Goal: Task Accomplishment & Management: Manage account settings

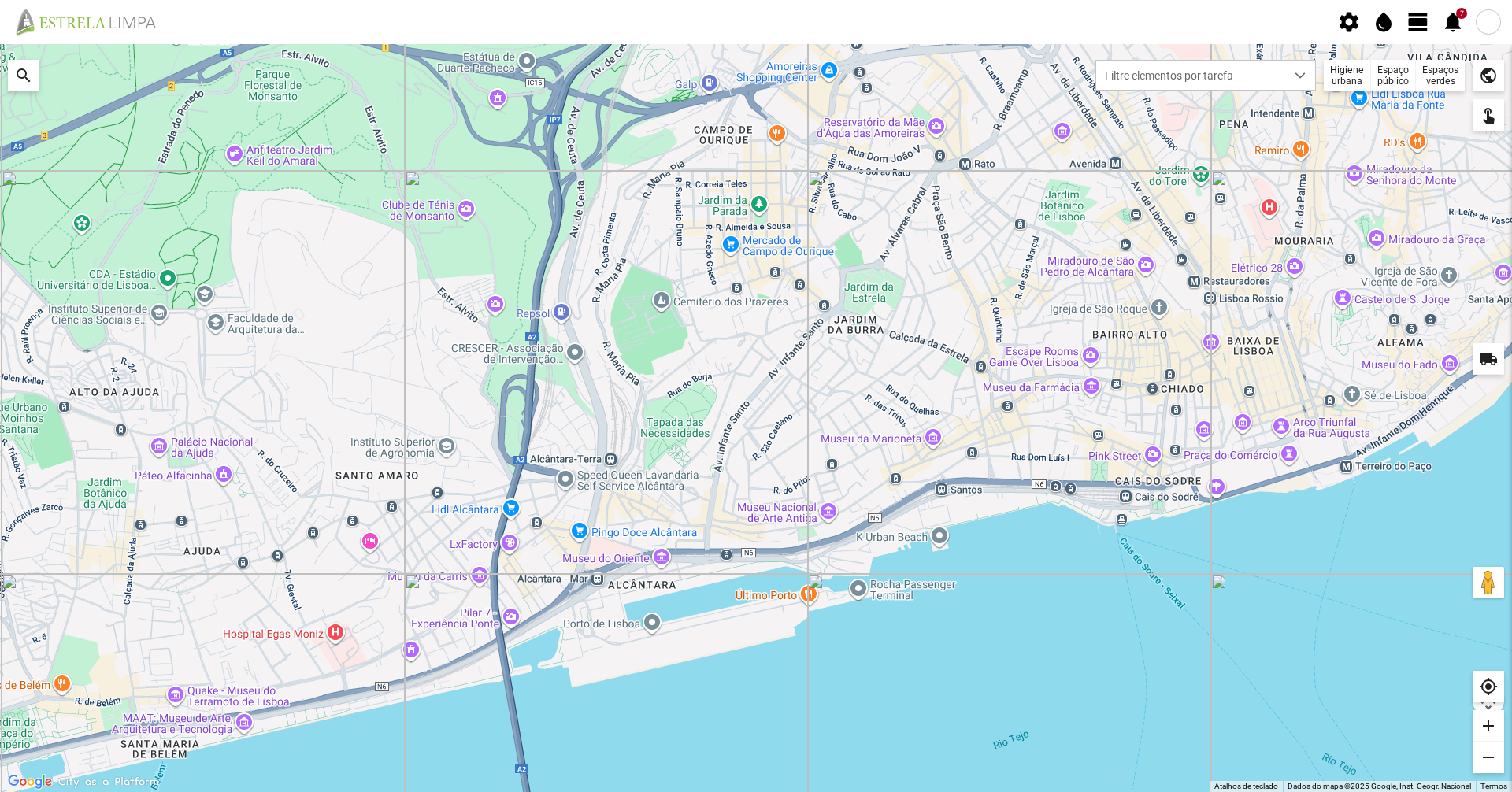
click at [1411, 27] on span "view_day" at bounding box center [1419, 22] width 24 height 24
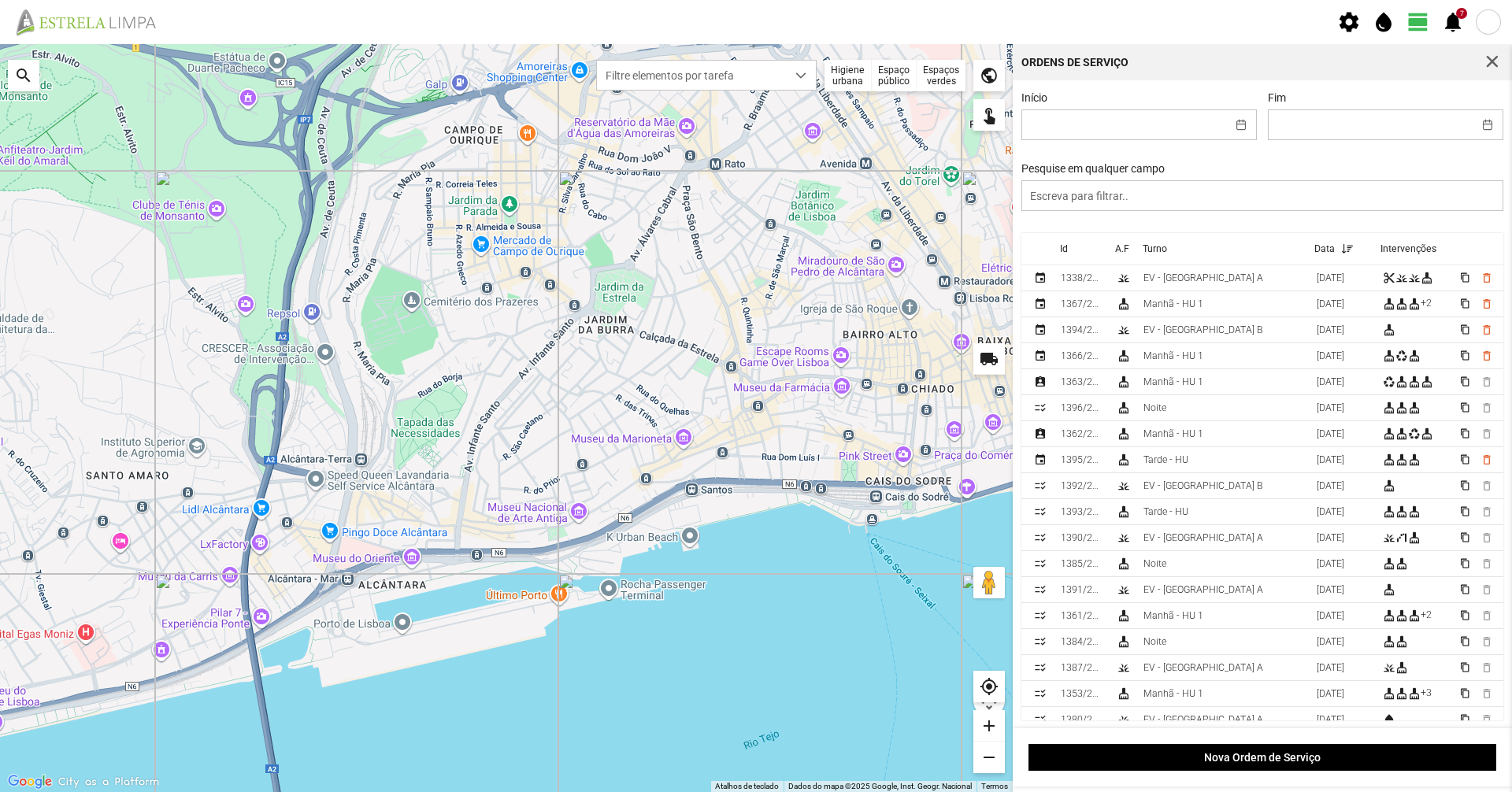
click at [858, 78] on div "Higiene urbana" at bounding box center [848, 76] width 47 height 31
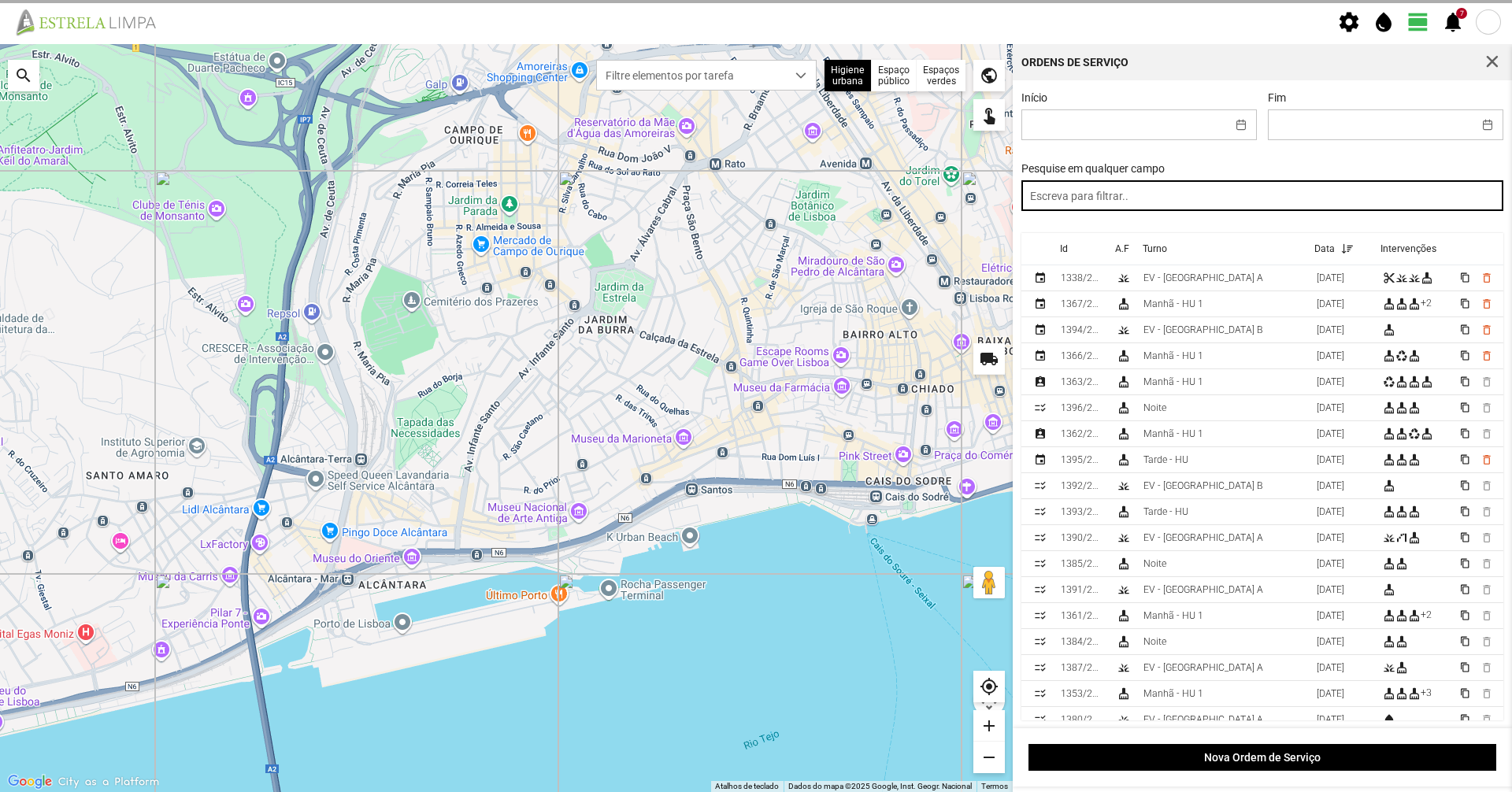
click at [1055, 206] on input "text" at bounding box center [1262, 195] width 482 height 30
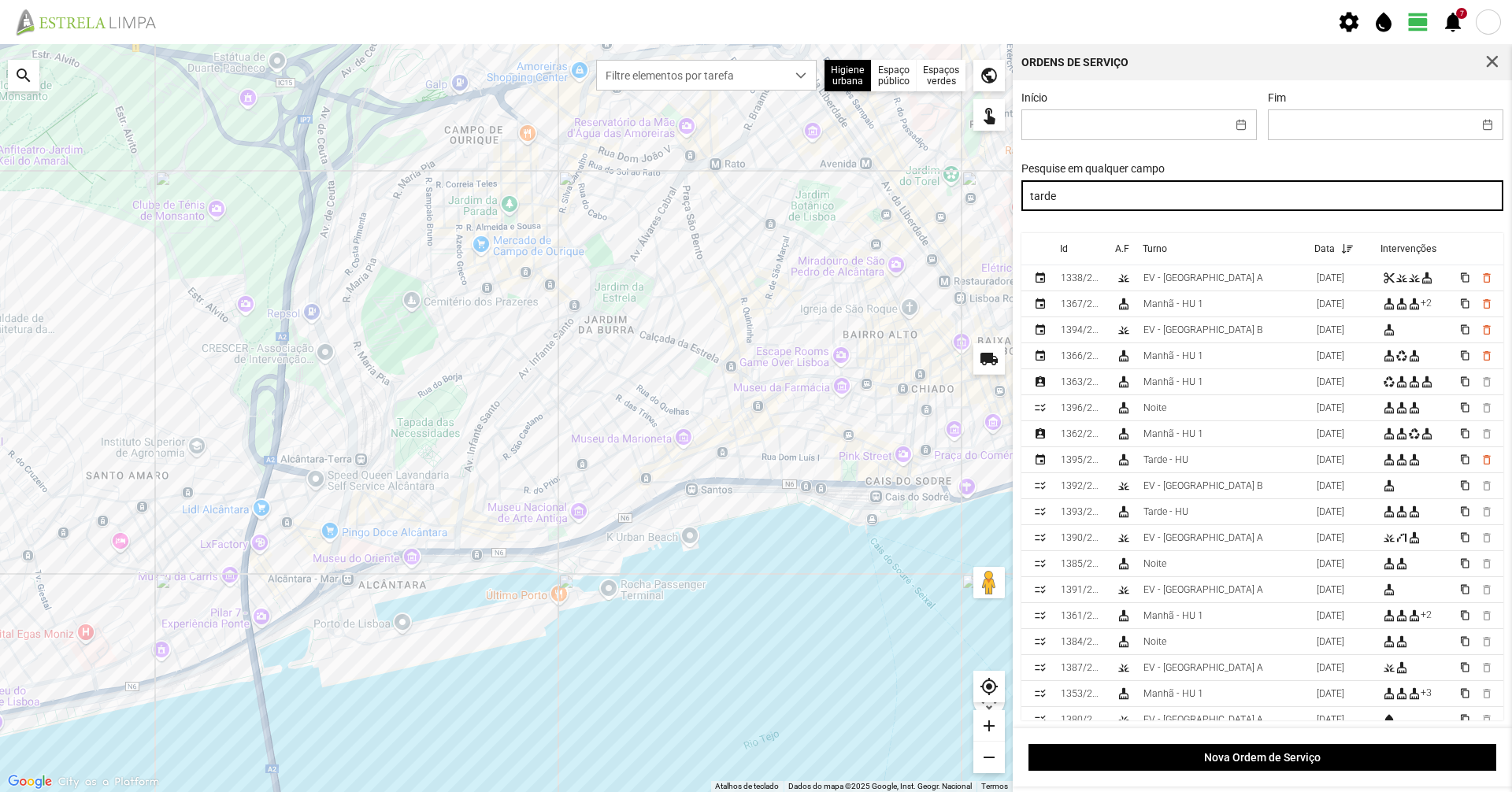
type input "tarde"
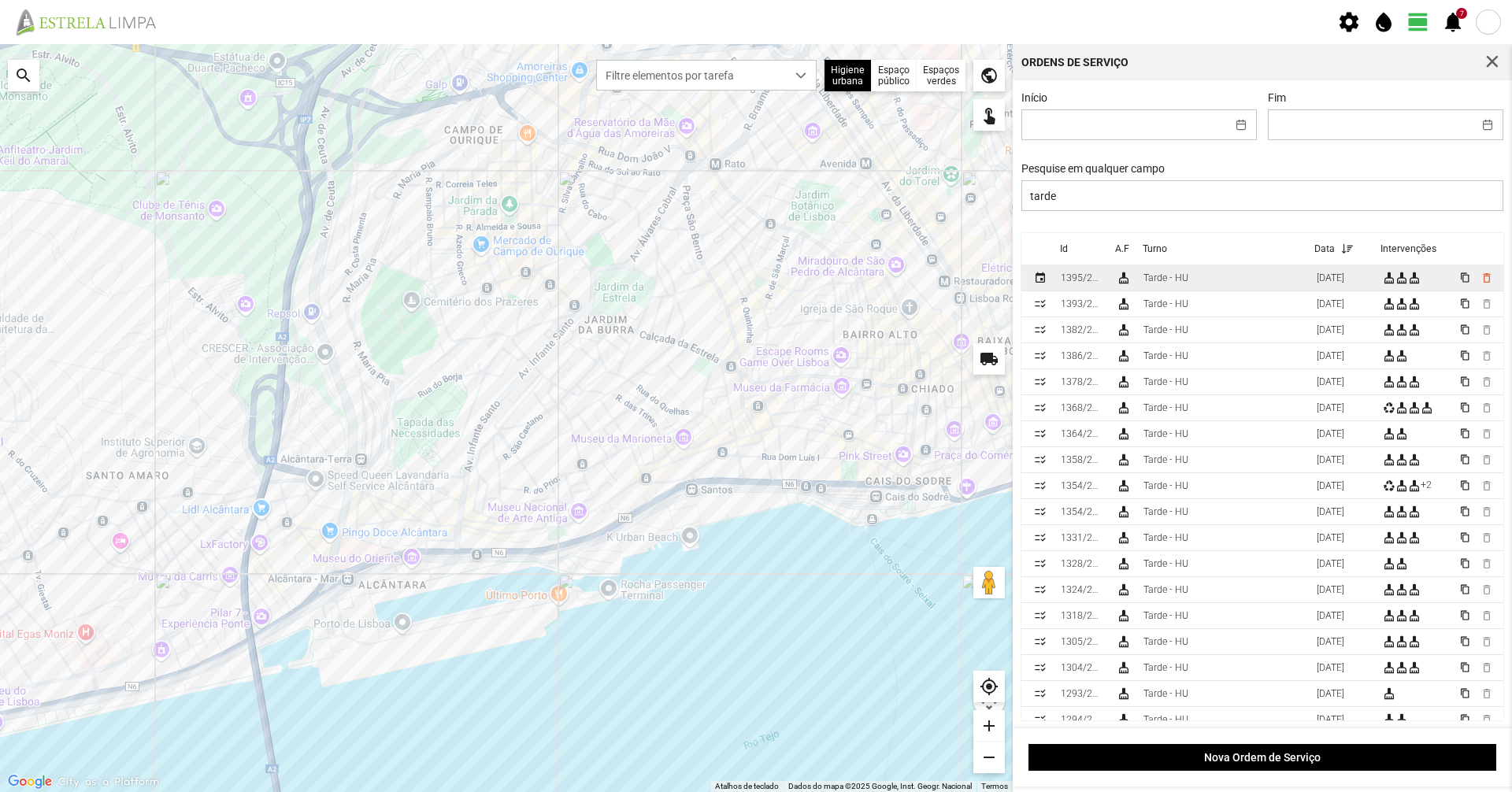
click at [1145, 282] on div "Tarde - HU" at bounding box center [1166, 278] width 45 height 11
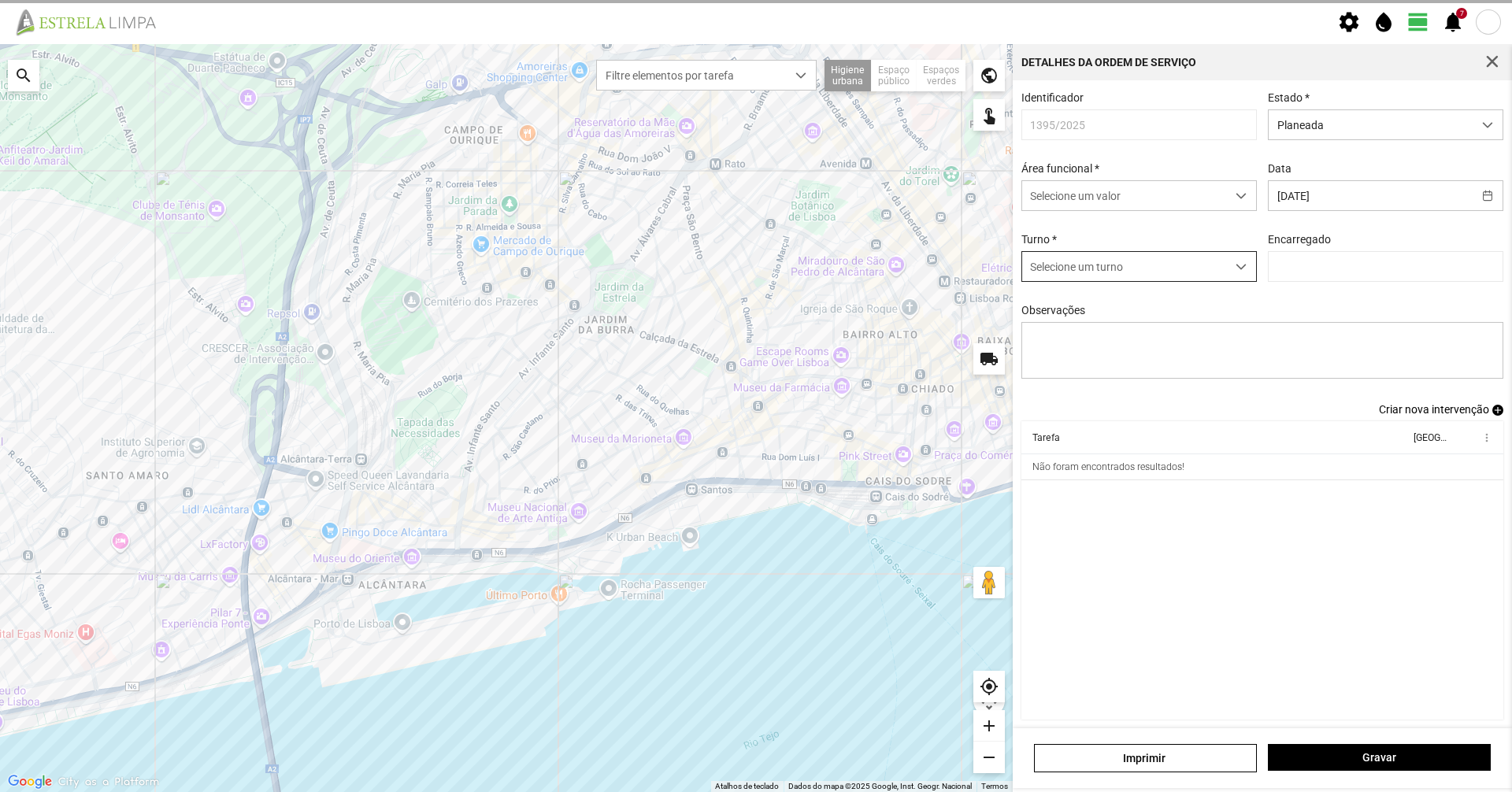
type input "[PERSON_NAME]"
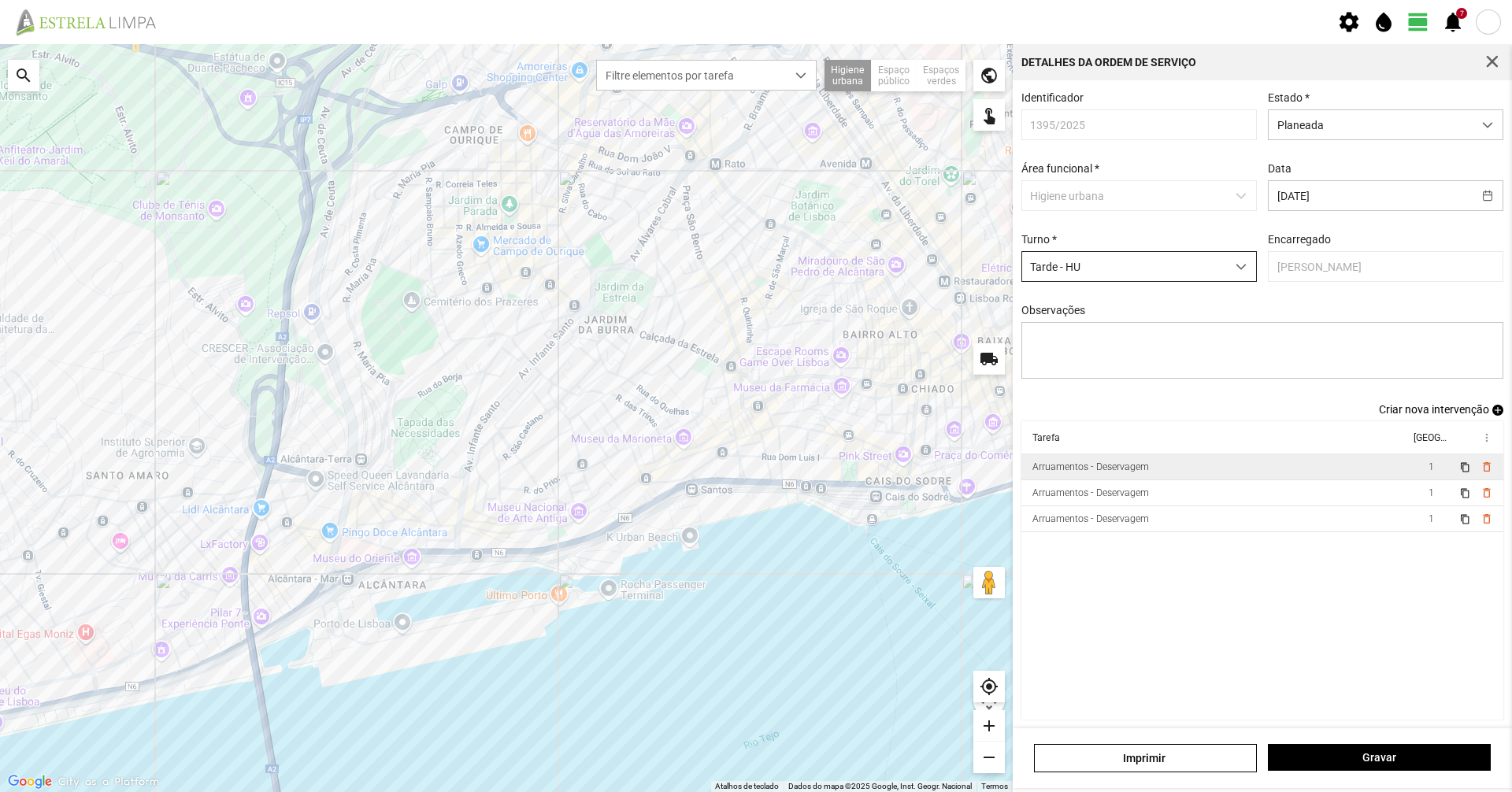
click at [1213, 469] on td "Arruamentos - Deservagem" at bounding box center [1215, 467] width 388 height 26
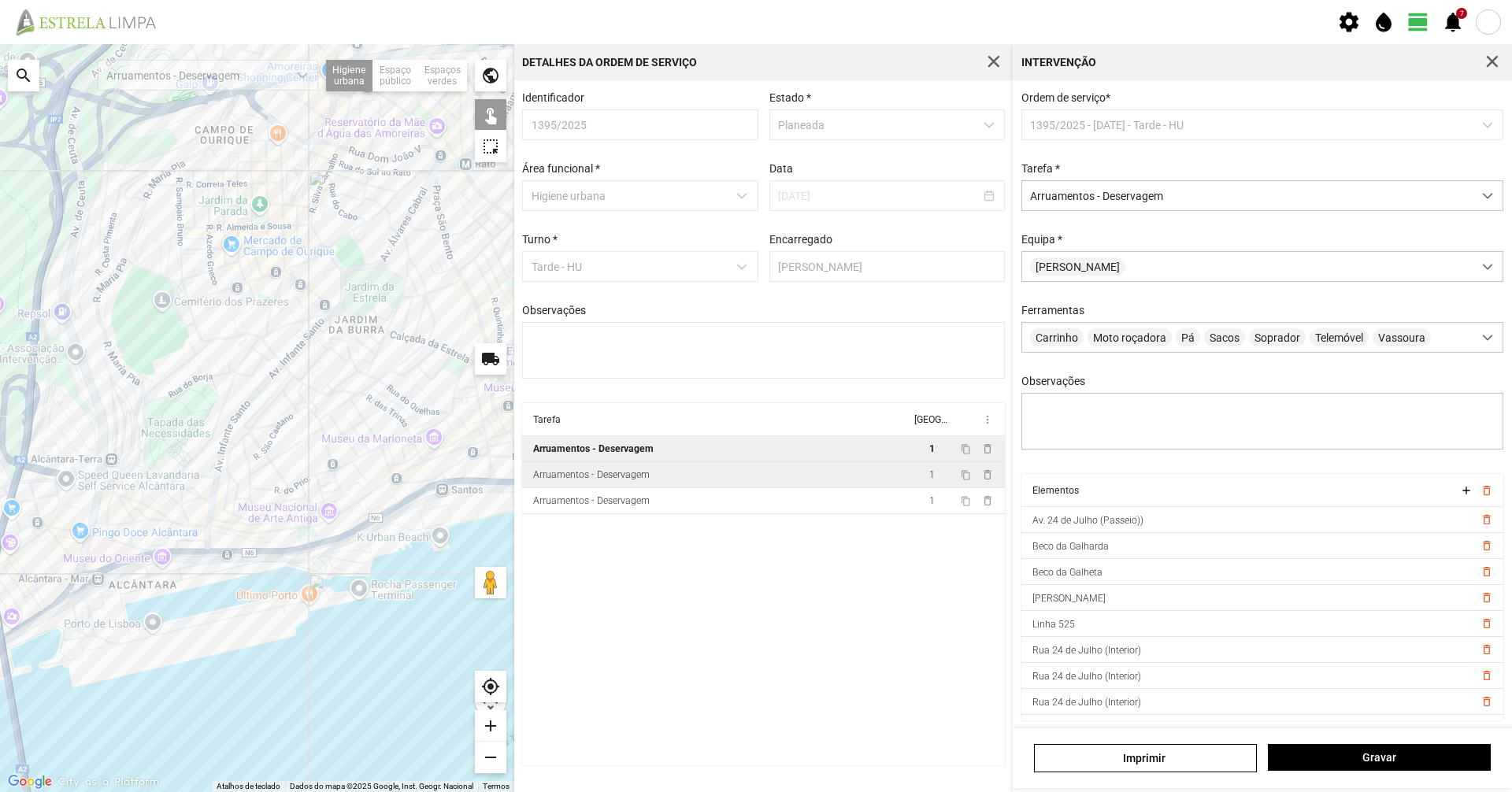
click at [721, 482] on td "Arruamentos - Deservagem" at bounding box center [716, 475] width 388 height 26
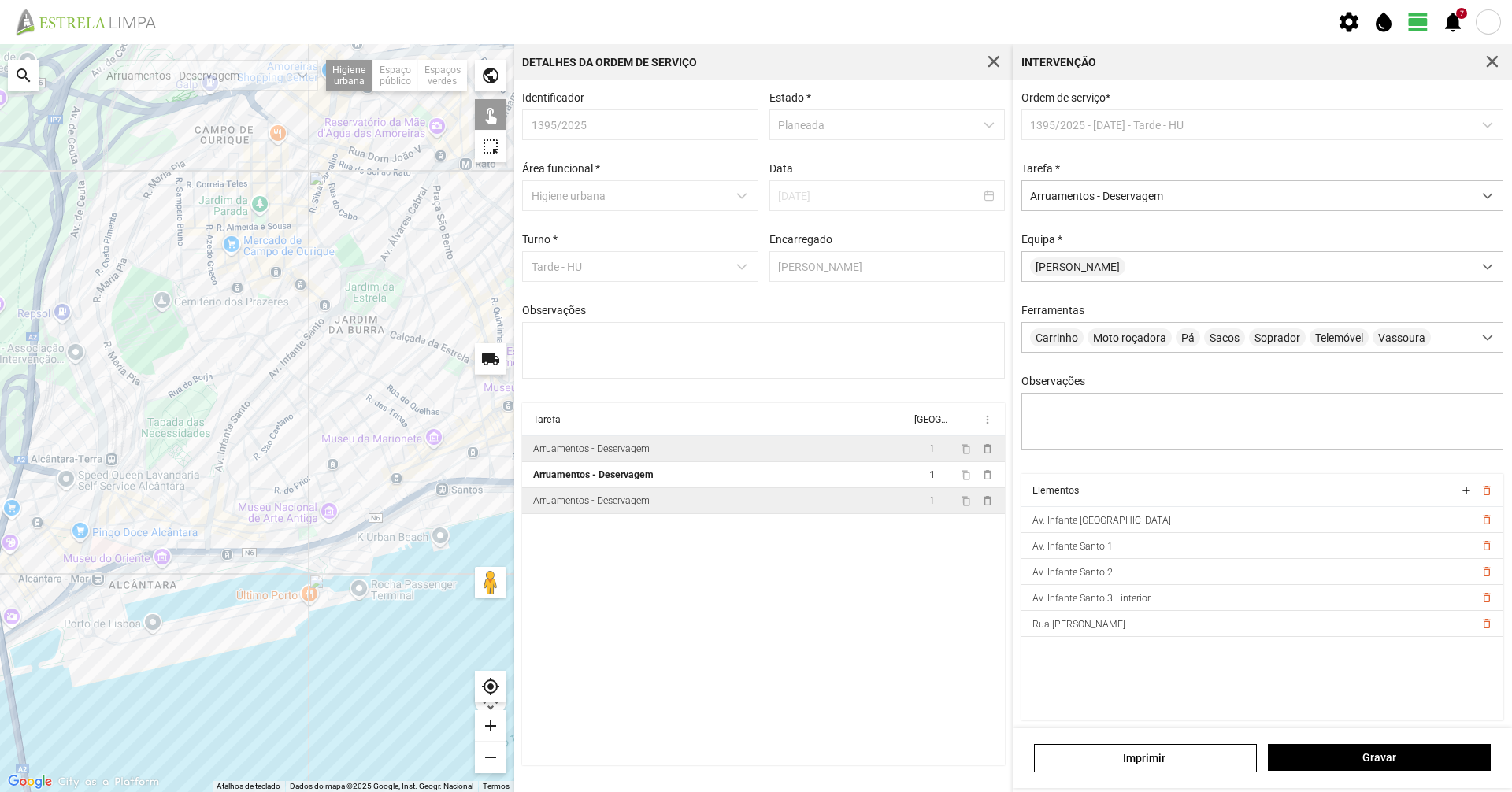
click at [712, 506] on td "Arruamentos - Deservagem" at bounding box center [716, 501] width 388 height 26
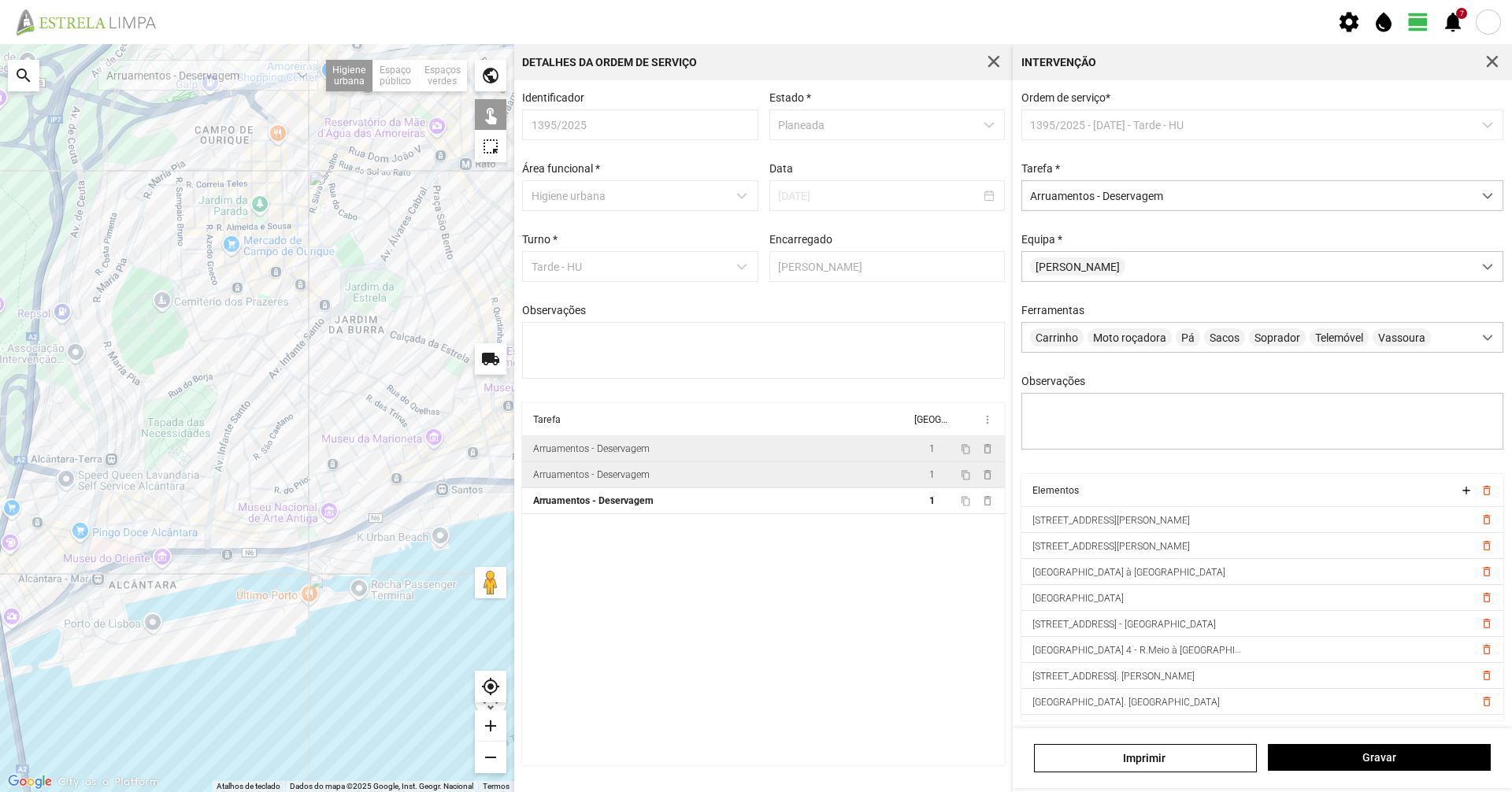
click at [705, 482] on td "Arruamentos - Deservagem" at bounding box center [716, 475] width 388 height 26
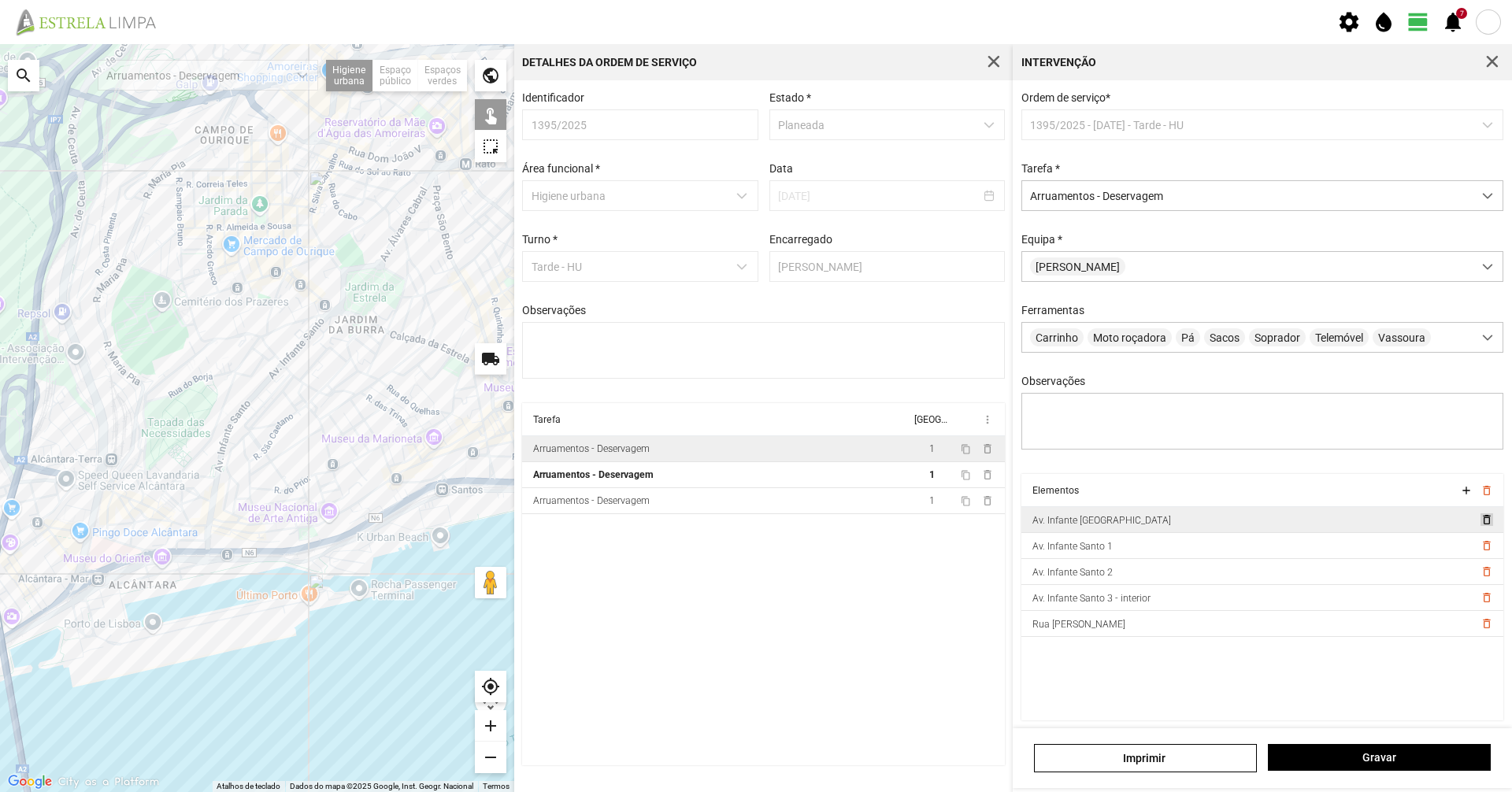
click at [1480, 526] on span "delete_outline" at bounding box center [1486, 520] width 13 height 13
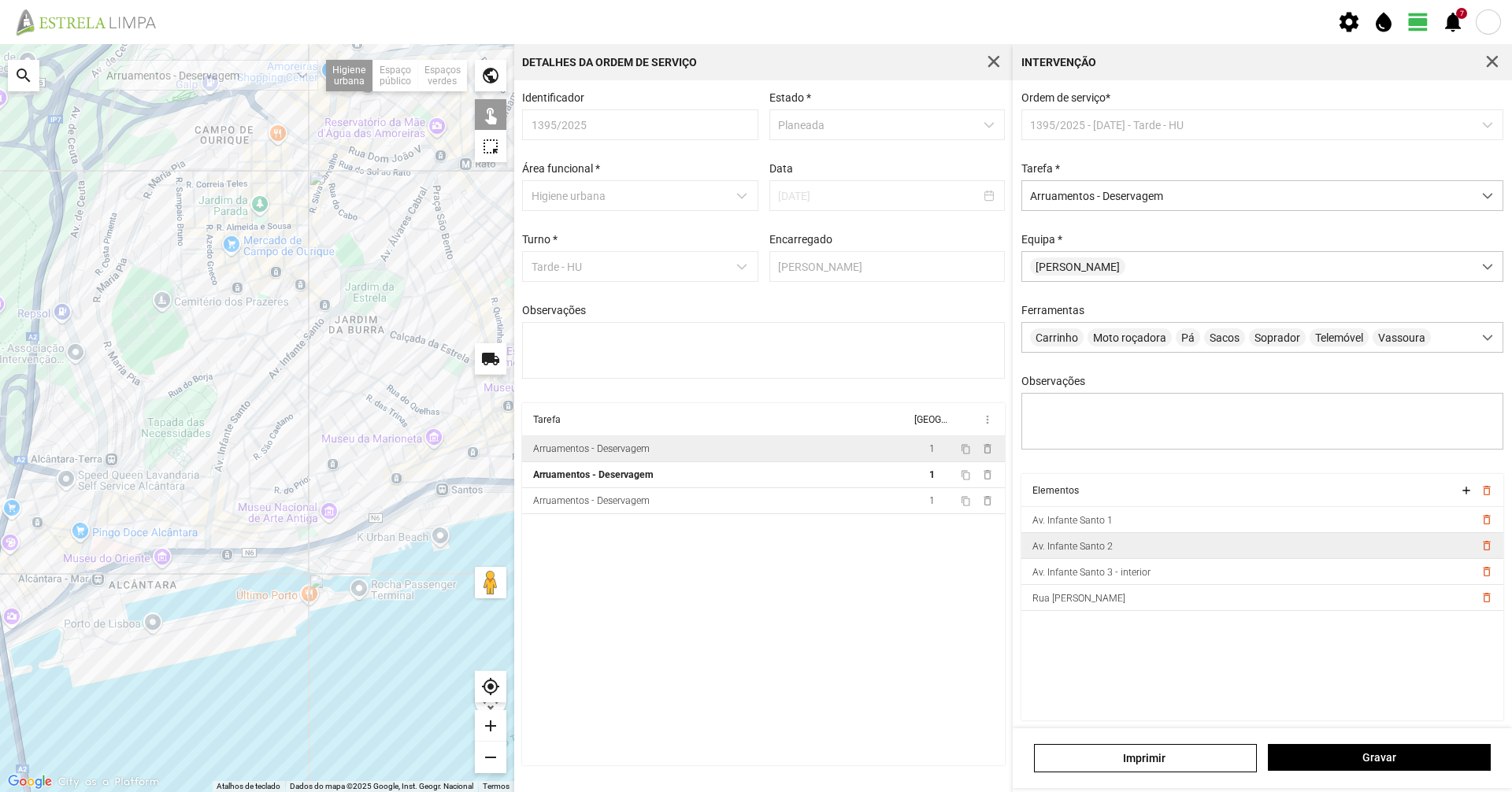
click at [1475, 546] on td "delete_outline" at bounding box center [1488, 546] width 30 height 26
click at [1480, 526] on span "delete_outline" at bounding box center [1486, 520] width 13 height 13
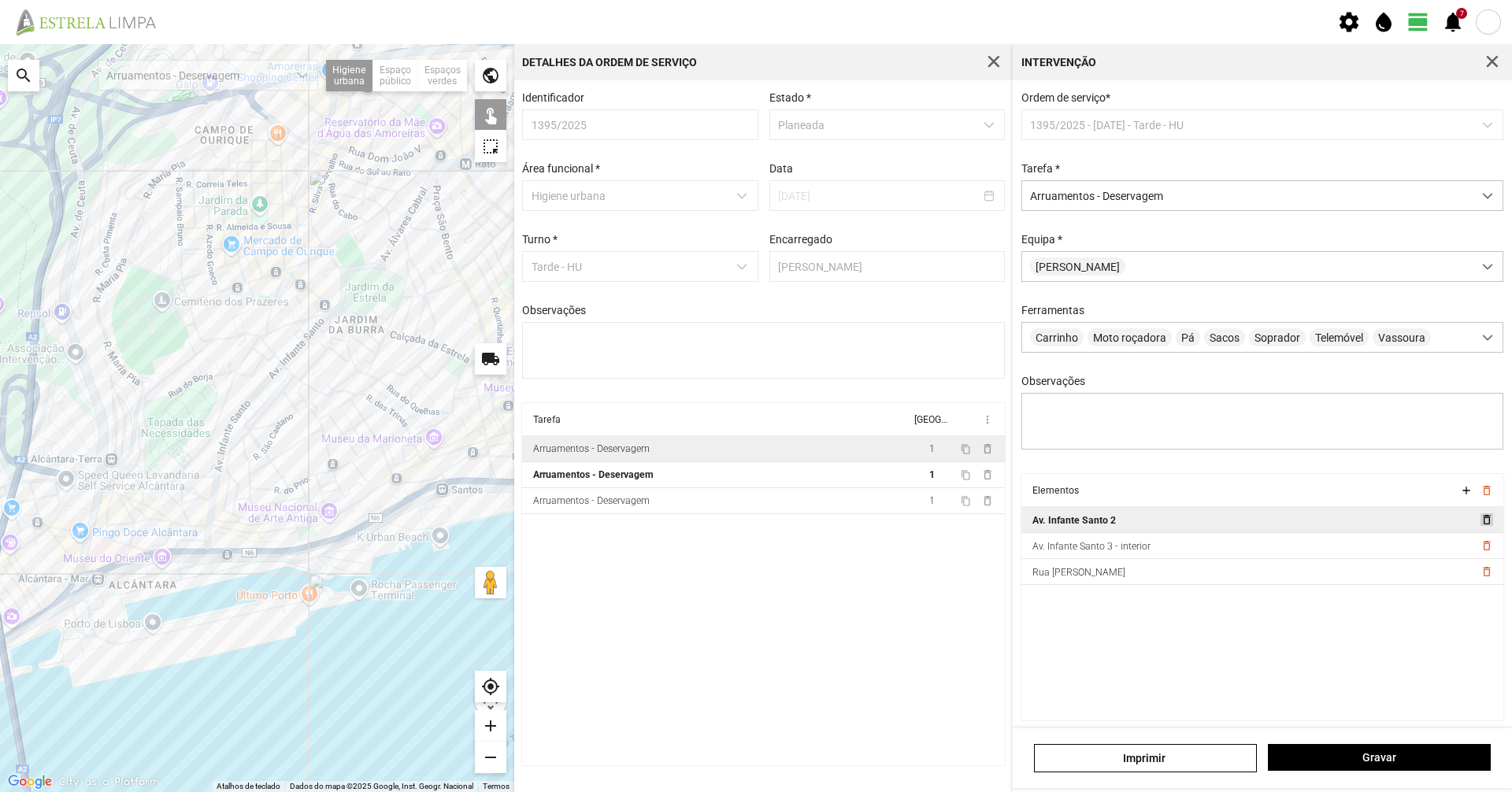
click at [1480, 526] on span "delete_outline" at bounding box center [1486, 520] width 13 height 13
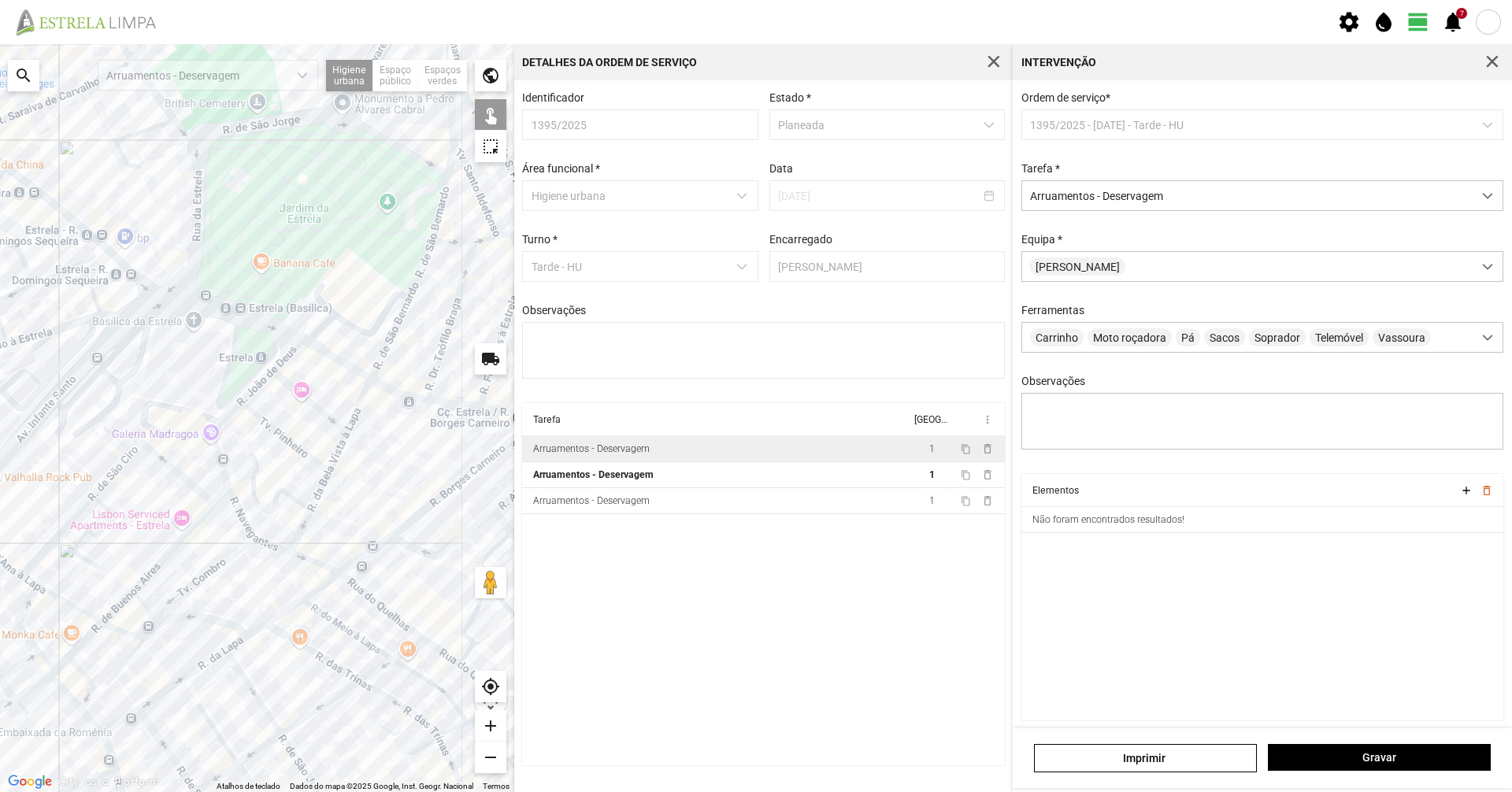
drag, startPoint x: 420, startPoint y: 322, endPoint x: 175, endPoint y: 326, distance: 245.0
click at [175, 326] on div at bounding box center [256, 418] width 514 height 748
click at [196, 304] on div at bounding box center [256, 418] width 514 height 748
click at [1493, 57] on span "button" at bounding box center [1492, 62] width 14 height 14
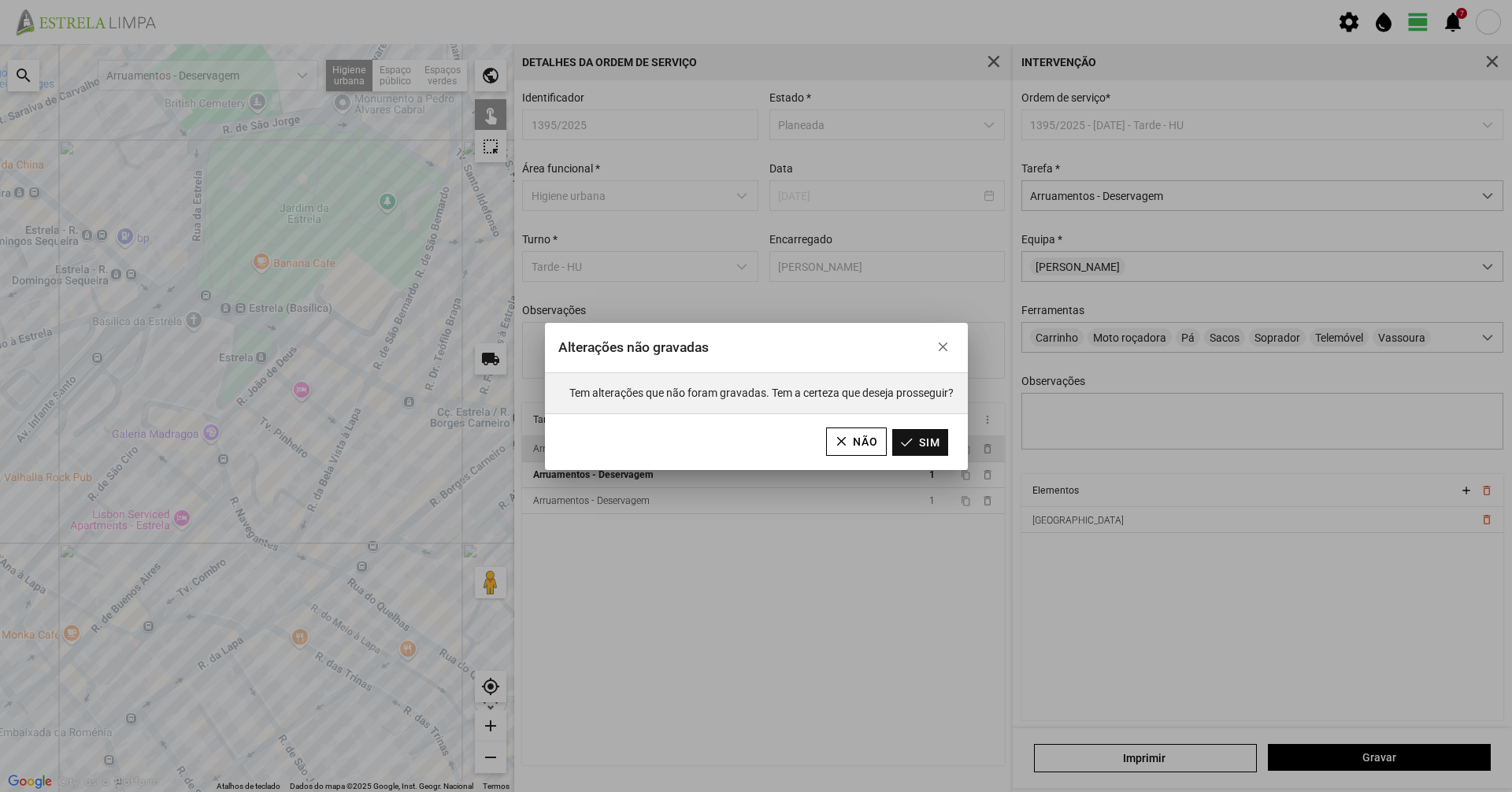
click at [912, 452] on button "Sim" at bounding box center [920, 442] width 56 height 27
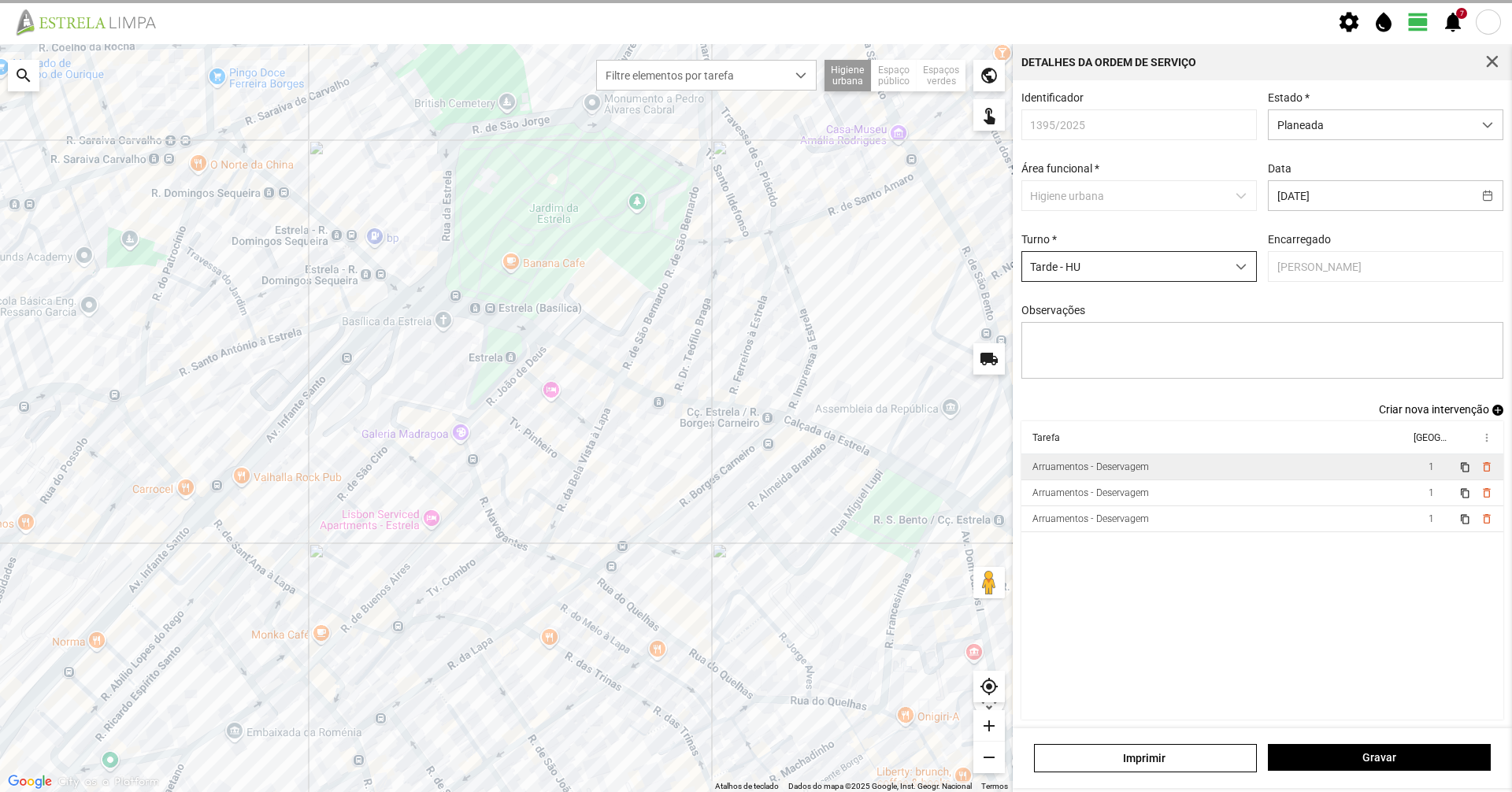
click at [1506, 66] on div "Detalhes da Ordem de Serviço" at bounding box center [1262, 62] width 499 height 36
click at [1498, 64] on span "button" at bounding box center [1492, 62] width 14 height 14
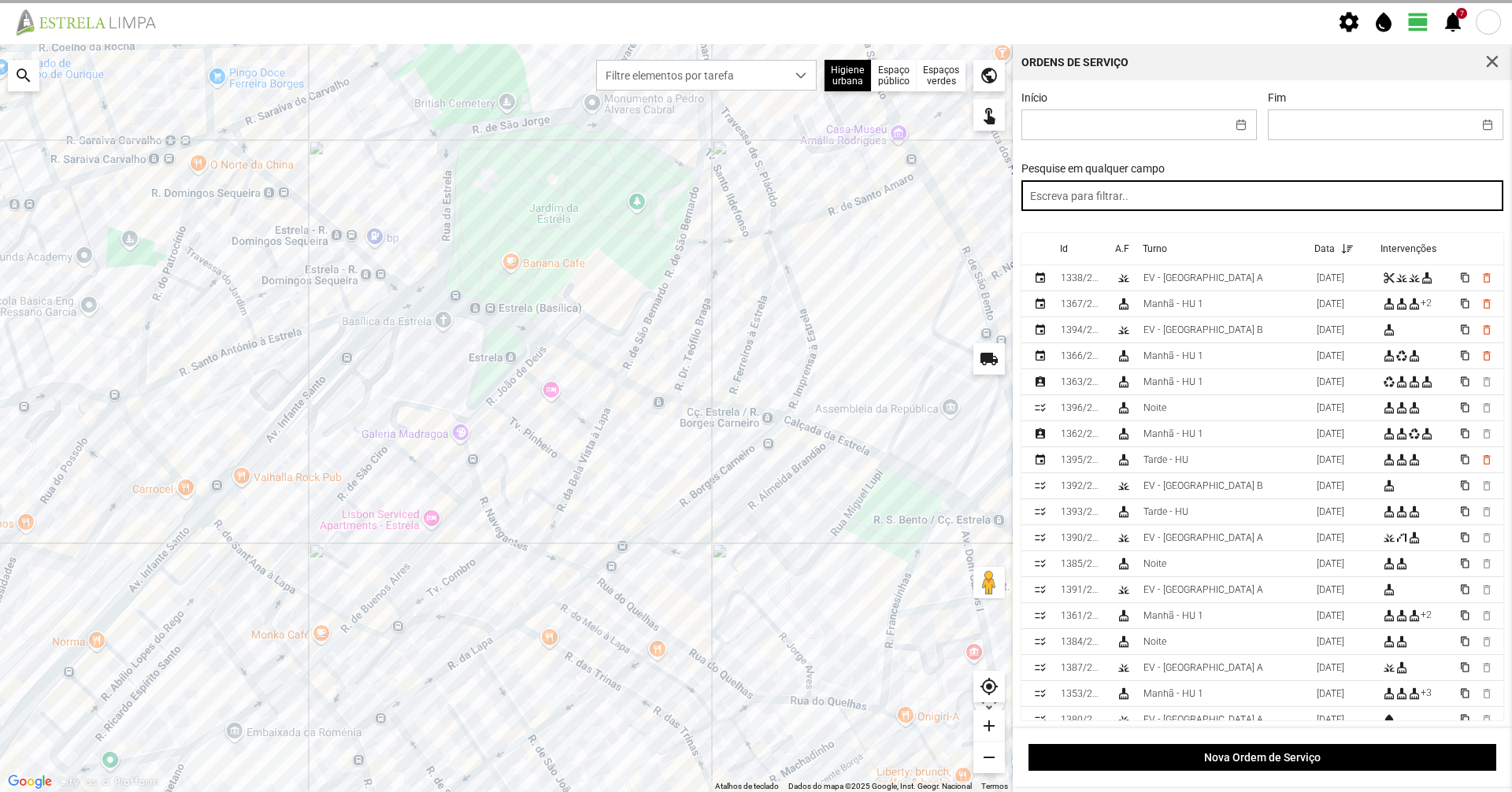
click at [1190, 204] on input "text" at bounding box center [1262, 195] width 482 height 30
type input "tard"
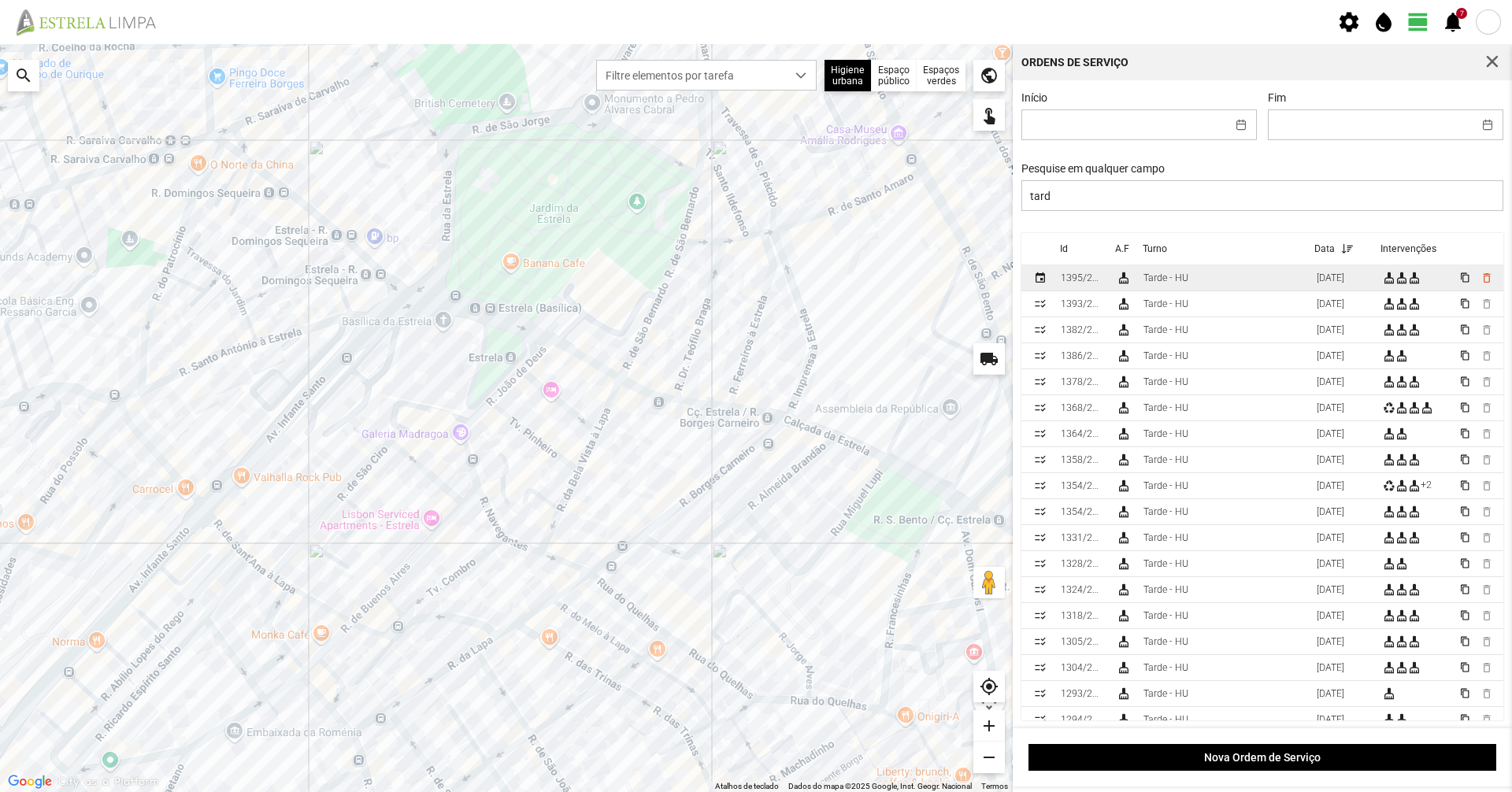
click at [1228, 285] on td "Tarde - HU" at bounding box center [1224, 278] width 173 height 26
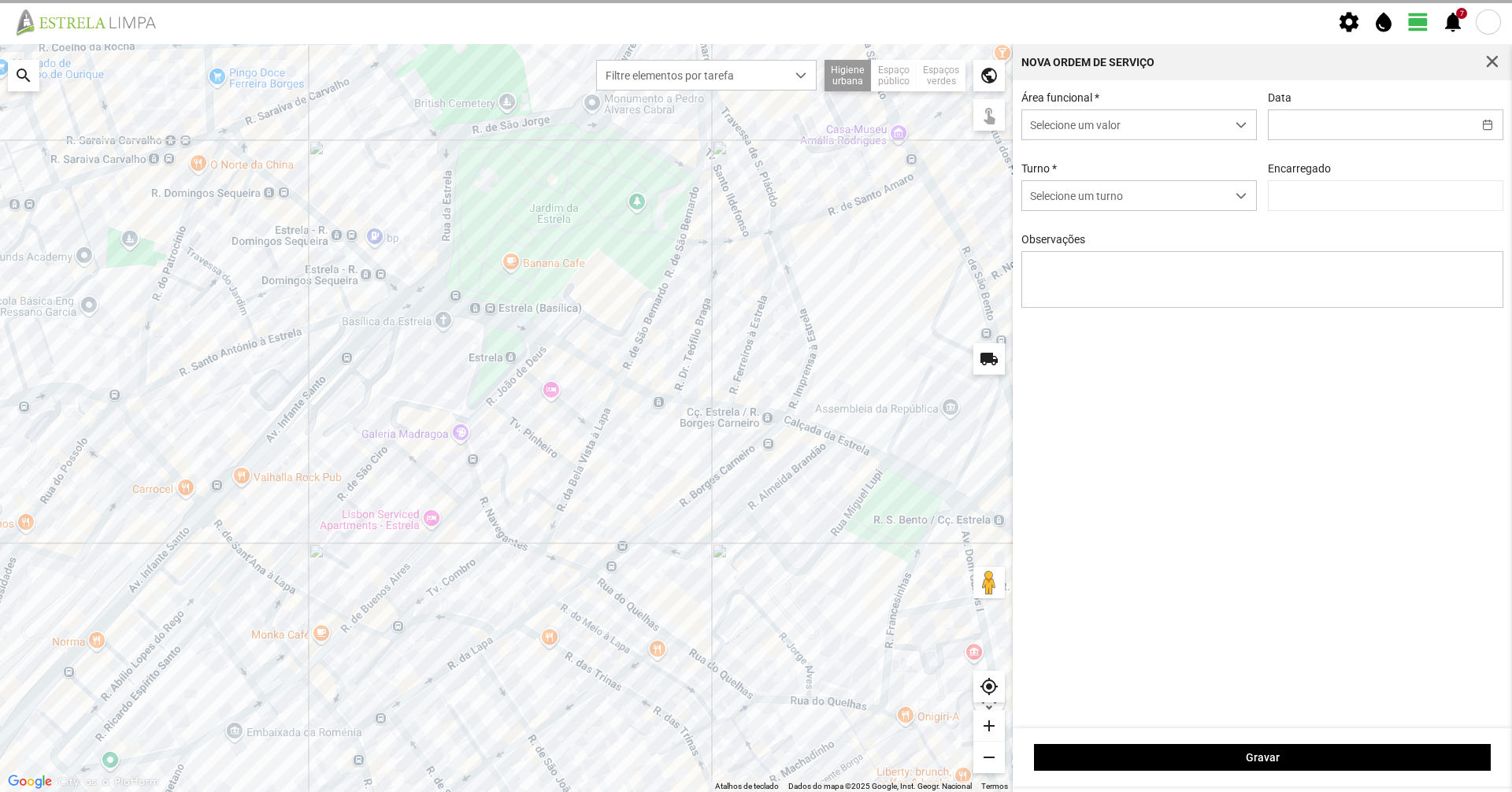
type input "[DATE]"
type input "[PERSON_NAME]"
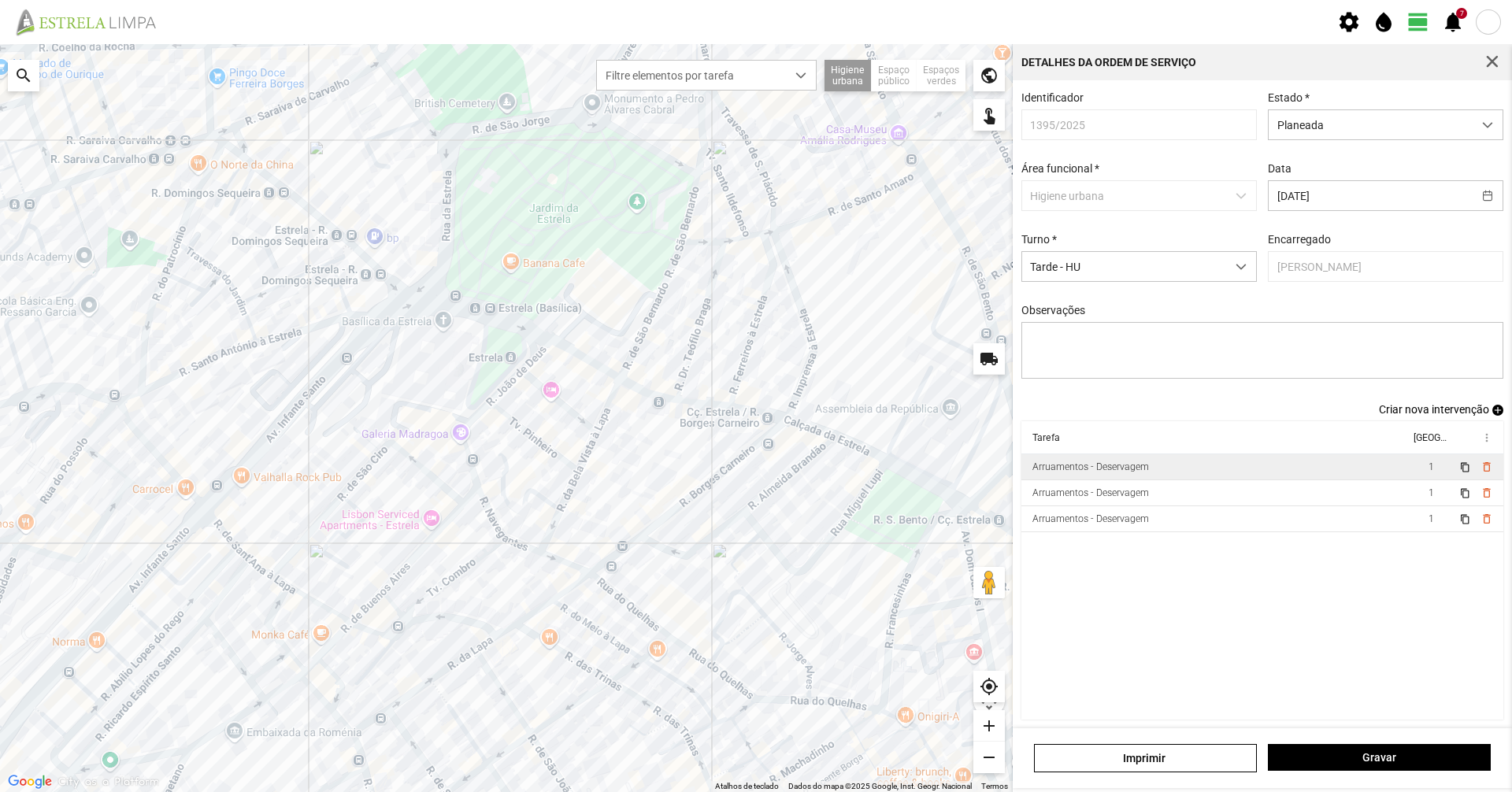
click at [1183, 471] on td "Arruamentos - Deservagem" at bounding box center [1215, 467] width 388 height 26
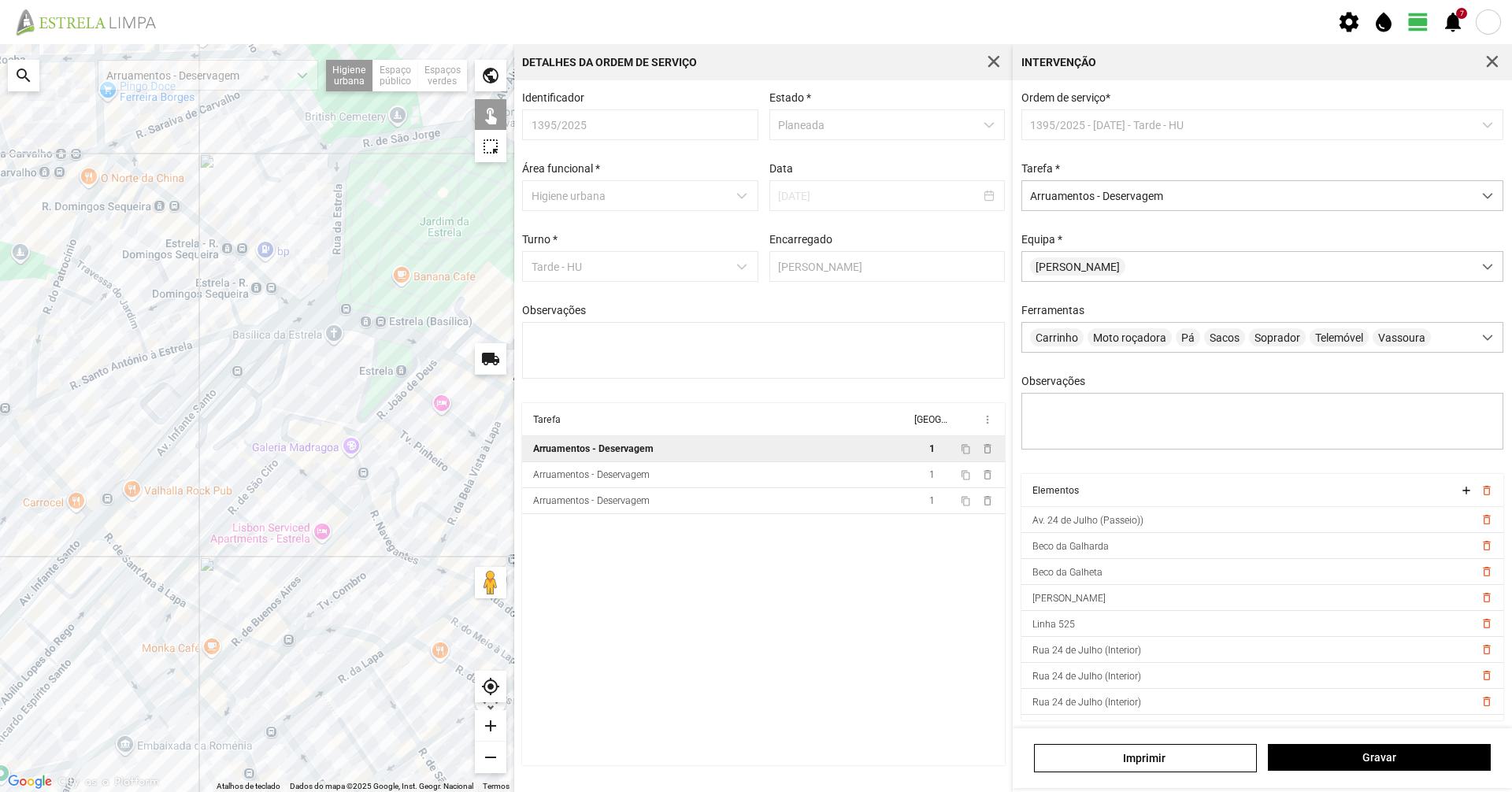
drag, startPoint x: 284, startPoint y: 403, endPoint x: 340, endPoint y: 403, distance: 56.0
click at [340, 403] on div at bounding box center [256, 418] width 514 height 748
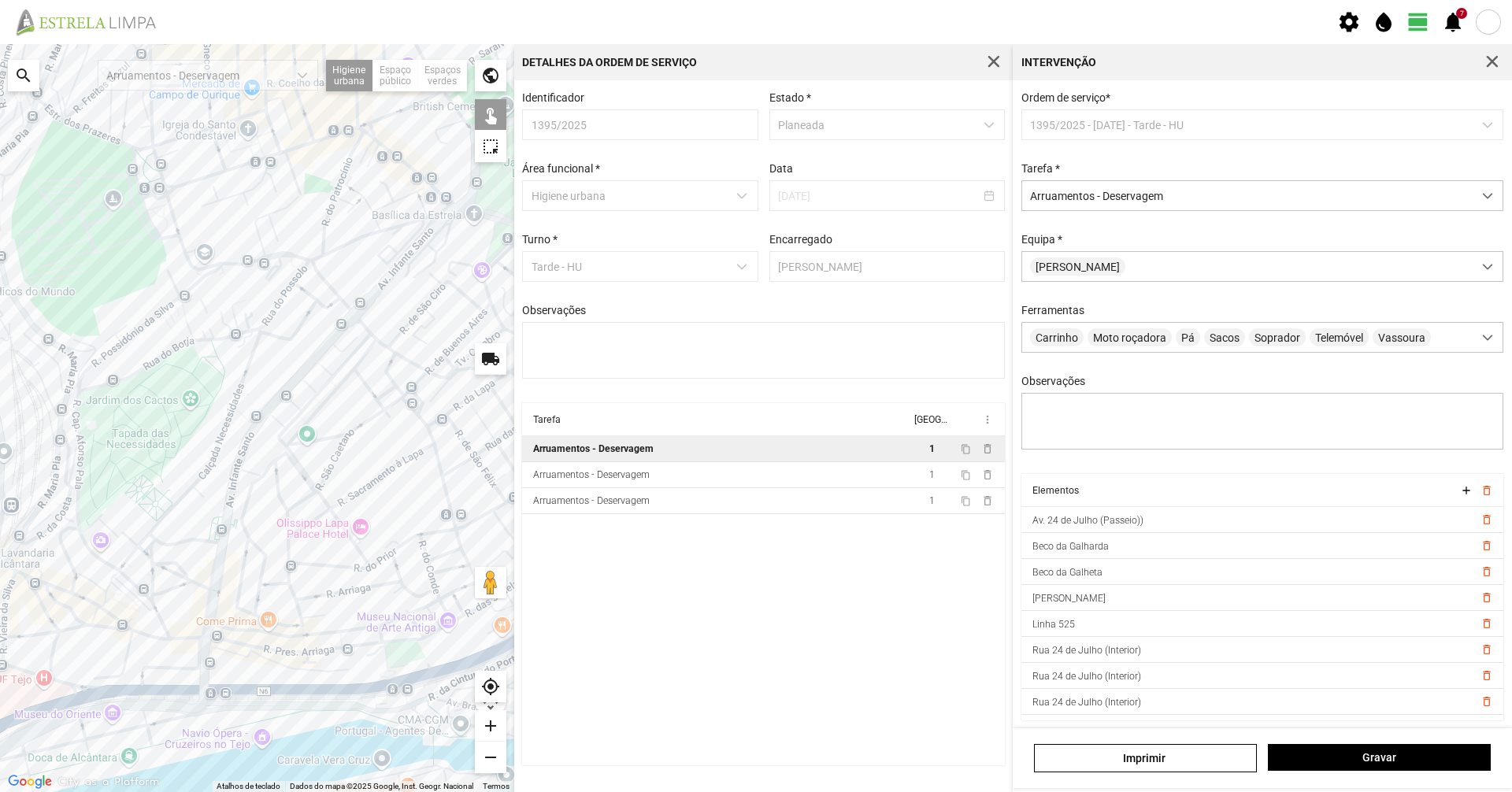
drag, startPoint x: 247, startPoint y: 475, endPoint x: 417, endPoint y: 290, distance: 251.2
click at [417, 290] on div at bounding box center [256, 418] width 514 height 748
click at [1492, 67] on span "button" at bounding box center [1492, 62] width 14 height 14
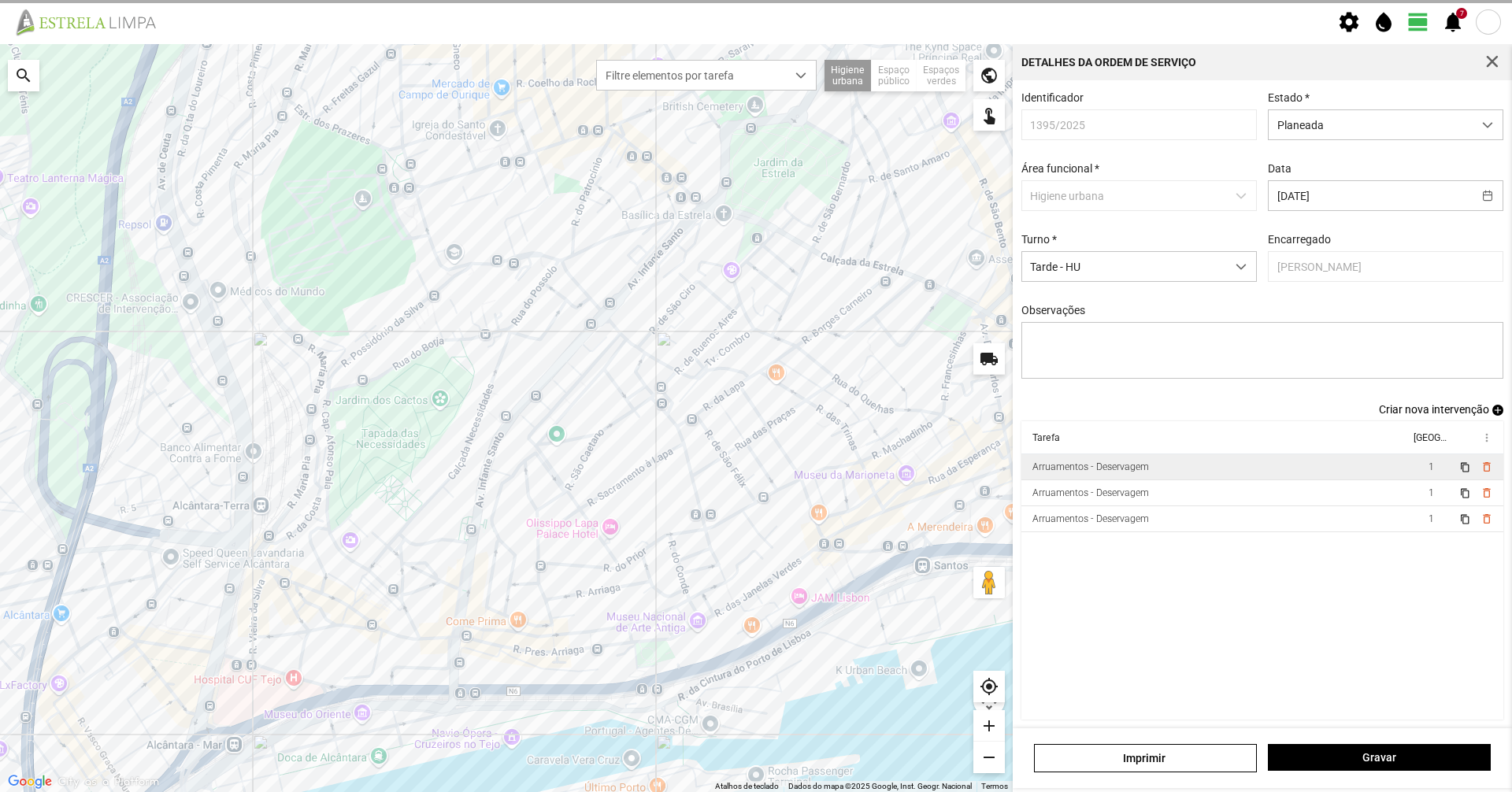
click at [1492, 67] on span "button" at bounding box center [1492, 62] width 14 height 14
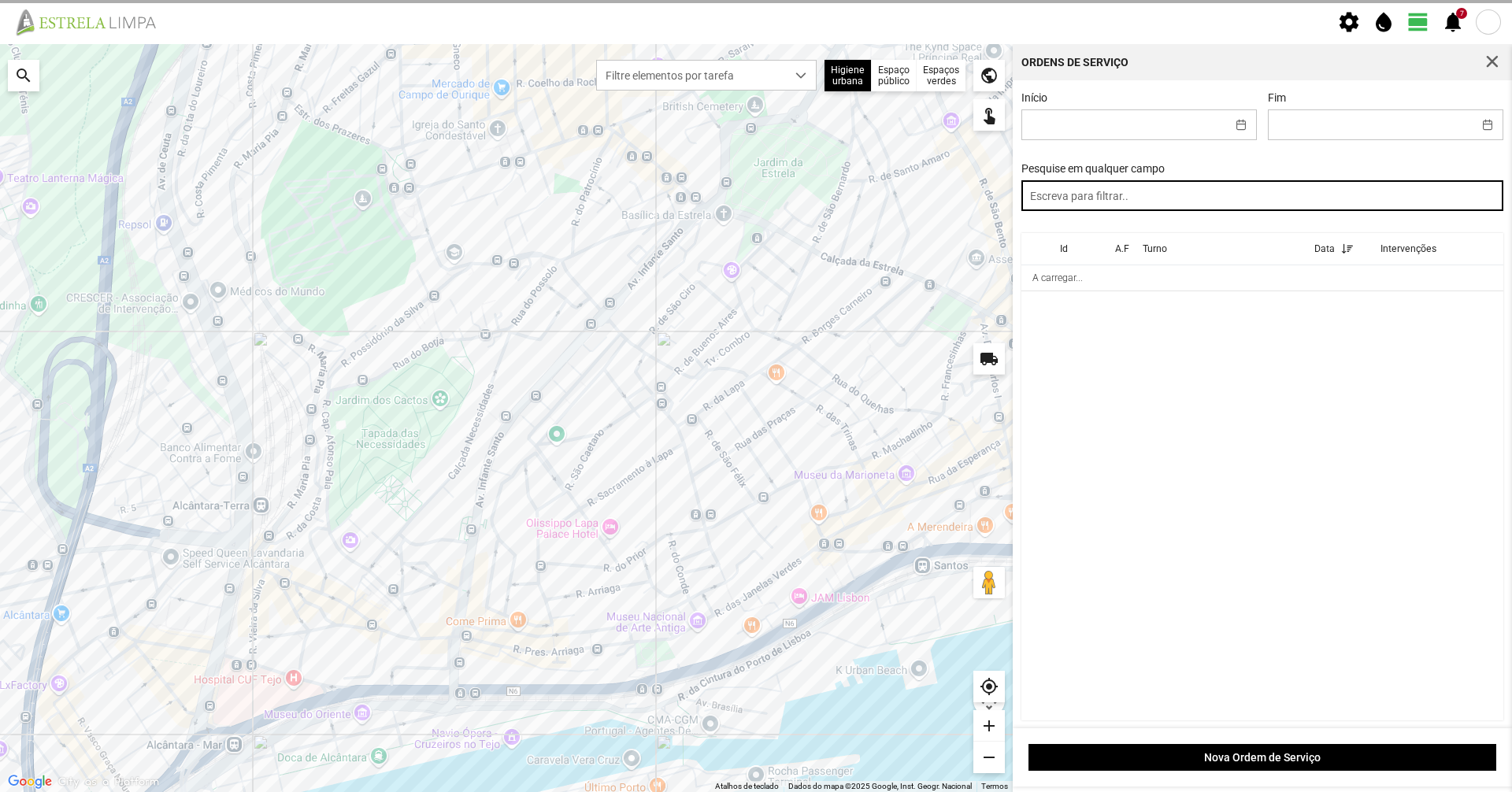
click at [1316, 193] on input "text" at bounding box center [1262, 195] width 482 height 30
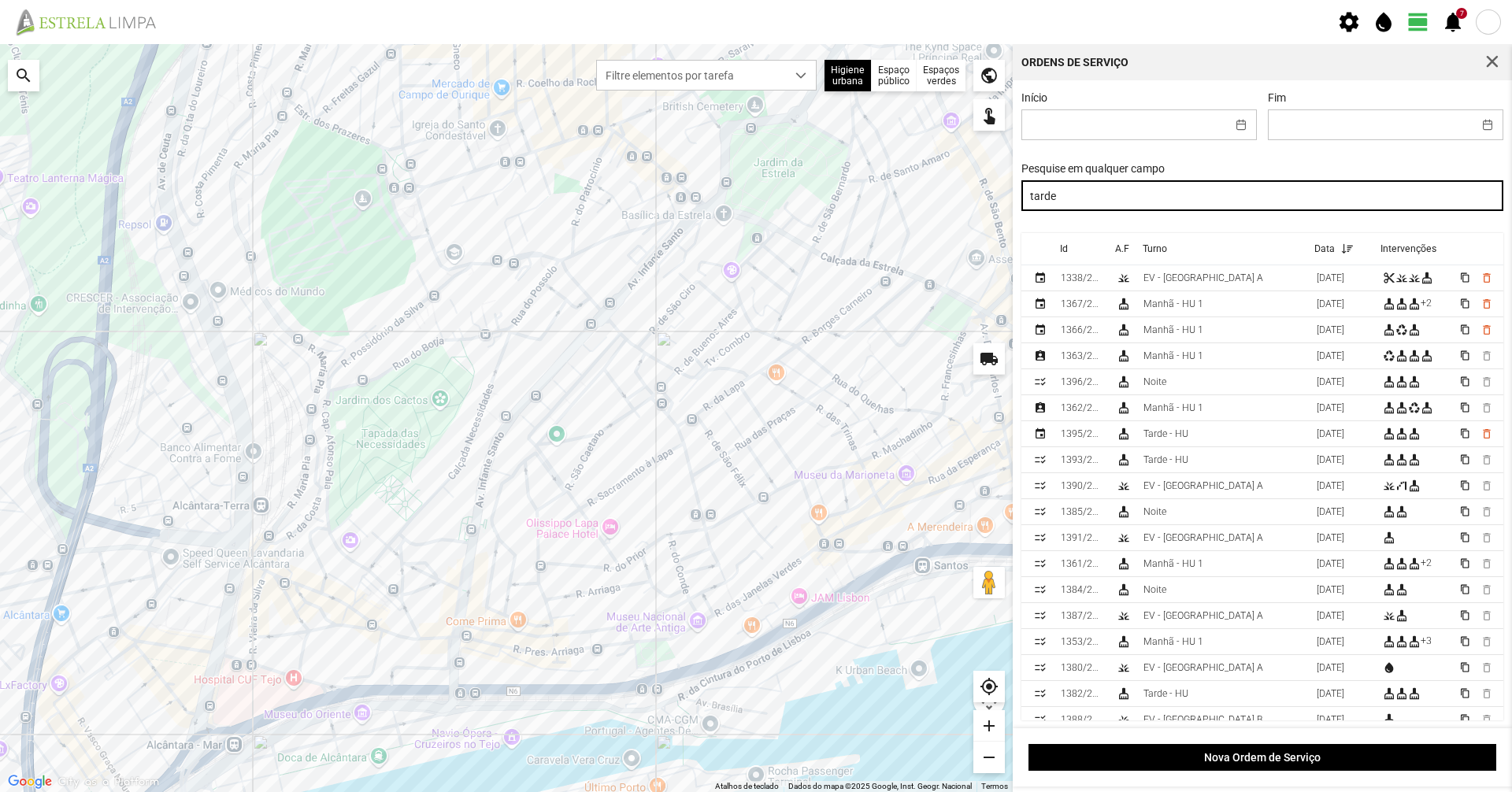
type input "tarde"
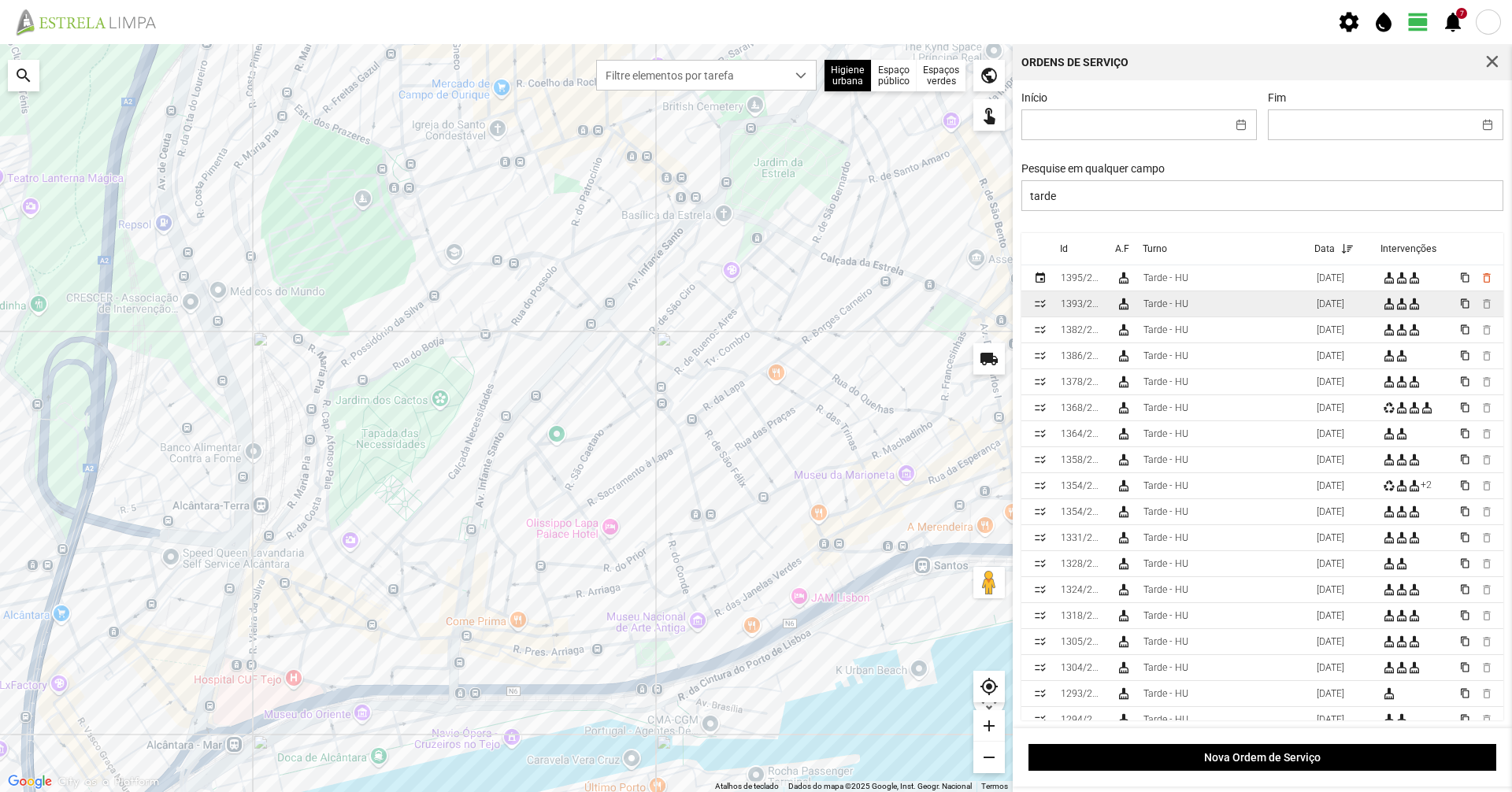
click at [1316, 309] on div "[DATE]" at bounding box center [1329, 304] width 28 height 11
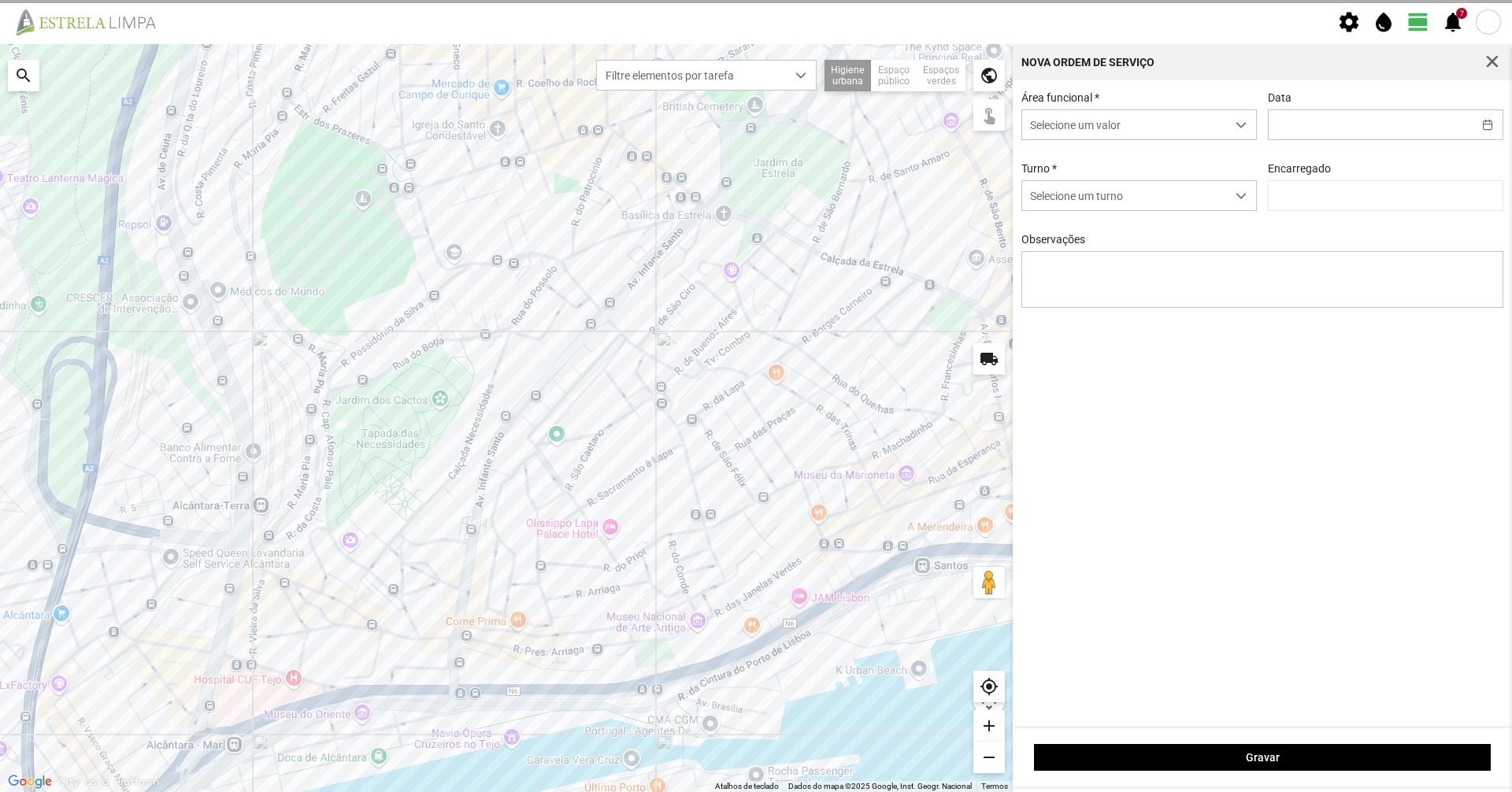
type input "[DATE]"
type input "[PERSON_NAME]"
type textarea "[GEOGRAPHIC_DATA] concluída [PERSON_NAME]. concluída Vila 1 e 2. concluída Trav…"
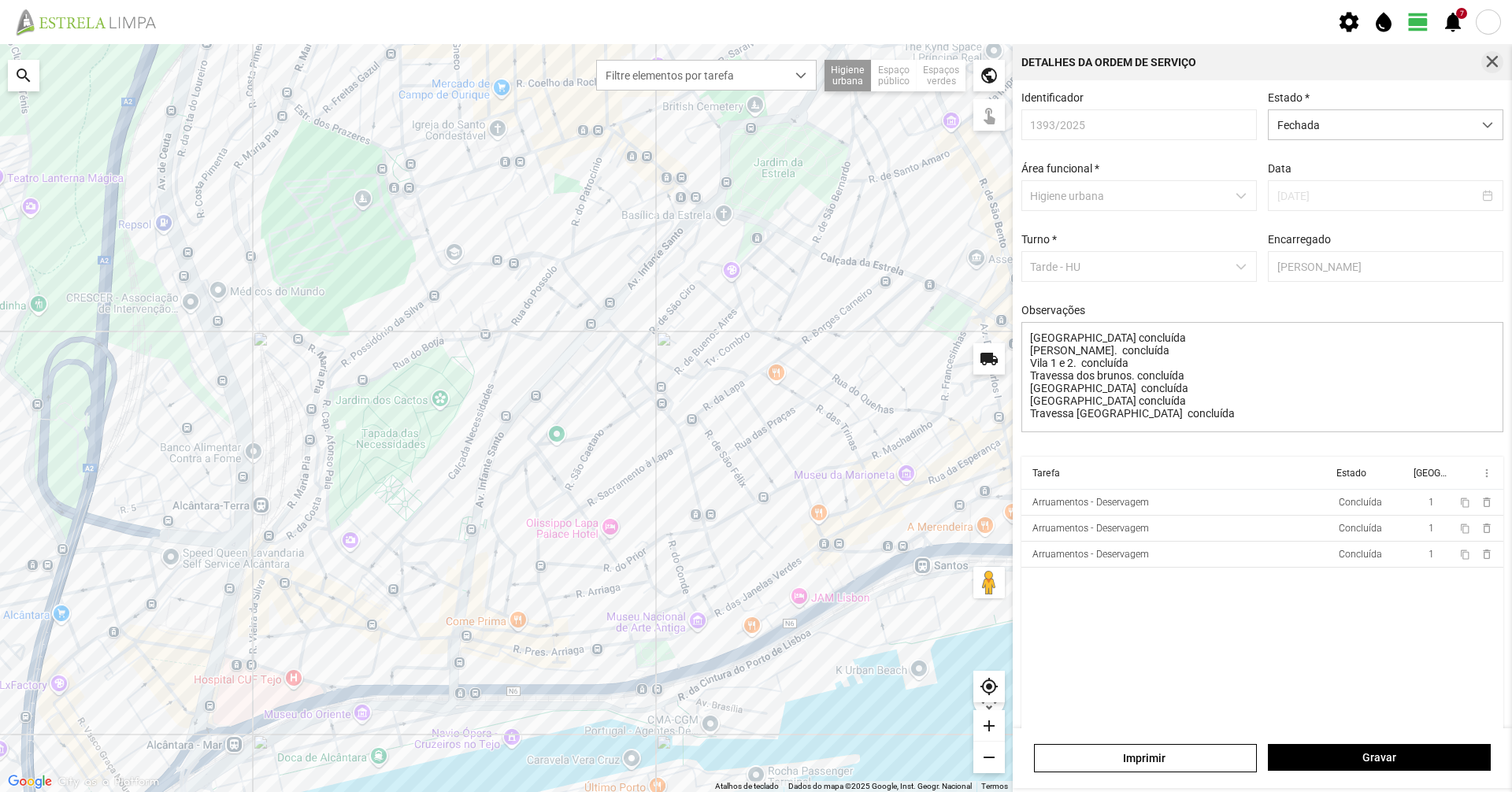
click at [1488, 67] on span "button" at bounding box center [1492, 62] width 14 height 14
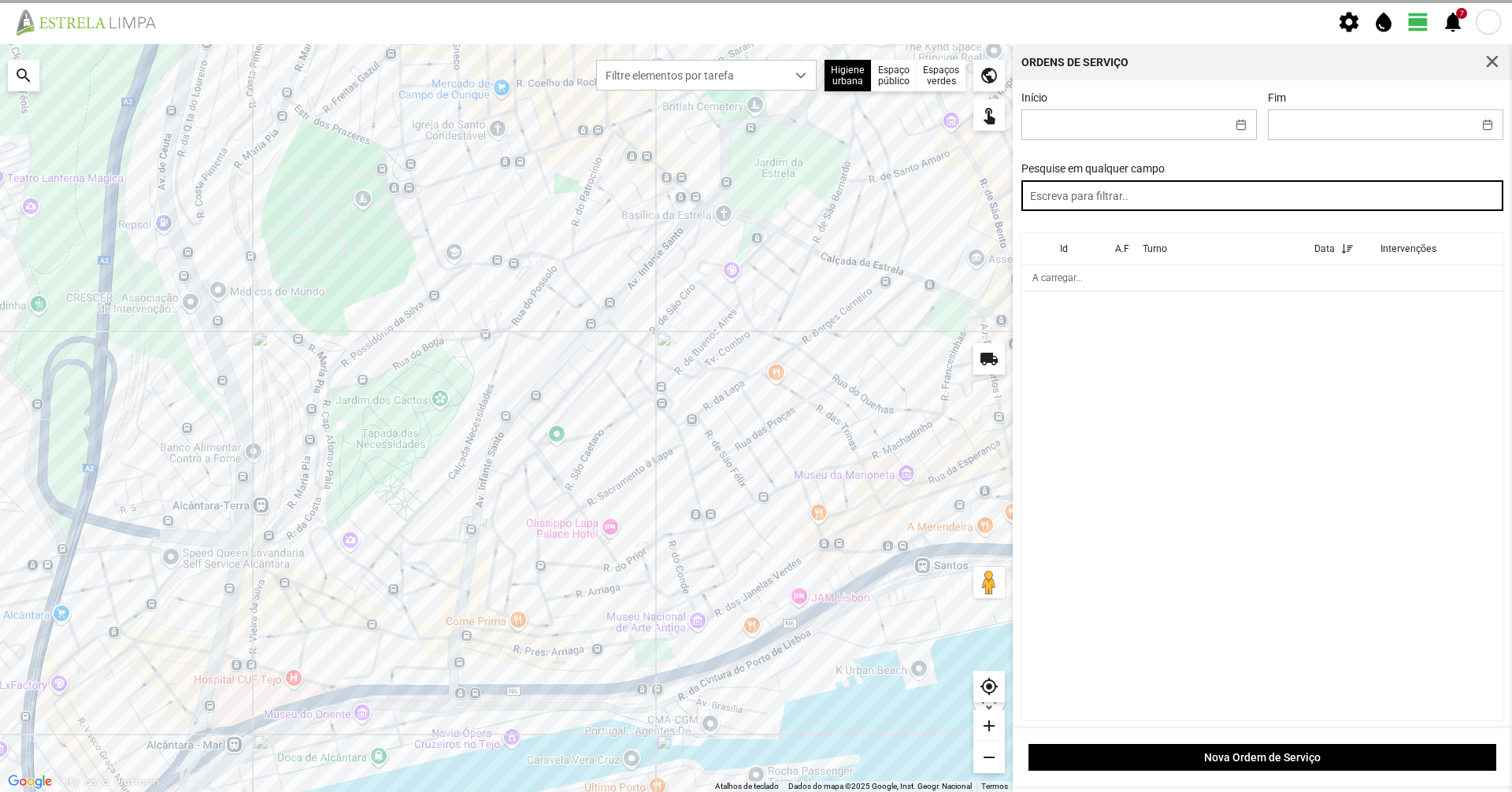
click at [1273, 205] on input "text" at bounding box center [1262, 195] width 482 height 30
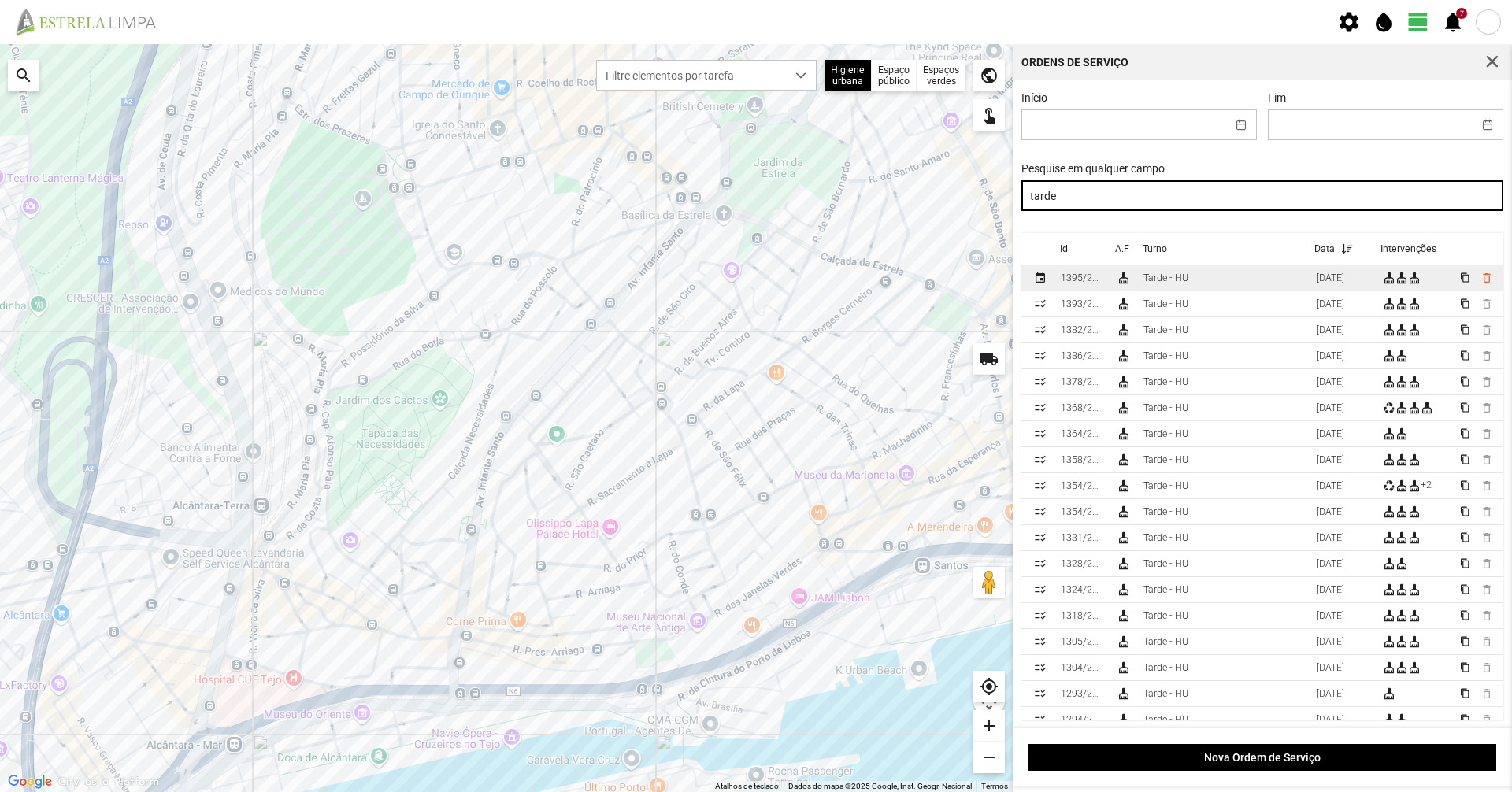
type input "tarde"
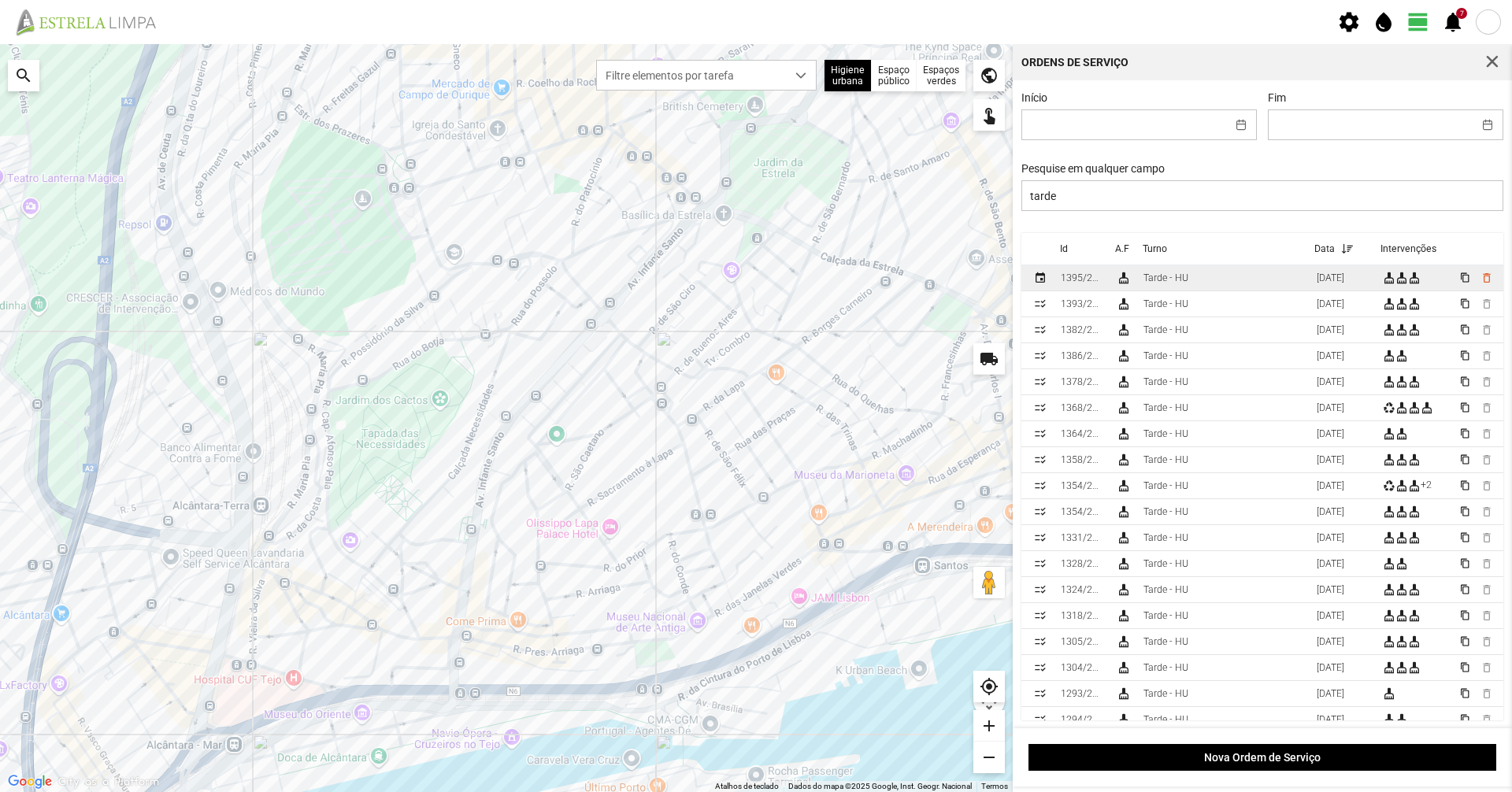
click at [1191, 284] on td "Tarde - HU" at bounding box center [1224, 278] width 173 height 26
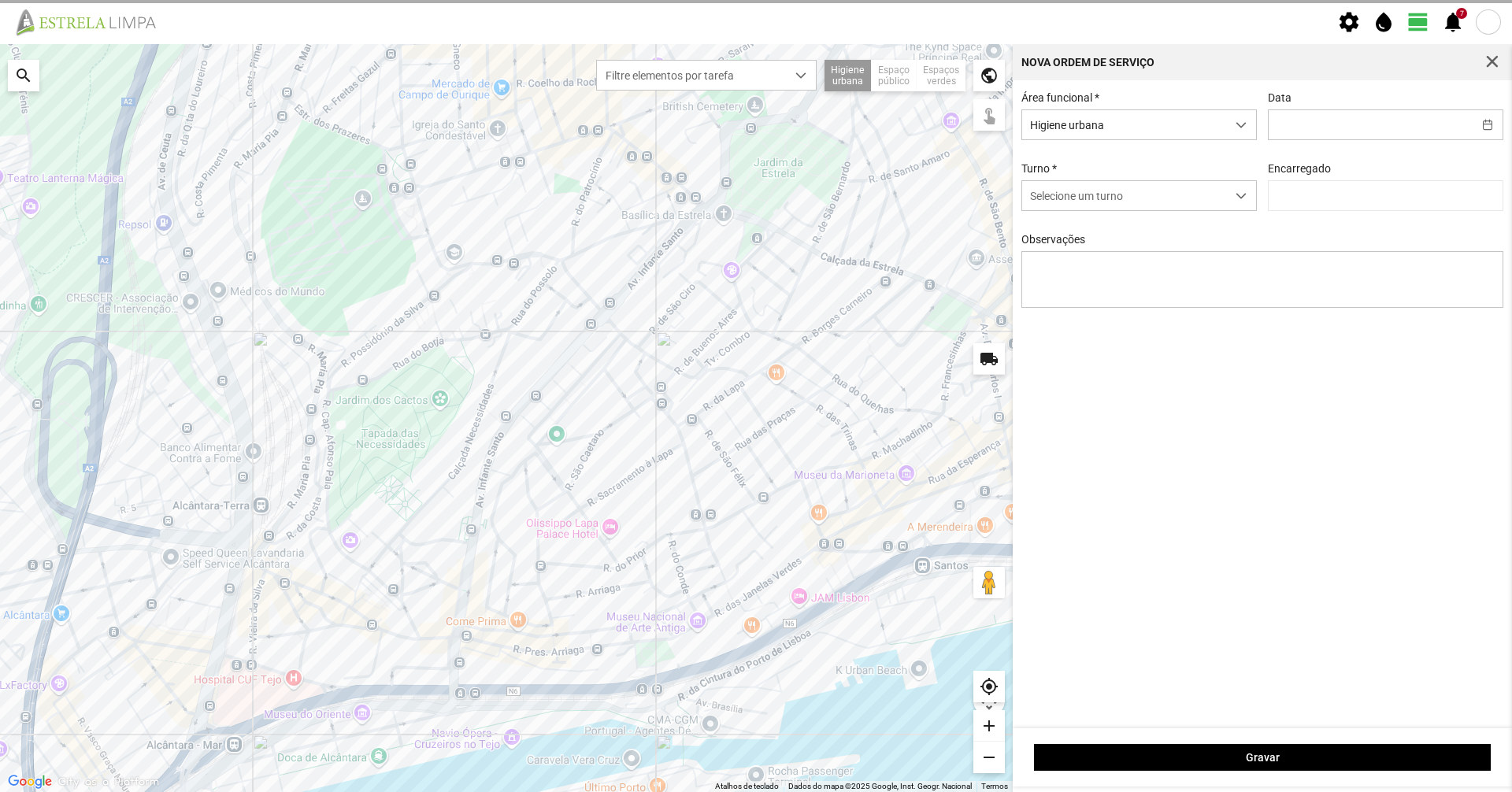
type input "[DATE]"
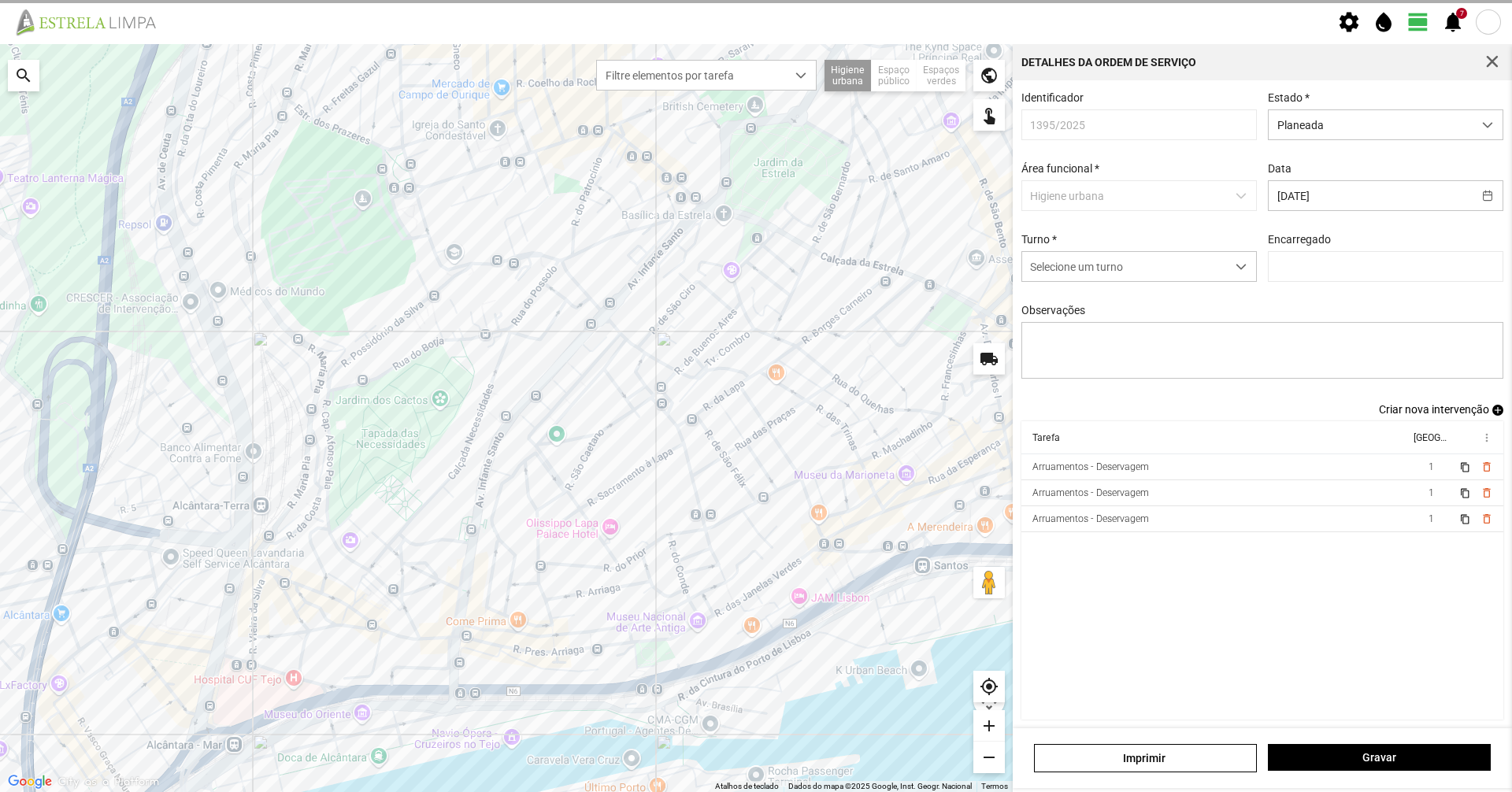
type input "[PERSON_NAME]"
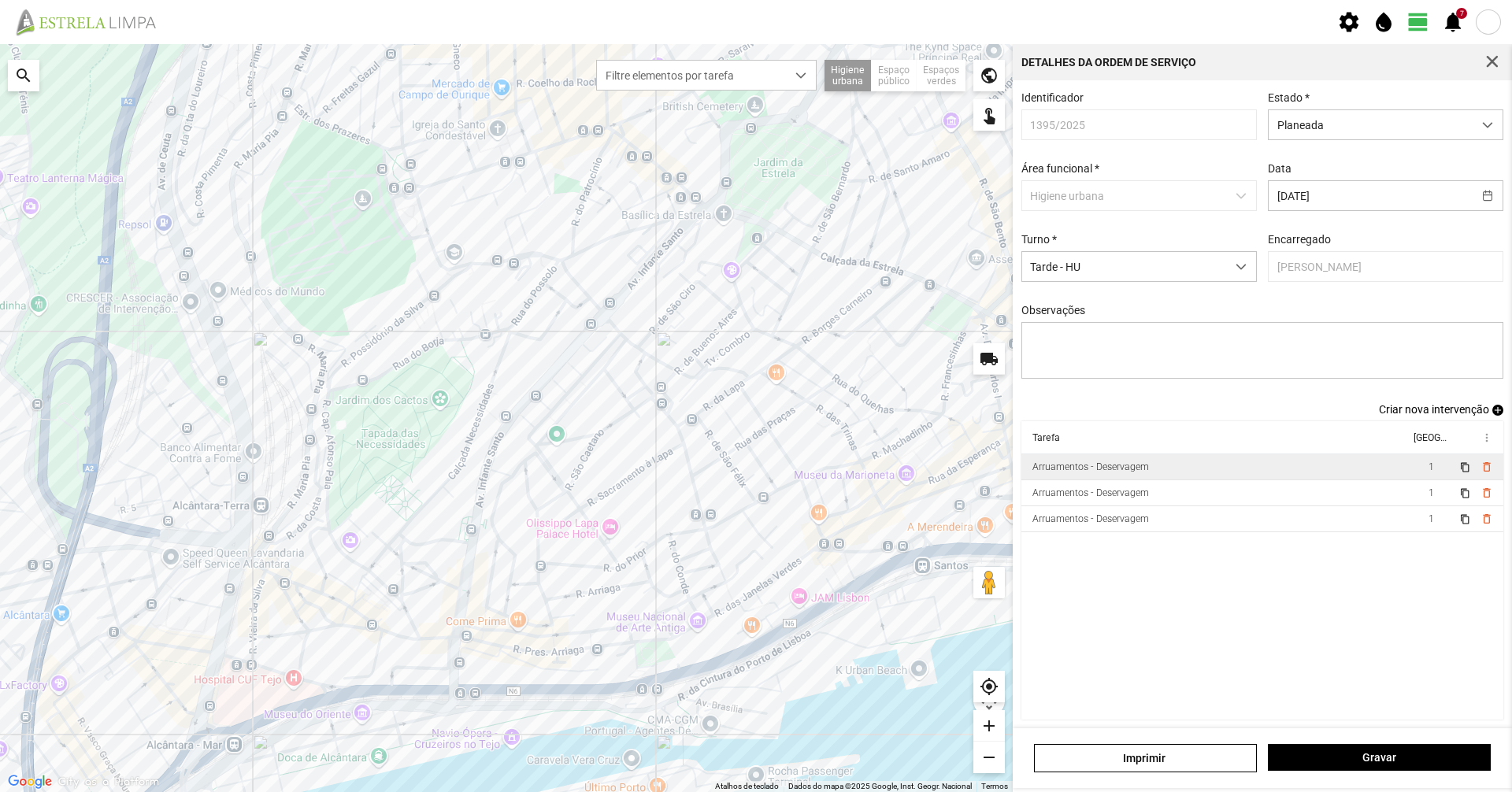
click at [1113, 471] on div "Arruamentos - Deservagem" at bounding box center [1090, 467] width 116 height 11
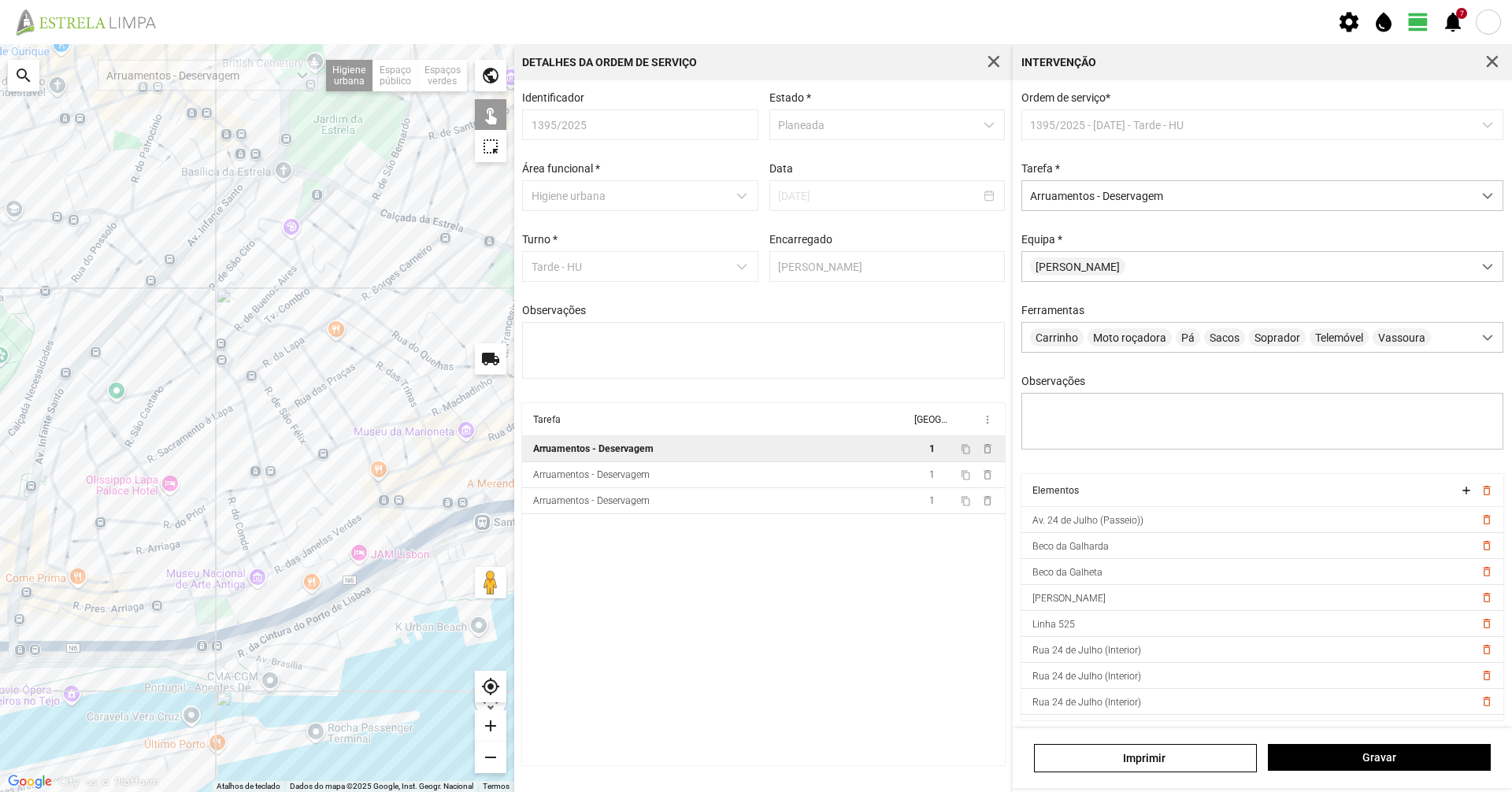
drag, startPoint x: 447, startPoint y: 650, endPoint x: 245, endPoint y: 605, distance: 207.0
click at [245, 605] on div at bounding box center [256, 418] width 514 height 748
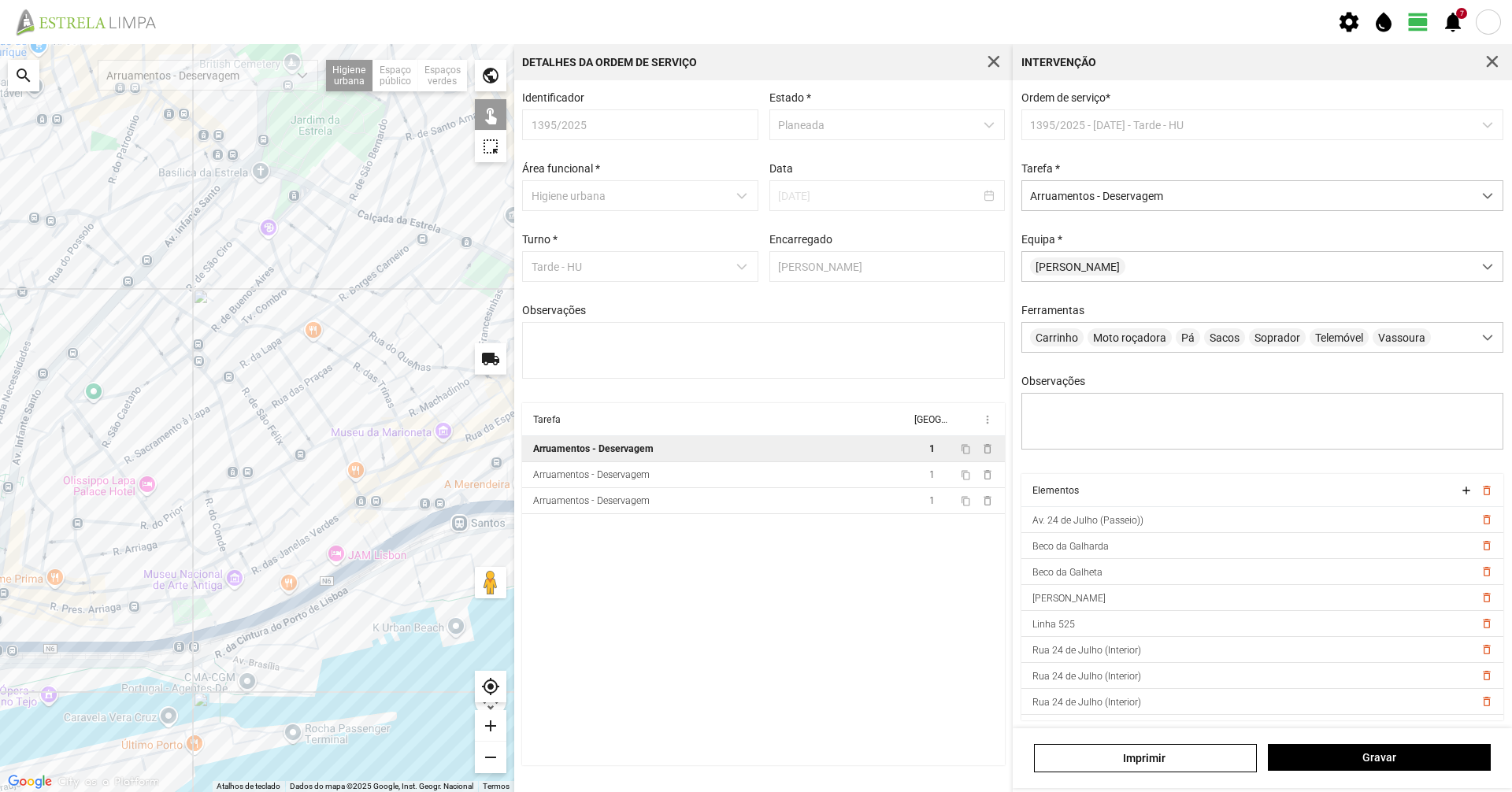
drag, startPoint x: 245, startPoint y: 605, endPoint x: 221, endPoint y: 605, distance: 24.0
click at [221, 605] on div at bounding box center [256, 418] width 514 height 748
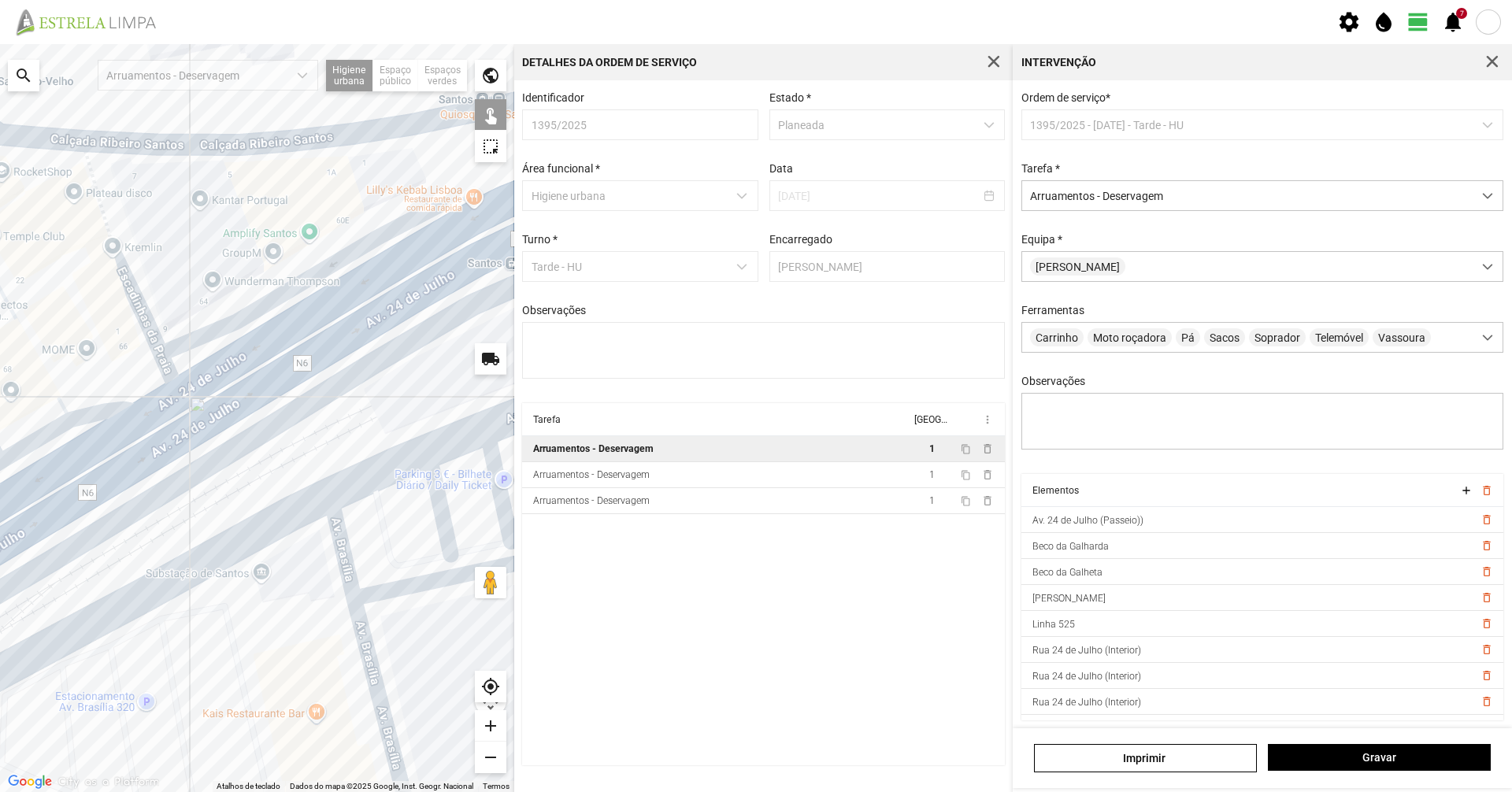
click at [137, 320] on div at bounding box center [256, 418] width 514 height 748
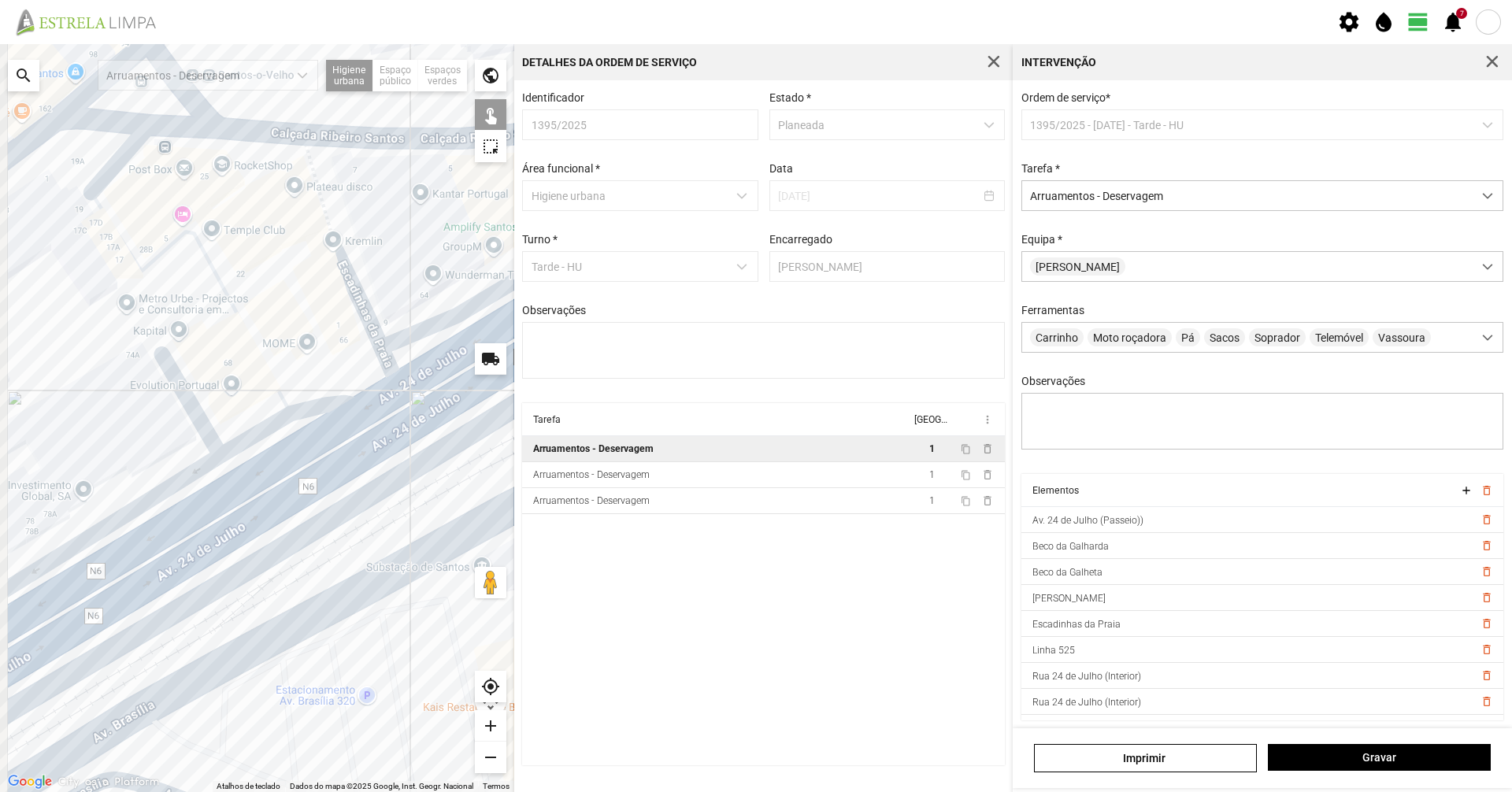
drag, startPoint x: 178, startPoint y: 335, endPoint x: 347, endPoint y: 393, distance: 178.7
click at [332, 361] on div at bounding box center [256, 418] width 514 height 748
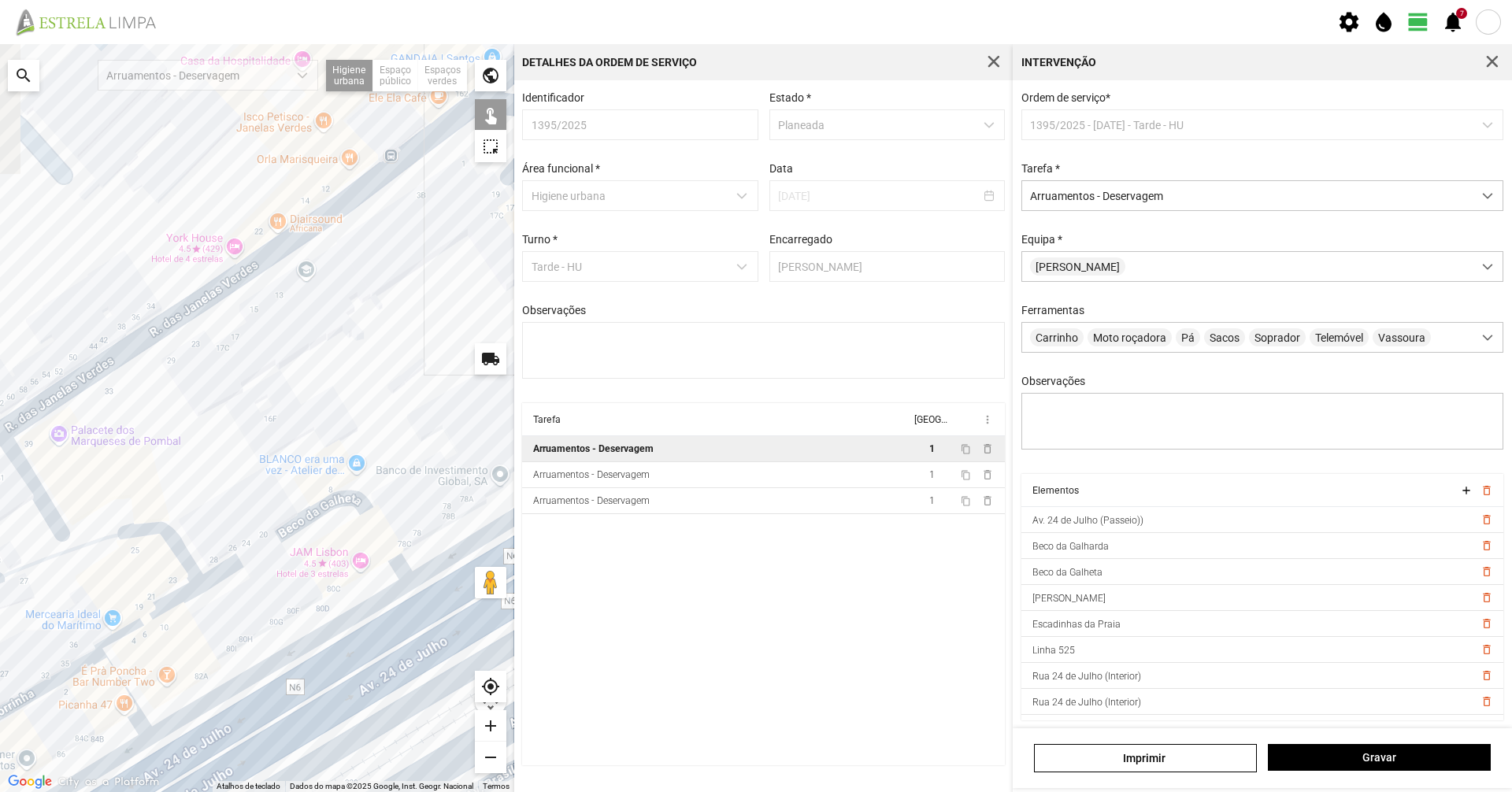
drag, startPoint x: 101, startPoint y: 495, endPoint x: 408, endPoint y: 441, distance: 311.7
click at [428, 416] on div at bounding box center [256, 418] width 514 height 748
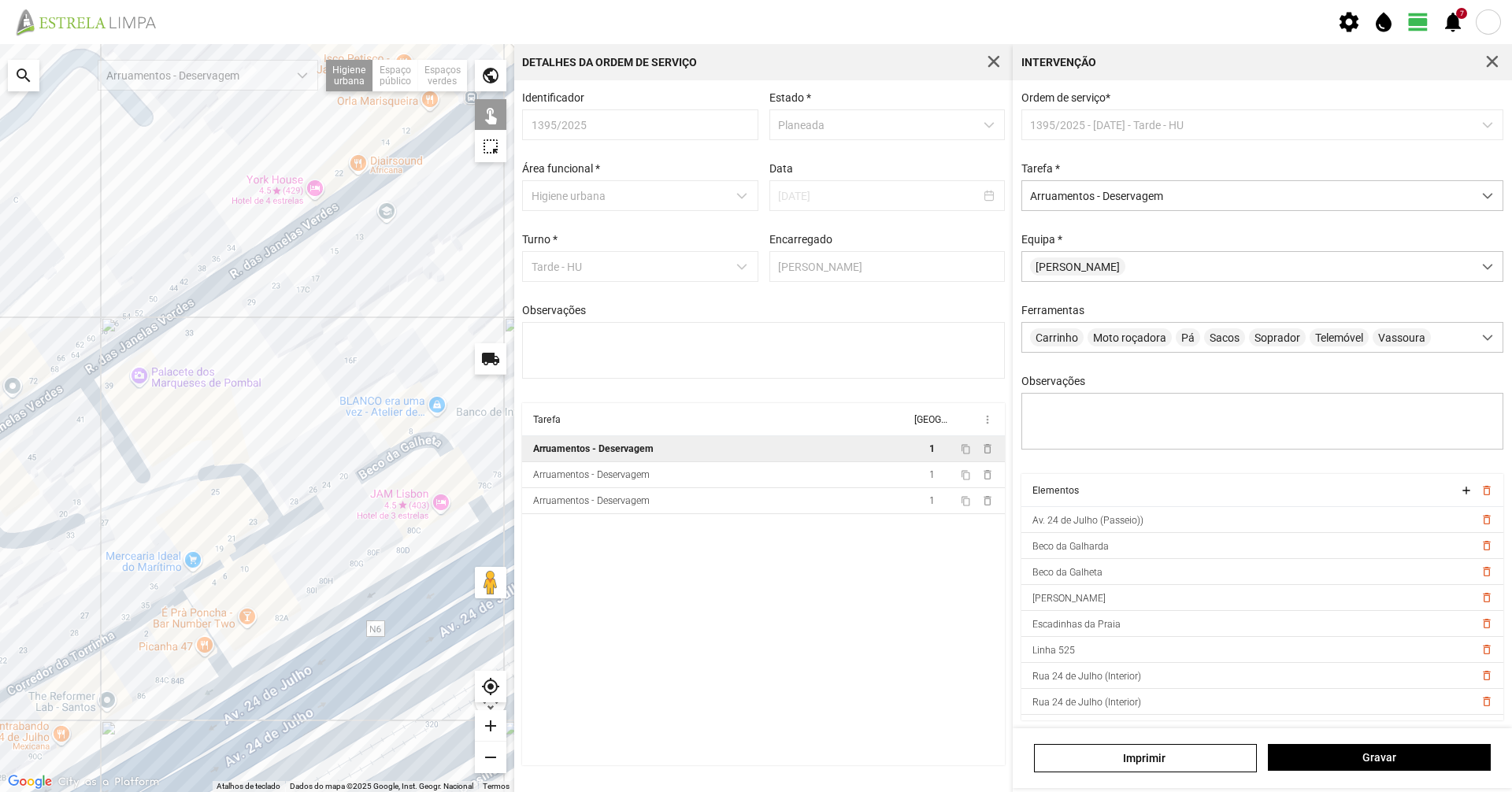
drag, startPoint x: 347, startPoint y: 550, endPoint x: 392, endPoint y: 496, distance: 70.3
click at [392, 496] on div at bounding box center [256, 418] width 514 height 748
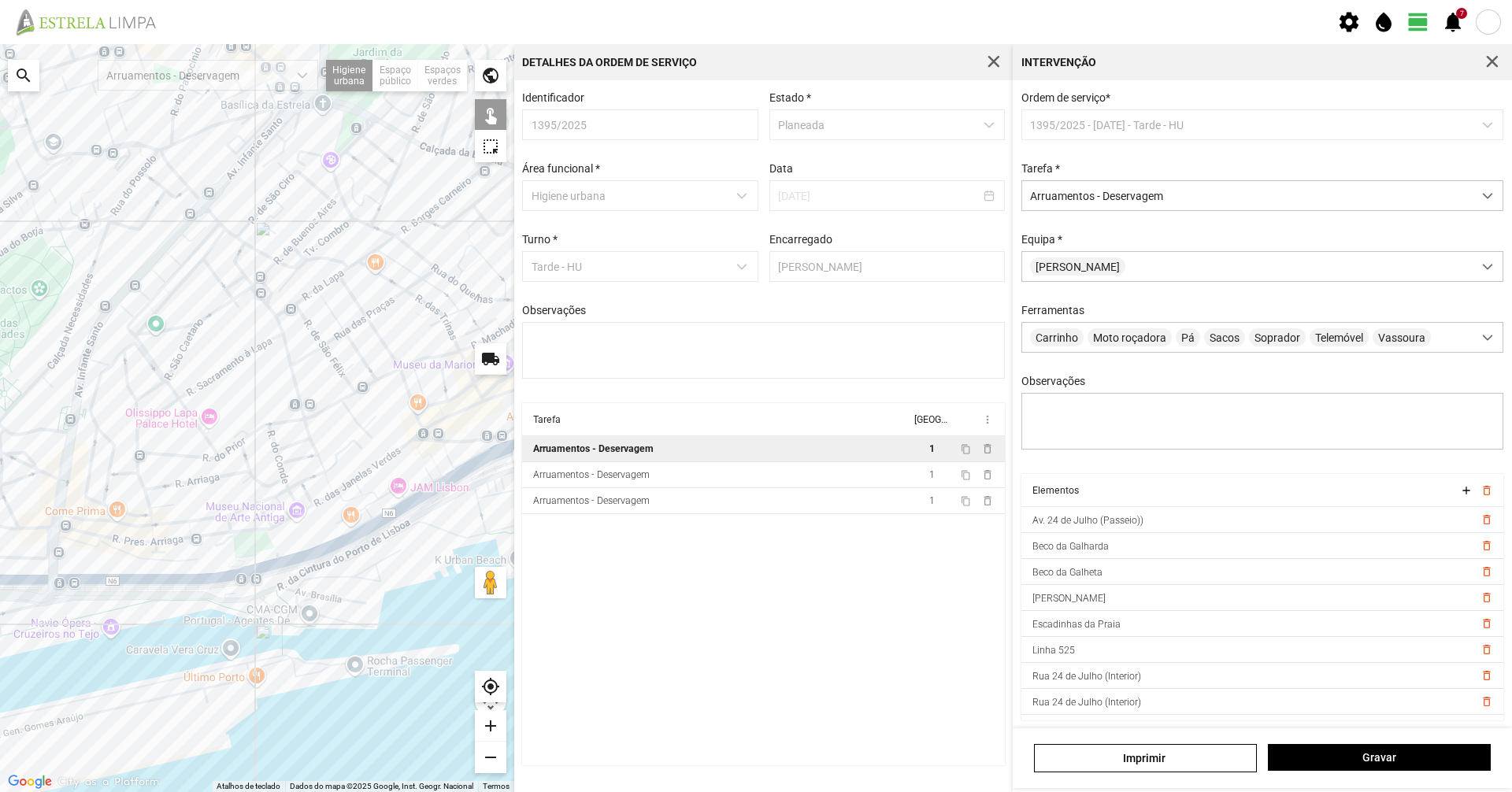
click at [347, 533] on div at bounding box center [256, 418] width 514 height 748
click at [278, 562] on div at bounding box center [256, 418] width 514 height 748
click at [278, 558] on div at bounding box center [256, 418] width 514 height 748
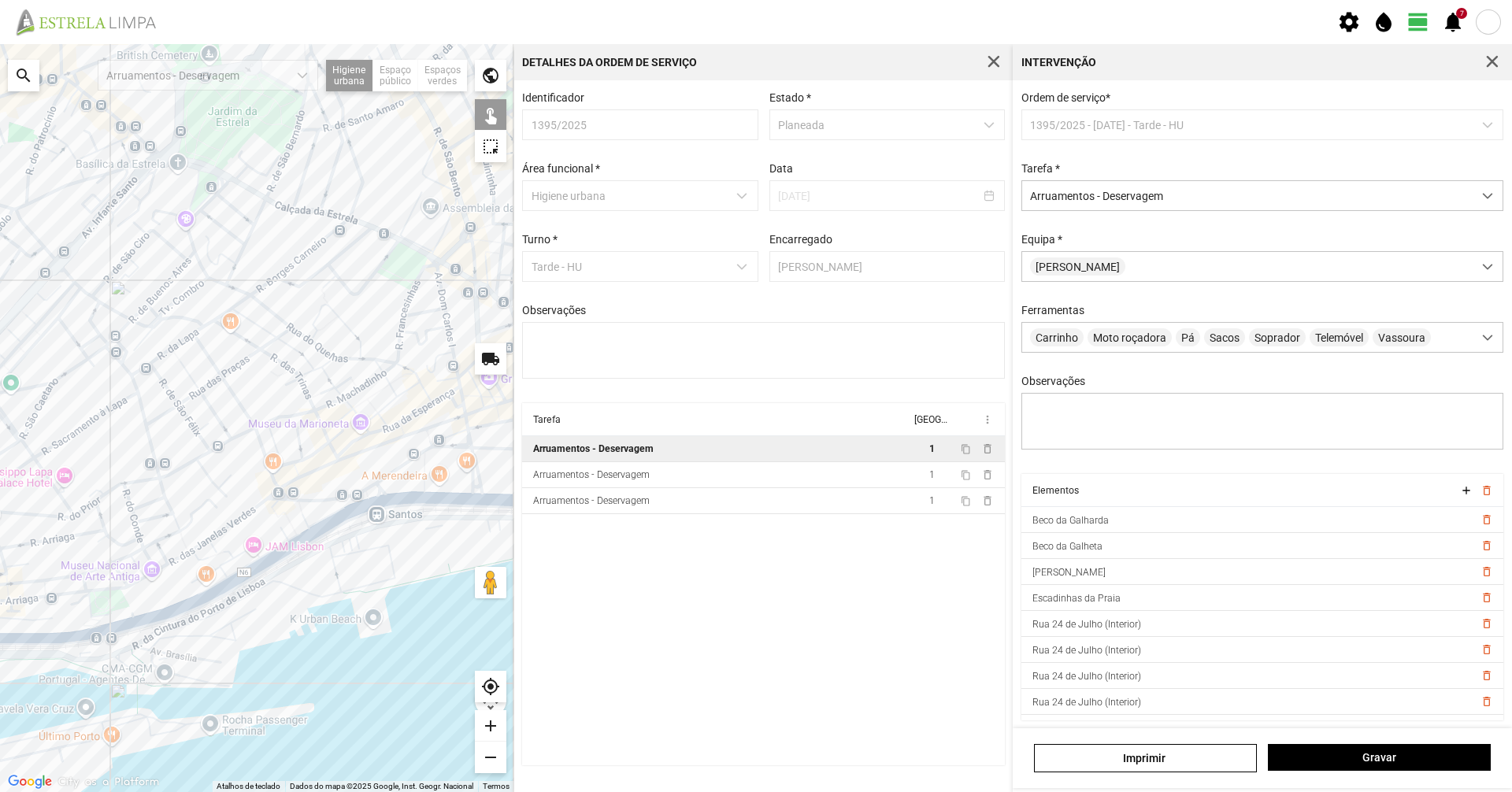
drag, startPoint x: 309, startPoint y: 535, endPoint x: 155, endPoint y: 600, distance: 167.2
click at [155, 600] on div at bounding box center [256, 418] width 514 height 748
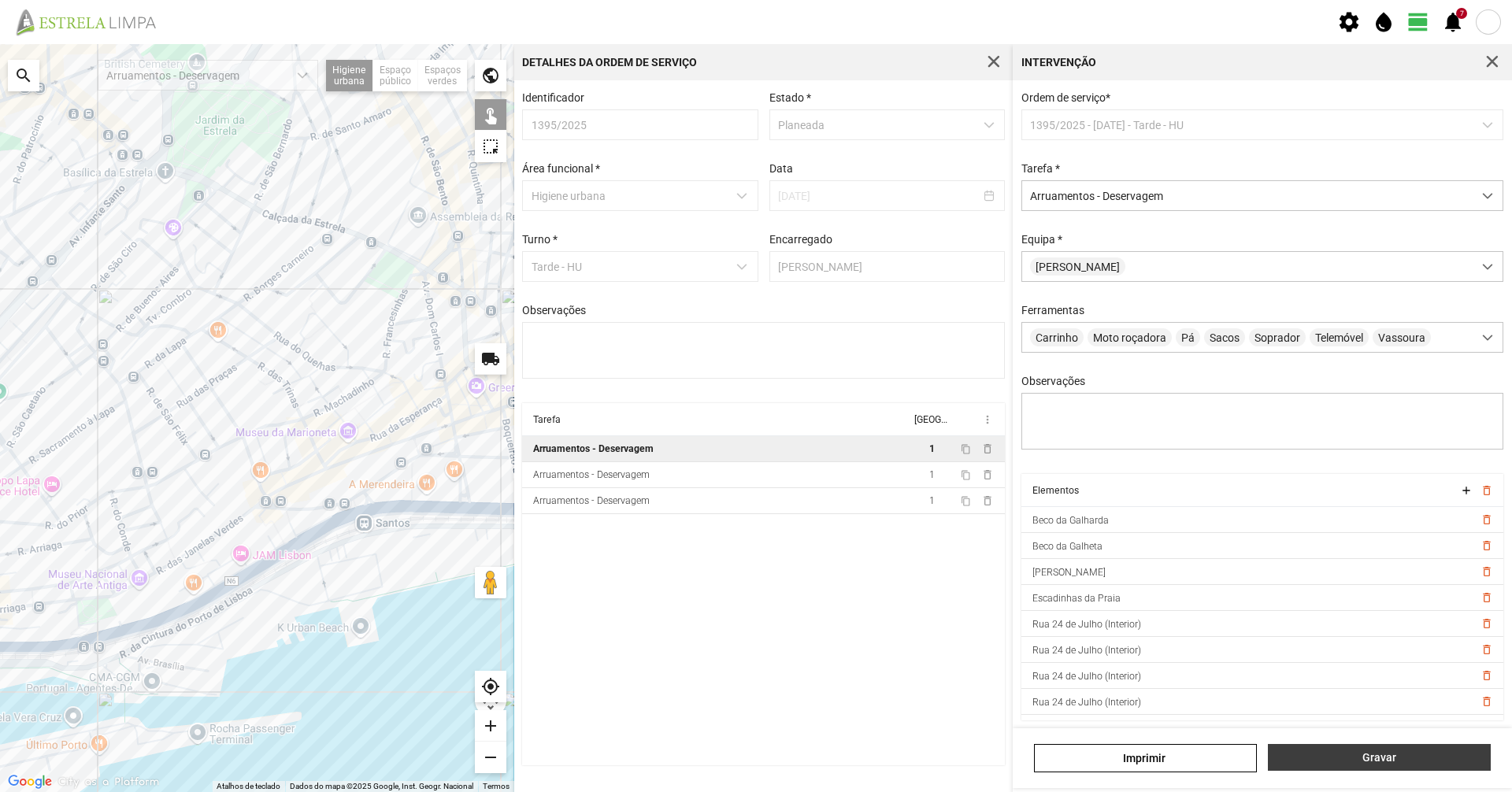
click at [1393, 758] on span "Gravar" at bounding box center [1380, 757] width 207 height 13
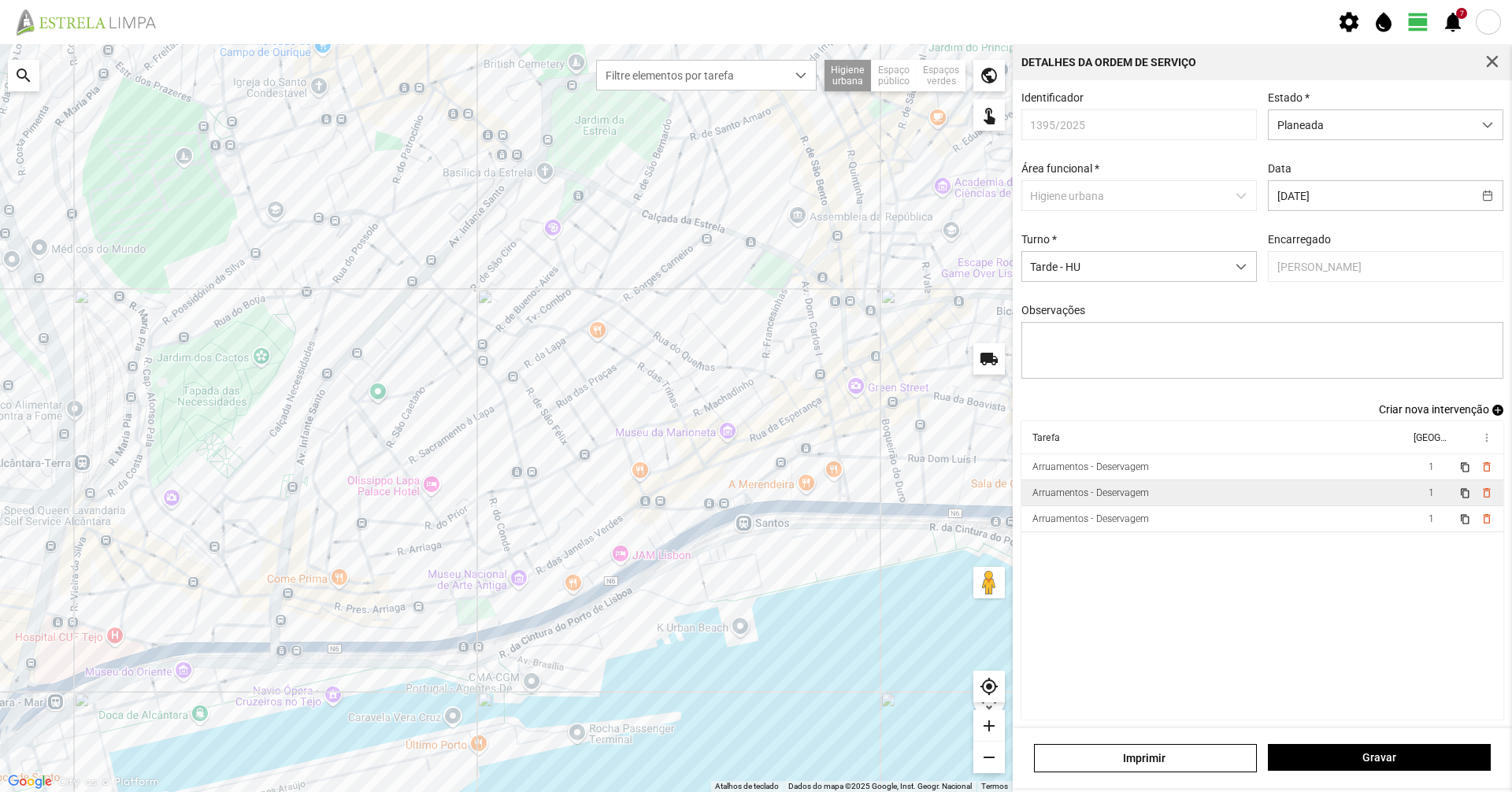
click at [1193, 491] on td "Arruamentos - Deservagem" at bounding box center [1215, 493] width 388 height 26
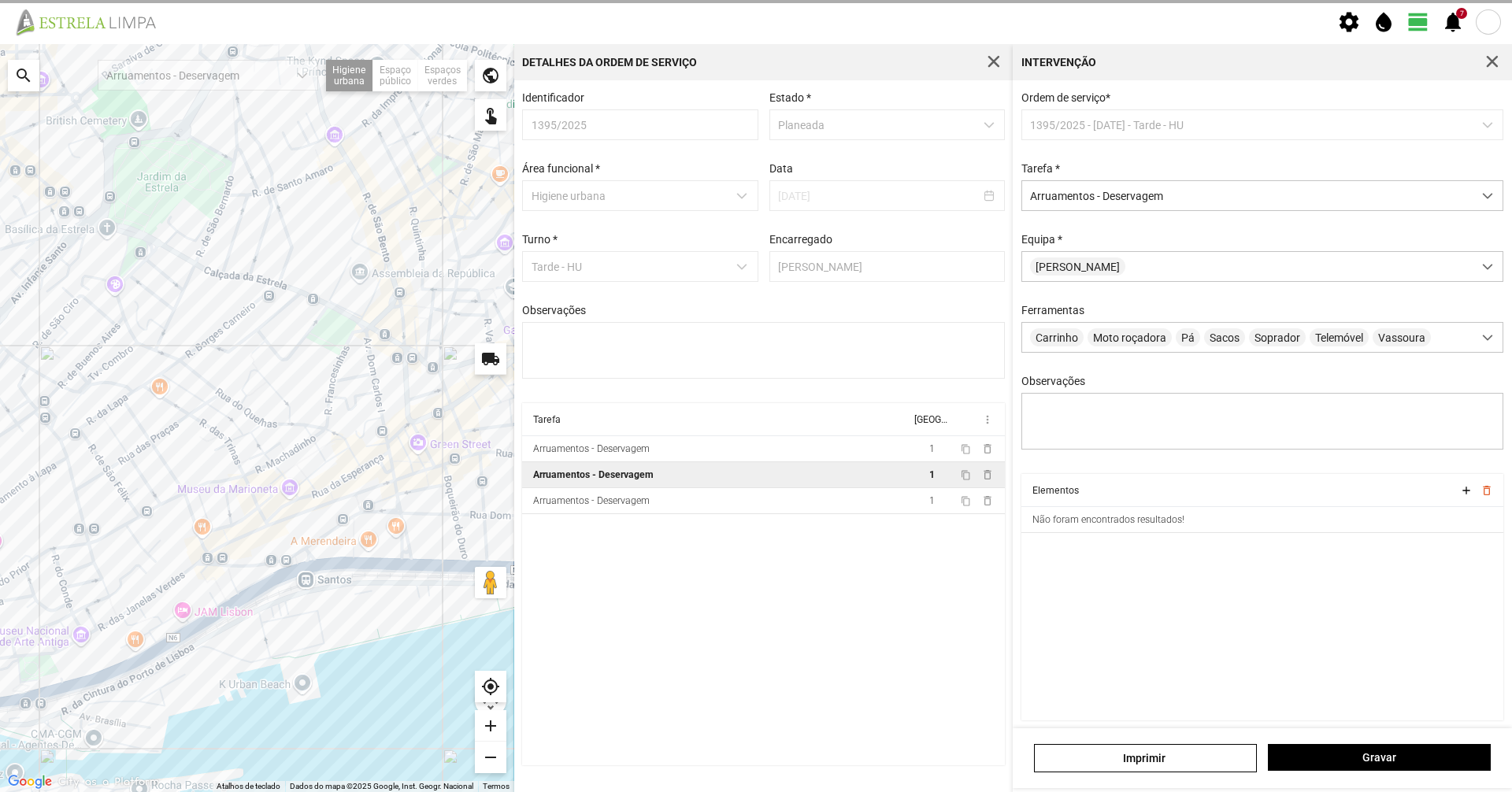
drag, startPoint x: 344, startPoint y: 492, endPoint x: 152, endPoint y: 550, distance: 200.6
click at [152, 550] on div at bounding box center [256, 418] width 514 height 748
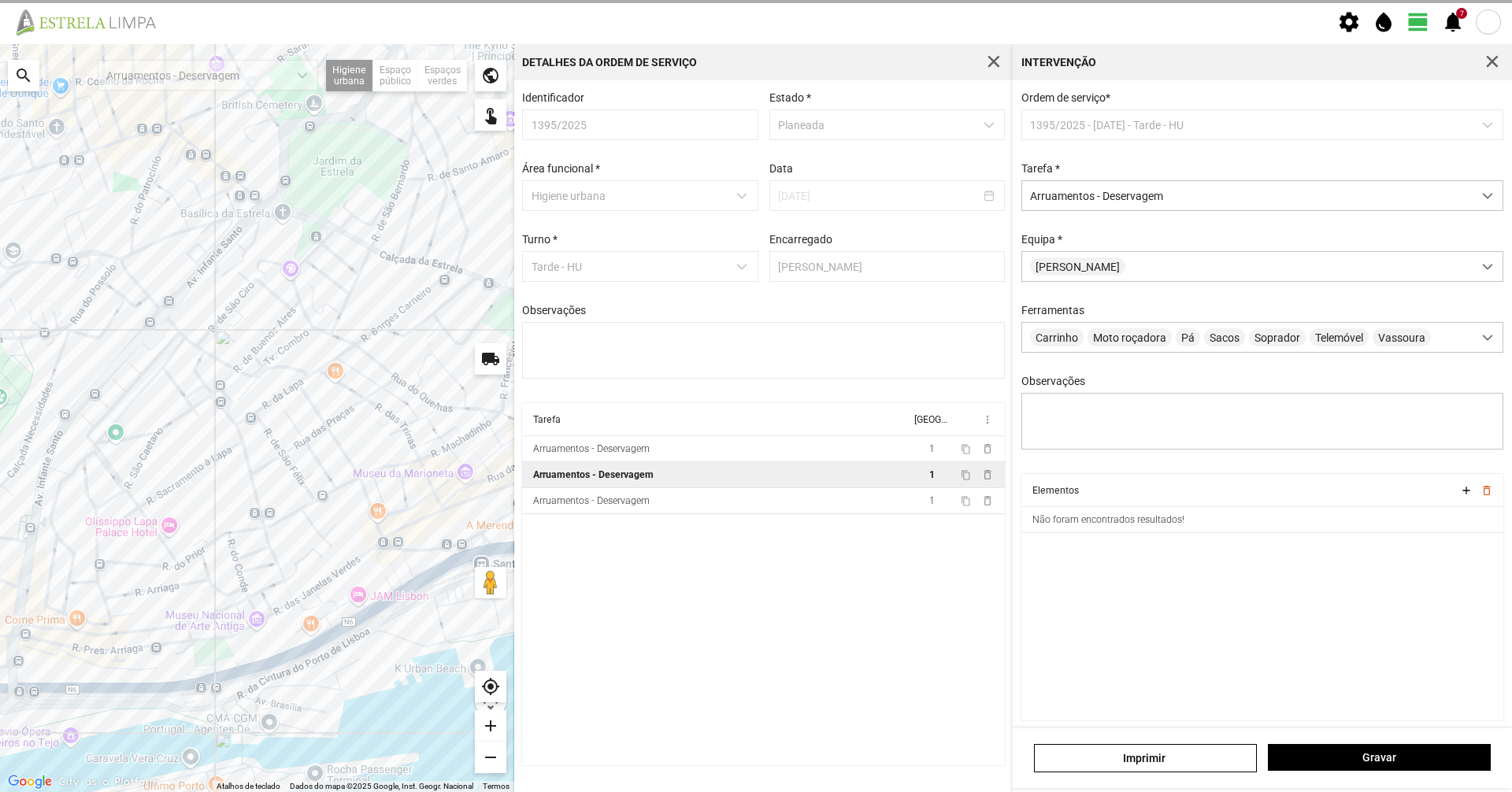
drag, startPoint x: 152, startPoint y: 551, endPoint x: 347, endPoint y: 533, distance: 195.8
click at [347, 533] on div at bounding box center [256, 418] width 514 height 748
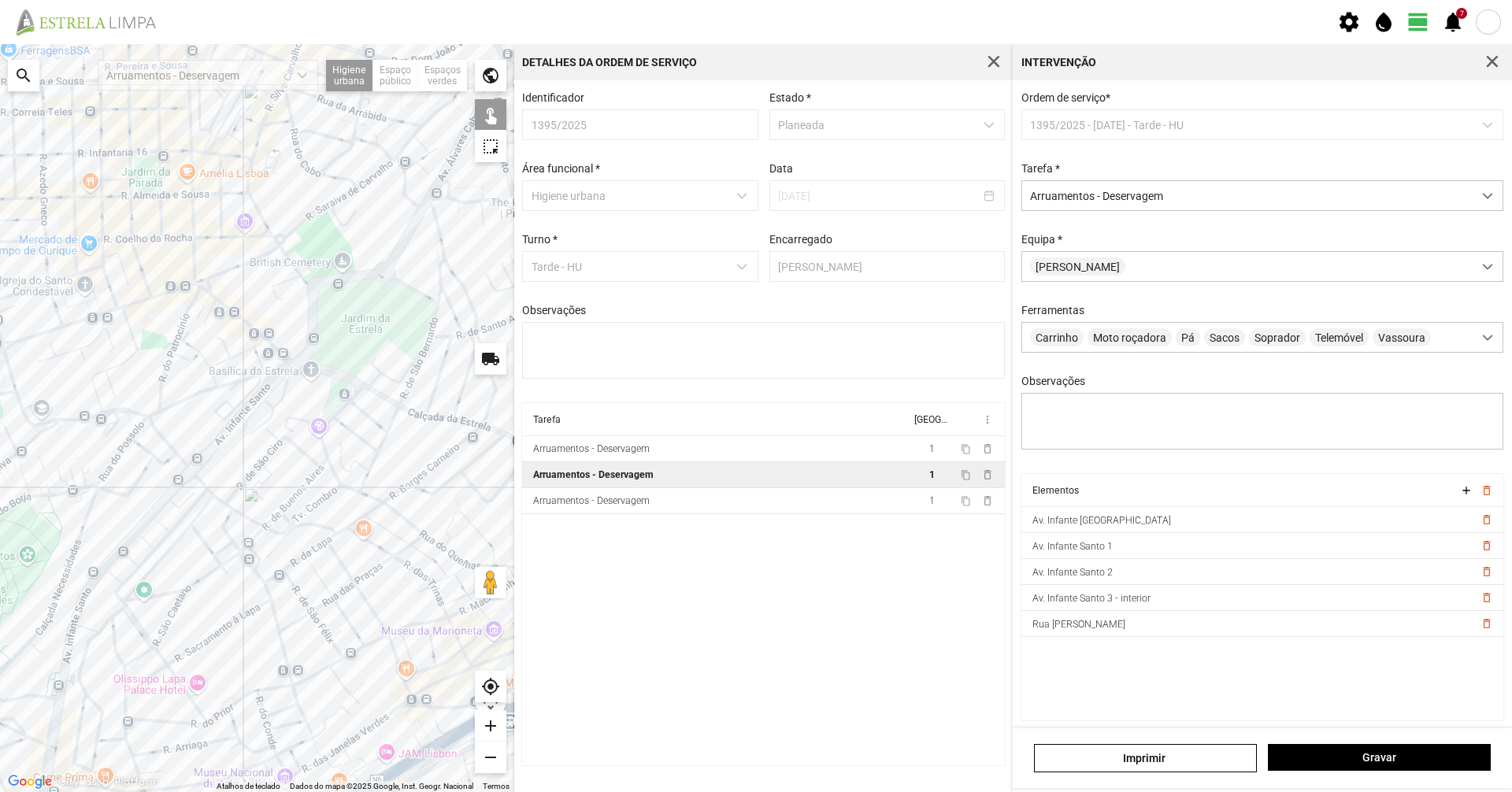
drag, startPoint x: 280, startPoint y: 262, endPoint x: 289, endPoint y: 421, distance: 159.3
click at [297, 421] on div at bounding box center [256, 418] width 514 height 748
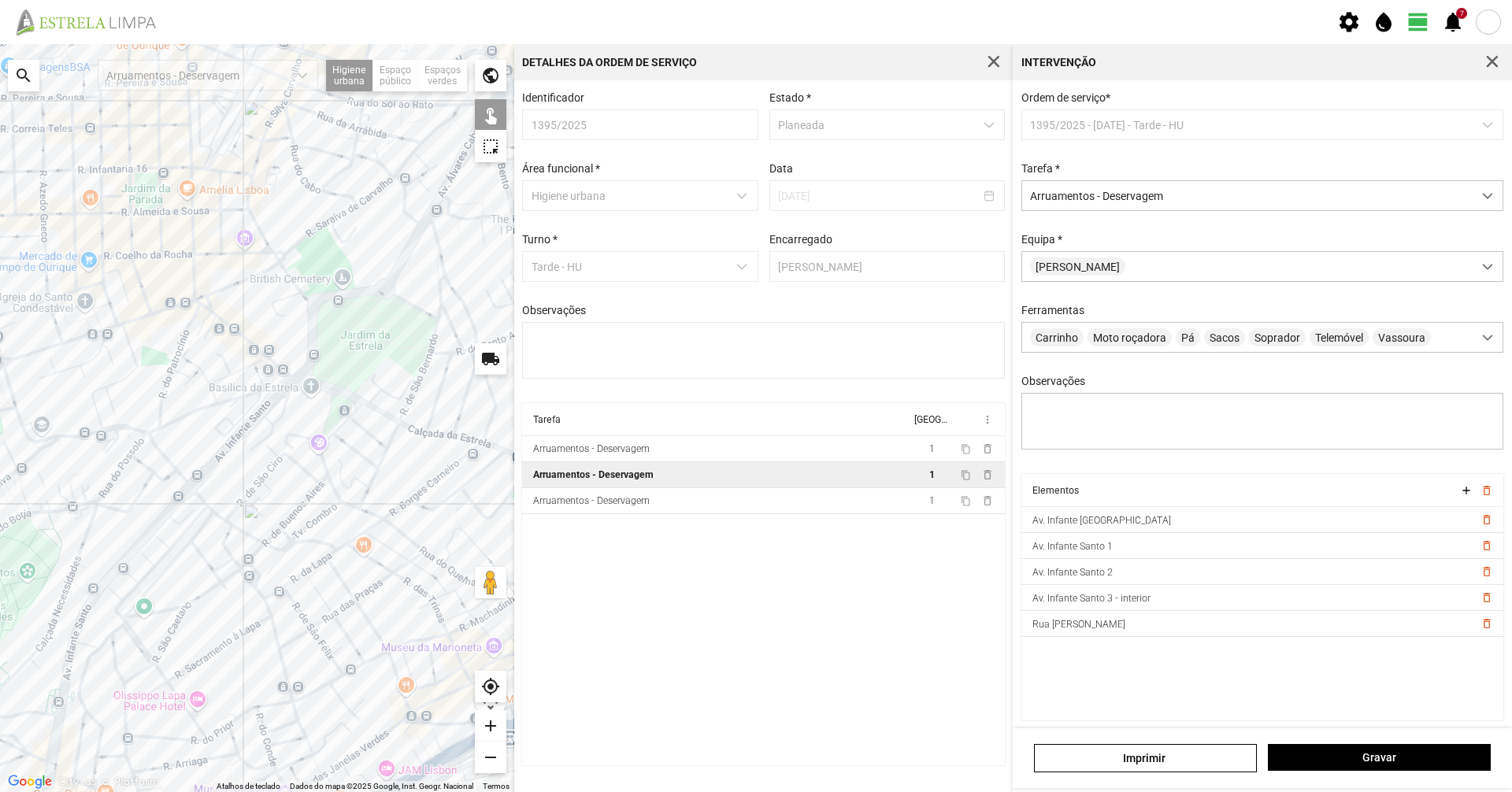
click at [258, 411] on div at bounding box center [256, 418] width 514 height 748
click at [288, 390] on div at bounding box center [256, 418] width 514 height 748
click at [282, 389] on div at bounding box center [256, 418] width 514 height 748
click at [177, 502] on div at bounding box center [256, 418] width 514 height 748
click at [176, 522] on div at bounding box center [256, 418] width 514 height 748
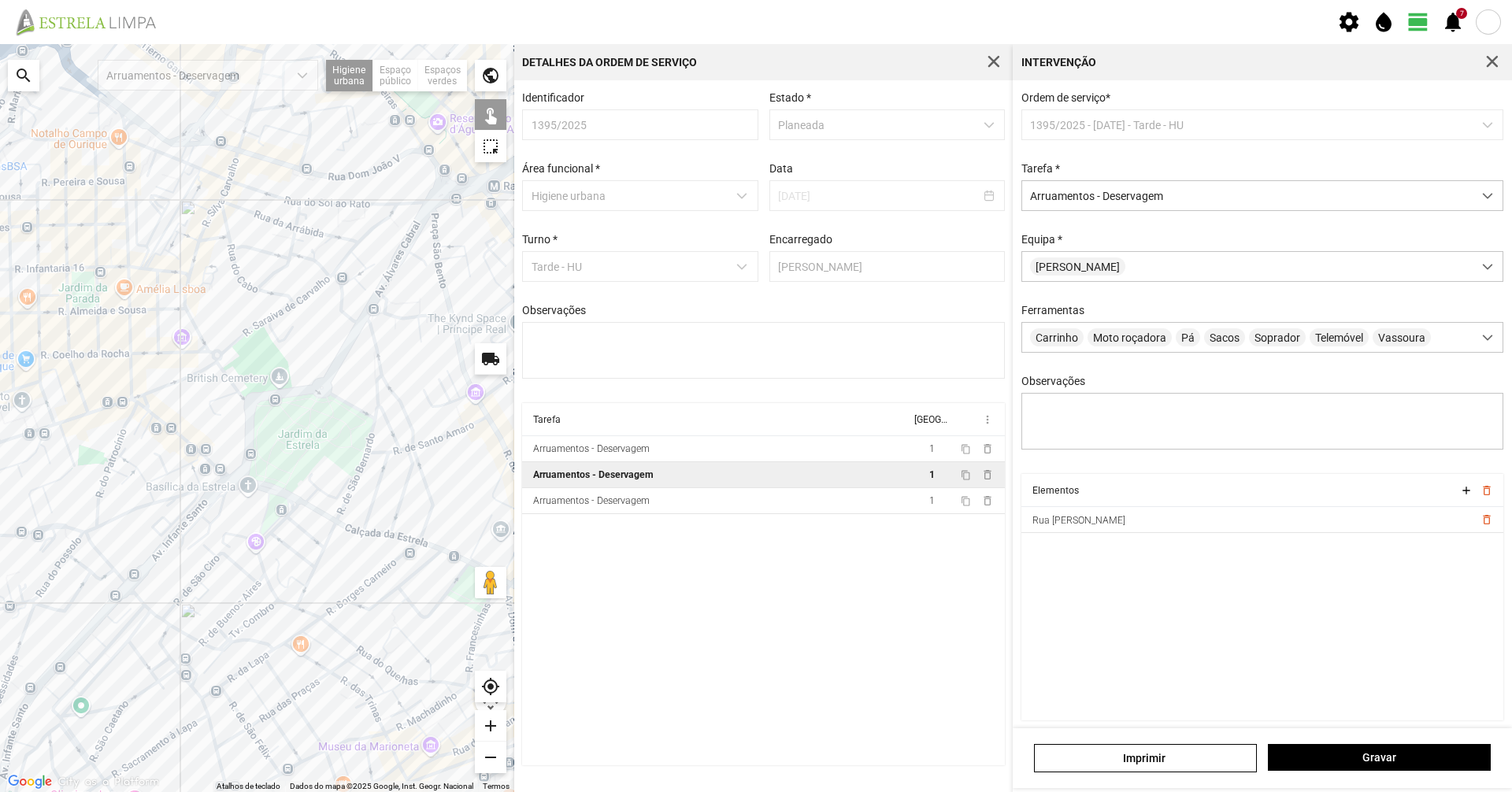
drag, startPoint x: 293, startPoint y: 337, endPoint x: 231, endPoint y: 422, distance: 105.2
click at [232, 432] on div at bounding box center [256, 418] width 514 height 748
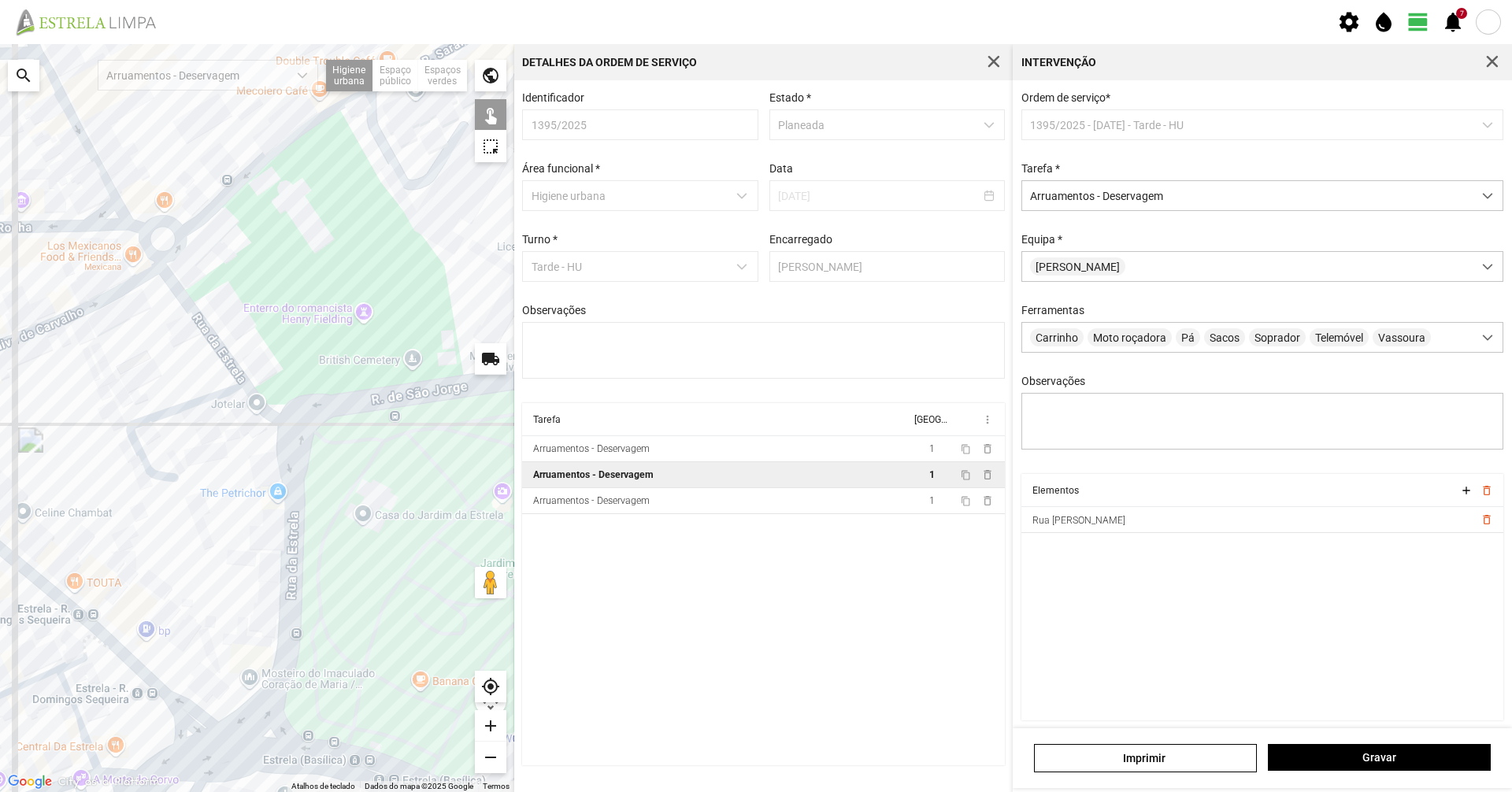
click at [247, 385] on div at bounding box center [256, 418] width 514 height 748
click at [289, 473] on div at bounding box center [256, 418] width 514 height 748
click at [297, 466] on div at bounding box center [256, 418] width 514 height 748
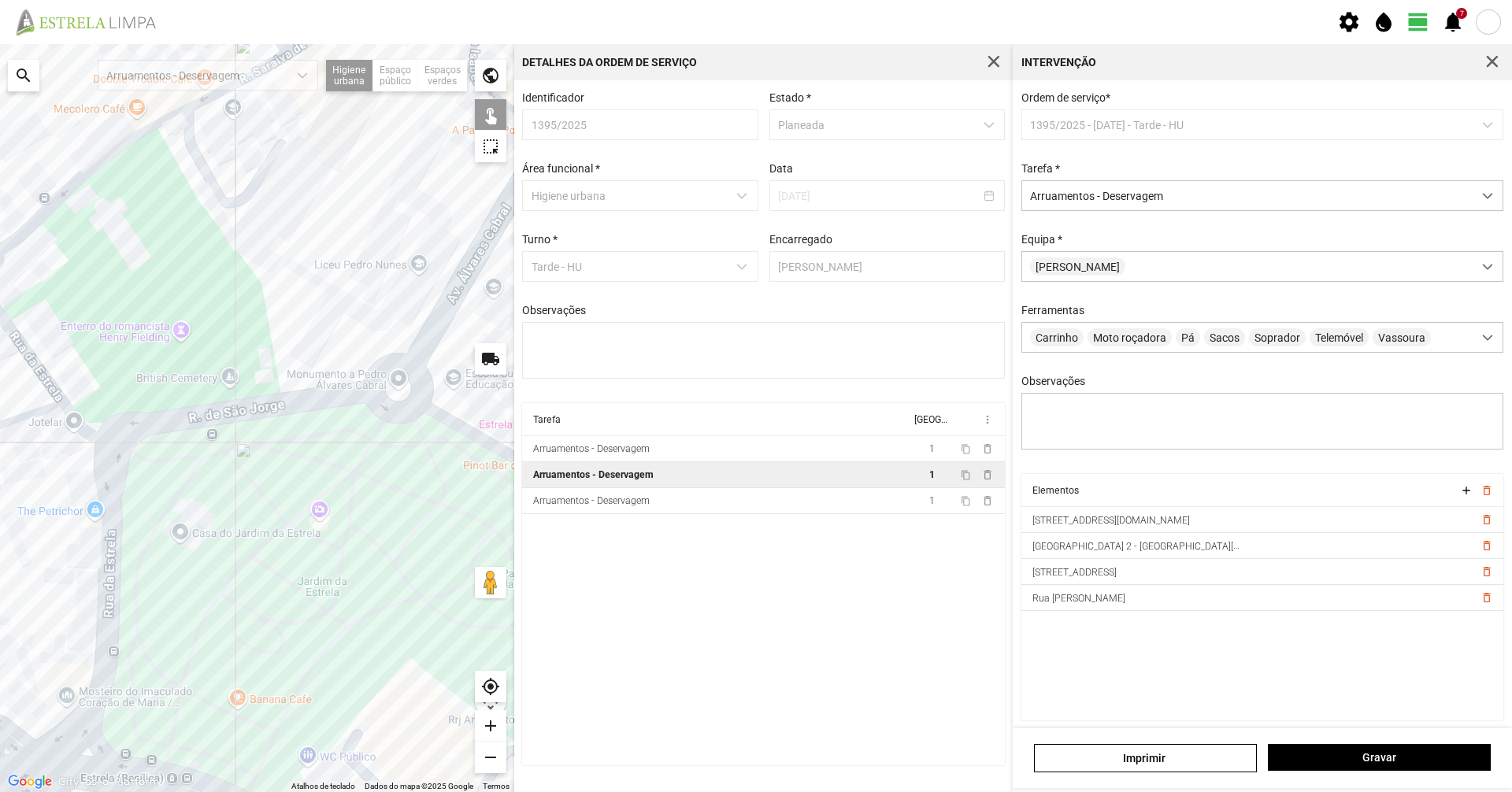
drag, startPoint x: 389, startPoint y: 555, endPoint x: 201, endPoint y: 573, distance: 188.9
click at [201, 573] on div at bounding box center [256, 418] width 514 height 748
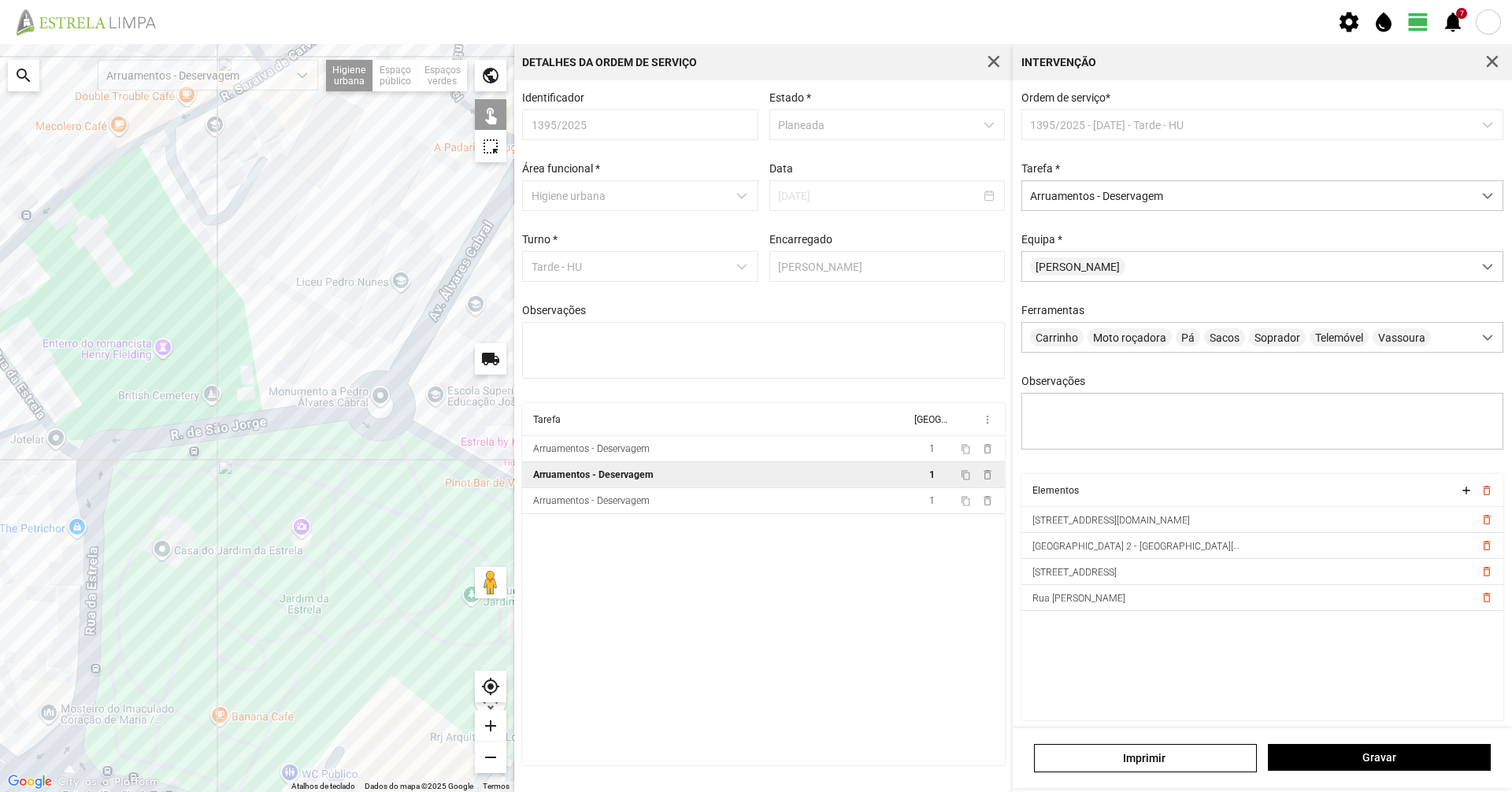
click at [244, 422] on div at bounding box center [256, 418] width 514 height 748
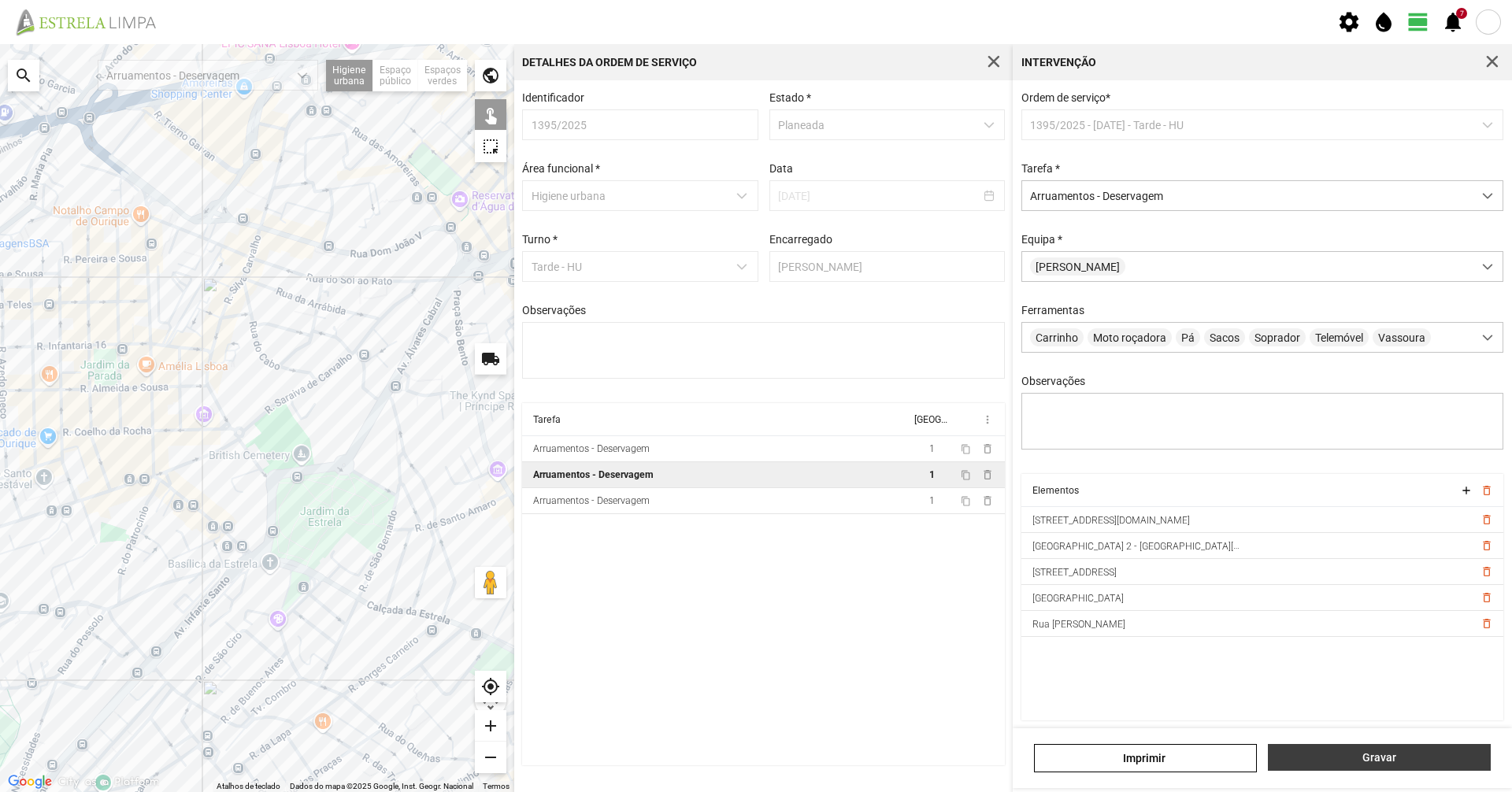
click at [1342, 757] on span "Gravar" at bounding box center [1380, 757] width 207 height 13
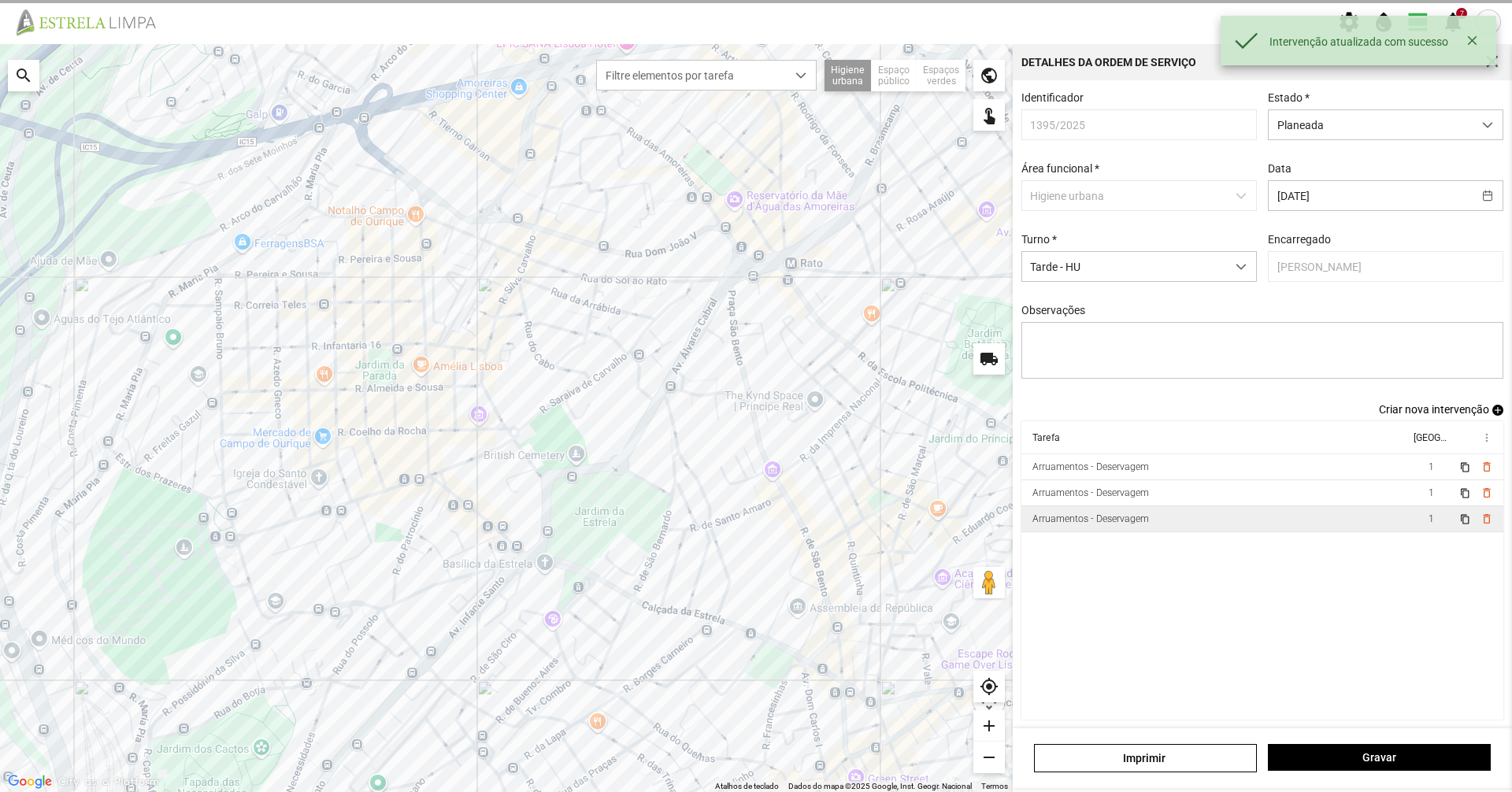
click at [1307, 521] on td "Arruamentos - Deservagem" at bounding box center [1215, 519] width 388 height 26
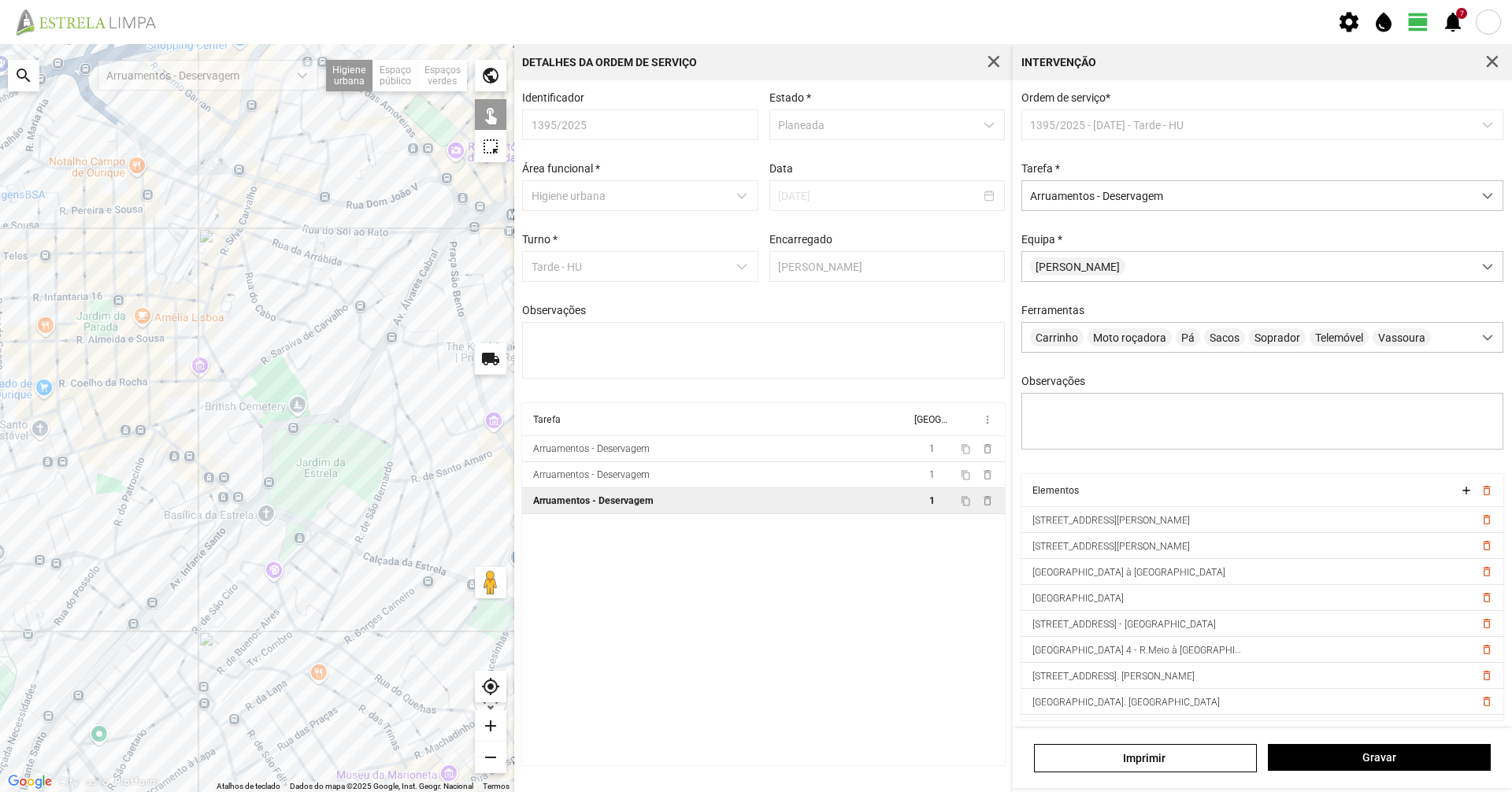
drag, startPoint x: 373, startPoint y: 652, endPoint x: 343, endPoint y: 599, distance: 60.9
click at [343, 599] on div at bounding box center [256, 418] width 514 height 748
click at [1493, 61] on span "button" at bounding box center [1492, 62] width 14 height 14
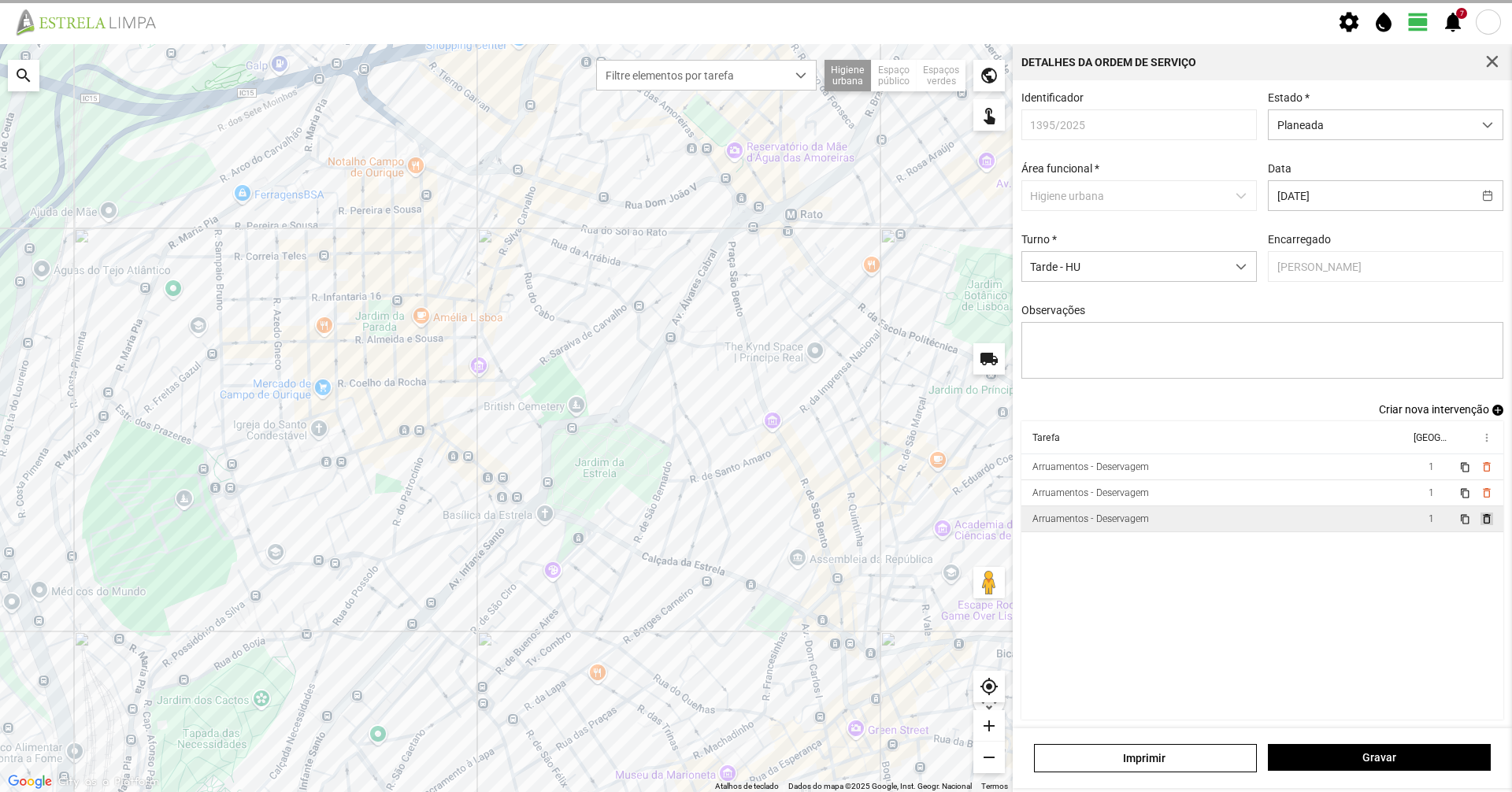
click at [1480, 525] on span "delete_outline" at bounding box center [1486, 519] width 13 height 13
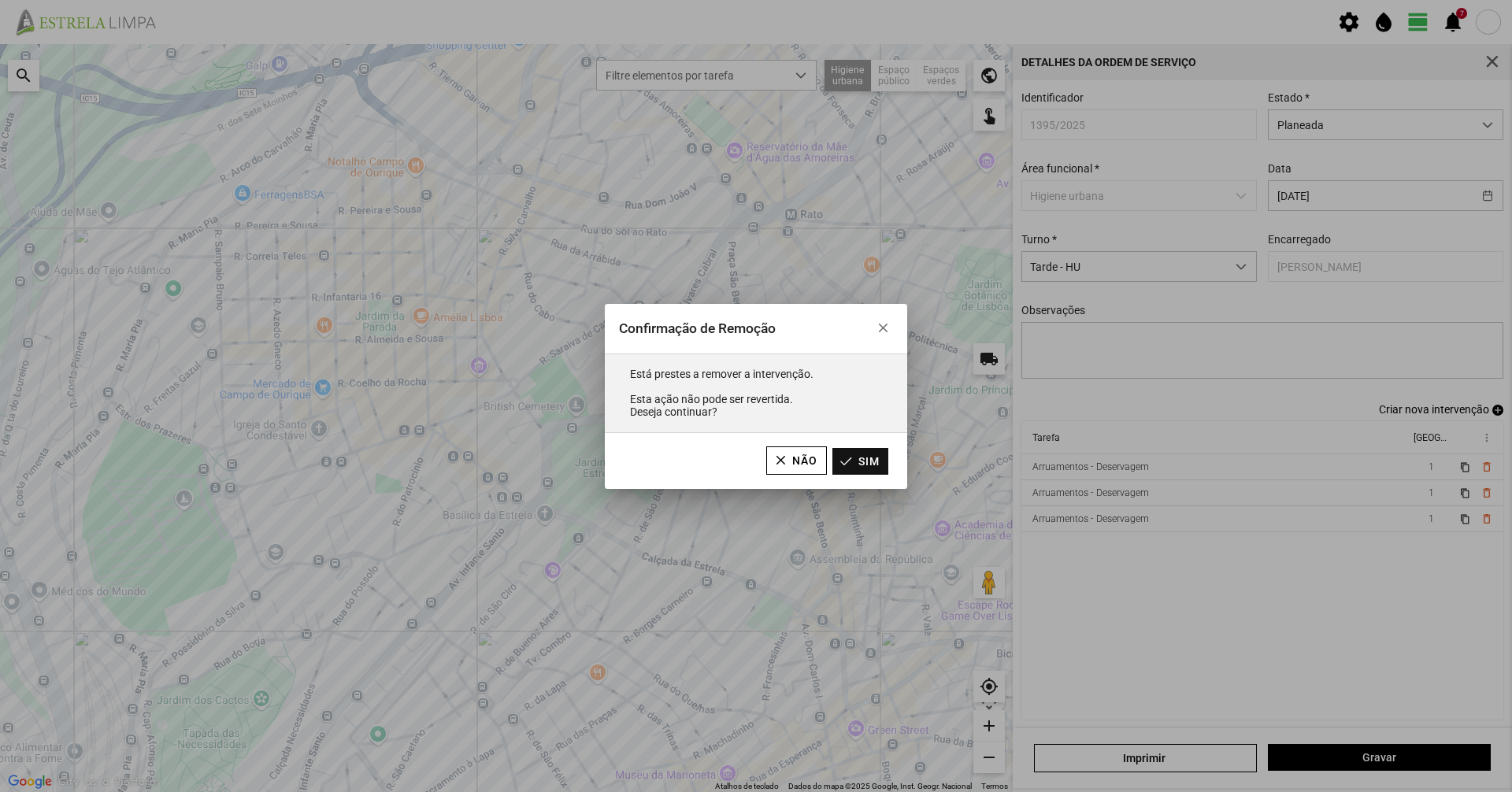
click at [867, 472] on button "Sim" at bounding box center [860, 461] width 56 height 27
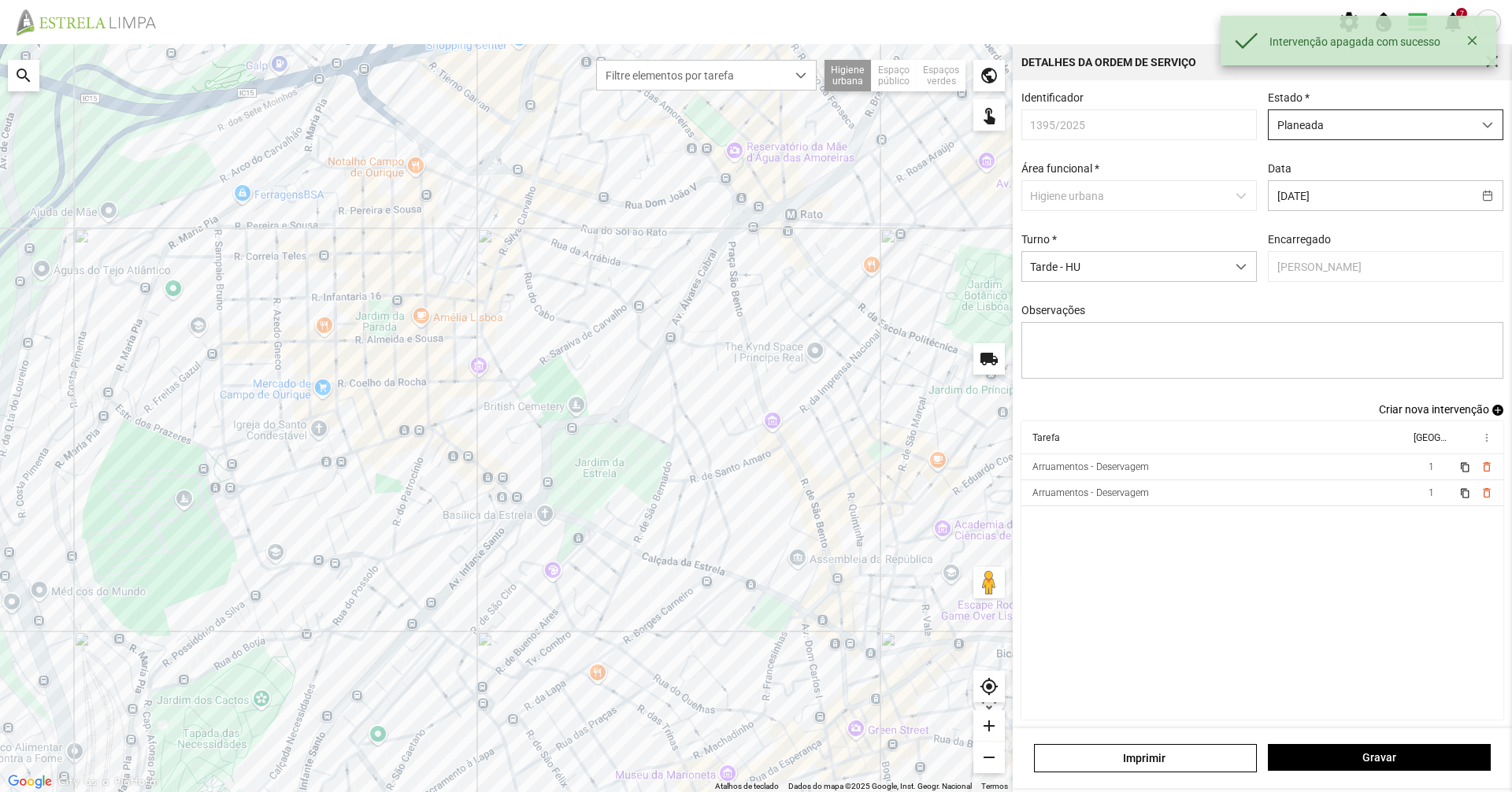
click at [1354, 121] on span "Planeada" at bounding box center [1370, 125] width 204 height 30
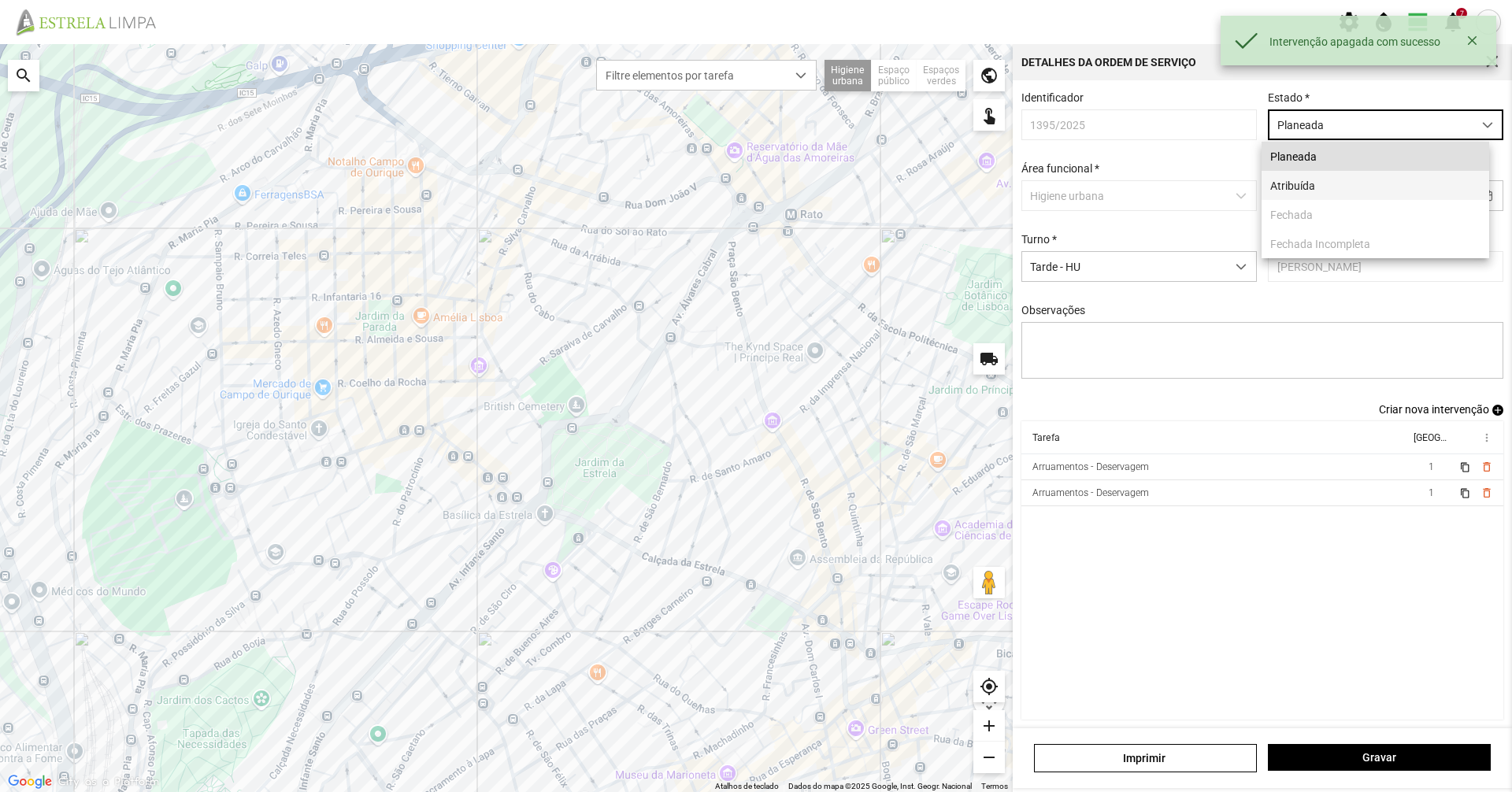
click at [1327, 176] on li "Atribuída" at bounding box center [1375, 185] width 228 height 30
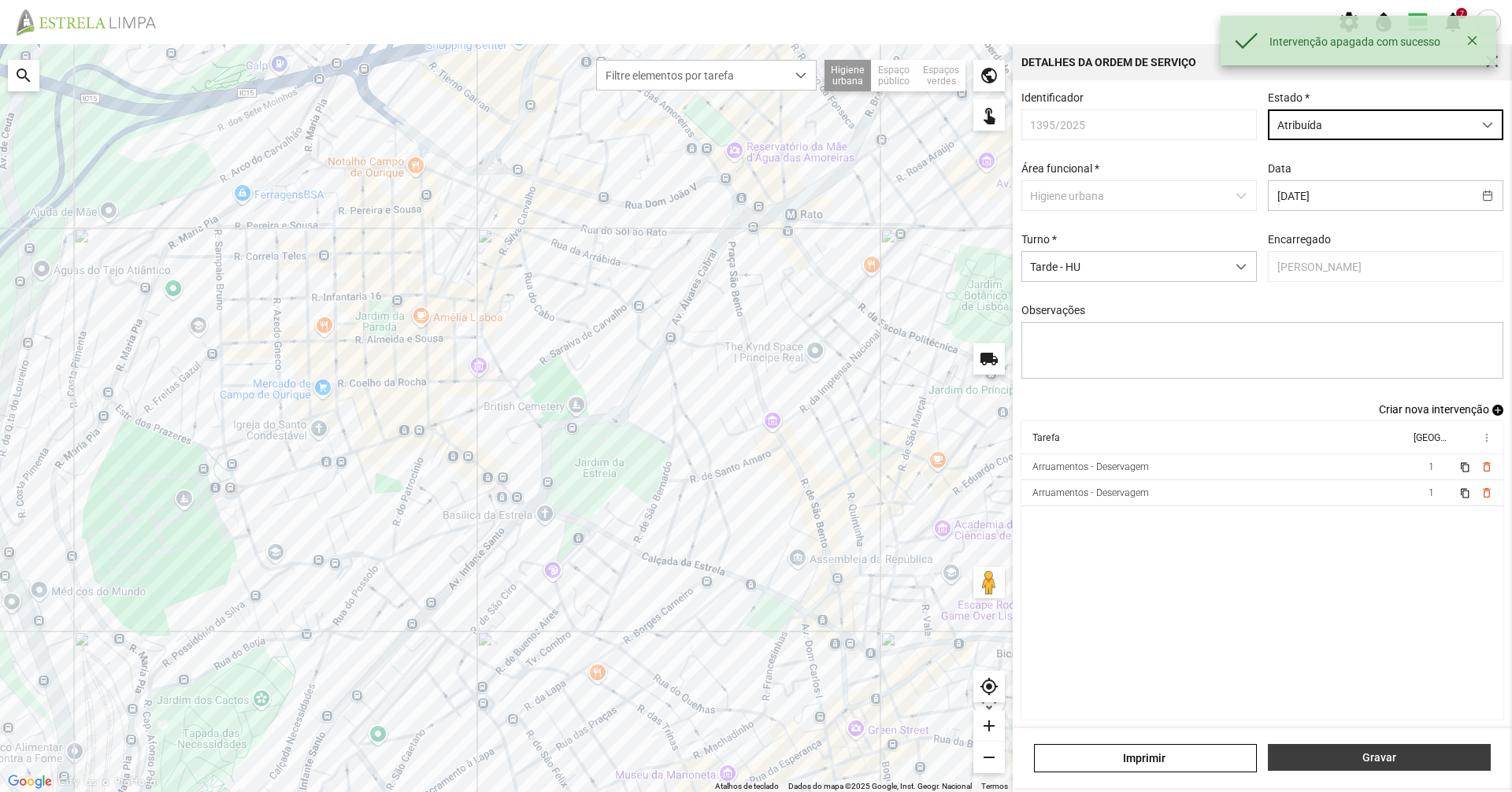
click at [1338, 754] on span "Gravar" at bounding box center [1380, 757] width 207 height 13
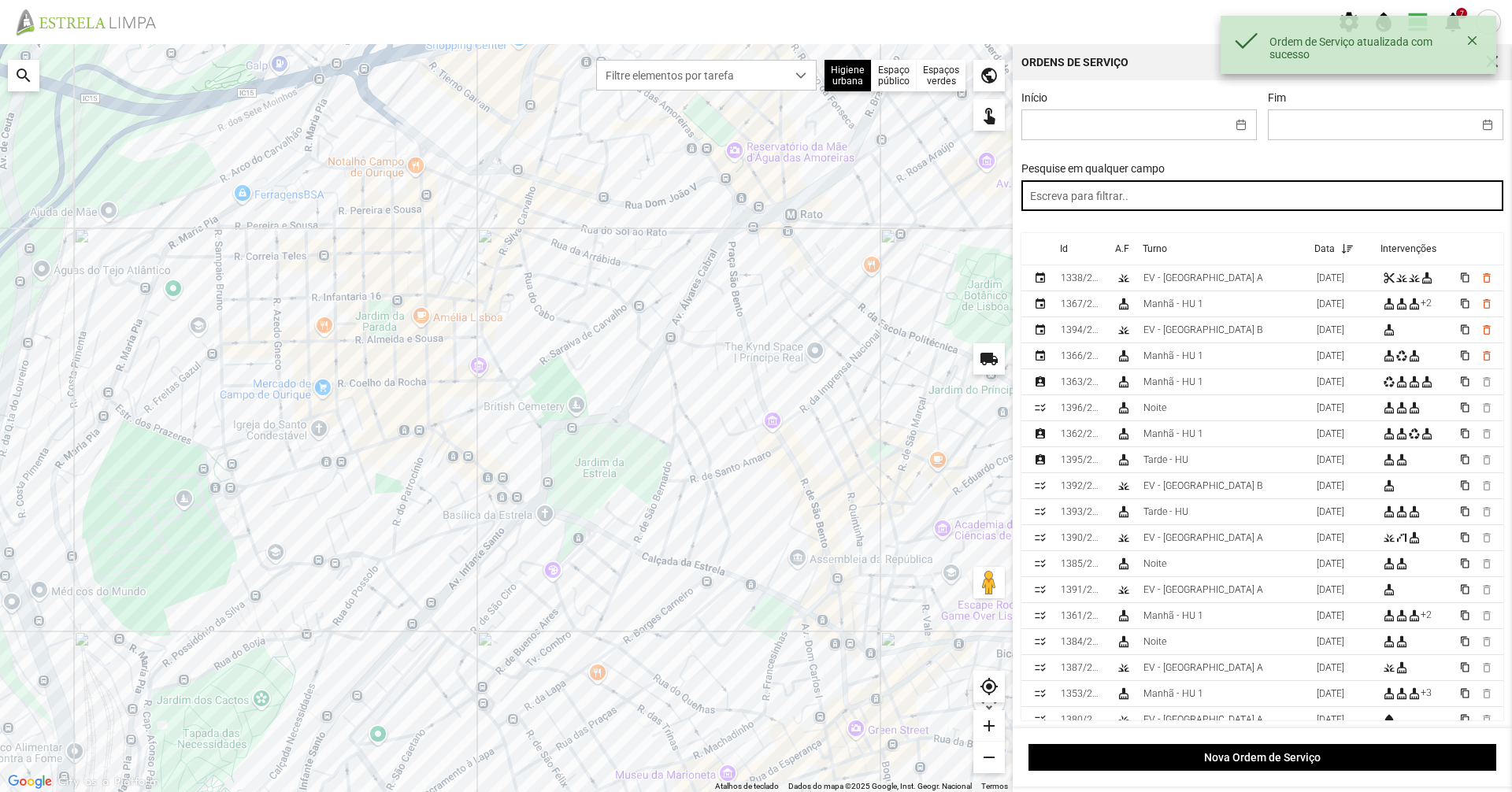
click at [1133, 191] on input "text" at bounding box center [1262, 195] width 482 height 30
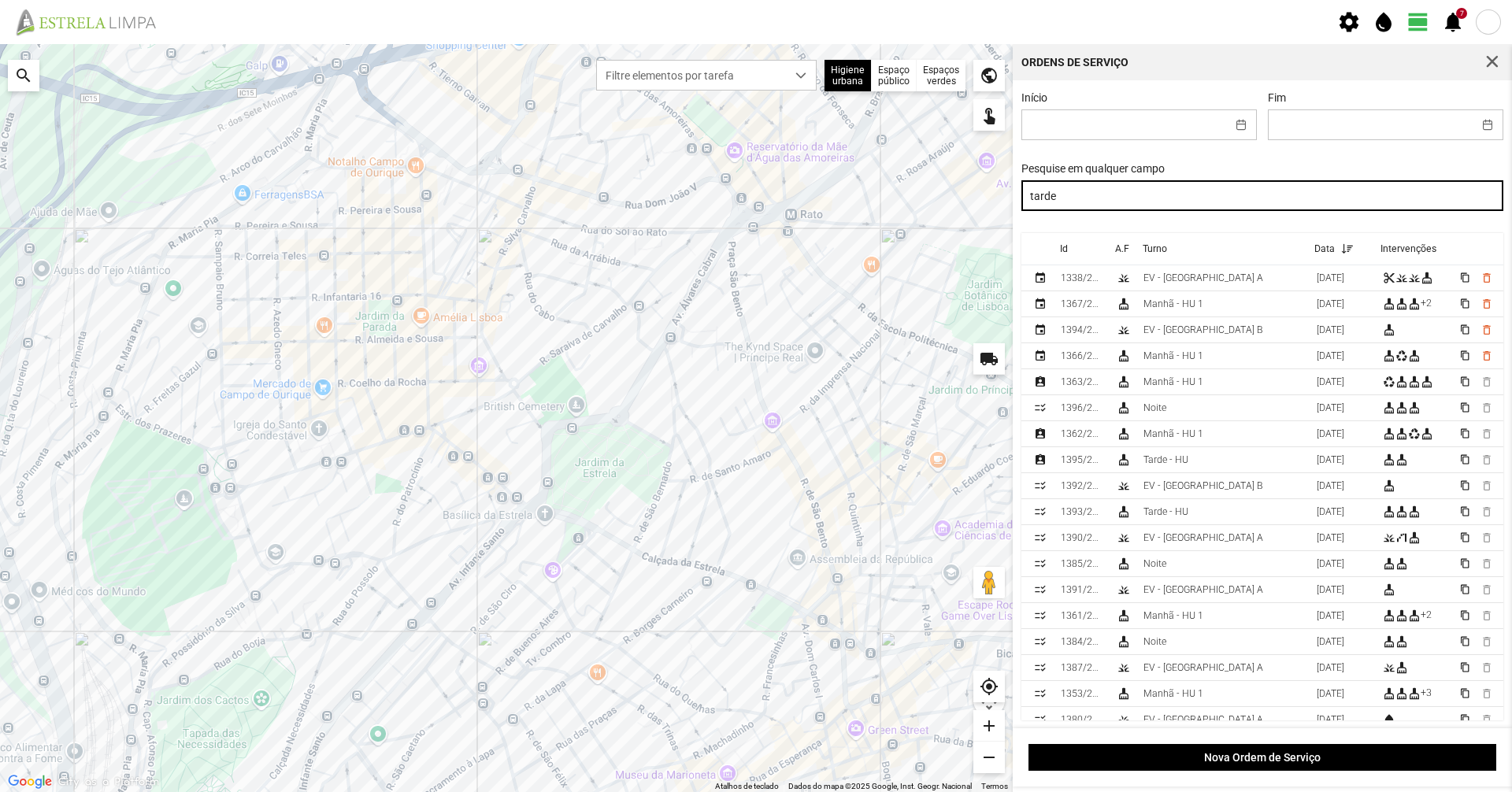
type input "tarde"
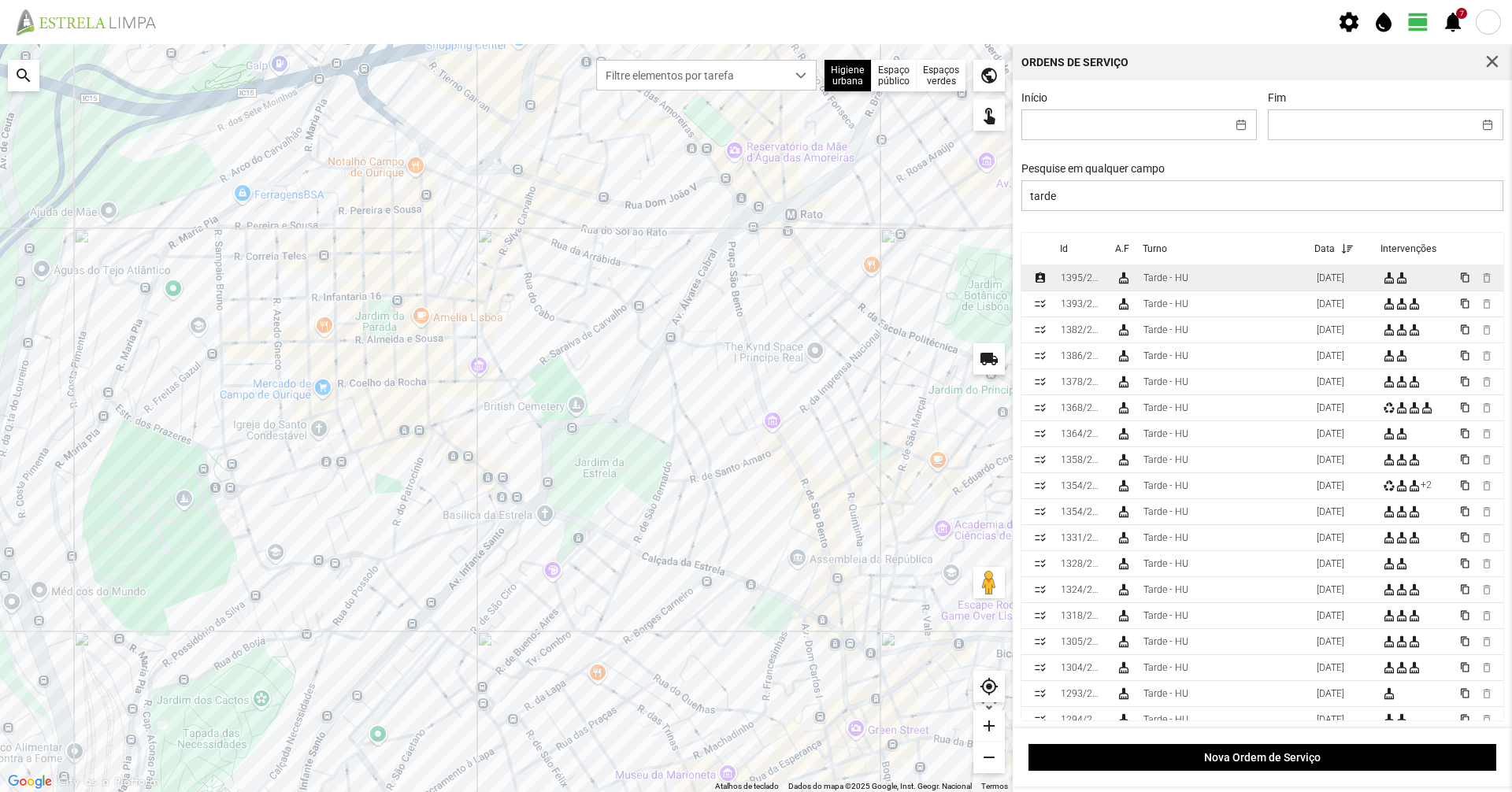
click at [1135, 282] on td "cleaning_services" at bounding box center [1124, 278] width 28 height 26
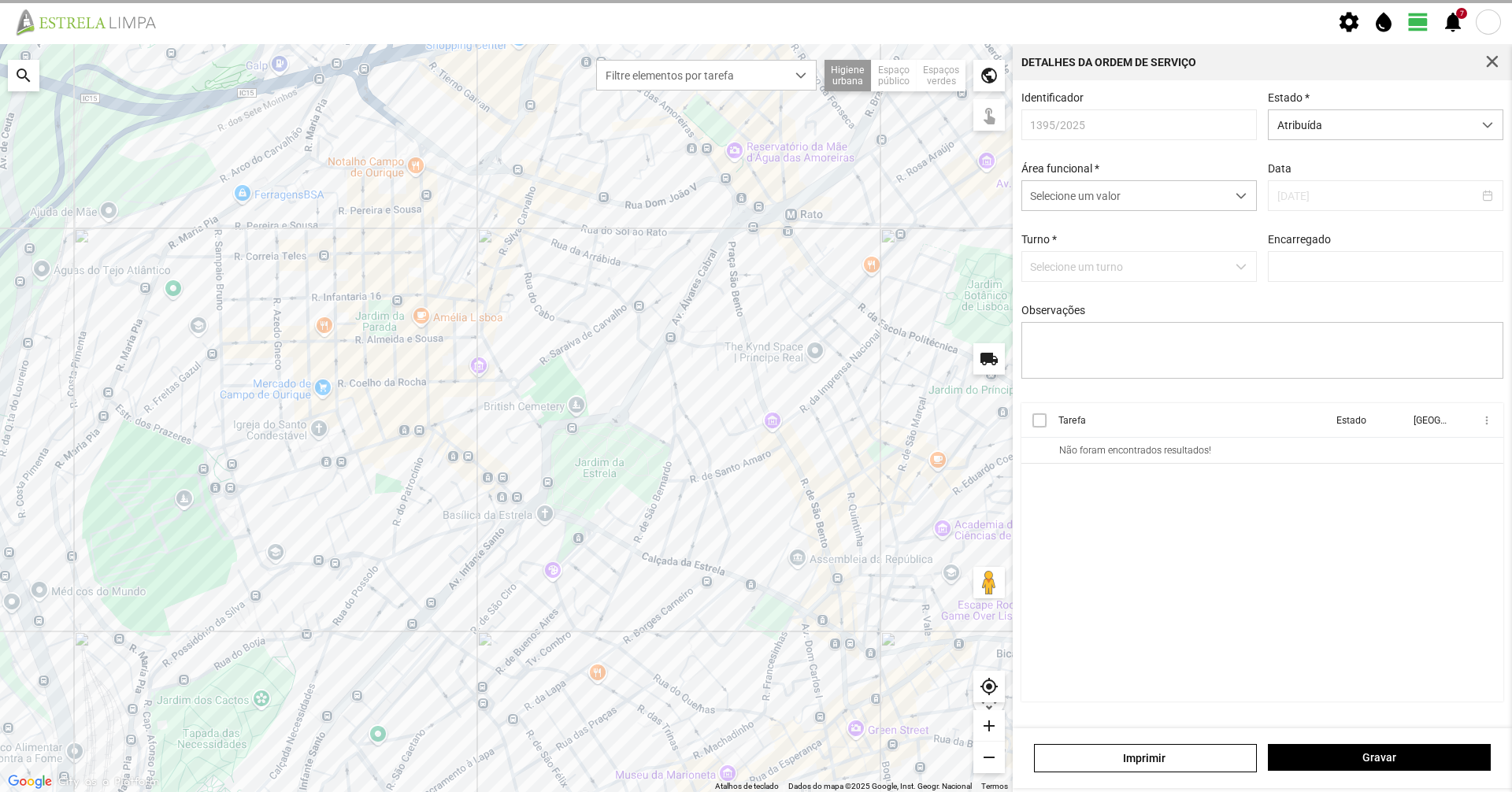
type input "[PERSON_NAME]"
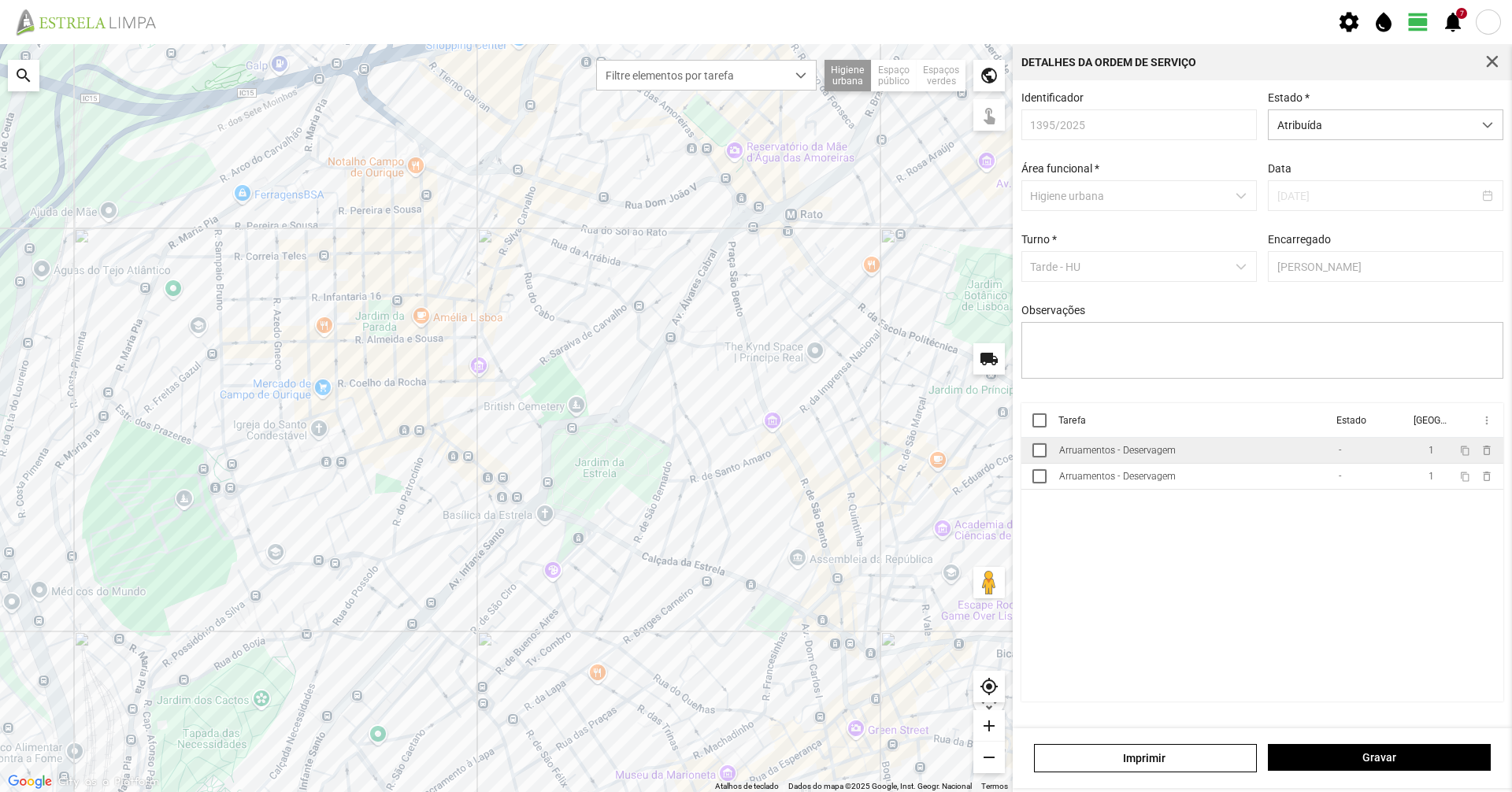
click at [1145, 464] on td "Arruamentos - Deservagem" at bounding box center [1192, 451] width 280 height 26
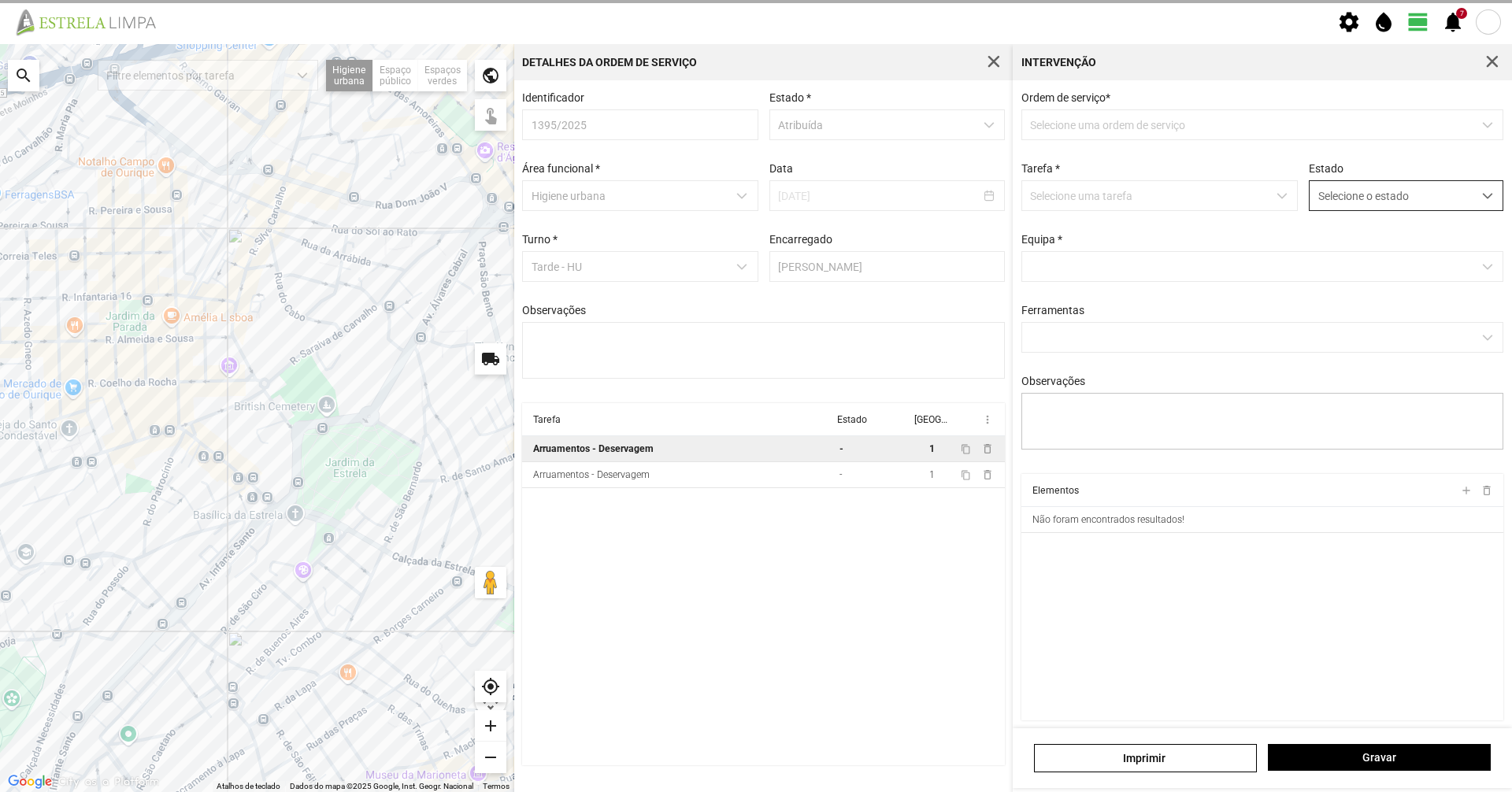
drag, startPoint x: 1375, startPoint y: 219, endPoint x: 1378, endPoint y: 204, distance: 15.3
click at [1375, 215] on div "Ordem de serviço * Selecione uma ordem de serviço Tarefa * Selecione uma tarefa…" at bounding box center [1262, 282] width 494 height 383
click at [1379, 202] on span "Selecione o estado" at bounding box center [1391, 195] width 163 height 30
click at [1363, 262] on li "Concluída" at bounding box center [1395, 258] width 187 height 30
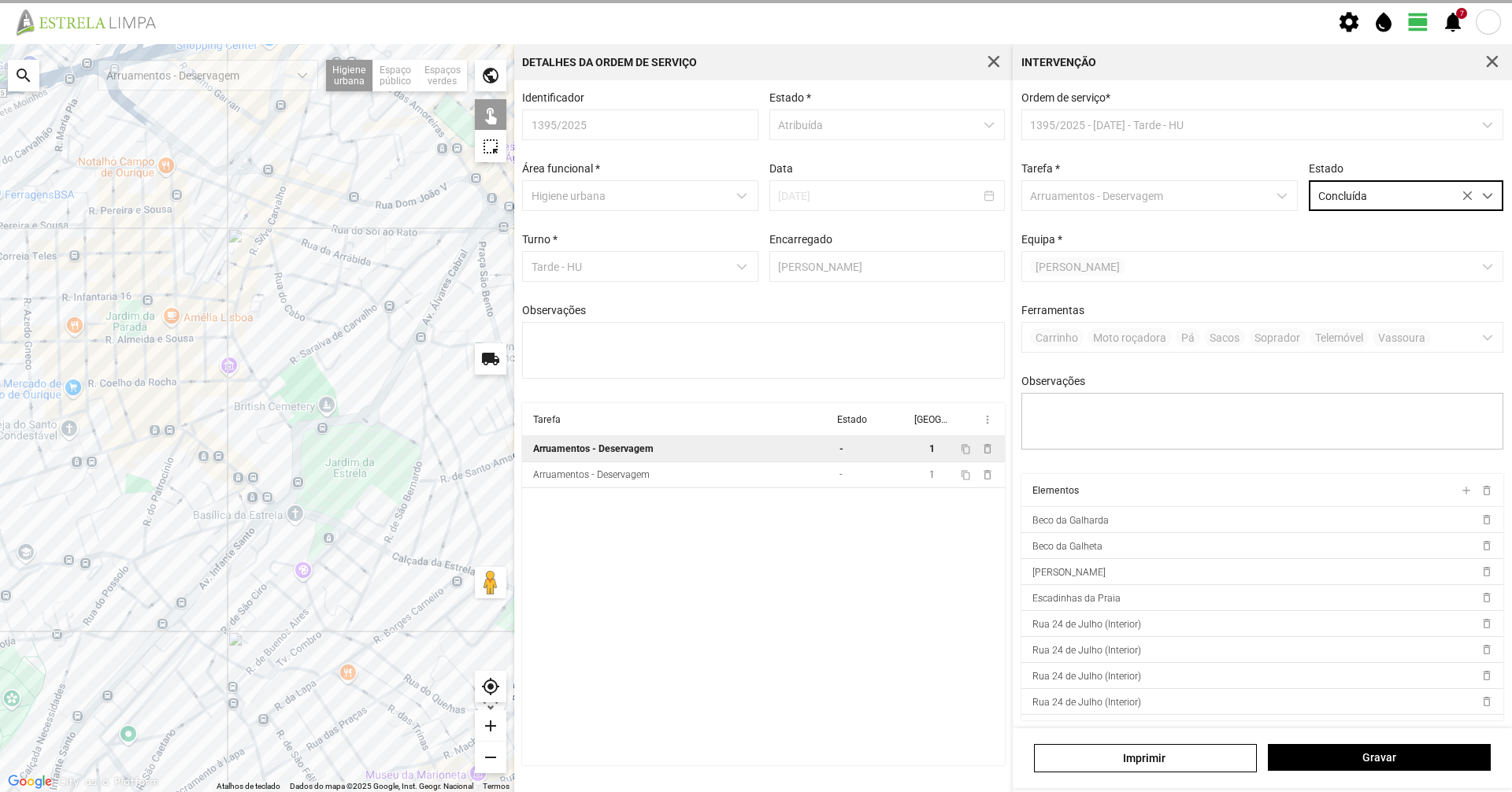
click at [1363, 743] on div "[PERSON_NAME]" at bounding box center [1262, 758] width 499 height 60
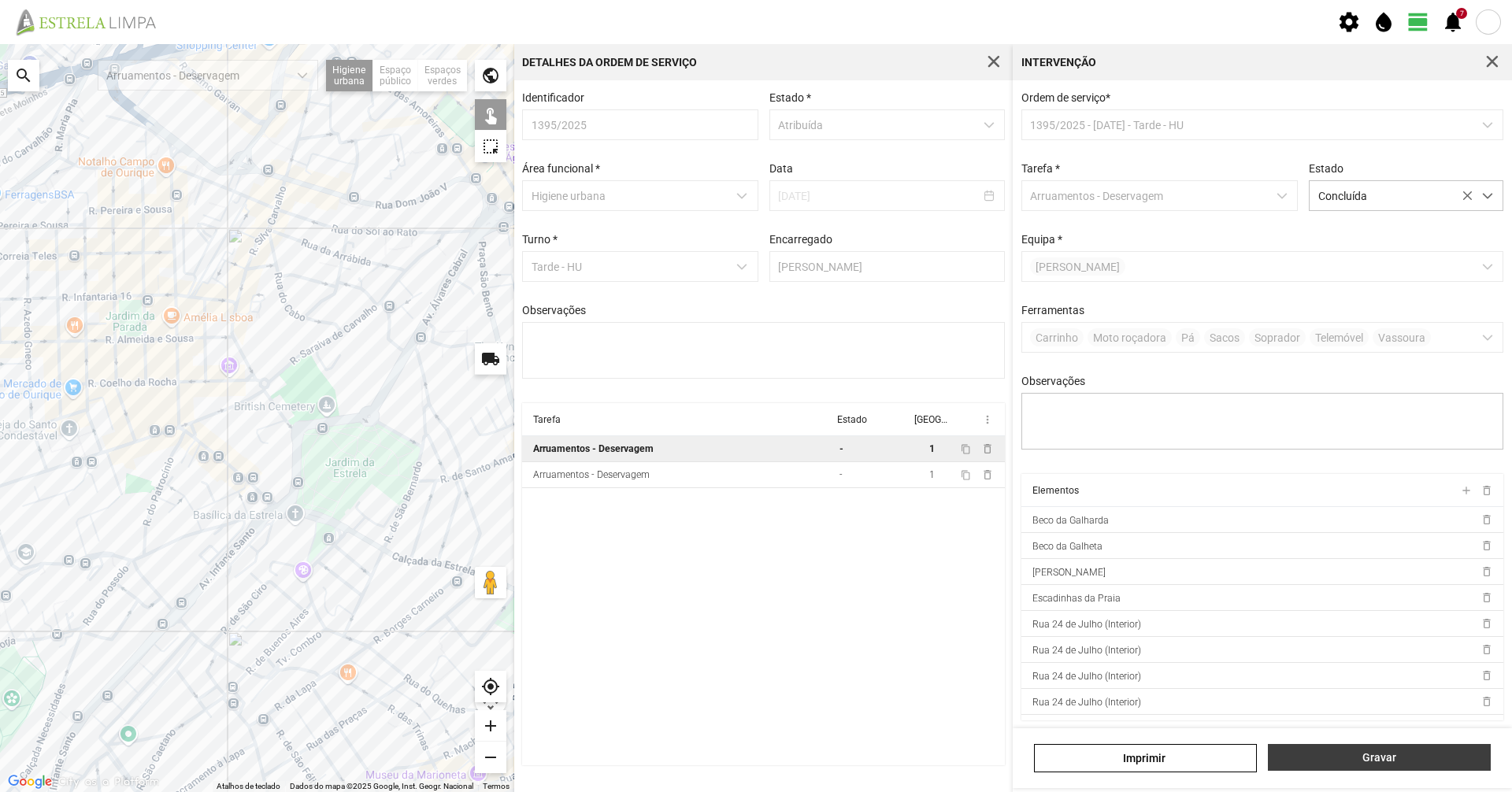
click at [1363, 757] on span "Gravar" at bounding box center [1380, 757] width 207 height 13
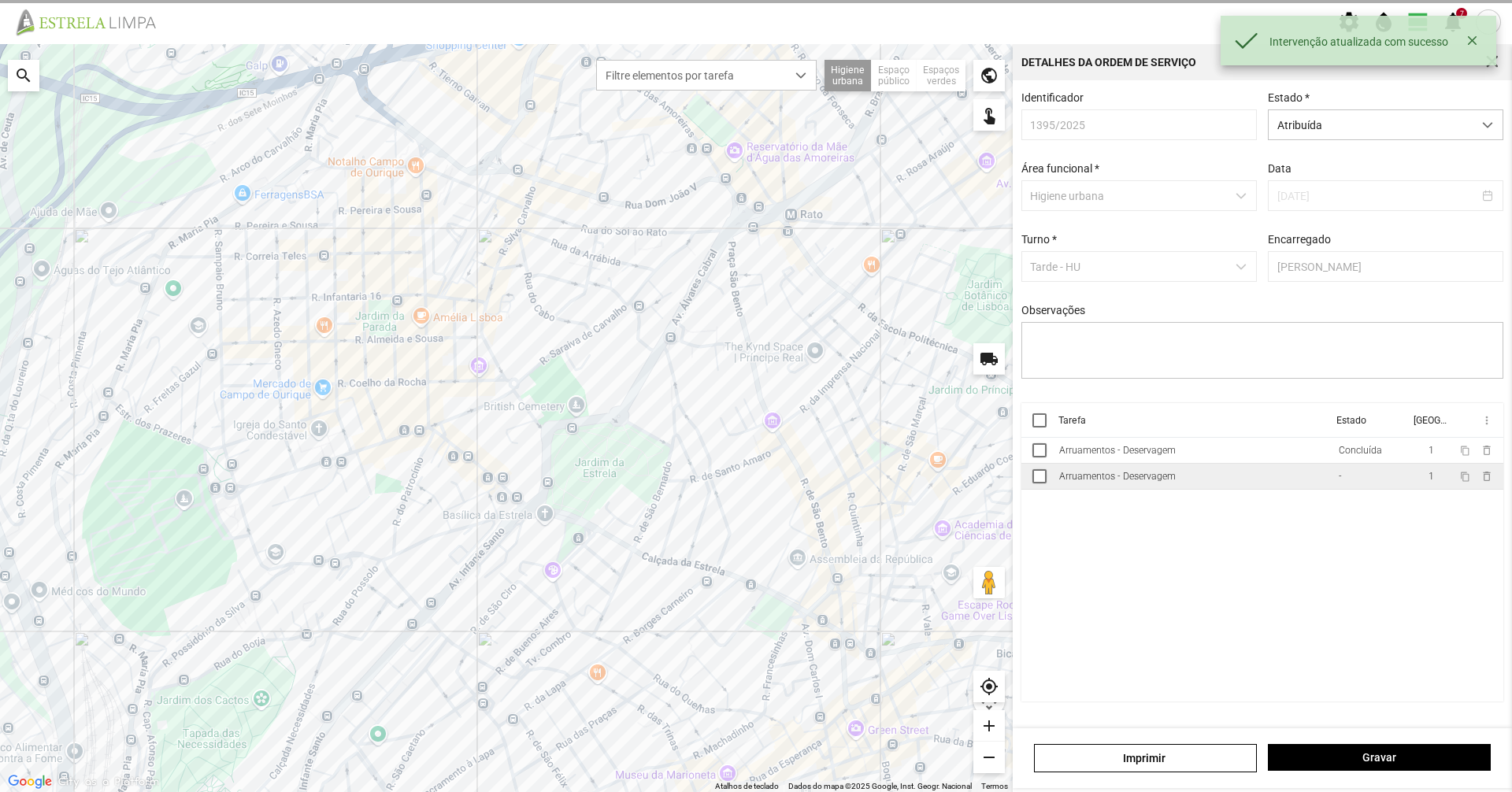
click at [1330, 479] on td "Arruamentos - Deservagem" at bounding box center [1192, 477] width 280 height 26
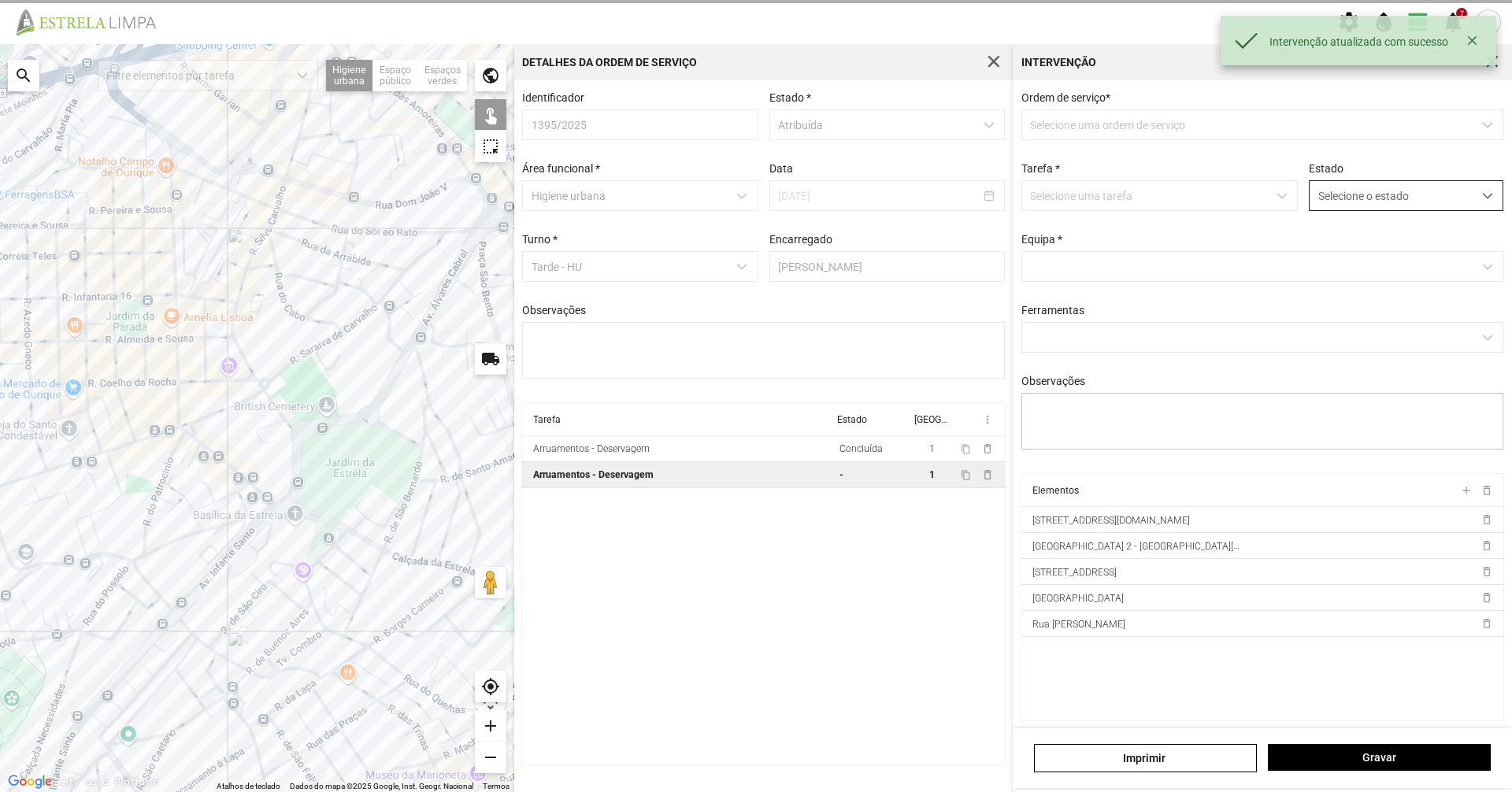
click at [1353, 196] on span "Selecione o estado" at bounding box center [1391, 195] width 163 height 30
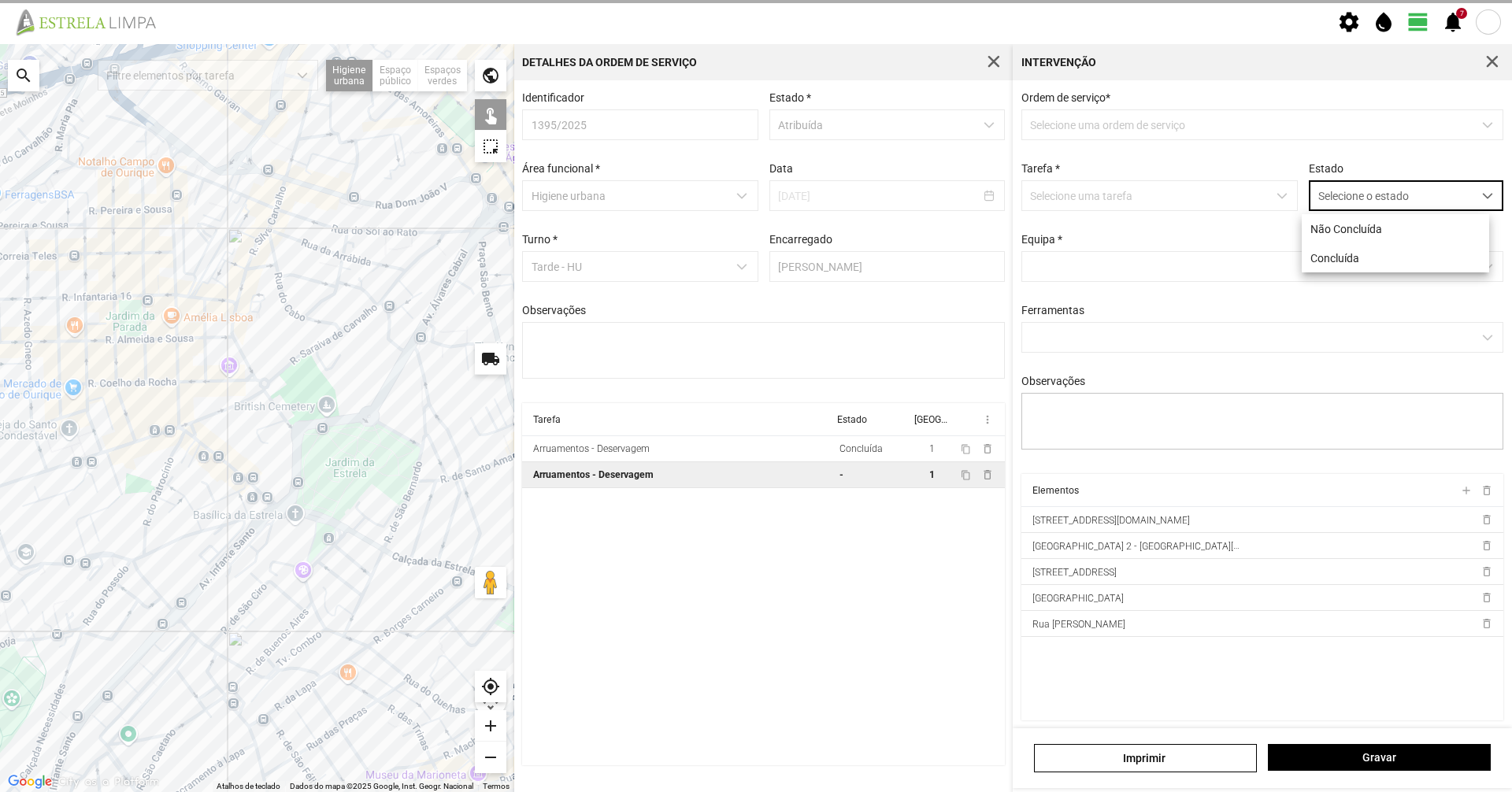
click at [1351, 281] on p-multiselect "[PERSON_NAME]" at bounding box center [1262, 266] width 482 height 30
click at [1356, 263] on p-multiselect "[PERSON_NAME]" at bounding box center [1262, 266] width 482 height 30
click at [1370, 200] on span "Selecione o estado" at bounding box center [1391, 195] width 163 height 30
click at [1380, 242] on li "Não Concluída" at bounding box center [1395, 229] width 187 height 30
click at [1379, 191] on span "Não Concluída" at bounding box center [1391, 195] width 163 height 30
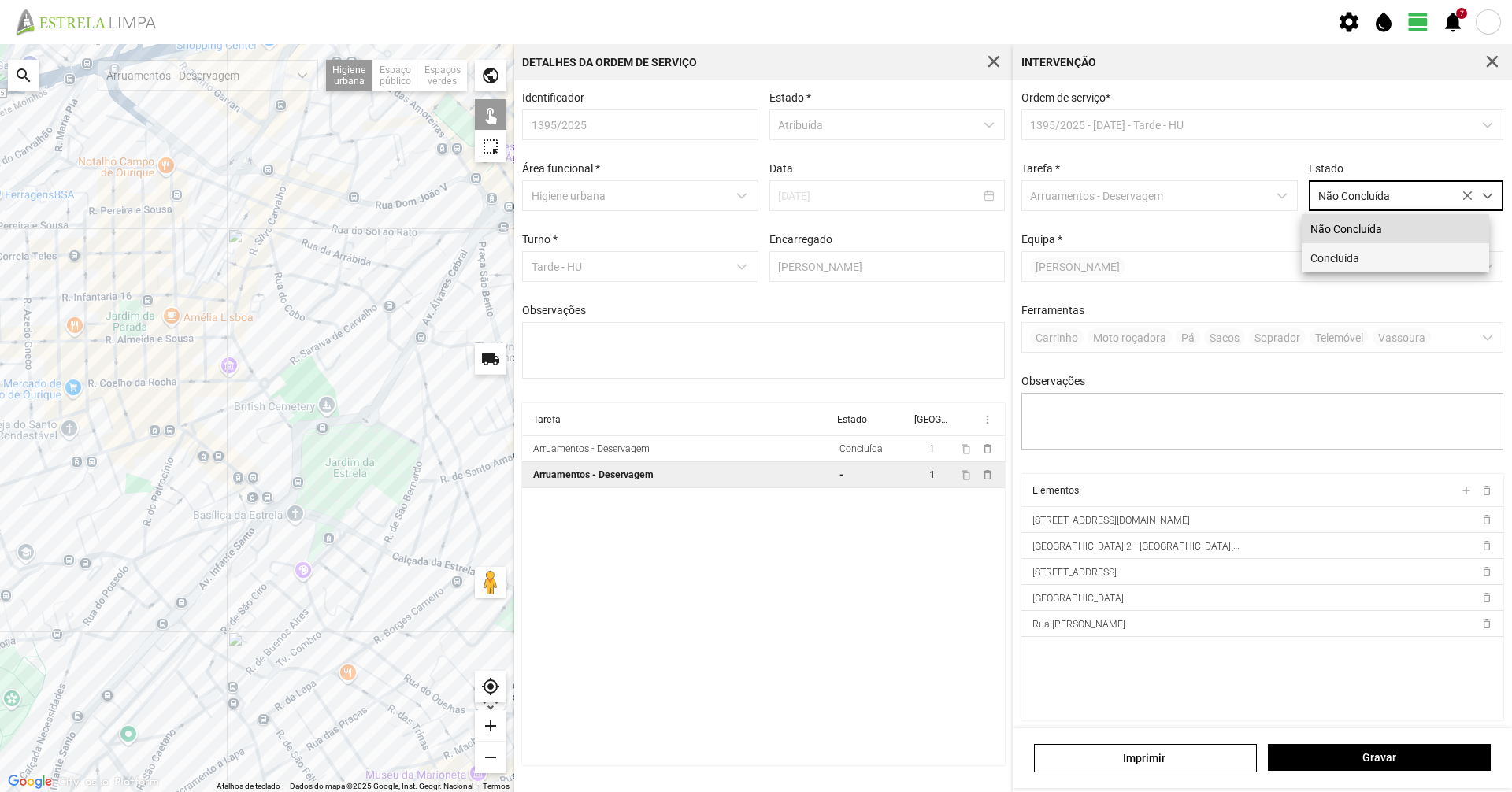
click at [1364, 265] on li "Concluída" at bounding box center [1395, 258] width 187 height 30
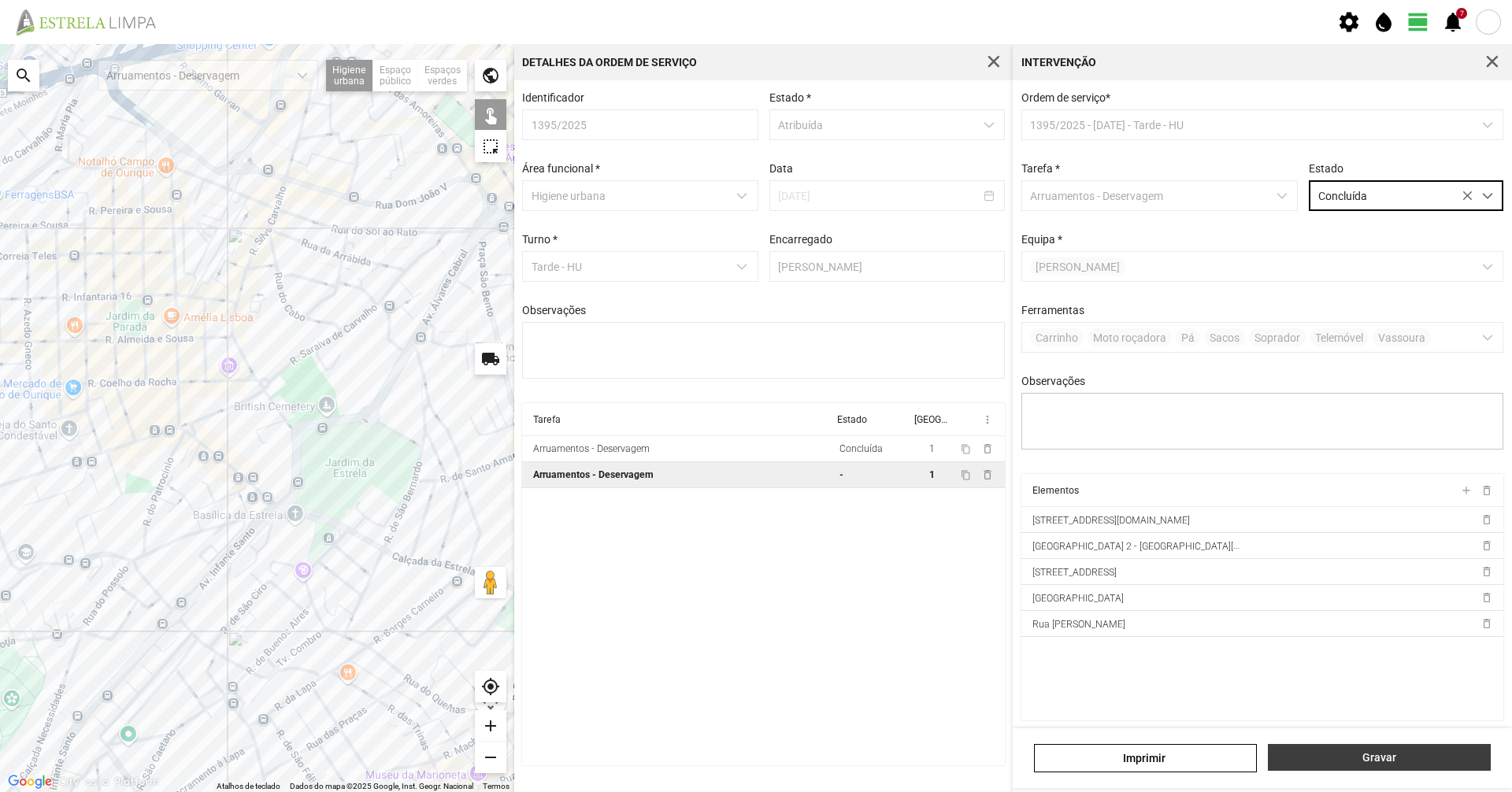
click at [1380, 749] on button "Gravar" at bounding box center [1379, 757] width 223 height 27
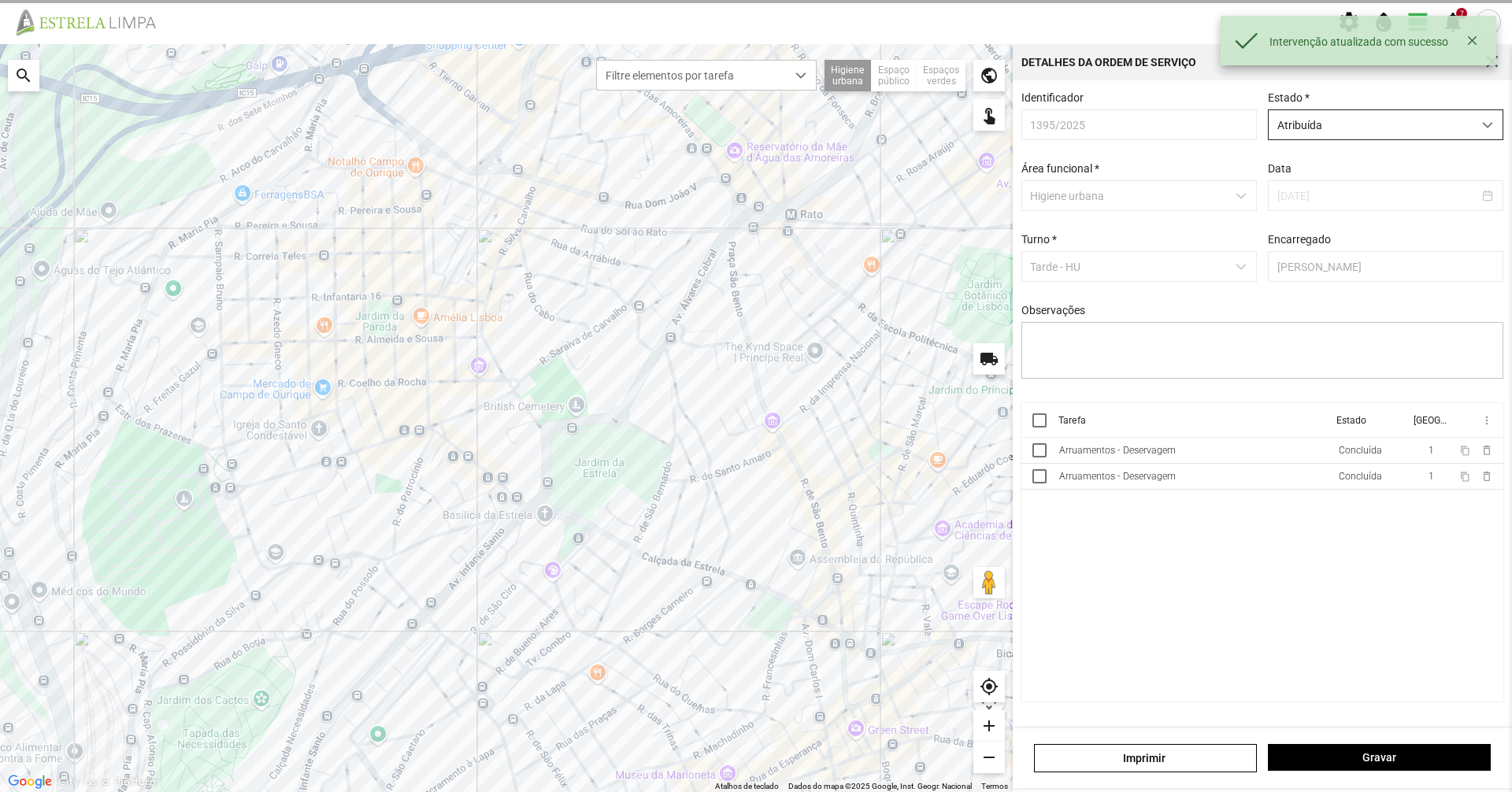
click at [1279, 130] on span "Atribuída" at bounding box center [1370, 125] width 204 height 30
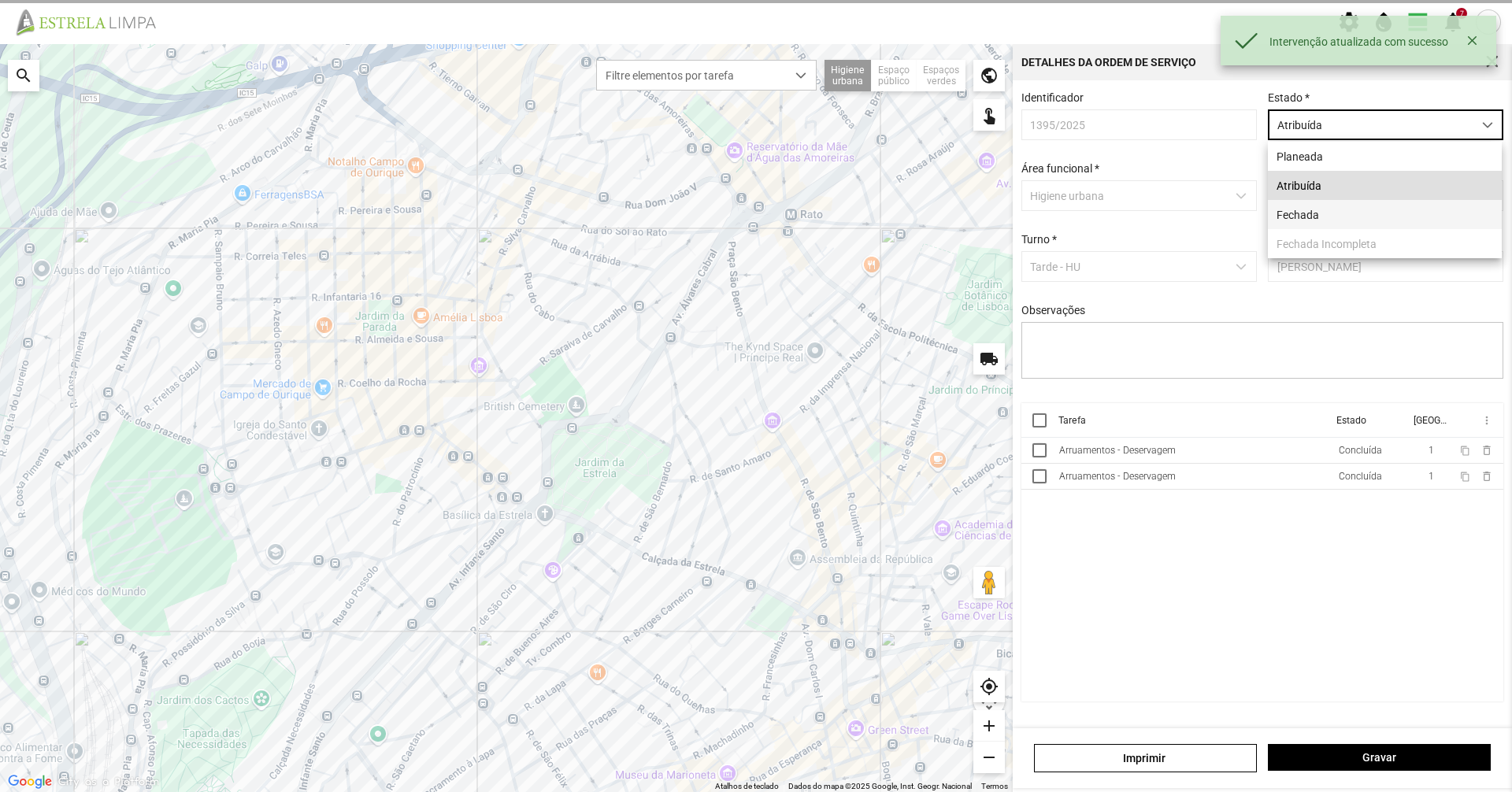
scroll to position [8, 70]
drag, startPoint x: 1281, startPoint y: 214, endPoint x: 1286, endPoint y: 238, distance: 24.5
click at [1281, 215] on li "Fechada" at bounding box center [1385, 215] width 234 height 30
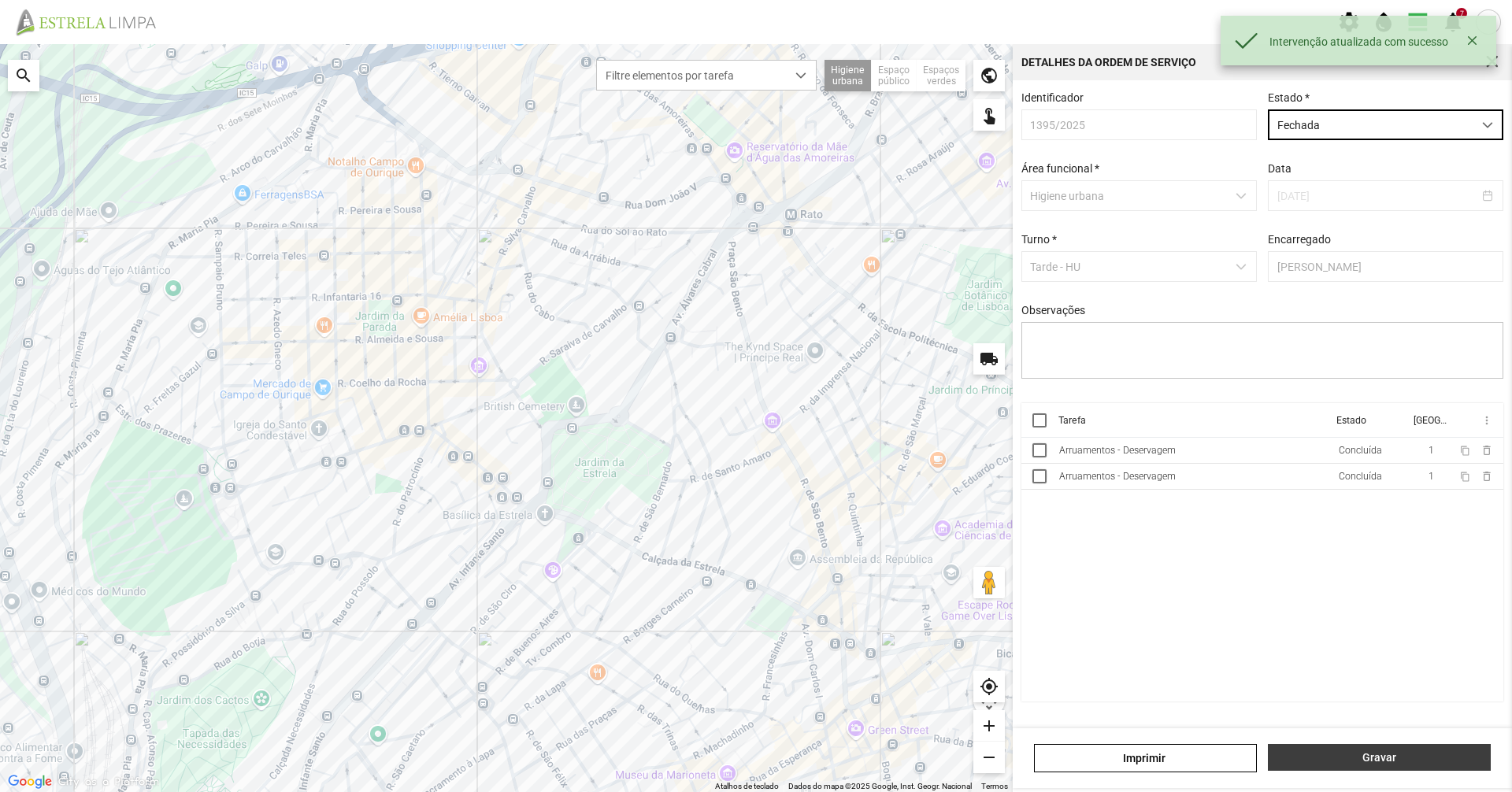
click at [1339, 757] on span "Gravar" at bounding box center [1380, 757] width 207 height 13
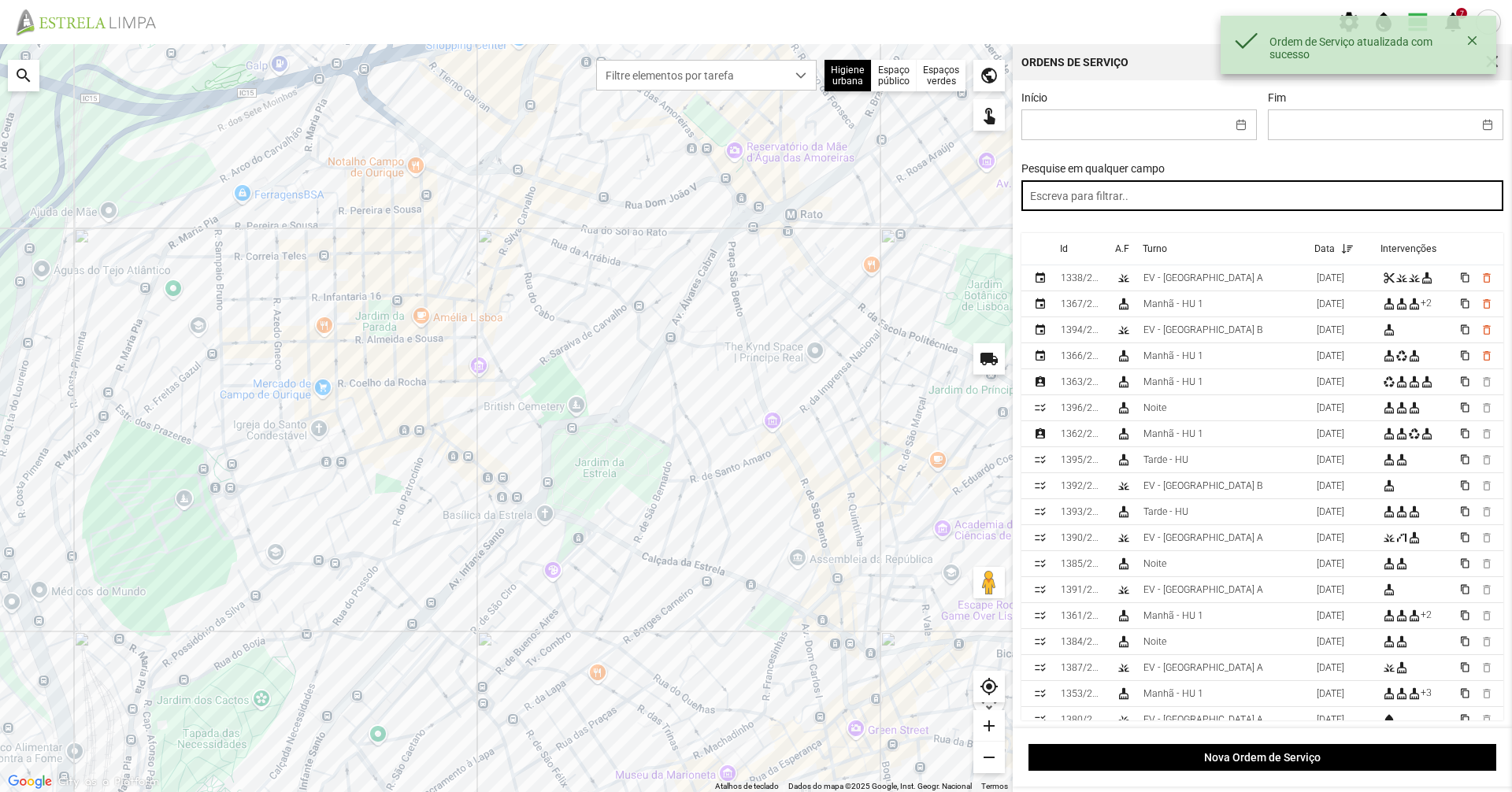
click at [1183, 194] on input "text" at bounding box center [1262, 195] width 482 height 30
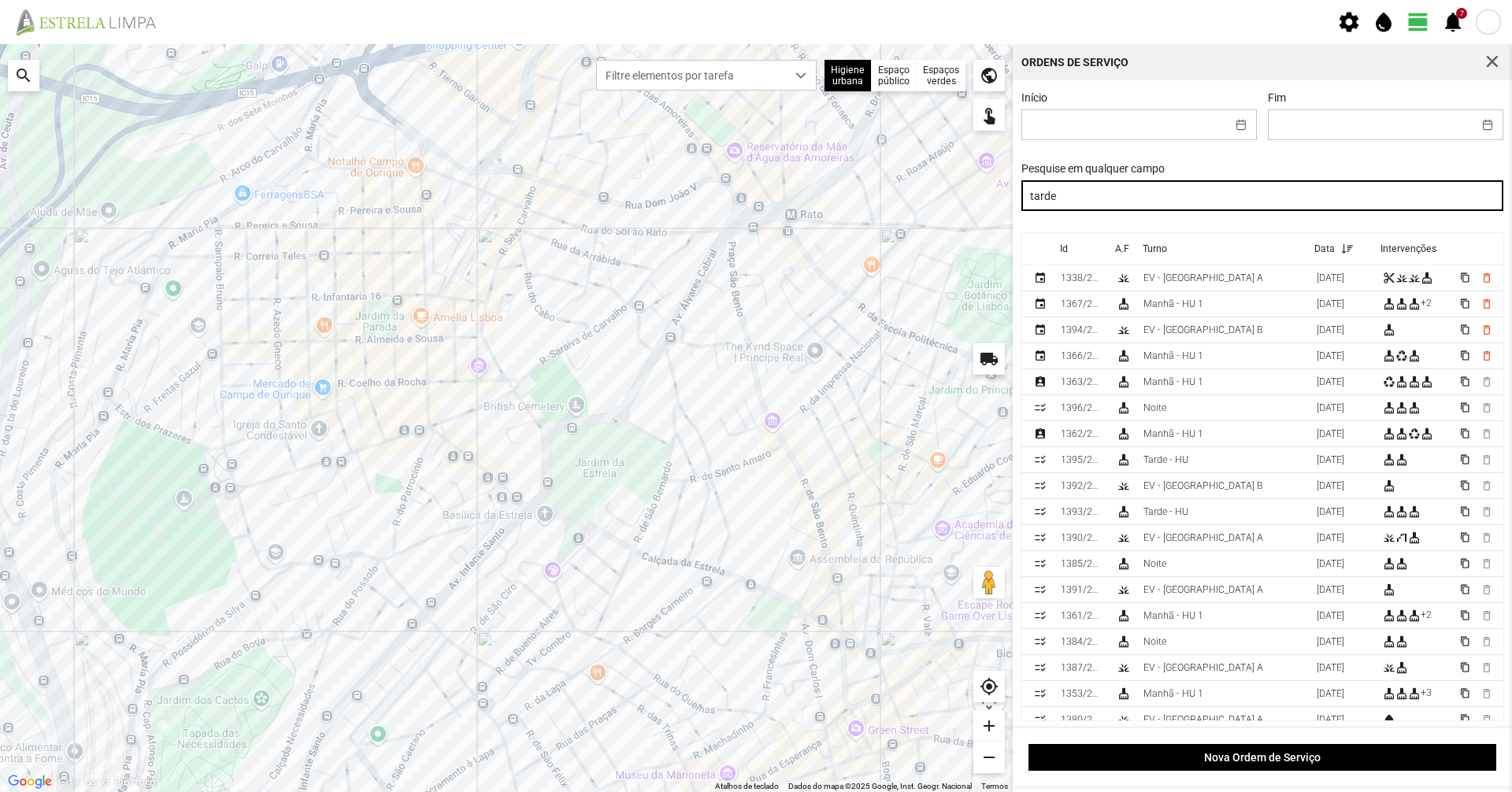
type input "tarde"
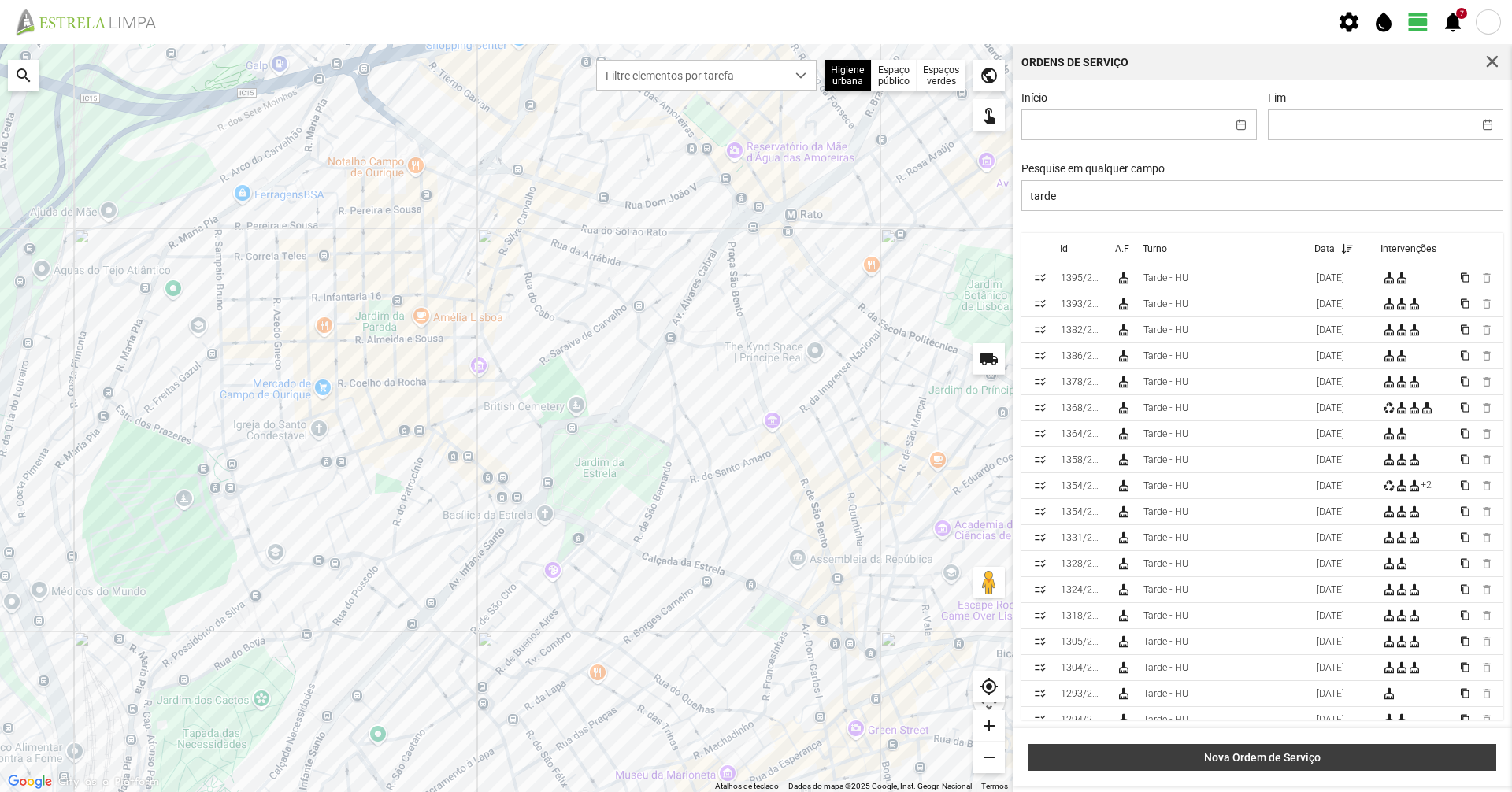
click at [1232, 761] on span "Nova Ordem de Serviço" at bounding box center [1262, 757] width 451 height 13
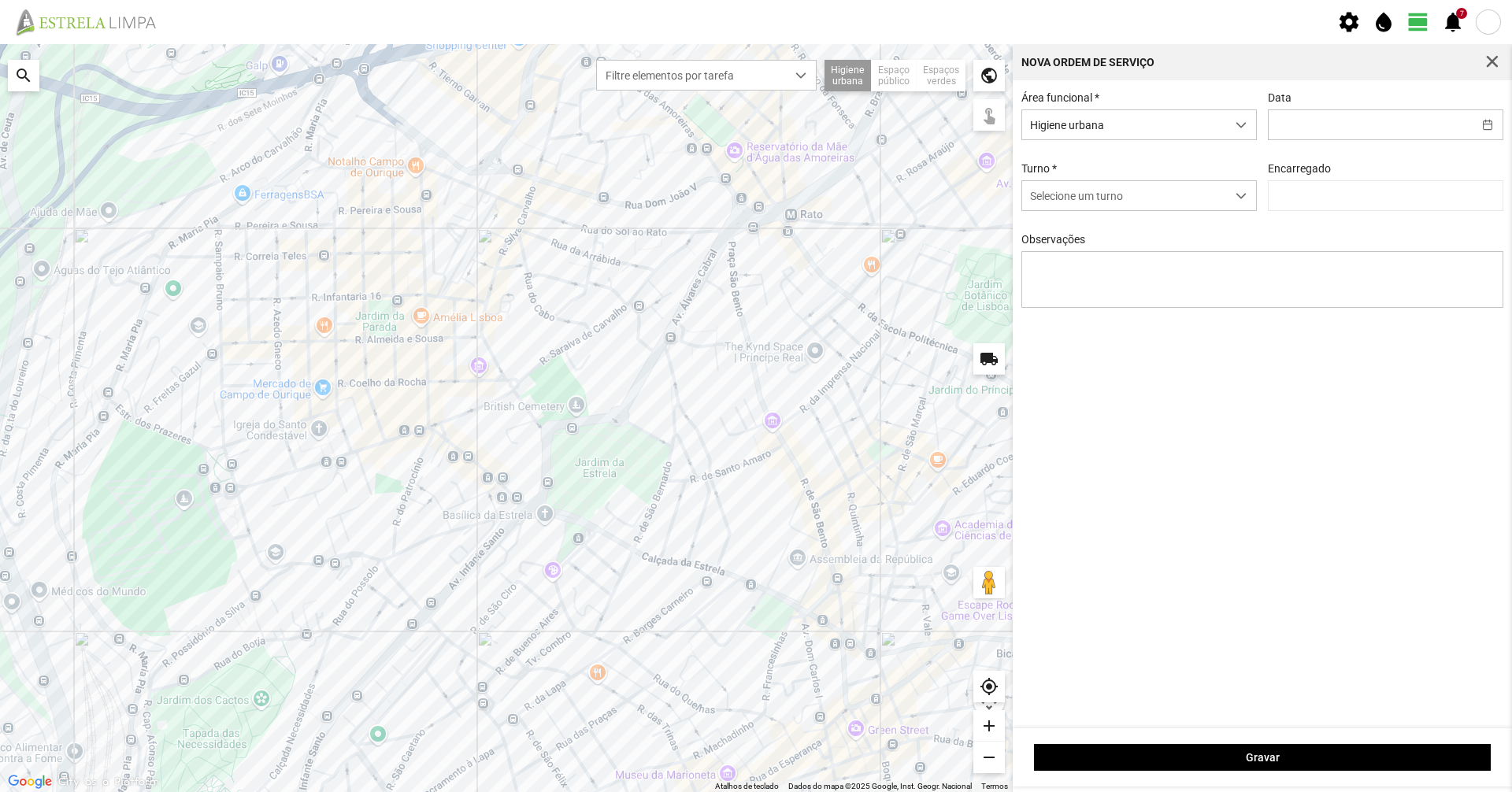
click at [1449, 101] on div "Data" at bounding box center [1385, 115] width 246 height 49
click at [1438, 122] on input "text" at bounding box center [1370, 125] width 204 height 30
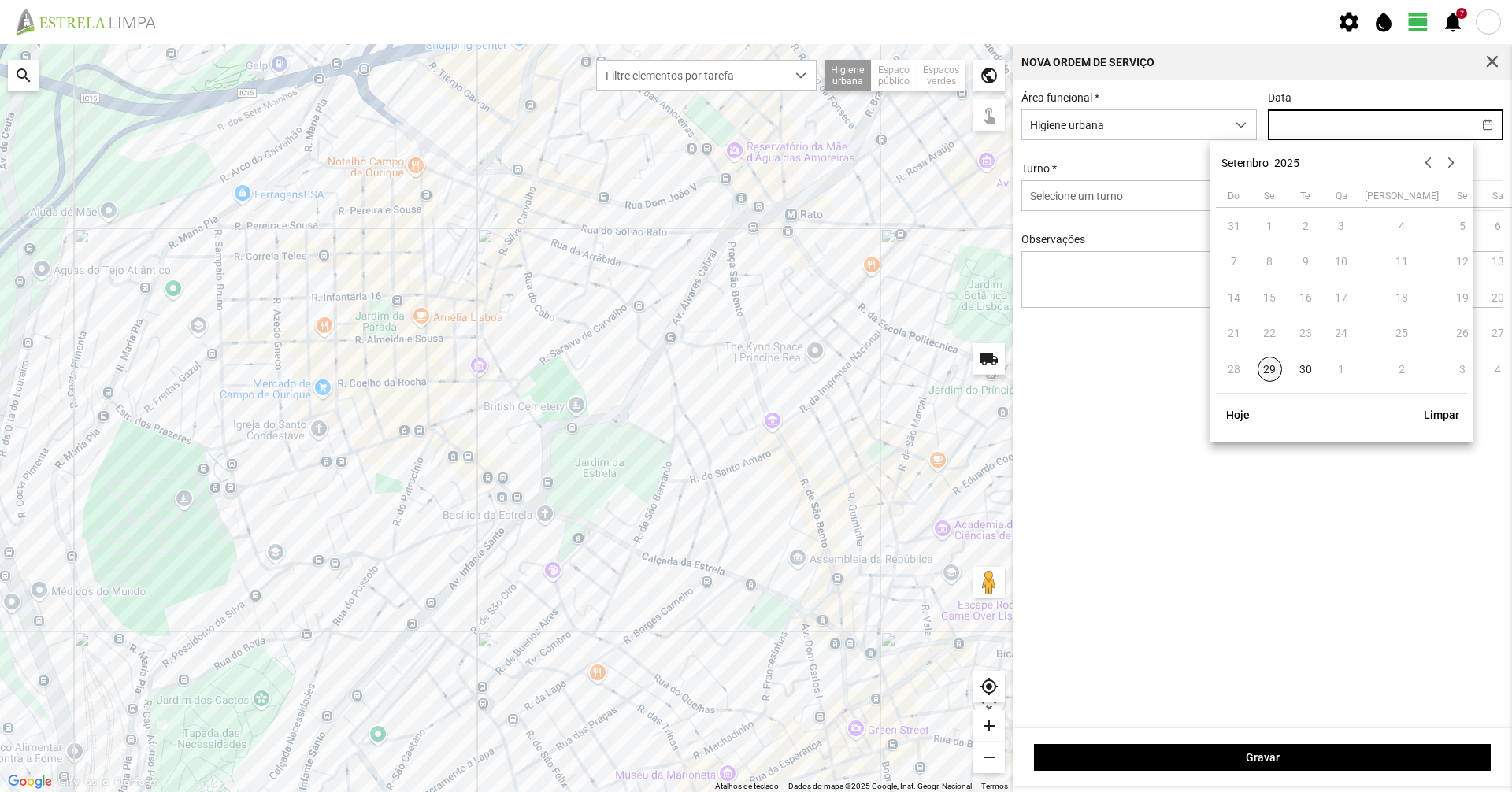
click at [1263, 371] on span "29" at bounding box center [1269, 369] width 25 height 25
type input "[DATE]"
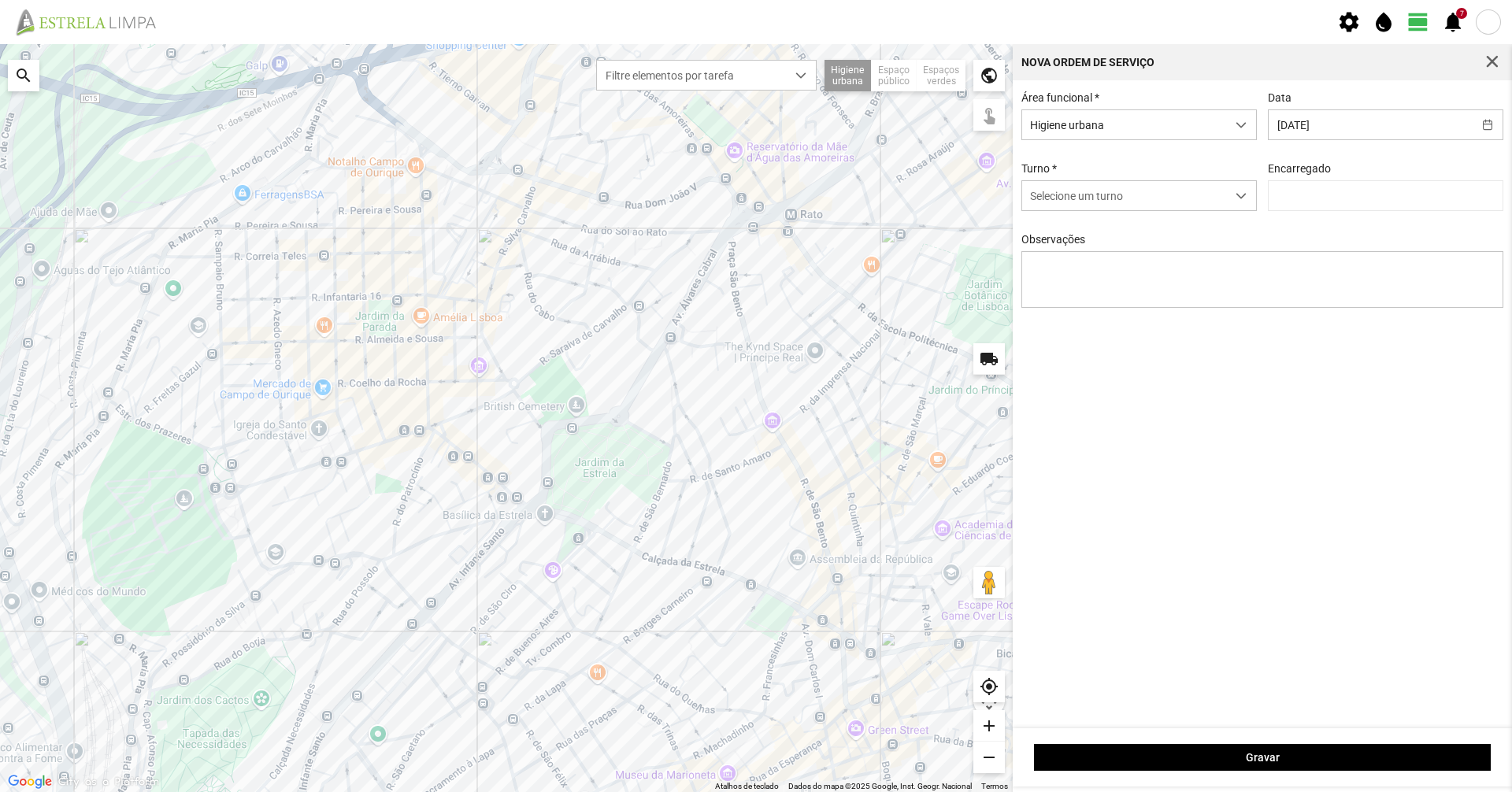
click at [1133, 221] on div "Área funcional * Higiene urbana Data [DATE] Turno * Selecione um turno Encarreg…" at bounding box center [1262, 211] width 494 height 241
click at [1133, 205] on span "Selecione um turno" at bounding box center [1124, 195] width 204 height 30
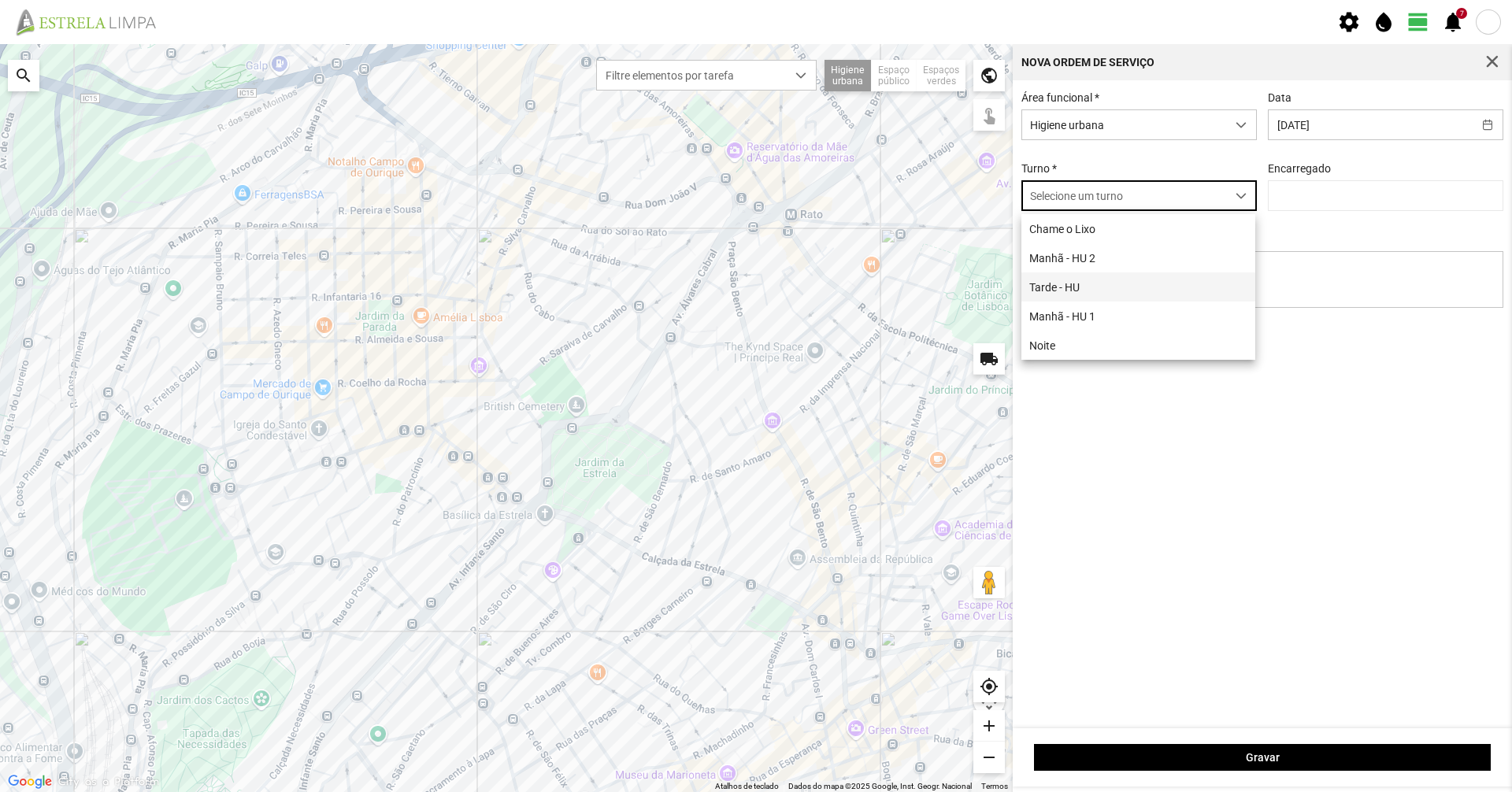
click at [1072, 297] on li "Tarde - HU" at bounding box center [1138, 287] width 234 height 30
type input "[PERSON_NAME]"
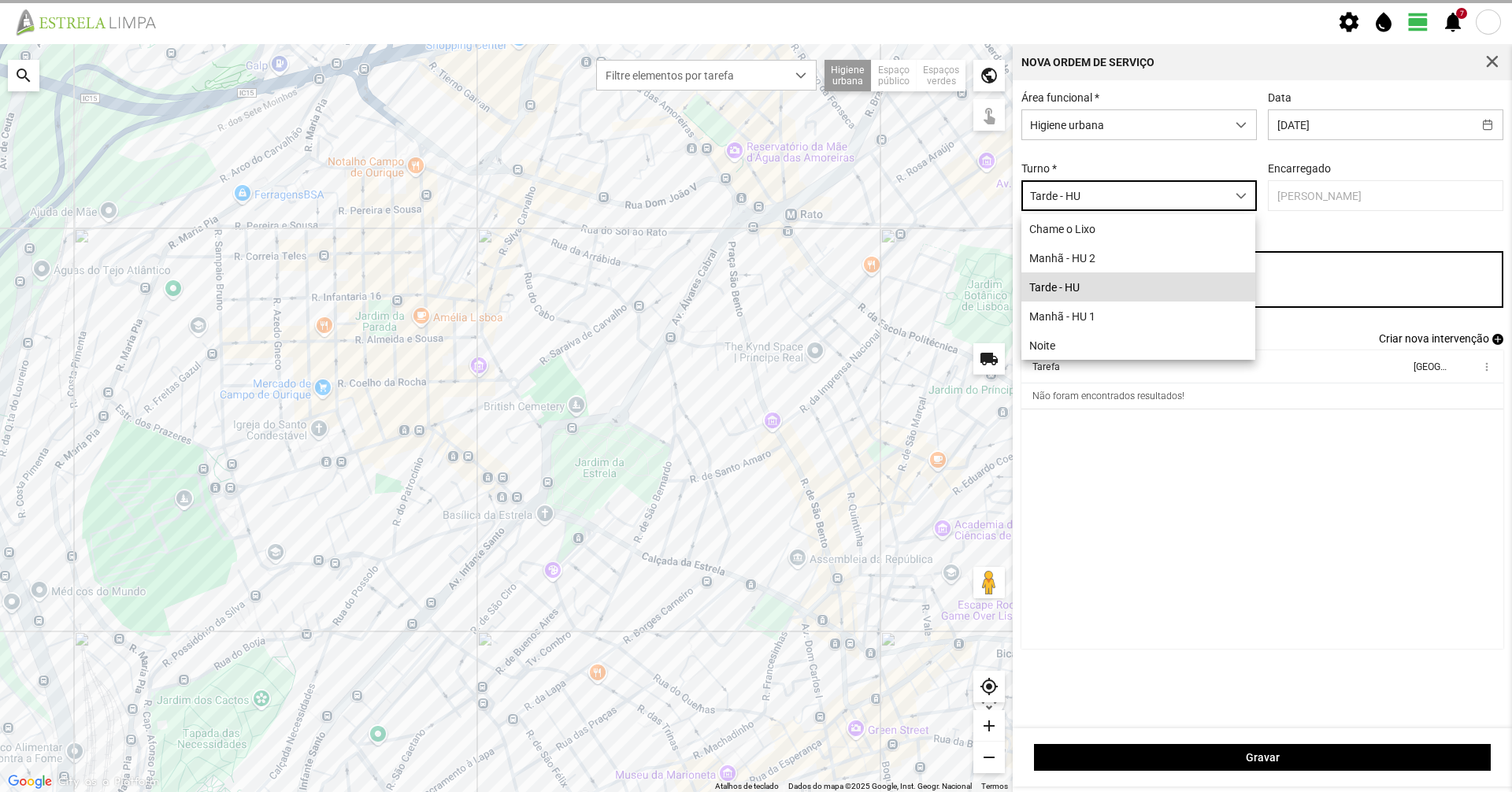
click at [1144, 295] on textarea "Observações" at bounding box center [1262, 278] width 482 height 56
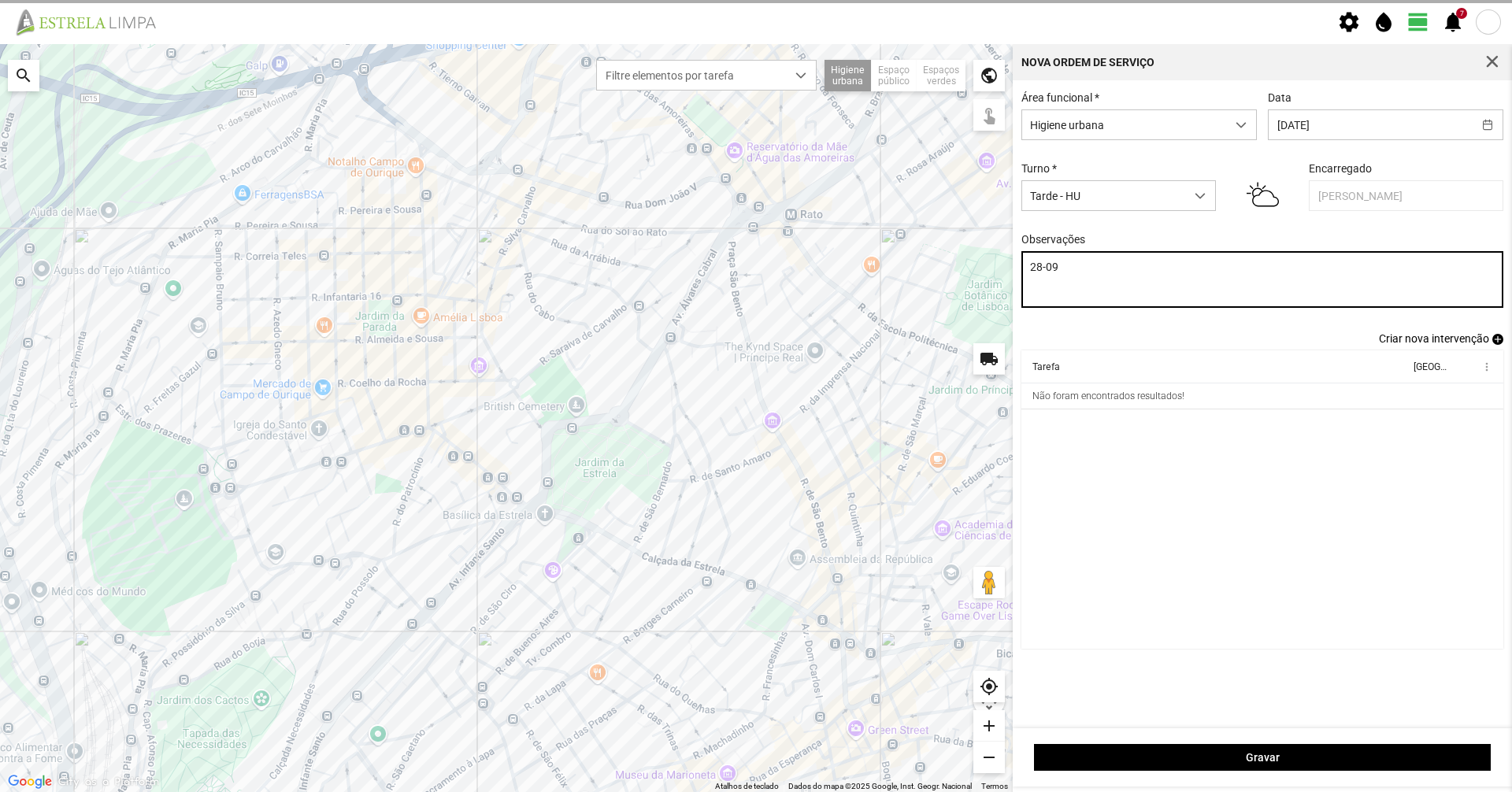
type textarea "28-09"
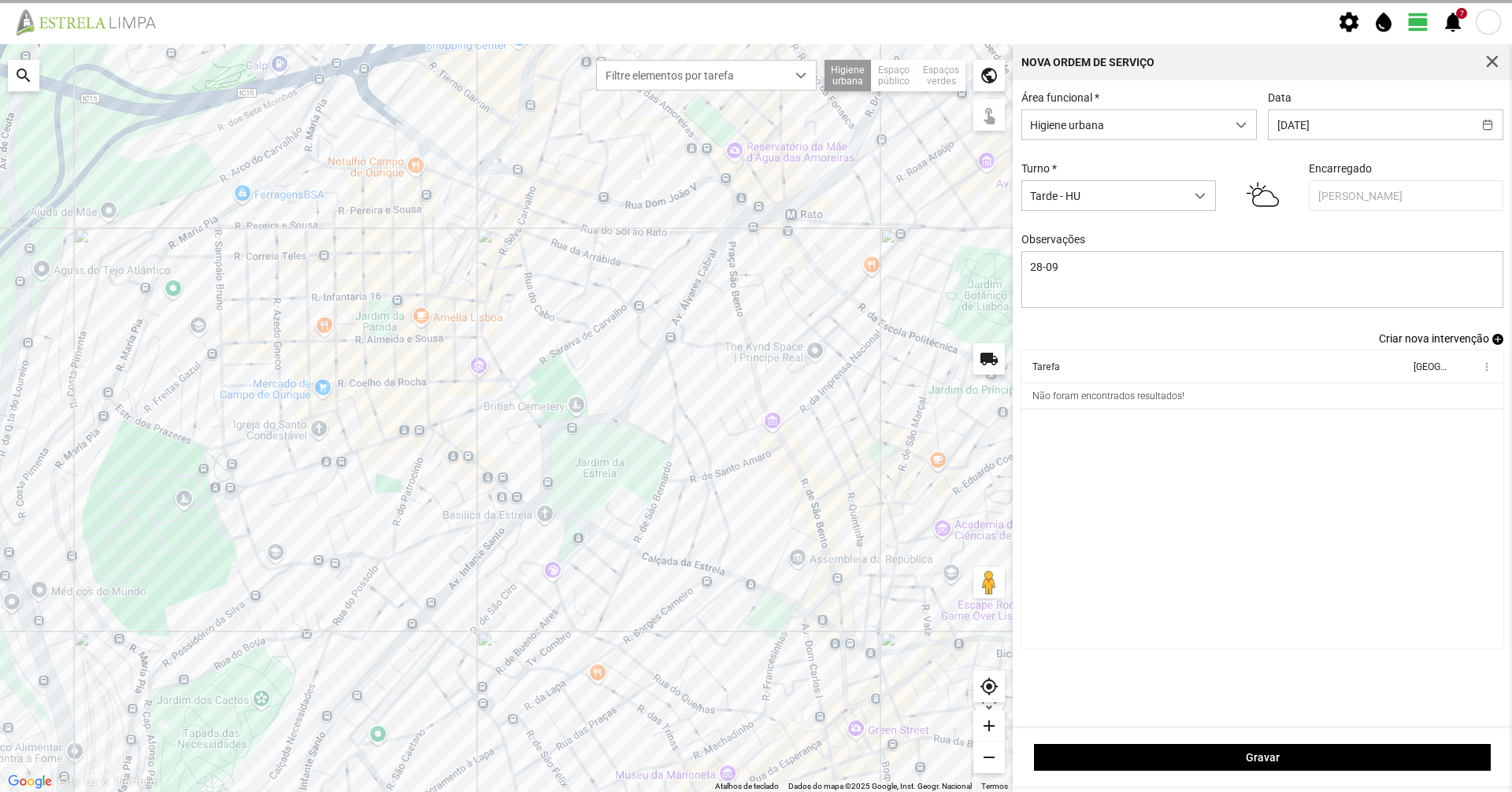
click at [1429, 345] on span "Criar nova intervenção" at bounding box center [1435, 338] width 111 height 13
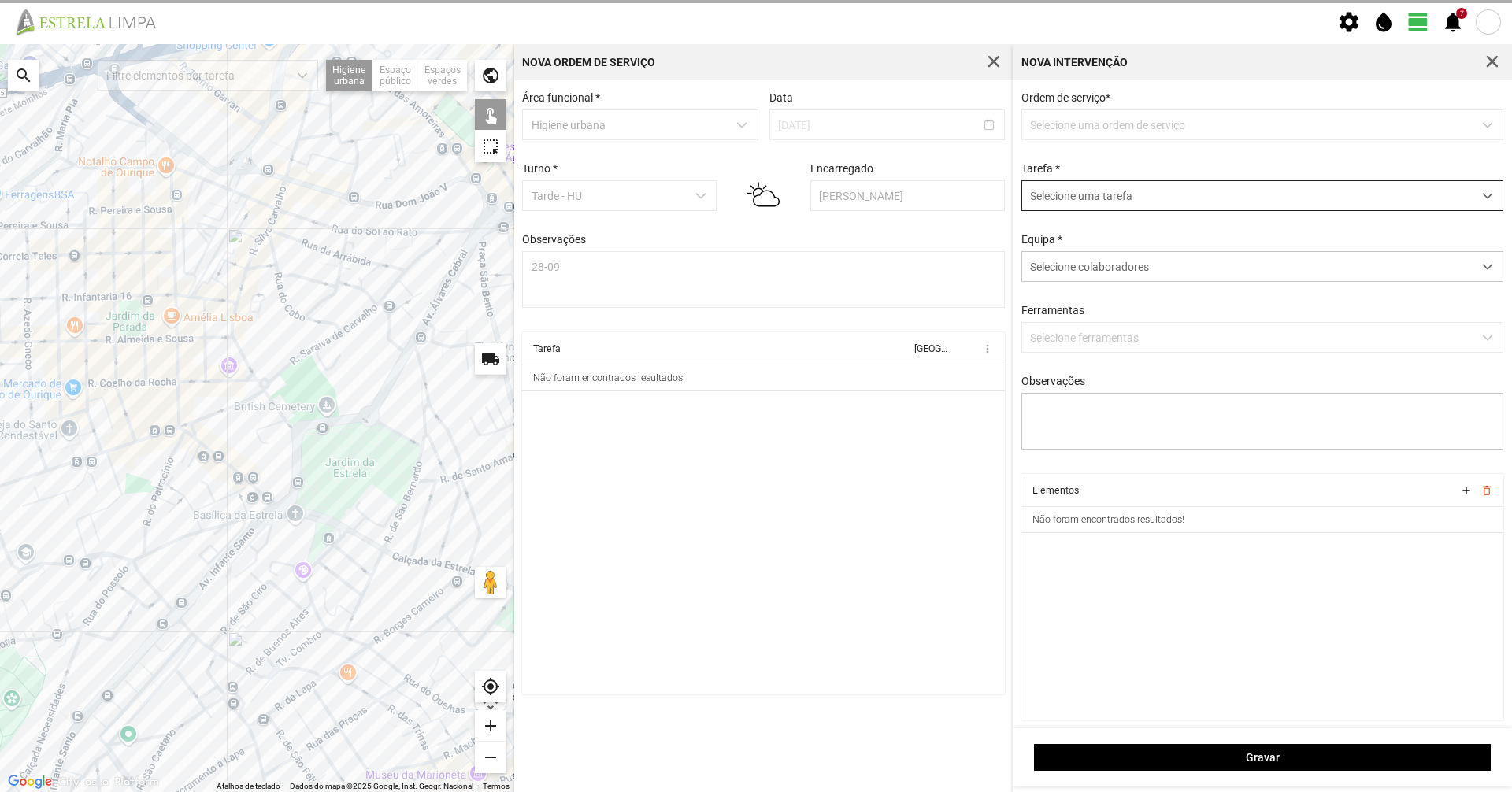
click at [1048, 189] on span "Selecione uma tarefa" at bounding box center [1247, 195] width 450 height 30
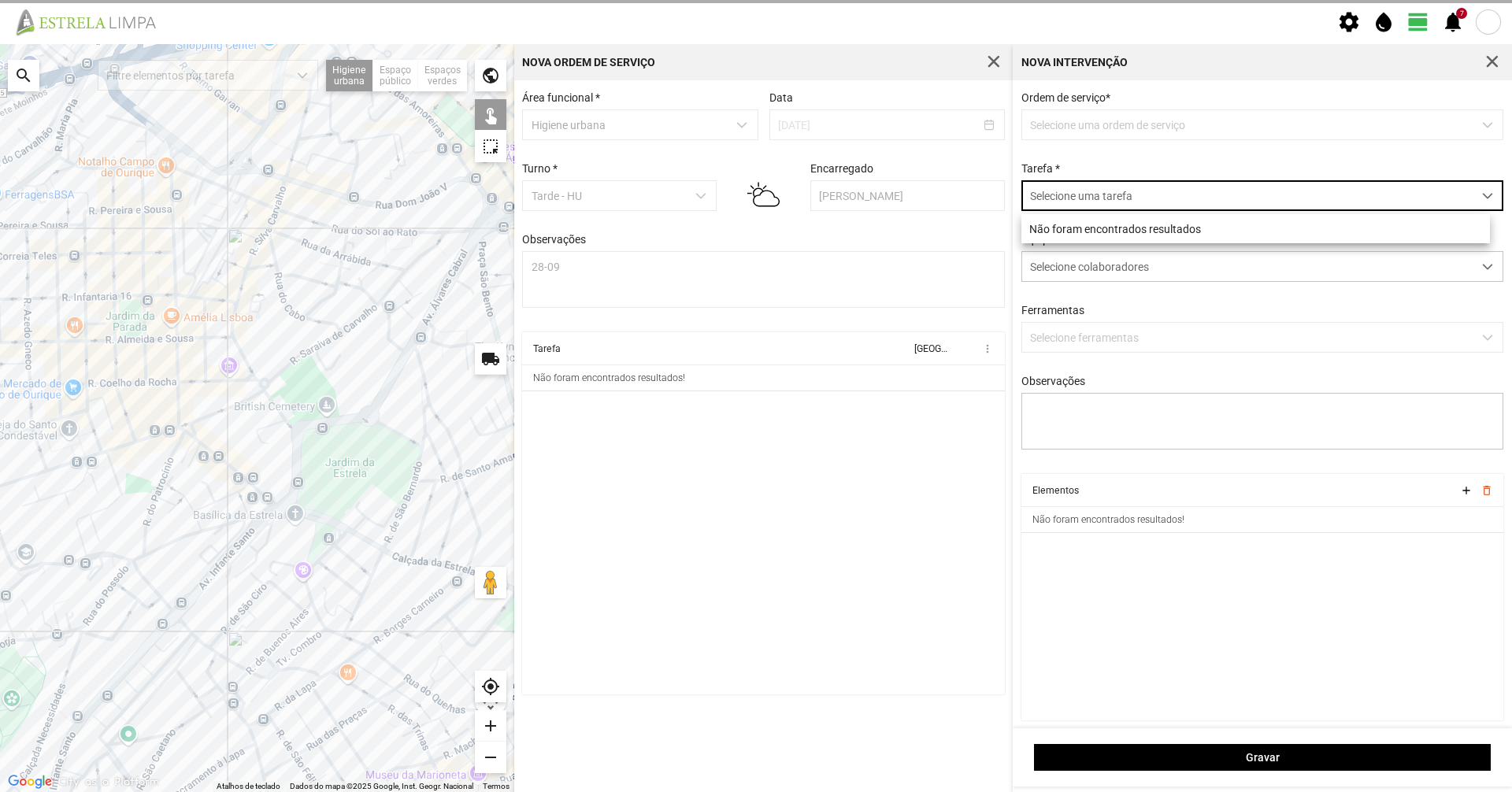
click at [1071, 140] on p-dropdown "Selecione uma ordem de serviço" at bounding box center [1262, 124] width 482 height 30
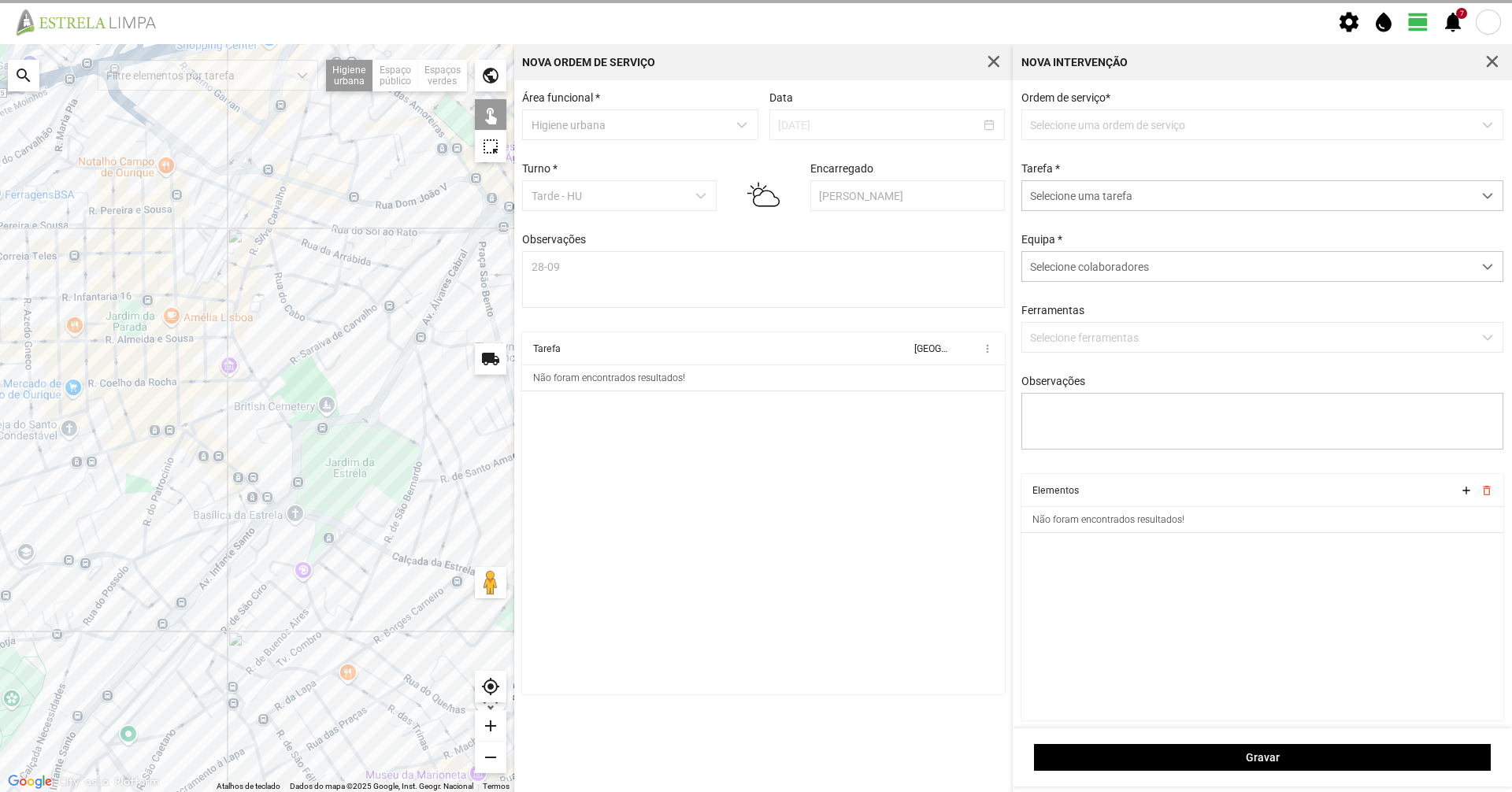
click at [1073, 127] on p-dropdown "Selecione uma ordem de serviço" at bounding box center [1262, 124] width 482 height 30
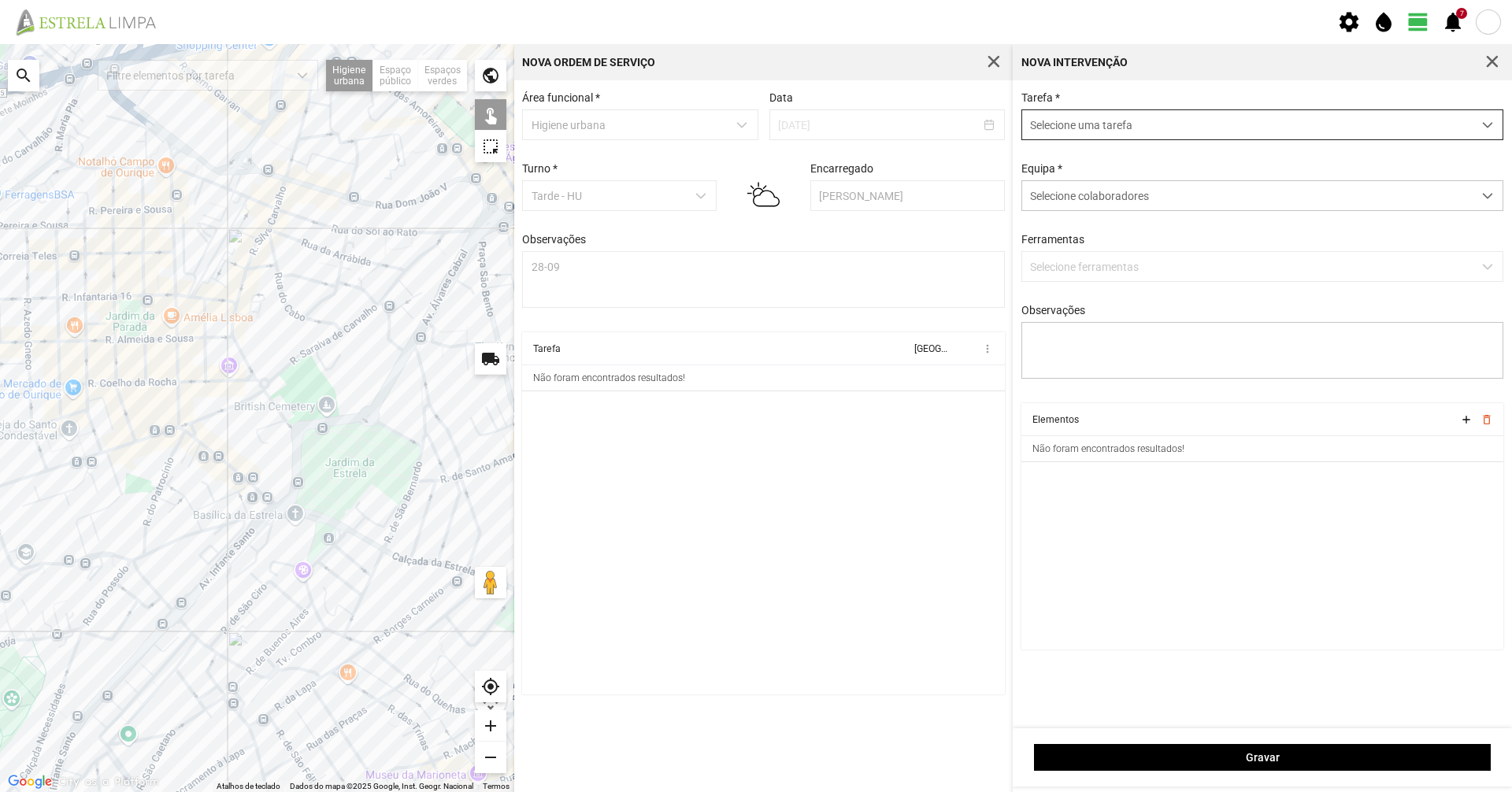
click at [1339, 112] on span "Selecione uma tarefa" at bounding box center [1247, 125] width 450 height 30
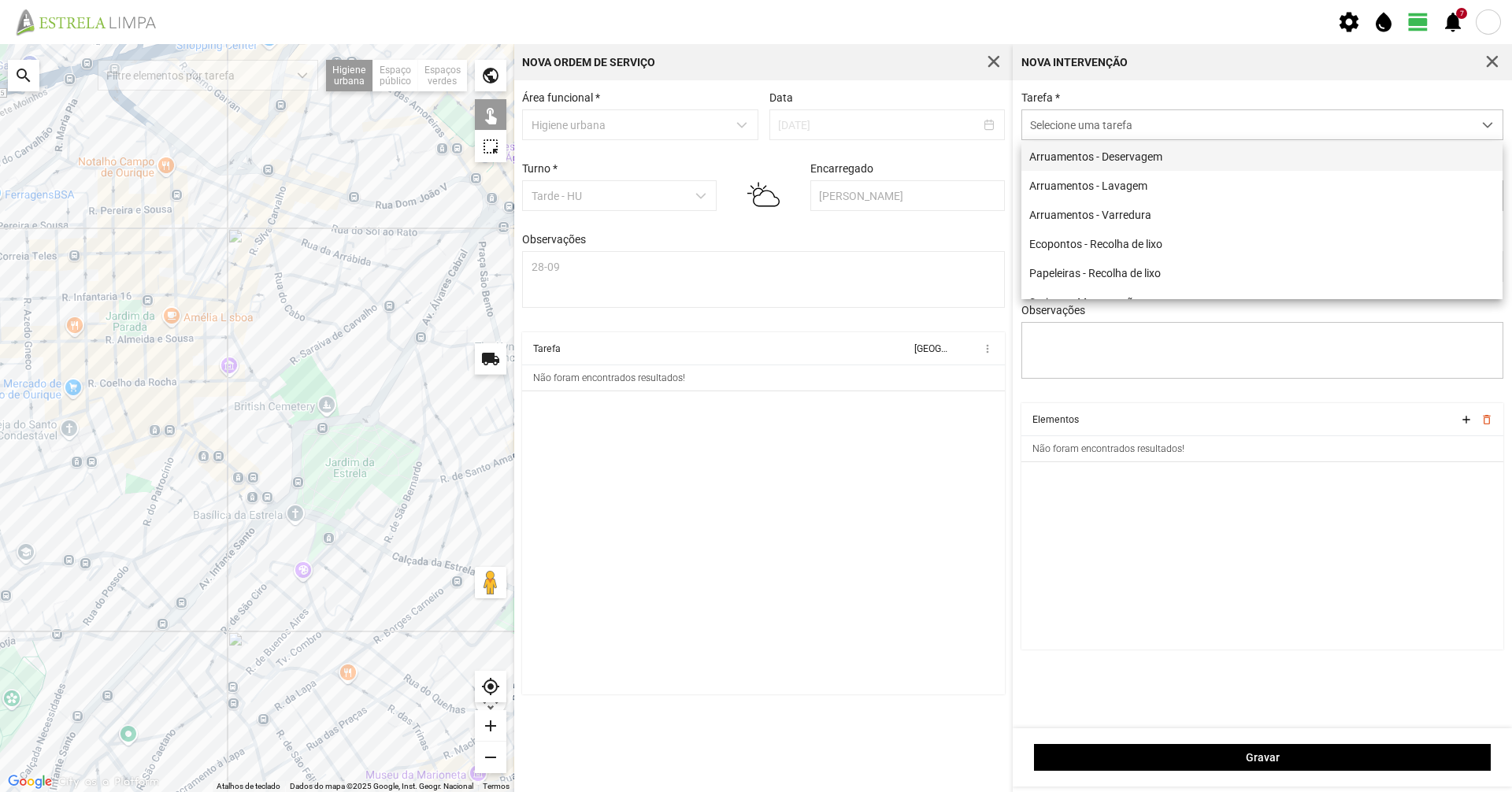
click at [1256, 157] on li "Arruamentos - Deservagem" at bounding box center [1262, 157] width 482 height 30
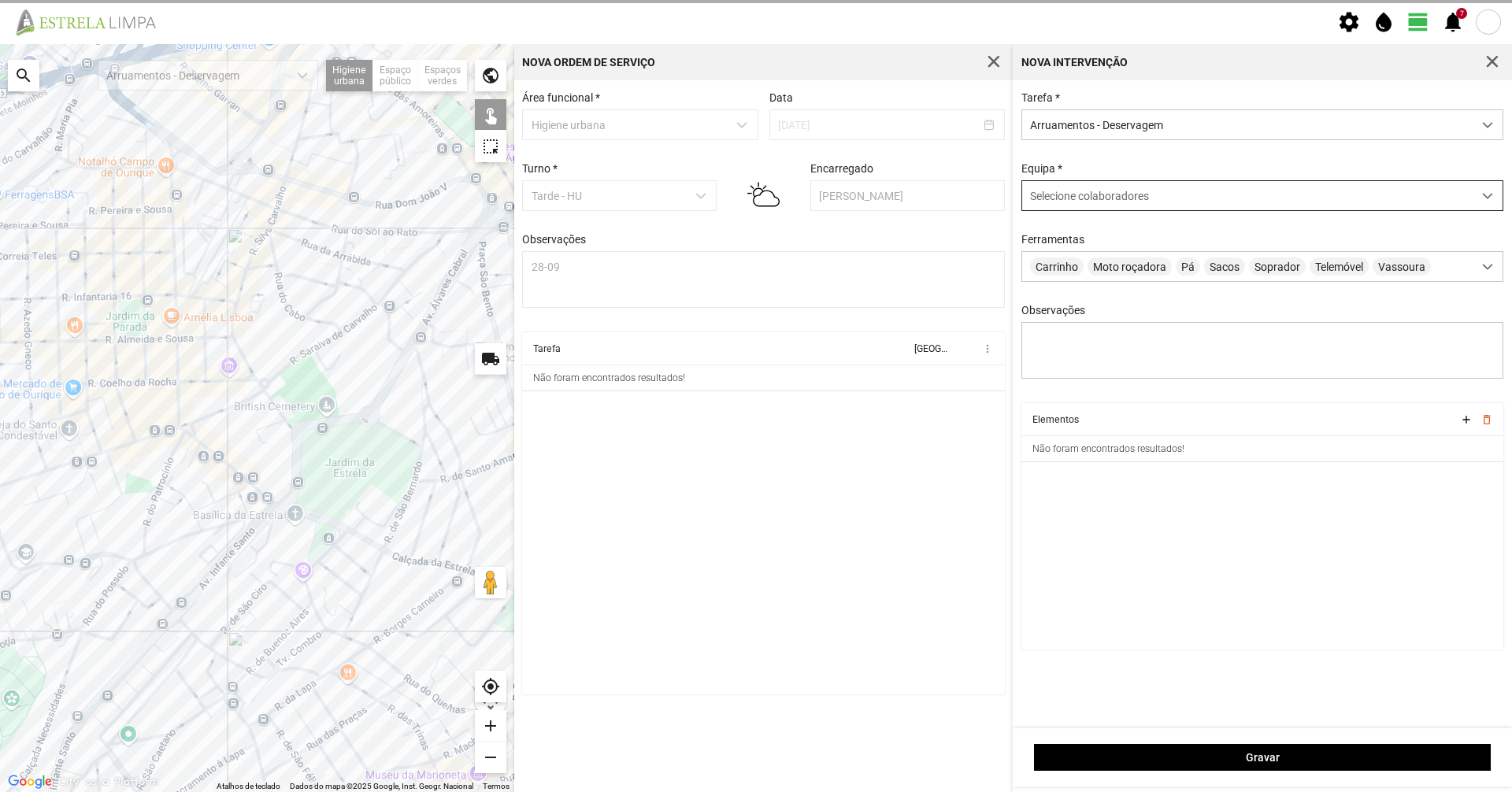
click at [1208, 197] on div "Selecione colaboradores" at bounding box center [1247, 195] width 450 height 30
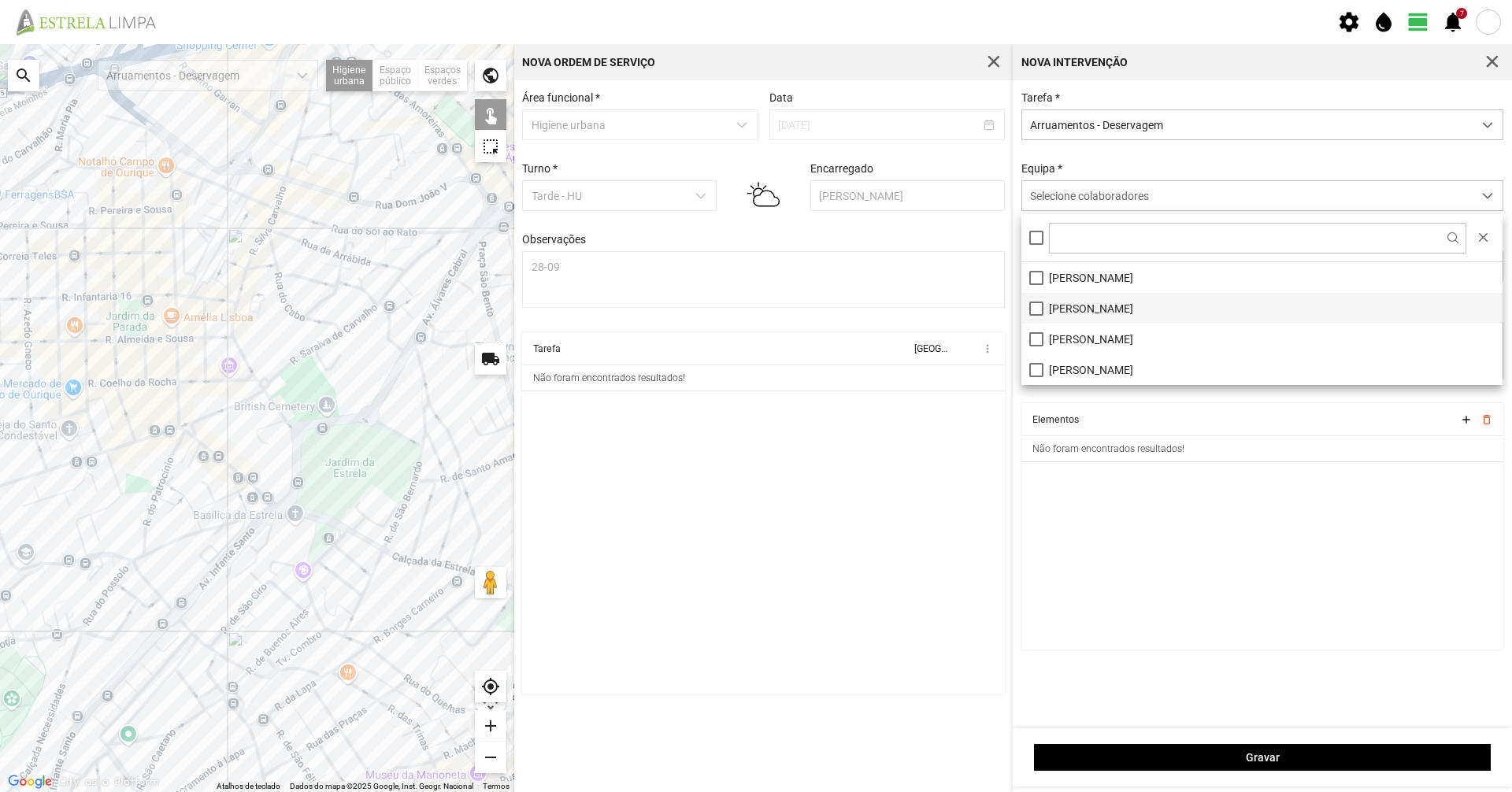
click at [1074, 319] on li "[PERSON_NAME]" at bounding box center [1262, 308] width 482 height 30
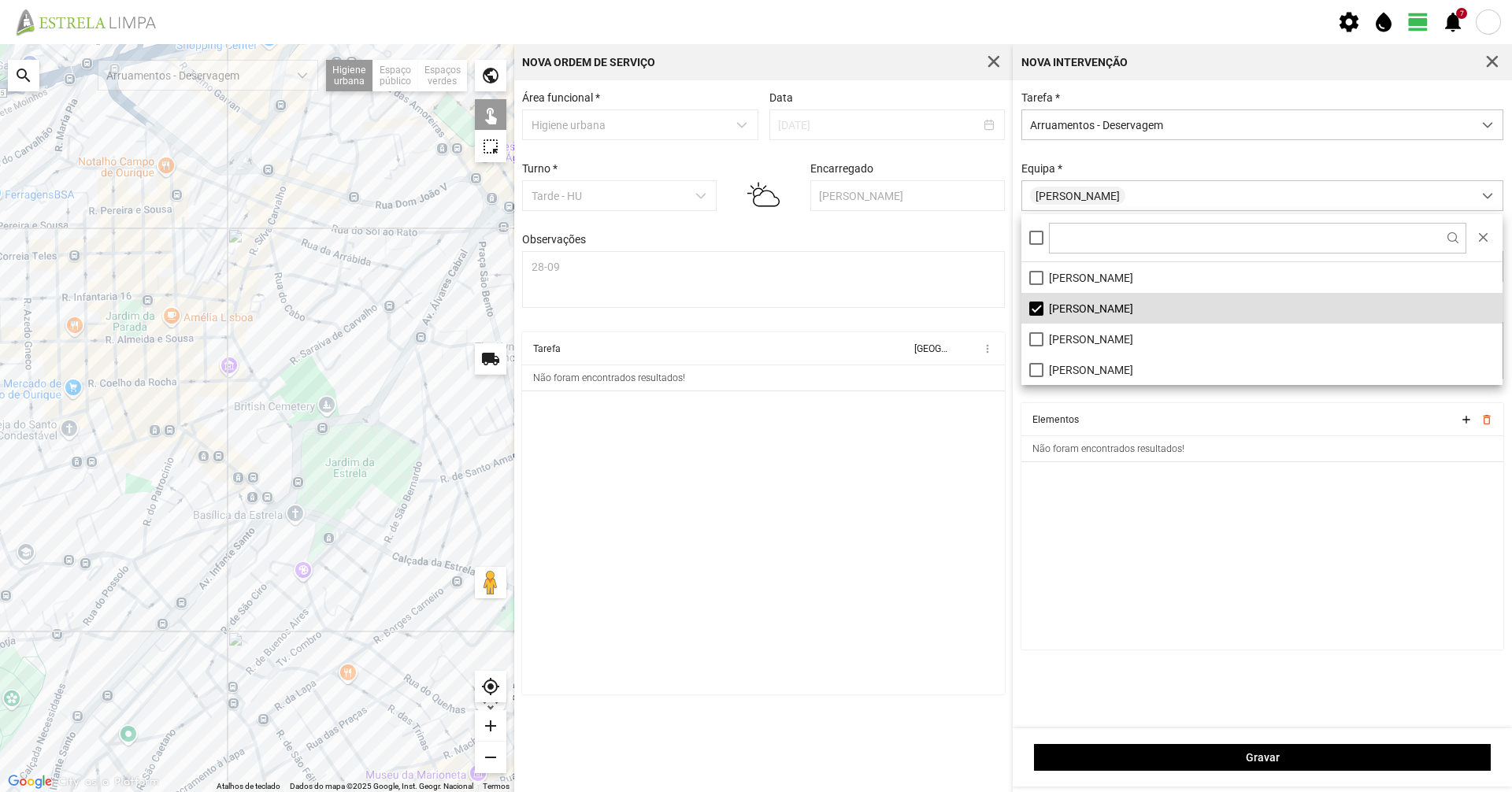
click at [1046, 305] on li "[PERSON_NAME]" at bounding box center [1262, 308] width 482 height 30
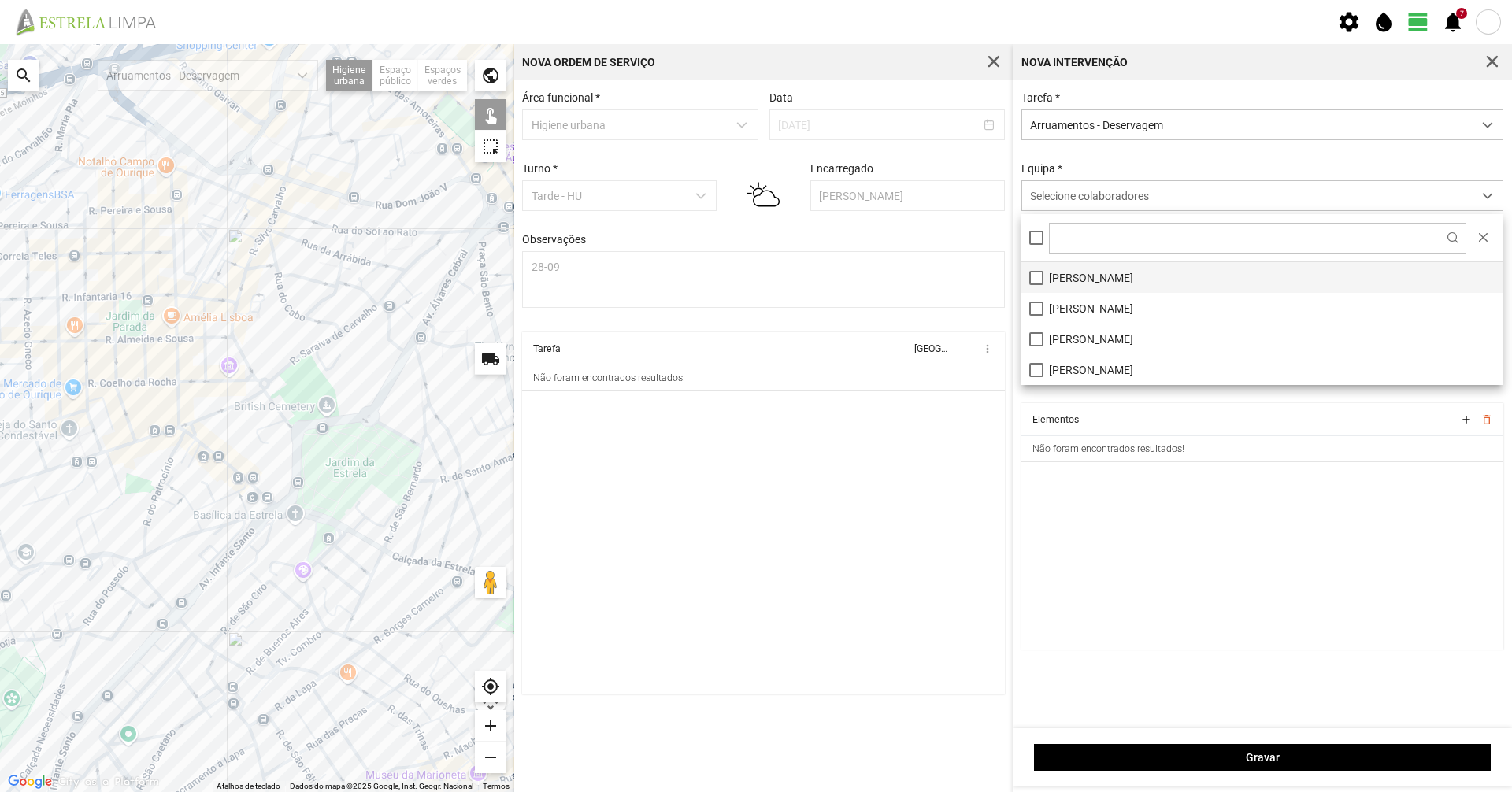
click at [1183, 277] on li "[PERSON_NAME]" at bounding box center [1262, 277] width 482 height 30
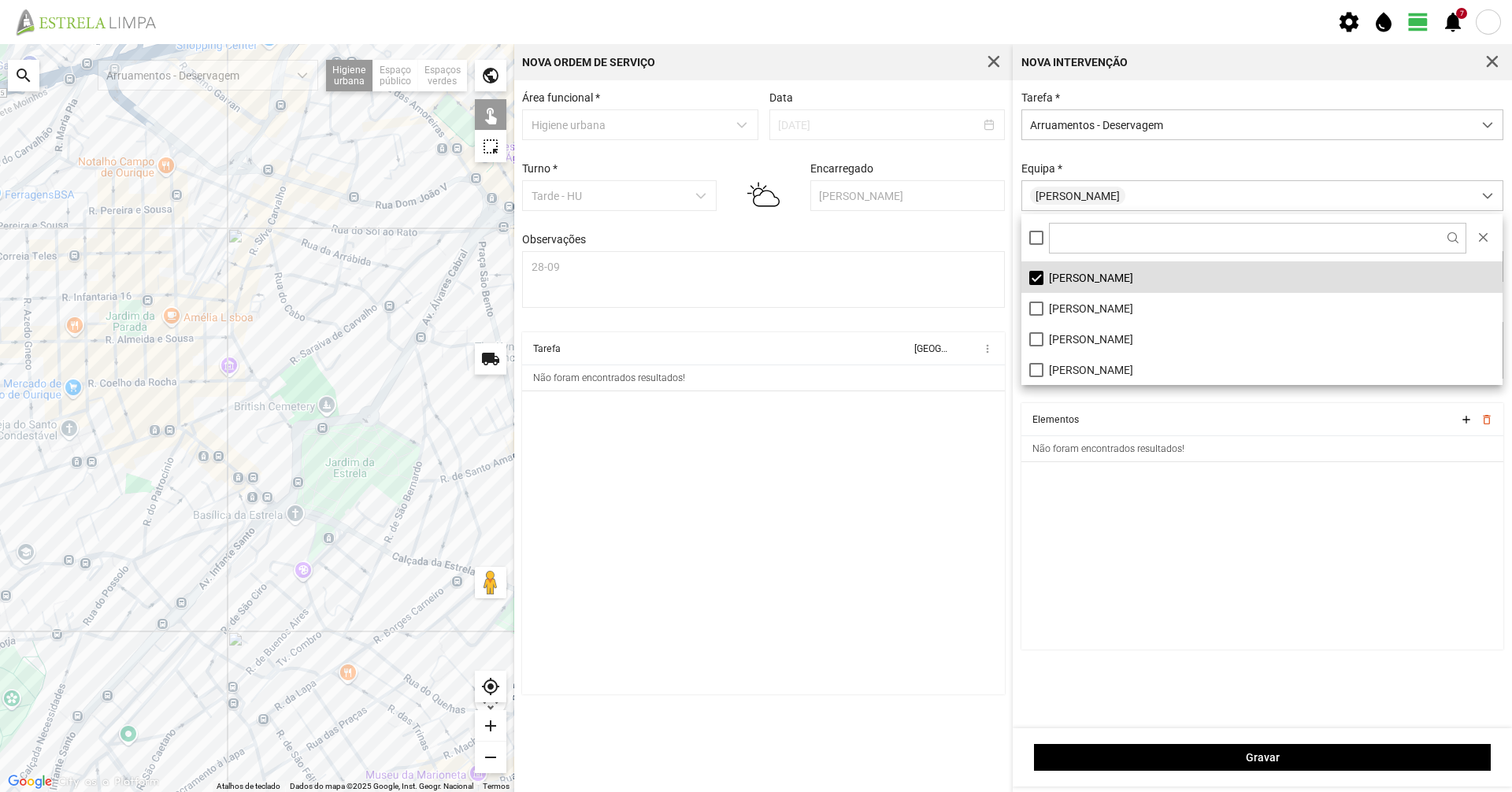
click at [1189, 159] on div "Tarefa * Arruamentos - Deservagem Equipa * [PERSON_NAME] Ferramentas Carrinho M…" at bounding box center [1262, 247] width 494 height 312
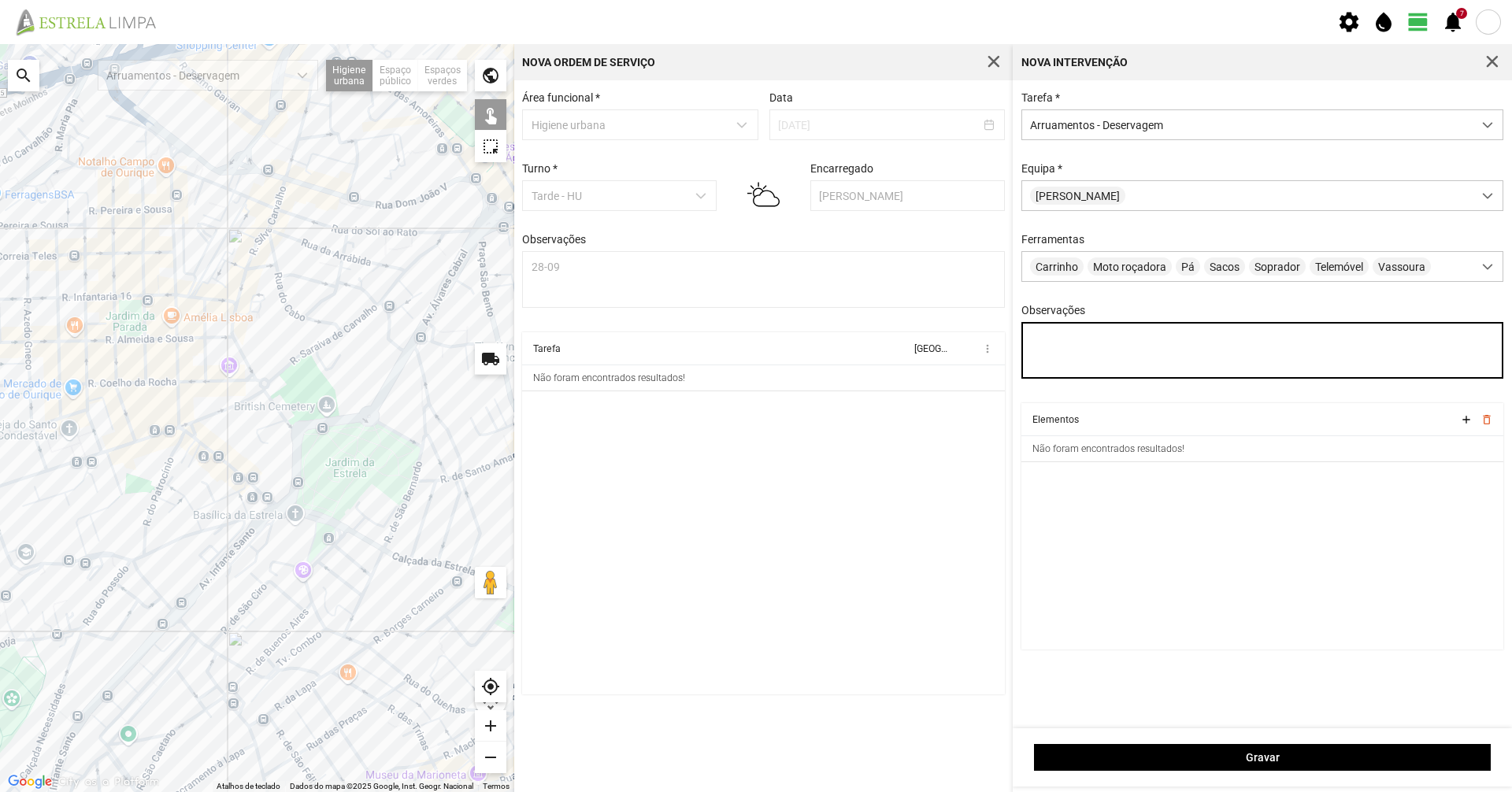
click at [1154, 331] on textarea "Observações" at bounding box center [1262, 349] width 482 height 56
type textarea "28-09"
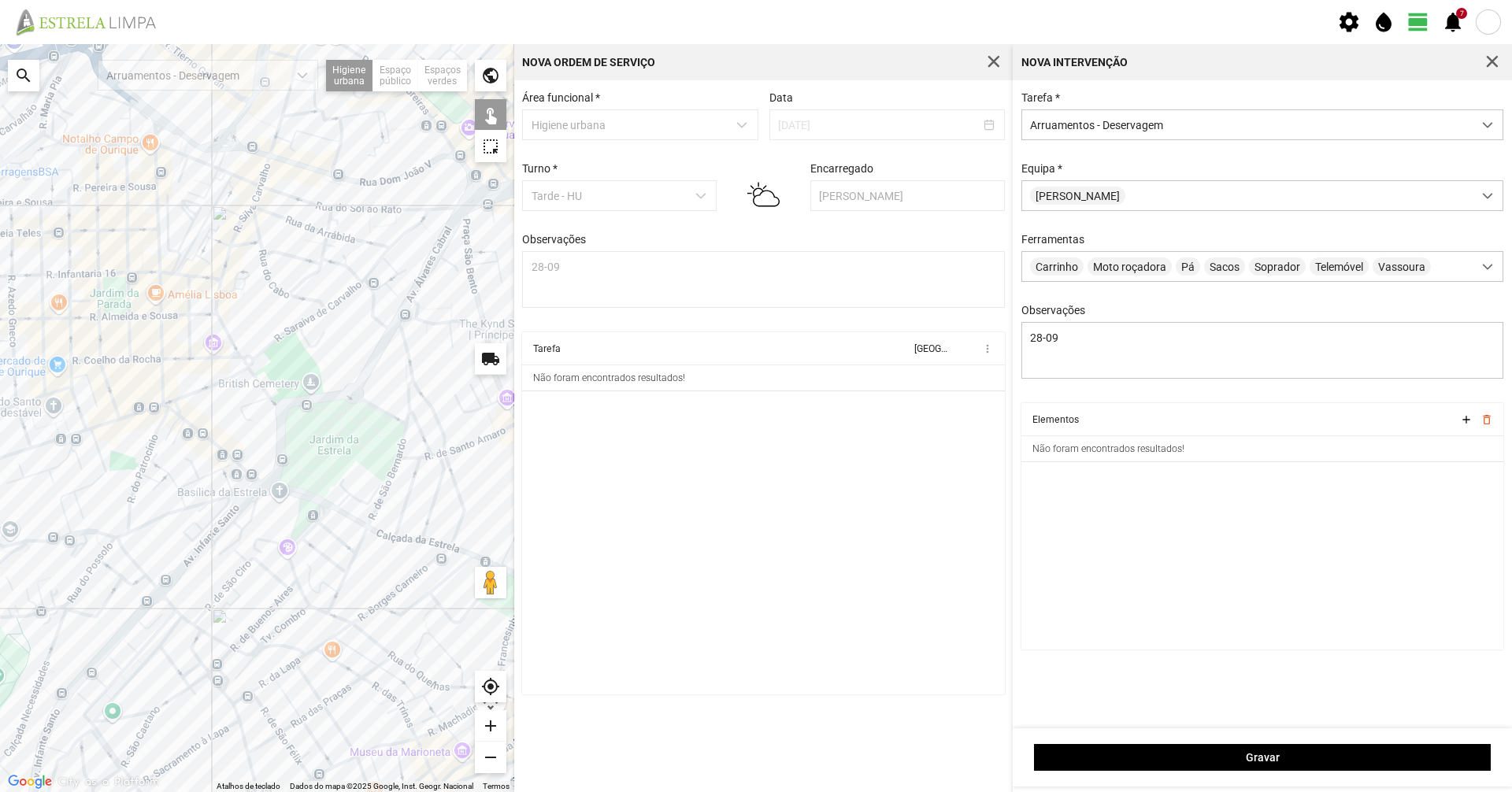
click at [376, 557] on div at bounding box center [256, 418] width 514 height 748
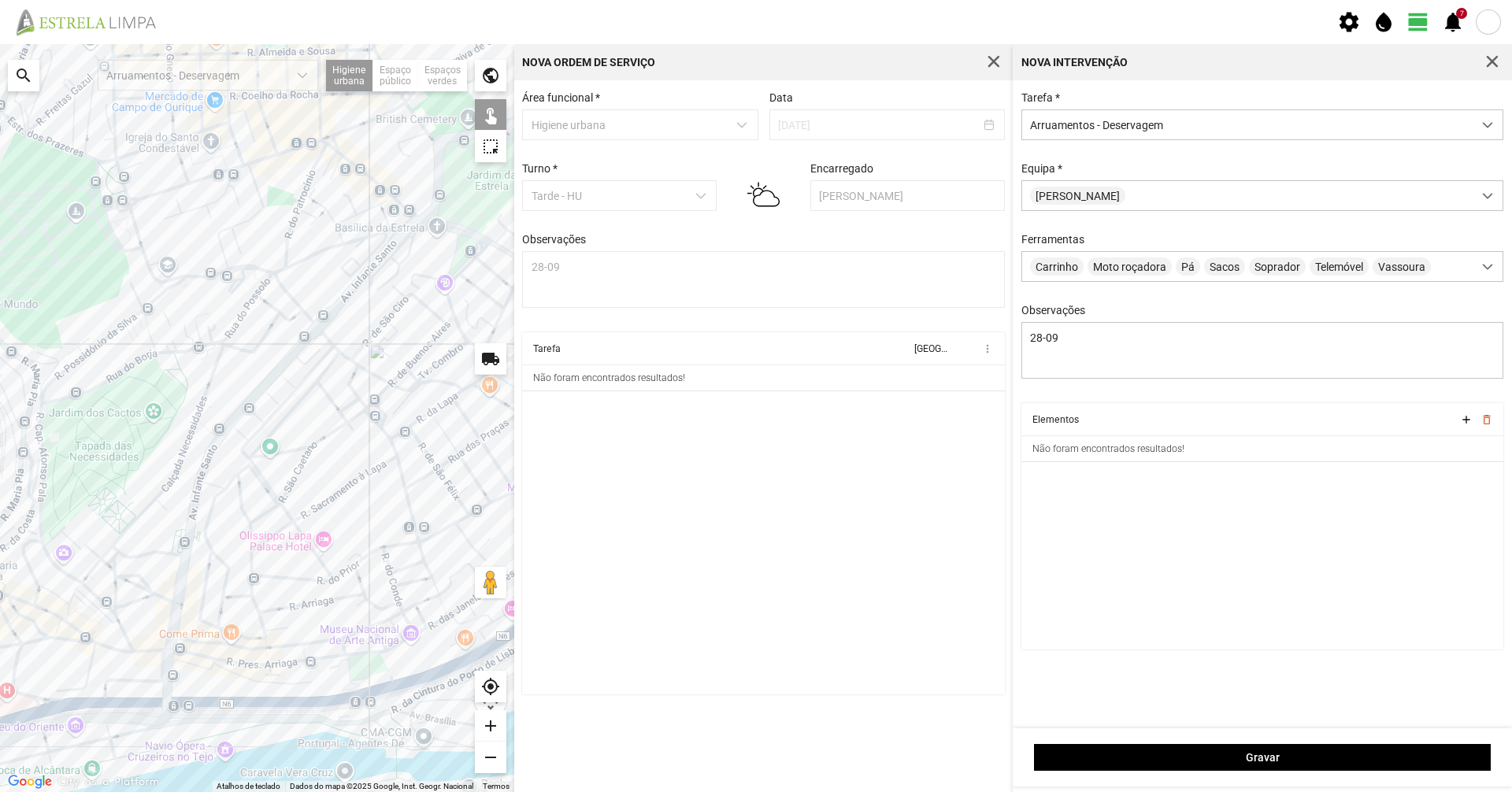
drag, startPoint x: 203, startPoint y: 706, endPoint x: 385, endPoint y: 443, distance: 319.8
click at [385, 443] on div at bounding box center [256, 418] width 514 height 748
click at [121, 675] on div at bounding box center [256, 418] width 514 height 748
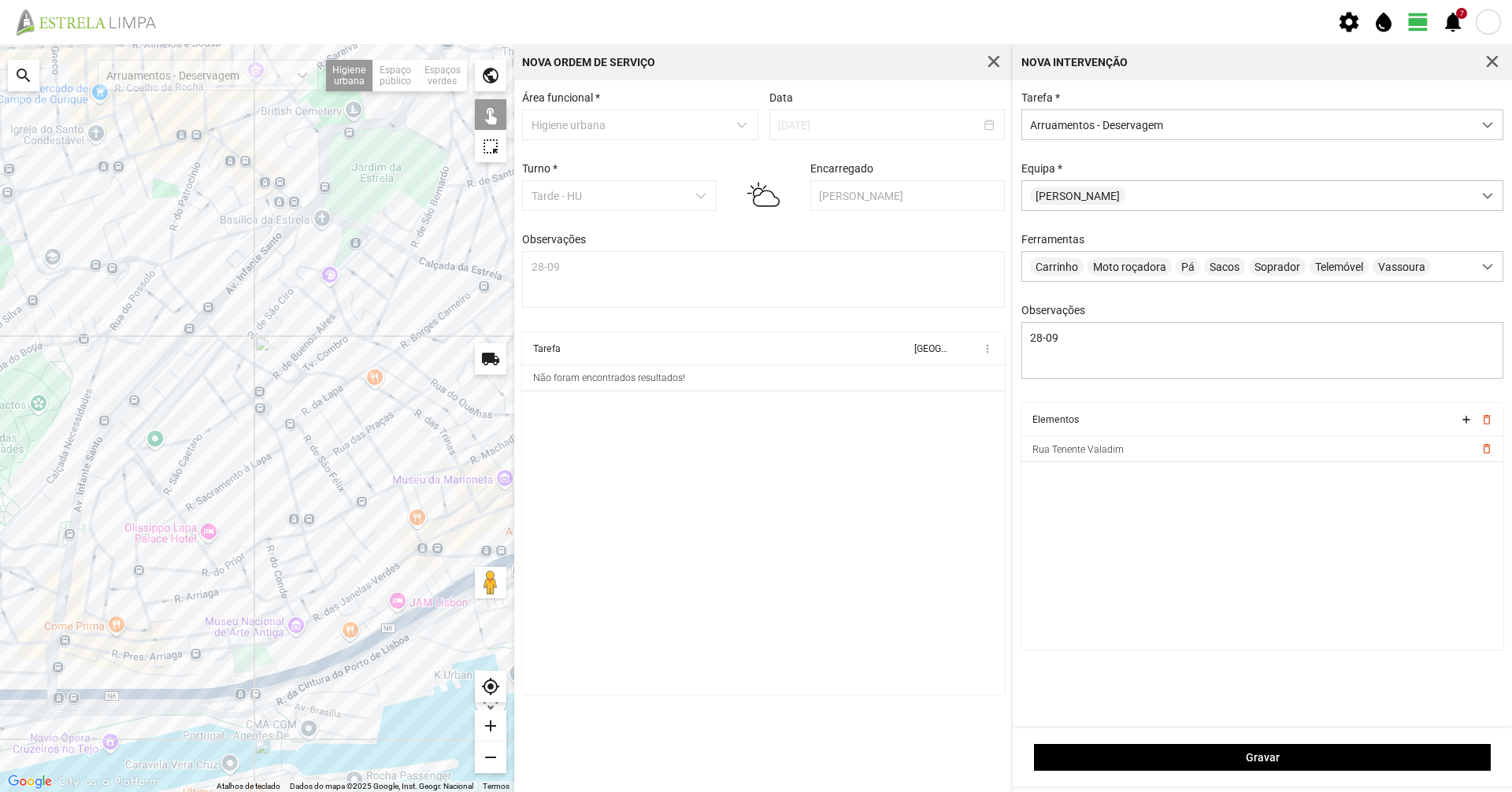
drag, startPoint x: 385, startPoint y: 683, endPoint x: 299, endPoint y: 704, distance: 88.5
click at [299, 704] on div at bounding box center [256, 418] width 514 height 748
click at [283, 671] on div at bounding box center [256, 418] width 514 height 748
click at [300, 672] on div at bounding box center [256, 418] width 514 height 748
click at [300, 668] on div at bounding box center [256, 418] width 514 height 748
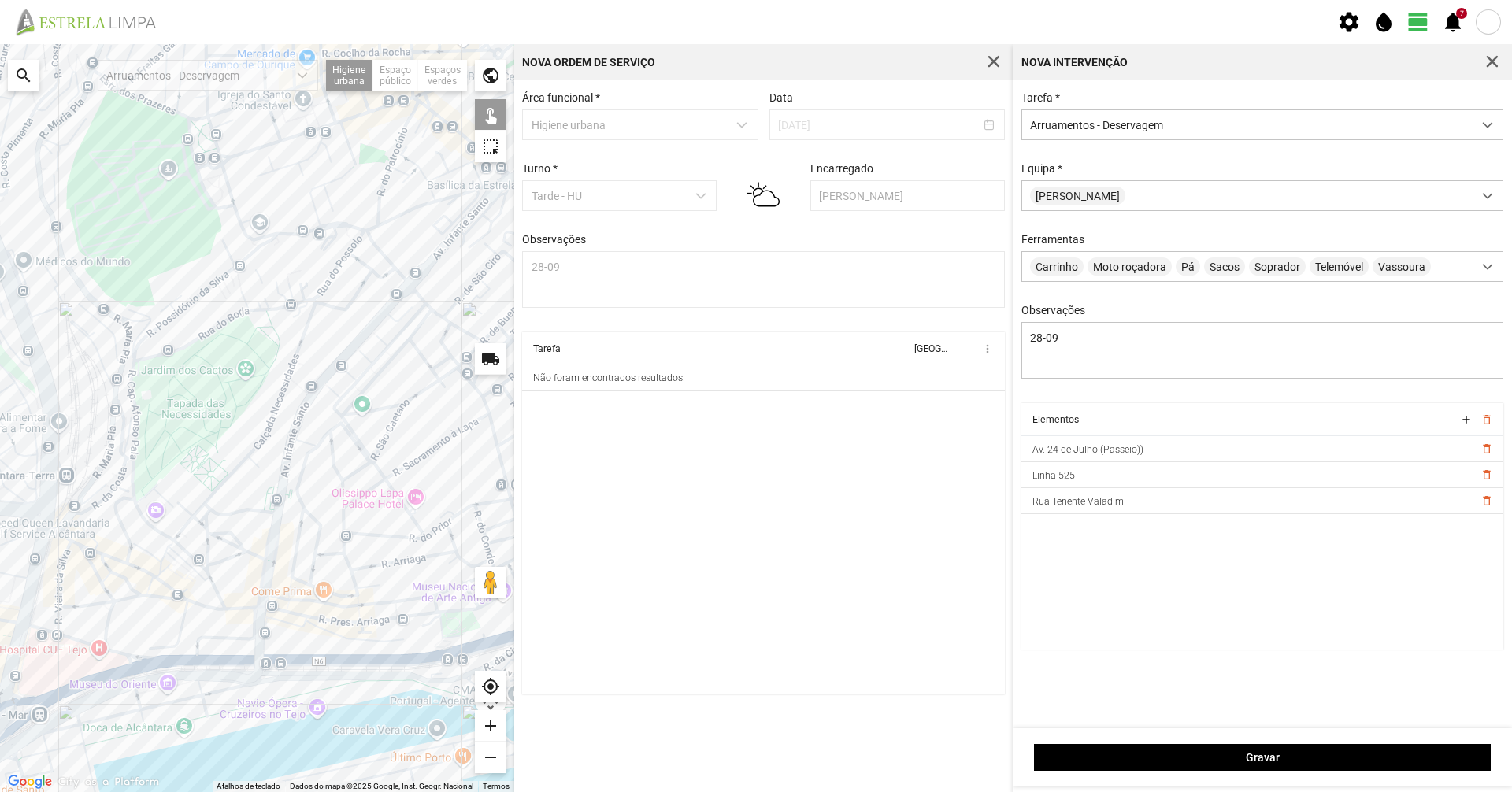
drag, startPoint x: 110, startPoint y: 673, endPoint x: 325, endPoint y: 648, distance: 216.4
click at [325, 639] on div at bounding box center [256, 418] width 514 height 748
click at [428, 655] on div at bounding box center [256, 418] width 514 height 748
click at [411, 657] on div at bounding box center [256, 418] width 514 height 748
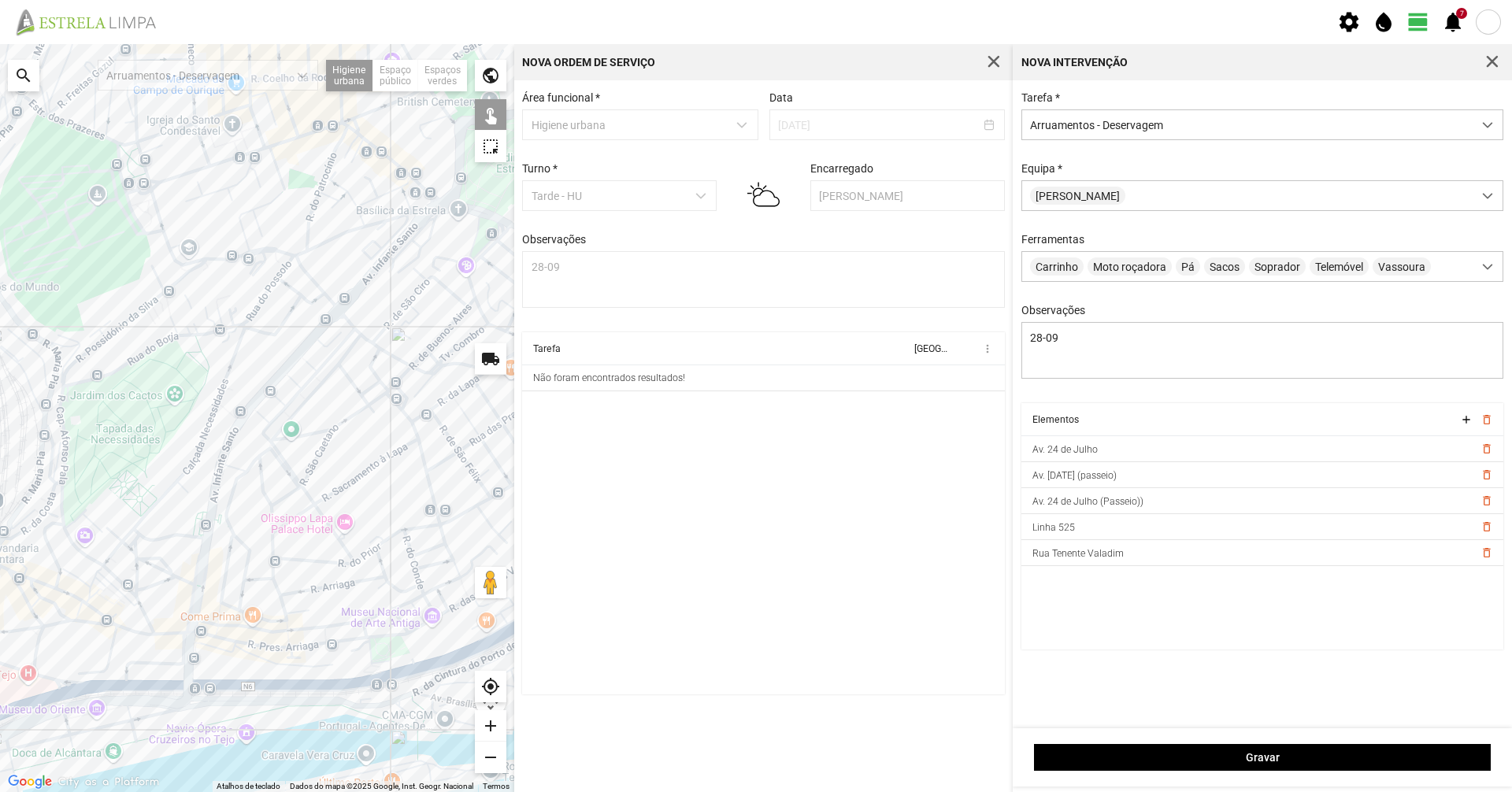
drag, startPoint x: 482, startPoint y: 632, endPoint x: 405, endPoint y: 655, distance: 80.4
click at [405, 655] on div at bounding box center [256, 418] width 514 height 748
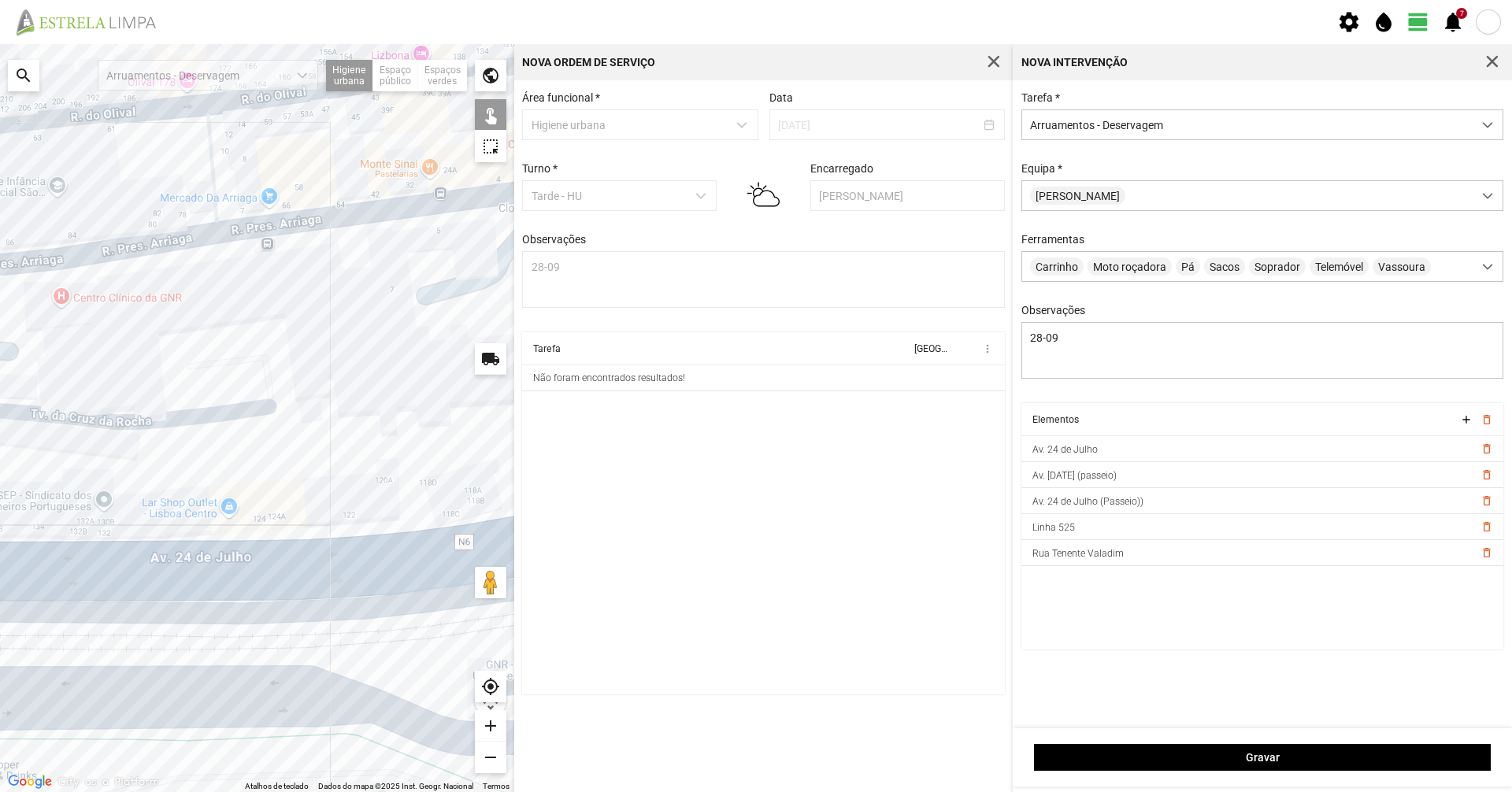
drag, startPoint x: 420, startPoint y: 532, endPoint x: 11, endPoint y: 724, distance: 451.8
click at [11, 724] on div at bounding box center [256, 418] width 514 height 748
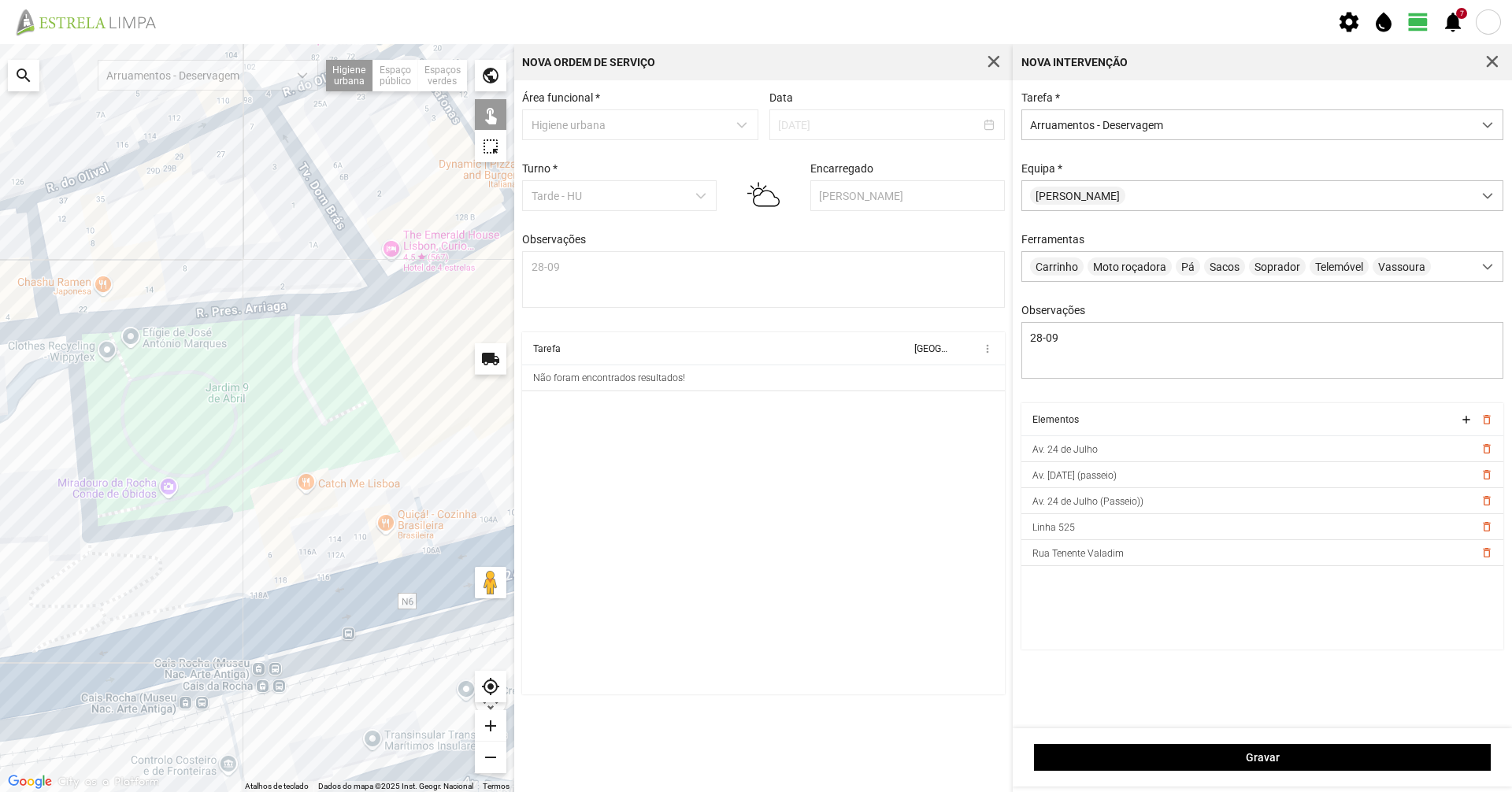
drag, startPoint x: 449, startPoint y: 620, endPoint x: 0, endPoint y: 734, distance: 463.2
click at [0, 734] on div at bounding box center [256, 418] width 514 height 748
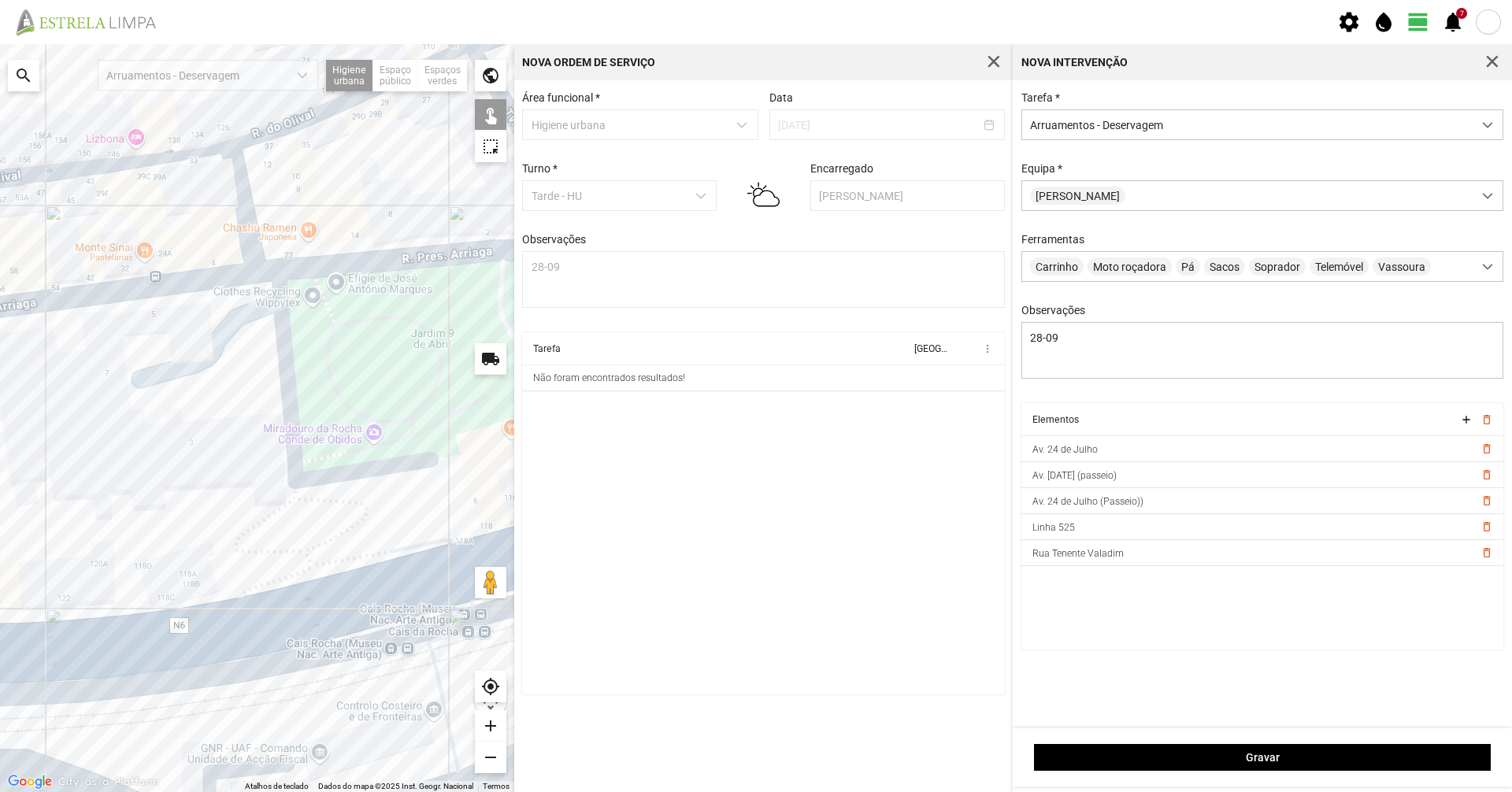
drag, startPoint x: 142, startPoint y: 692, endPoint x: 411, endPoint y: 616, distance: 279.5
click at [411, 617] on div at bounding box center [256, 418] width 514 height 748
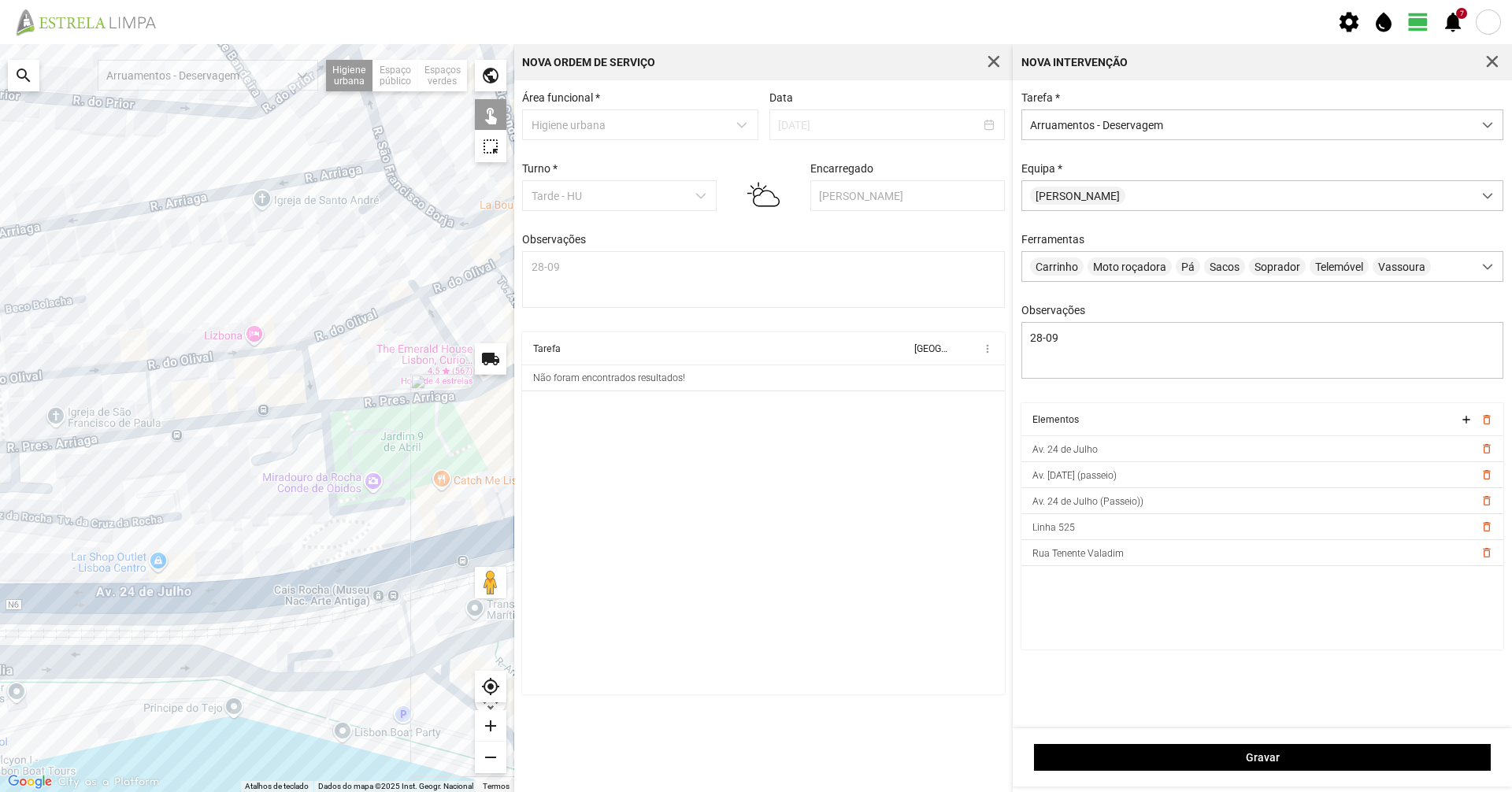
click at [134, 584] on div at bounding box center [256, 418] width 514 height 748
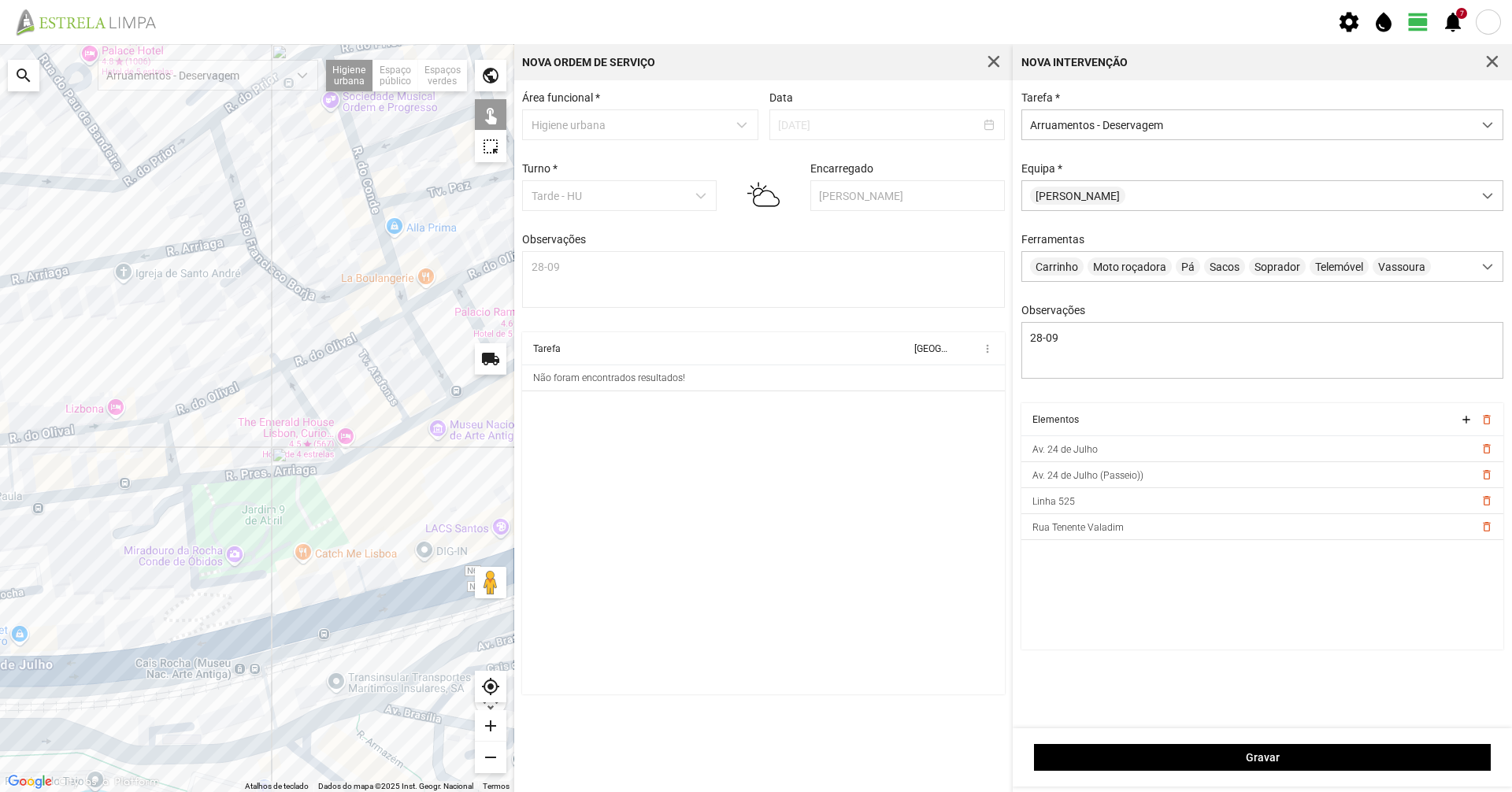
drag, startPoint x: 156, startPoint y: 589, endPoint x: 0, endPoint y: 664, distance: 173.1
click at [0, 664] on div at bounding box center [256, 418] width 514 height 748
click at [140, 651] on div at bounding box center [256, 418] width 514 height 748
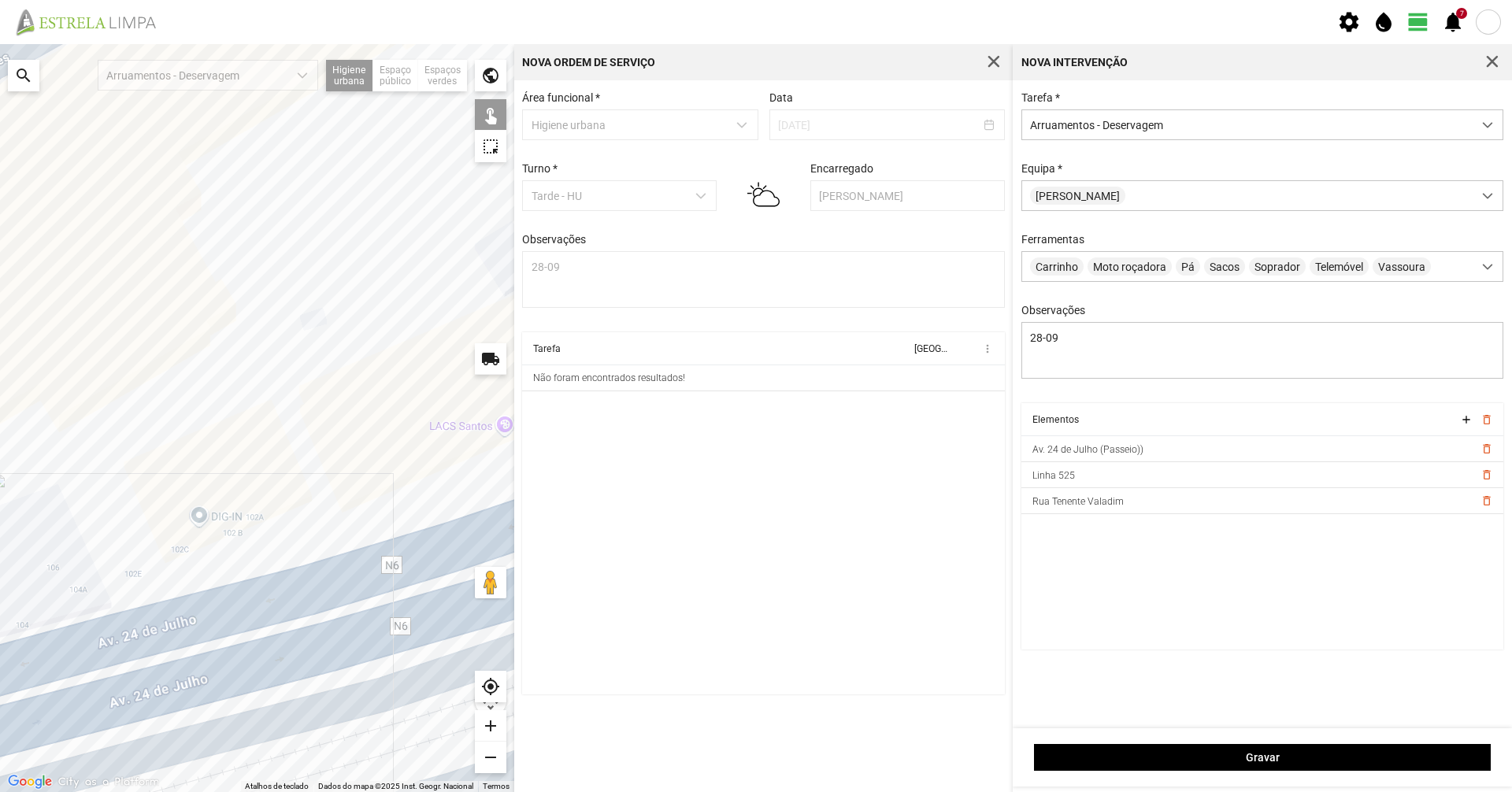
drag, startPoint x: 388, startPoint y: 546, endPoint x: 54, endPoint y: 648, distance: 349.2
click at [54, 648] on div at bounding box center [256, 418] width 514 height 748
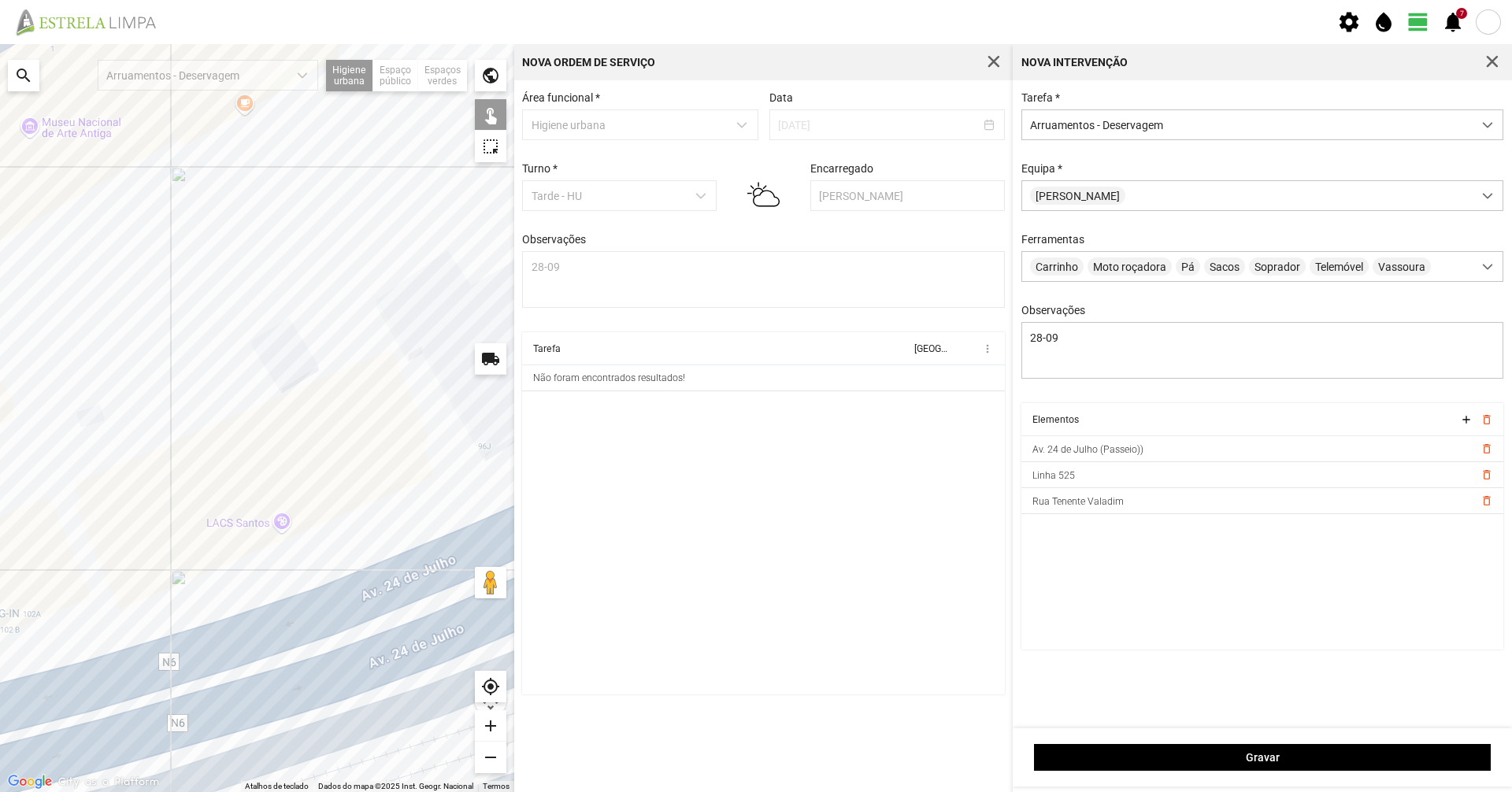
drag, startPoint x: 36, startPoint y: 657, endPoint x: 0, endPoint y: 703, distance: 58.4
click at [0, 703] on div at bounding box center [256, 418] width 514 height 748
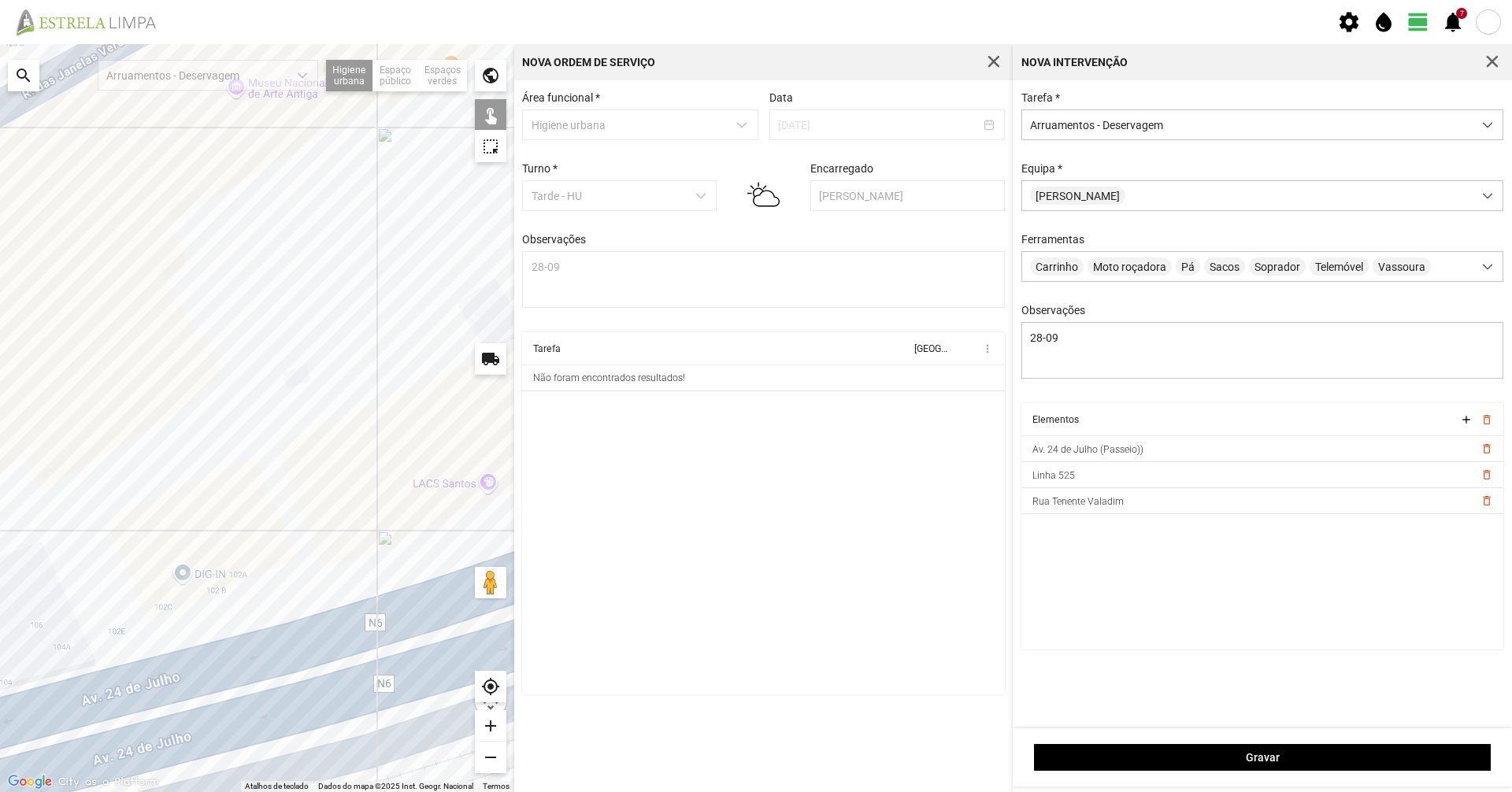
drag, startPoint x: 419, startPoint y: 605, endPoint x: 652, endPoint y: 553, distance: 238.7
click at [650, 553] on div "Para navegar no mapa com gestos de toque, toque duas vezes sem soltar no mapa e…" at bounding box center [756, 418] width 1512 height 748
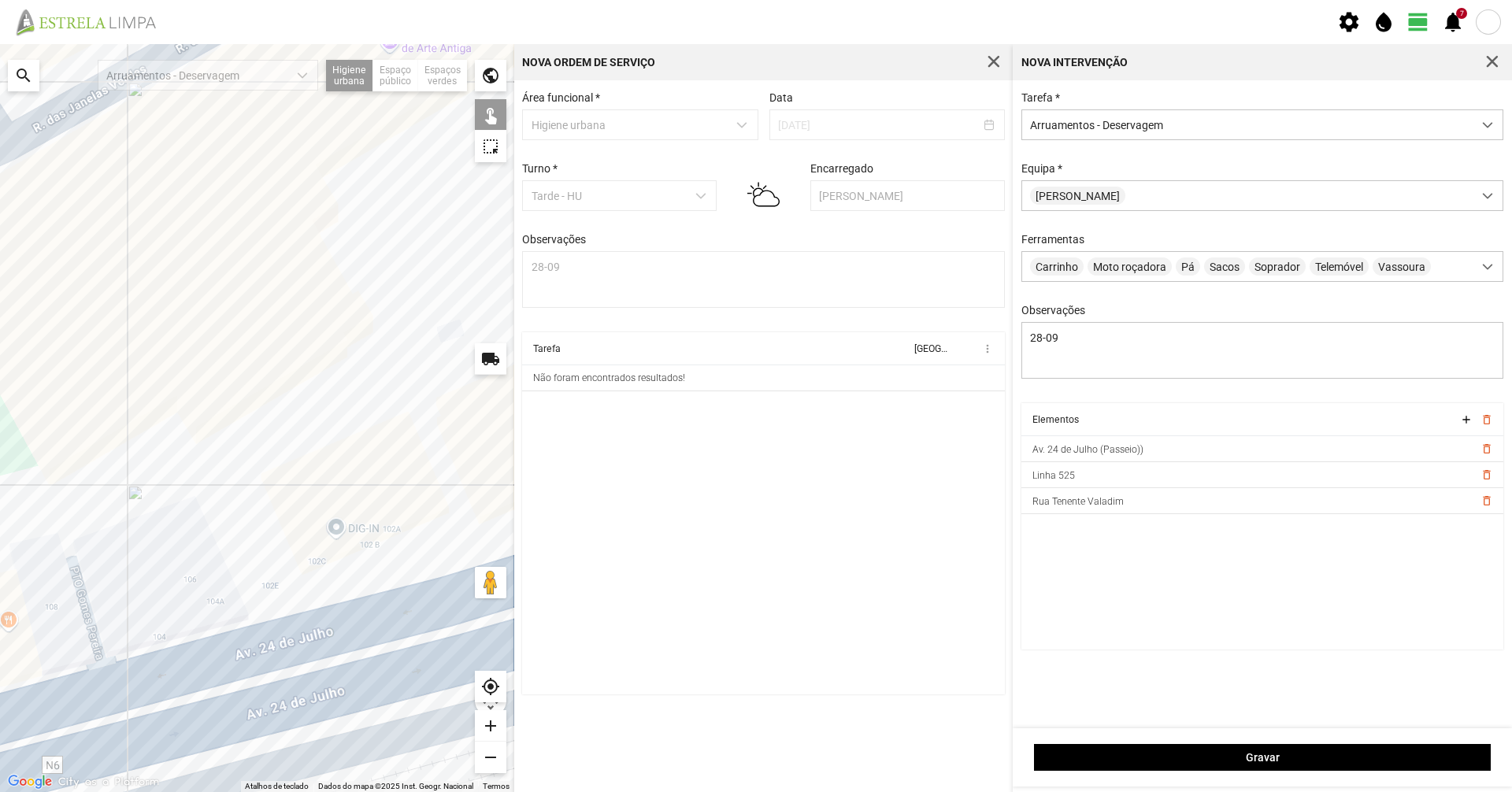
drag, startPoint x: 473, startPoint y: 594, endPoint x: 561, endPoint y: 572, distance: 90.7
click at [561, 572] on div "Para navegar no mapa com gestos de toque, toque duas vezes sem soltar no mapa e…" at bounding box center [756, 418] width 1512 height 748
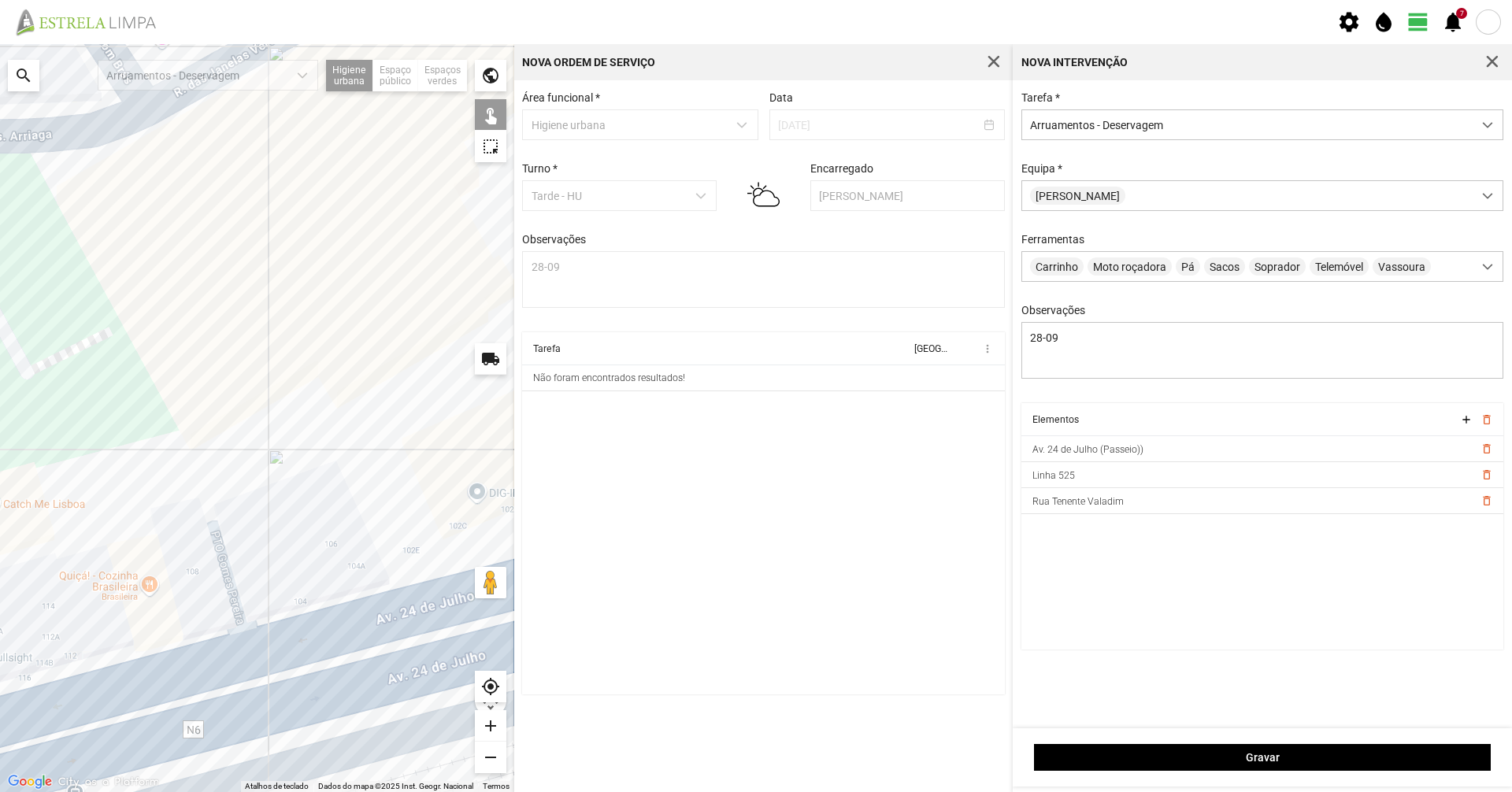
click at [297, 610] on div at bounding box center [256, 418] width 514 height 748
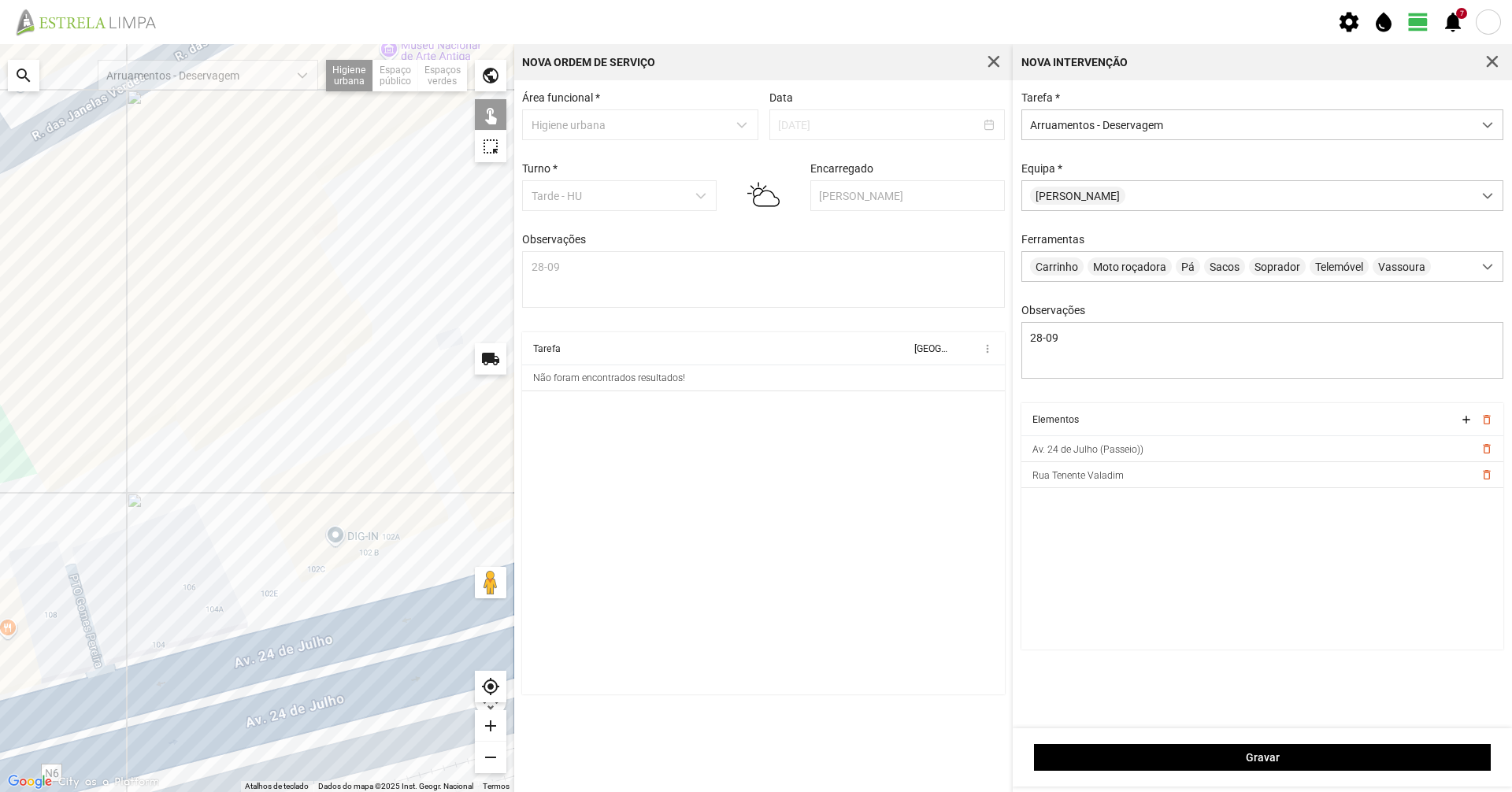
drag, startPoint x: 256, startPoint y: 633, endPoint x: 115, endPoint y: 676, distance: 147.4
click at [115, 676] on div at bounding box center [256, 418] width 514 height 748
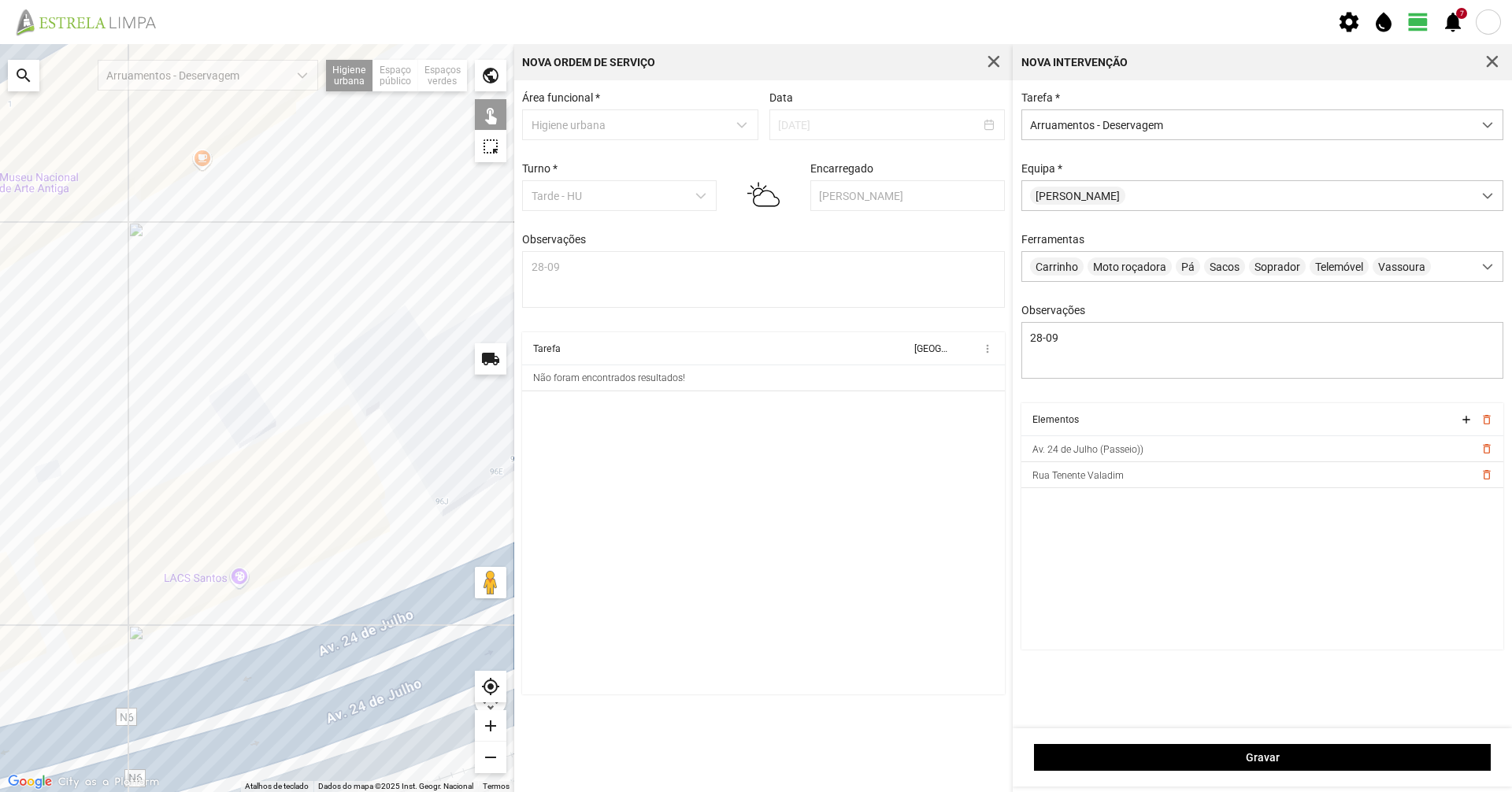
drag, startPoint x: 406, startPoint y: 590, endPoint x: 0, endPoint y: 752, distance: 437.1
click at [0, 753] on div at bounding box center [256, 418] width 514 height 748
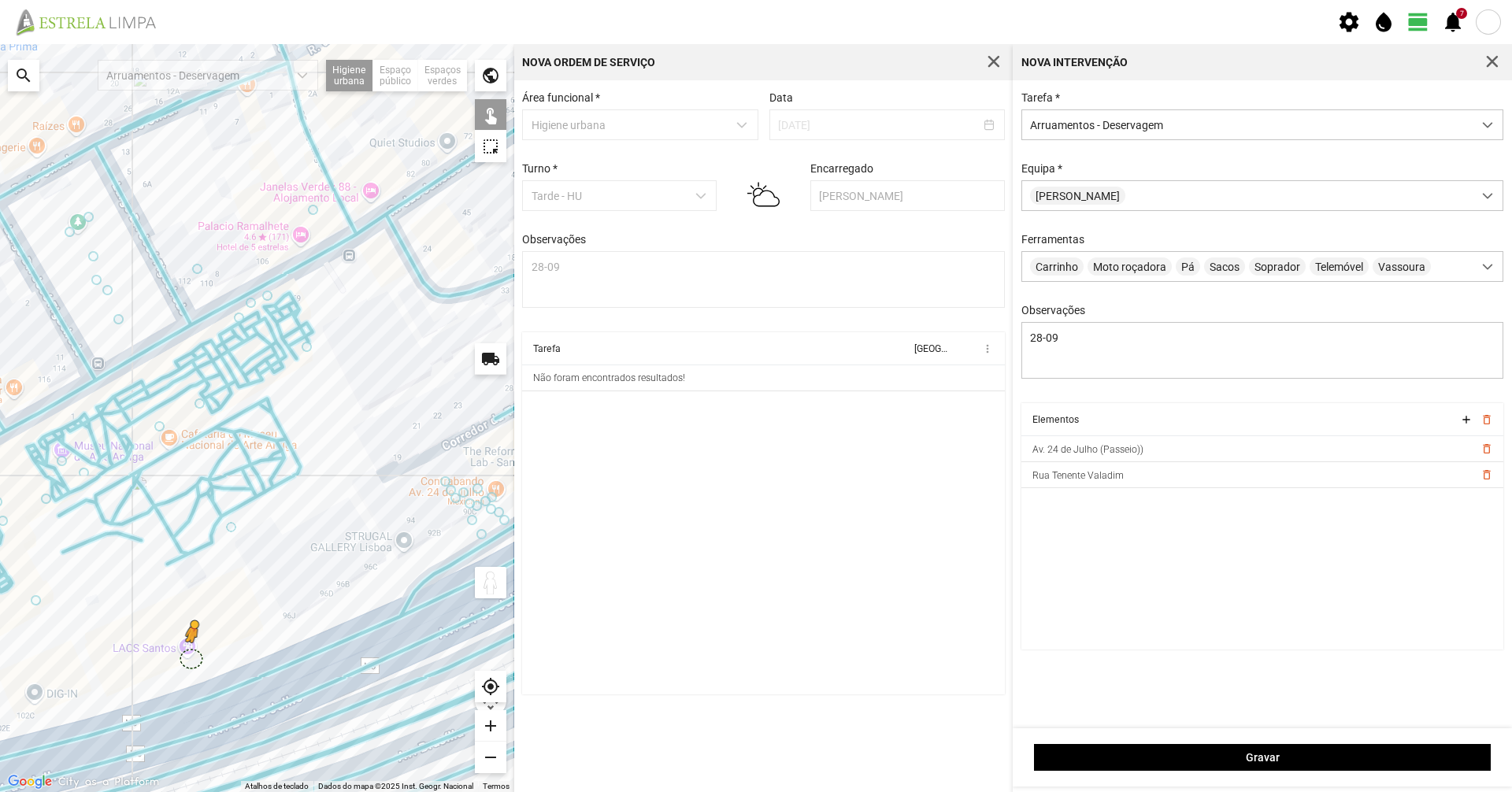
drag, startPoint x: 491, startPoint y: 589, endPoint x: 192, endPoint y: 659, distance: 307.1
click at [192, 659] on div "Para ativar a funcionalidade de arrastar com o teclado, prima Alt + Enter. Quan…" at bounding box center [256, 418] width 514 height 748
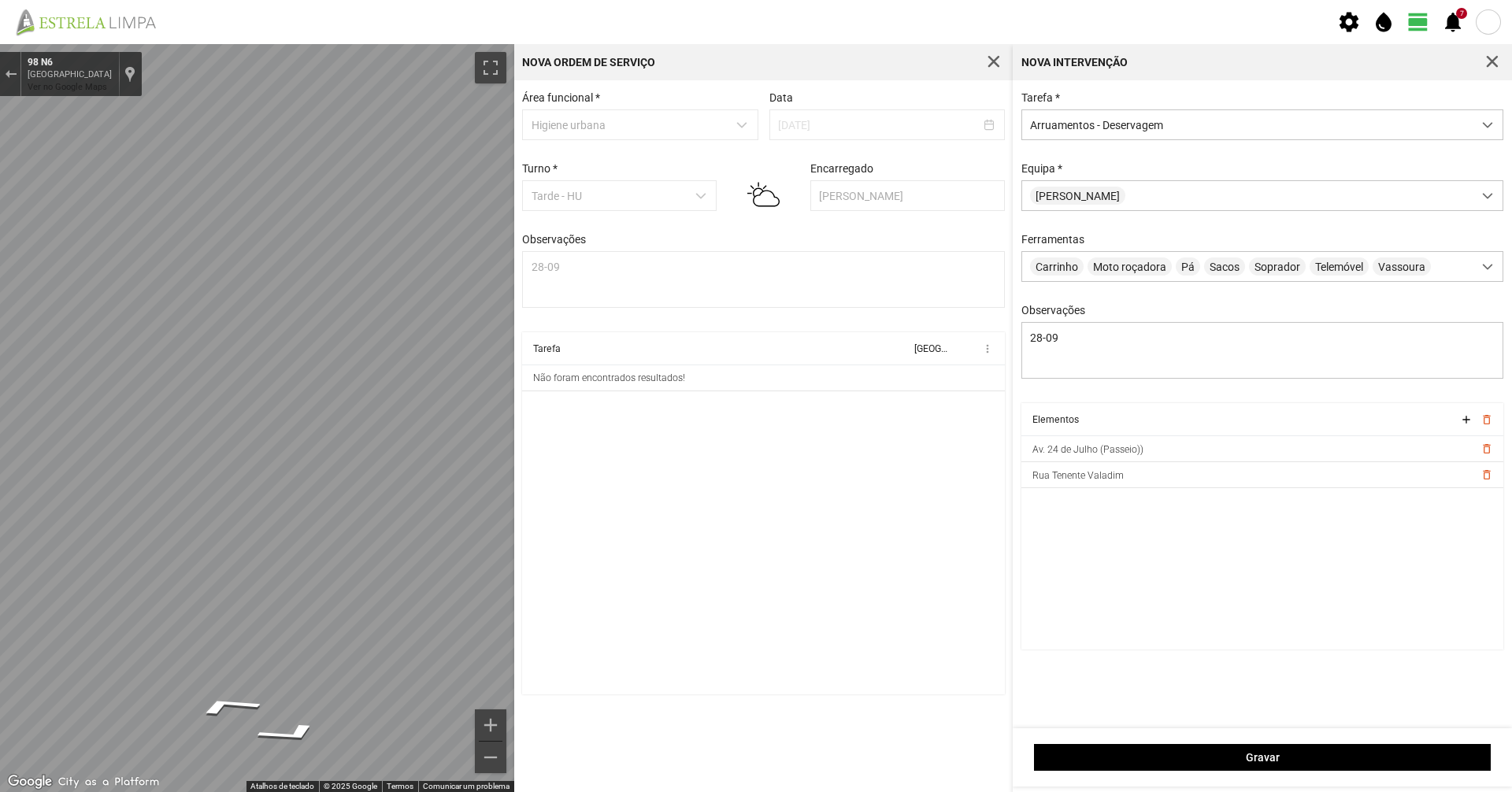
click at [558, 664] on div "Para navegar no mapa com gestos de toque, toque duas vezes sem soltar no mapa e…" at bounding box center [756, 418] width 1512 height 748
click at [10, 71] on div "Sair do Street View" at bounding box center [10, 74] width 12 height 9
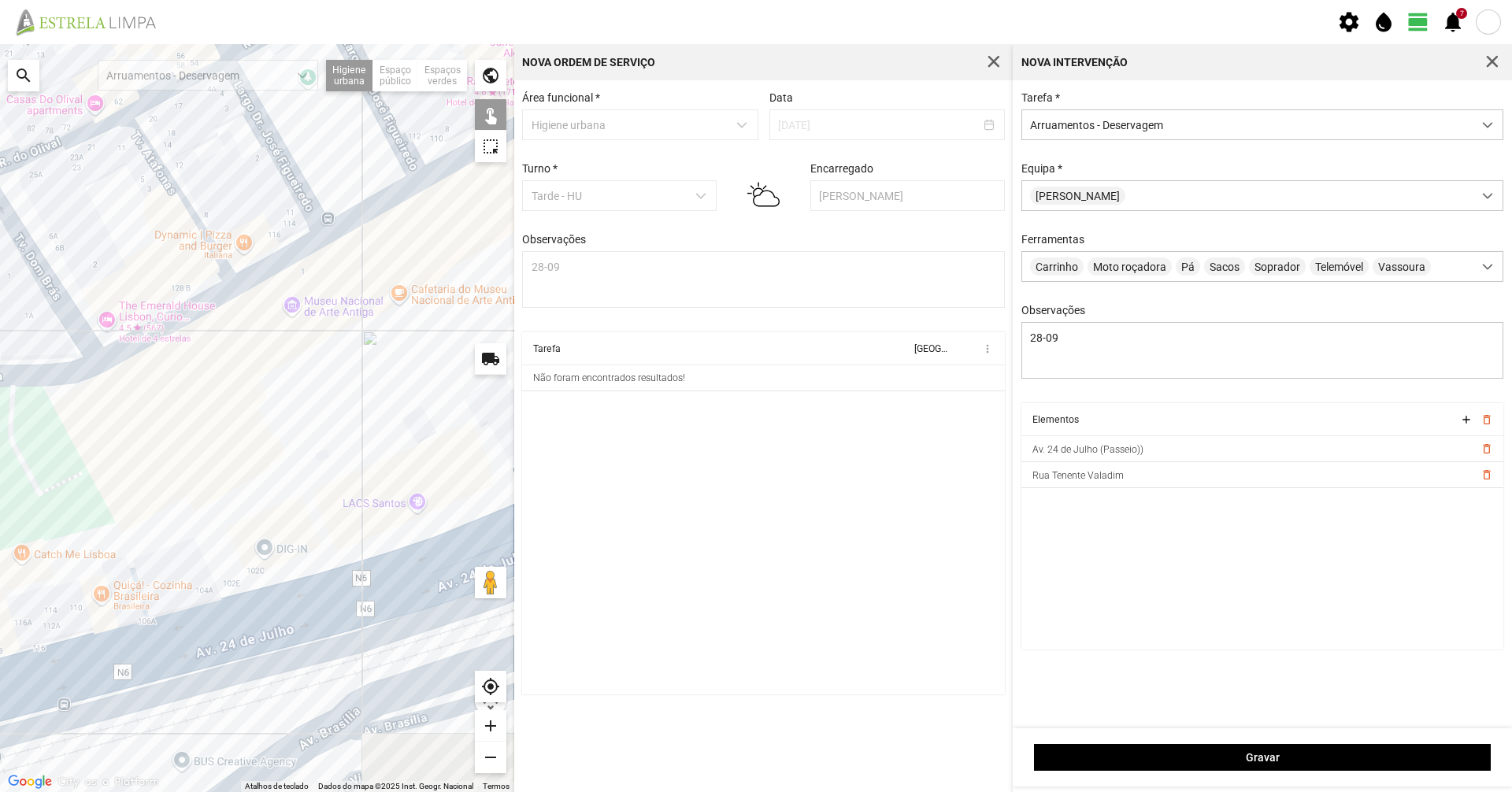
drag, startPoint x: 240, startPoint y: 542, endPoint x: 506, endPoint y: 393, distance: 304.9
click at [491, 396] on div "A carregar..." at bounding box center [256, 418] width 514 height 748
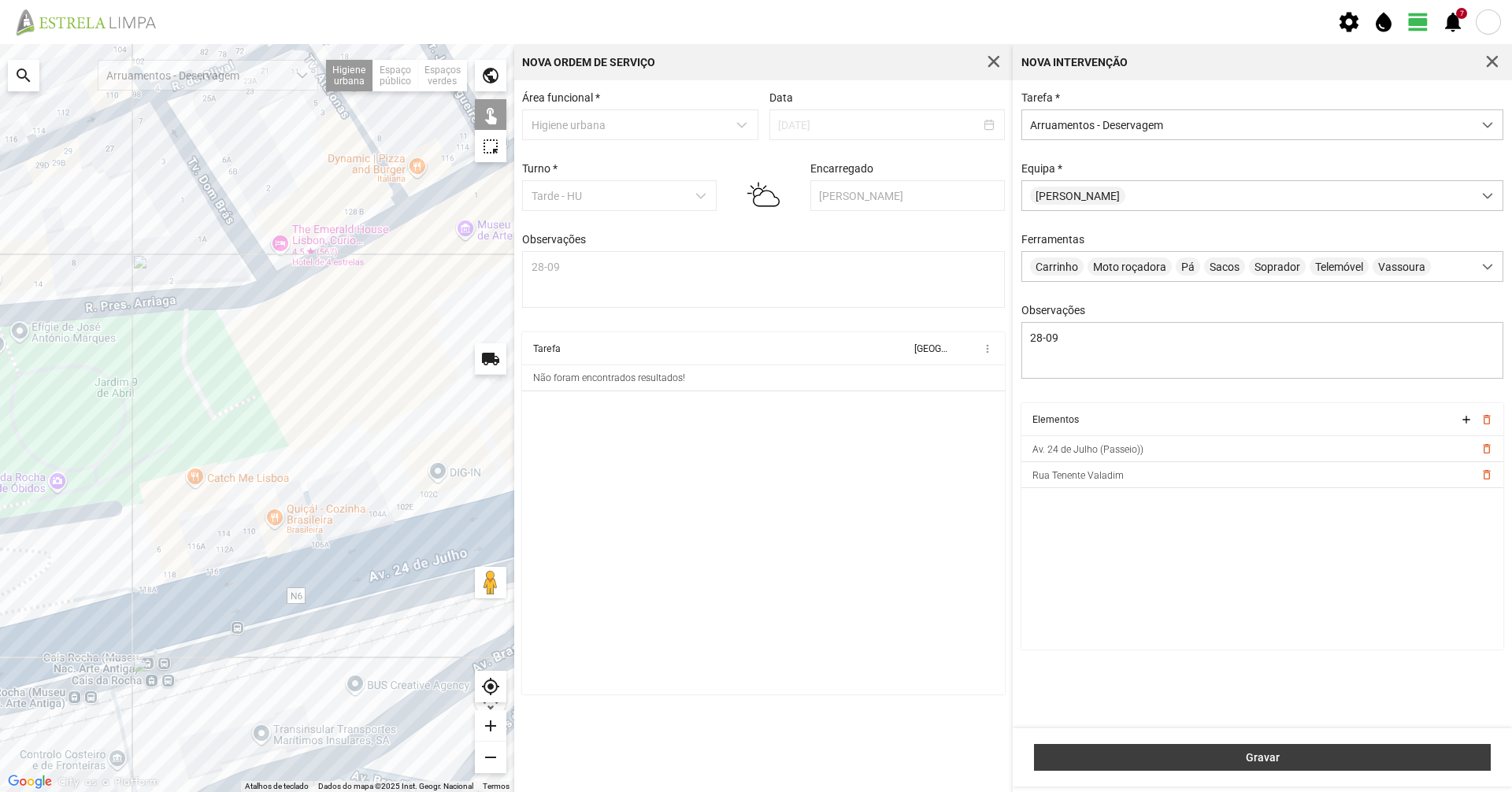
click at [1294, 766] on button "Gravar" at bounding box center [1262, 757] width 457 height 27
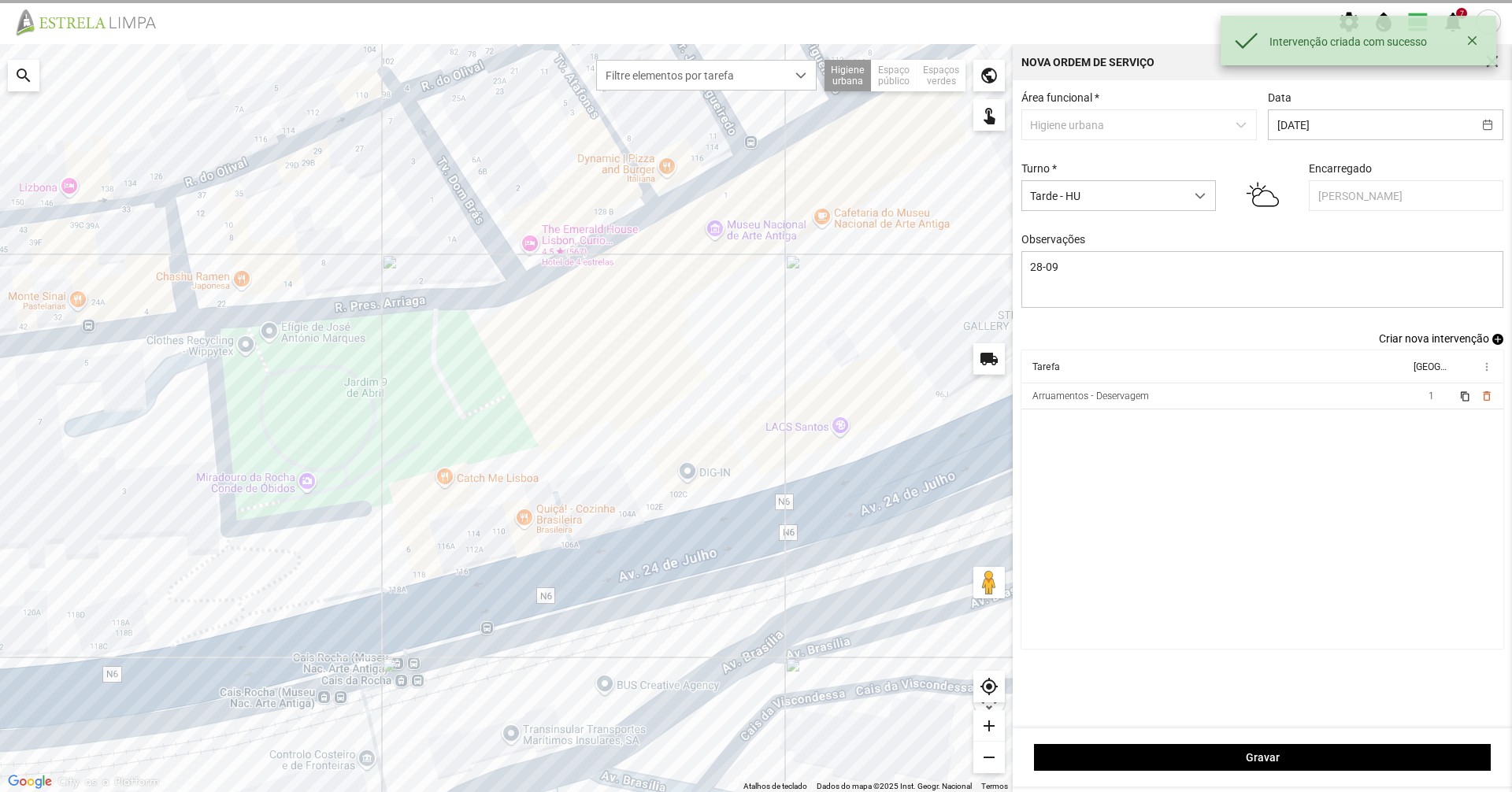
click at [1422, 330] on div "Área funcional * Higiene urbana Data [DATE] Turno * Tarde - HU Encarregado Grac…" at bounding box center [1262, 211] width 494 height 241
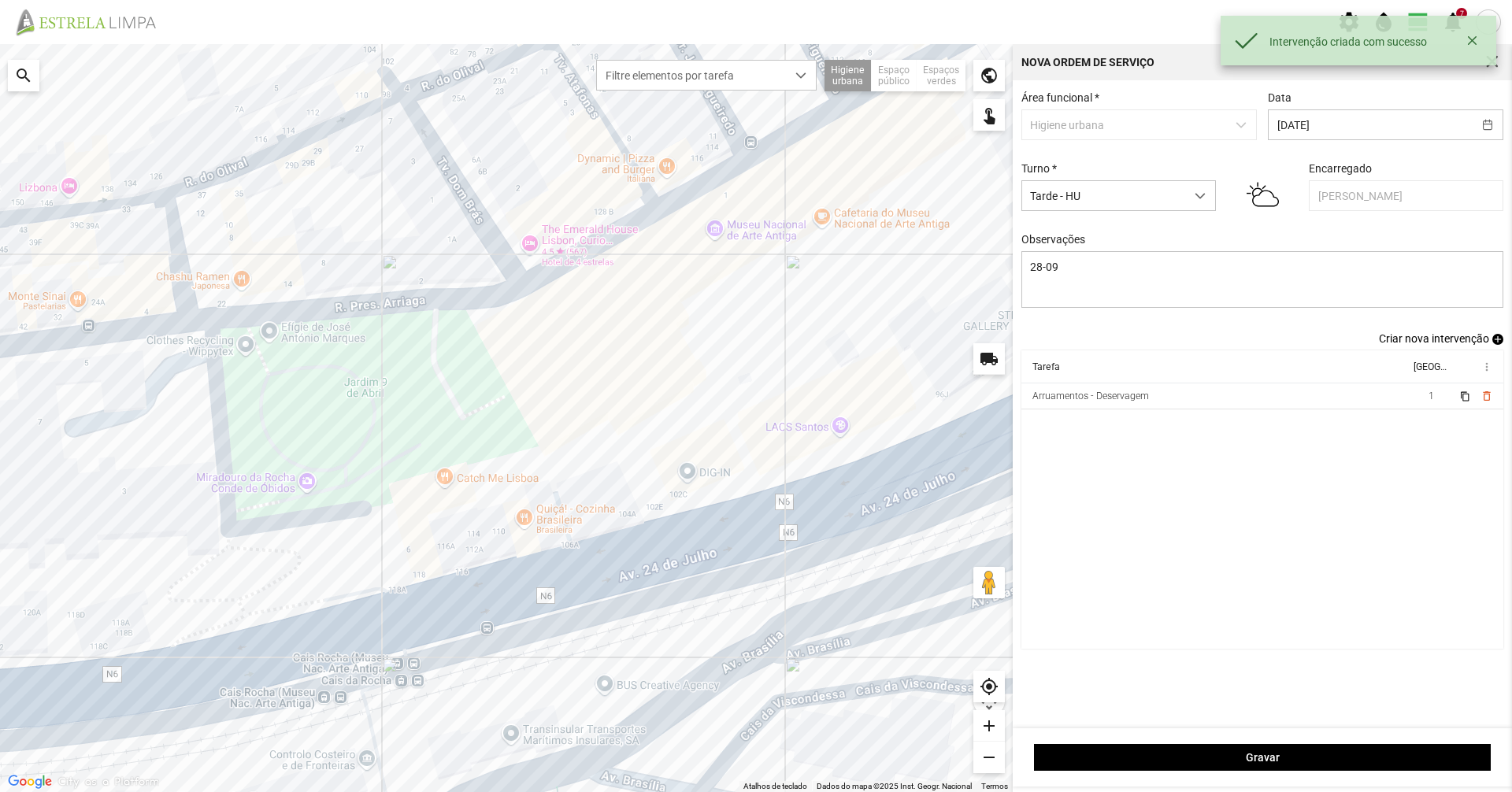
click at [1411, 342] on span "Criar nova intervenção" at bounding box center [1435, 338] width 111 height 13
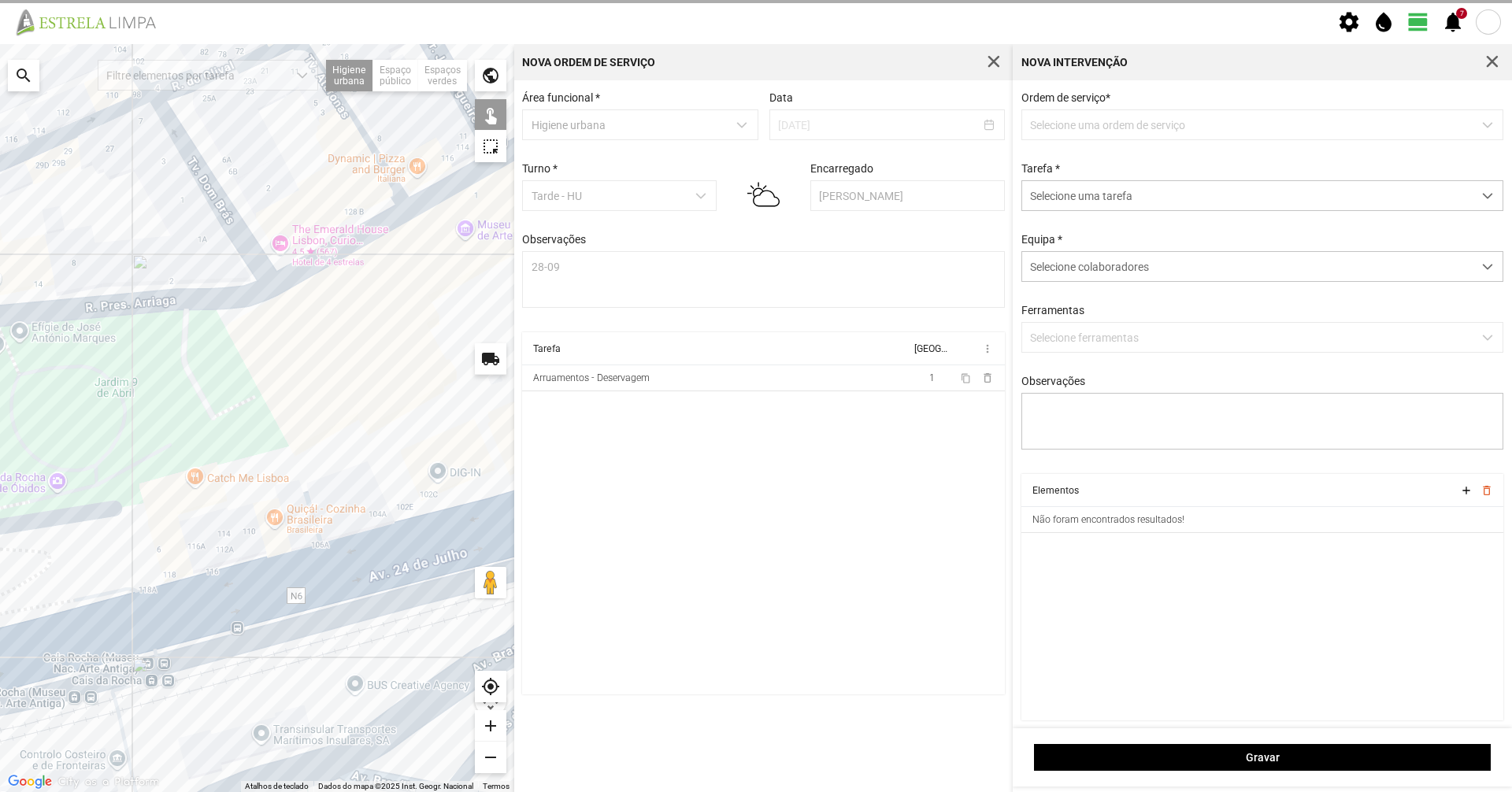
click at [1145, 118] on p-dropdown "Selecione uma ordem de serviço" at bounding box center [1262, 124] width 482 height 30
click at [1149, 122] on p-dropdown "Selecione uma ordem de serviço" at bounding box center [1262, 124] width 482 height 30
click at [1149, 125] on p-dropdown "Selecione uma ordem de serviço" at bounding box center [1262, 124] width 482 height 30
click at [1145, 187] on div "Selecione colaboradores" at bounding box center [1247, 195] width 450 height 30
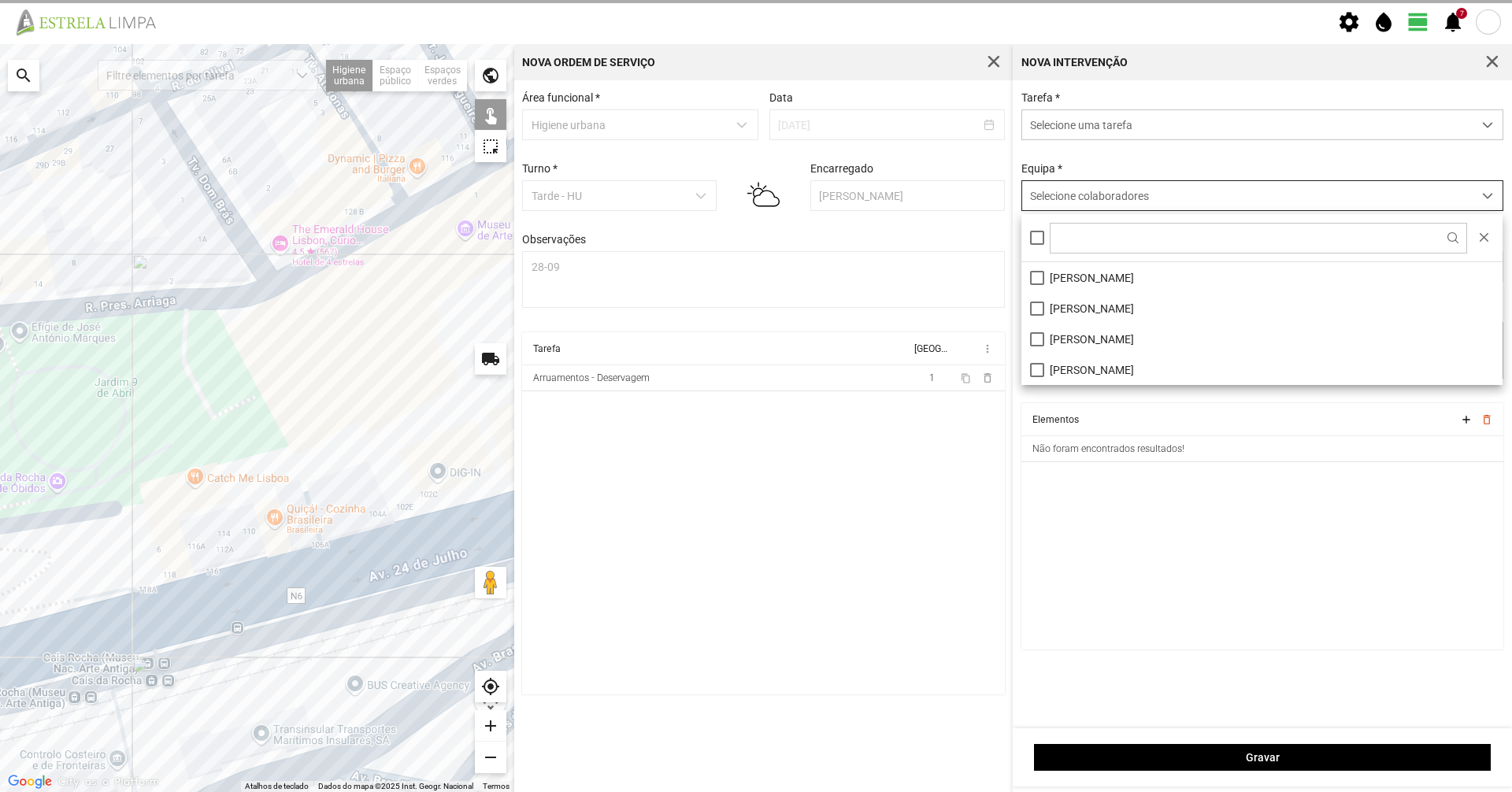
scroll to position [8, 70]
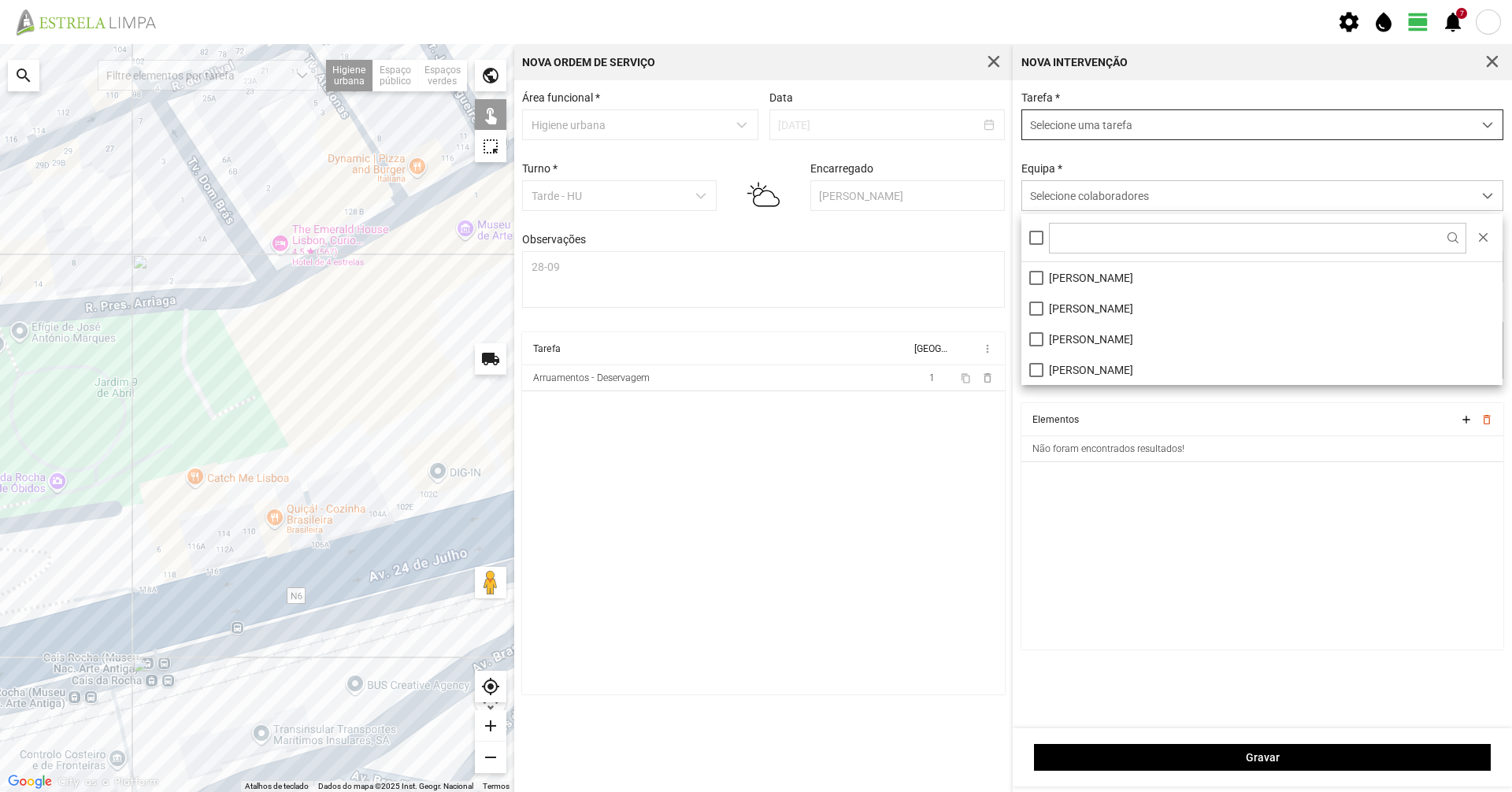
click at [1165, 113] on span "Selecione uma tarefa" at bounding box center [1247, 125] width 450 height 30
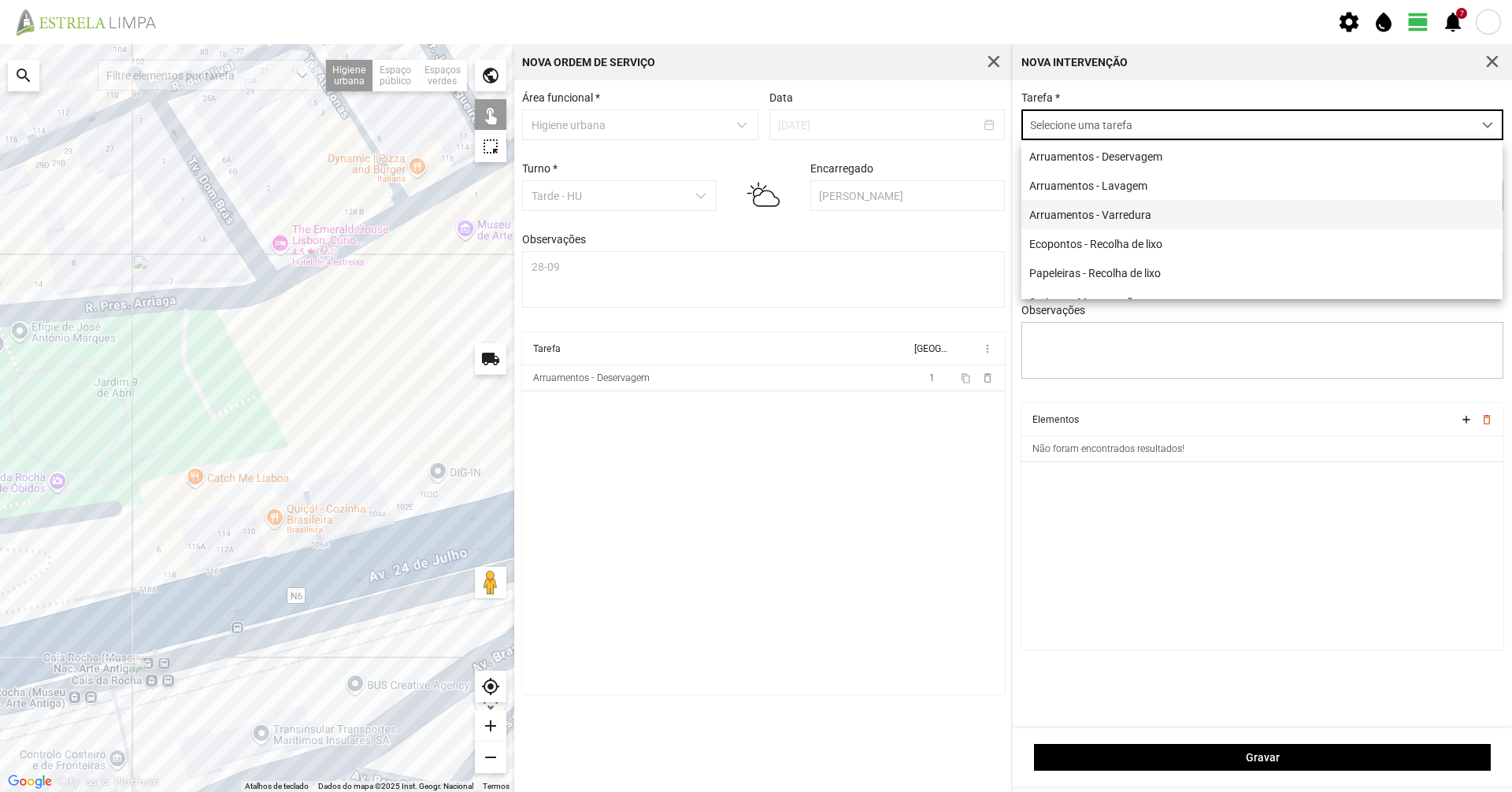
click at [1123, 212] on li "Arruamentos - Varredura" at bounding box center [1262, 215] width 482 height 30
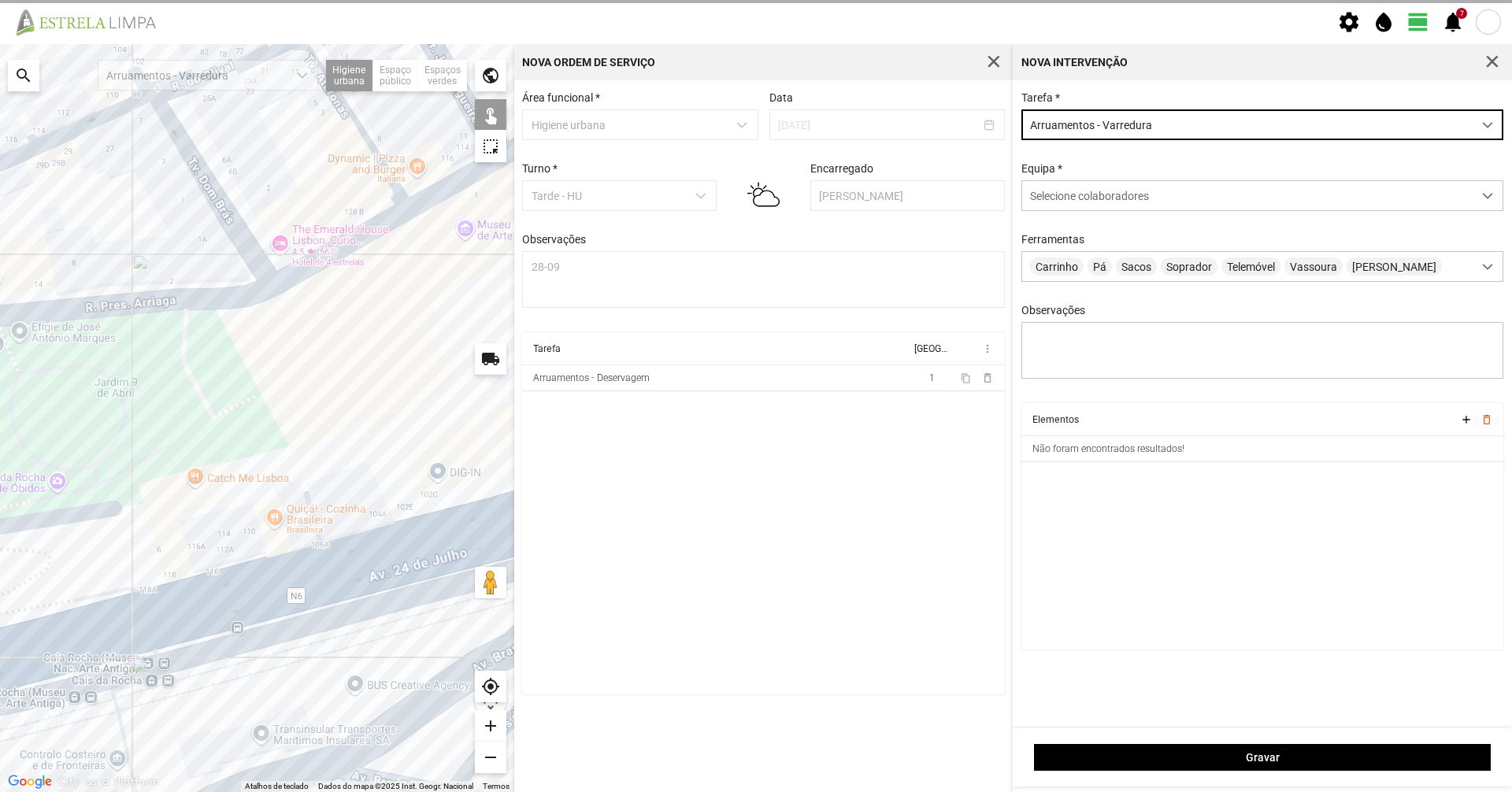
click at [1174, 89] on div "Tarefa * Arruamentos - Varredura Equipa * Selecione colaboradores Ferramentas C…" at bounding box center [1262, 404] width 499 height 648
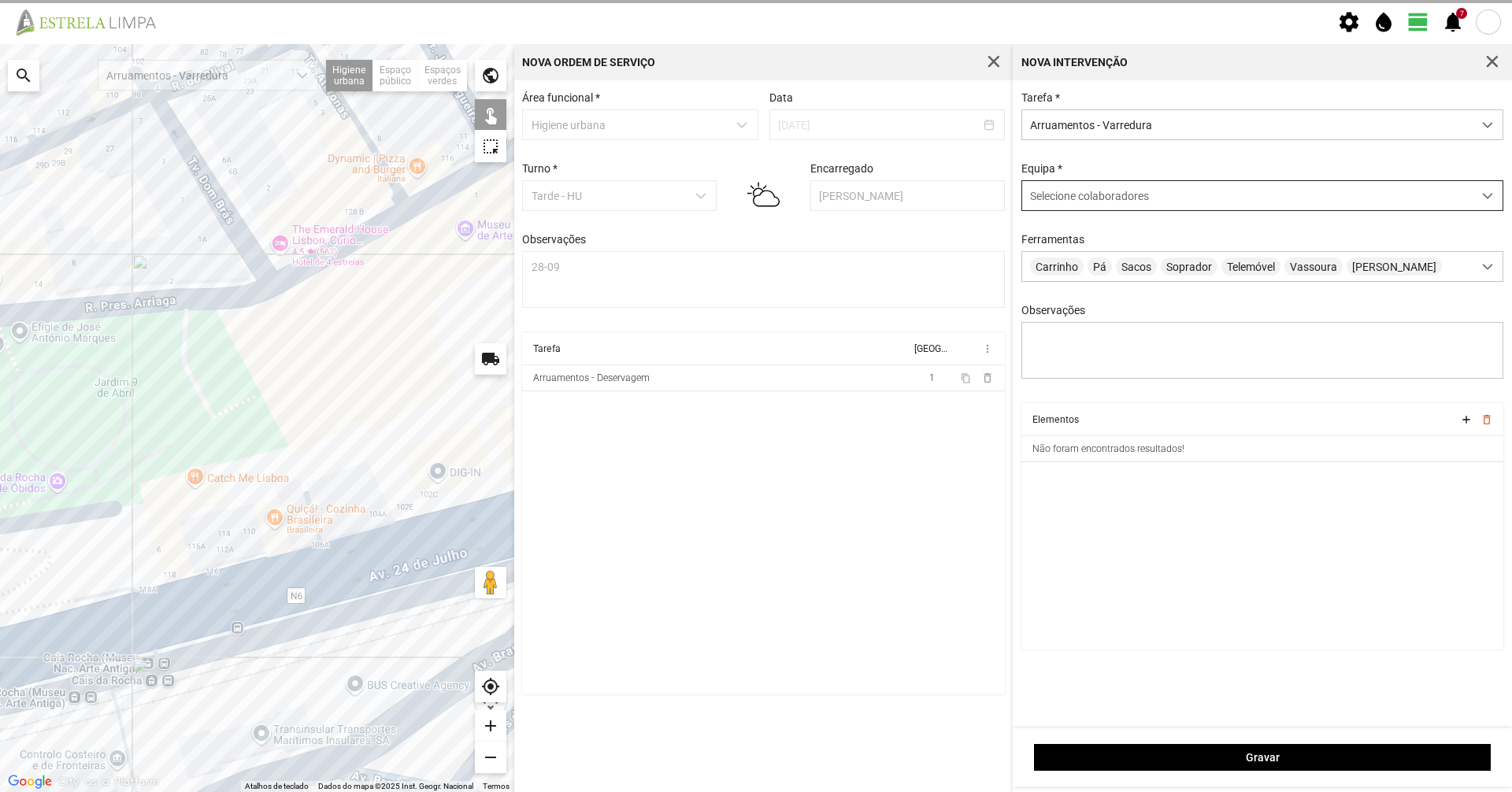
click at [1101, 194] on span "Selecione colaboradores" at bounding box center [1089, 196] width 119 height 13
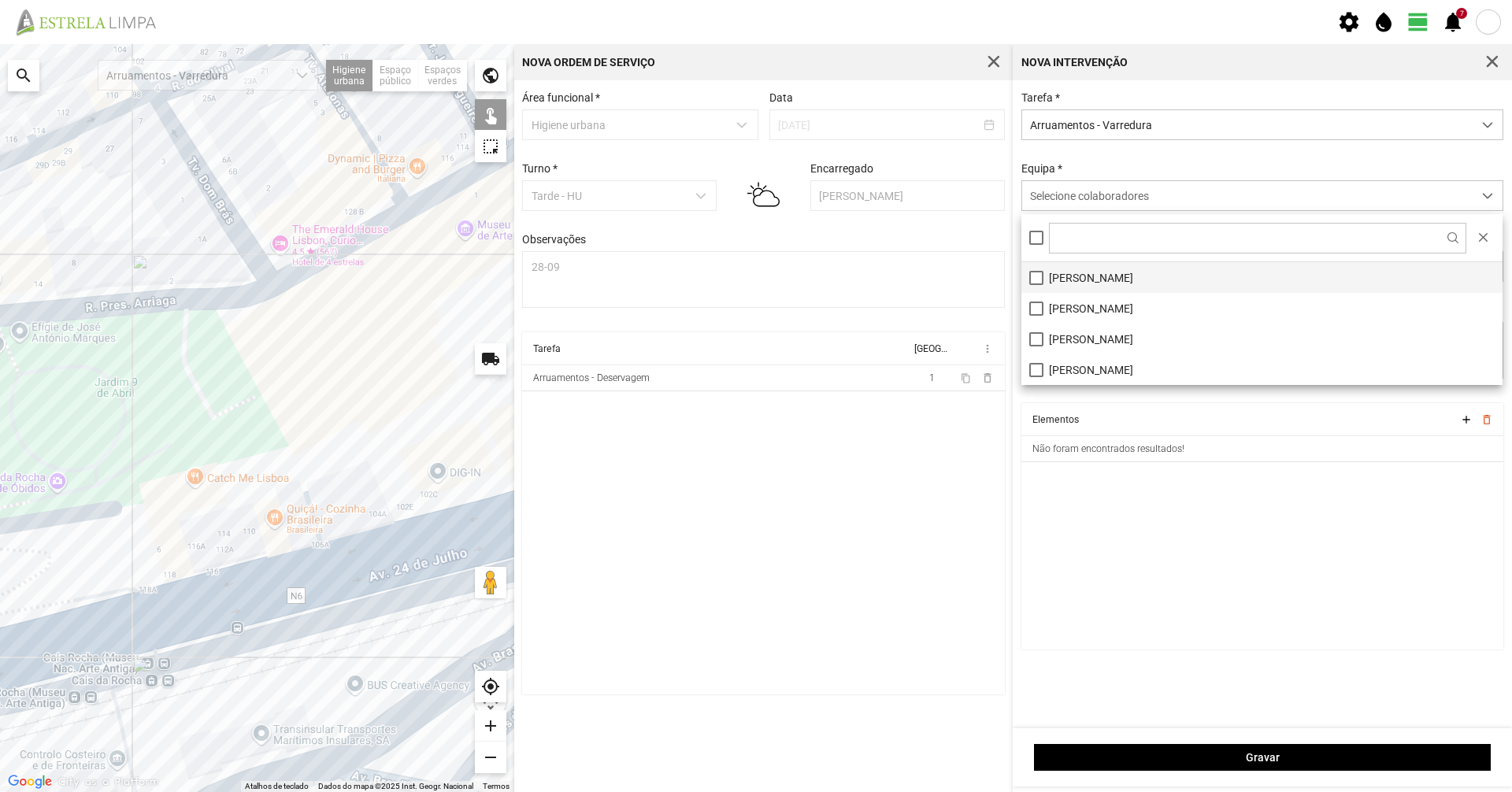
click at [1077, 281] on li "[PERSON_NAME]" at bounding box center [1262, 277] width 482 height 30
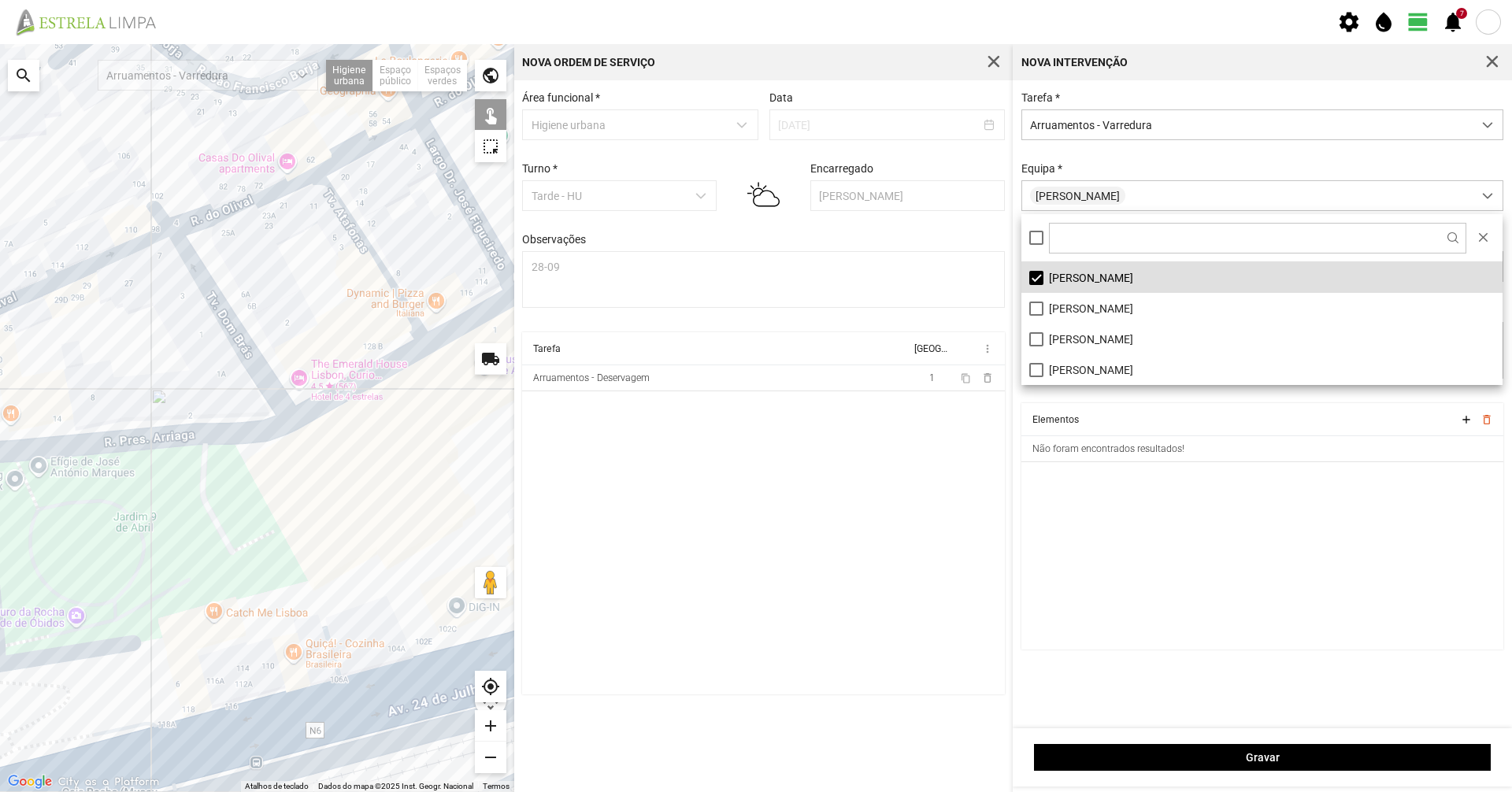
drag, startPoint x: 392, startPoint y: 374, endPoint x: 411, endPoint y: 515, distance: 142.3
click at [411, 514] on div "A carregar..." at bounding box center [256, 418] width 514 height 748
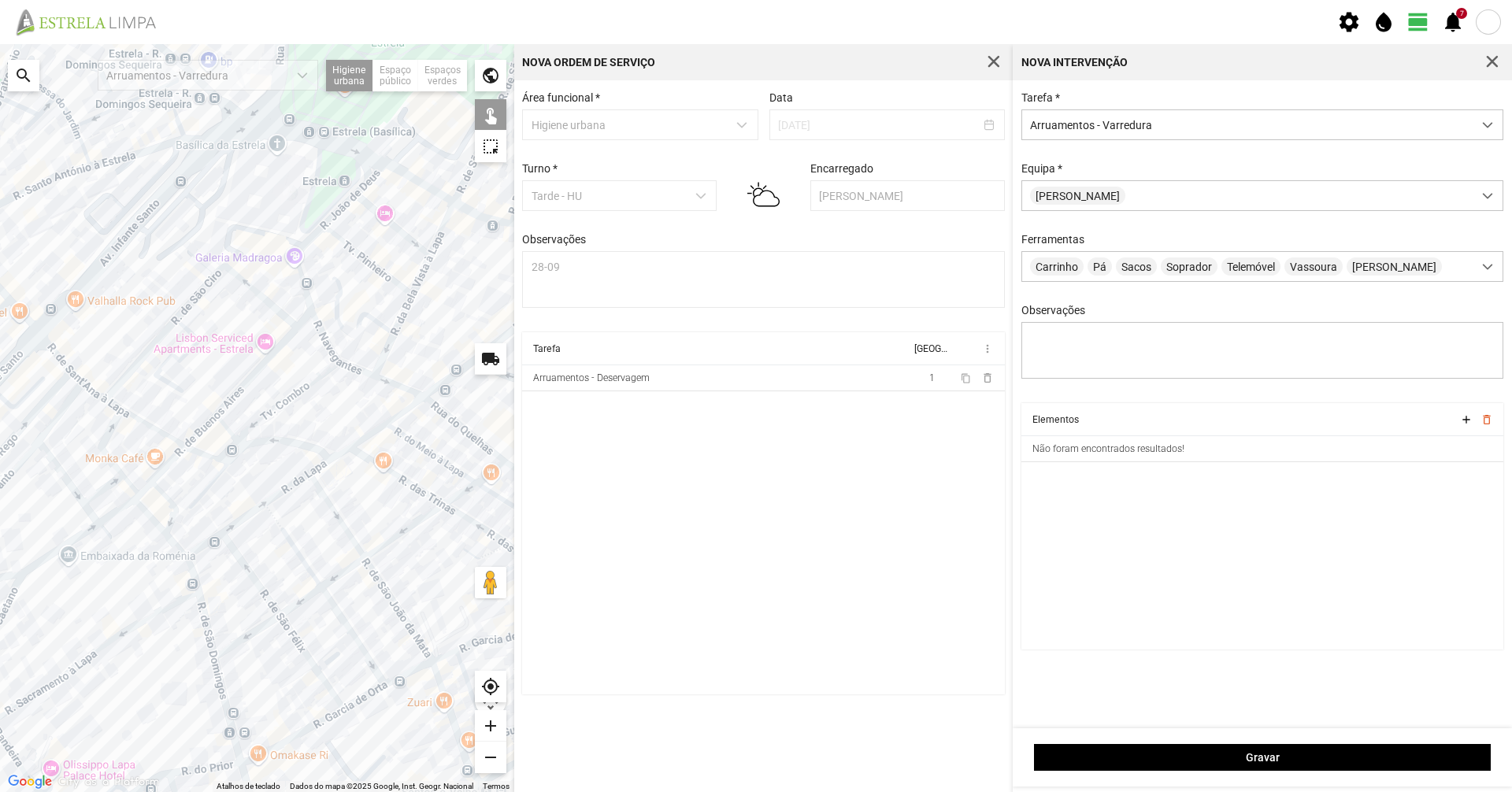
drag, startPoint x: 220, startPoint y: 526, endPoint x: 174, endPoint y: 729, distance: 208.1
click at [174, 729] on div "A carregar..." at bounding box center [256, 418] width 514 height 748
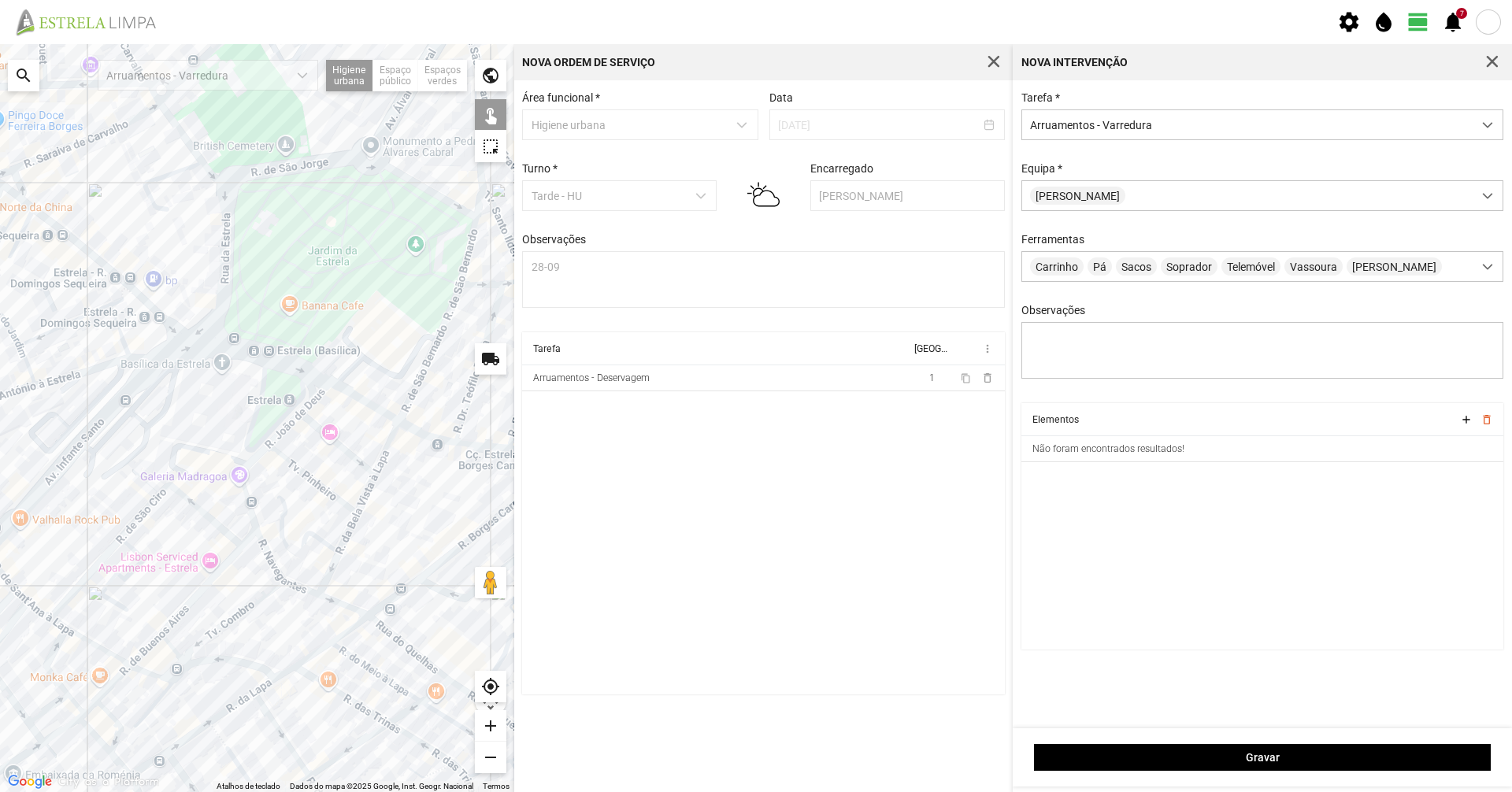
click at [225, 232] on div "A carregar..." at bounding box center [256, 418] width 514 height 748
click at [207, 175] on div "A carregar..." at bounding box center [256, 418] width 514 height 748
click at [211, 172] on div "A carregar..." at bounding box center [256, 418] width 514 height 748
click at [230, 202] on div "A carregar..." at bounding box center [256, 418] width 514 height 748
click at [256, 170] on div "A carregar..." at bounding box center [256, 418] width 514 height 748
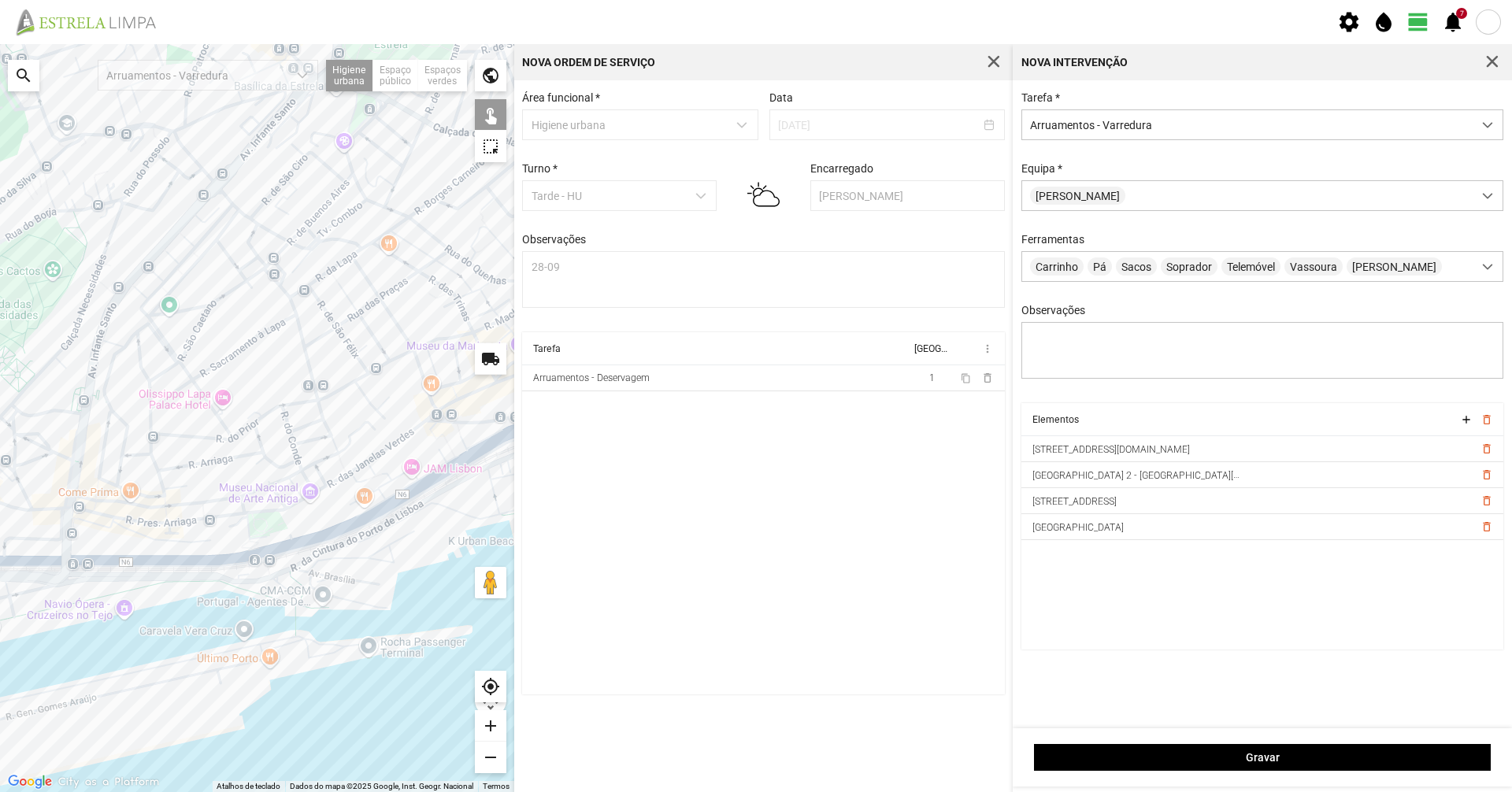
click at [266, 131] on div "A carregar..." at bounding box center [256, 418] width 514 height 748
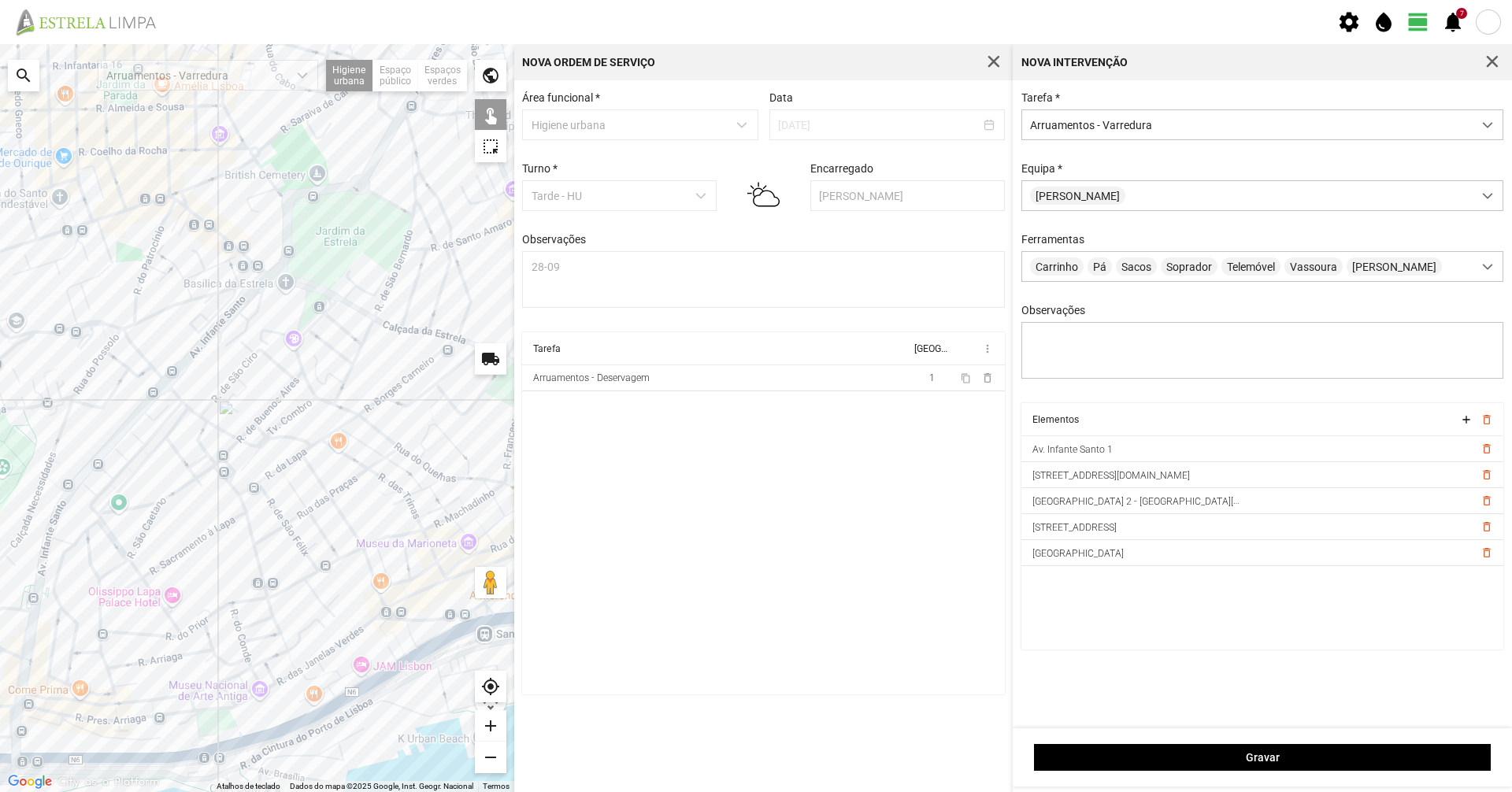
drag, startPoint x: 274, startPoint y: 134, endPoint x: 223, endPoint y: 331, distance: 203.5
click at [223, 331] on div "A carregar..." at bounding box center [256, 418] width 514 height 748
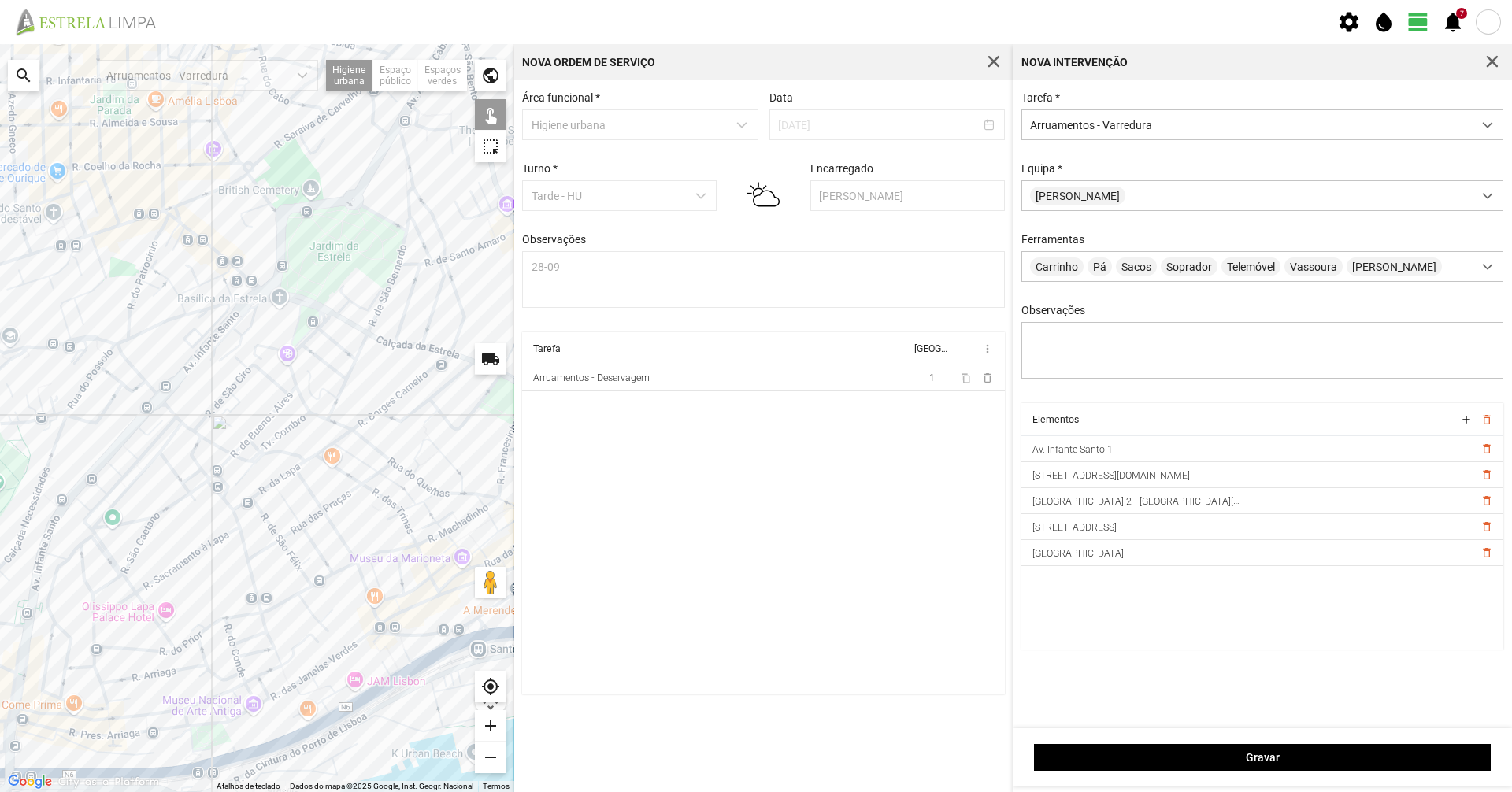
click at [257, 293] on div "A carregar..." at bounding box center [256, 418] width 514 height 748
click at [254, 298] on div "A carregar..." at bounding box center [256, 418] width 514 height 748
click at [272, 294] on div "A carregar..." at bounding box center [256, 418] width 514 height 748
drag, startPoint x: 228, startPoint y: 392, endPoint x: 383, endPoint y: 282, distance: 190.1
click at [383, 282] on div "A carregar..." at bounding box center [256, 418] width 514 height 748
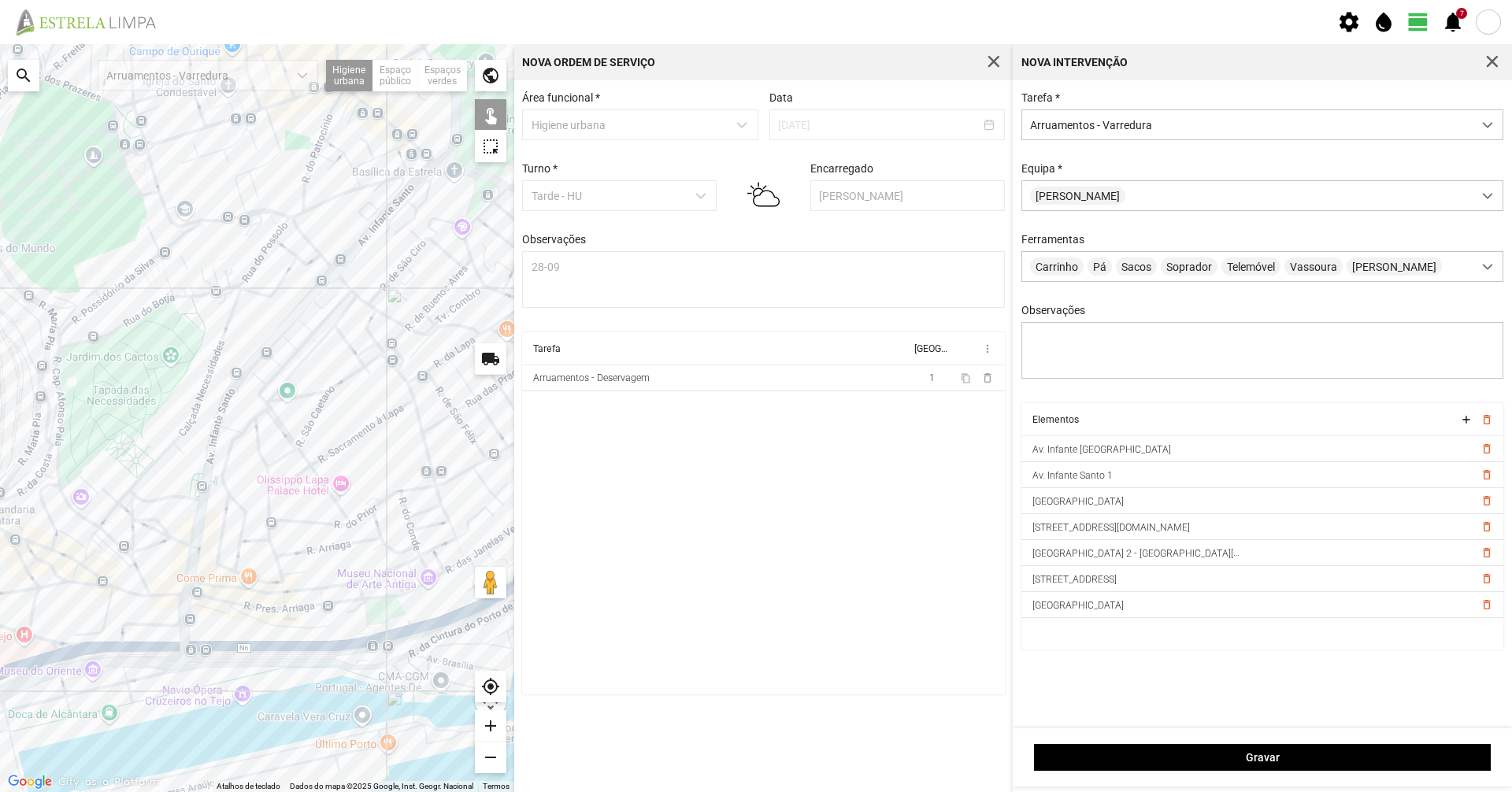
click at [136, 623] on div "A carregar..." at bounding box center [256, 418] width 514 height 748
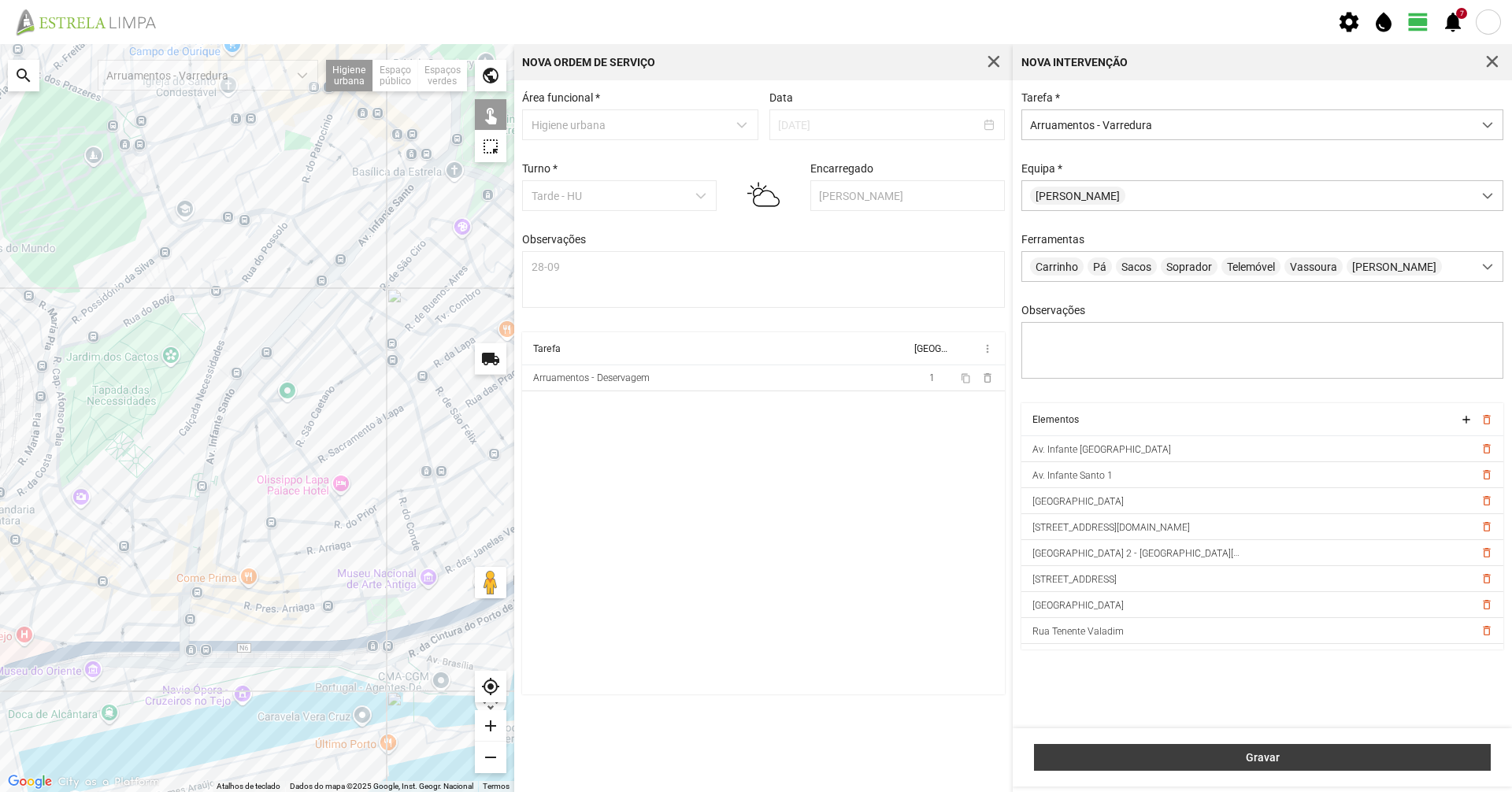
click at [1450, 756] on span "Gravar" at bounding box center [1262, 757] width 440 height 13
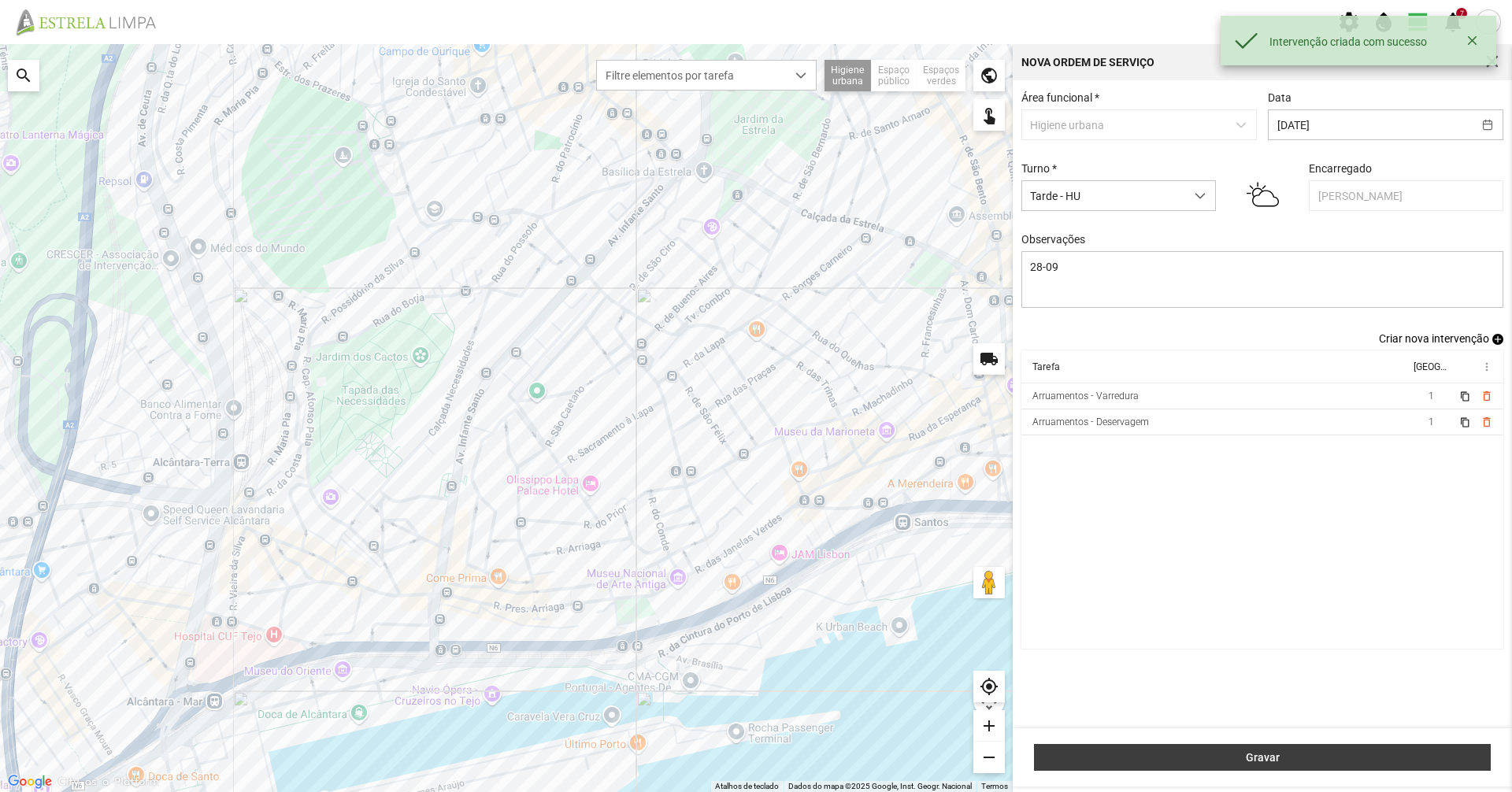
click at [1299, 759] on span "Gravar" at bounding box center [1262, 757] width 440 height 13
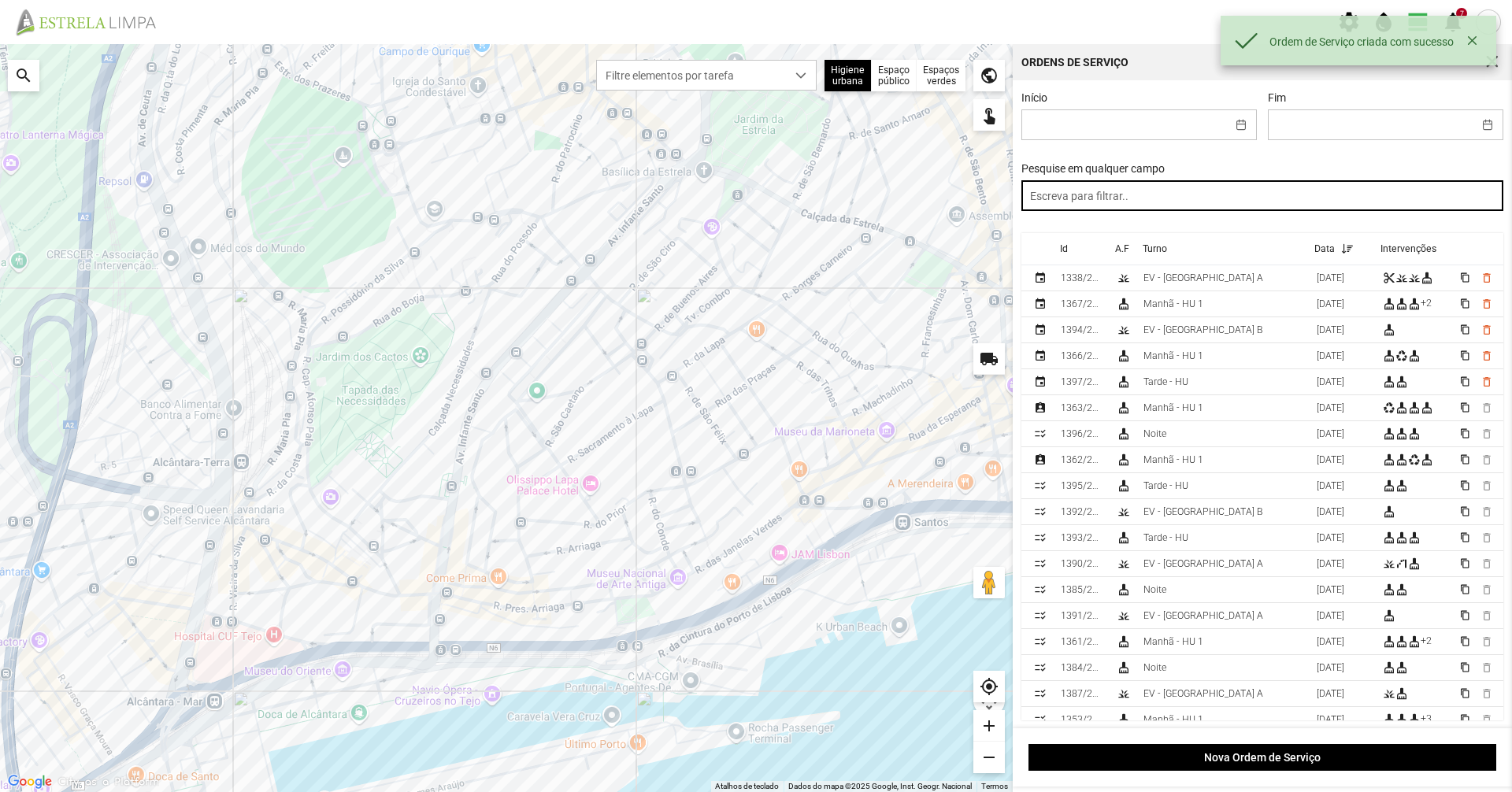
click at [1129, 200] on input "text" at bounding box center [1262, 195] width 482 height 30
type input "tarde"
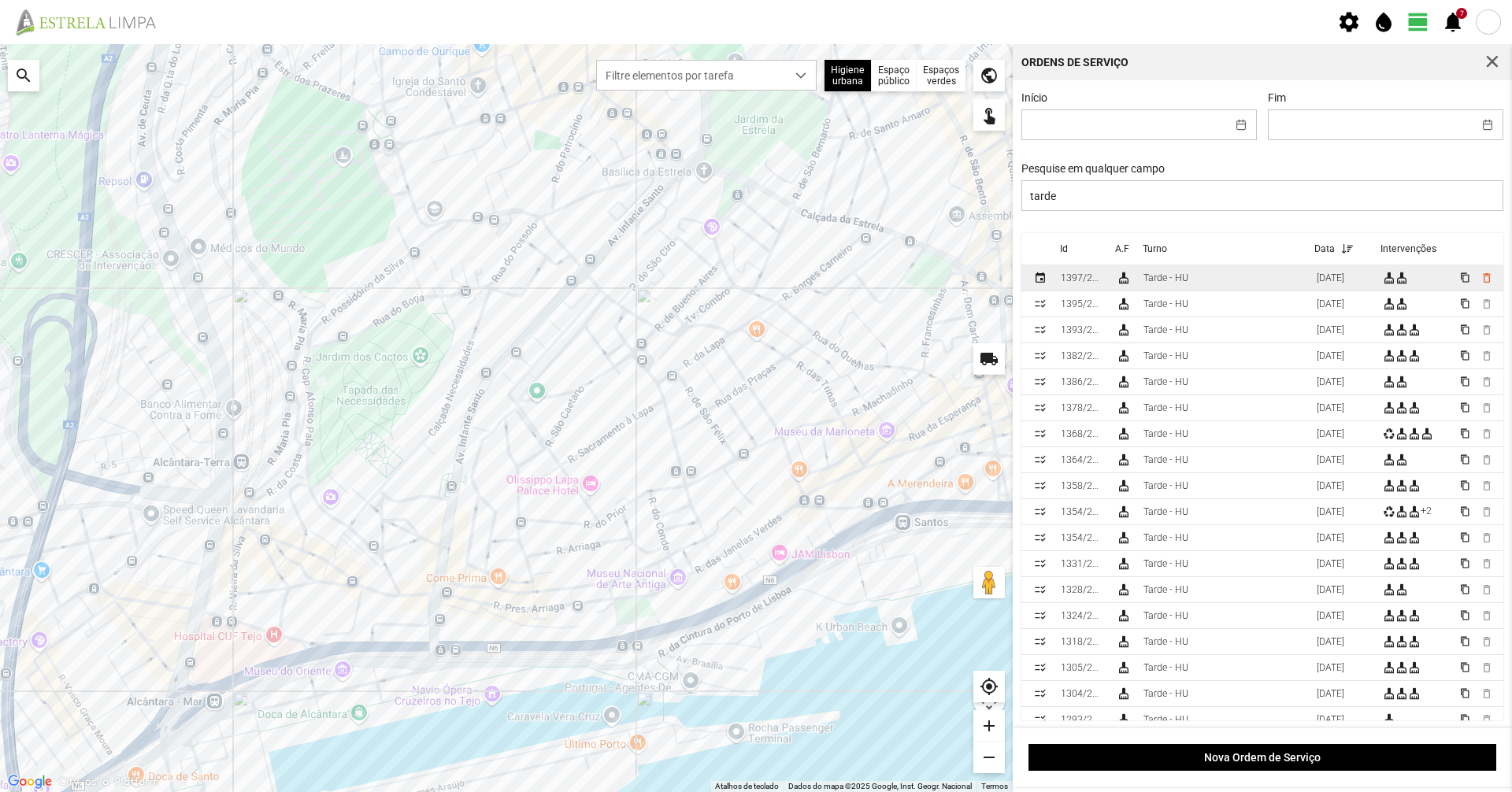
click at [1153, 290] on td "Tarde - HU" at bounding box center [1224, 278] width 173 height 26
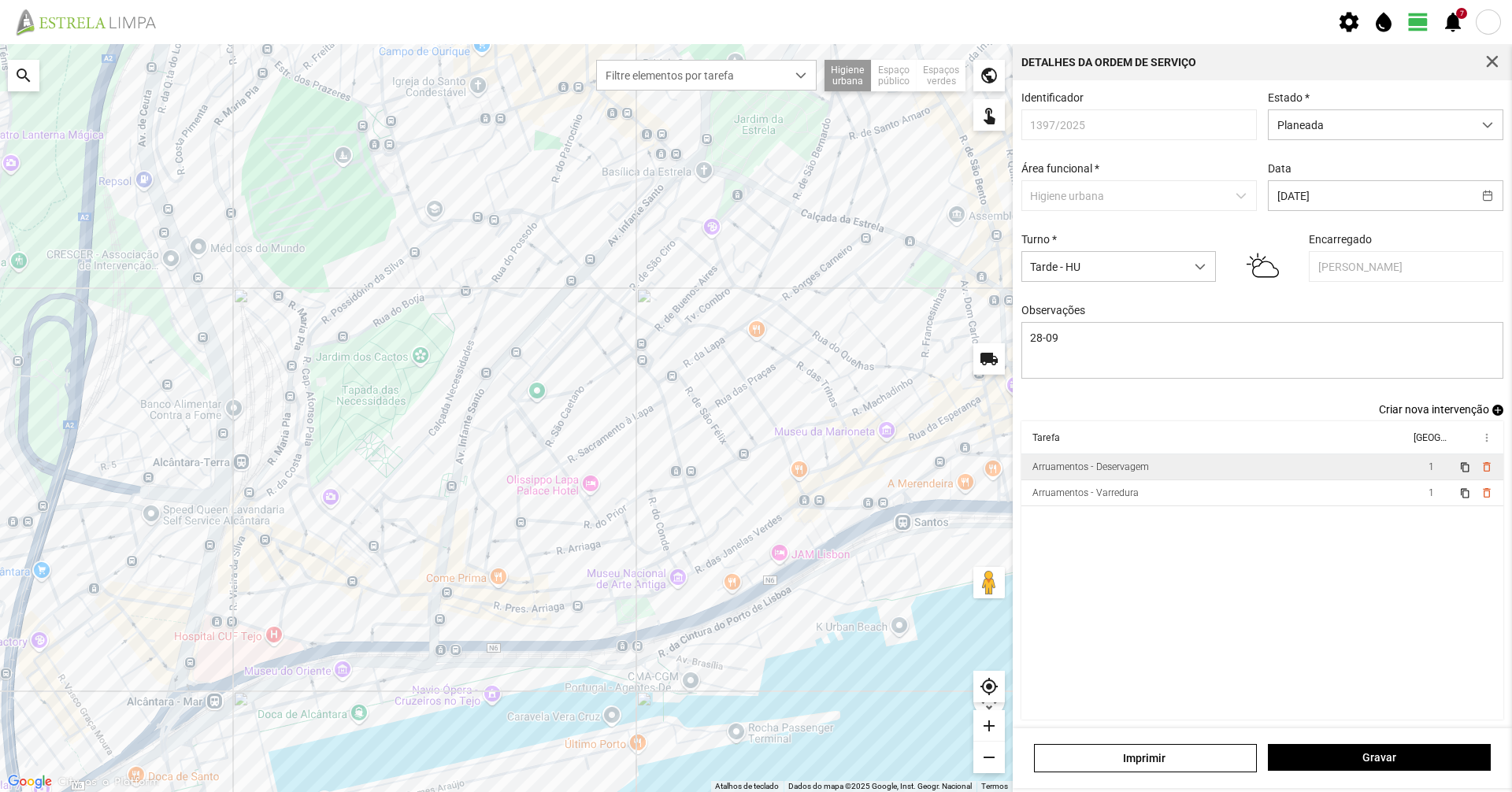
click at [1171, 472] on td "Arruamentos - Deservagem" at bounding box center [1215, 467] width 388 height 26
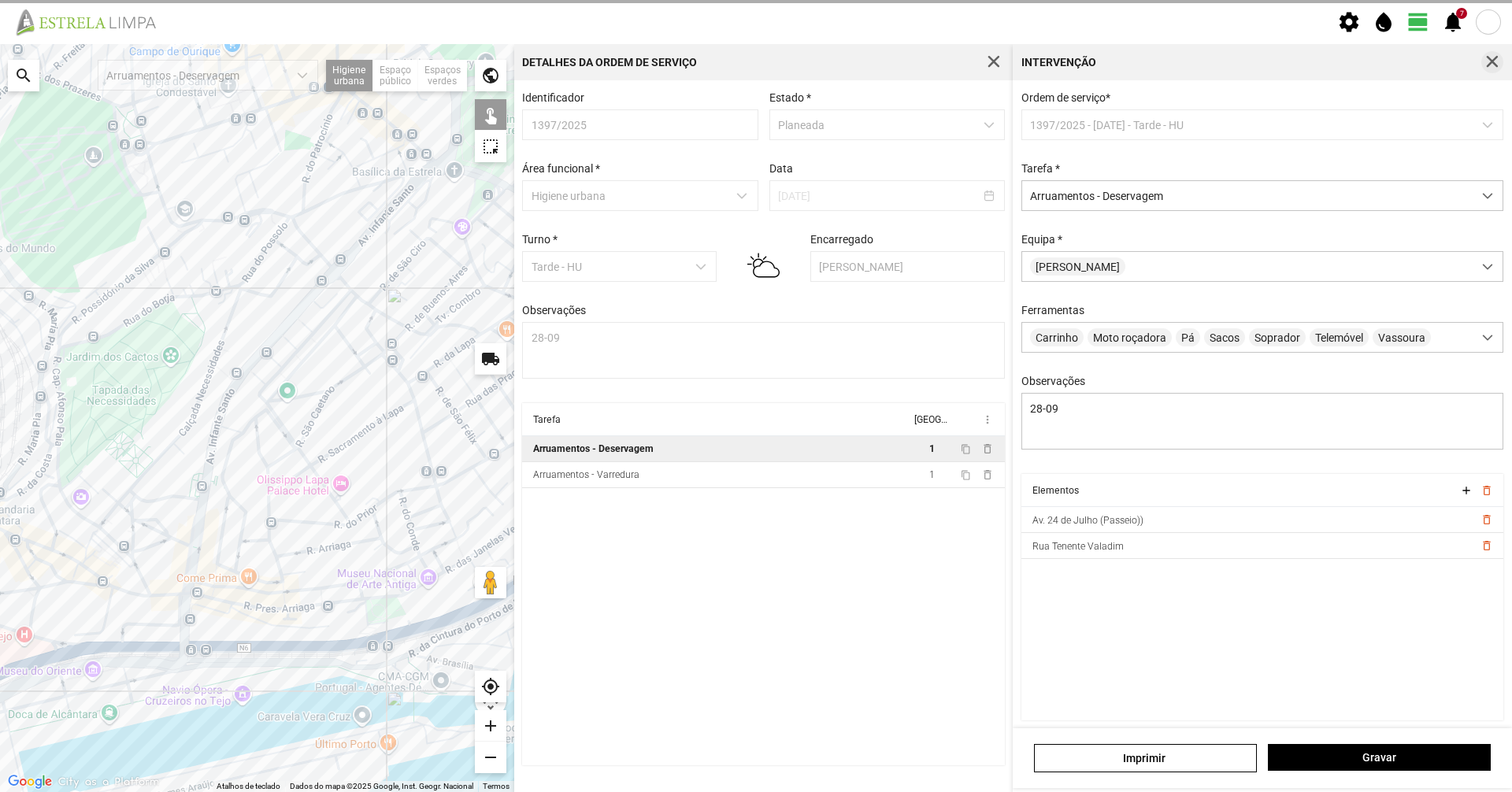
click at [1495, 56] on span "button" at bounding box center [1492, 62] width 14 height 14
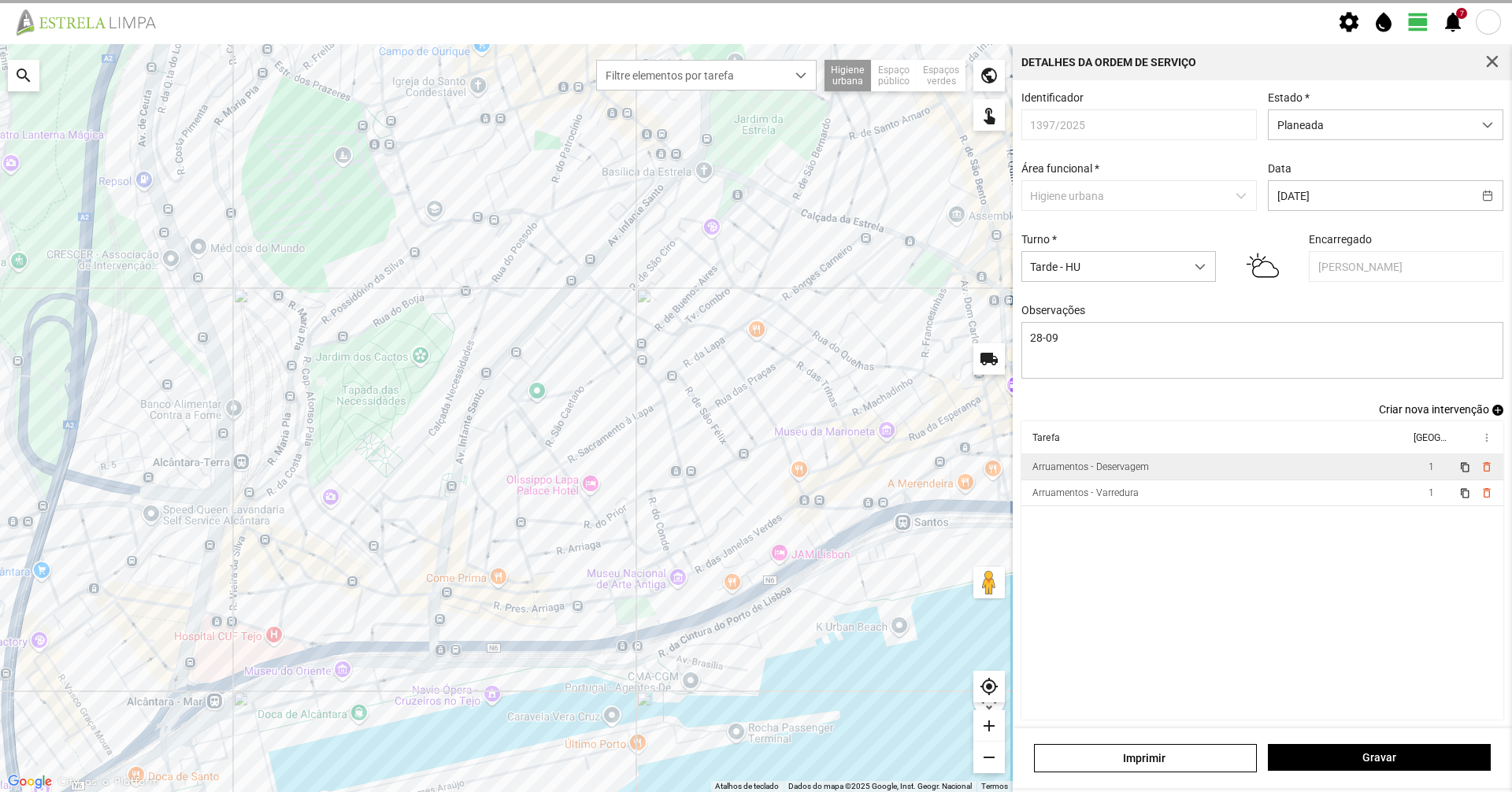
click at [1399, 150] on div "Identificador 1397/2025 Estado * Planeada Área funcional * Higiene urbana Data …" at bounding box center [1262, 247] width 494 height 312
click at [1409, 132] on span "Planeada" at bounding box center [1370, 125] width 204 height 30
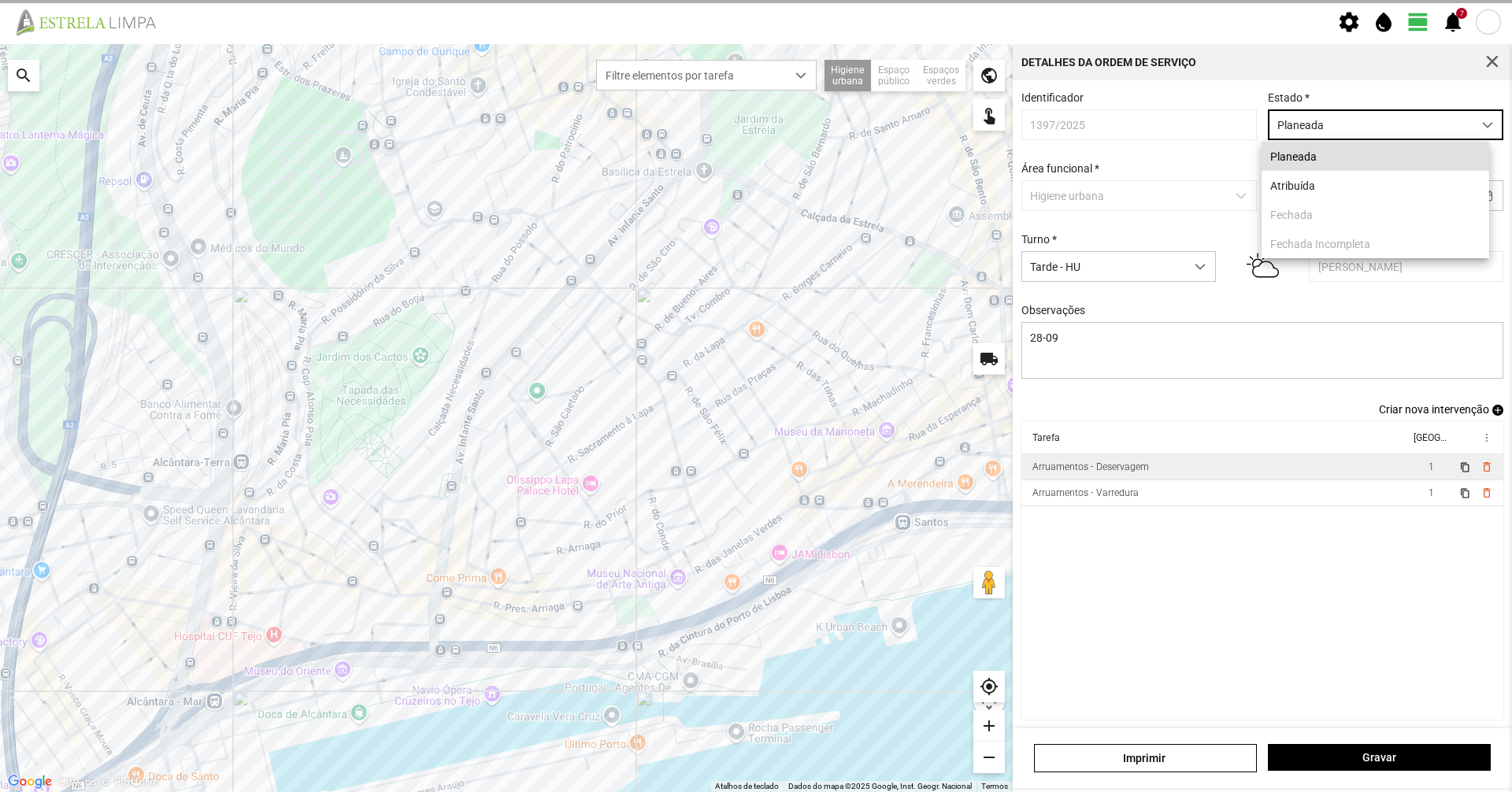
scroll to position [8, 70]
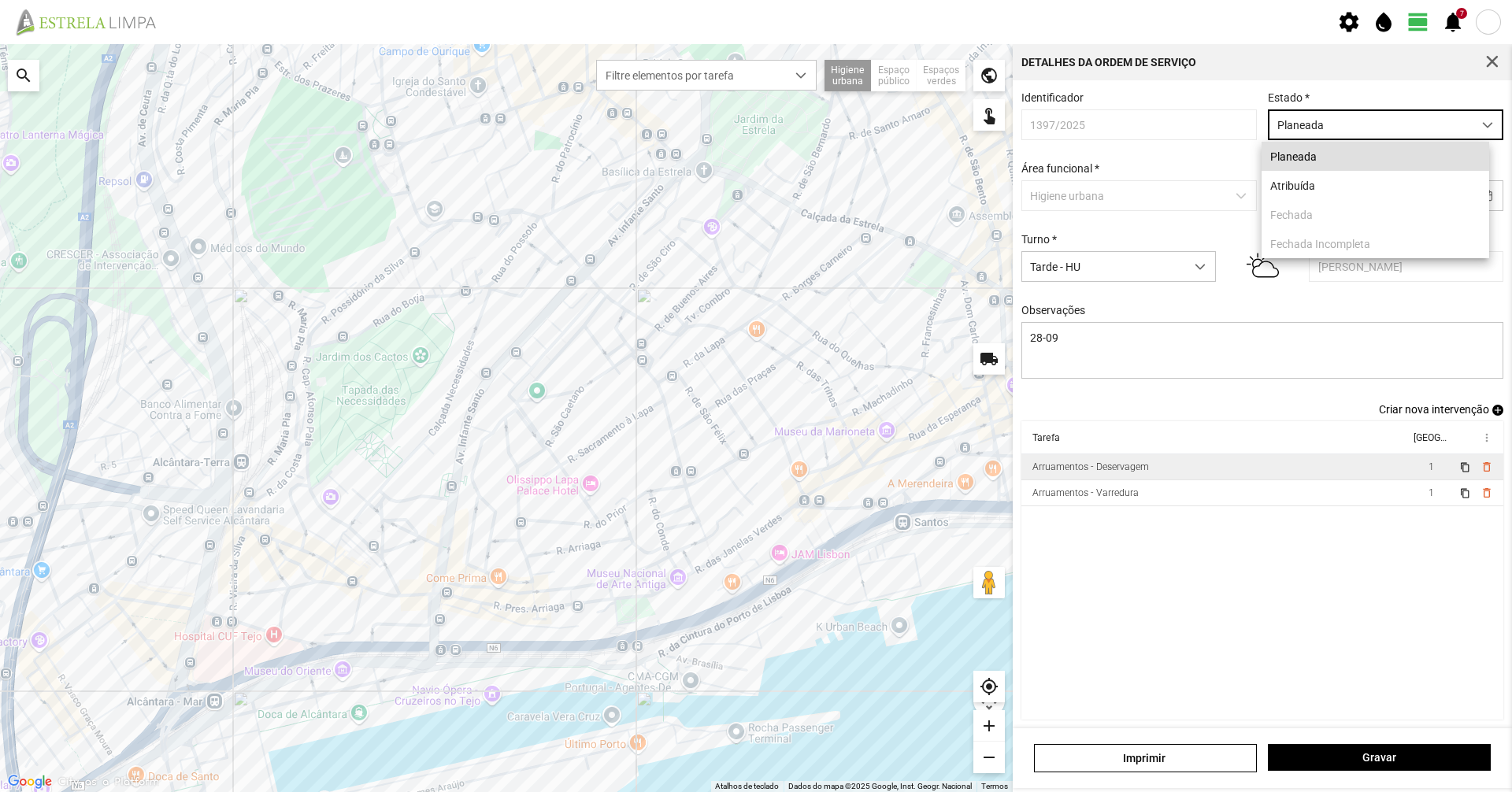
click at [1358, 205] on p-dropdownitem "Fechada" at bounding box center [1375, 215] width 228 height 30
click at [1364, 186] on li "Atribuída" at bounding box center [1375, 185] width 228 height 30
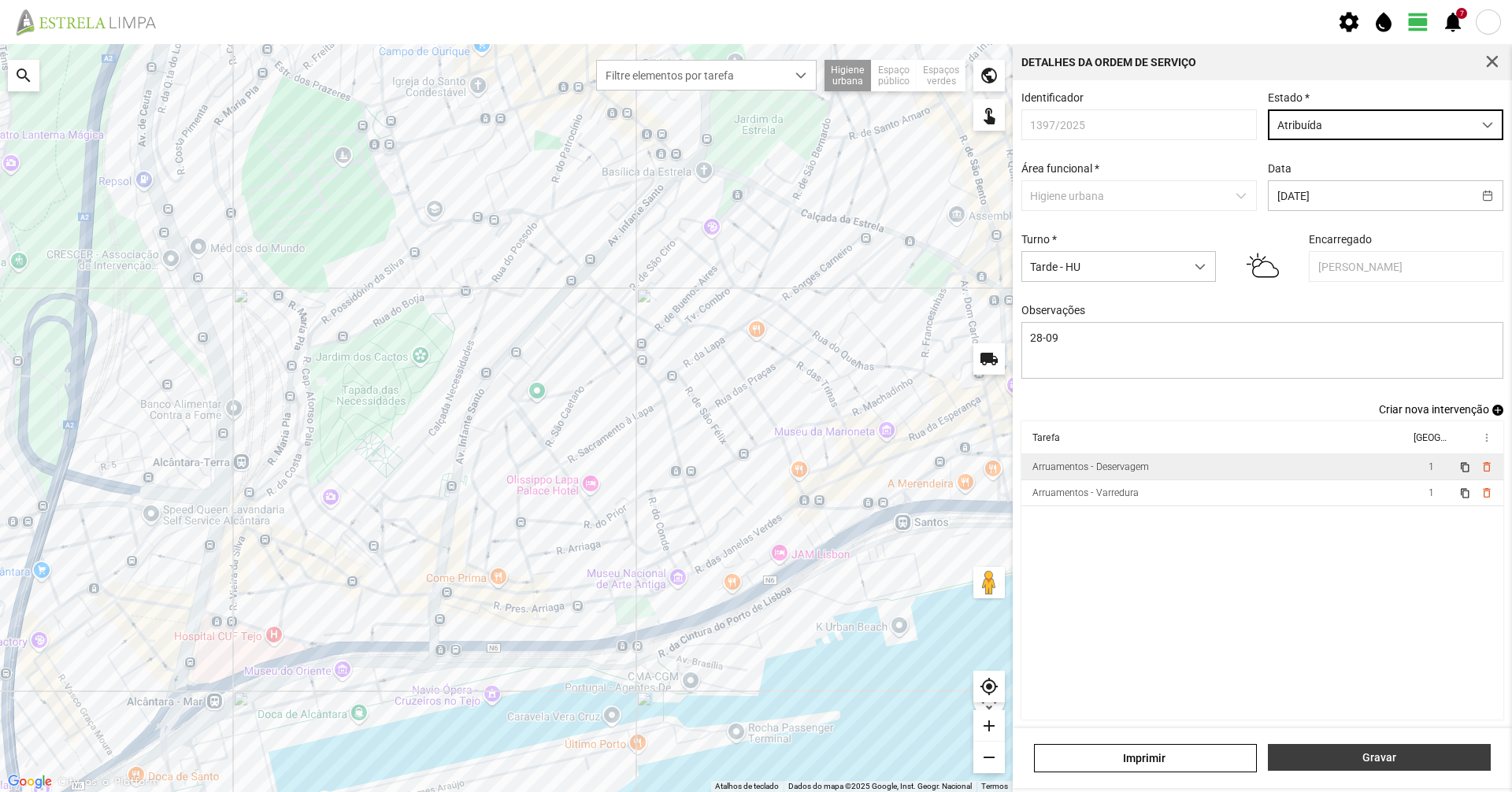
click at [1399, 758] on span "Gravar" at bounding box center [1380, 757] width 207 height 13
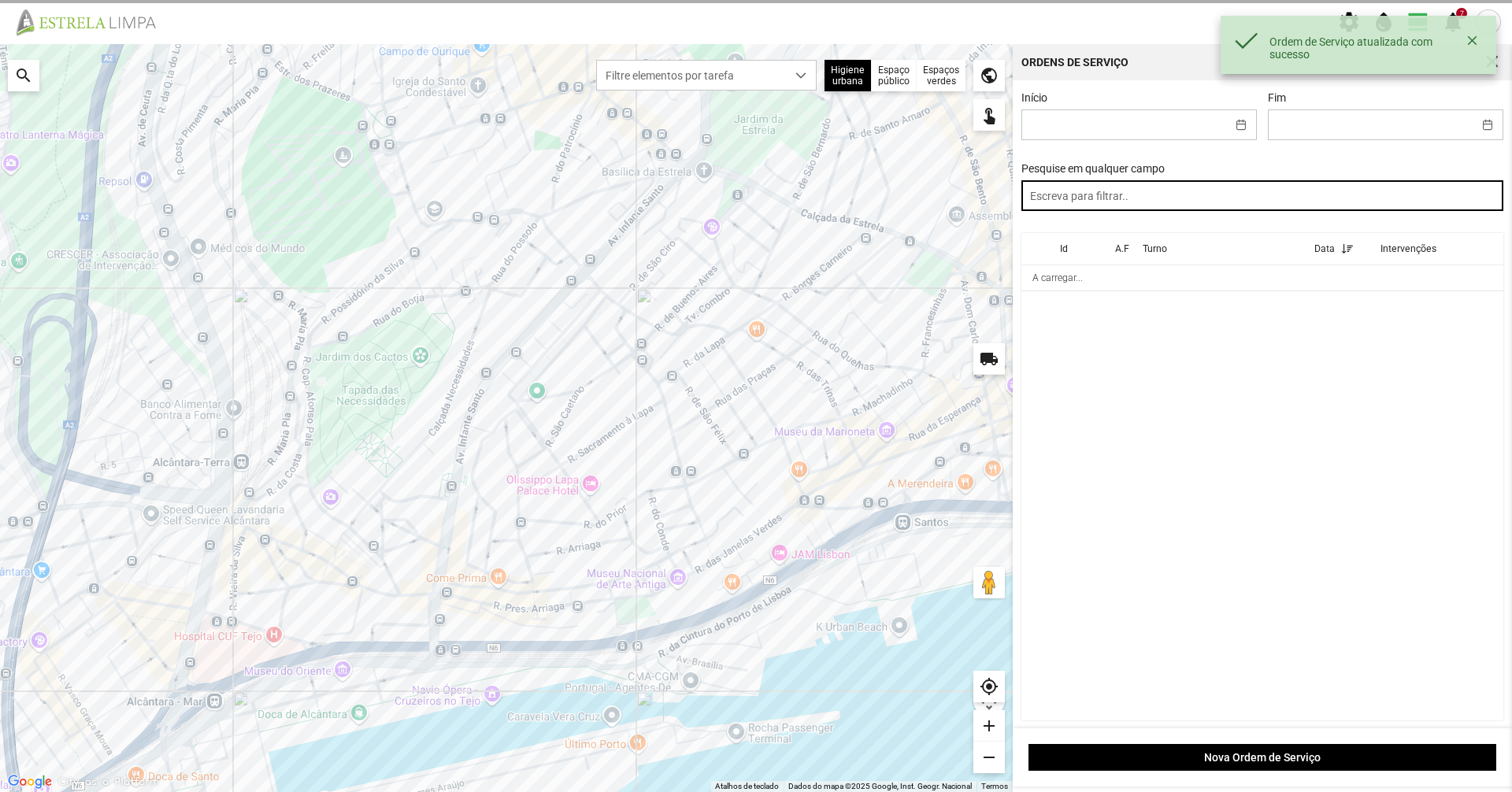
click at [1140, 207] on input "text" at bounding box center [1262, 195] width 482 height 30
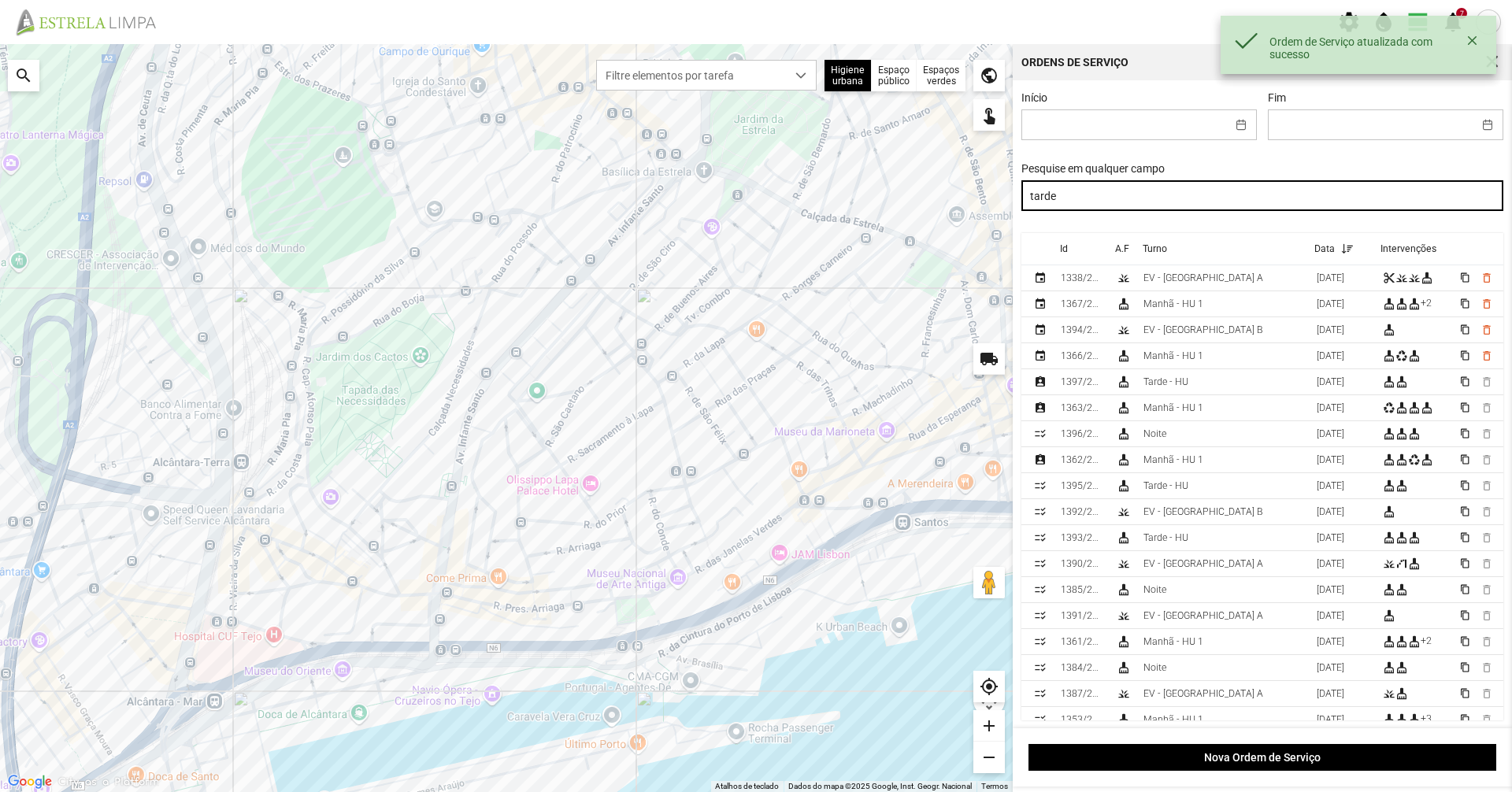
type input "tarde"
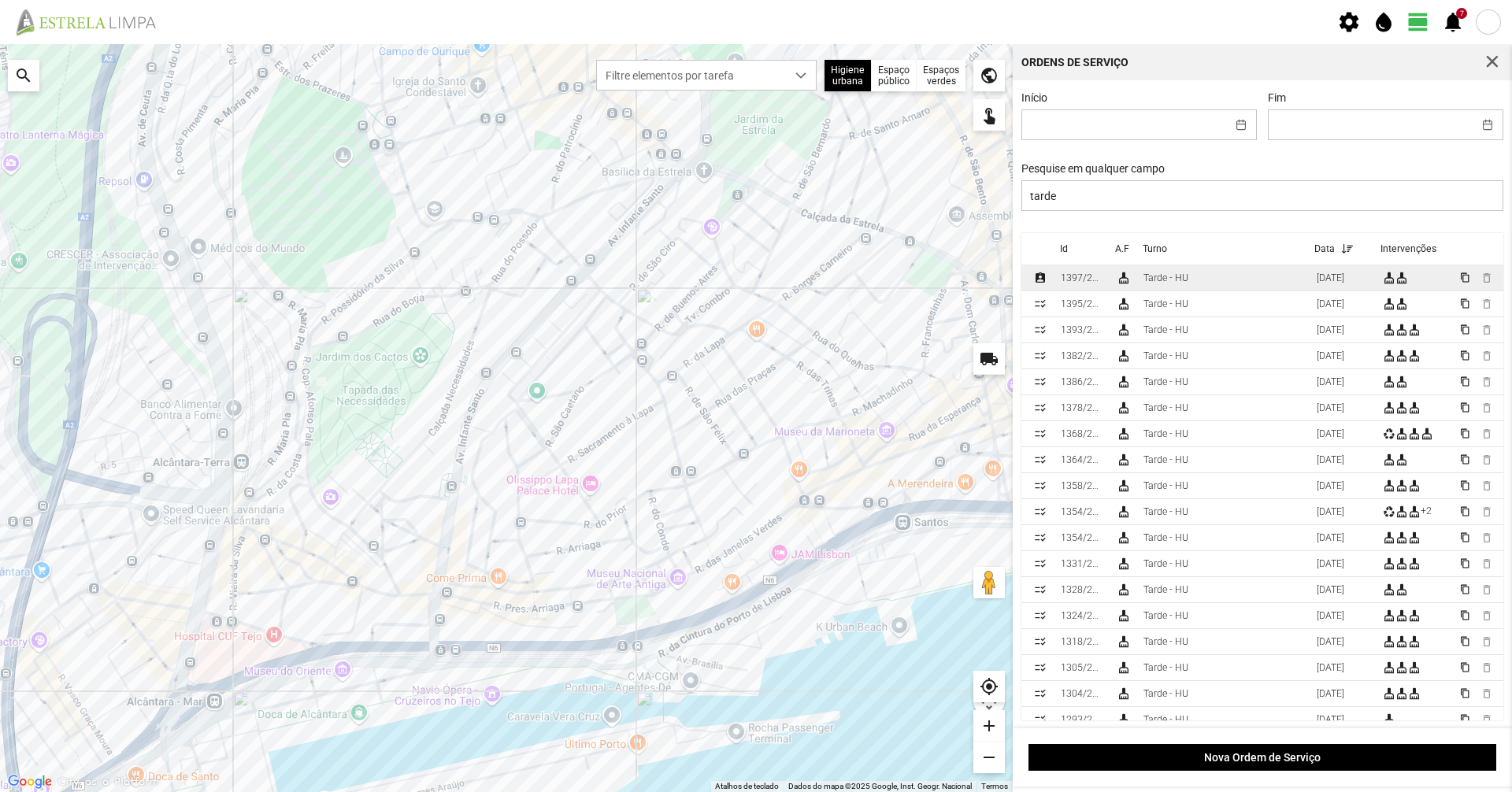
click at [1159, 280] on div "Tarde - HU" at bounding box center [1166, 278] width 45 height 11
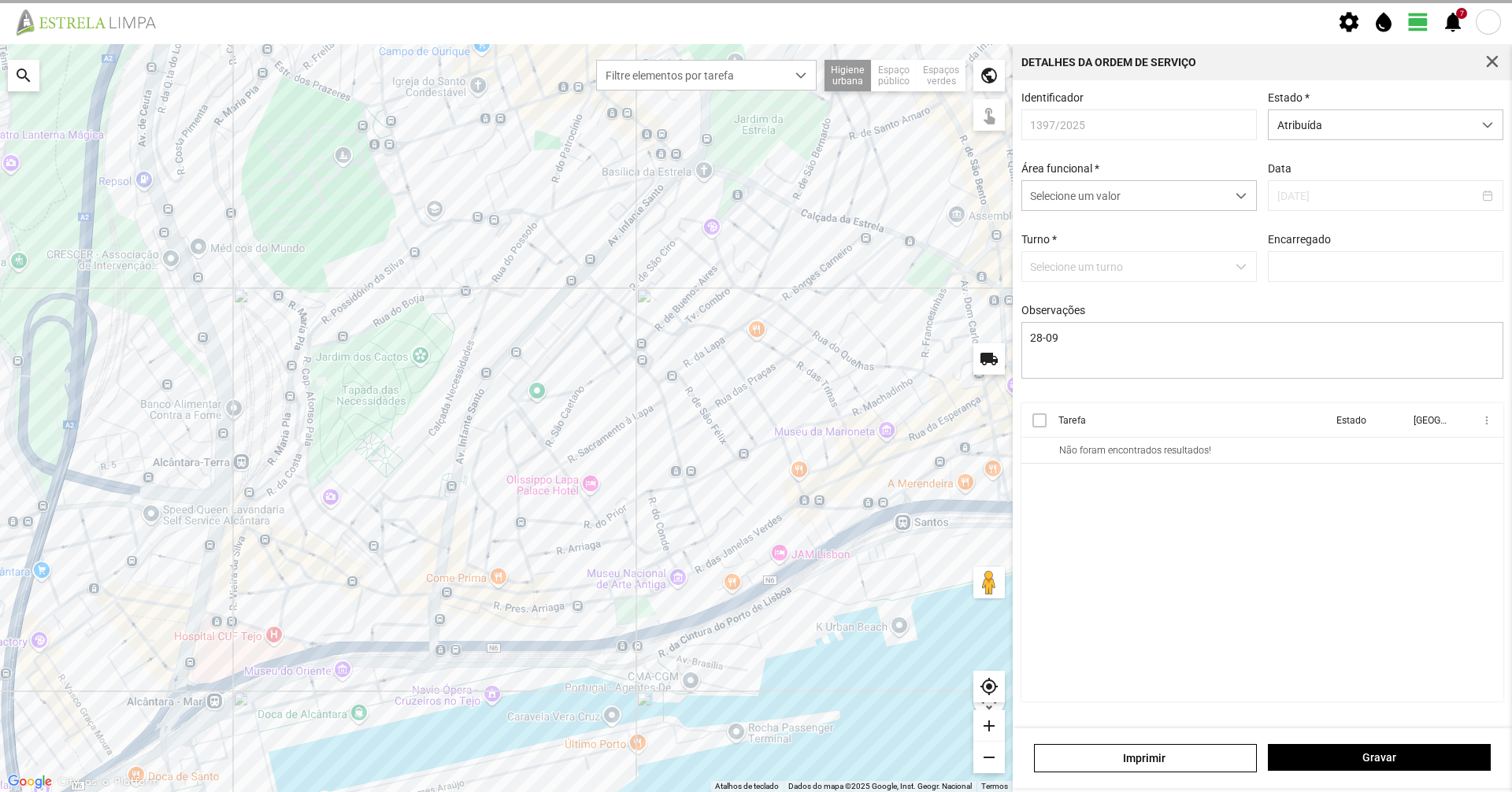
type input "[PERSON_NAME]"
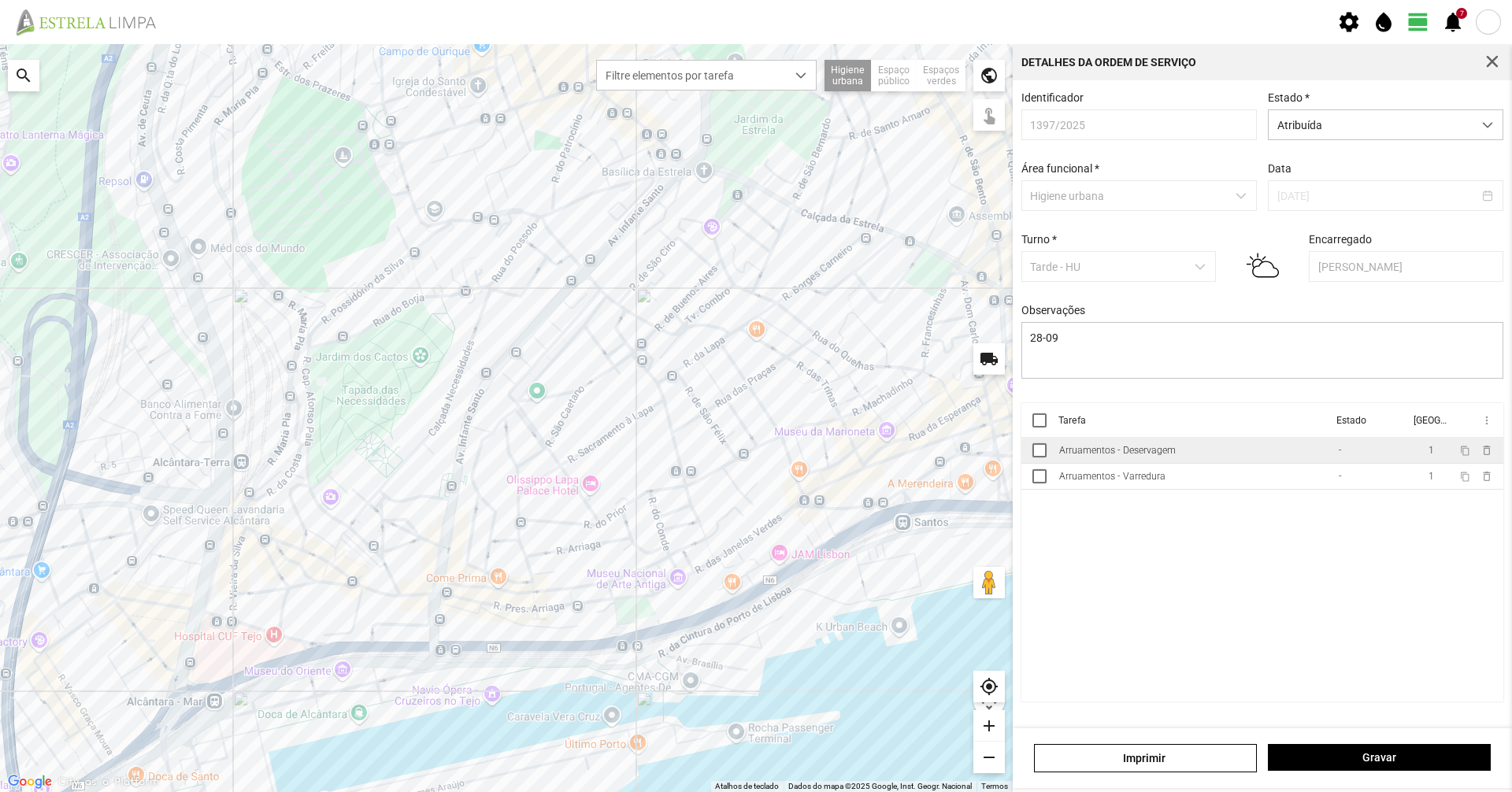
click at [1157, 455] on div "Arruamentos - Deservagem" at bounding box center [1117, 450] width 116 height 11
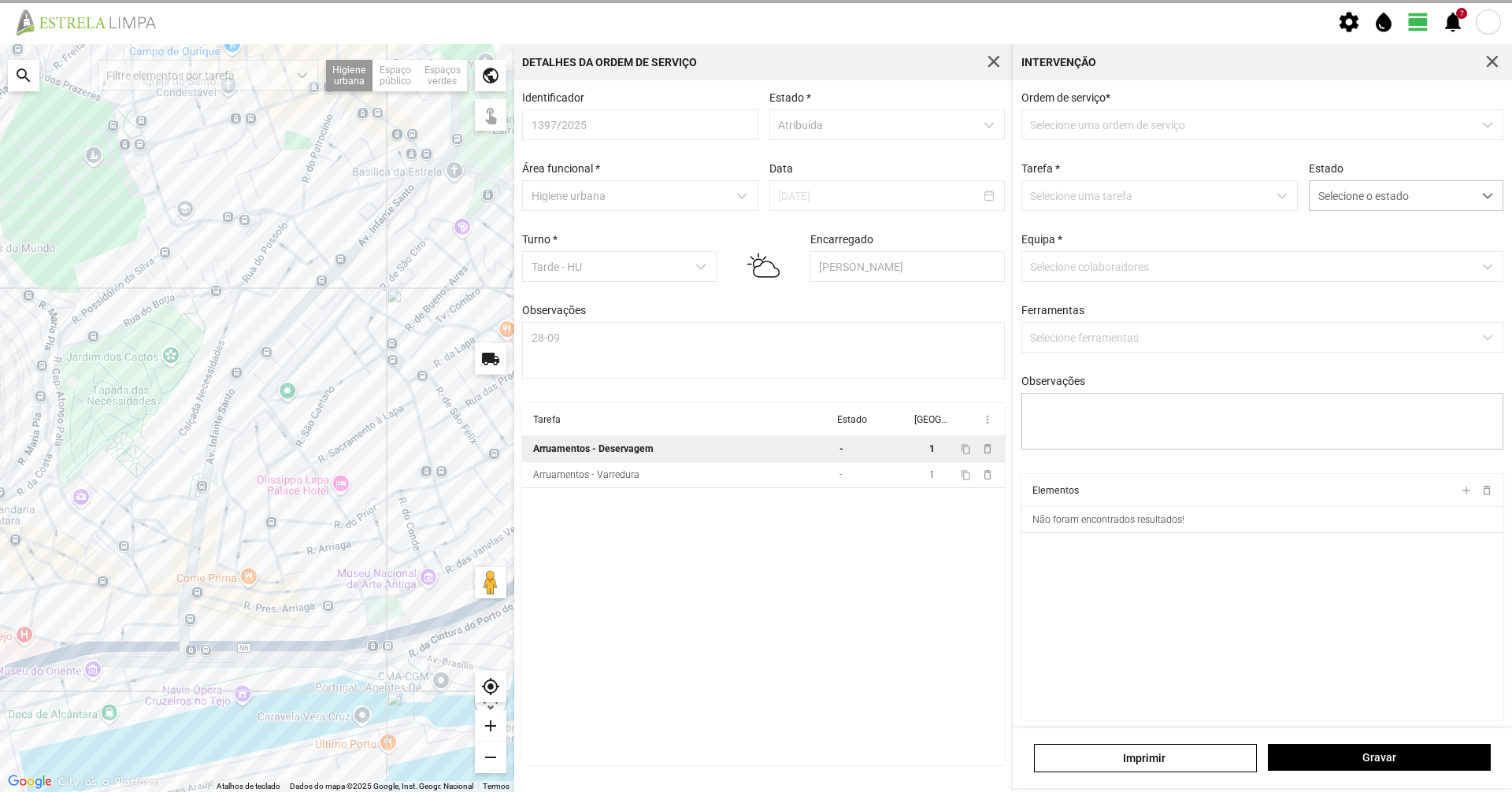
type textarea "28-09"
click at [1410, 187] on span "Selecione o estado" at bounding box center [1391, 195] width 163 height 30
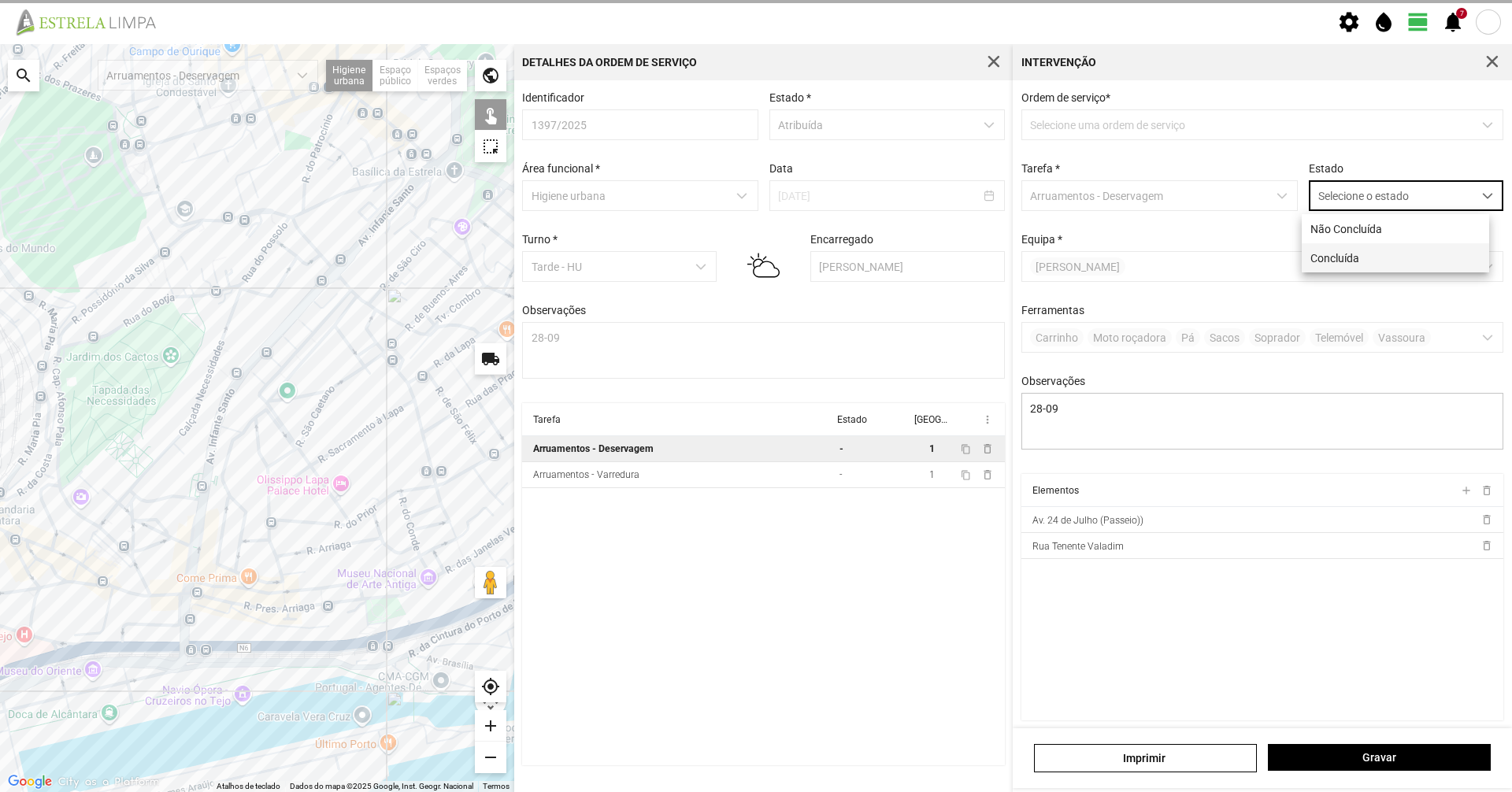
click at [1363, 252] on li "Concluída" at bounding box center [1395, 258] width 187 height 30
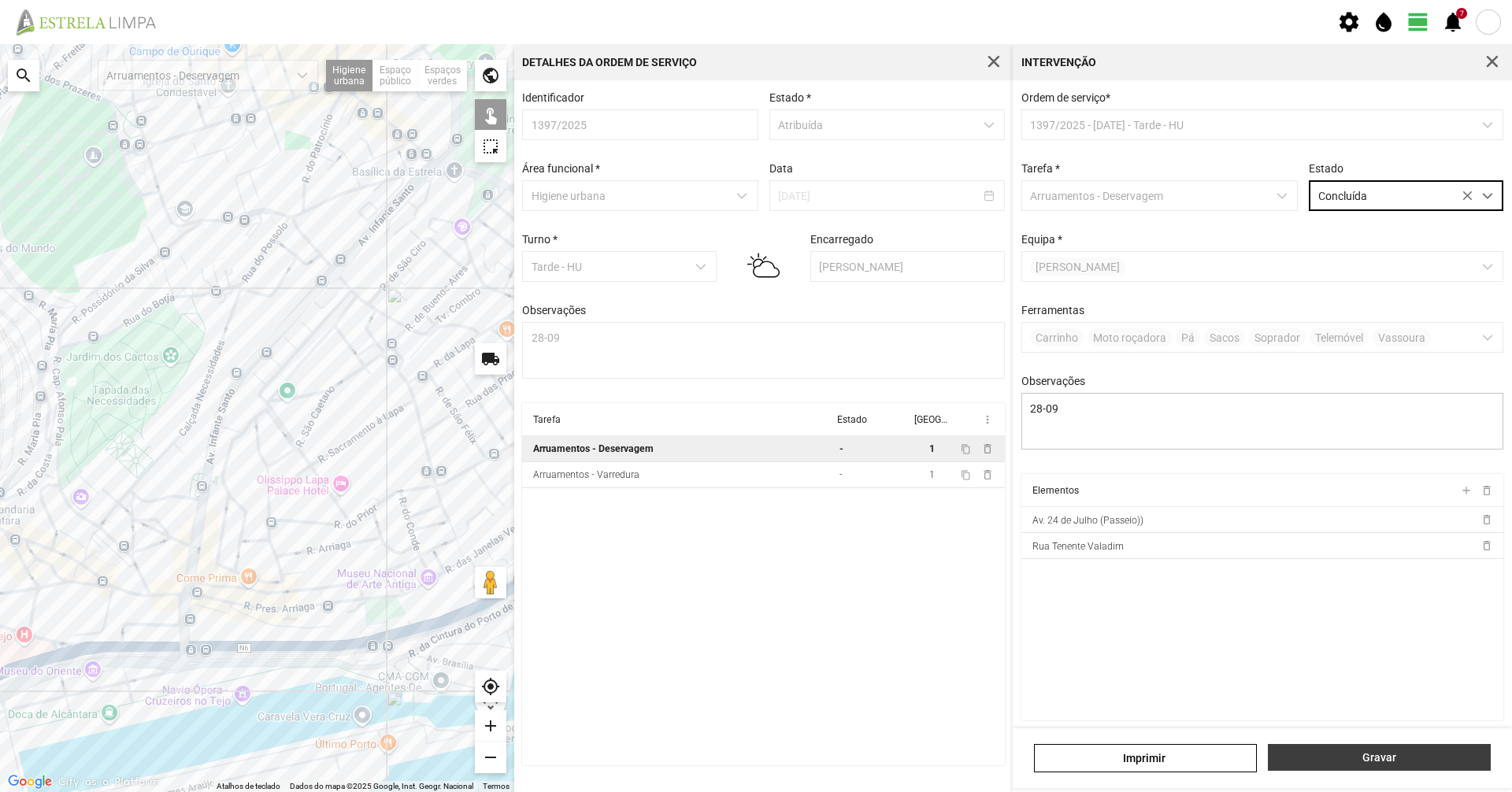
click at [1313, 763] on span "Gravar" at bounding box center [1380, 757] width 207 height 13
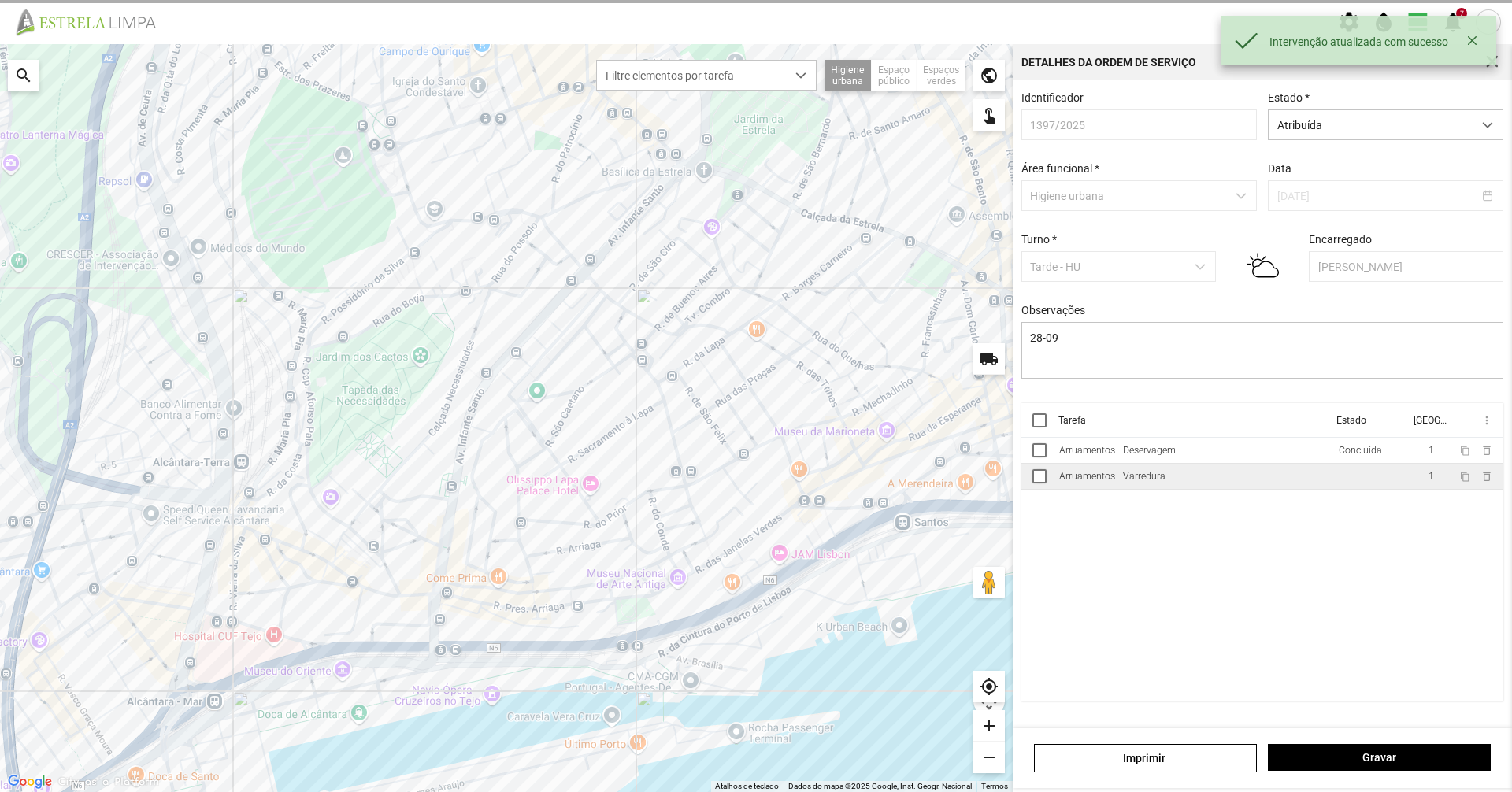
click at [1283, 476] on td "Arruamentos - Varredura" at bounding box center [1192, 477] width 280 height 26
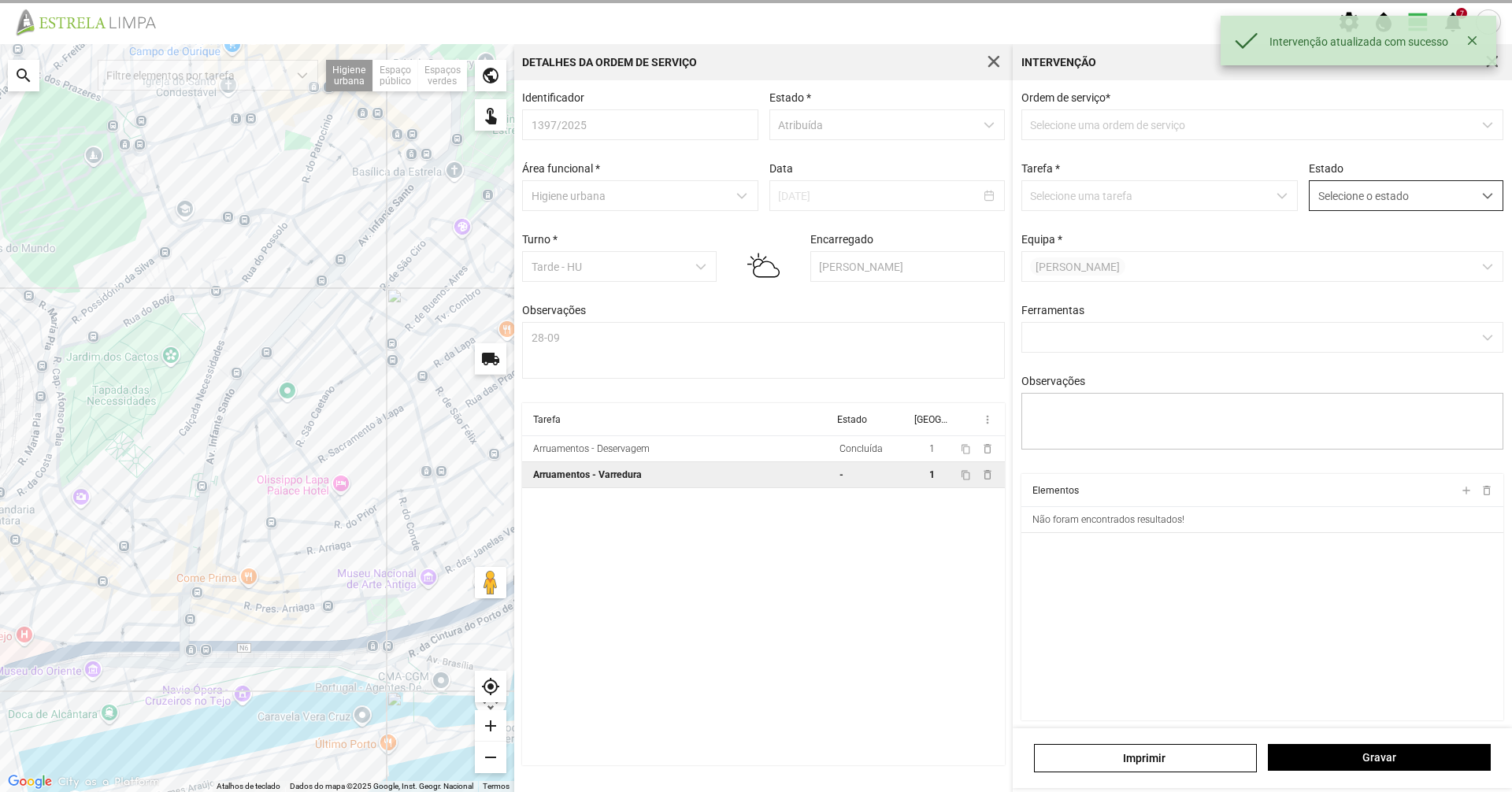
click at [1338, 193] on span "Selecione o estado" at bounding box center [1391, 195] width 163 height 30
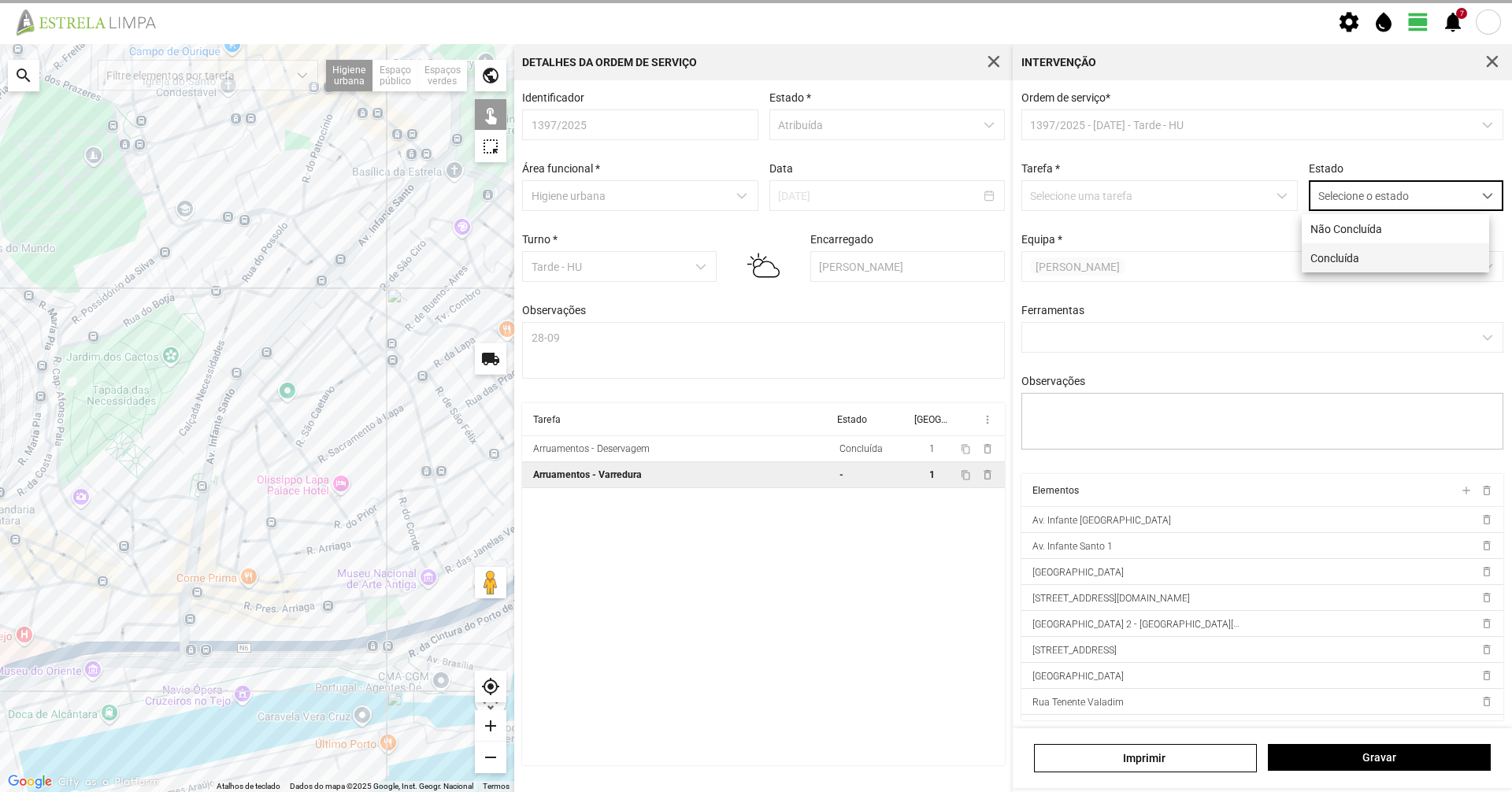
click at [1327, 259] on li "Concluída" at bounding box center [1395, 258] width 187 height 30
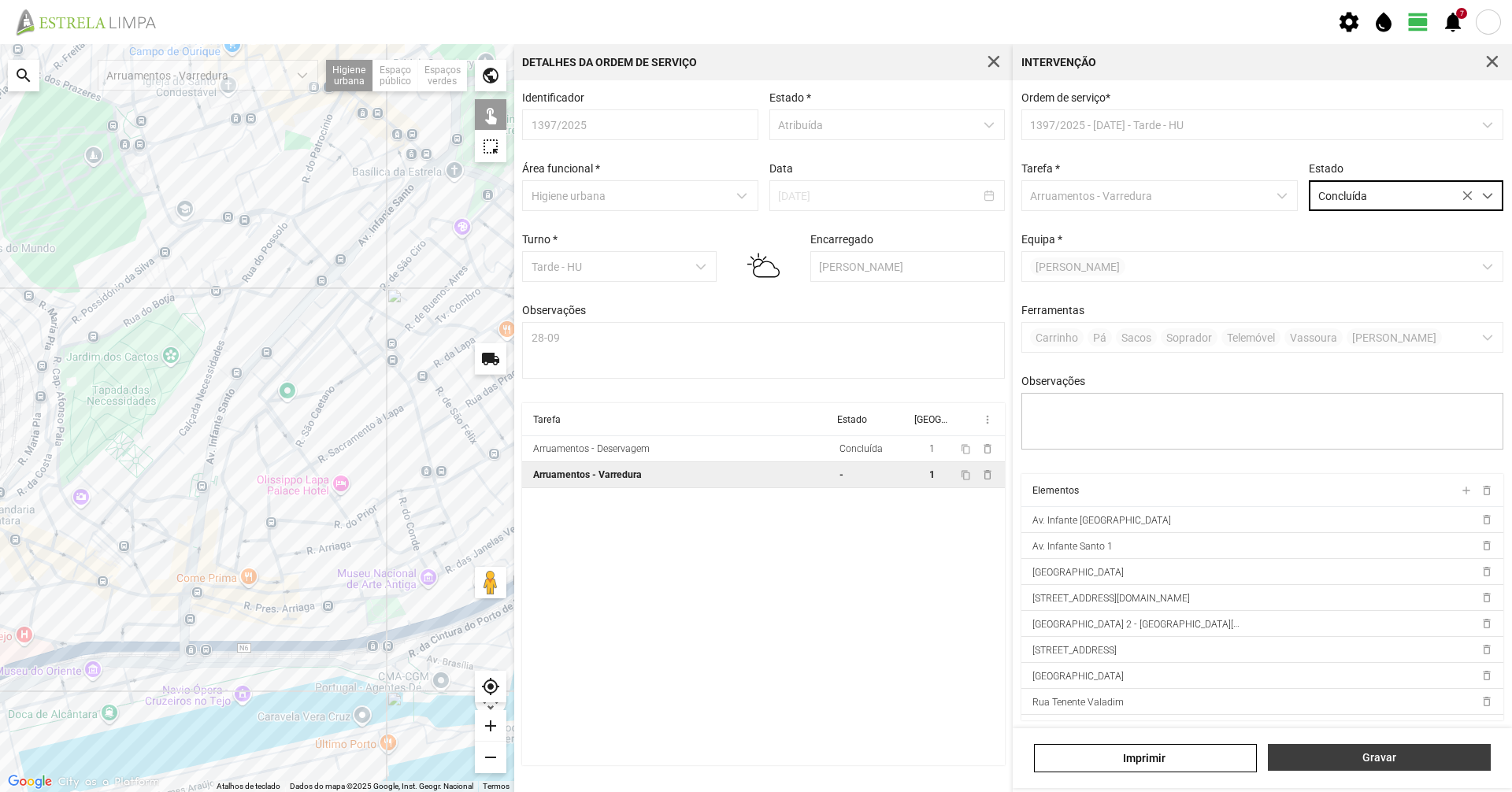
click at [1343, 768] on button "Gravar" at bounding box center [1379, 757] width 223 height 27
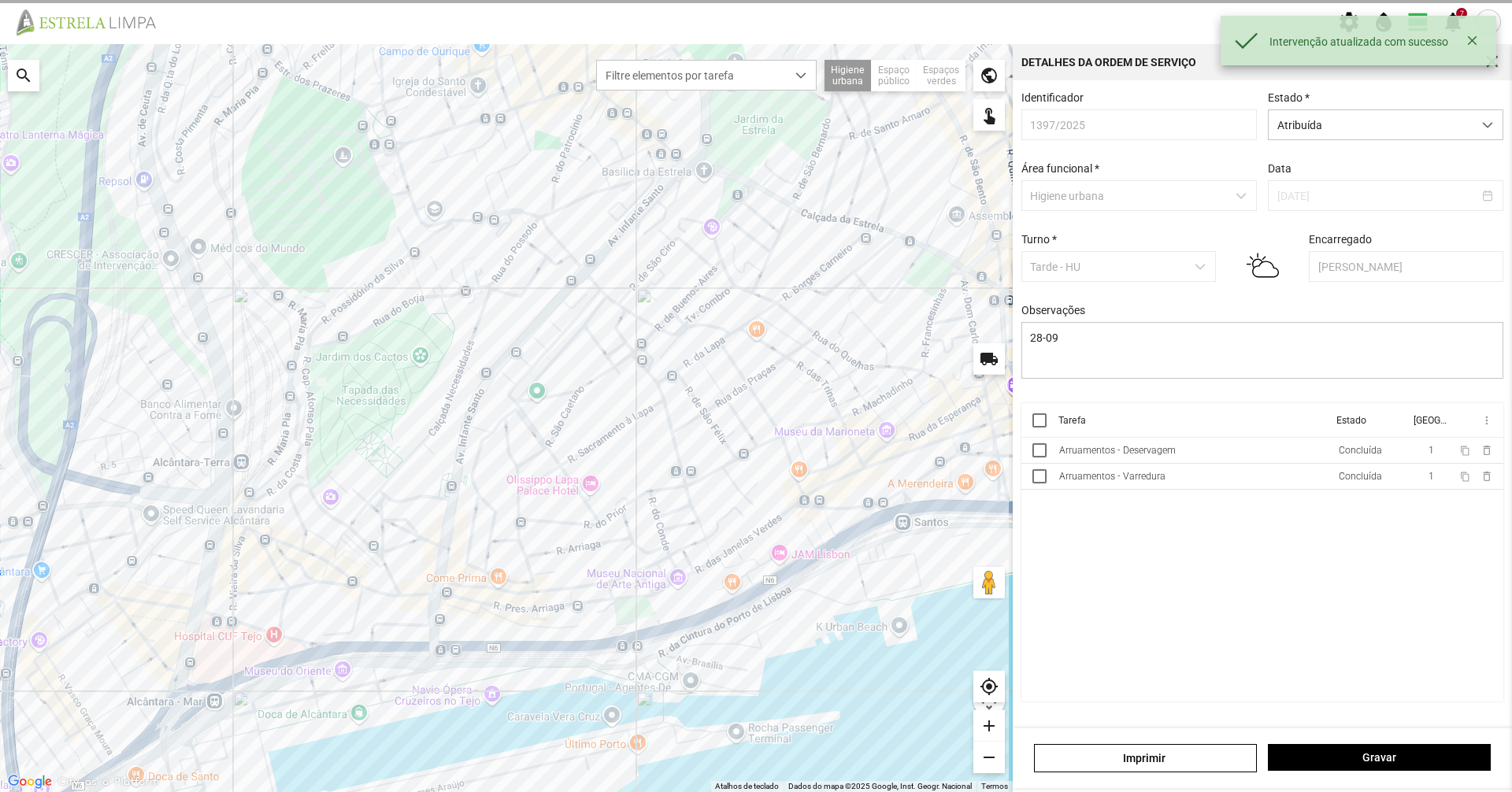
click at [1386, 144] on div "Identificador 1397/2025 Estado * Atribuída Área funcional * Higiene urbana Data…" at bounding box center [1262, 247] width 494 height 312
click at [1387, 127] on span "Atribuída" at bounding box center [1370, 125] width 204 height 30
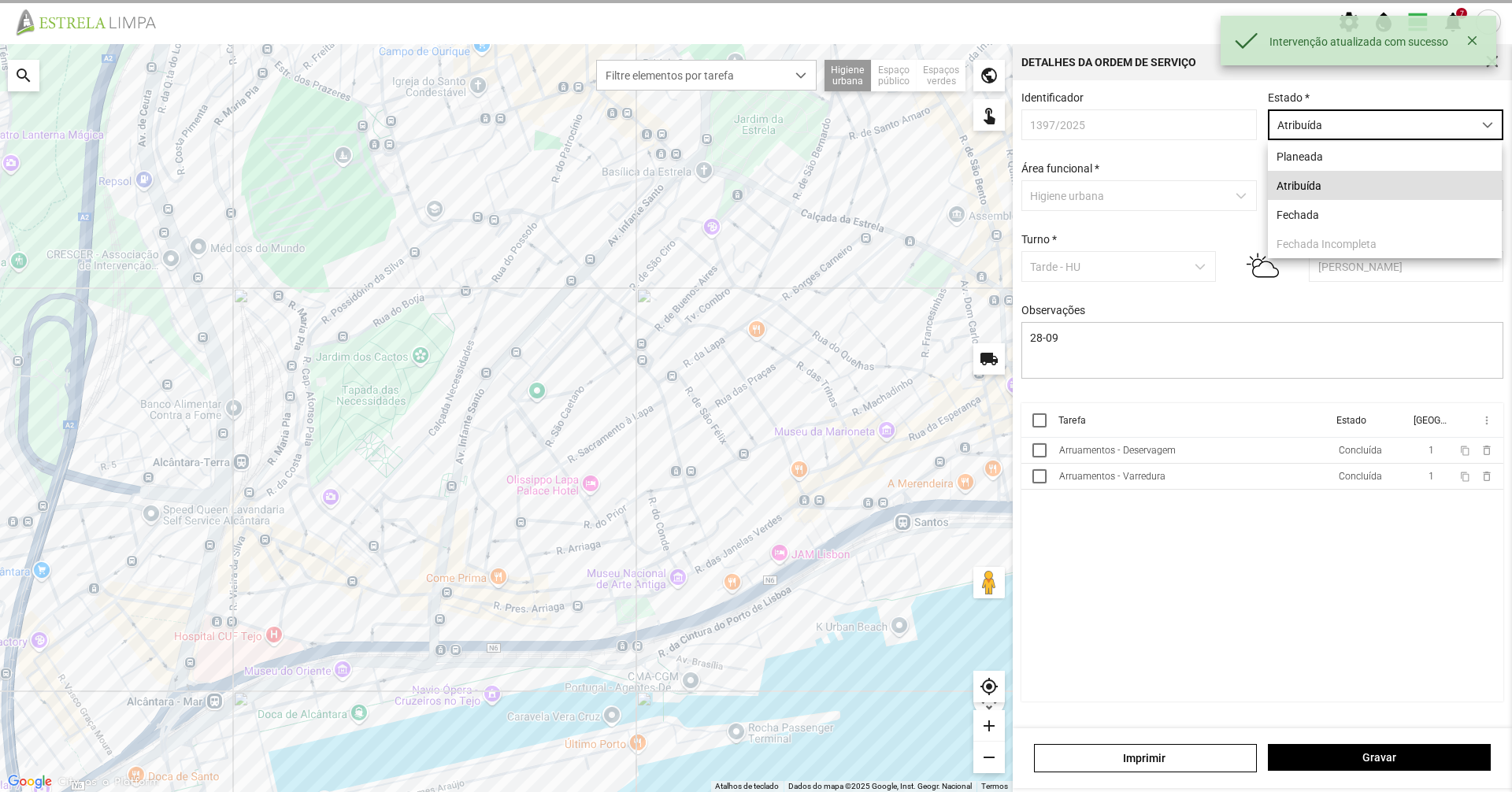
scroll to position [8, 70]
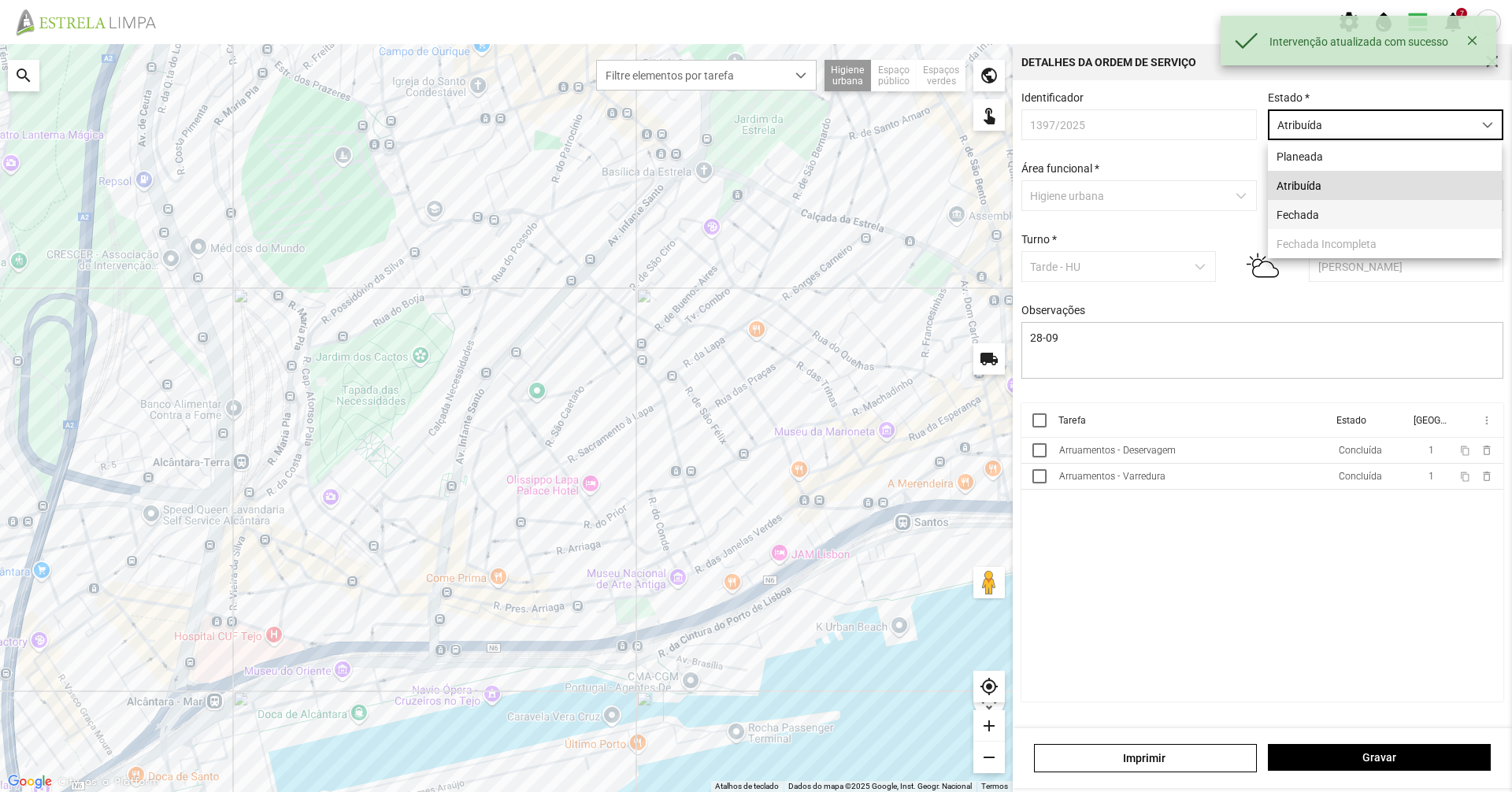
click at [1359, 218] on li "Fechada" at bounding box center [1385, 215] width 234 height 30
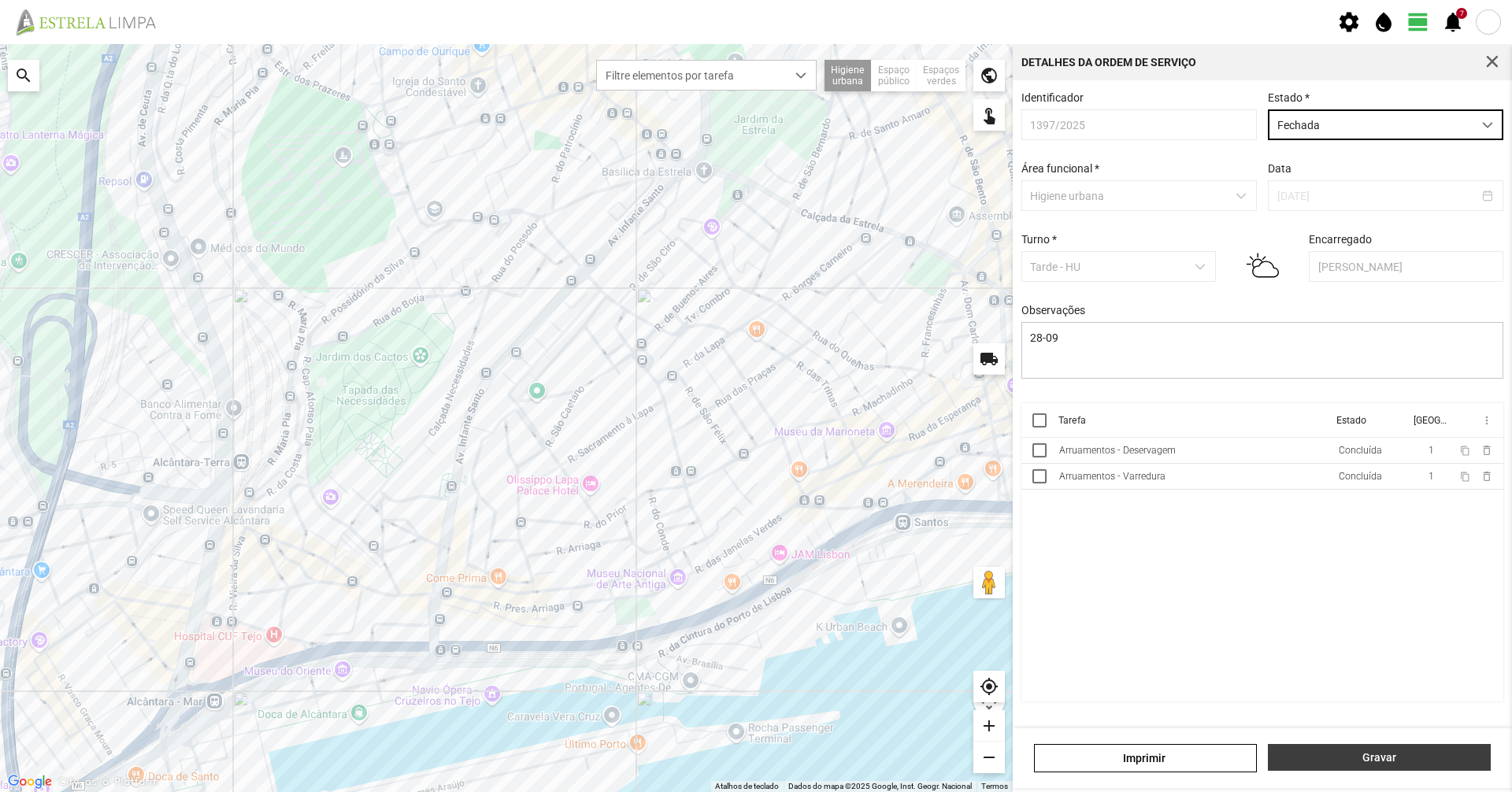
click at [1345, 750] on button "Gravar" at bounding box center [1379, 757] width 223 height 27
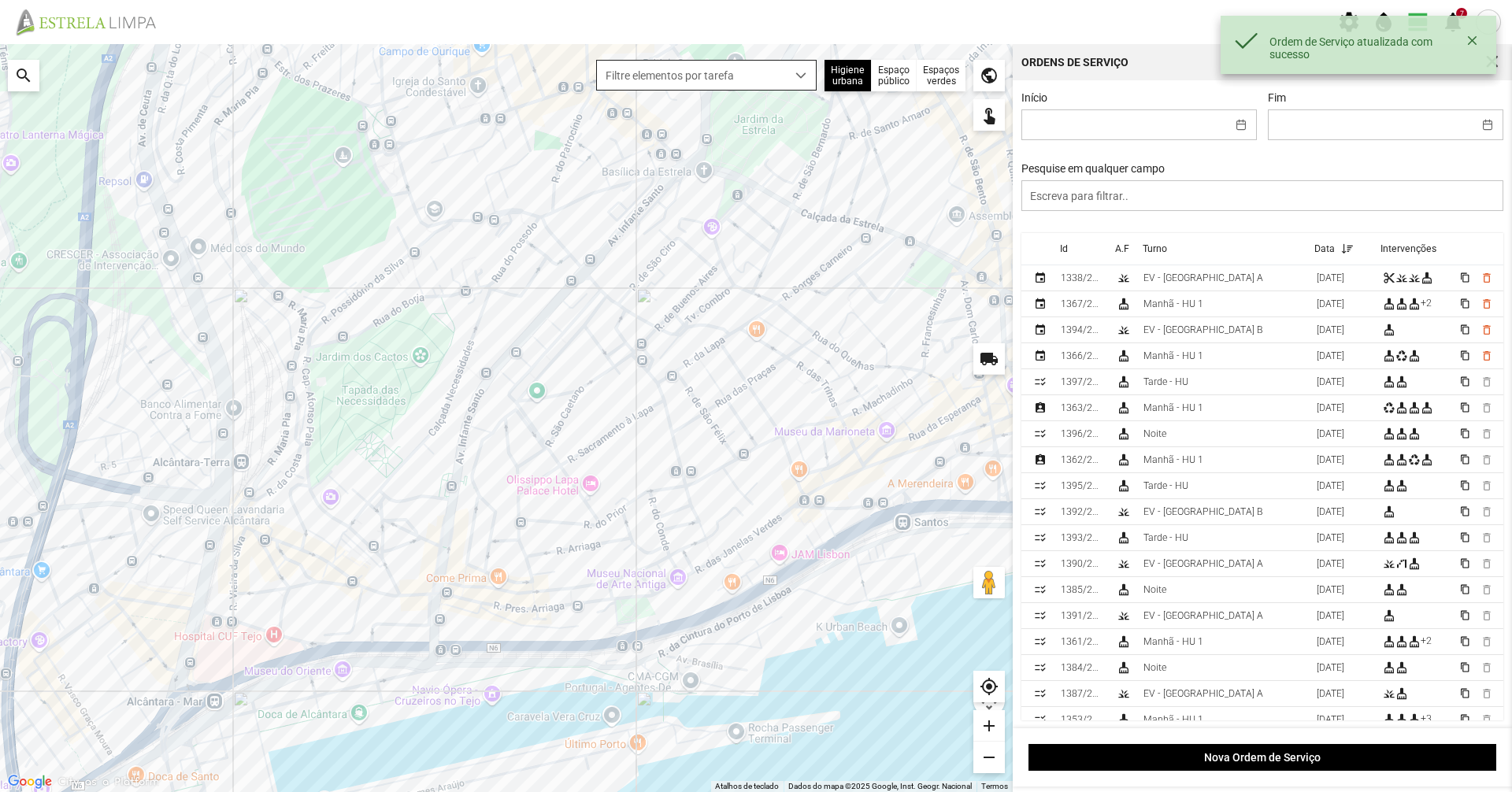
click at [797, 84] on div "dropdown trigger" at bounding box center [801, 76] width 30 height 30
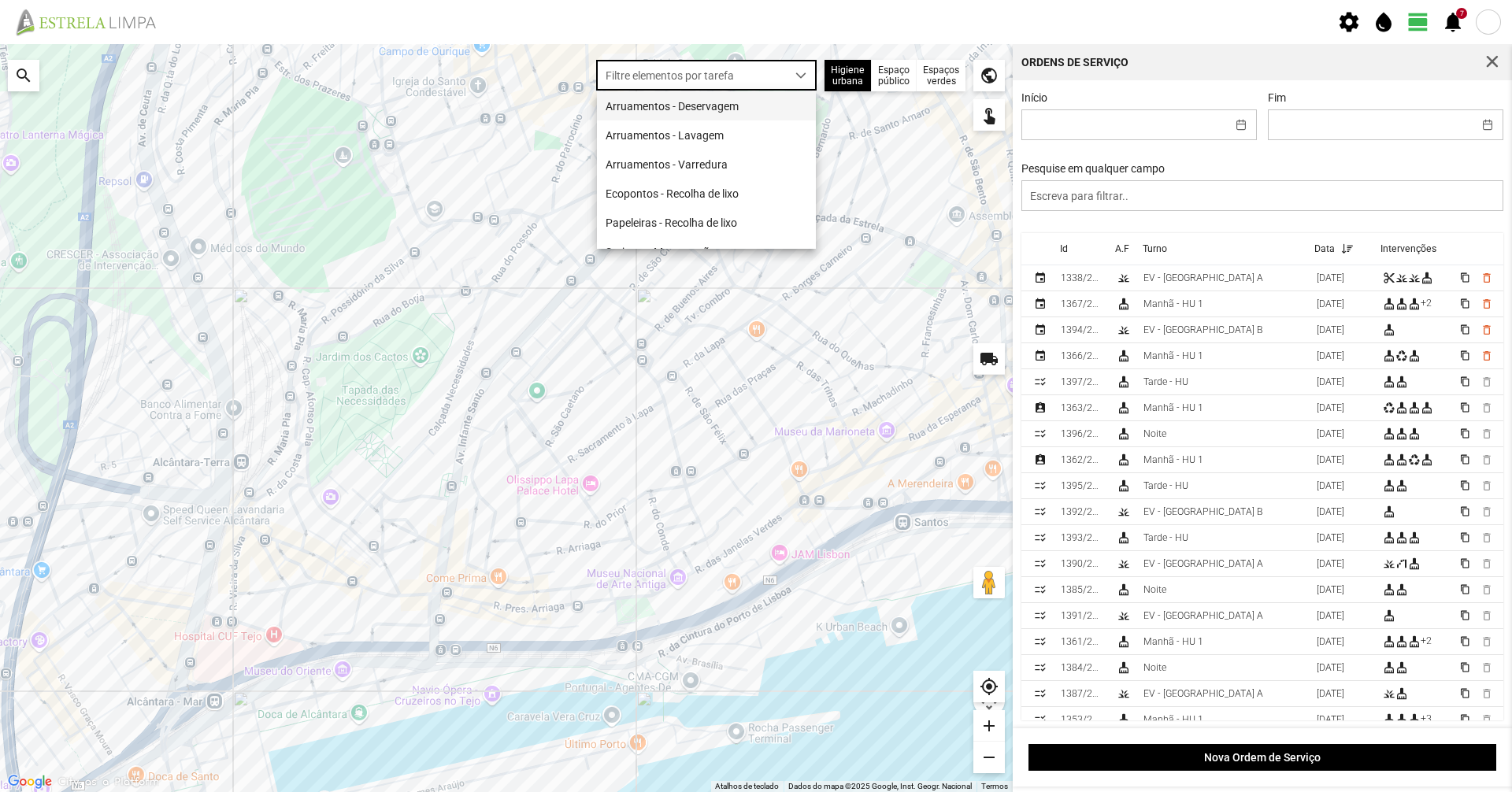
click at [756, 105] on li "Arruamentos - Deservagem" at bounding box center [706, 106] width 219 height 30
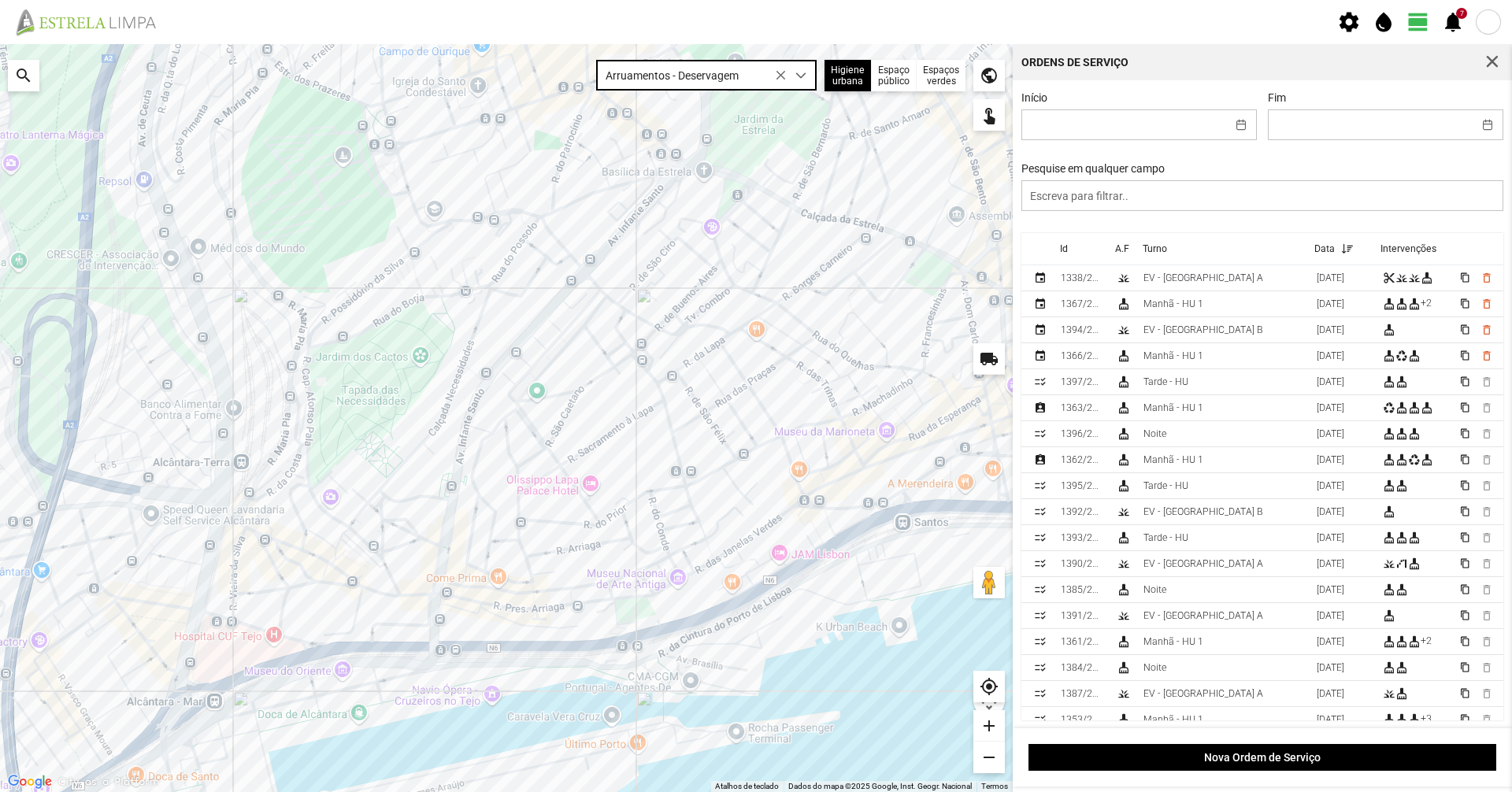
click at [715, 73] on span "Arruamentos - Deservagem" at bounding box center [691, 76] width 189 height 30
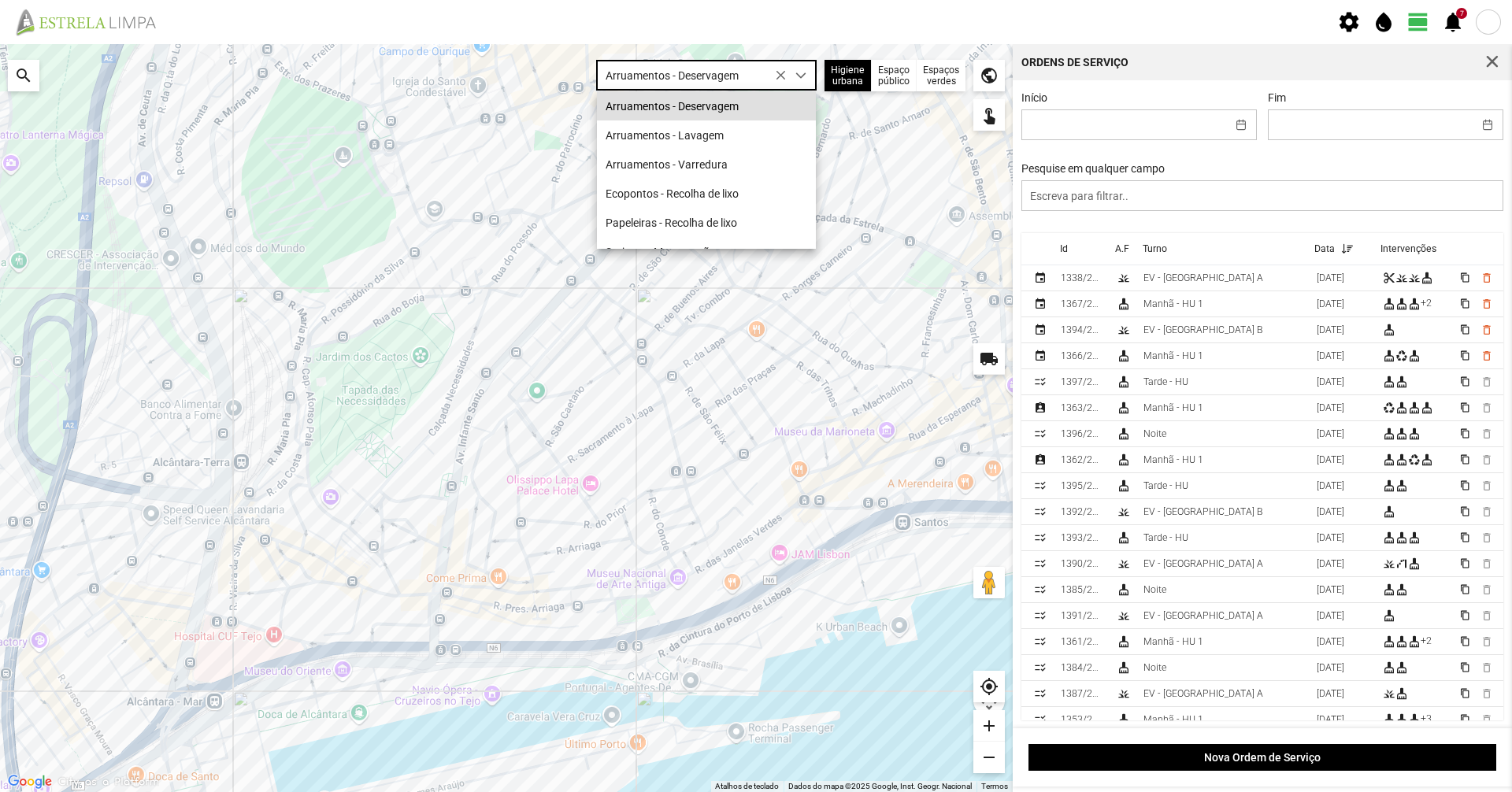
click at [756, 40] on fbc-header "settings water_drop view_day 7 notifications" at bounding box center [756, 22] width 1512 height 44
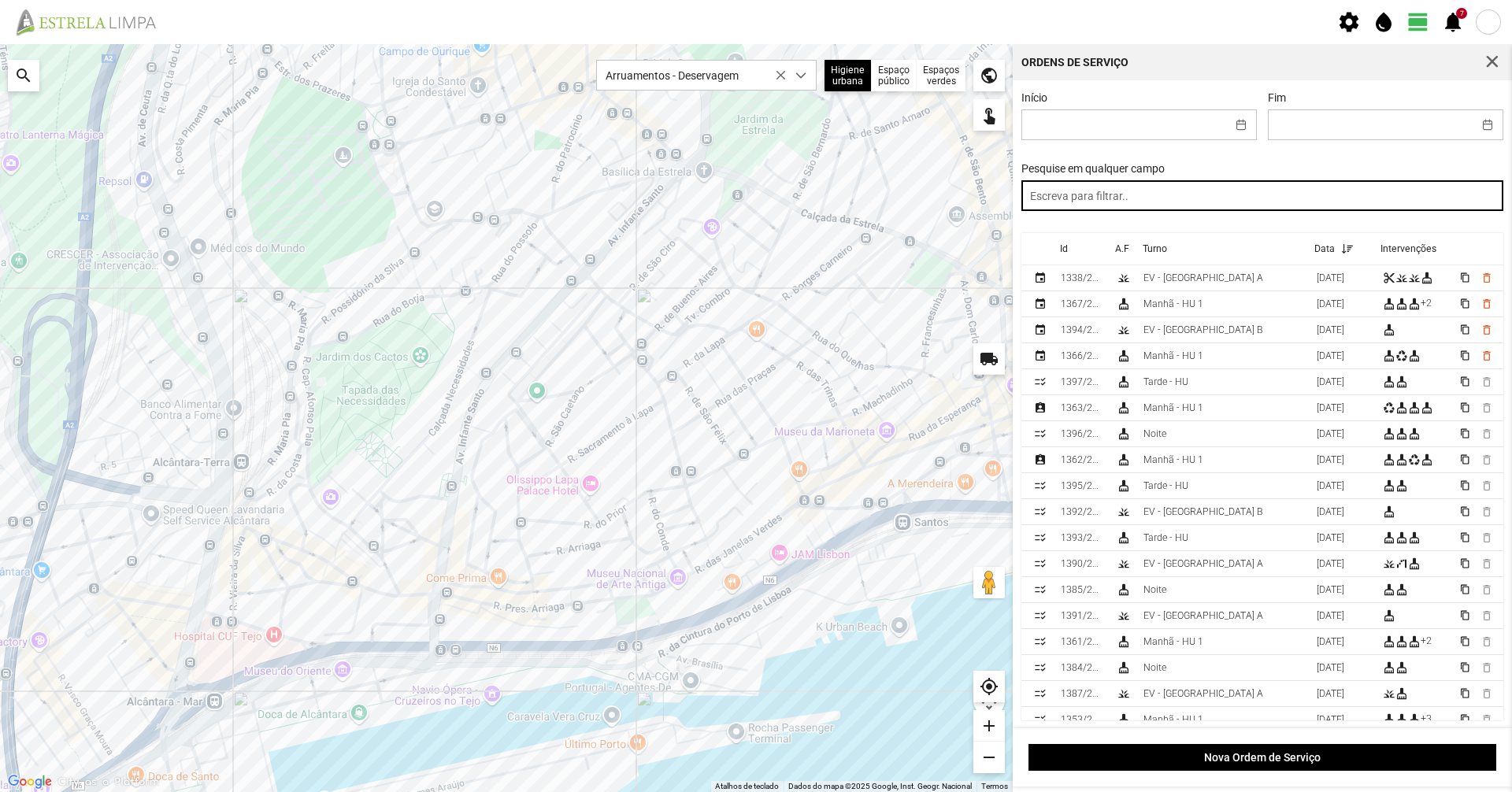
drag, startPoint x: 1196, startPoint y: 195, endPoint x: 1169, endPoint y: 205, distance: 28.8
click at [1173, 205] on input "text" at bounding box center [1262, 195] width 482 height 30
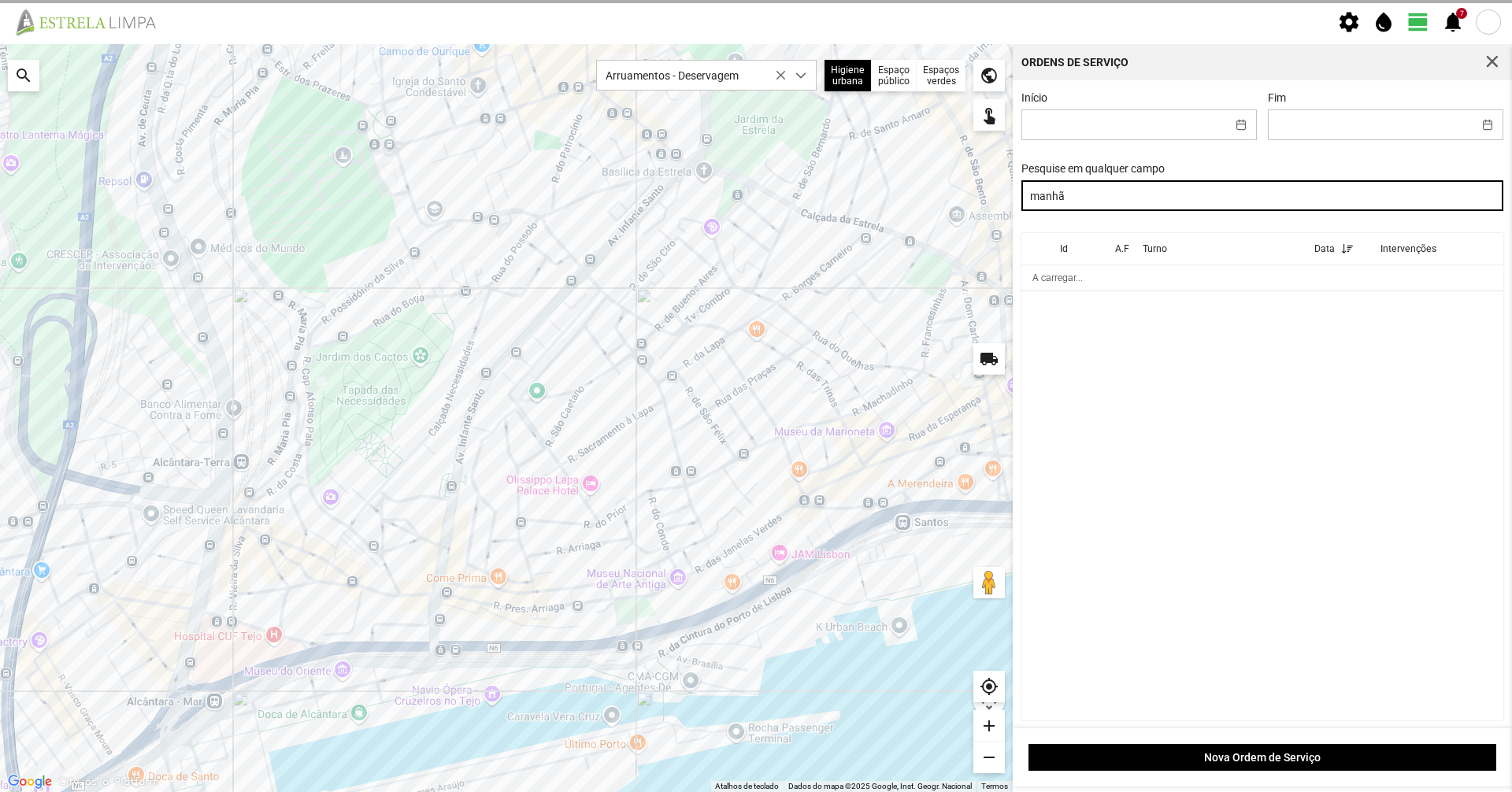
type input "manhã"
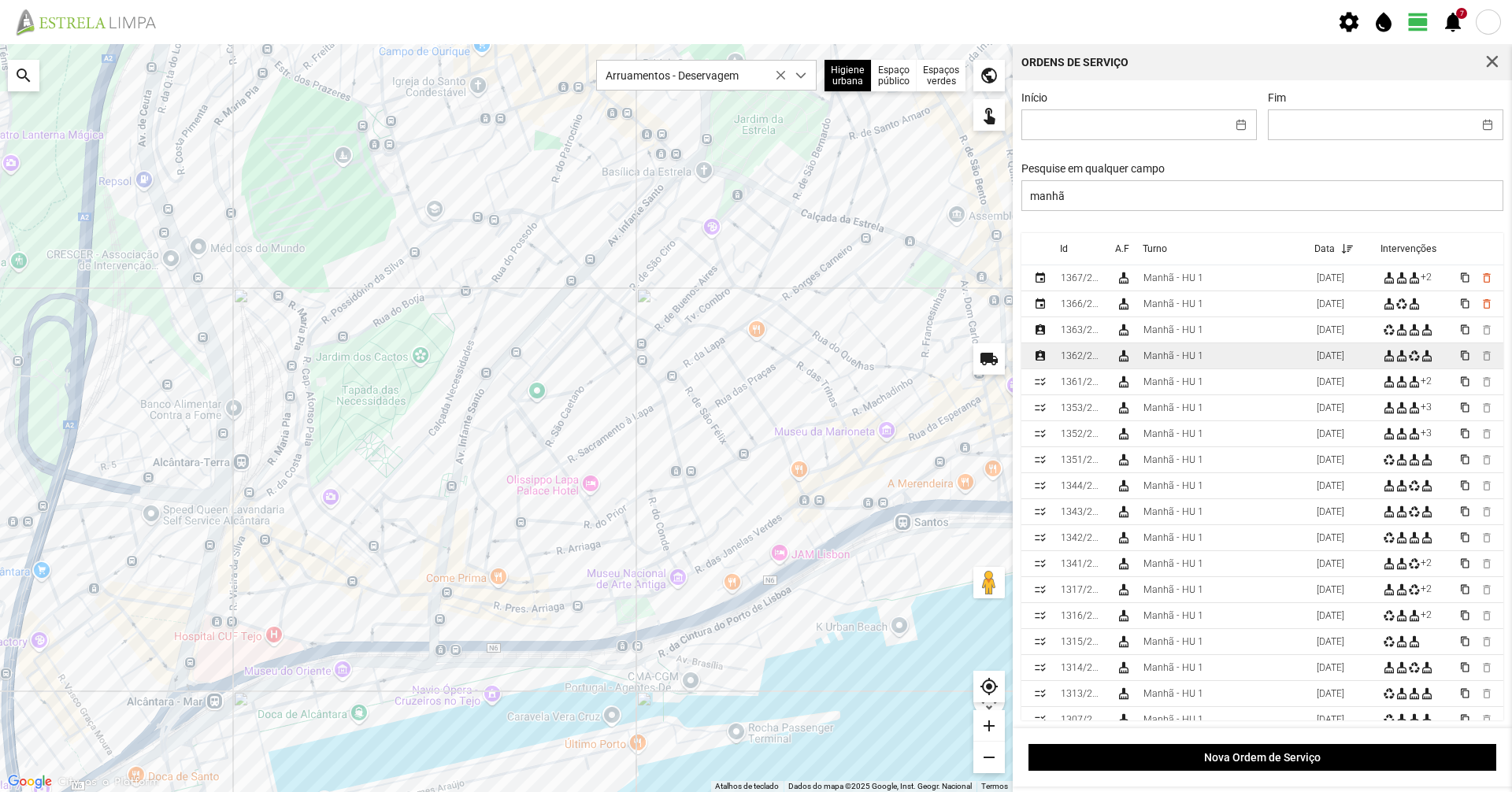
click at [1196, 352] on td "Manhã - HU 1" at bounding box center [1224, 356] width 173 height 26
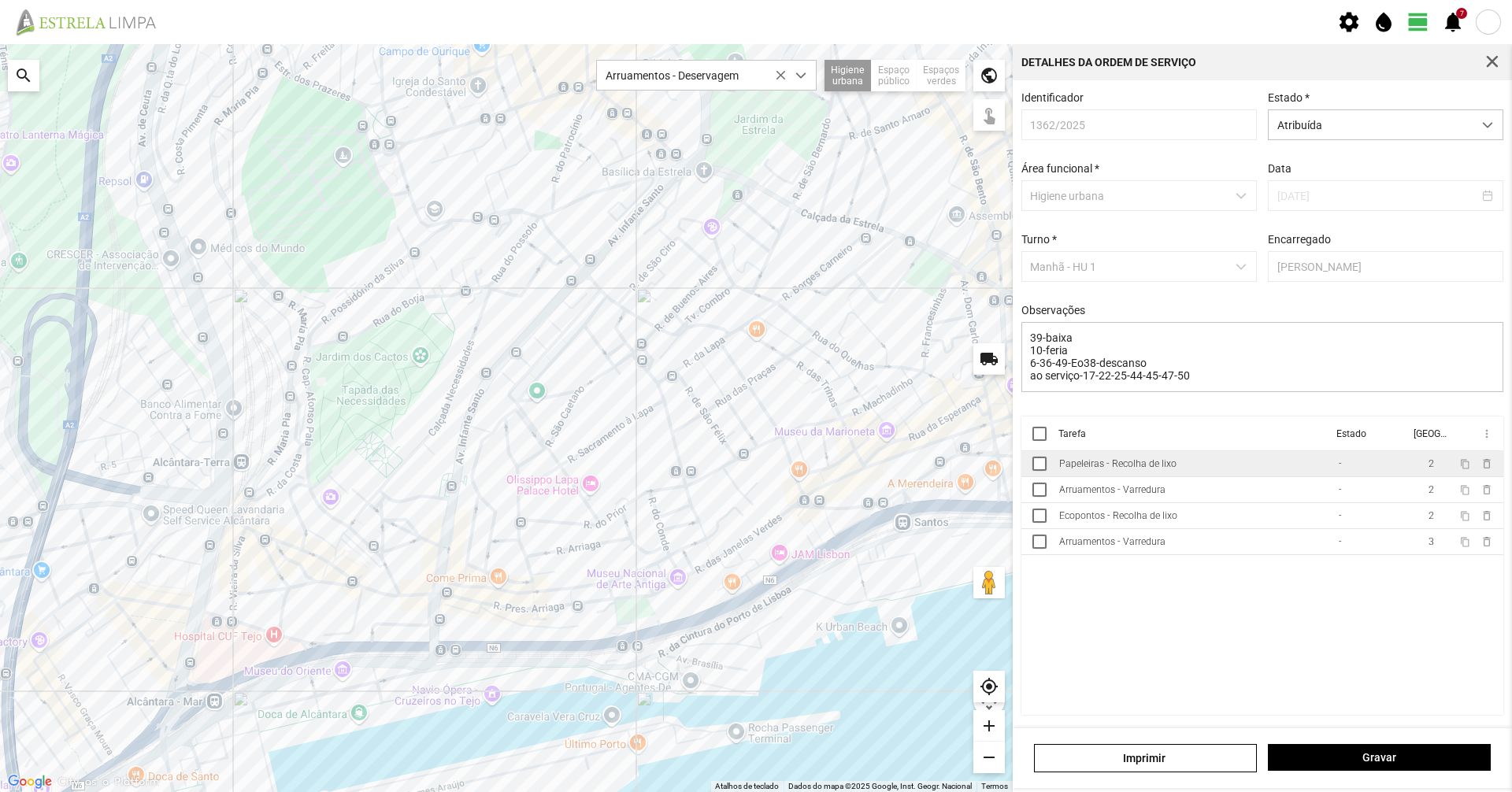
click at [1182, 477] on td "Papeleiras - Recolha de lixo" at bounding box center [1192, 464] width 280 height 26
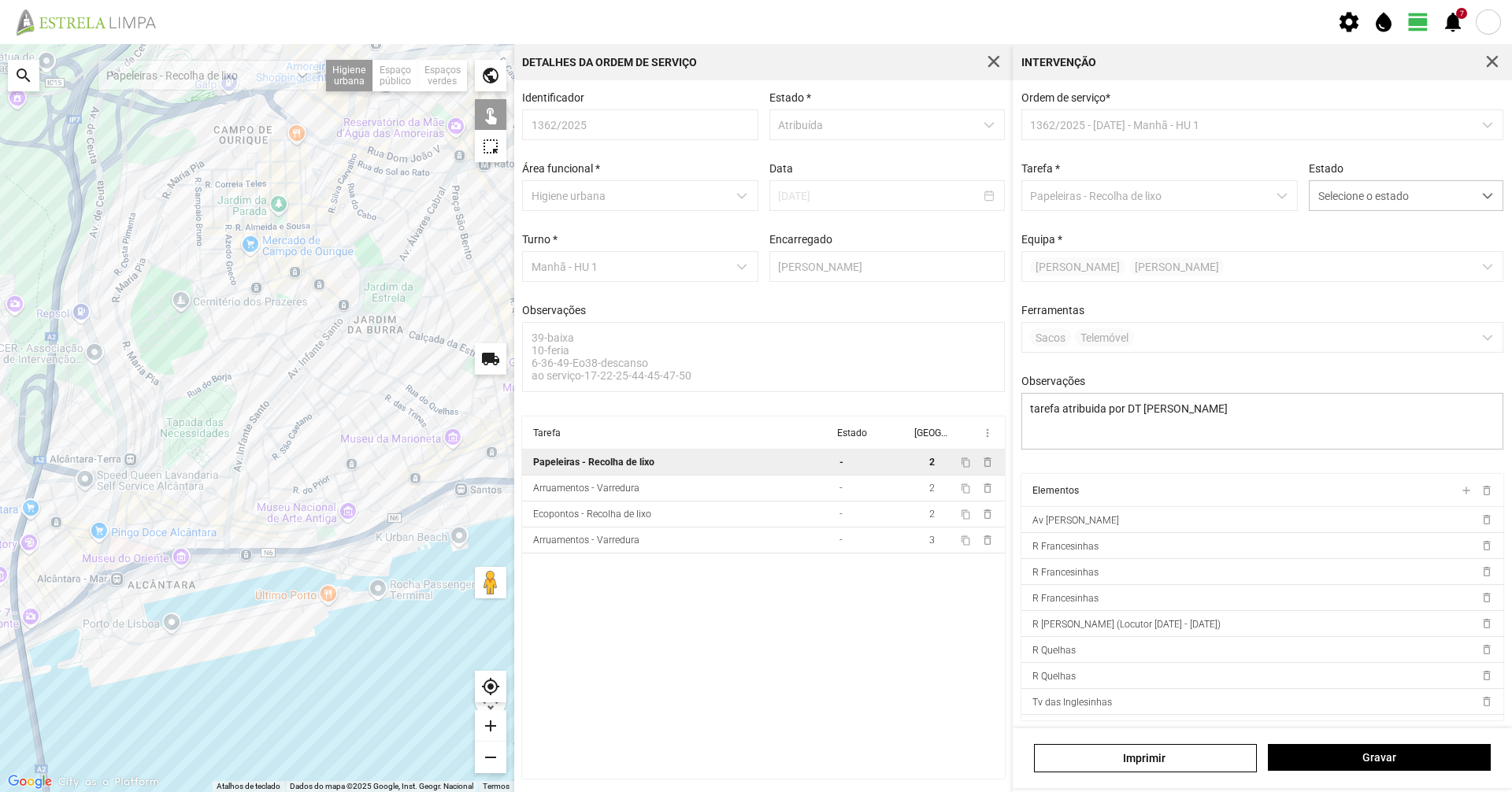
drag, startPoint x: 386, startPoint y: 347, endPoint x: 346, endPoint y: 355, distance: 40.8
click at [341, 353] on div "A carregar..." at bounding box center [256, 418] width 514 height 748
click at [1321, 191] on span "Selecione o estado" at bounding box center [1391, 195] width 163 height 30
click at [1326, 262] on li "Concluída" at bounding box center [1395, 258] width 187 height 30
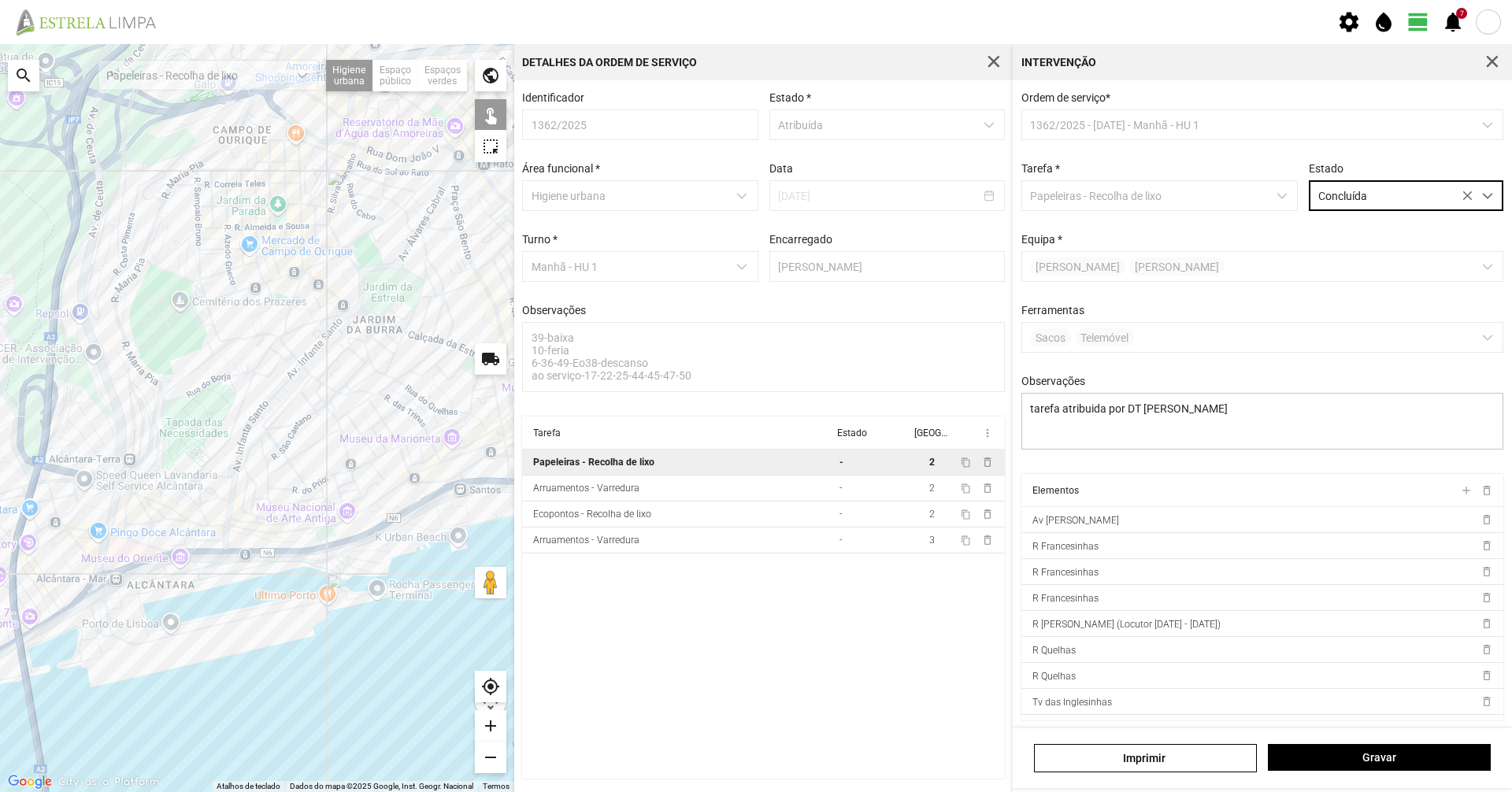
click at [1352, 741] on div "[PERSON_NAME]" at bounding box center [1262, 758] width 499 height 60
click at [1353, 744] on button "Gravar" at bounding box center [1379, 757] width 223 height 27
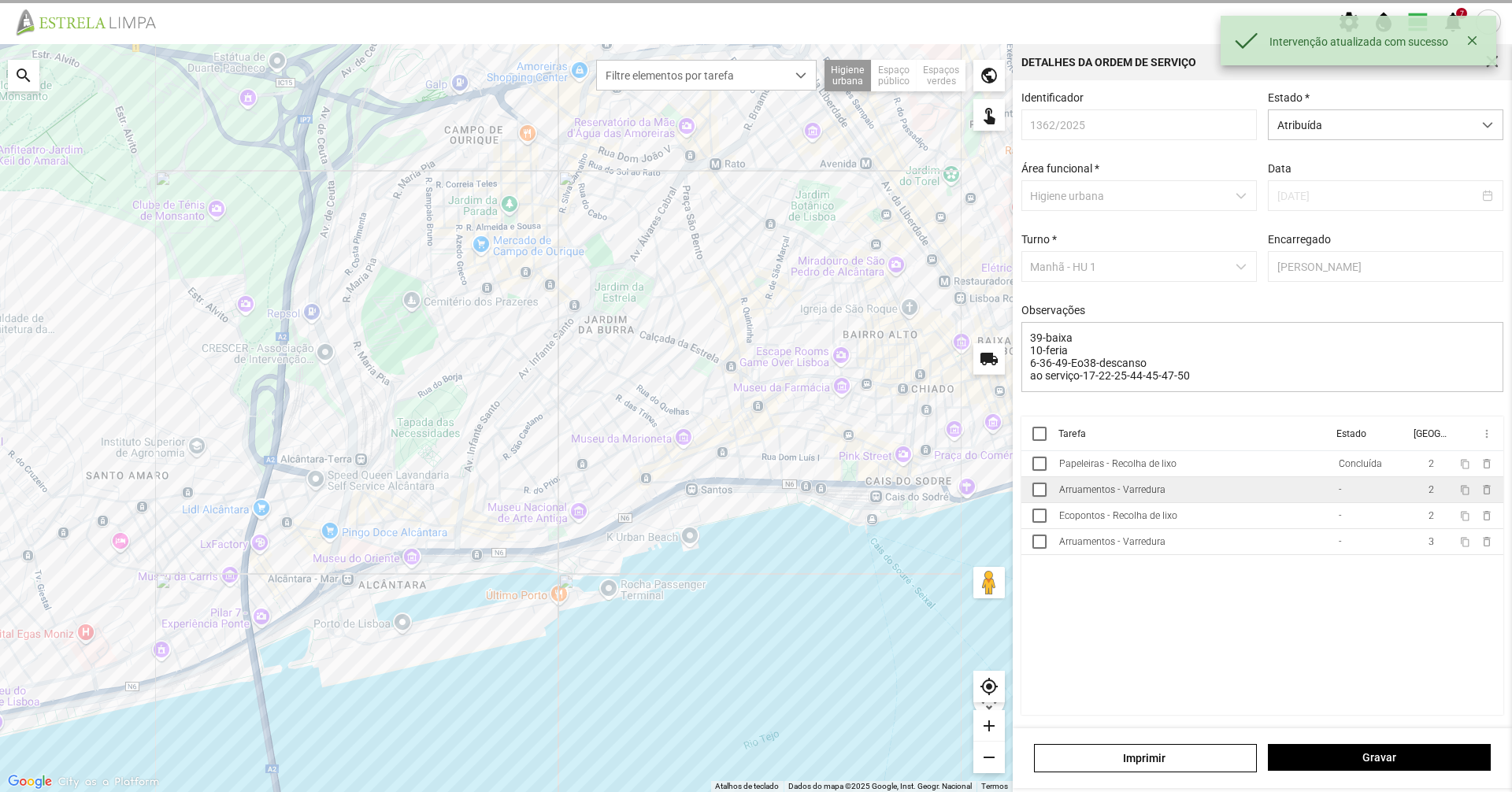
click at [1268, 496] on td "Arruamentos - Varredura" at bounding box center [1192, 490] width 280 height 26
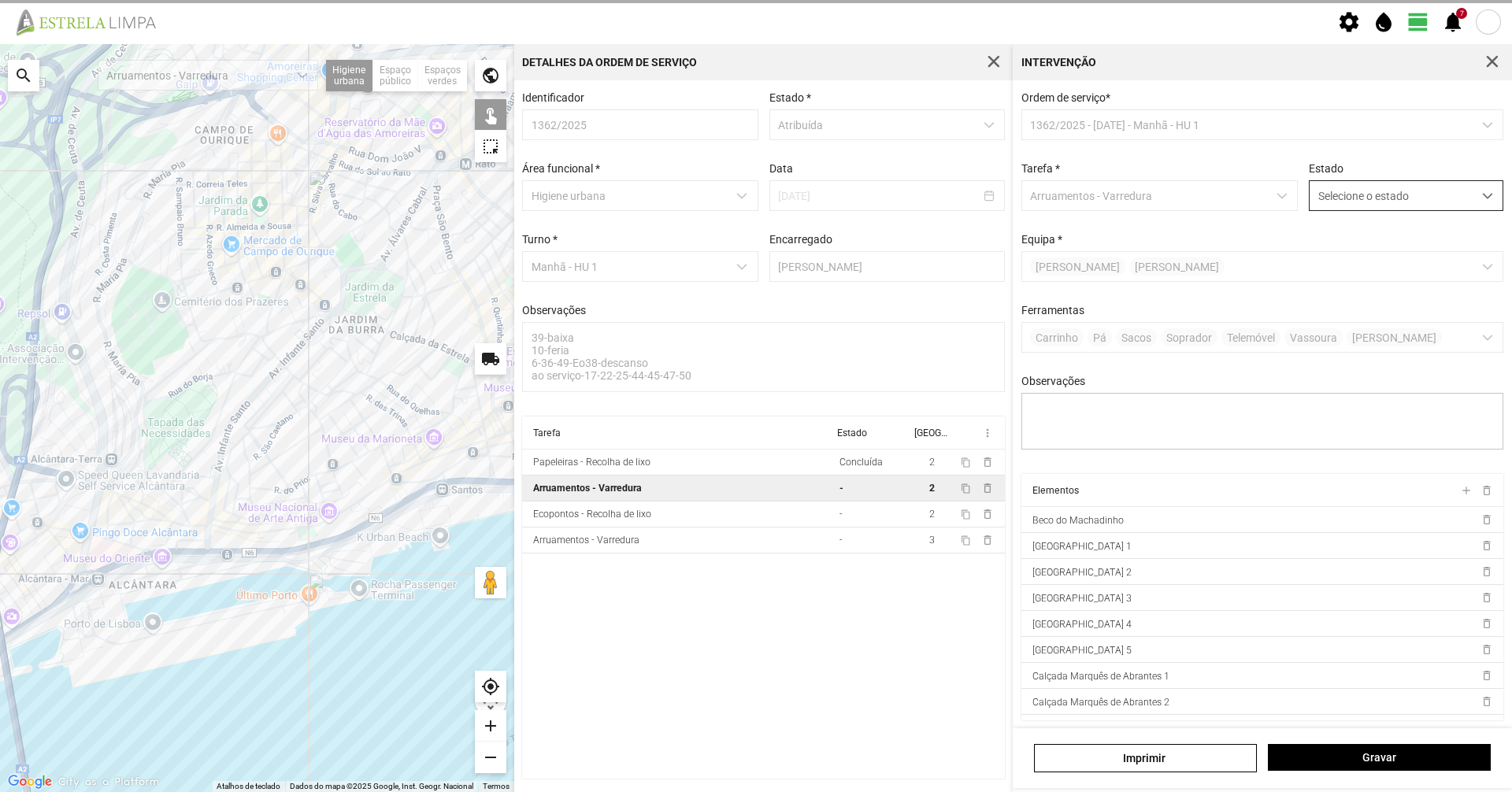
click at [1411, 191] on span "Selecione o estado" at bounding box center [1391, 195] width 163 height 30
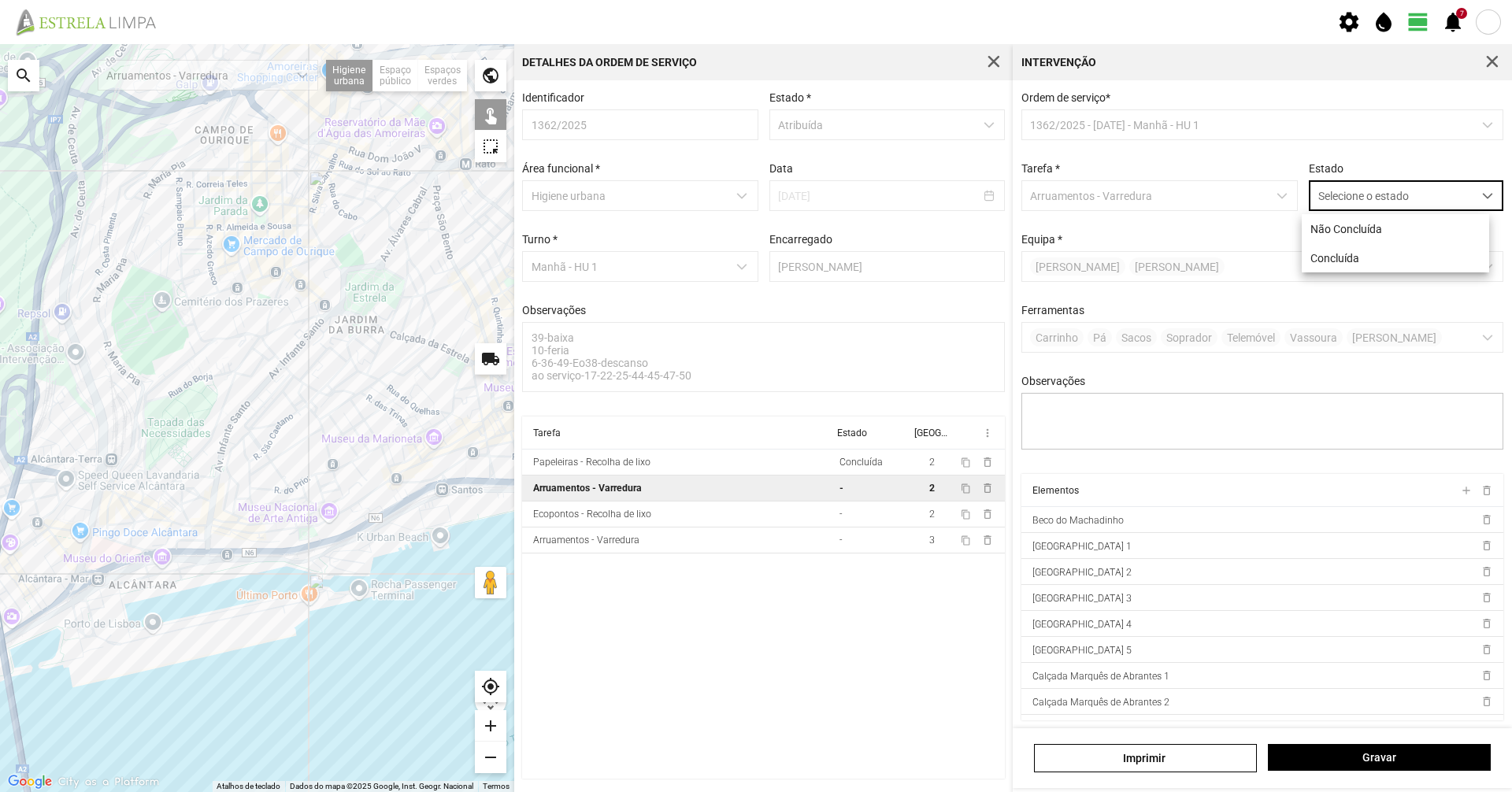
scroll to position [8, 70]
click at [1414, 252] on li "Concluída" at bounding box center [1395, 258] width 187 height 30
click at [1348, 758] on span "Gravar" at bounding box center [1380, 757] width 207 height 13
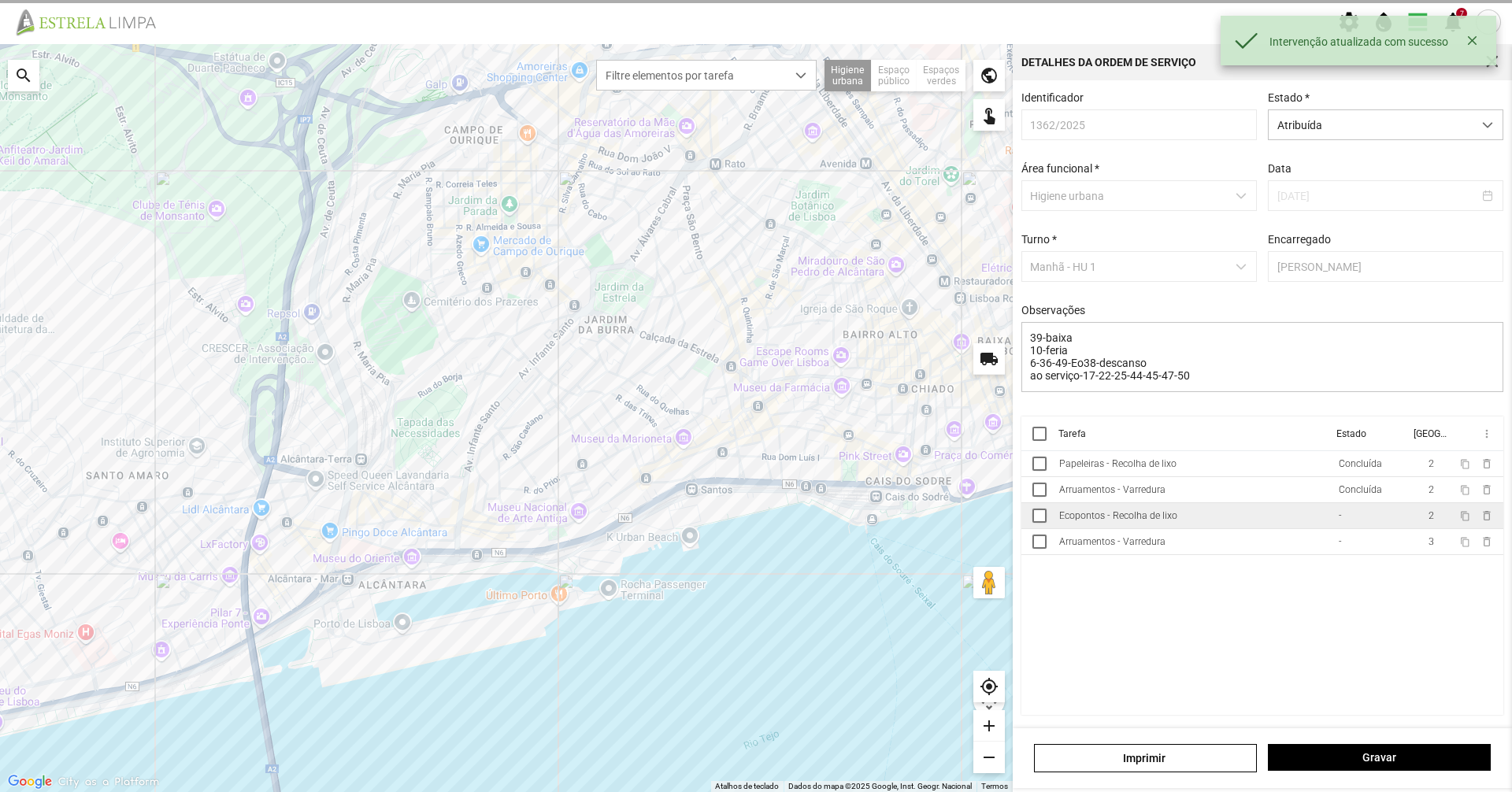
click at [1246, 522] on td "Ecopontos - Recolha de lixo" at bounding box center [1192, 515] width 280 height 26
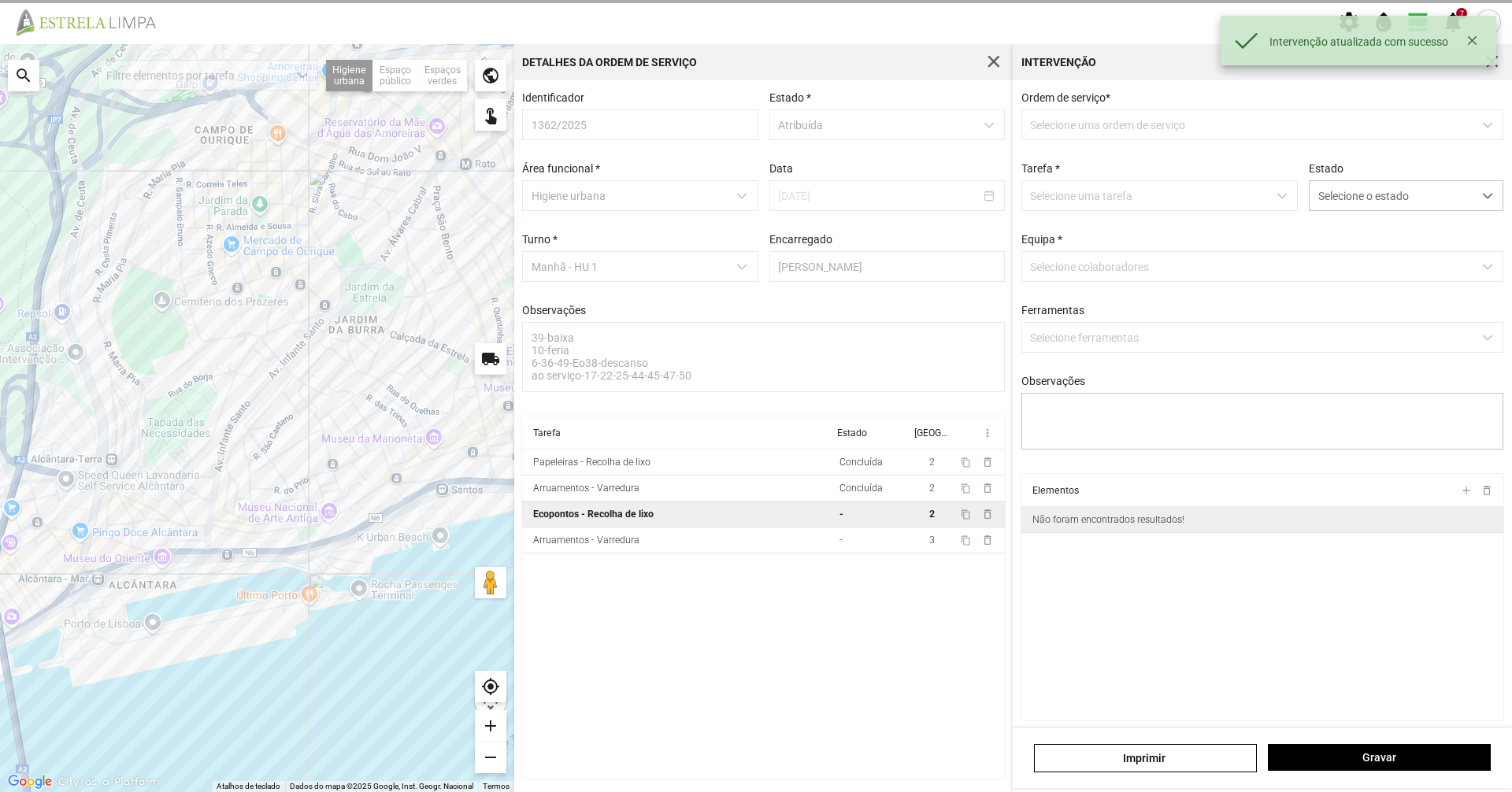
type textarea "condutor nabais ajudante [PERSON_NAME]"
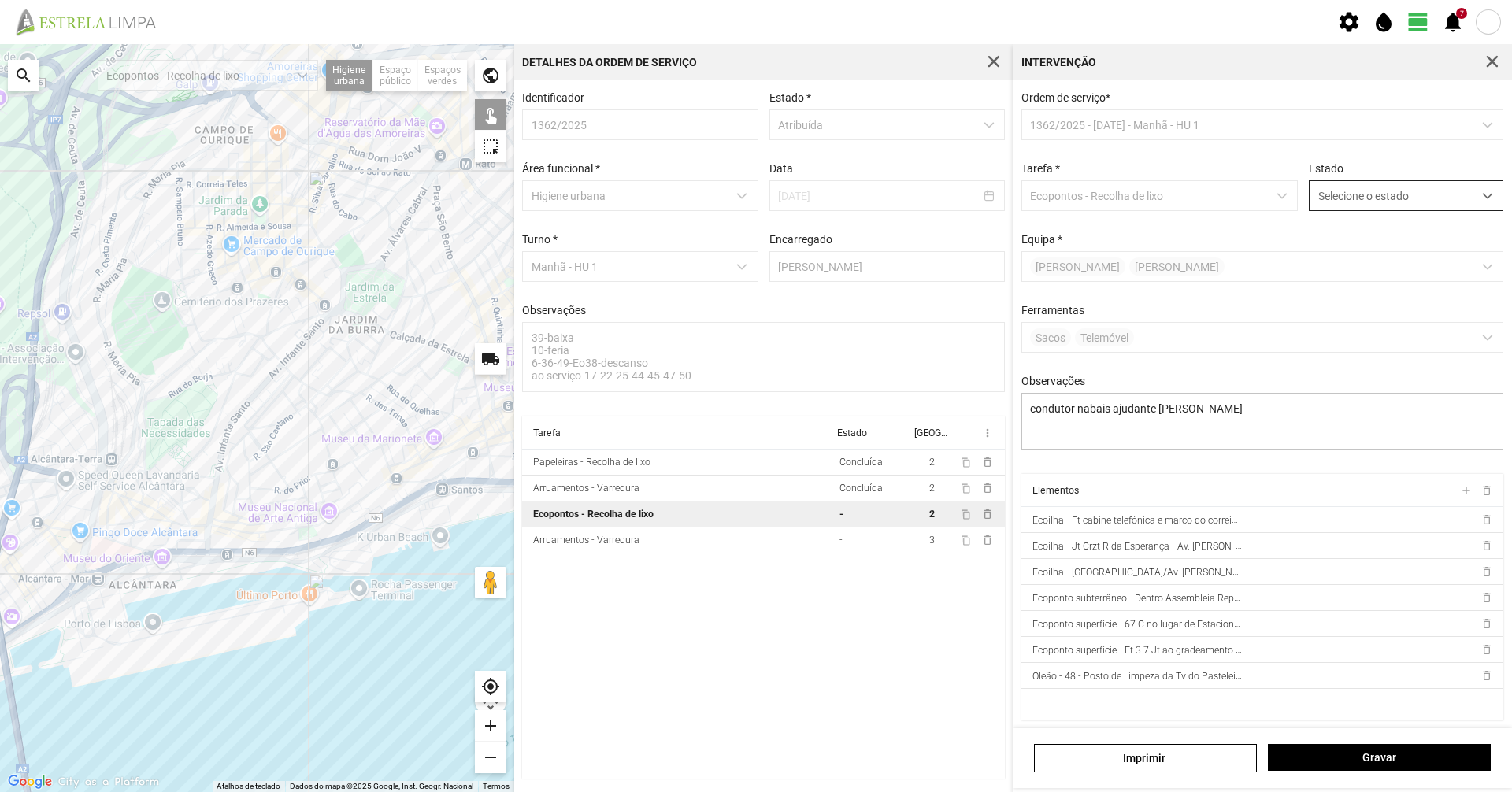
click at [1385, 197] on span "Selecione o estado" at bounding box center [1391, 195] width 163 height 30
click at [1369, 254] on li "Concluída" at bounding box center [1395, 258] width 187 height 30
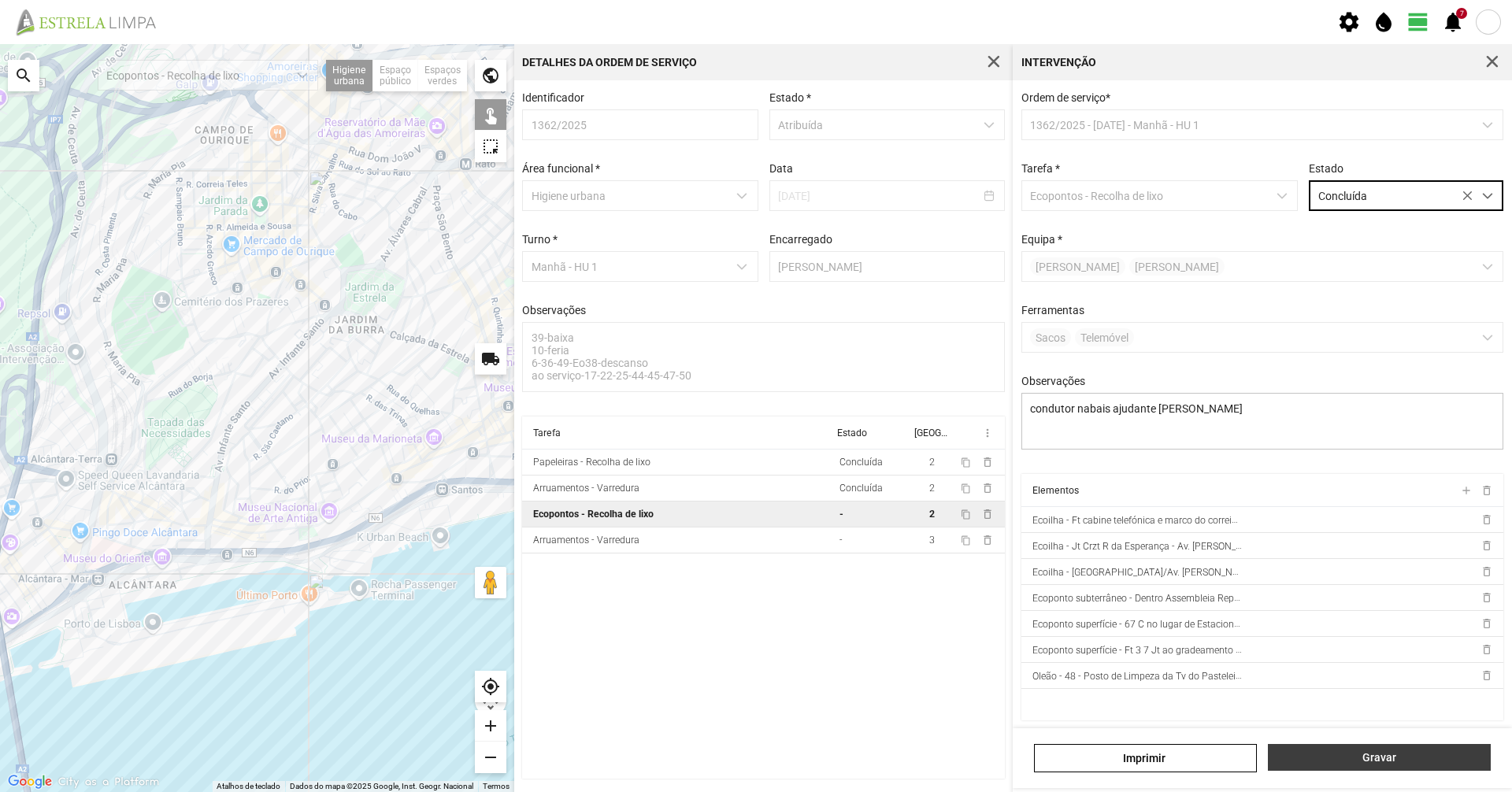
click at [1369, 762] on span "Gravar" at bounding box center [1380, 757] width 207 height 13
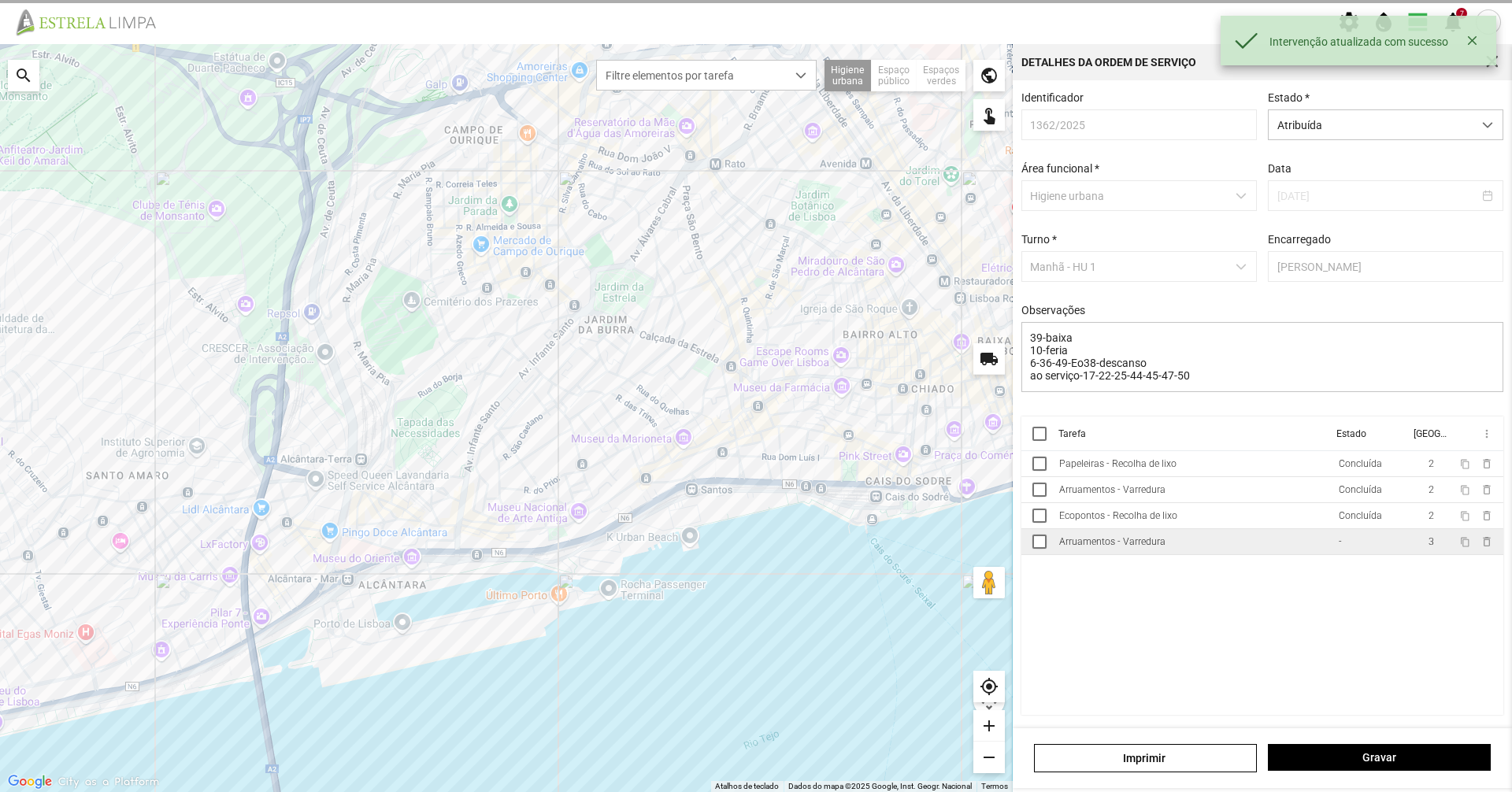
click at [1269, 555] on td "Arruamentos - Varredura" at bounding box center [1192, 542] width 280 height 26
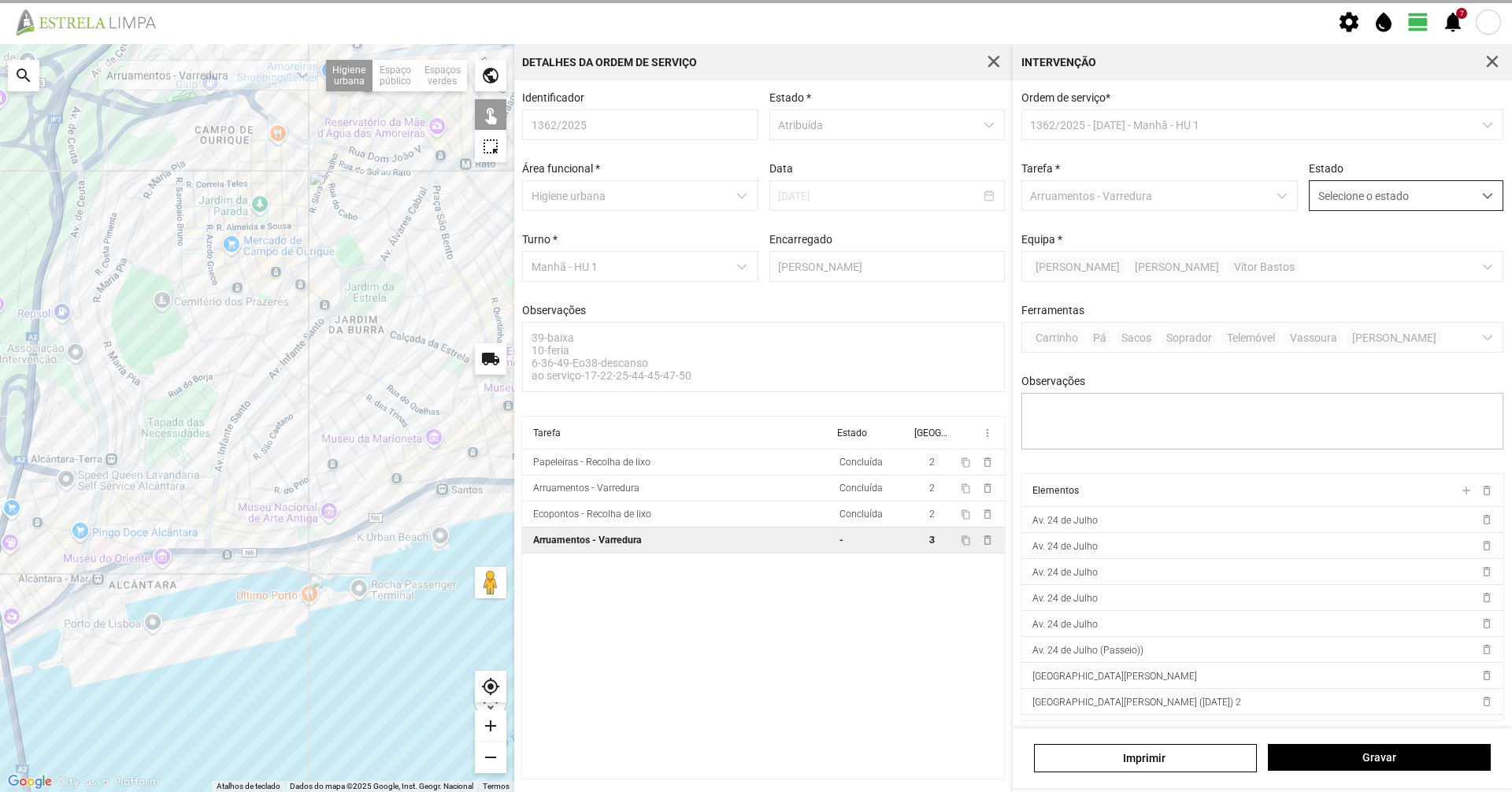
click at [1366, 191] on span "Selecione o estado" at bounding box center [1391, 195] width 163 height 30
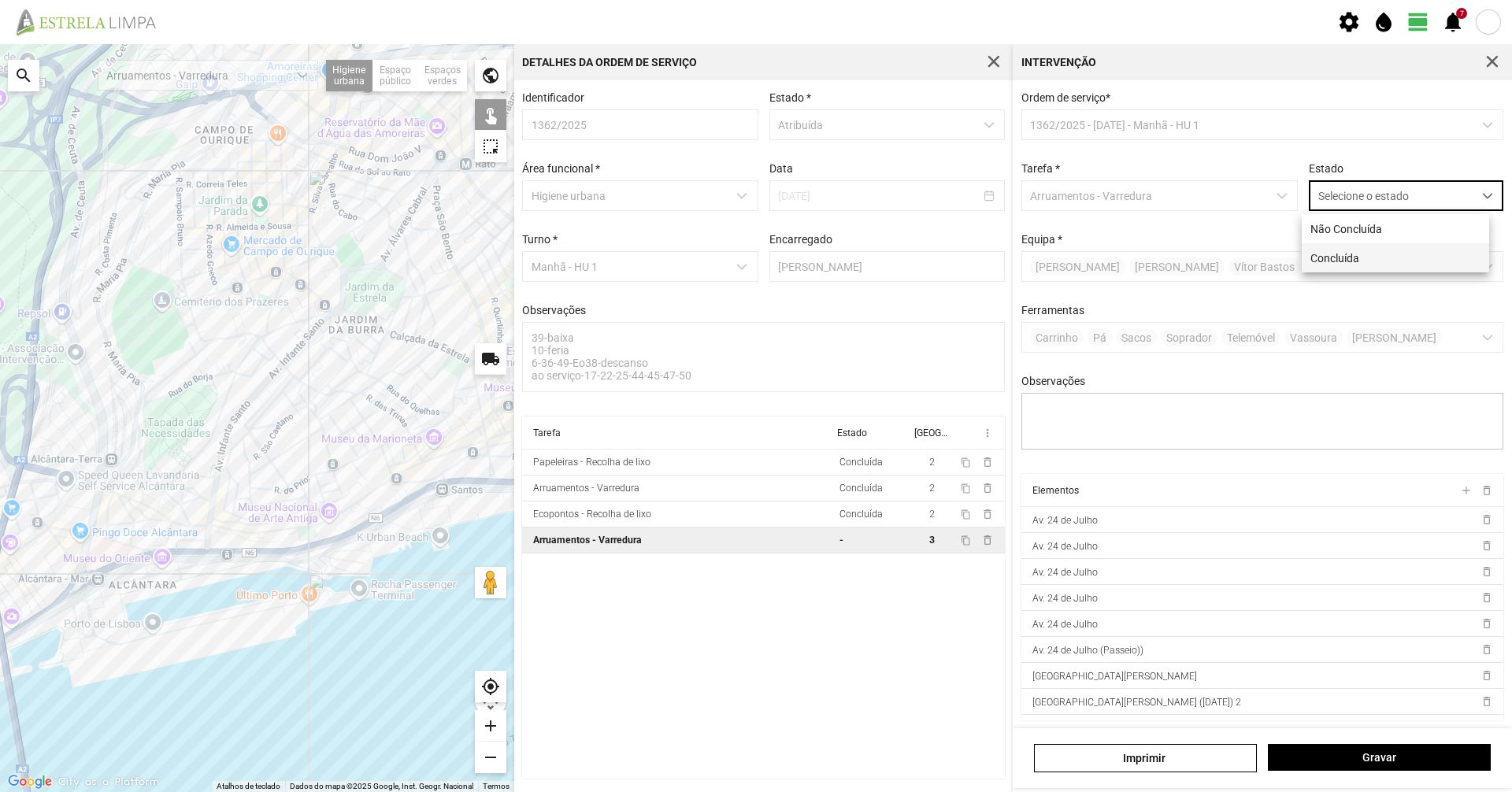
click at [1384, 260] on li "Concluída" at bounding box center [1395, 258] width 187 height 30
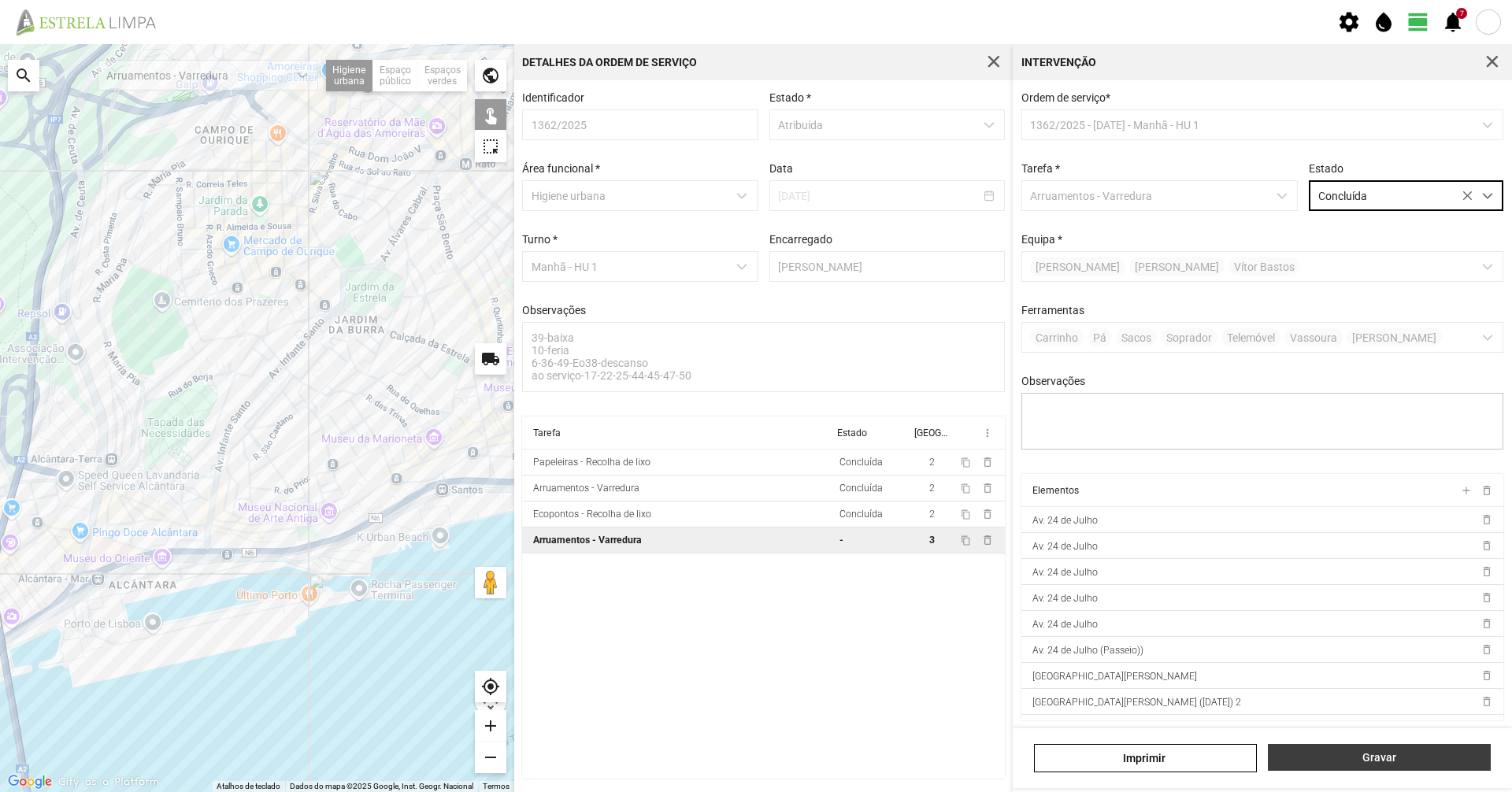
click at [1373, 754] on span "Gravar" at bounding box center [1380, 757] width 207 height 13
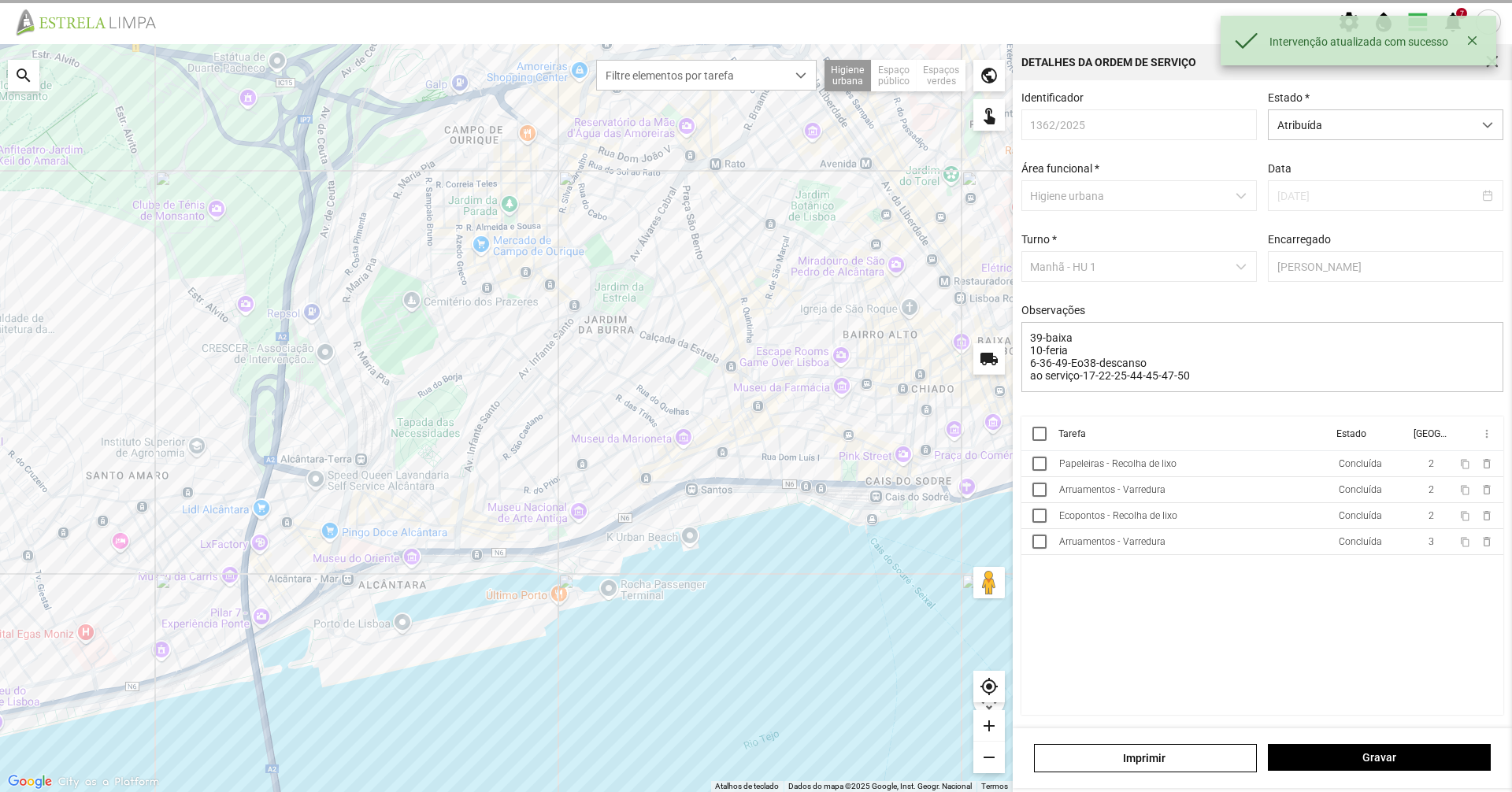
click at [1315, 106] on div "Estado * Atribuída" at bounding box center [1385, 115] width 246 height 49
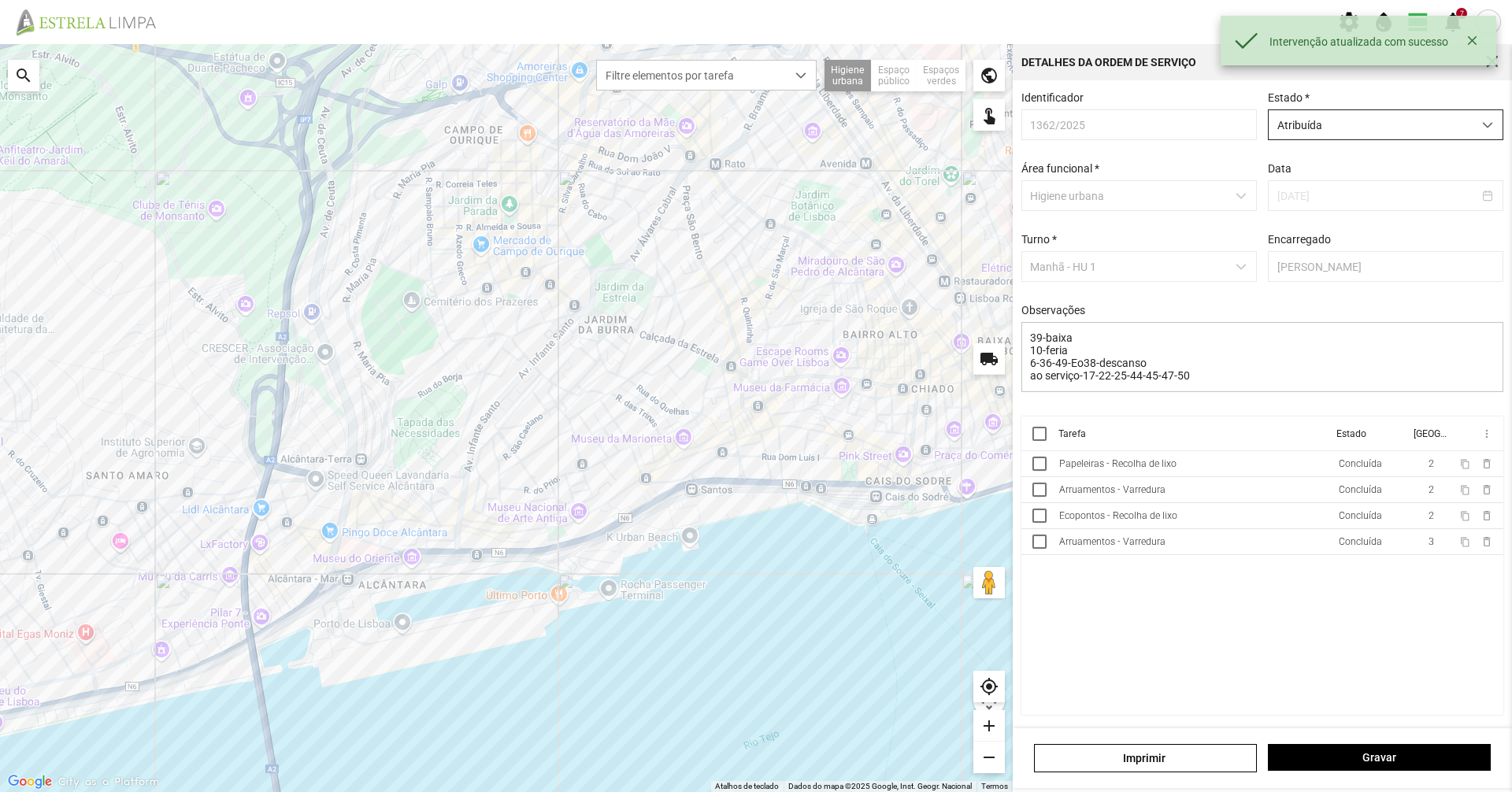
click at [1317, 115] on span "Atribuída" at bounding box center [1370, 125] width 204 height 30
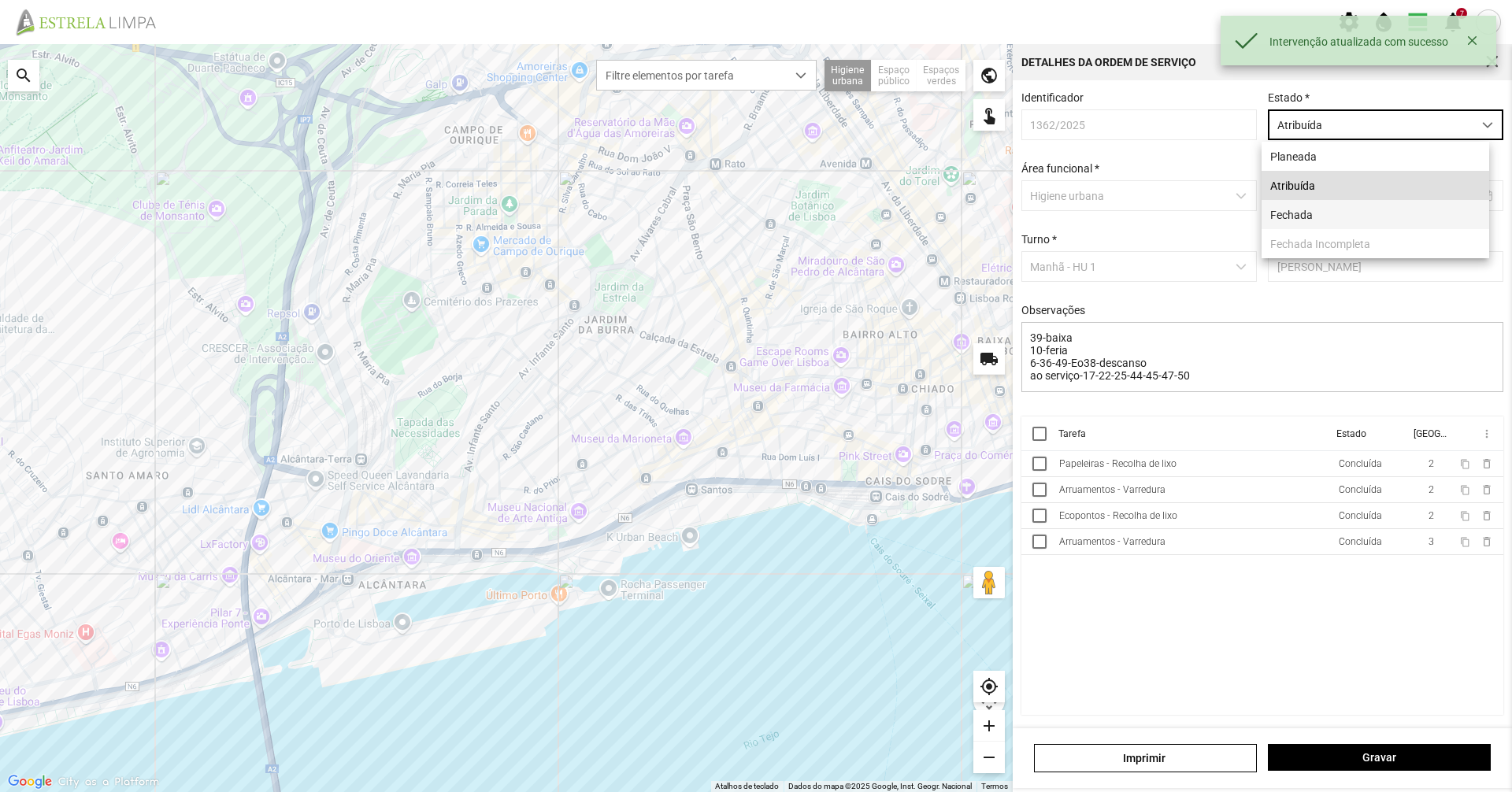
click at [1284, 218] on li "Fechada" at bounding box center [1375, 215] width 228 height 30
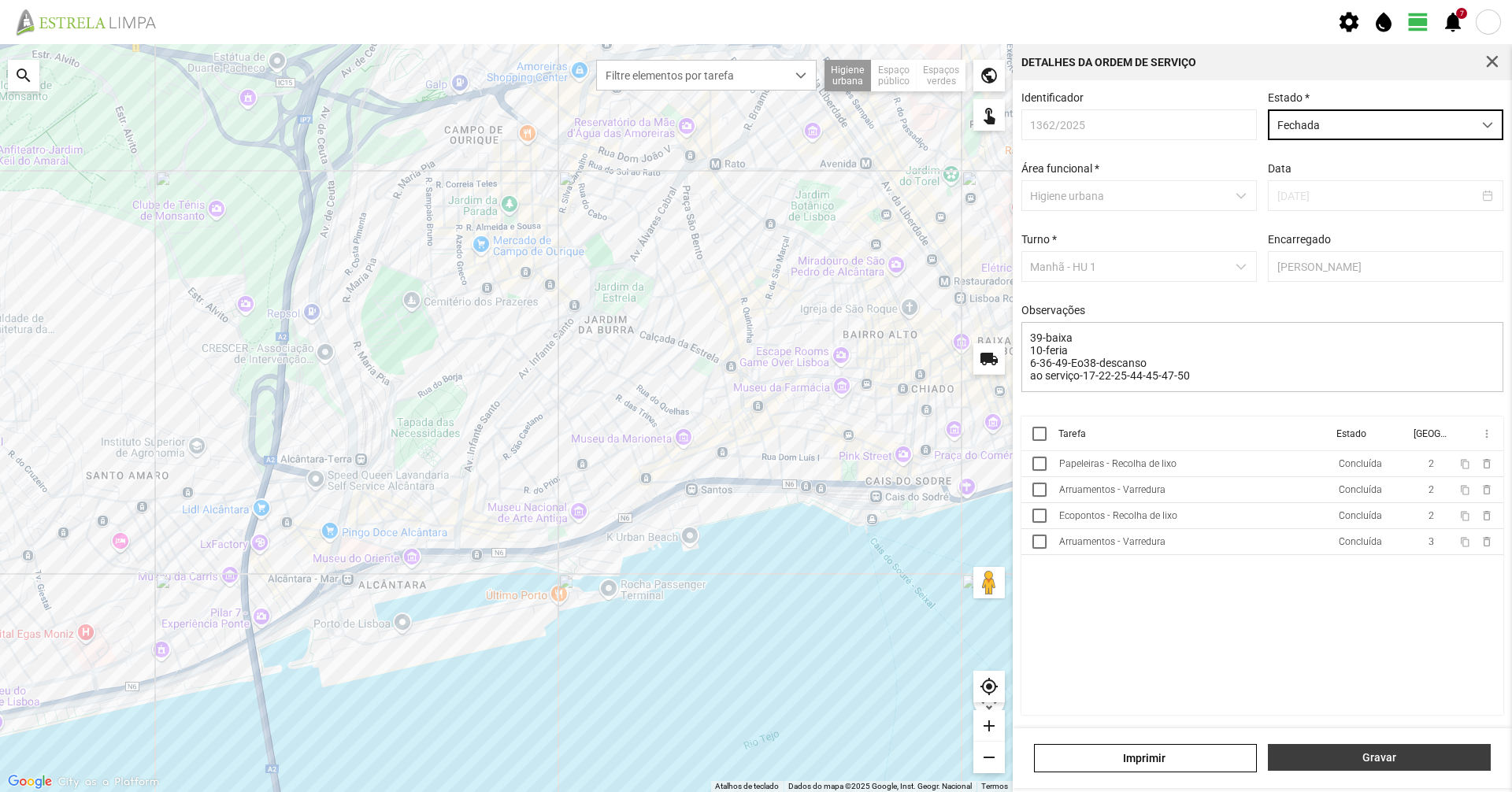
click at [1343, 764] on button "Gravar" at bounding box center [1379, 757] width 223 height 27
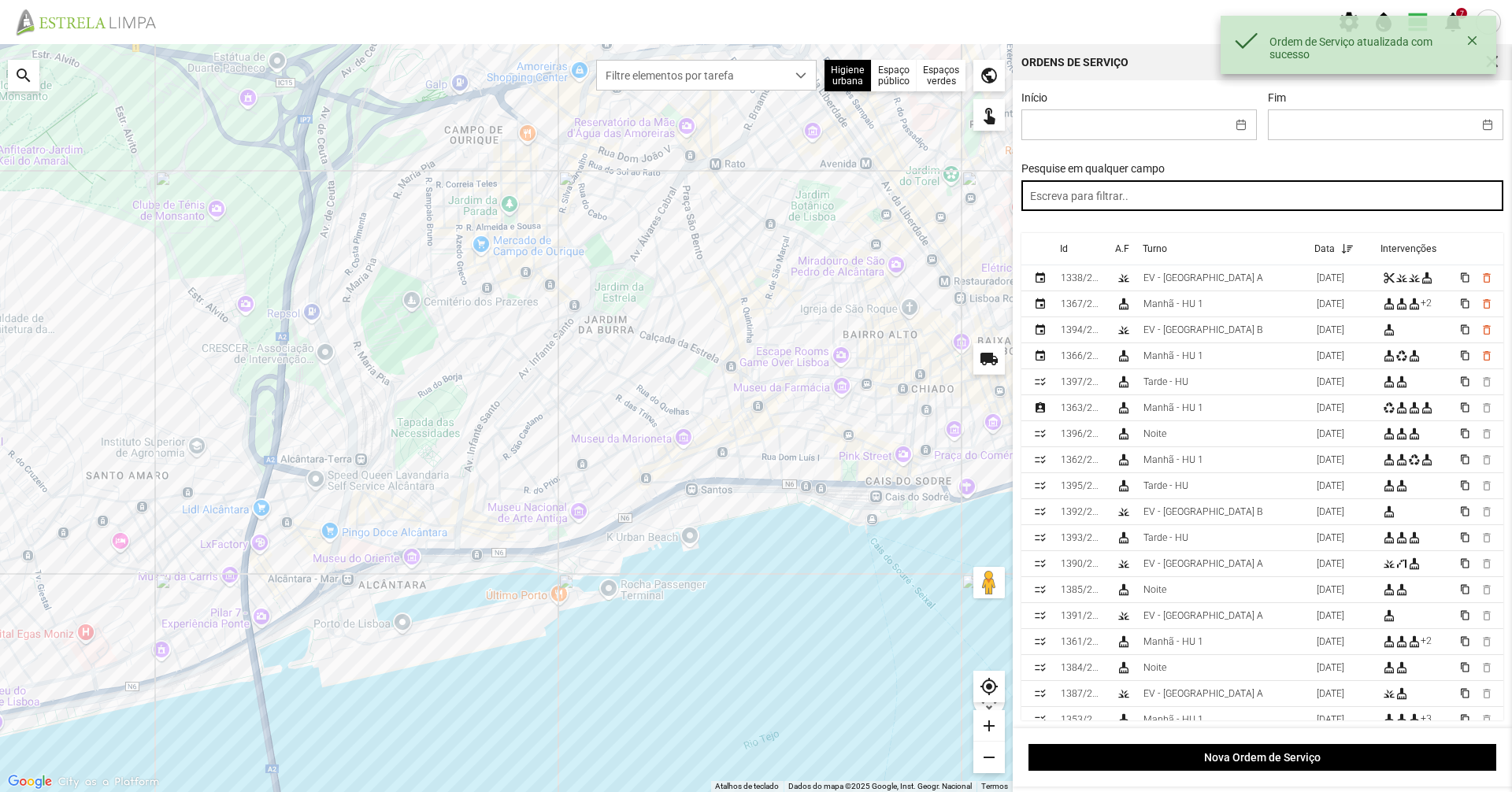
click at [1155, 191] on input "text" at bounding box center [1262, 195] width 482 height 30
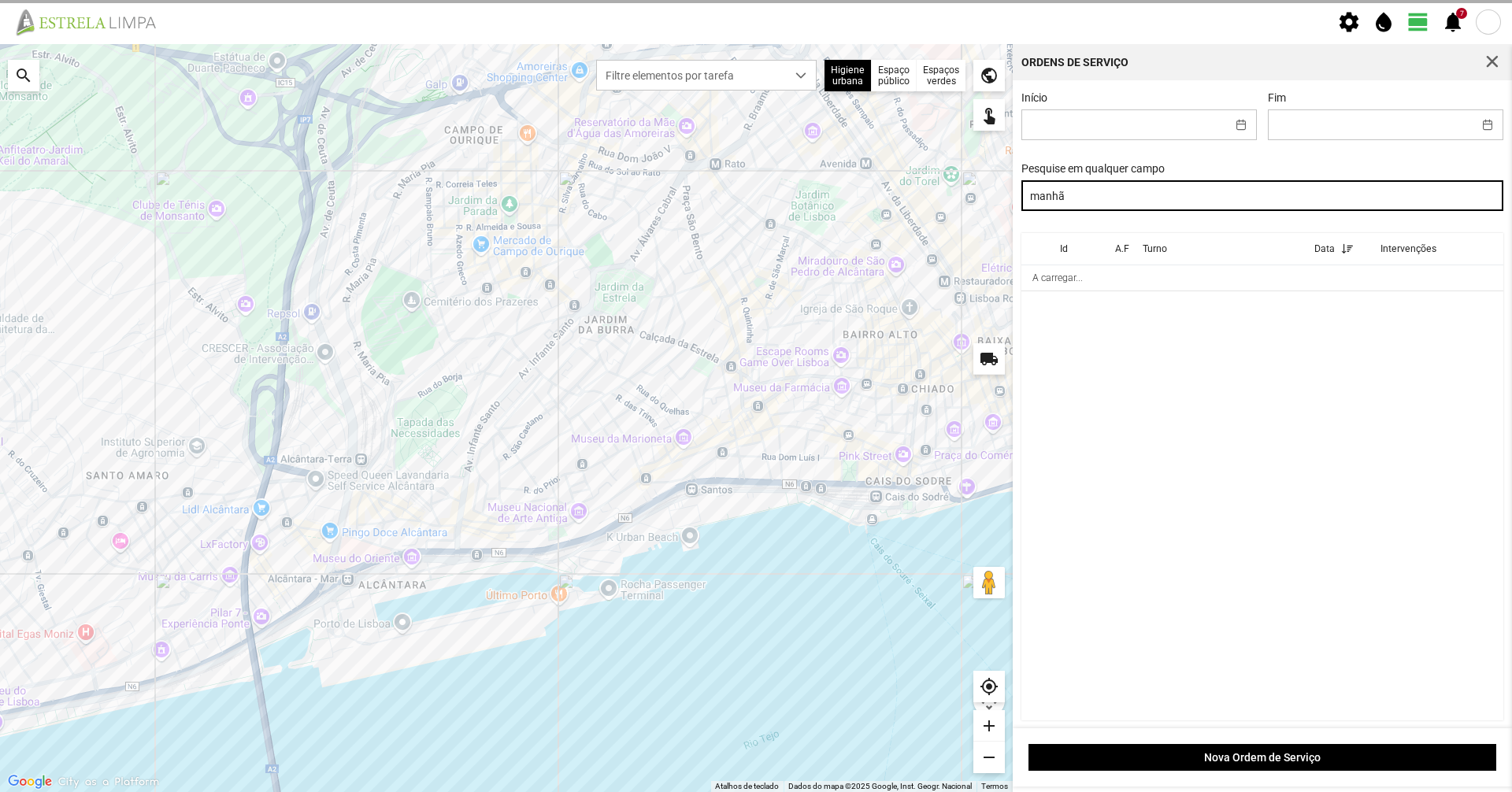
type input "manhã"
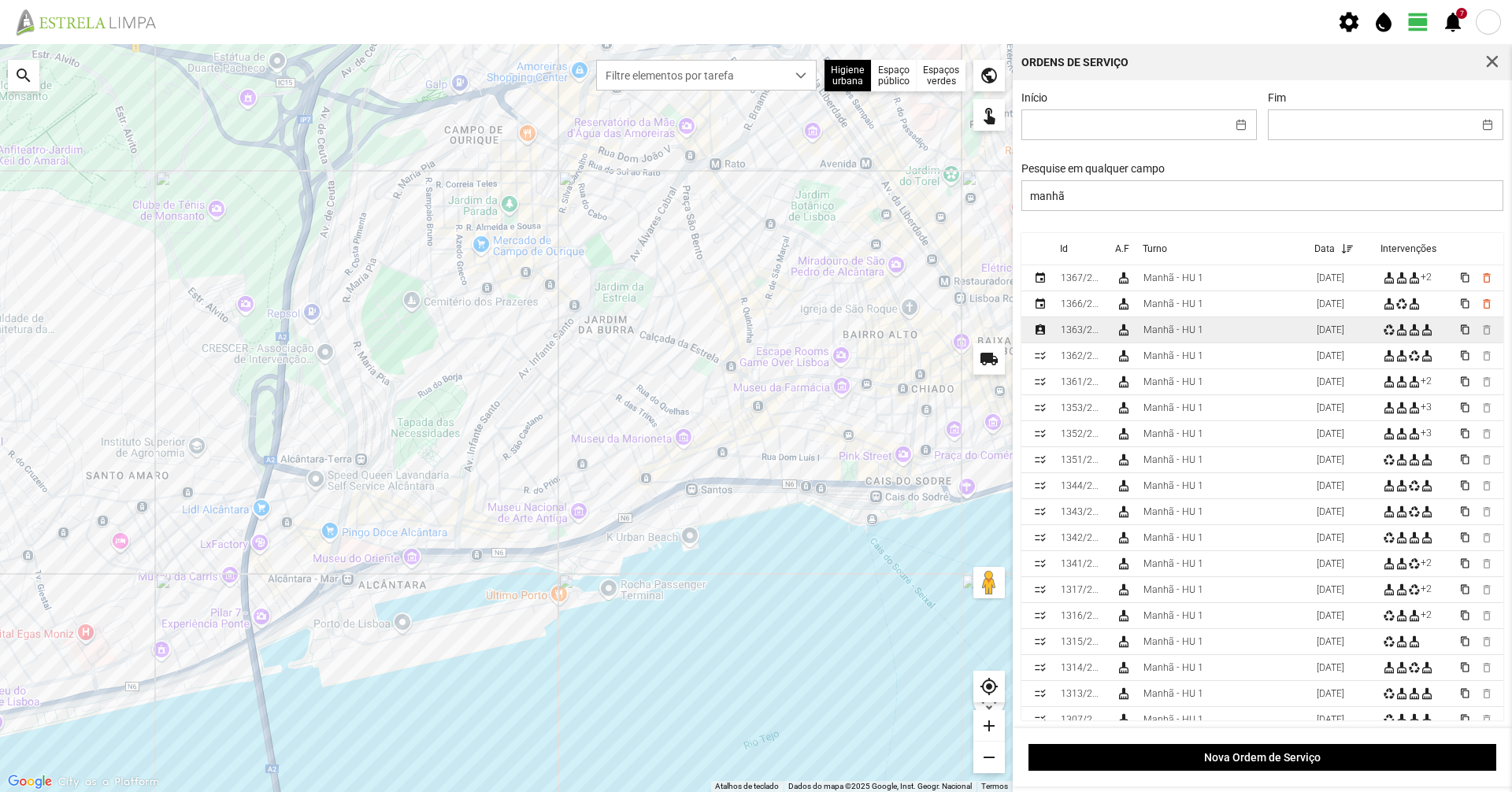
click at [1176, 331] on div "Manhã - HU 1" at bounding box center [1173, 330] width 60 height 11
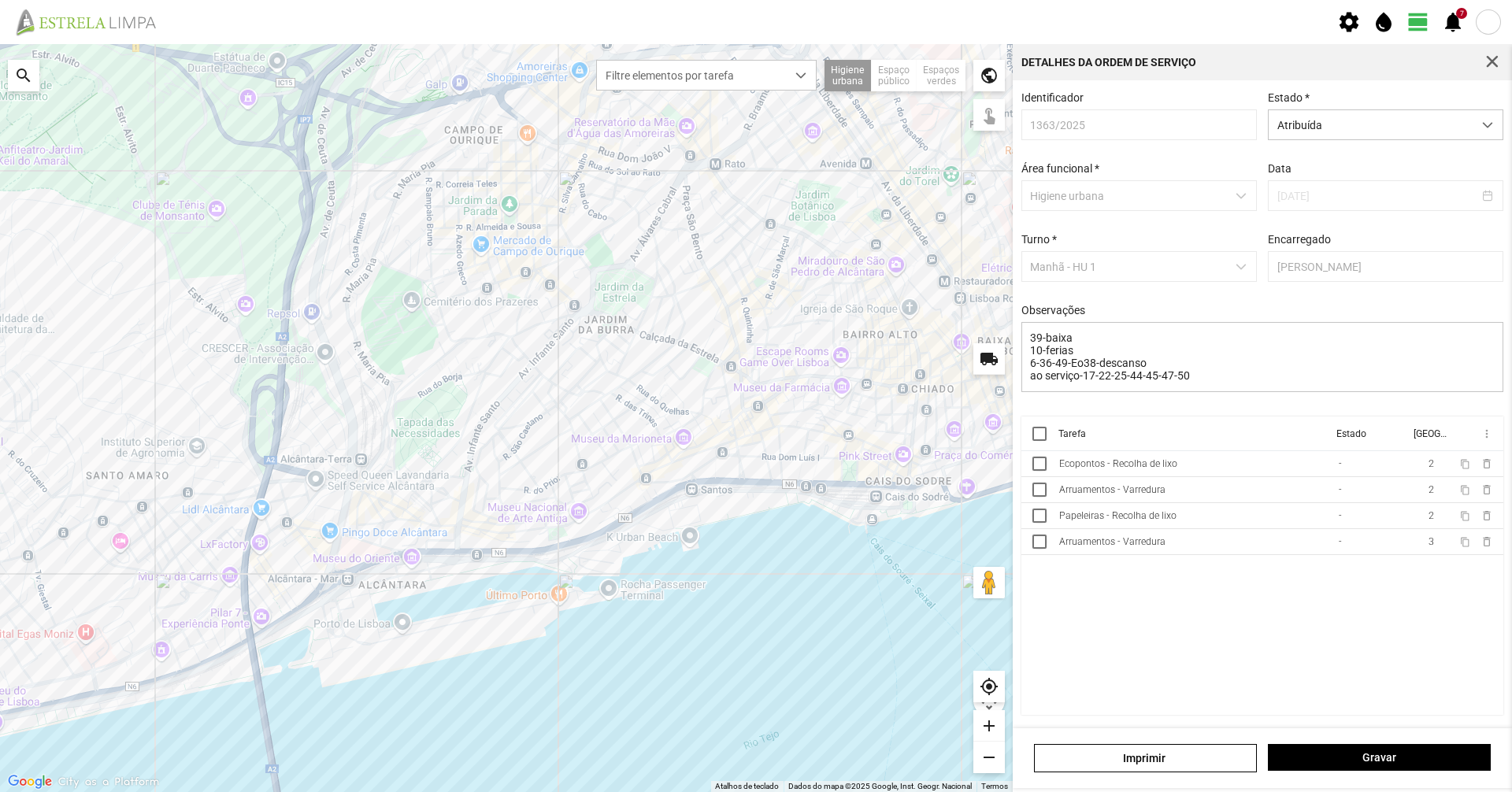
click at [1173, 485] on td "Arruamentos - Varredura" at bounding box center [1192, 490] width 280 height 26
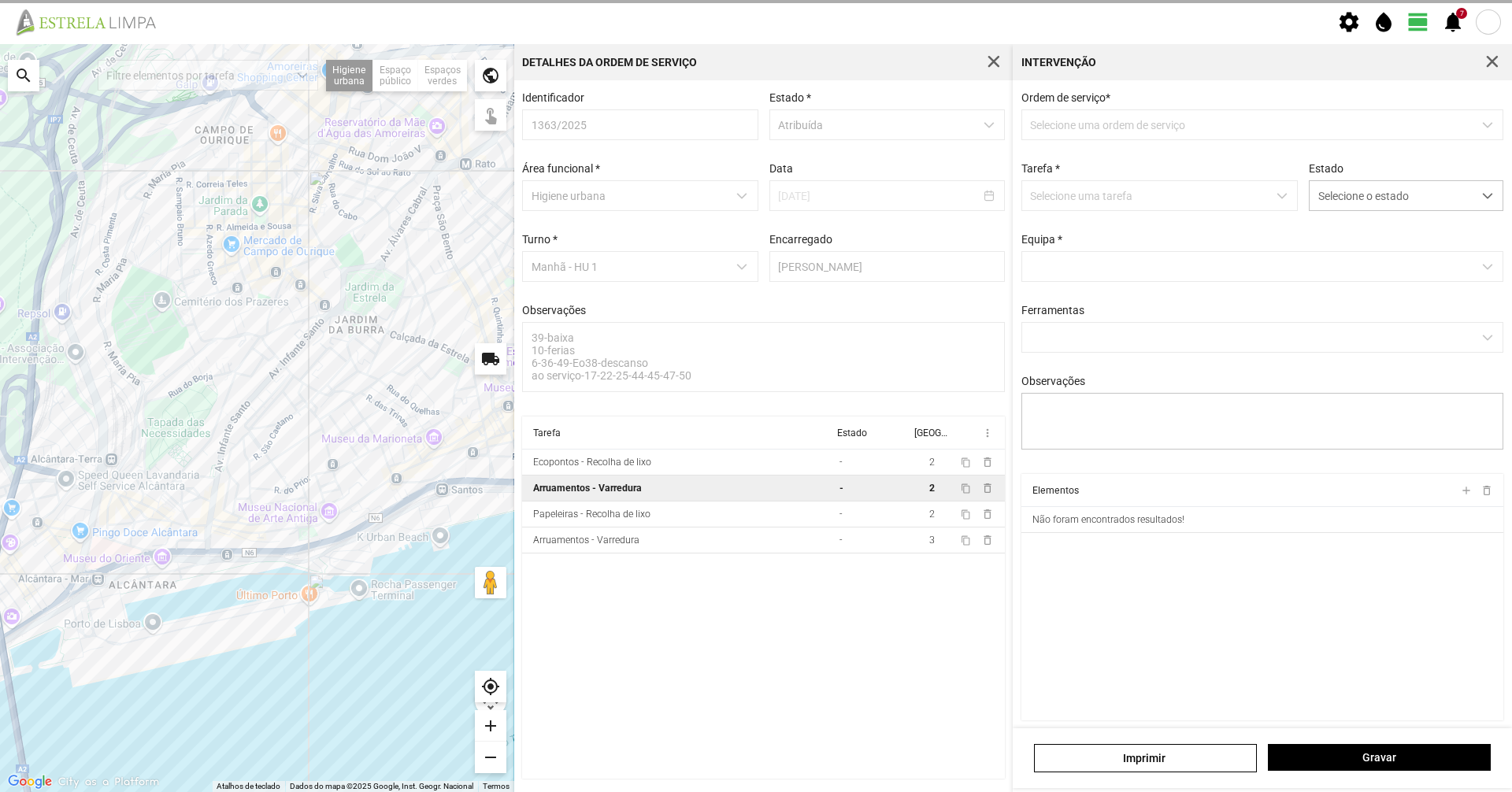
click at [804, 481] on td "Arruamentos - Varredura" at bounding box center [677, 489] width 311 height 26
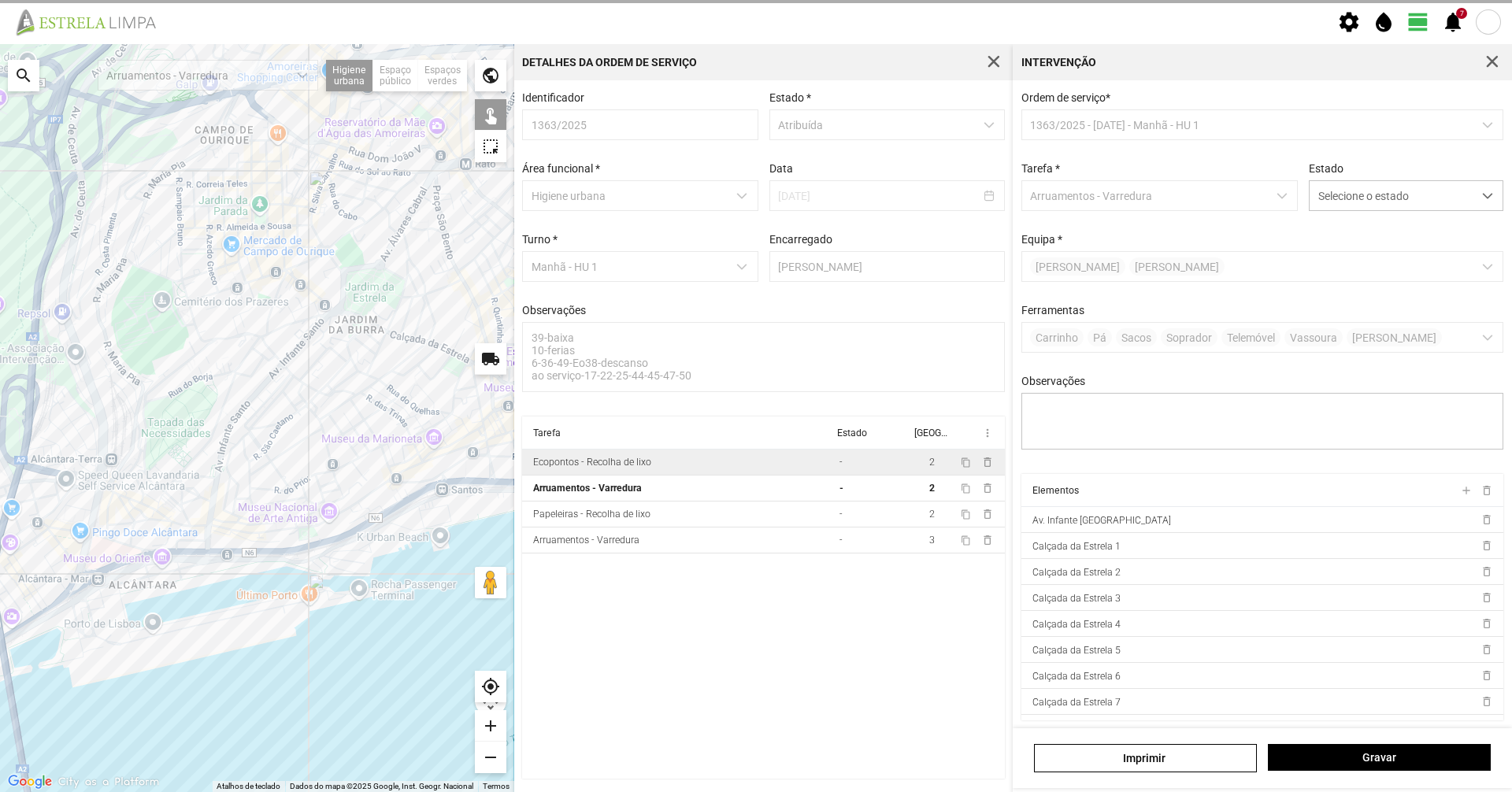
click at [796, 469] on td "Ecopontos - Recolha de lixo" at bounding box center [677, 462] width 311 height 26
type textarea "condutor nabais ajudante [PERSON_NAME]"
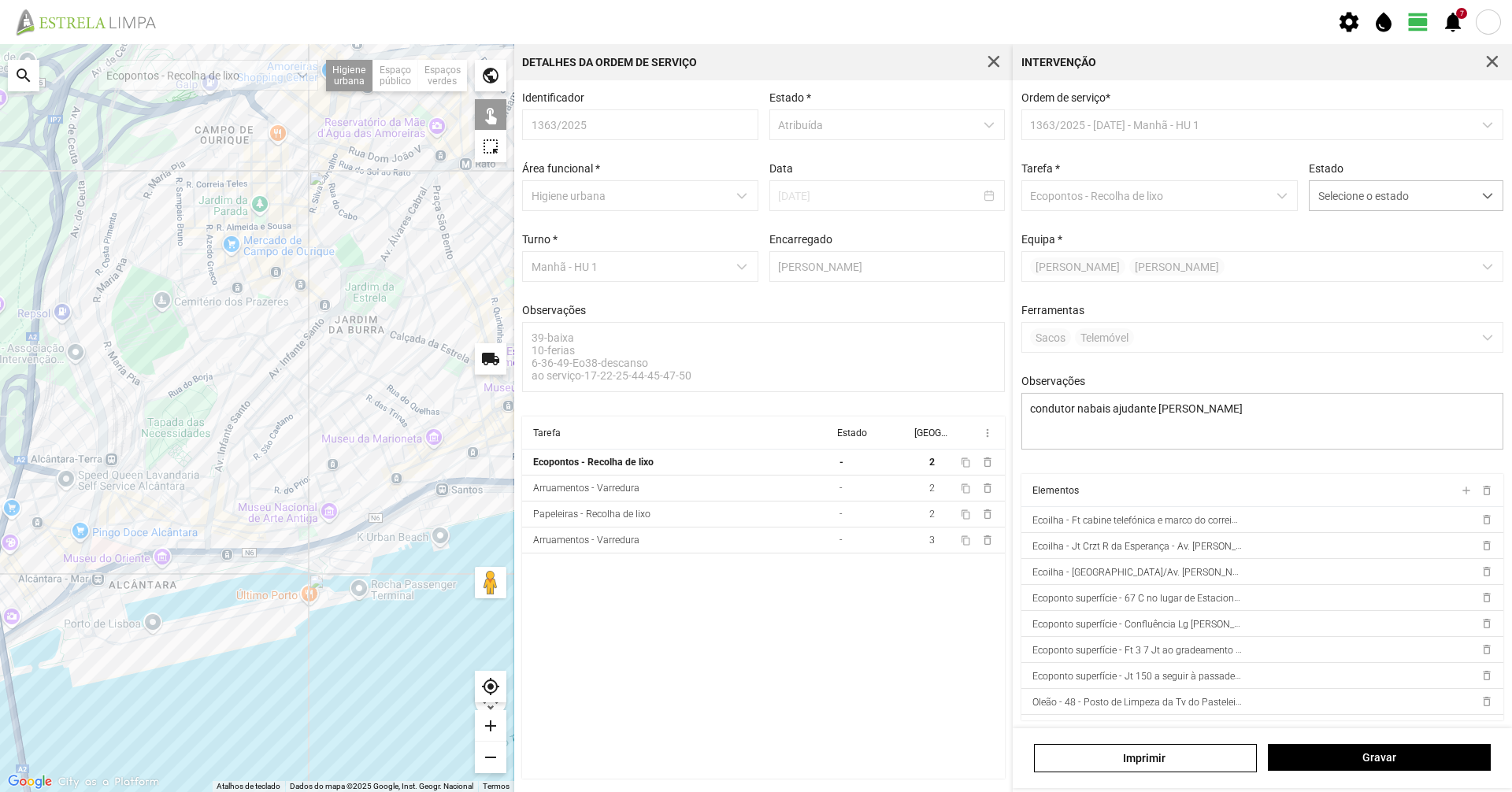
click at [1346, 182] on div "Estado Selecione o estado" at bounding box center [1406, 186] width 206 height 49
click at [1346, 202] on span "Selecione o estado" at bounding box center [1391, 195] width 163 height 30
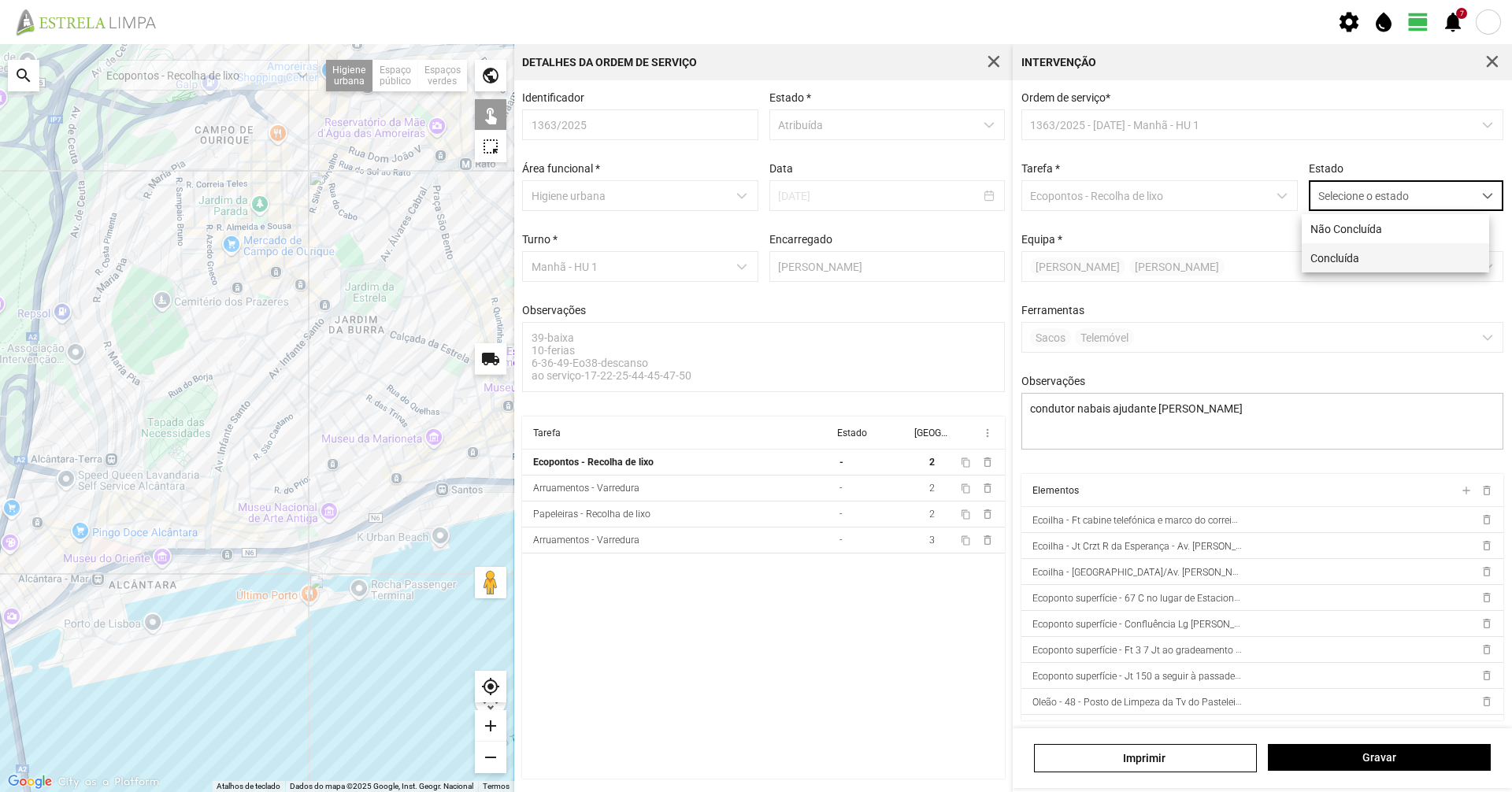
click at [1322, 255] on li "Concluída" at bounding box center [1395, 258] width 187 height 30
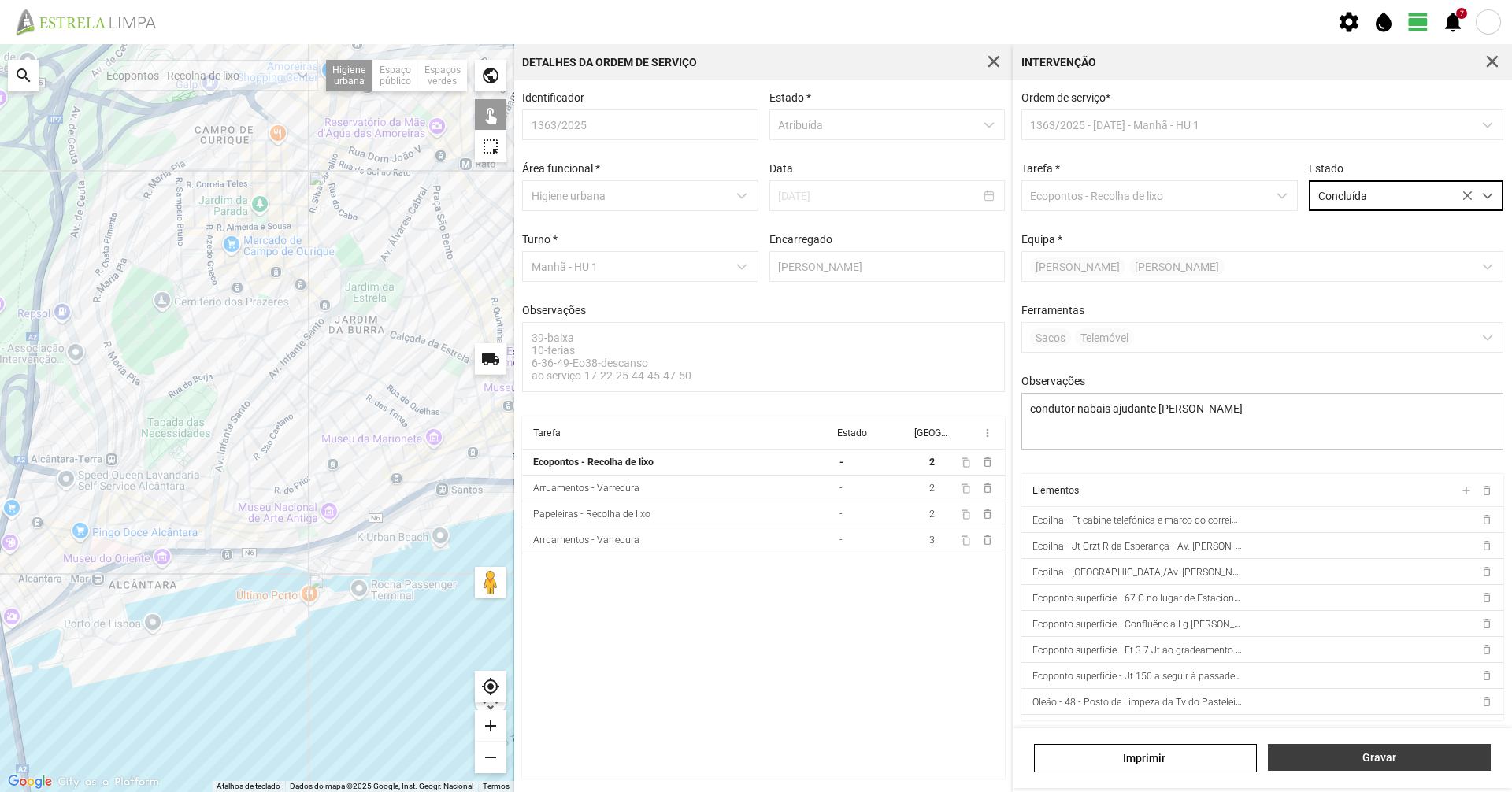
click at [1358, 766] on button "Gravar" at bounding box center [1379, 757] width 223 height 27
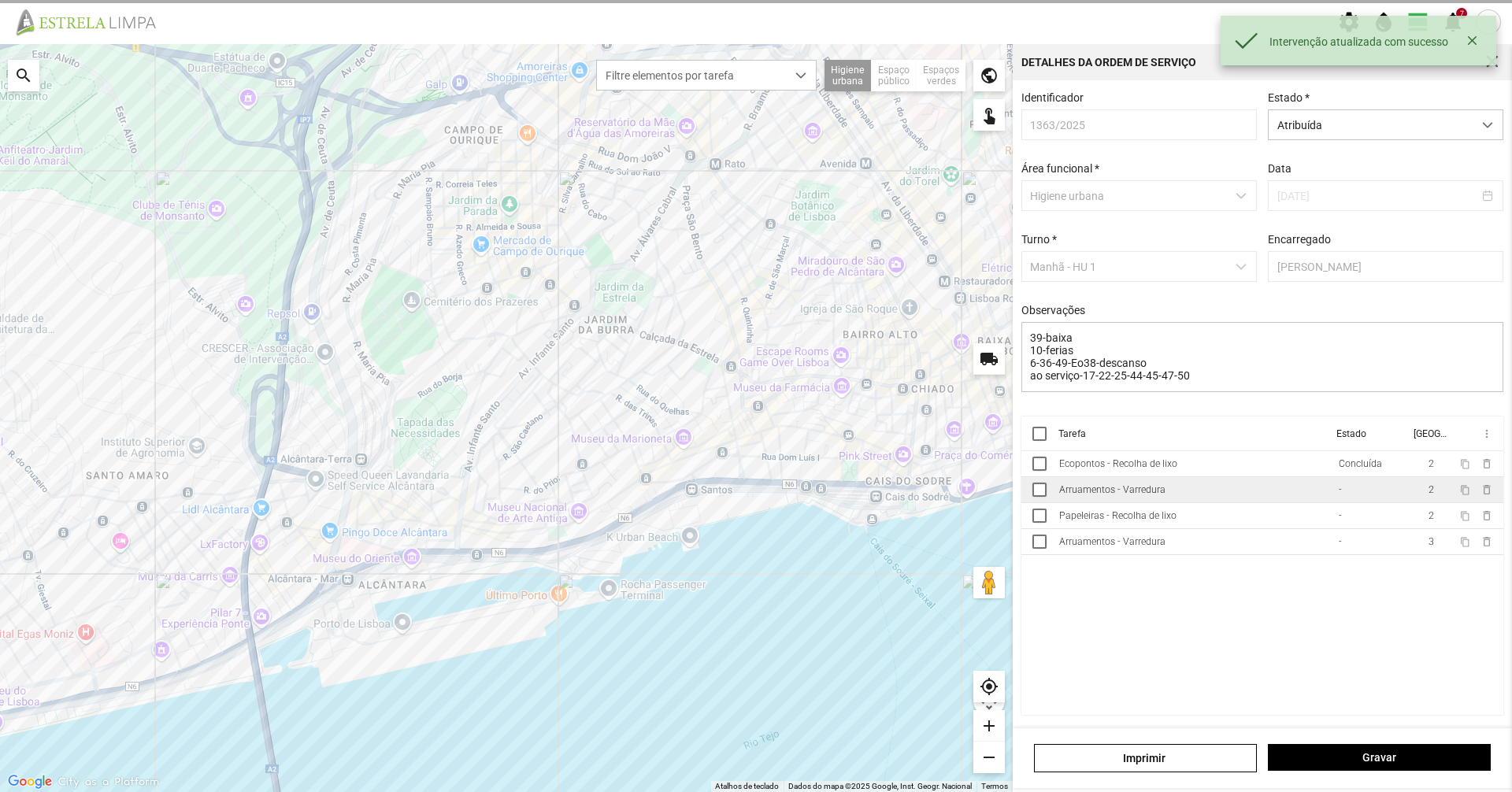
click at [1263, 502] on td "Arruamentos - Varredura" at bounding box center [1192, 490] width 280 height 26
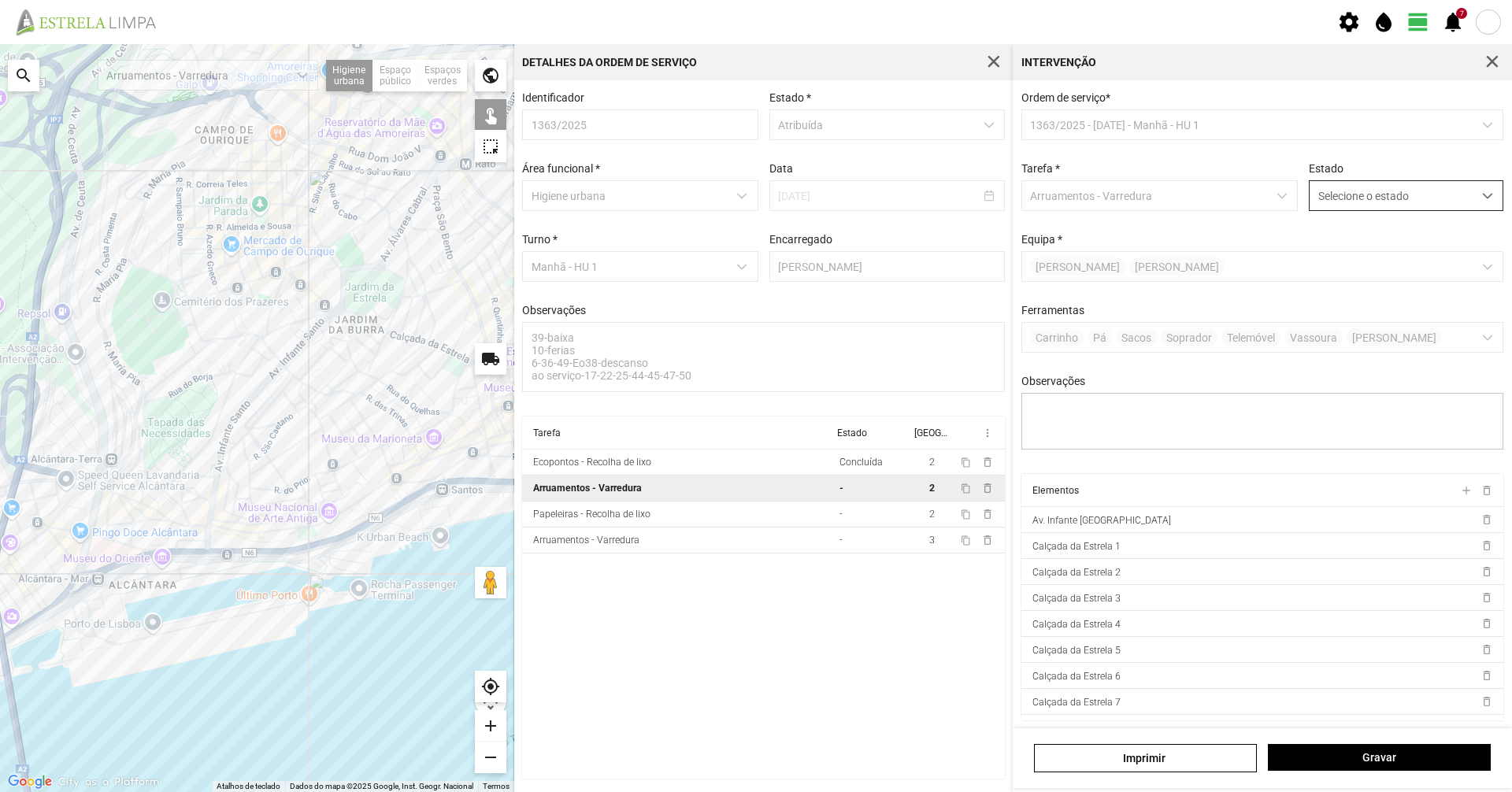
click at [1351, 204] on span "Selecione o estado" at bounding box center [1391, 195] width 163 height 30
click at [1326, 267] on li "Concluída" at bounding box center [1395, 258] width 187 height 30
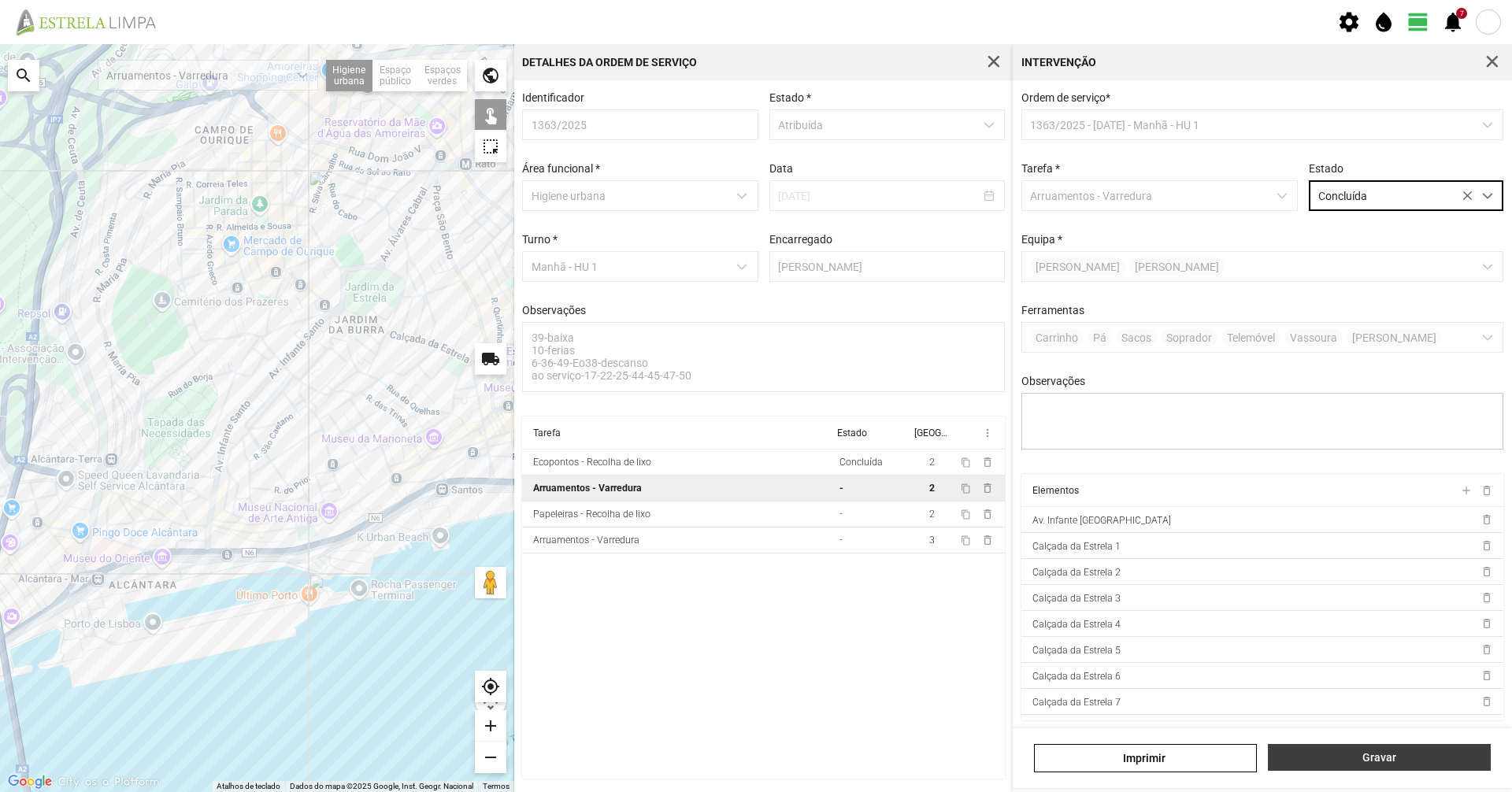
click at [1365, 762] on span "Gravar" at bounding box center [1380, 757] width 207 height 13
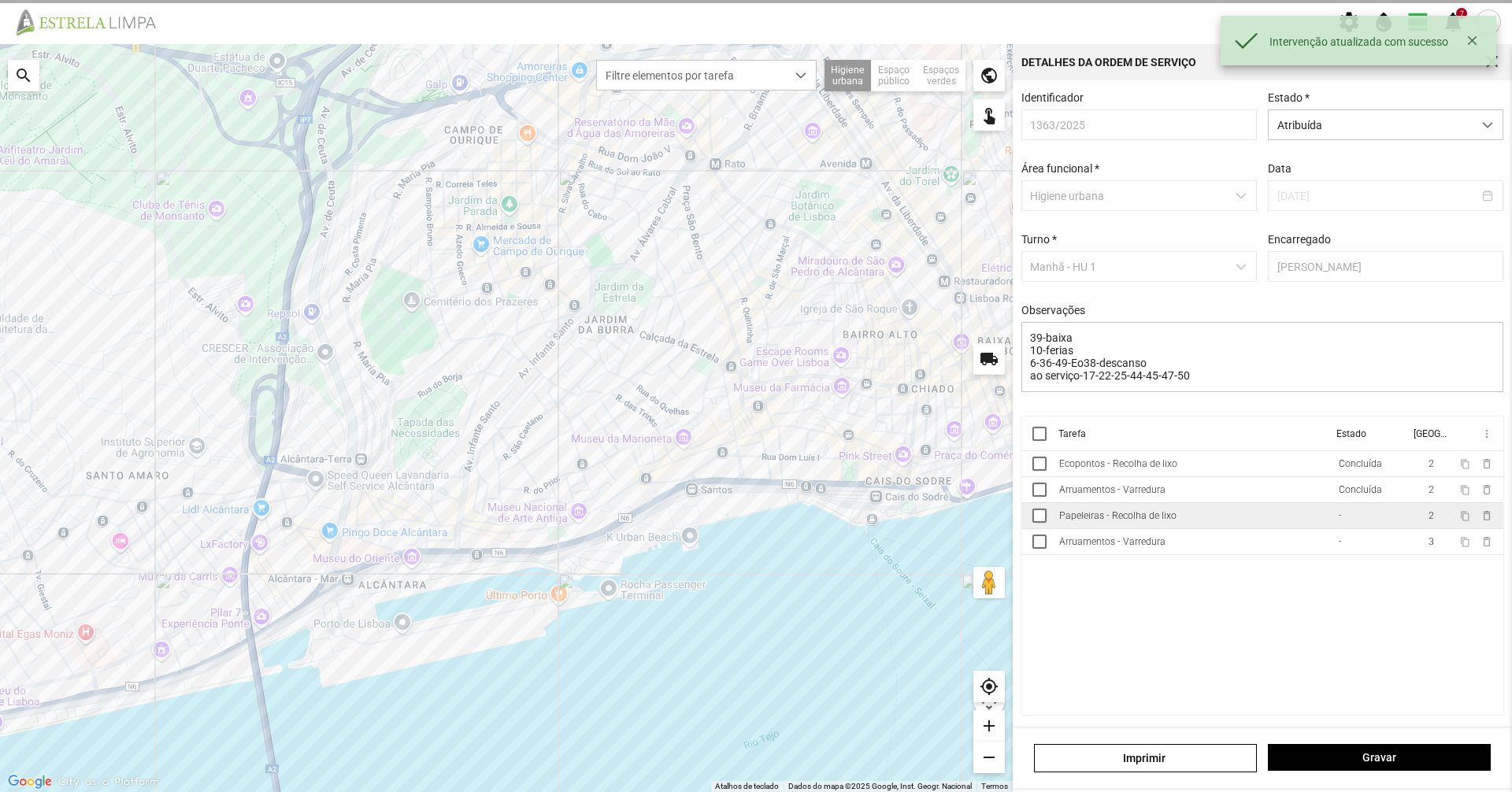
click at [1199, 526] on td "Papeleiras - Recolha de lixo" at bounding box center [1192, 515] width 280 height 26
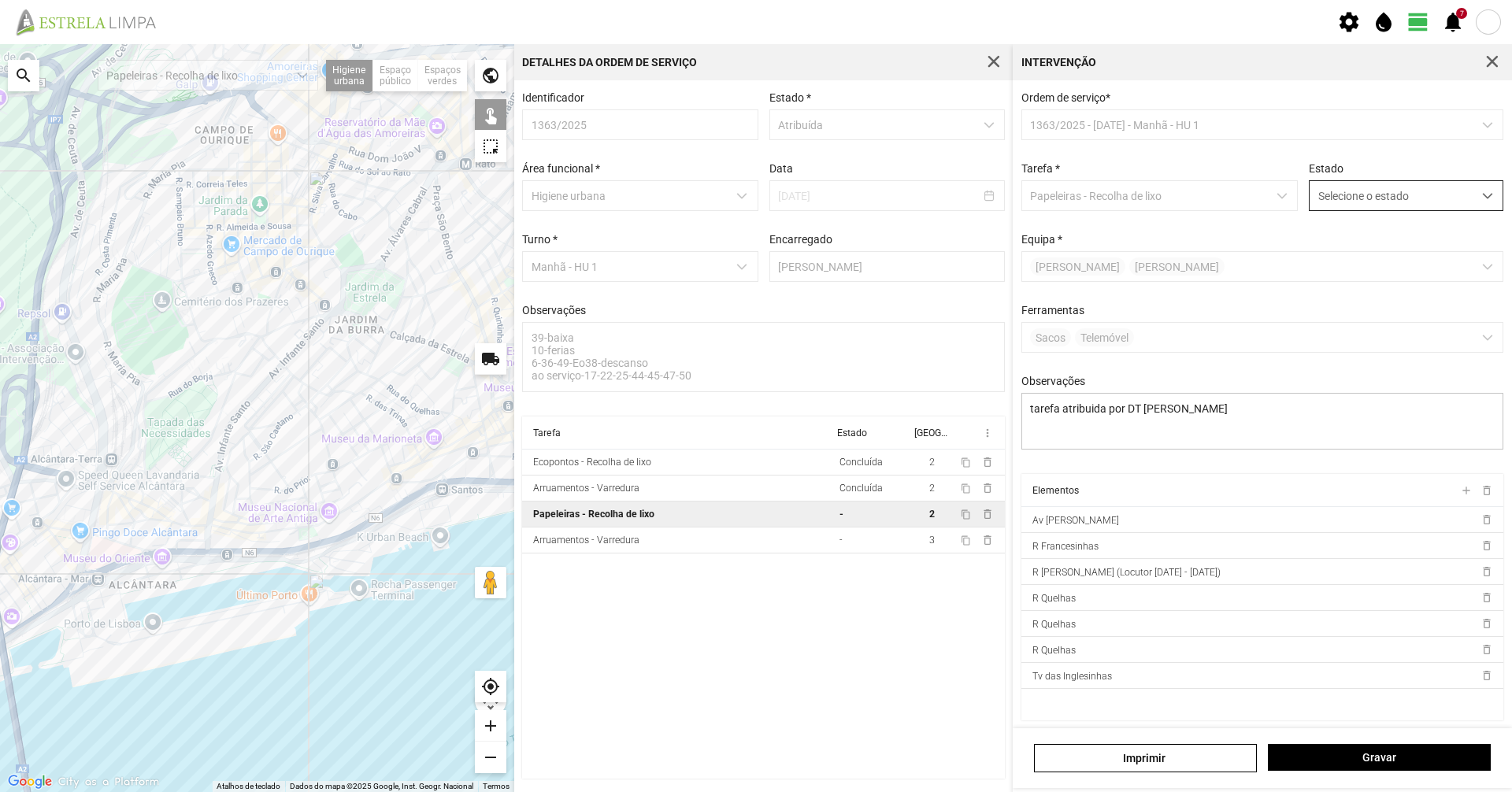
click at [1357, 210] on span "Selecione o estado" at bounding box center [1391, 195] width 163 height 30
click at [1346, 250] on li "Concluída" at bounding box center [1395, 258] width 187 height 30
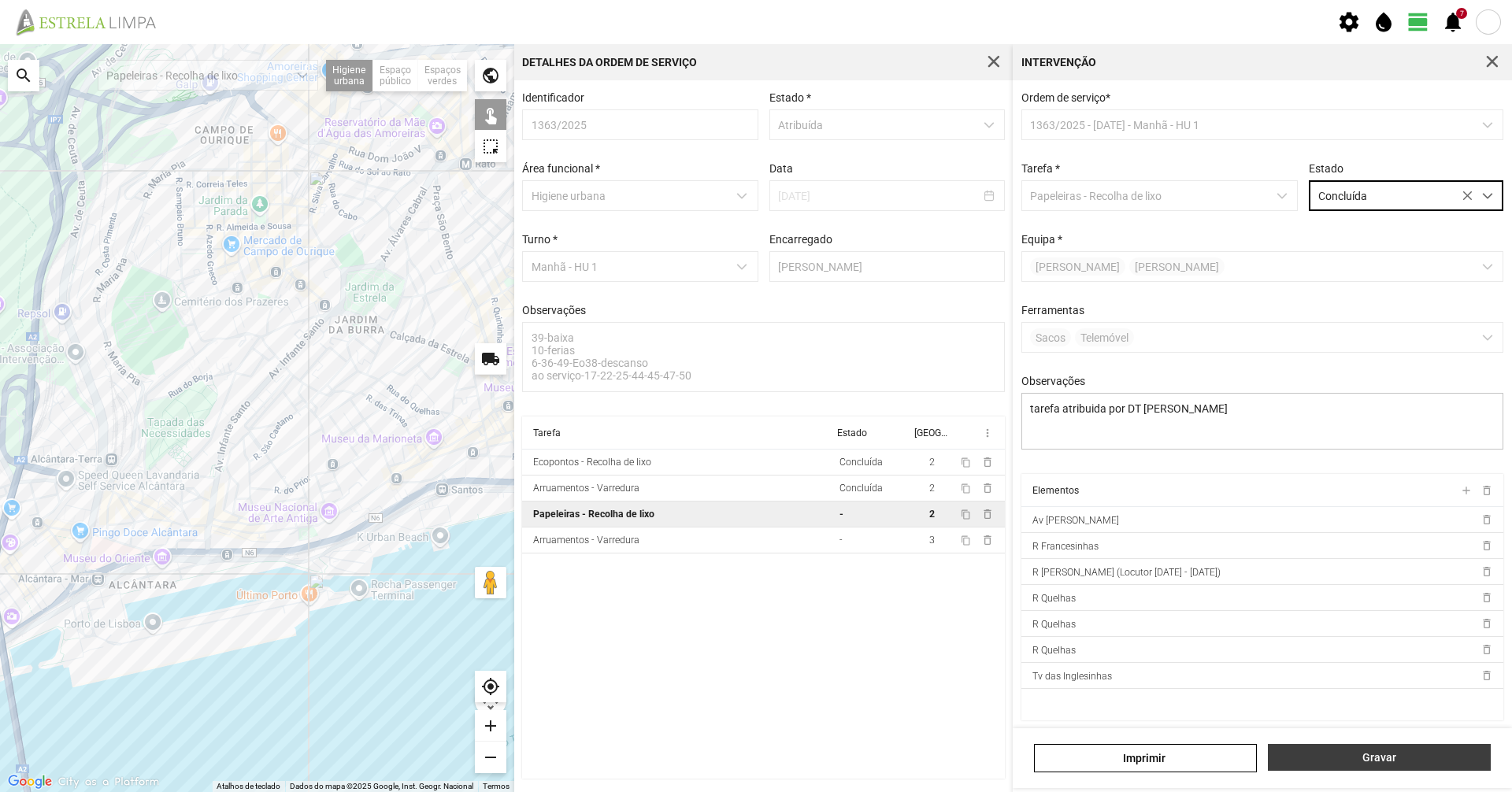
click at [1359, 745] on button "Gravar" at bounding box center [1379, 757] width 223 height 27
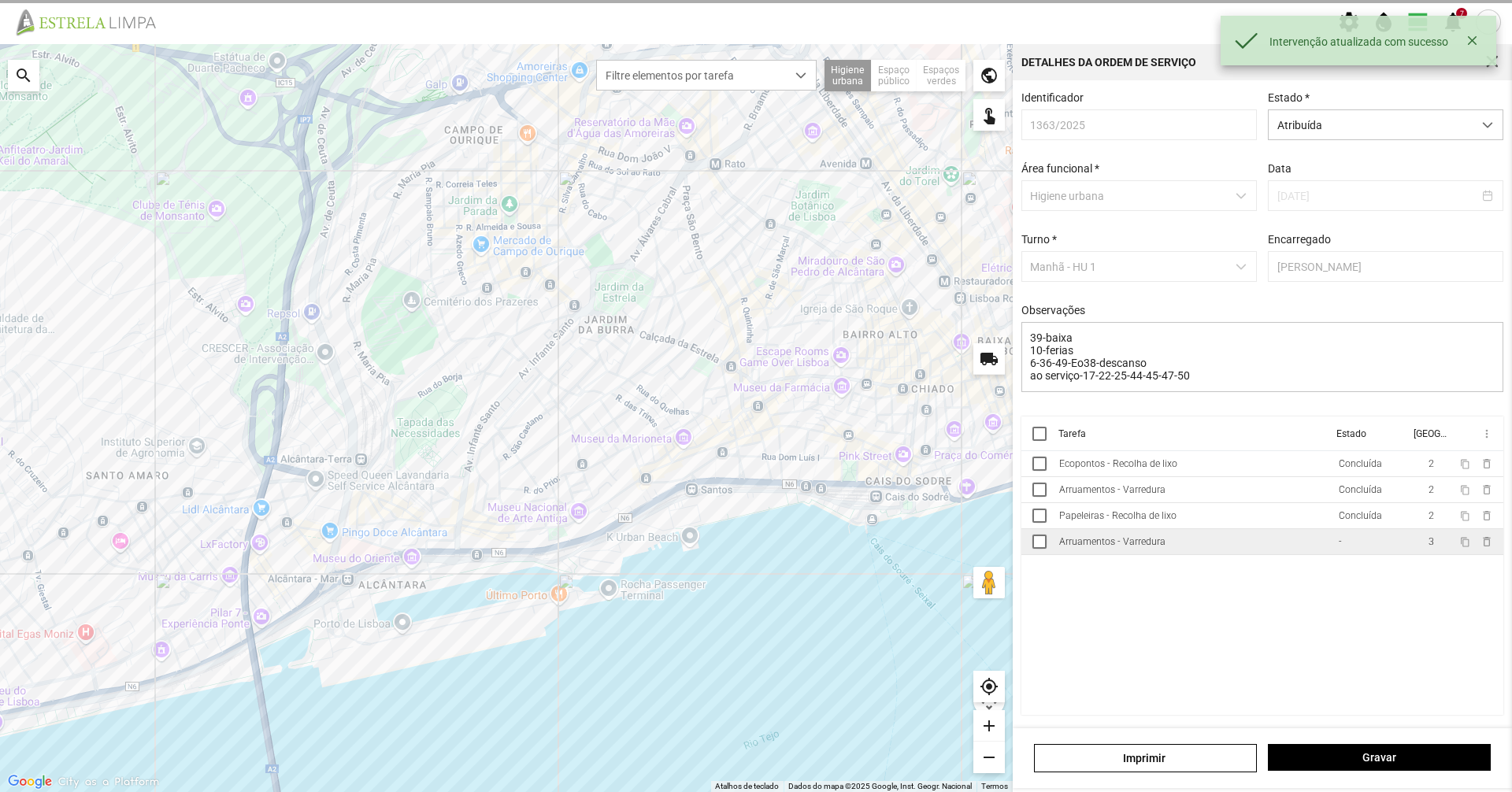
click at [1086, 547] on div "Arruamentos - Varredura" at bounding box center [1112, 541] width 106 height 11
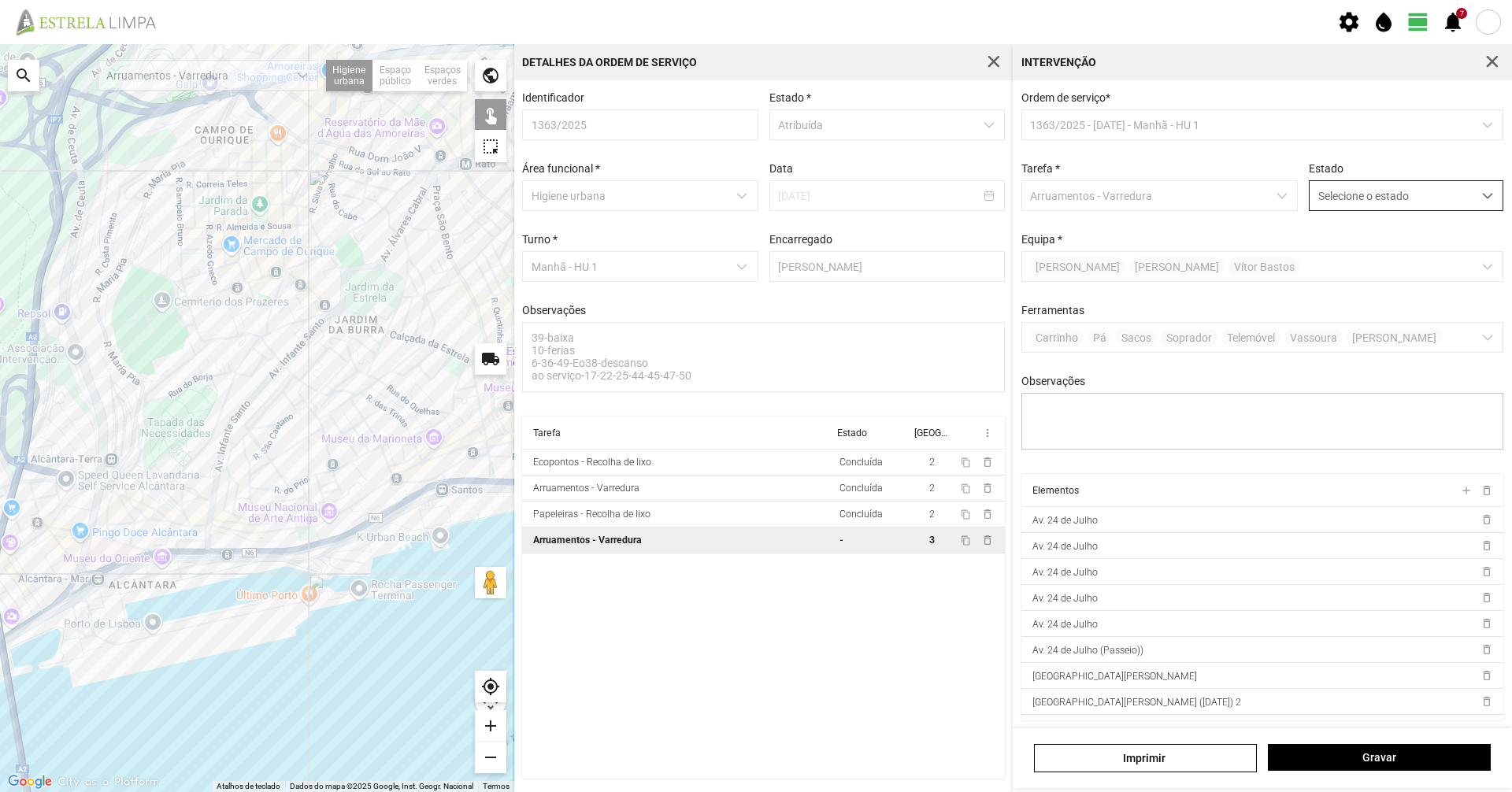
click at [1474, 191] on div "dropdown trigger" at bounding box center [1487, 195] width 30 height 30
click at [1440, 262] on li "Concluída" at bounding box center [1395, 258] width 187 height 30
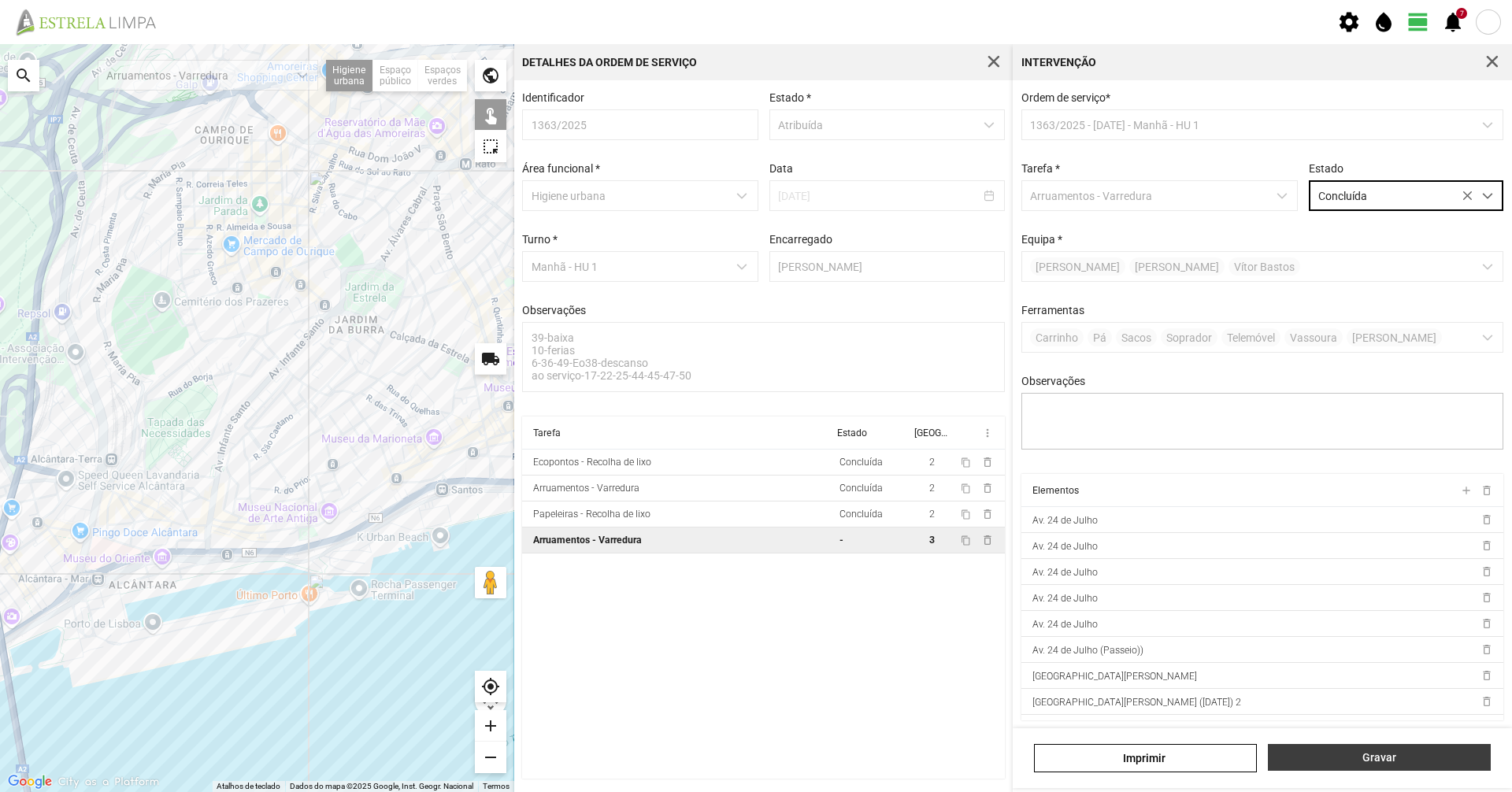
click at [1351, 758] on span "Gravar" at bounding box center [1380, 757] width 207 height 13
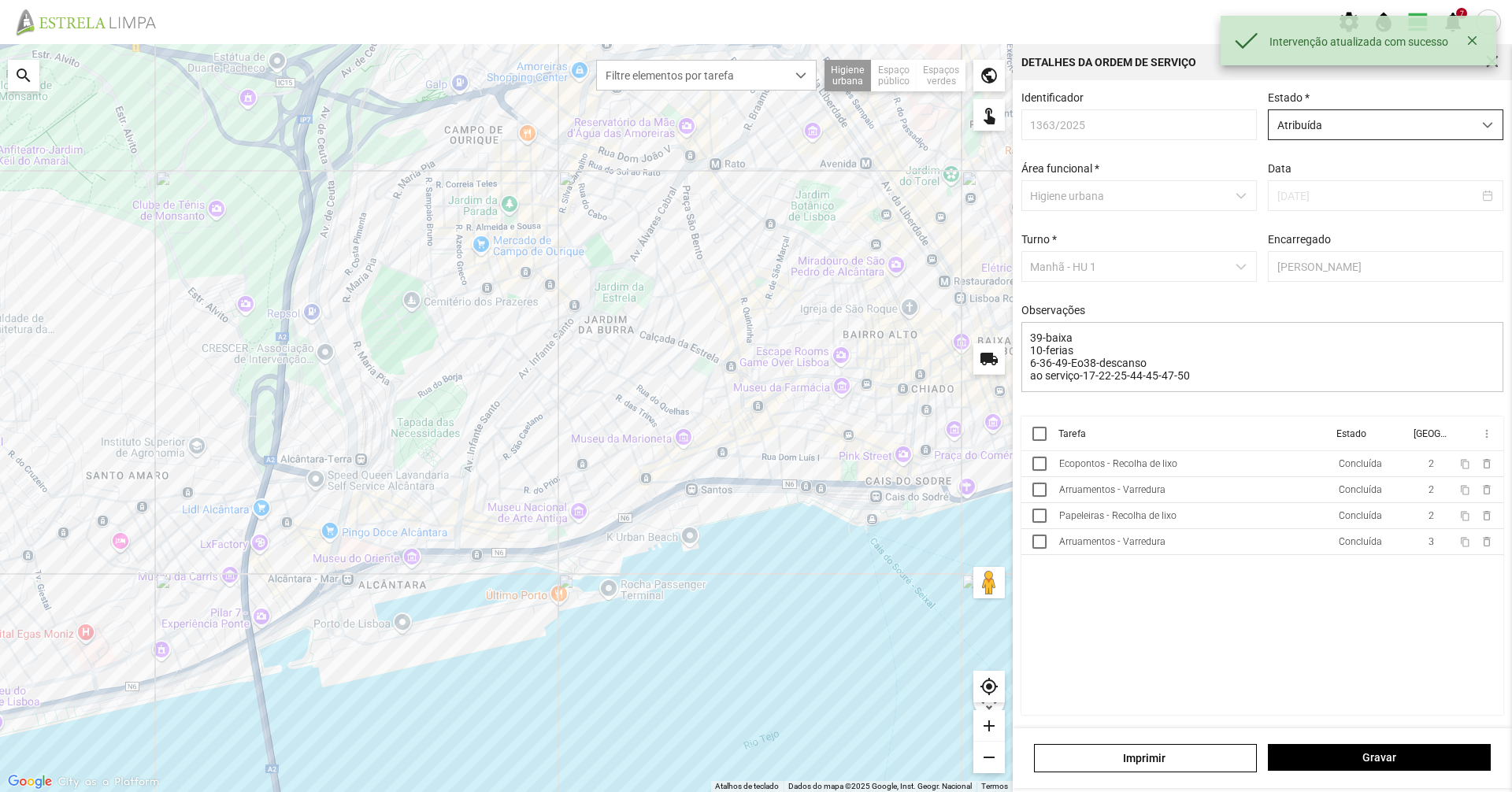
click at [1375, 127] on span "Atribuída" at bounding box center [1370, 125] width 204 height 30
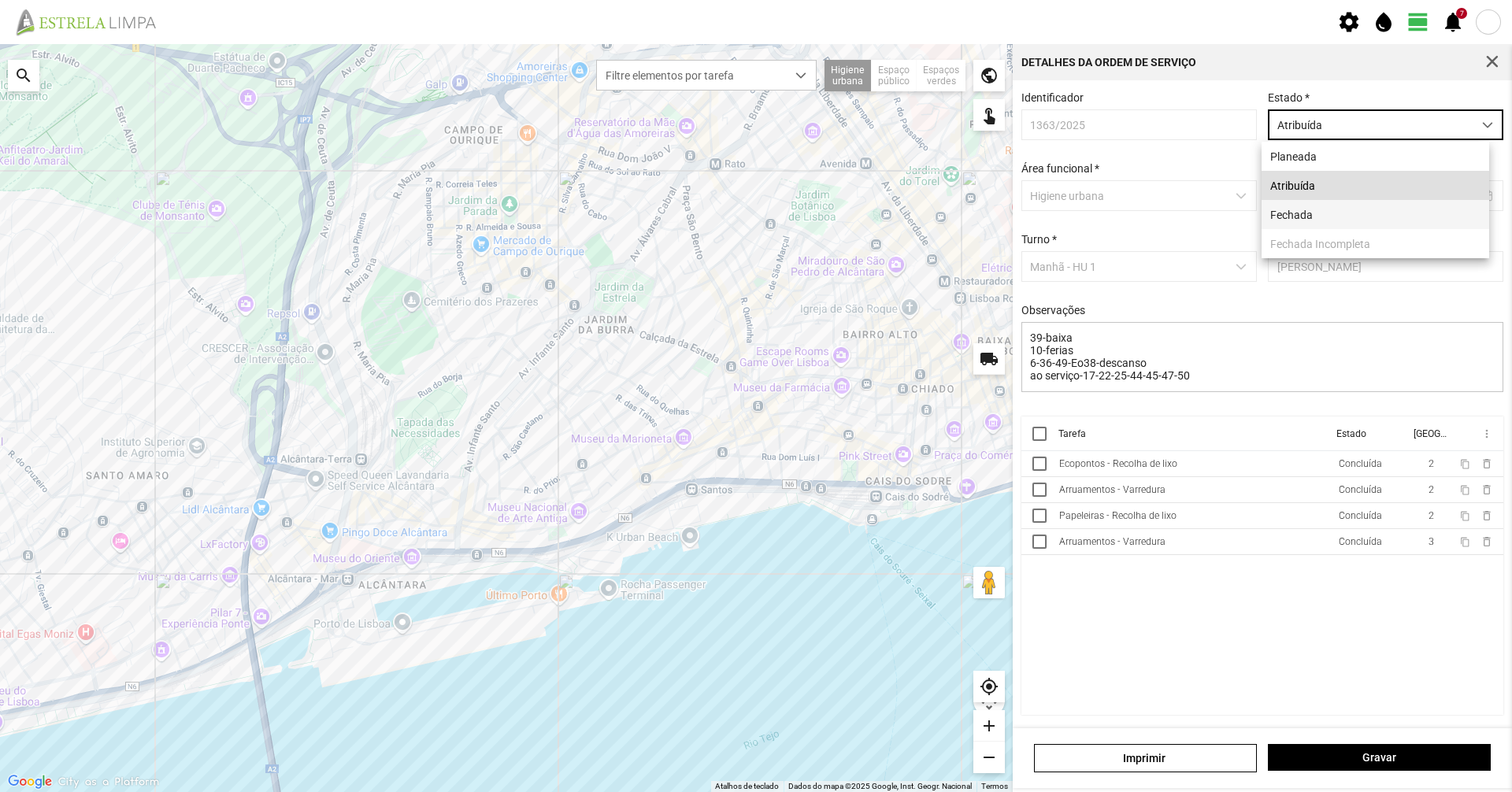
click at [1355, 214] on li "Fechada" at bounding box center [1375, 215] width 228 height 30
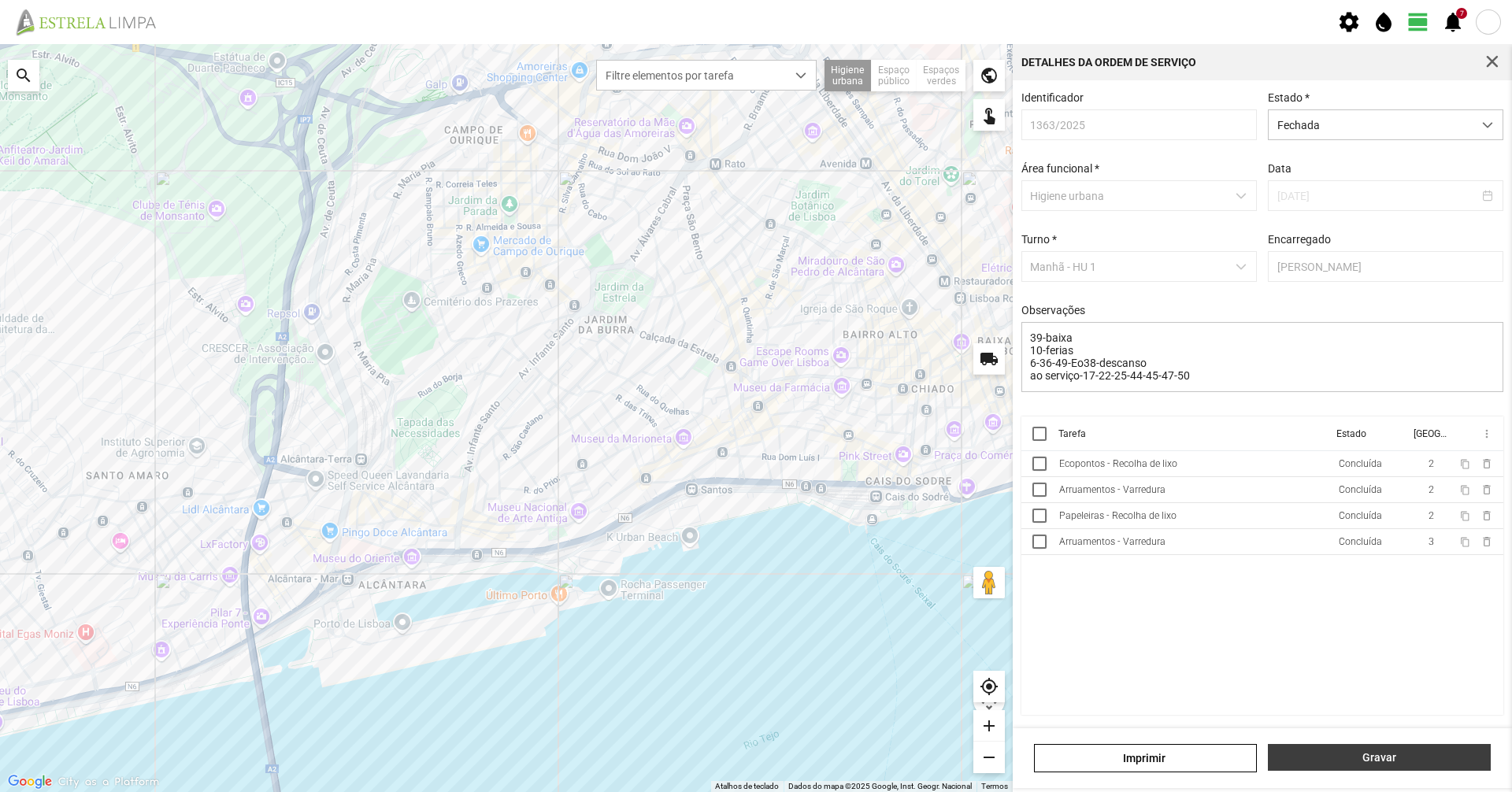
click at [1368, 755] on span "Gravar" at bounding box center [1380, 757] width 207 height 13
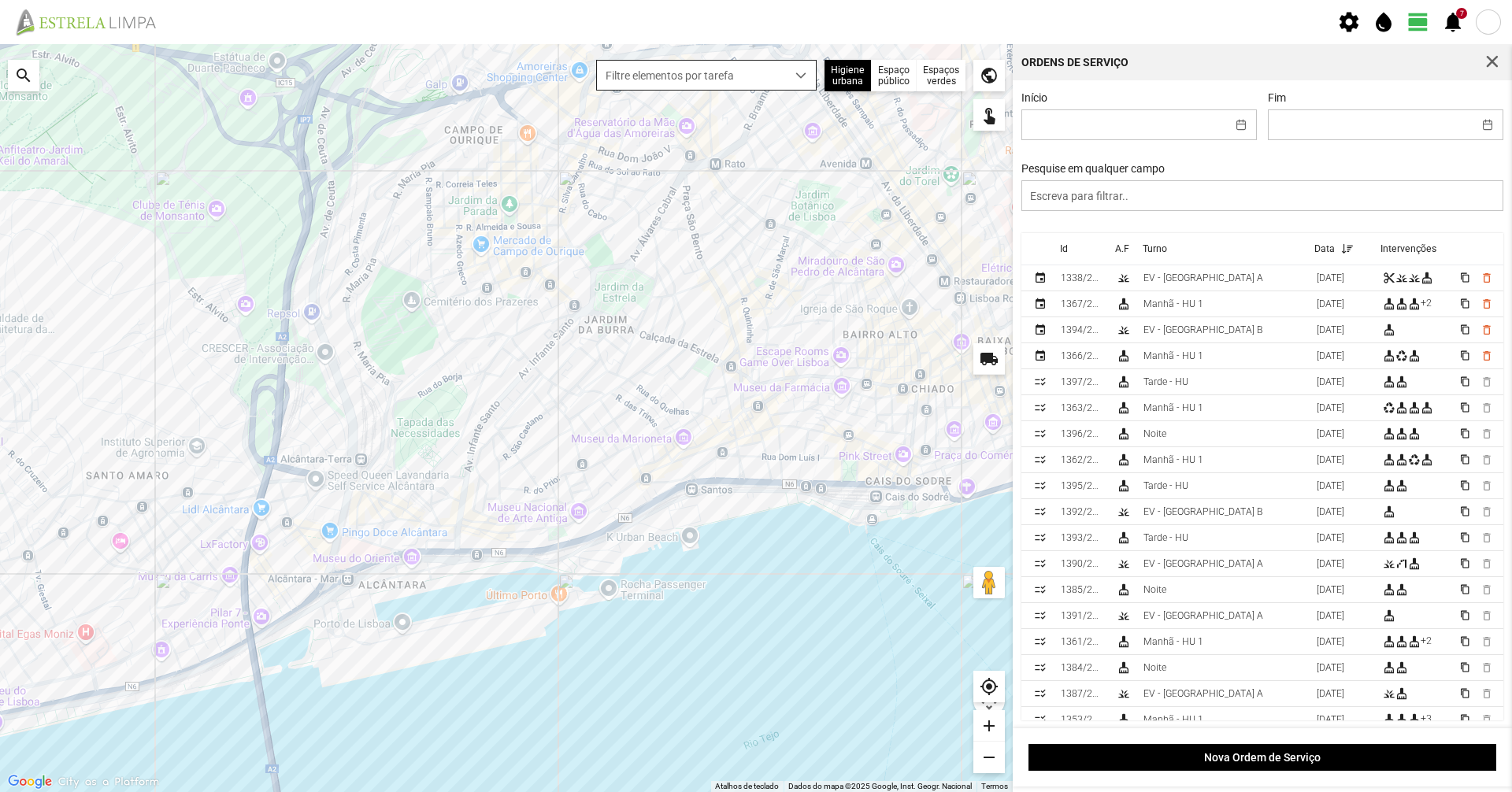
click at [668, 73] on span "Filtre elementos por tarefa" at bounding box center [691, 76] width 189 height 30
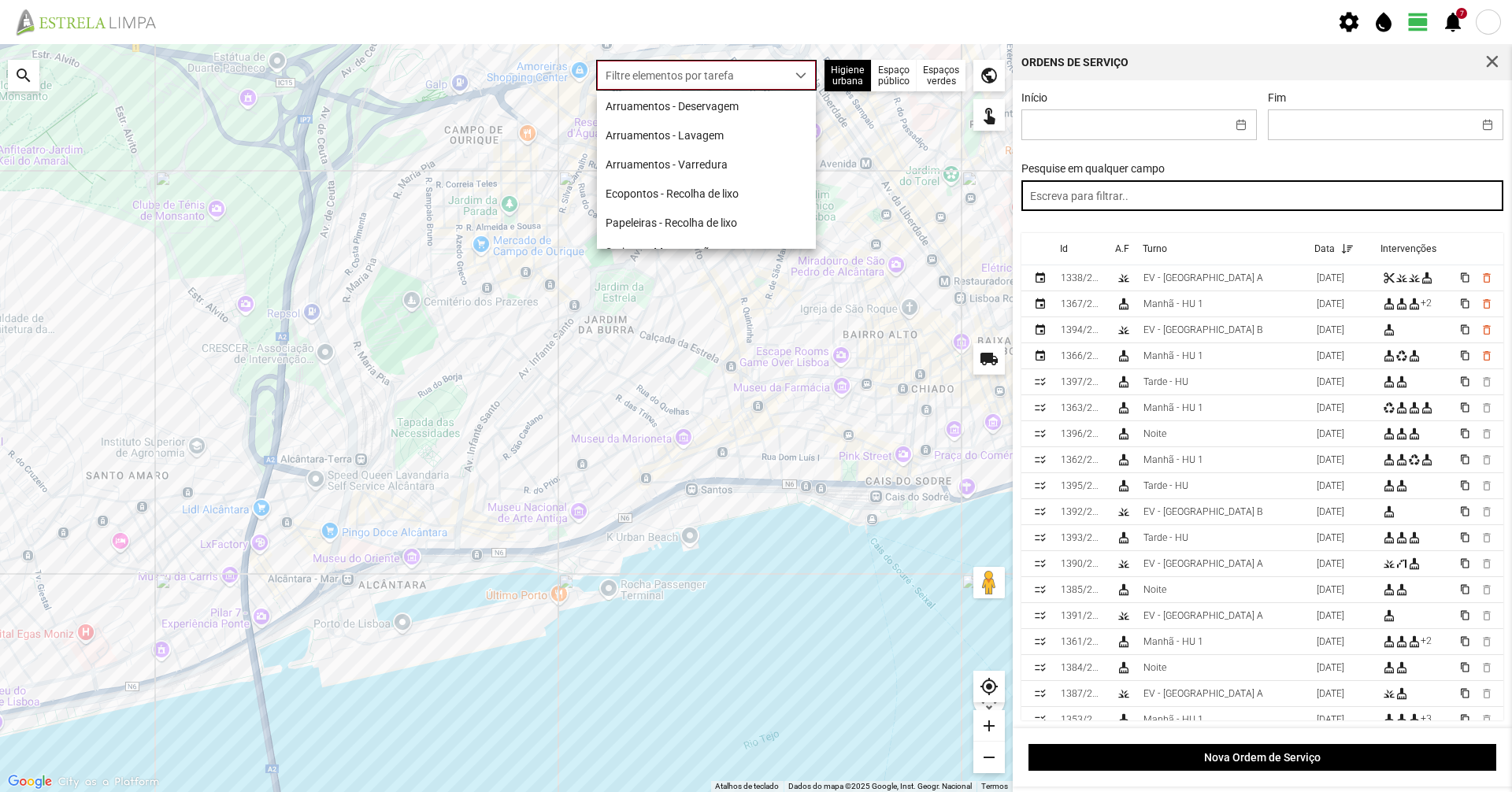
click at [1122, 199] on input "text" at bounding box center [1262, 195] width 482 height 30
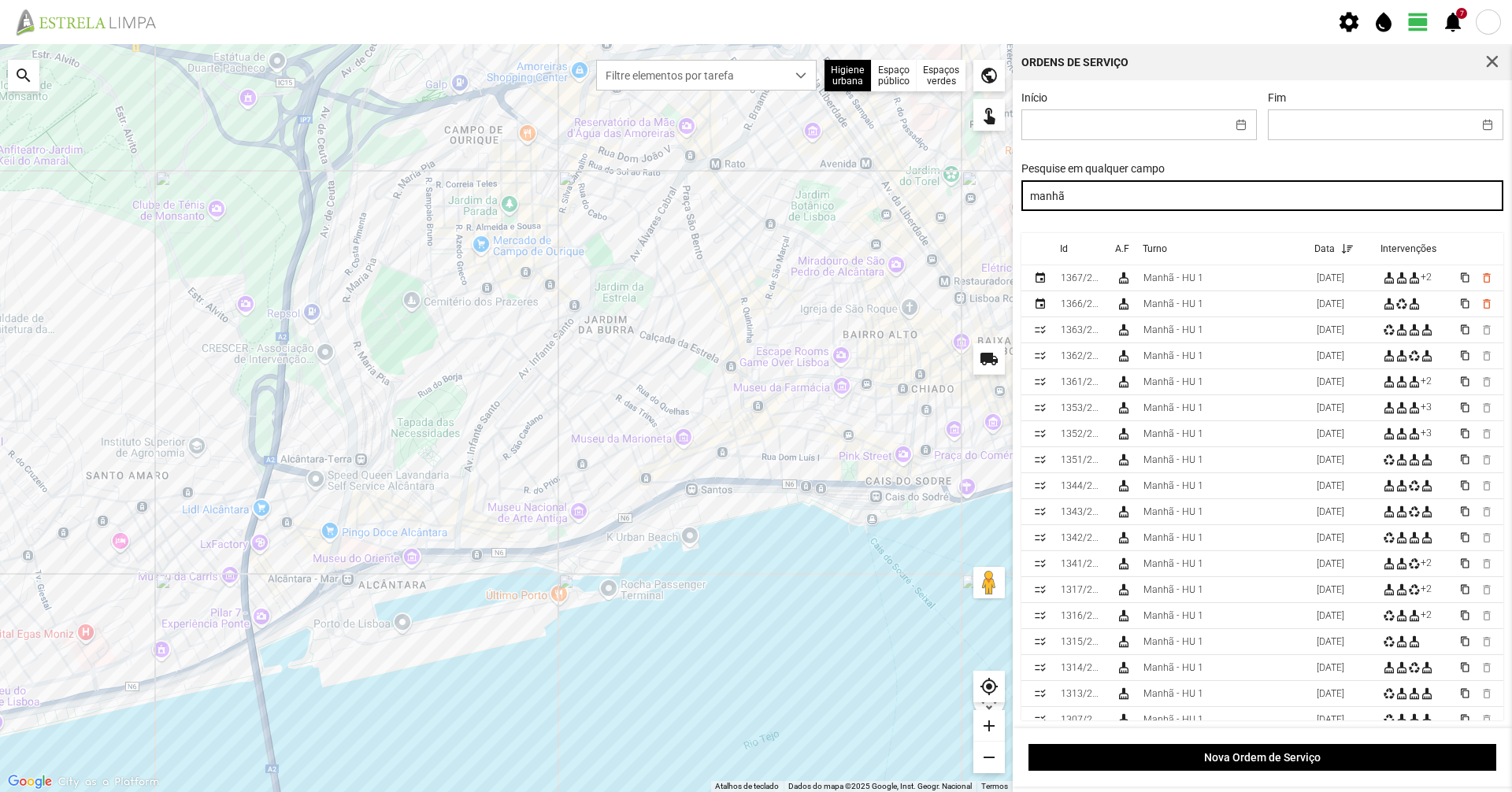
click at [1152, 200] on input "manhã" at bounding box center [1262, 195] width 482 height 30
drag, startPoint x: 1152, startPoint y: 200, endPoint x: 880, endPoint y: 183, distance: 272.5
click at [880, 183] on div "Para navegar no mapa com gestos de toque, toque duas vezes sem soltar no mapa e…" at bounding box center [756, 418] width 1512 height 748
type input "noite"
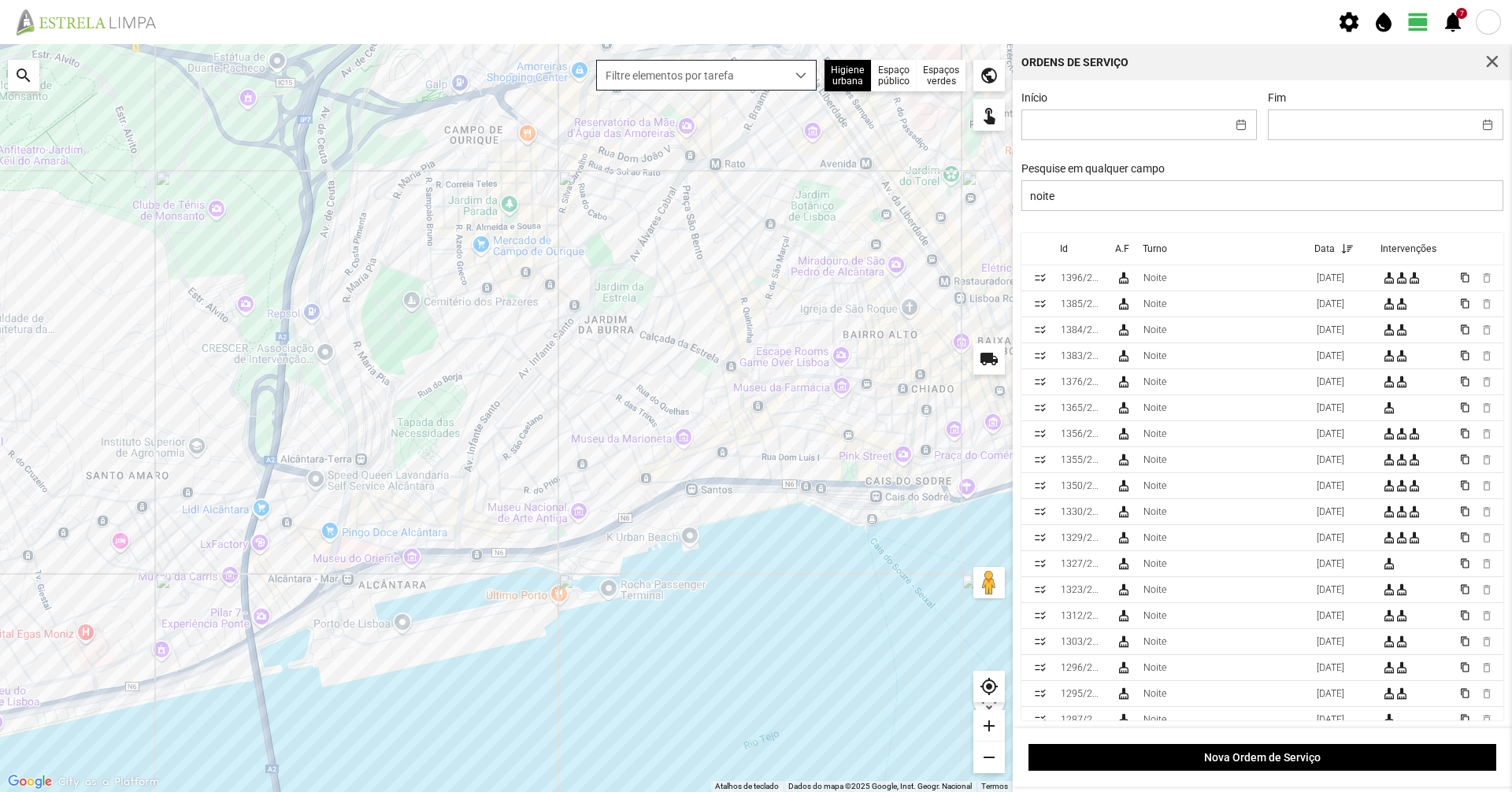
click at [723, 68] on span "Filtre elementos por tarefa" at bounding box center [691, 76] width 189 height 30
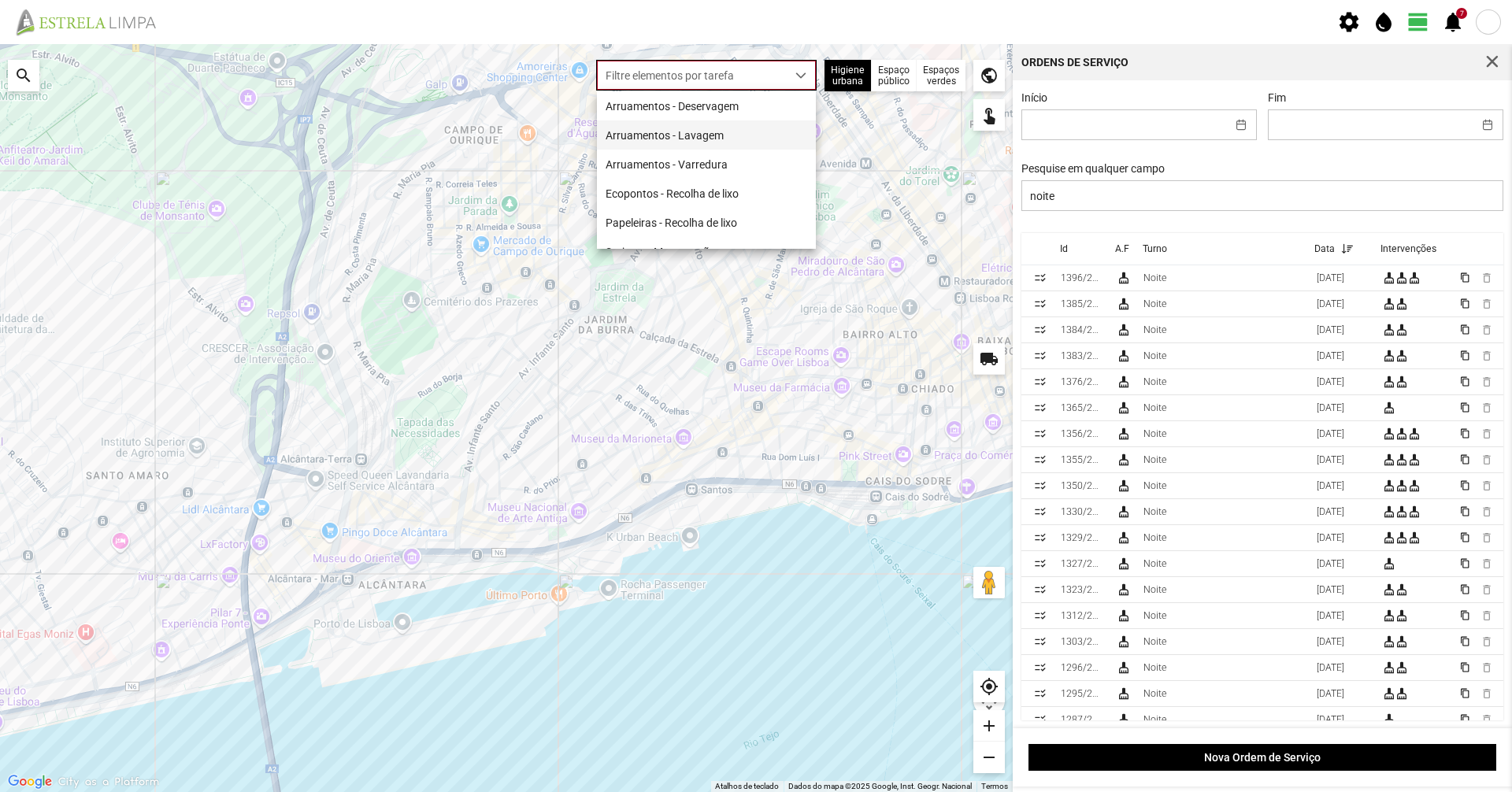
click at [693, 134] on li "Arruamentos - Lavagem" at bounding box center [706, 136] width 219 height 30
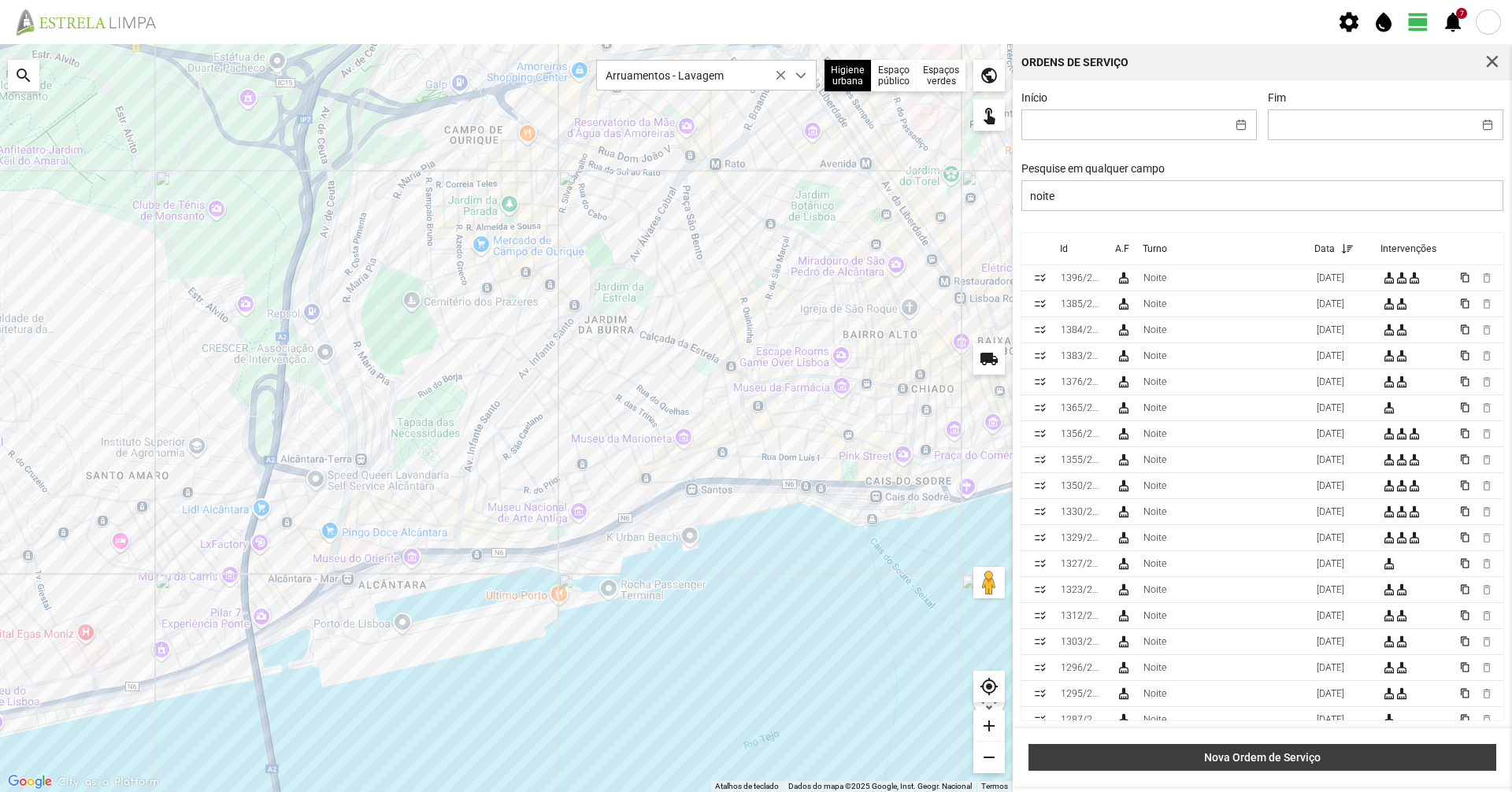
click at [1308, 751] on span "Nova Ordem de Serviço" at bounding box center [1262, 757] width 451 height 13
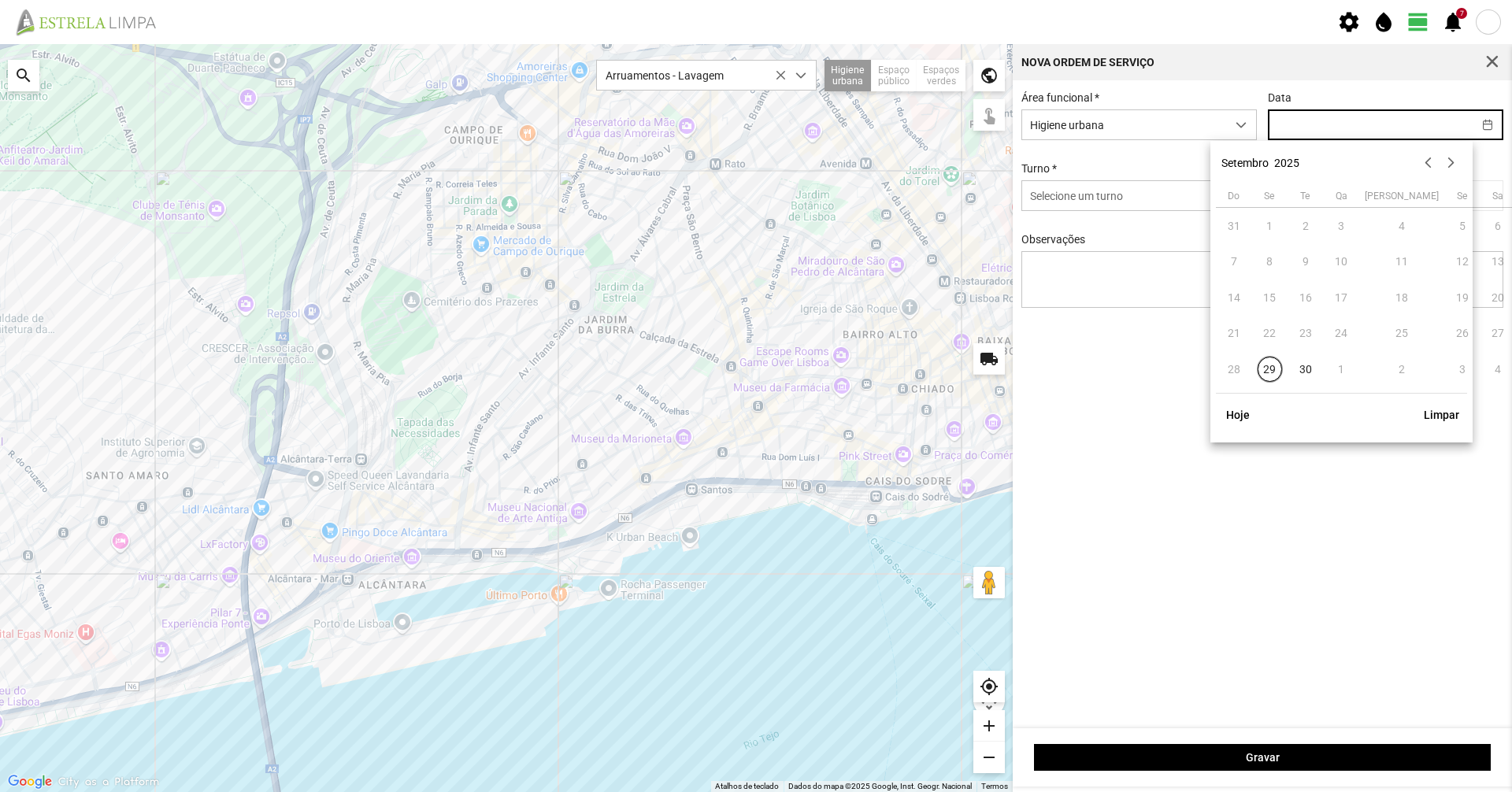
click at [1341, 124] on input "text" at bounding box center [1370, 125] width 204 height 30
click at [1273, 373] on span "29" at bounding box center [1269, 369] width 25 height 25
type input "[DATE]"
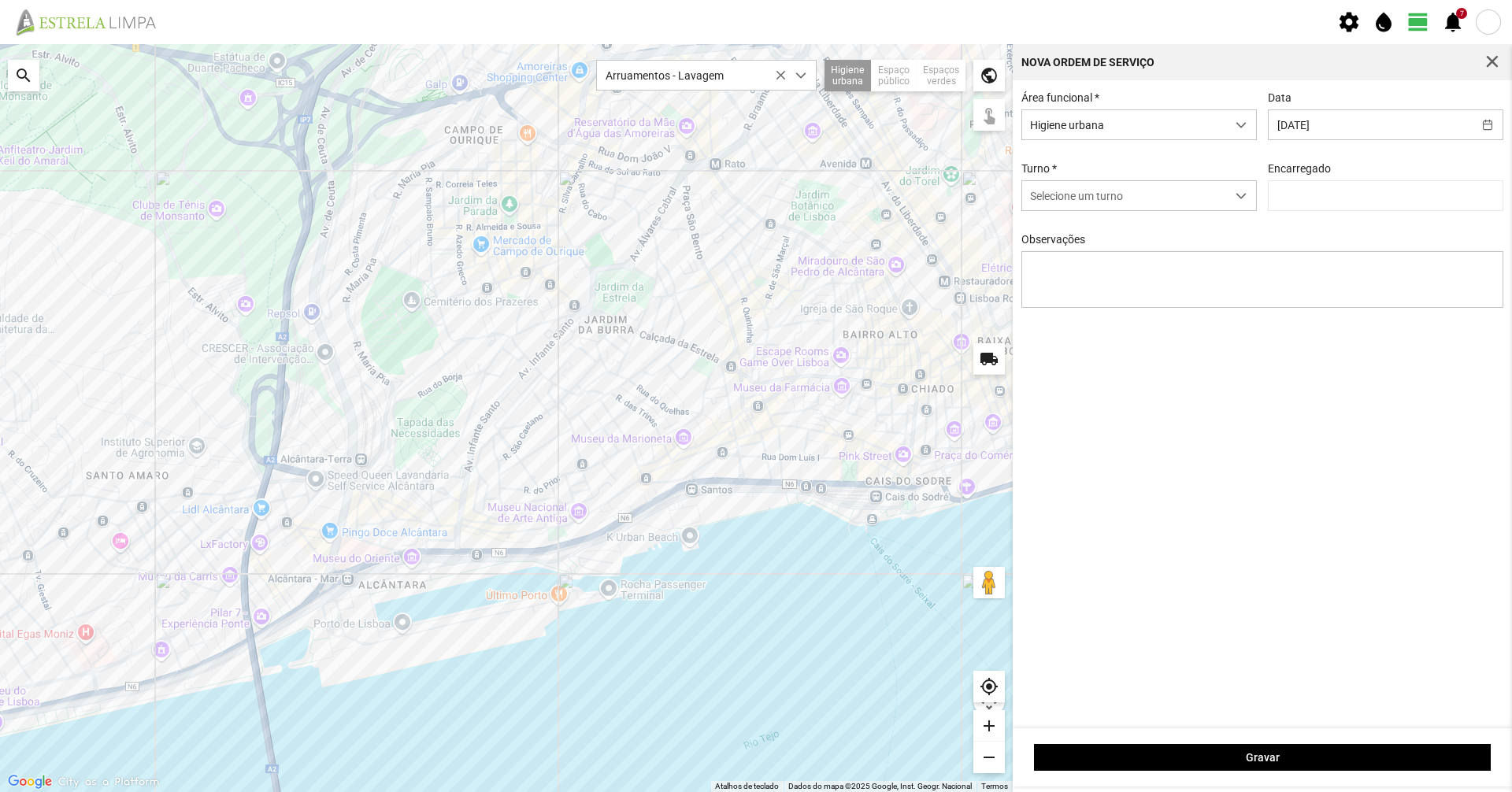
click at [1124, 214] on div "Área funcional * Higiene urbana Data [DATE] Turno * Selecione um turno Encarreg…" at bounding box center [1262, 211] width 494 height 241
click at [1096, 190] on span "Selecione um turno" at bounding box center [1124, 195] width 204 height 30
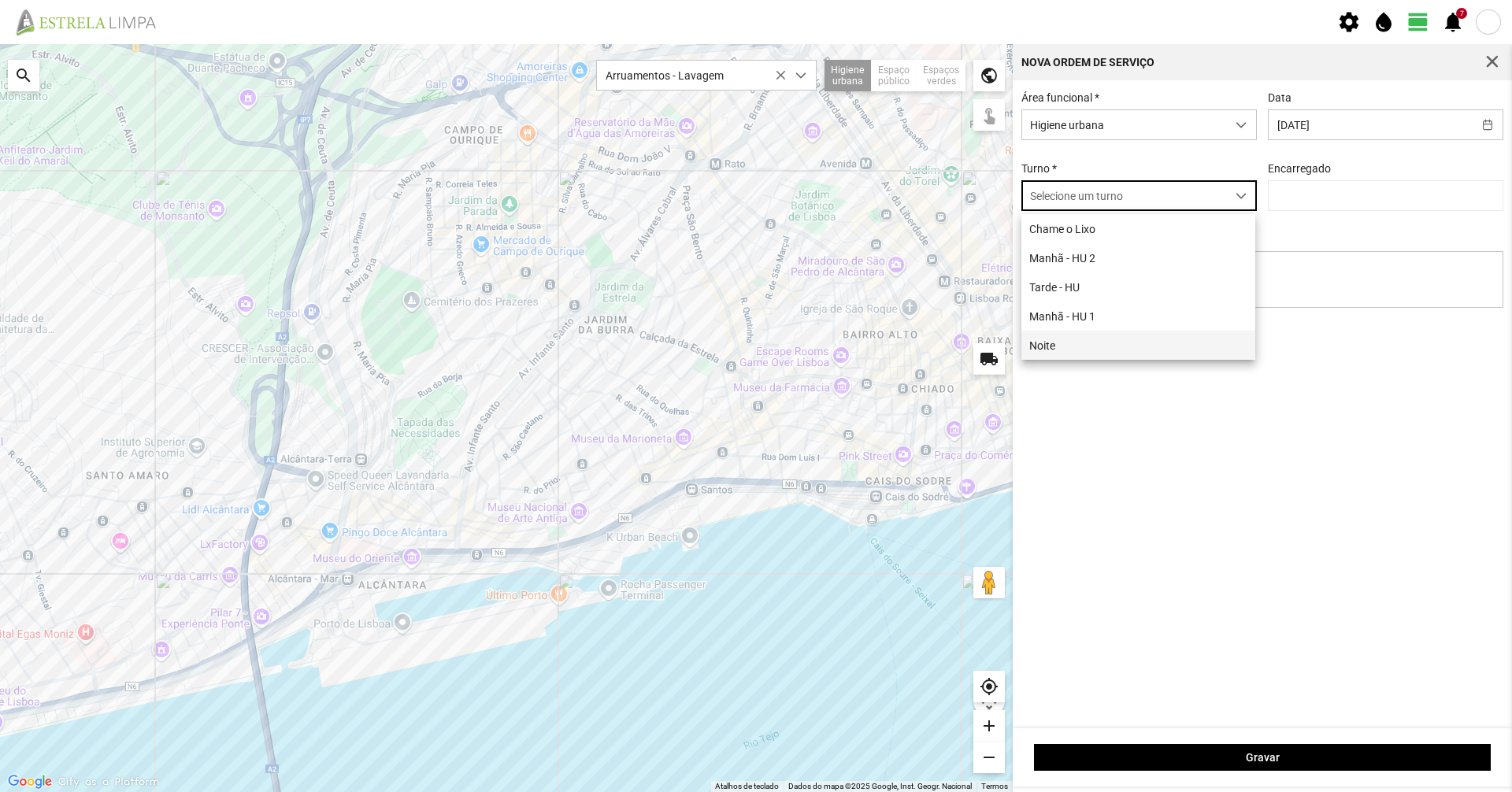
click at [1063, 334] on li "Noite" at bounding box center [1138, 346] width 234 height 30
type input "[PERSON_NAME]"
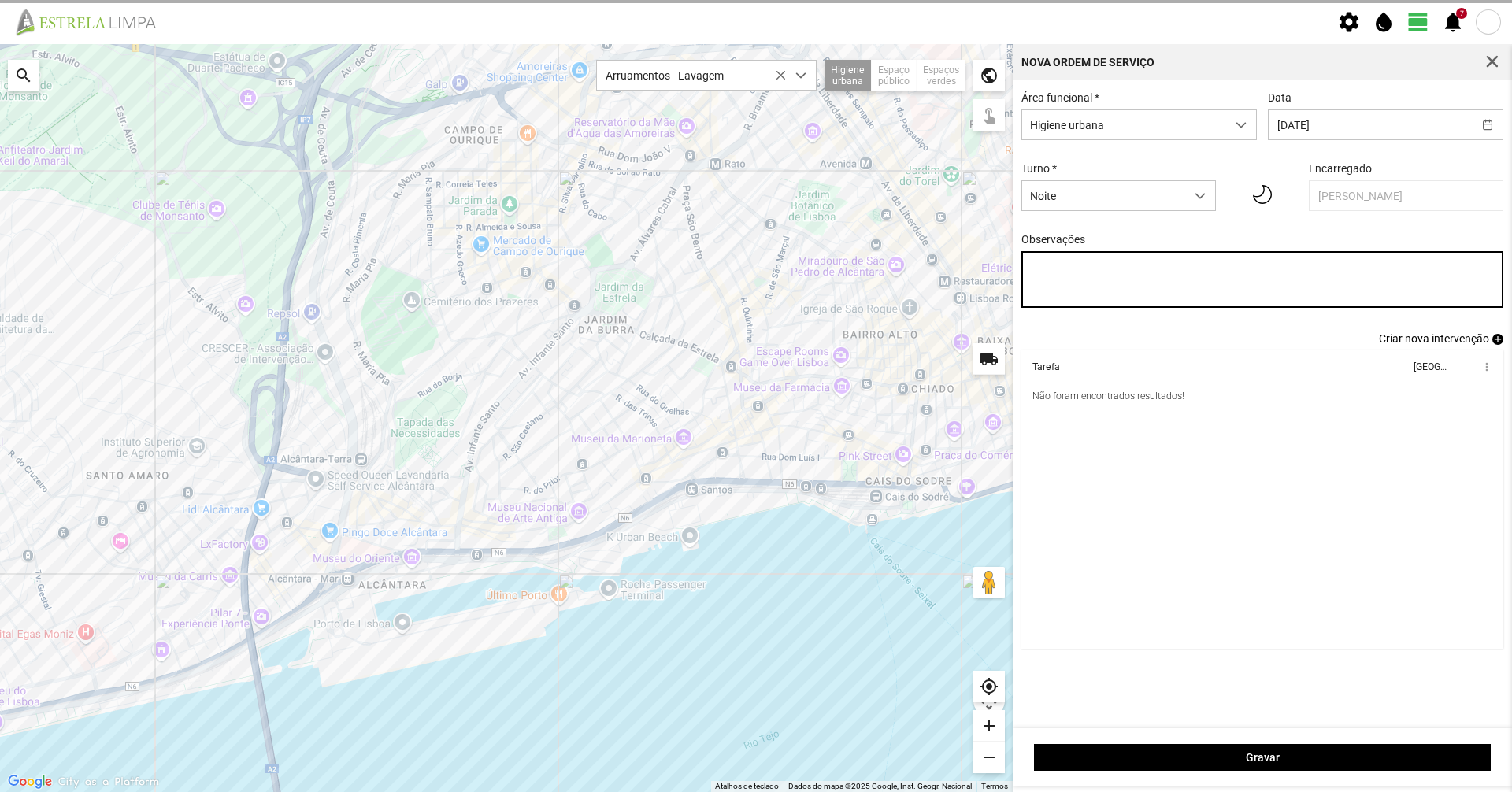
click at [1066, 290] on textarea "Observações" at bounding box center [1262, 278] width 482 height 56
type textarea "28-09"
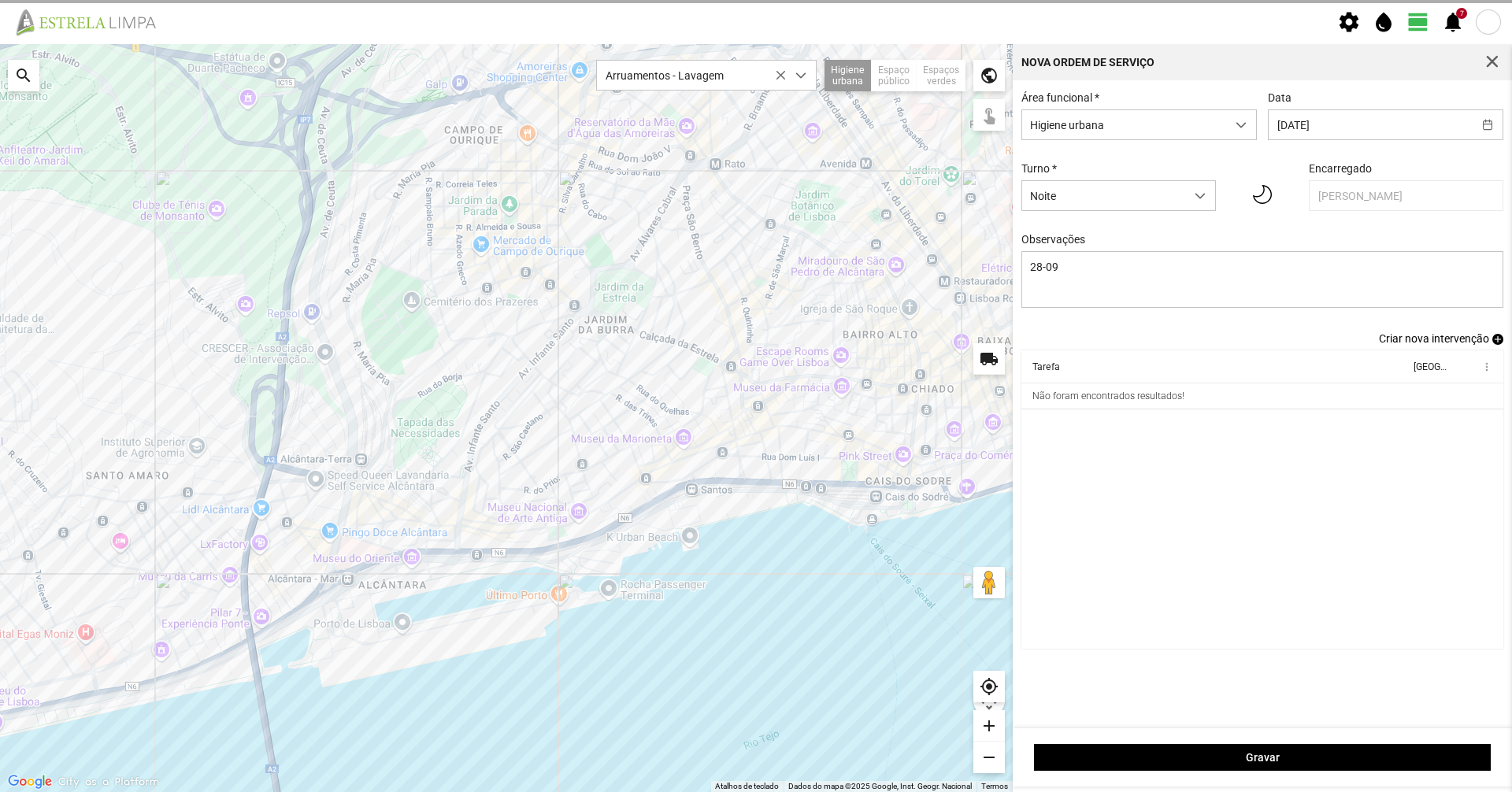
click at [1494, 342] on span "add" at bounding box center [1498, 339] width 11 height 11
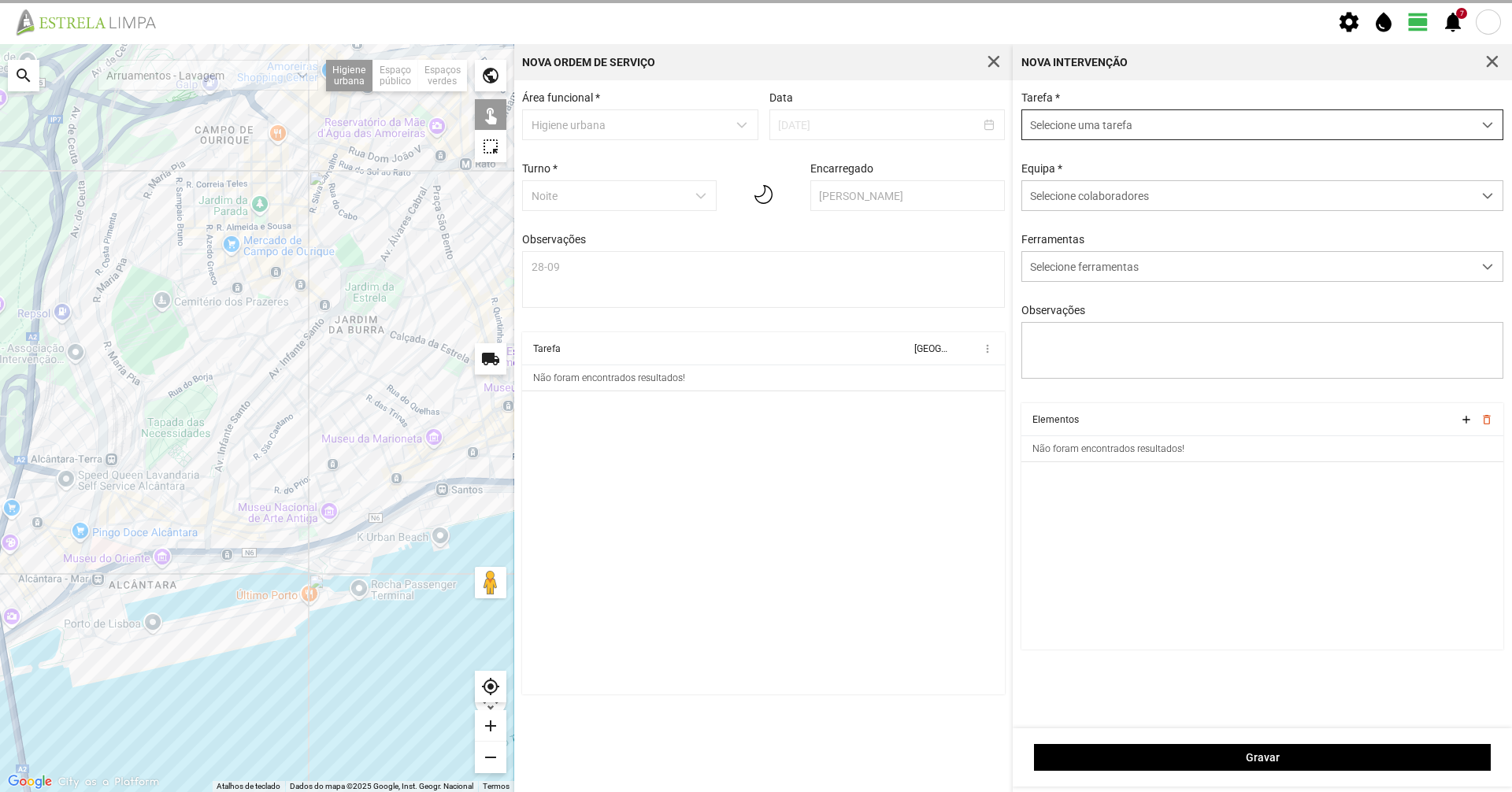
click at [1145, 112] on span "Selecione uma tarefa" at bounding box center [1247, 125] width 450 height 30
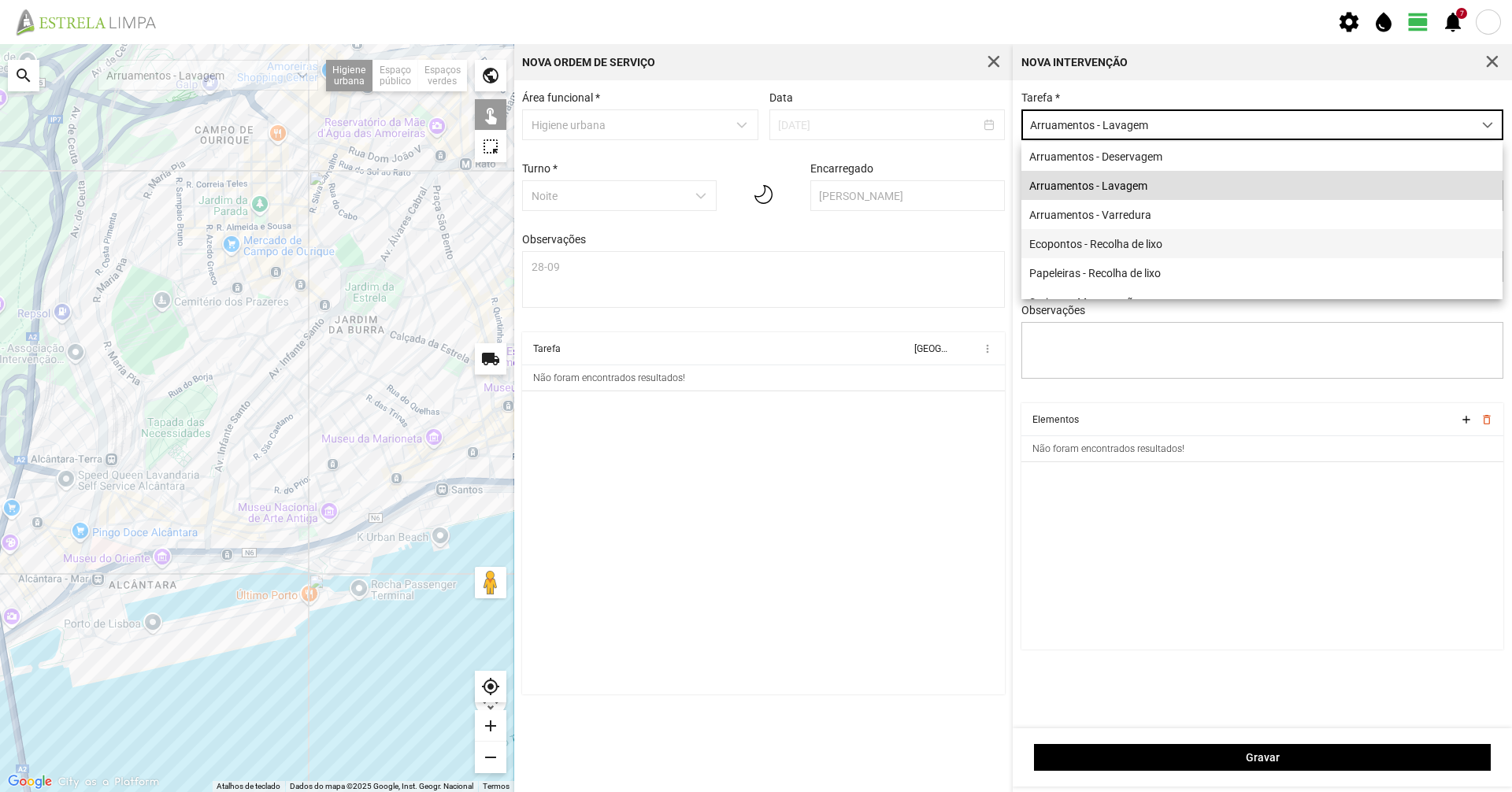
scroll to position [22, 0]
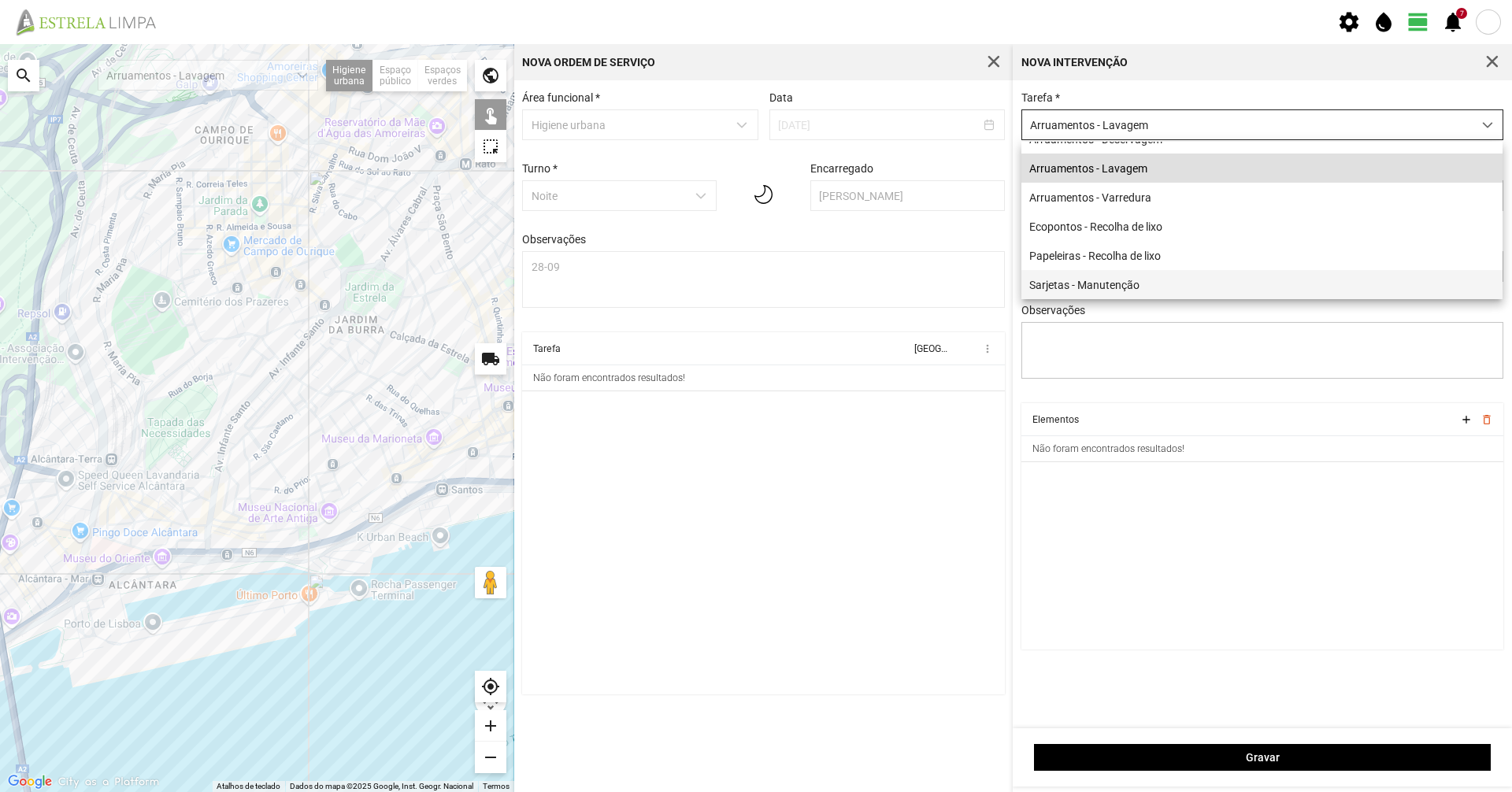
click at [1138, 277] on li "Sarjetas - Manutenção" at bounding box center [1262, 285] width 482 height 30
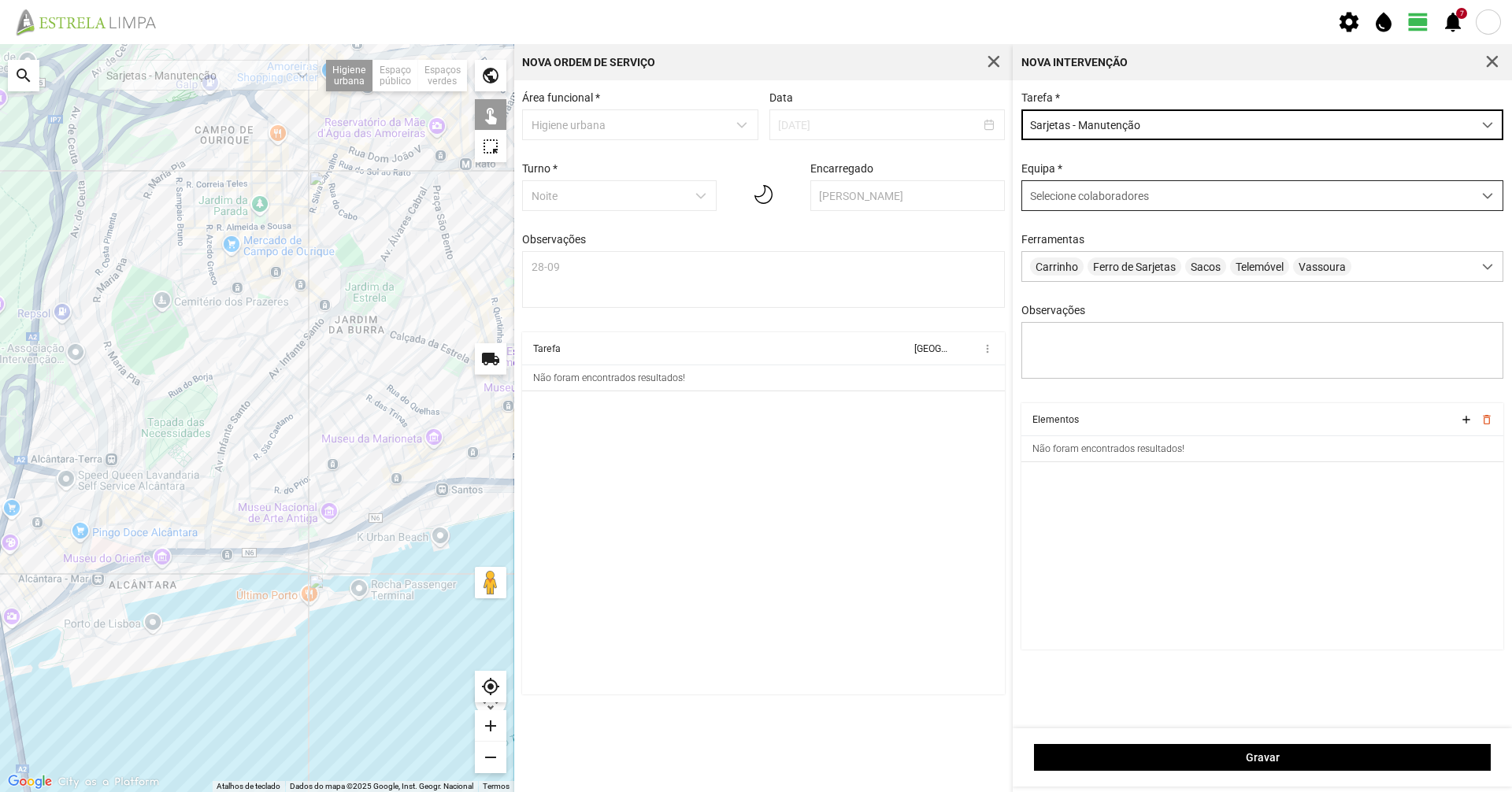
click at [1072, 196] on span "Selecione colaboradores" at bounding box center [1089, 196] width 119 height 13
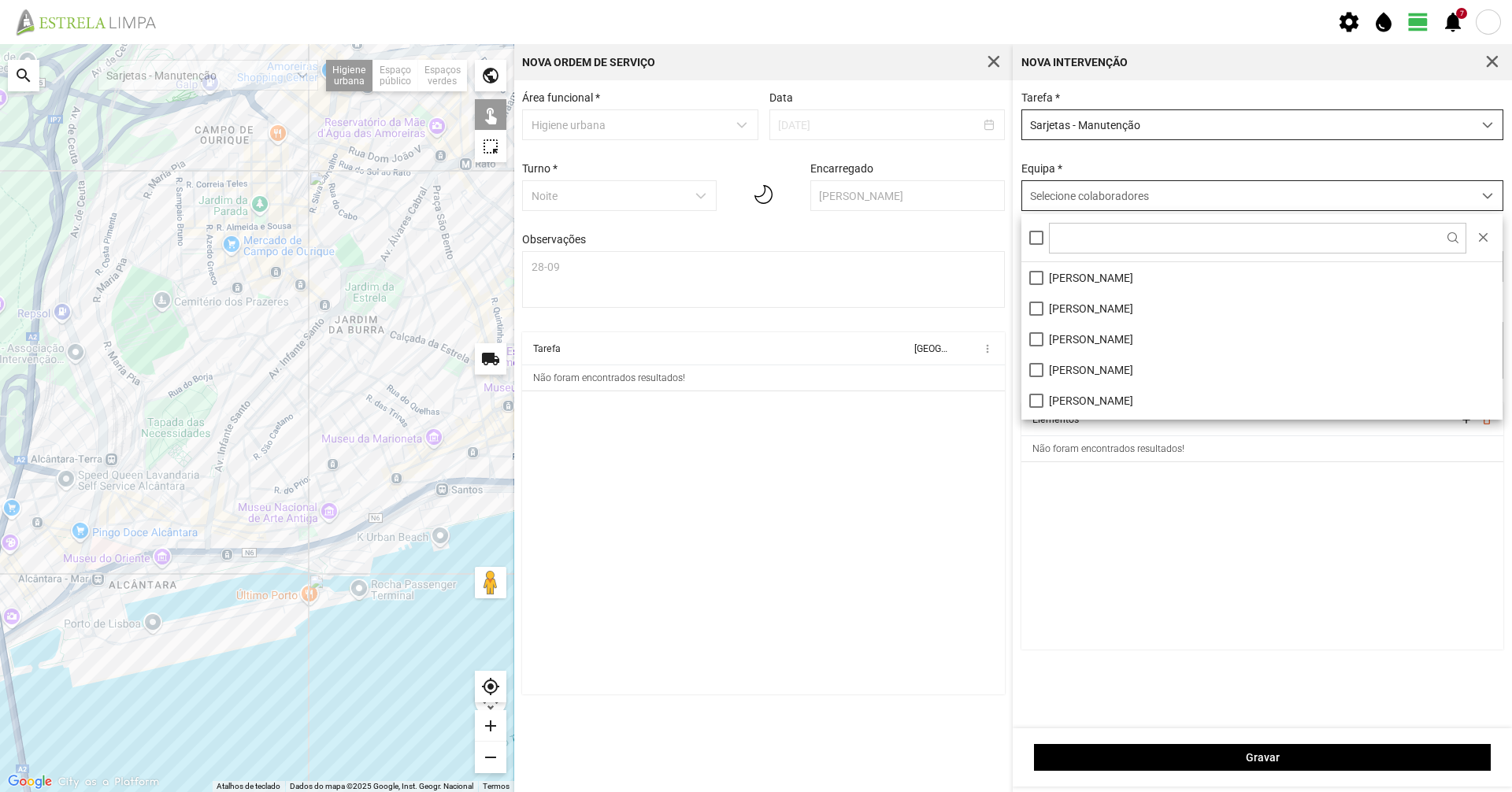
scroll to position [8, 70]
click at [1101, 317] on li "[PERSON_NAME]" at bounding box center [1262, 308] width 482 height 30
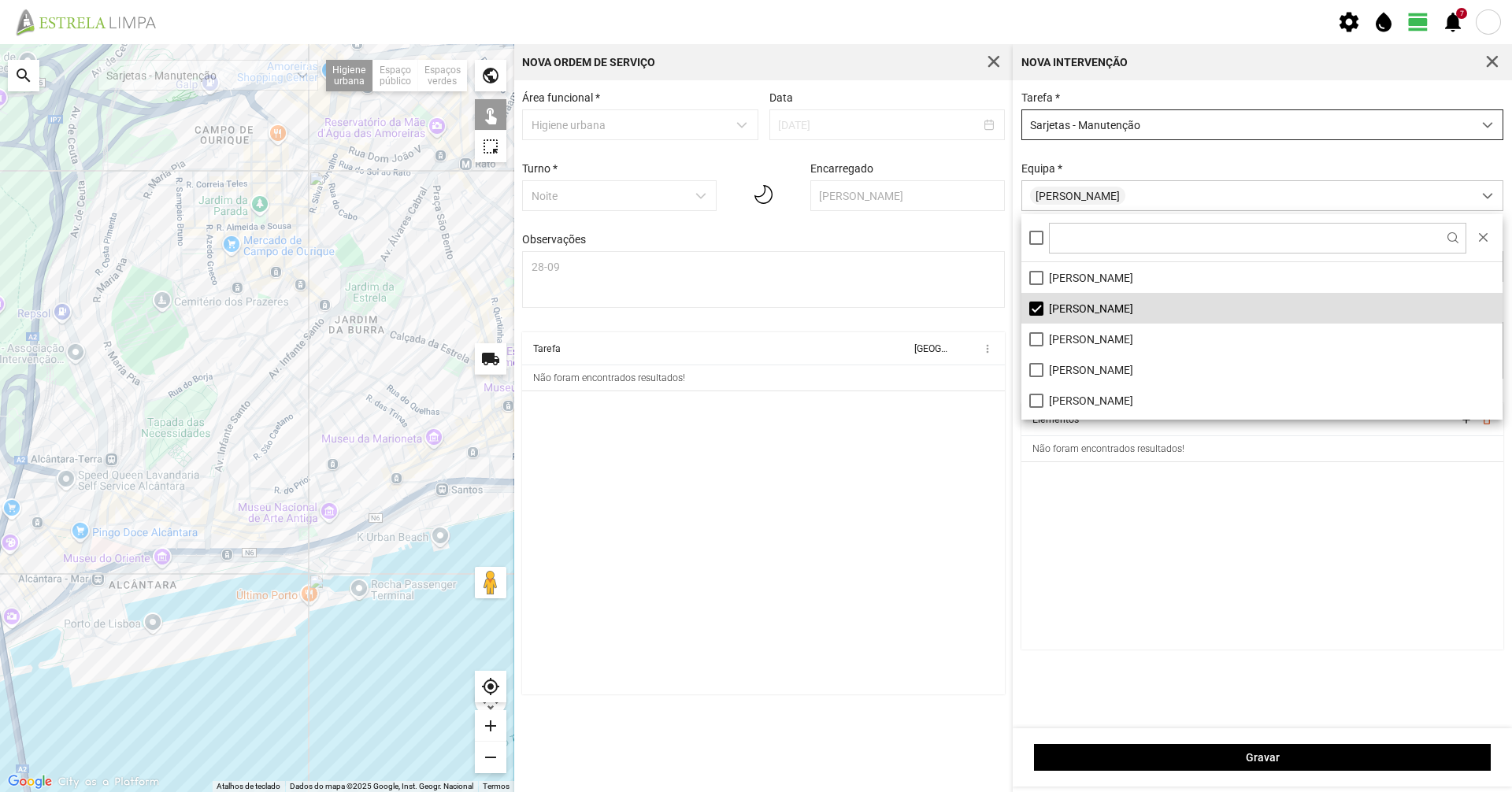
click at [1090, 165] on div "Equipa * [PERSON_NAME]" at bounding box center [1262, 186] width 494 height 49
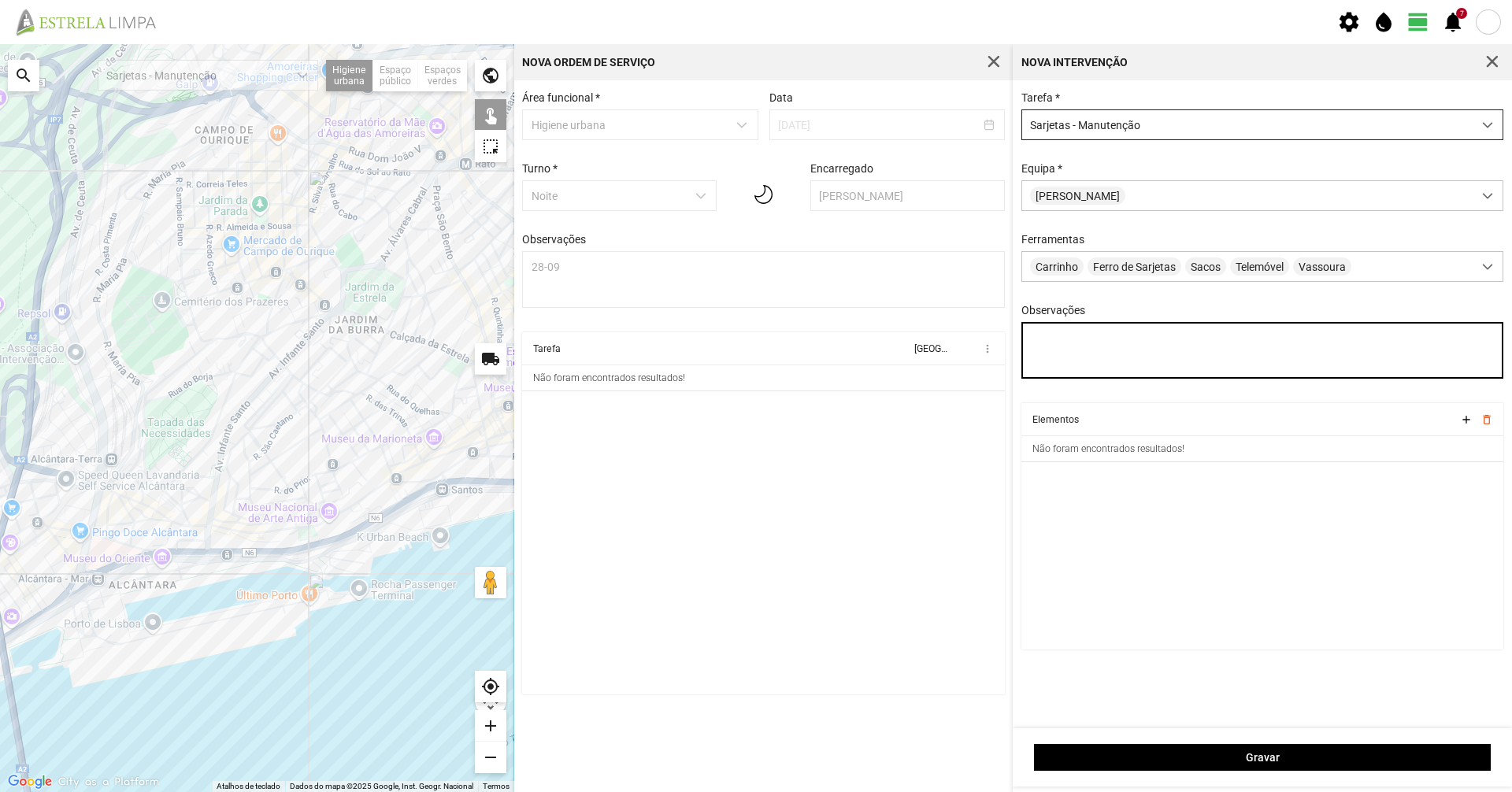
click at [1075, 354] on textarea "Observações" at bounding box center [1262, 349] width 482 height 56
click at [1124, 352] on textarea "[PERSON_NAME]" at bounding box center [1262, 349] width 482 height 56
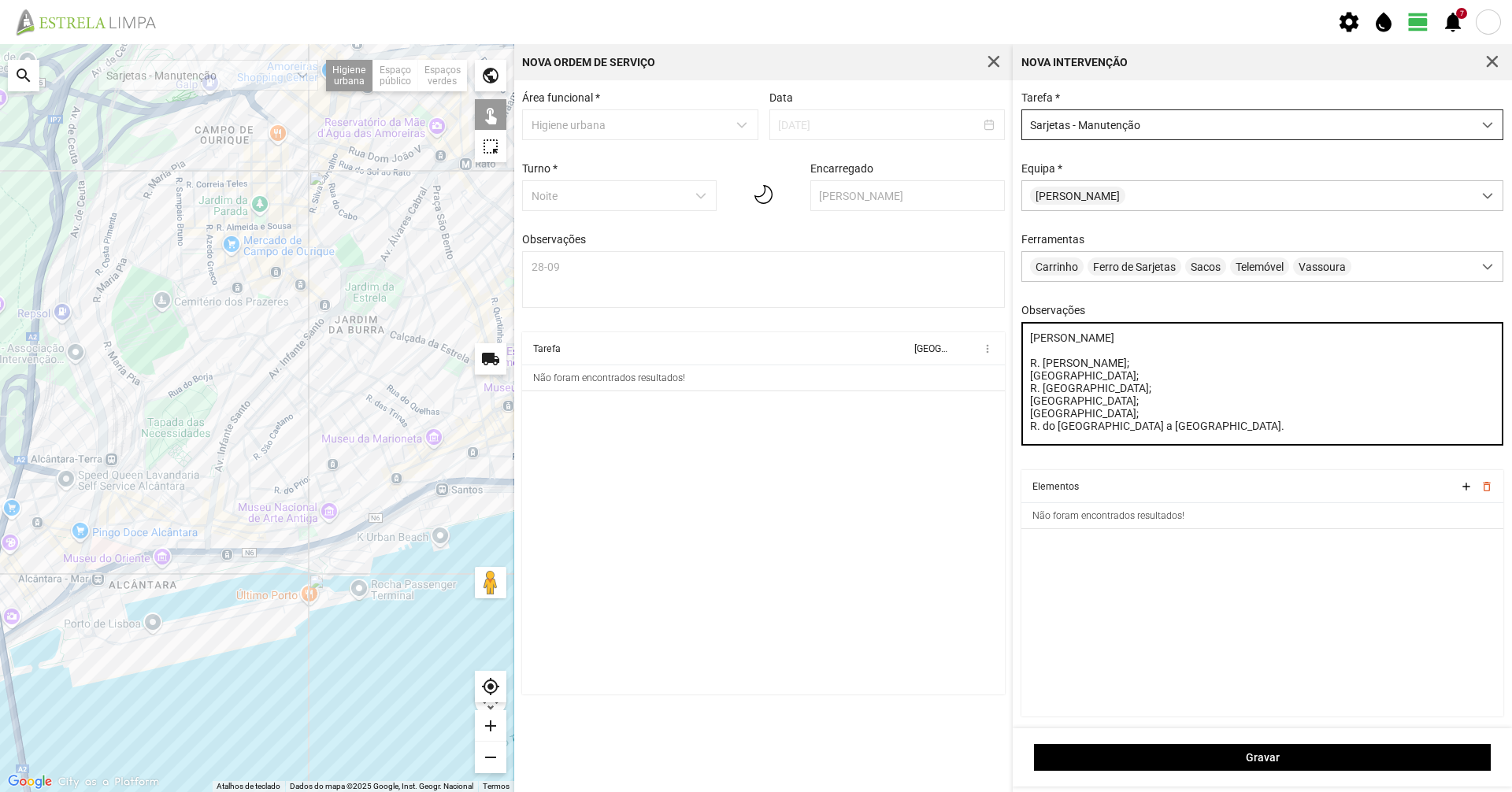
click at [1034, 359] on textarea "[PERSON_NAME] R. [PERSON_NAME]; [GEOGRAPHIC_DATA]; R. [GEOGRAPHIC_DATA]; [GEOGR…" at bounding box center [1262, 384] width 482 height 124
click at [1115, 338] on textarea "[PERSON_NAME] de Sarjetas: R. [PERSON_NAME]; [GEOGRAPHIC_DATA]; R. [GEOGRAPHIC_…" at bounding box center [1262, 384] width 482 height 124
click at [1112, 337] on textarea "[PERSON_NAME] de Sarjetas: R. [PERSON_NAME]; [GEOGRAPHIC_DATA]; R. [GEOGRAPHIC_…" at bounding box center [1262, 384] width 482 height 124
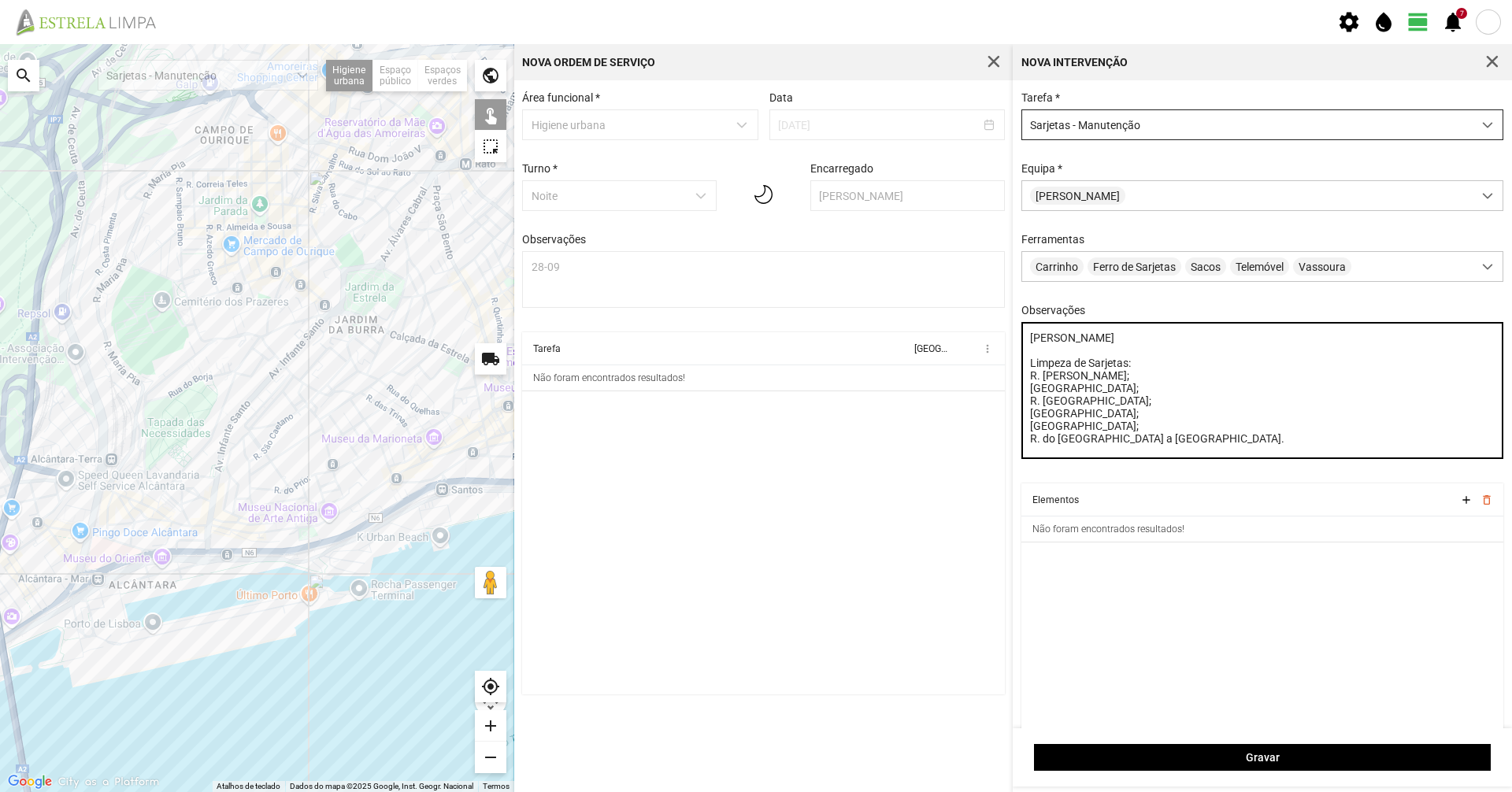
type textarea "[PERSON_NAME] Limpeza de Sarjetas: R. [PERSON_NAME]; [GEOGRAPHIC_DATA]; R. [GEO…"
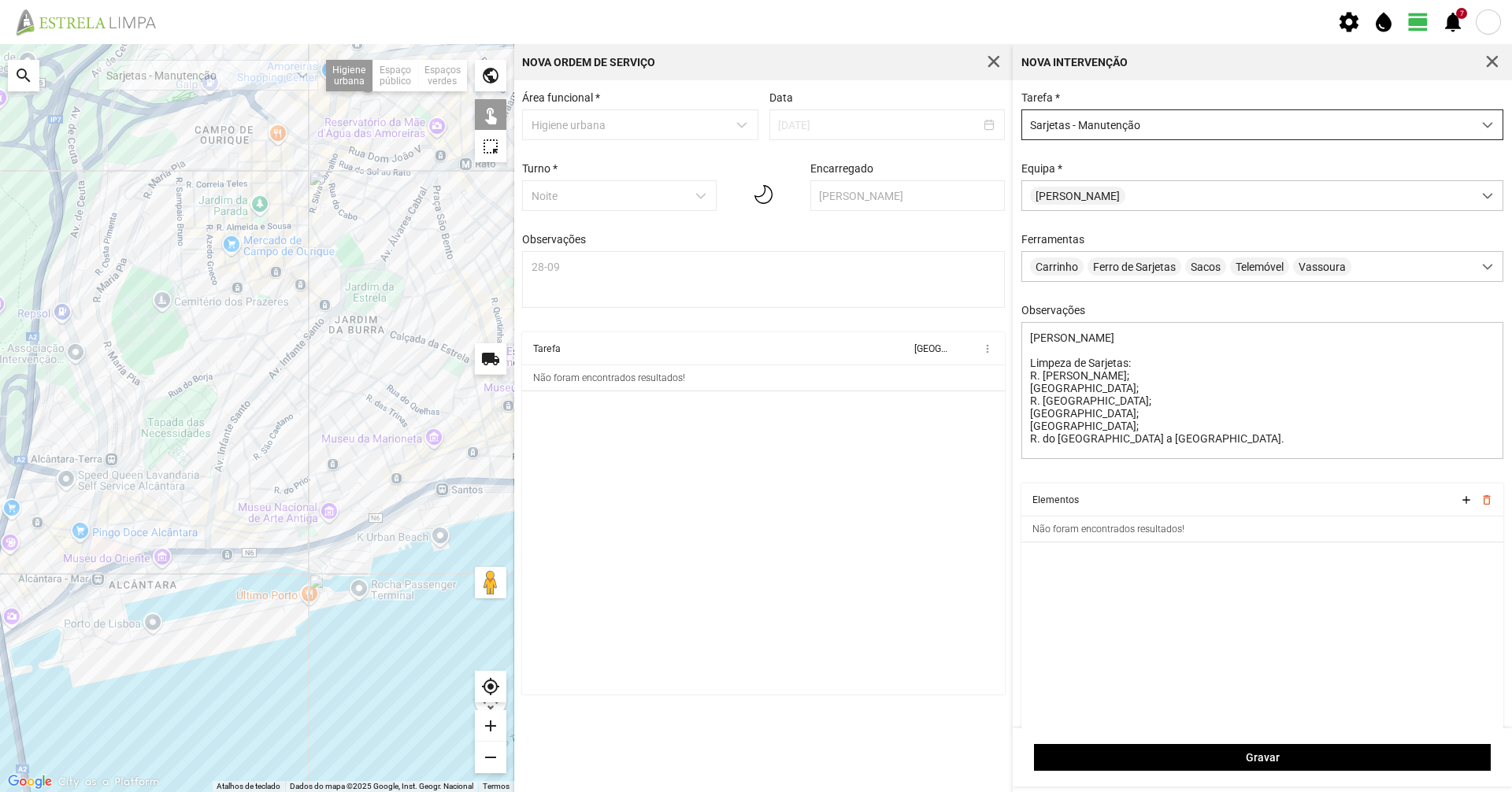
click at [201, 408] on div "A carregar..." at bounding box center [256, 418] width 514 height 748
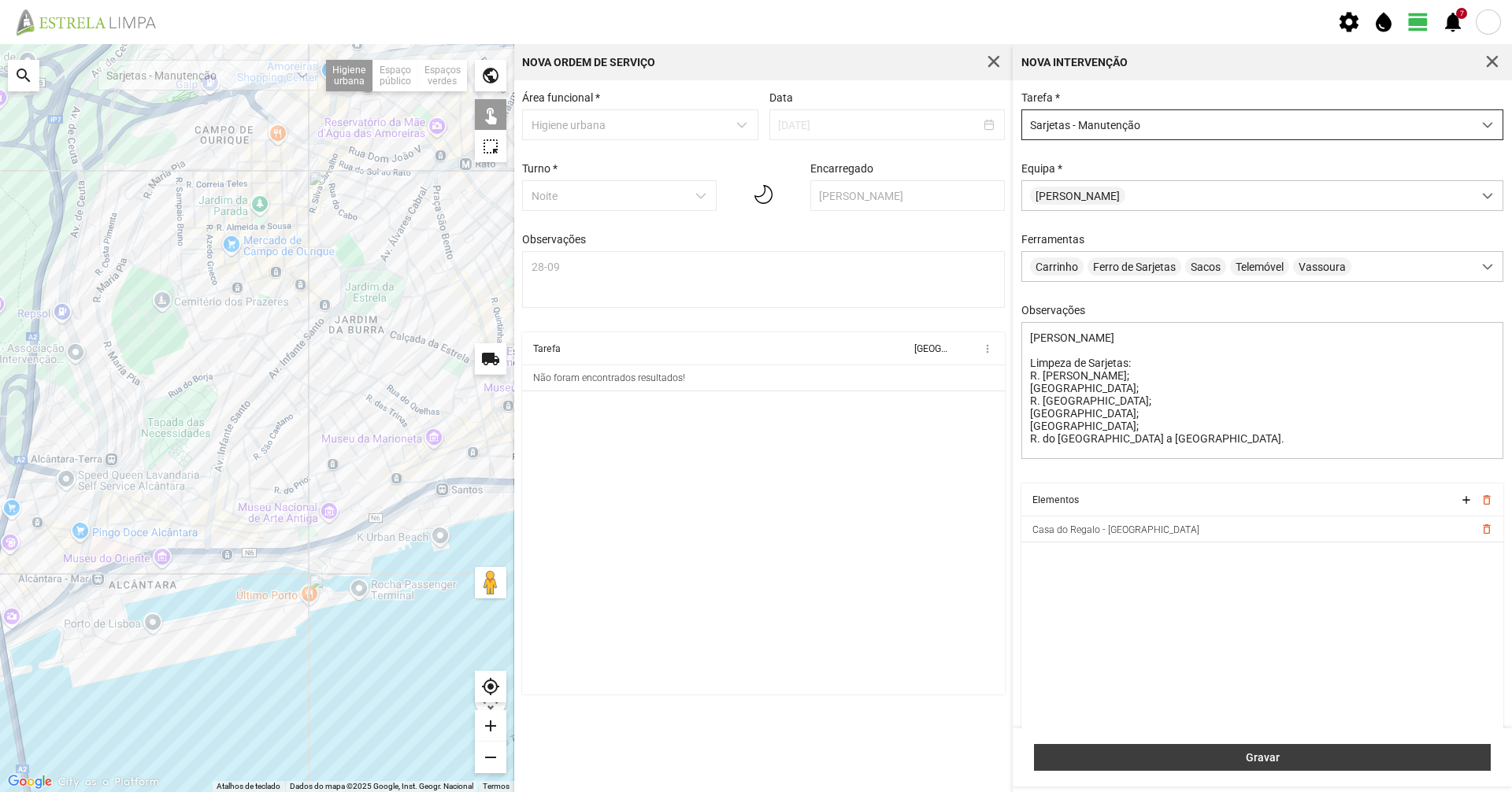
click at [1214, 766] on button "Gravar" at bounding box center [1262, 757] width 457 height 27
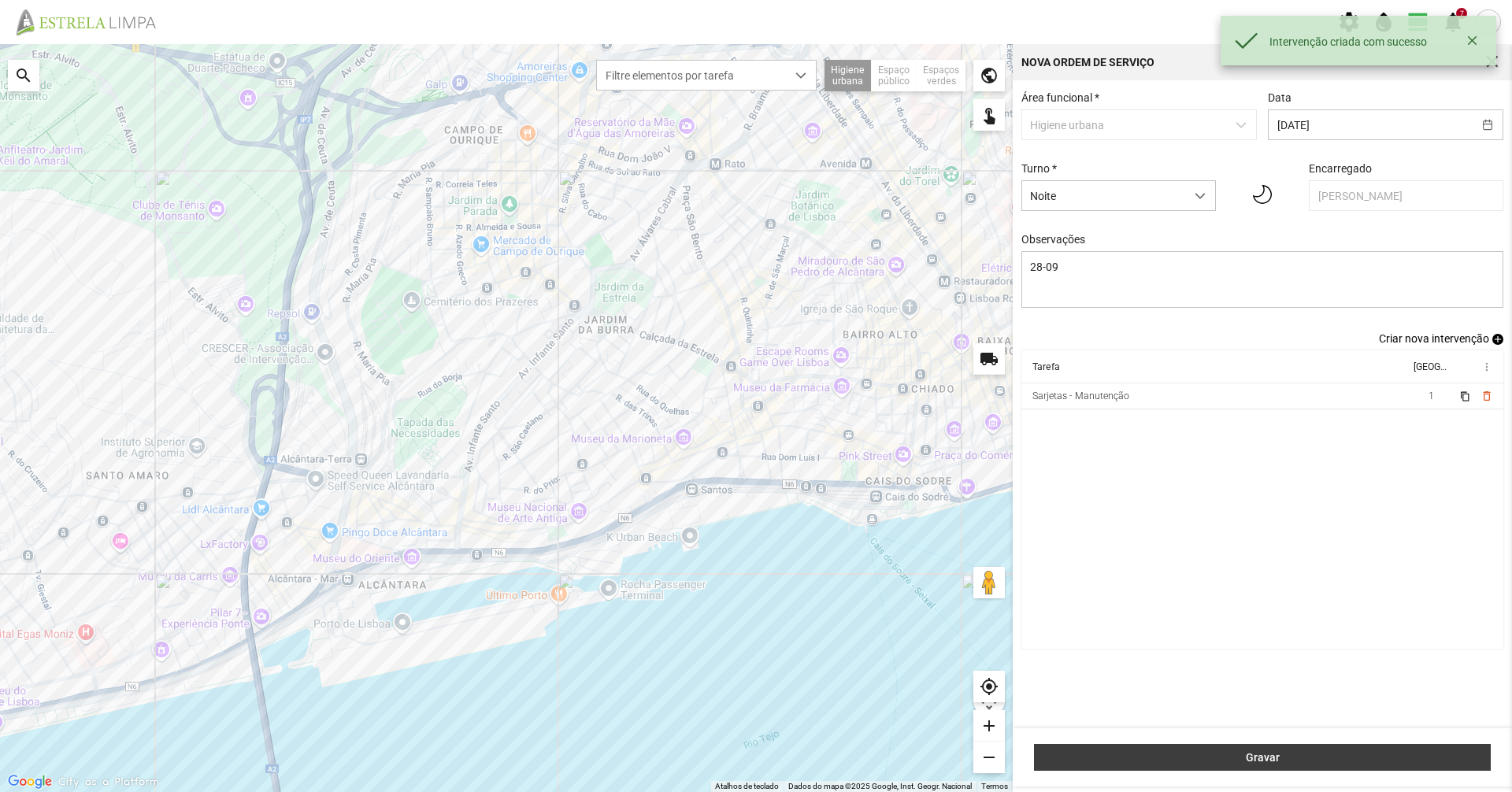
click at [1332, 751] on span "Gravar" at bounding box center [1262, 757] width 440 height 13
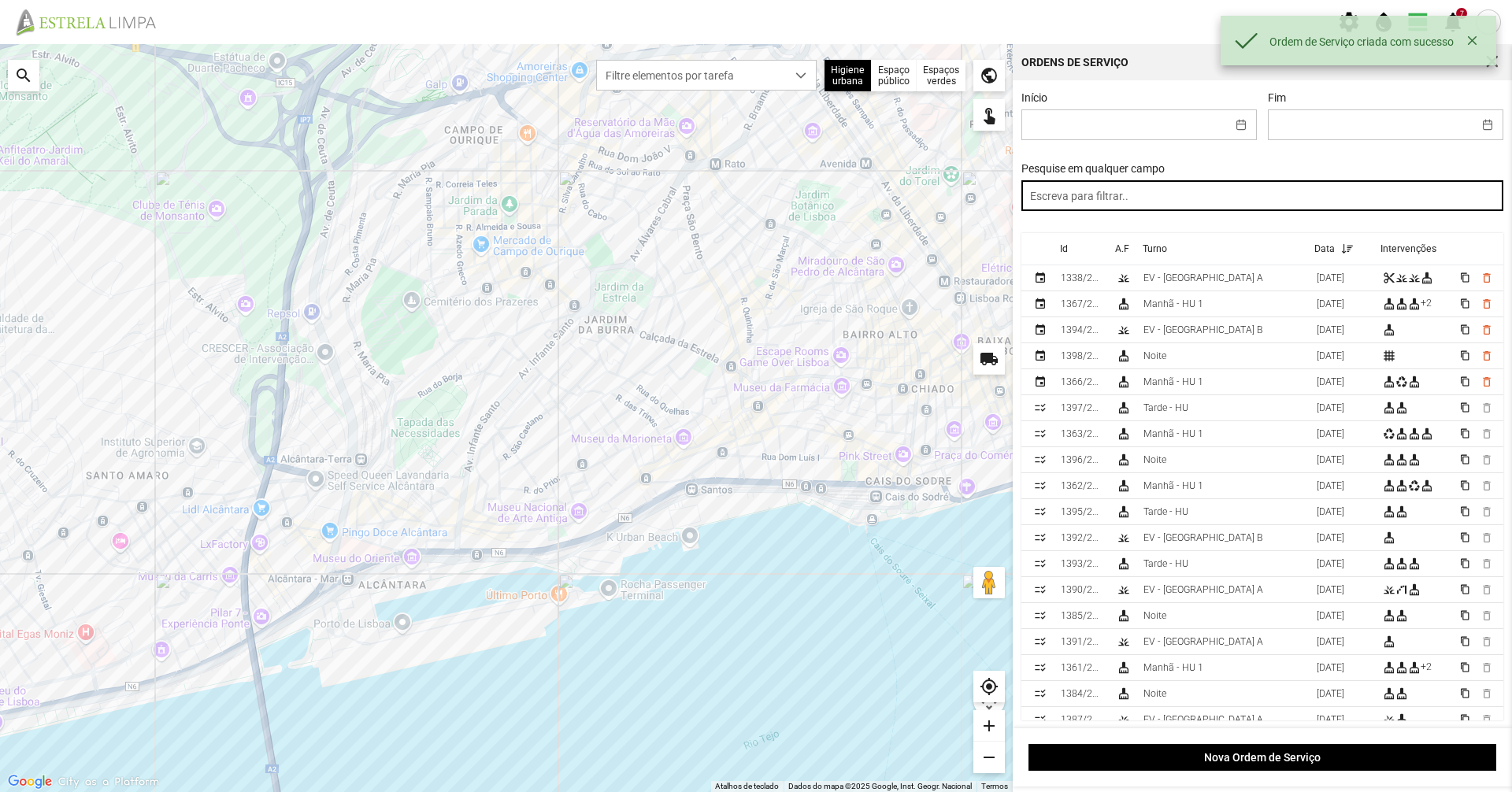
click at [1188, 202] on input "text" at bounding box center [1262, 195] width 482 height 30
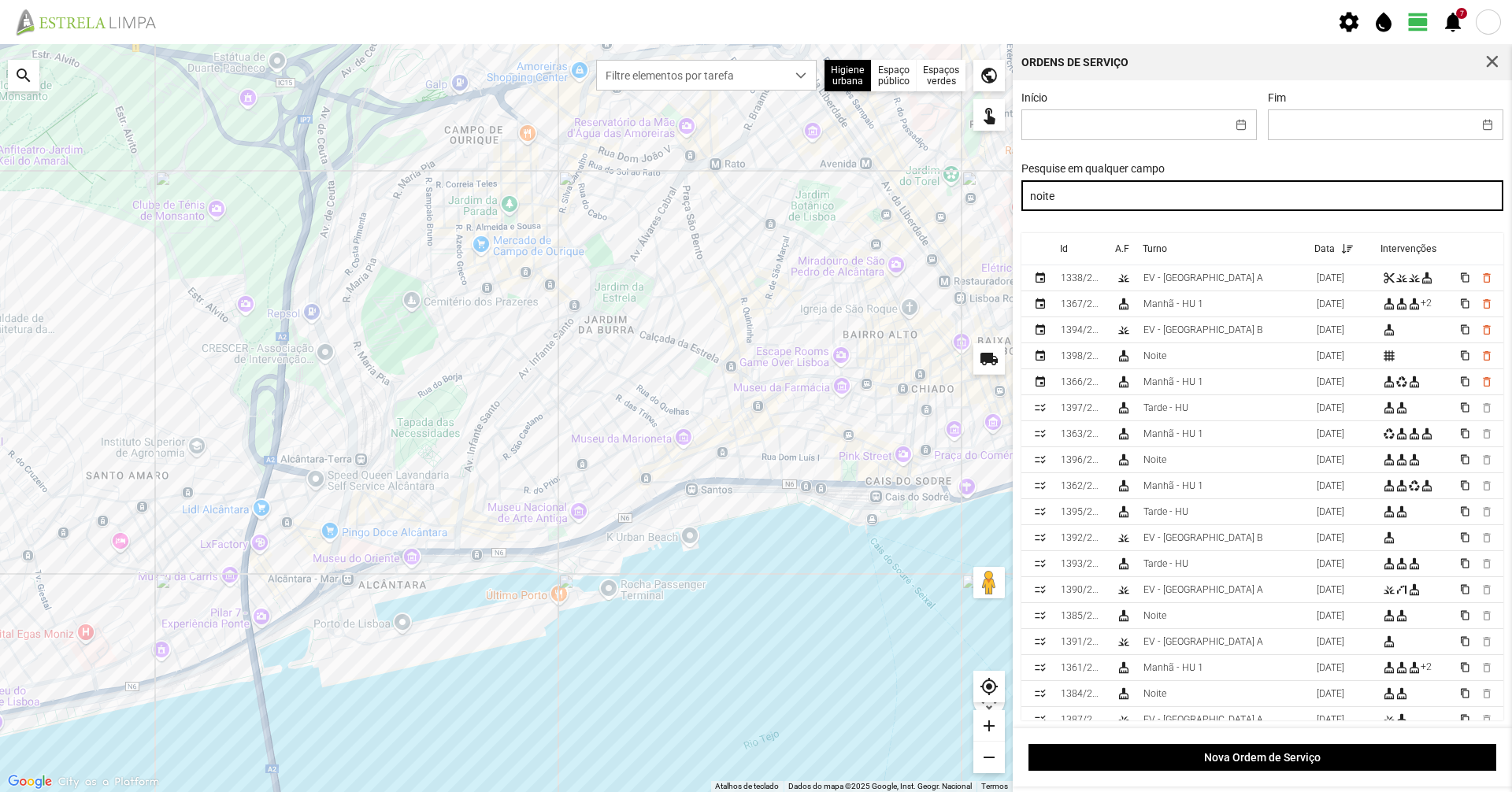
type input "noite"
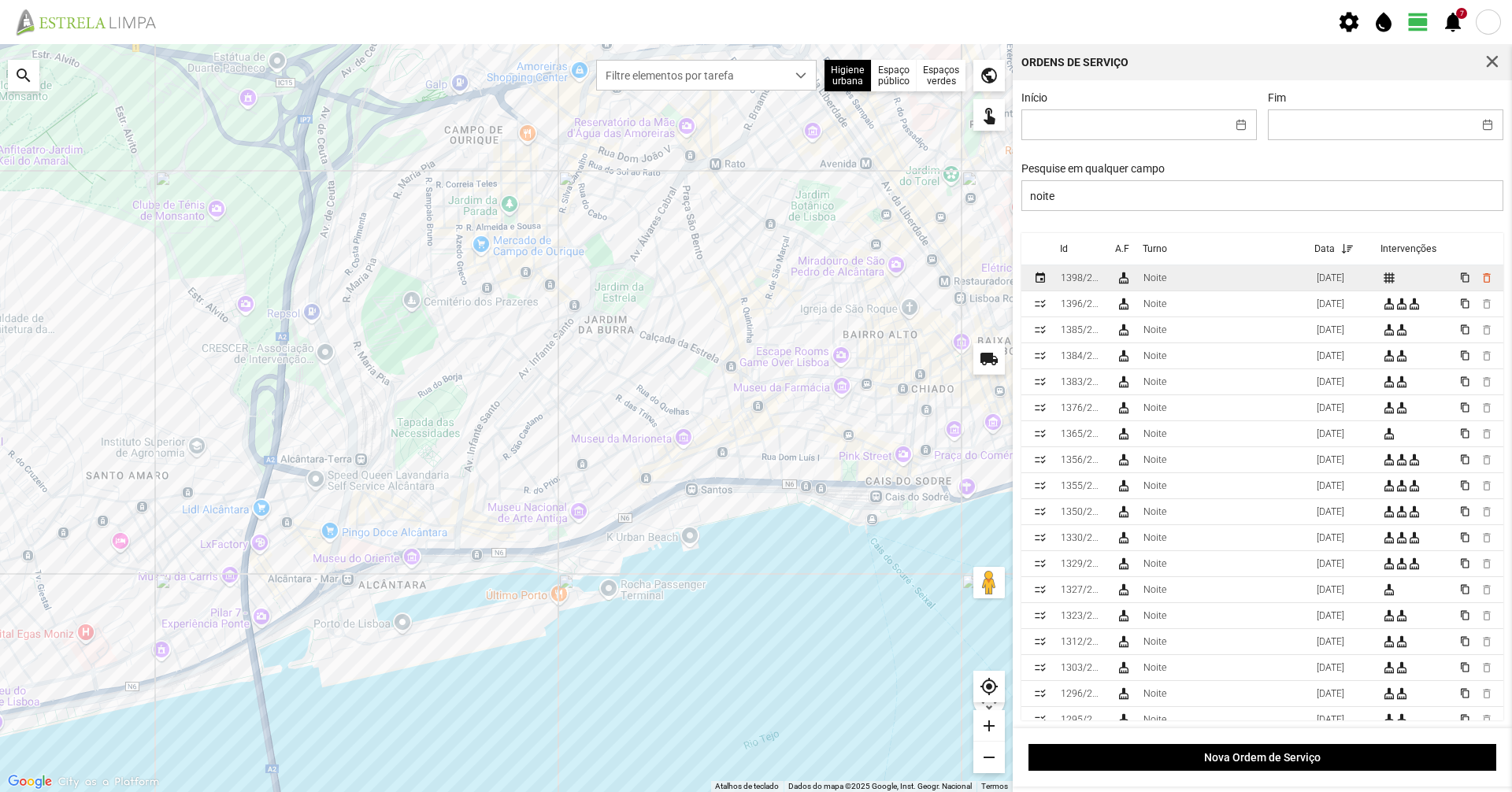
click at [1137, 282] on td "cleaning_services" at bounding box center [1124, 278] width 28 height 26
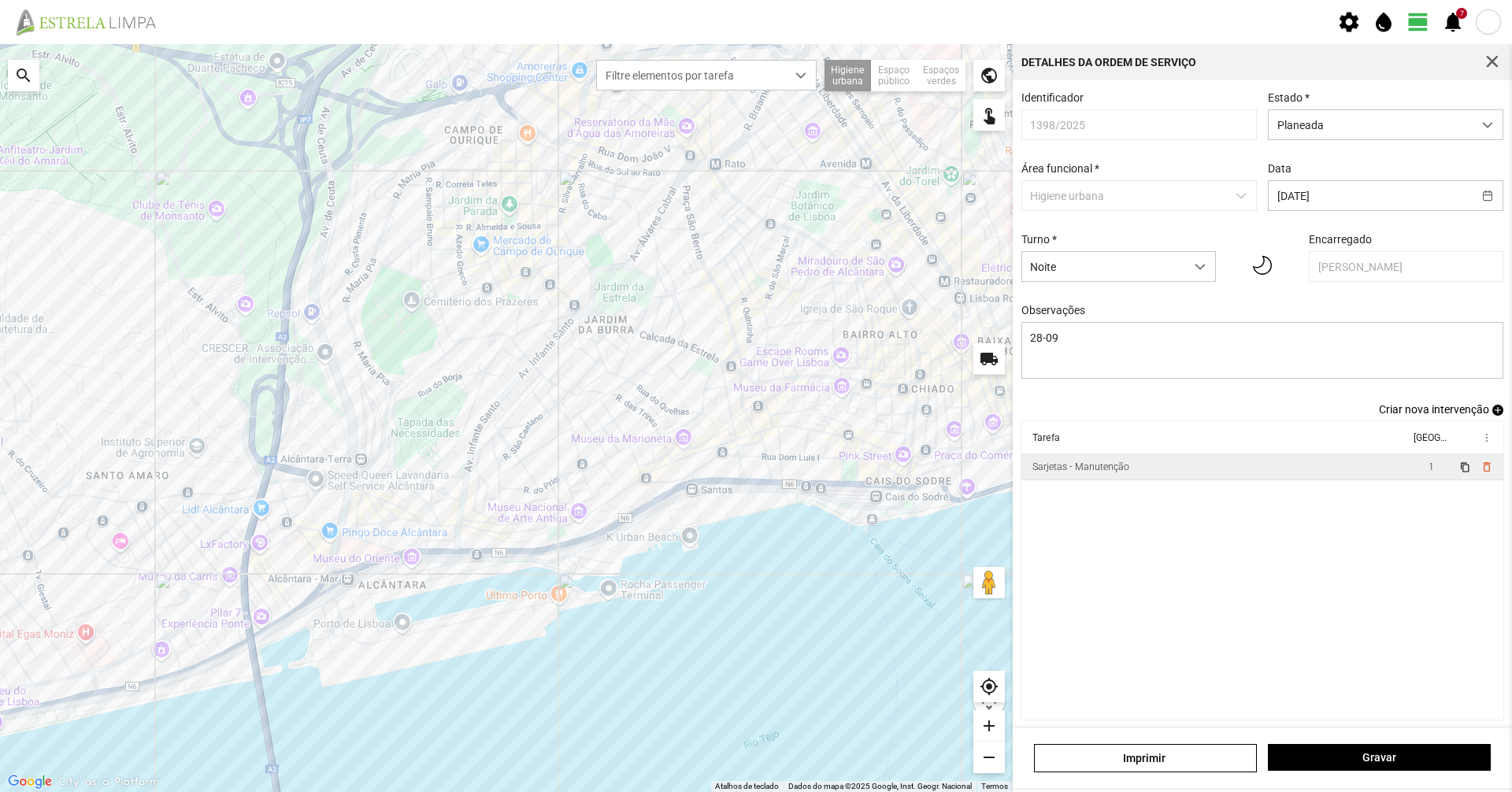
click at [1114, 472] on div "Sarjetas - Manutenção" at bounding box center [1080, 467] width 97 height 11
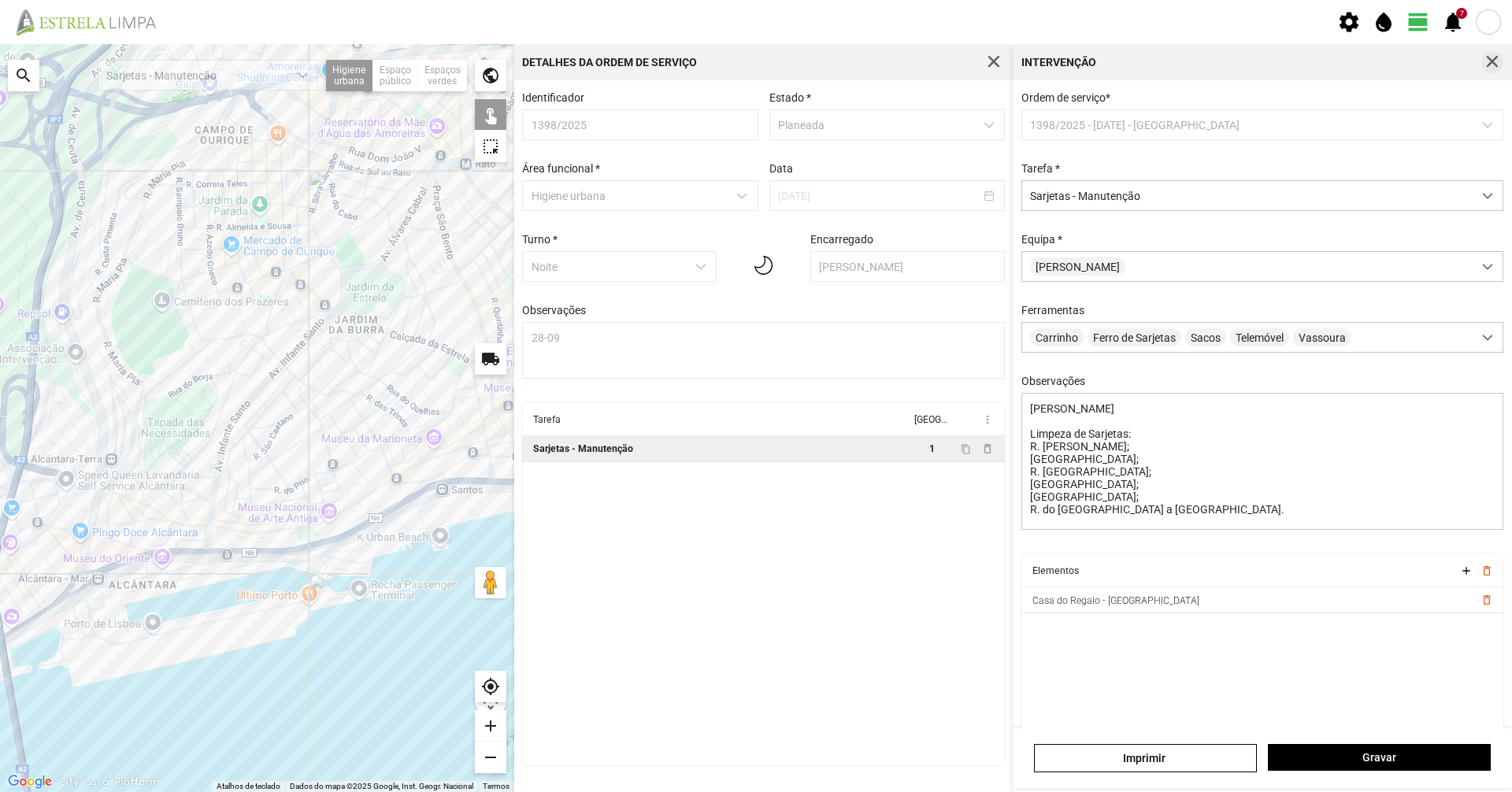
click at [1496, 61] on span "button" at bounding box center [1492, 62] width 14 height 14
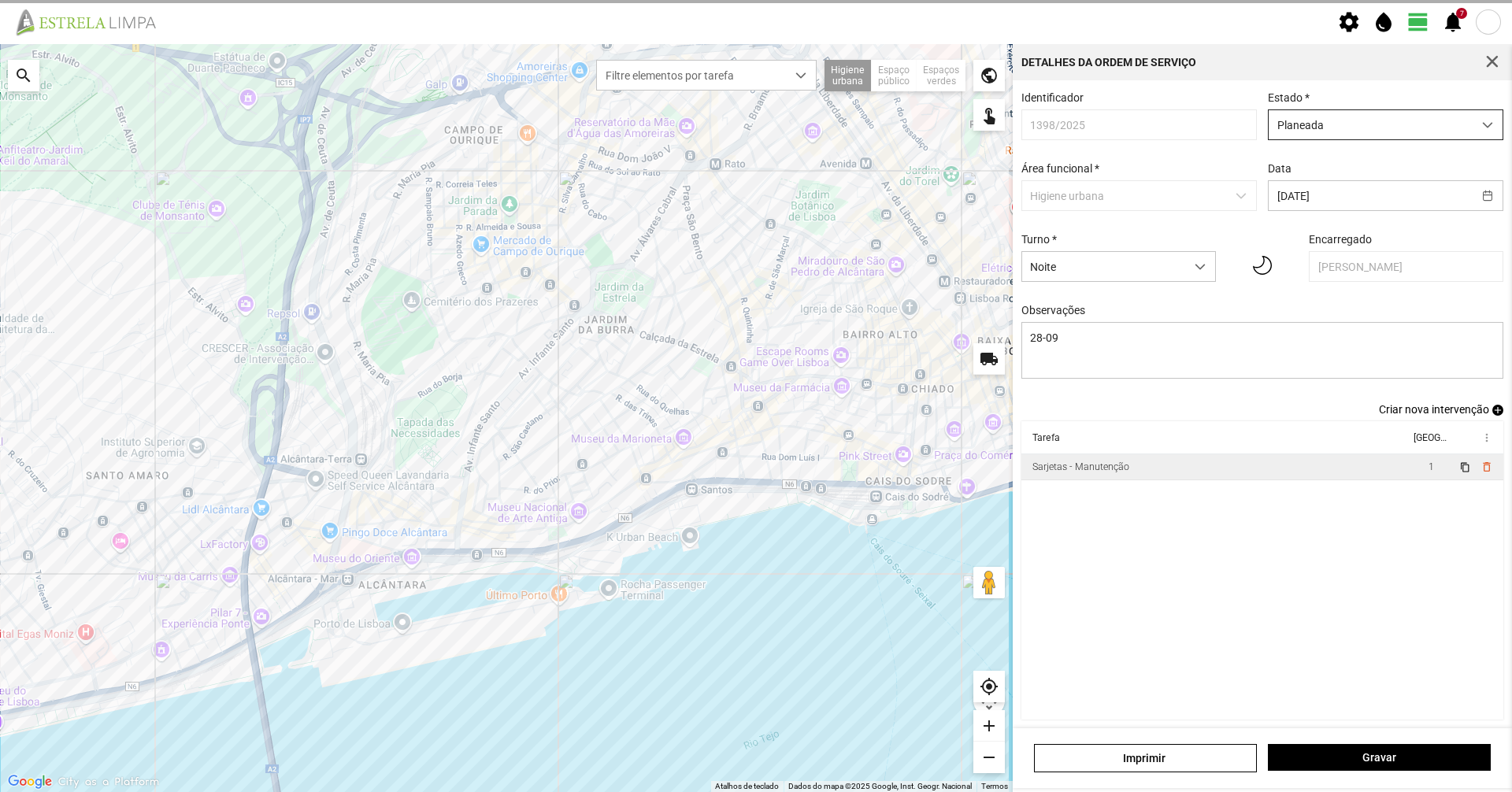
click at [1362, 124] on span "Planeada" at bounding box center [1370, 125] width 204 height 30
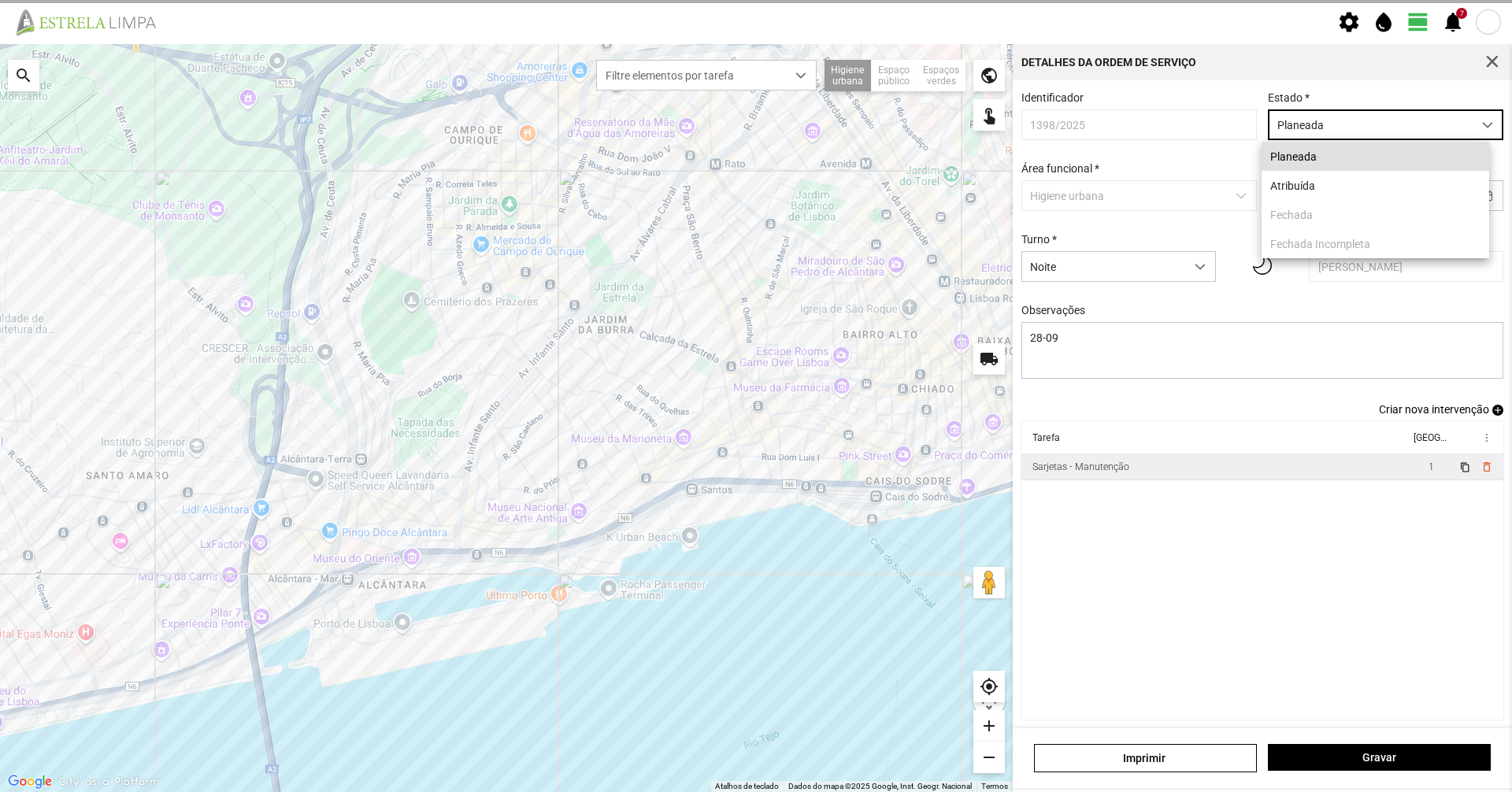
scroll to position [8, 70]
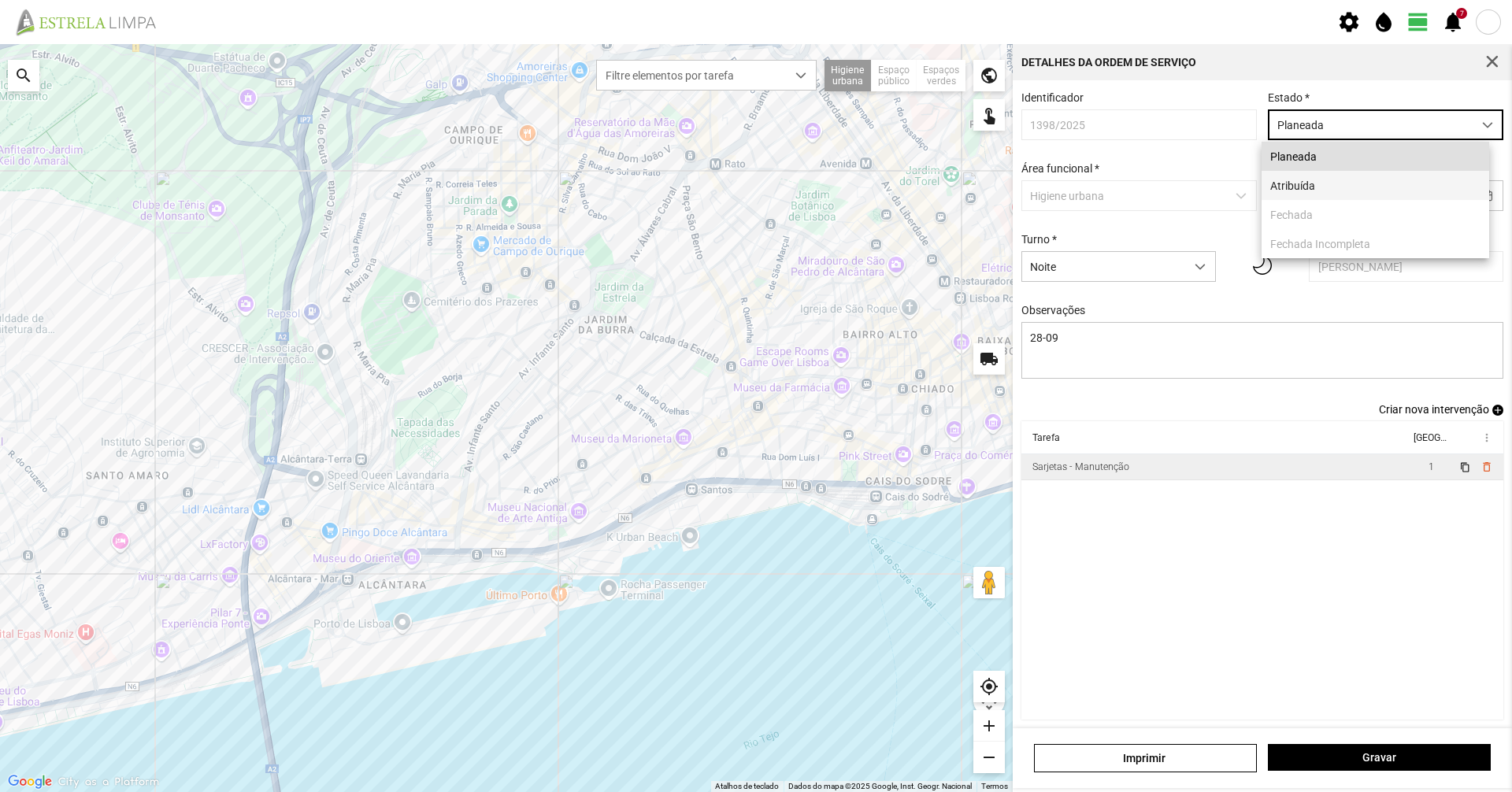
click at [1333, 189] on li "Atribuída" at bounding box center [1375, 185] width 228 height 30
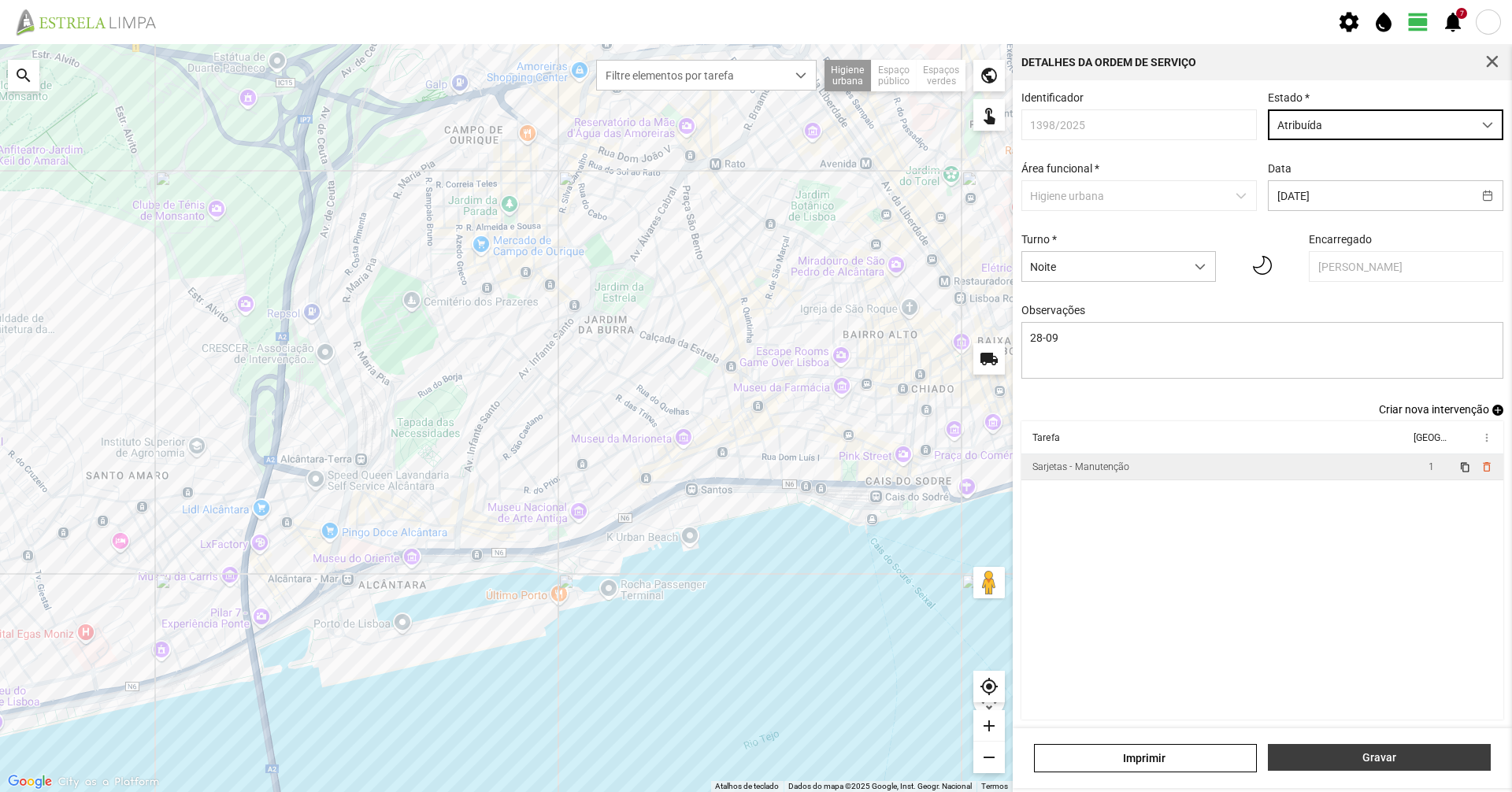
click at [1348, 754] on span "Gravar" at bounding box center [1380, 757] width 207 height 13
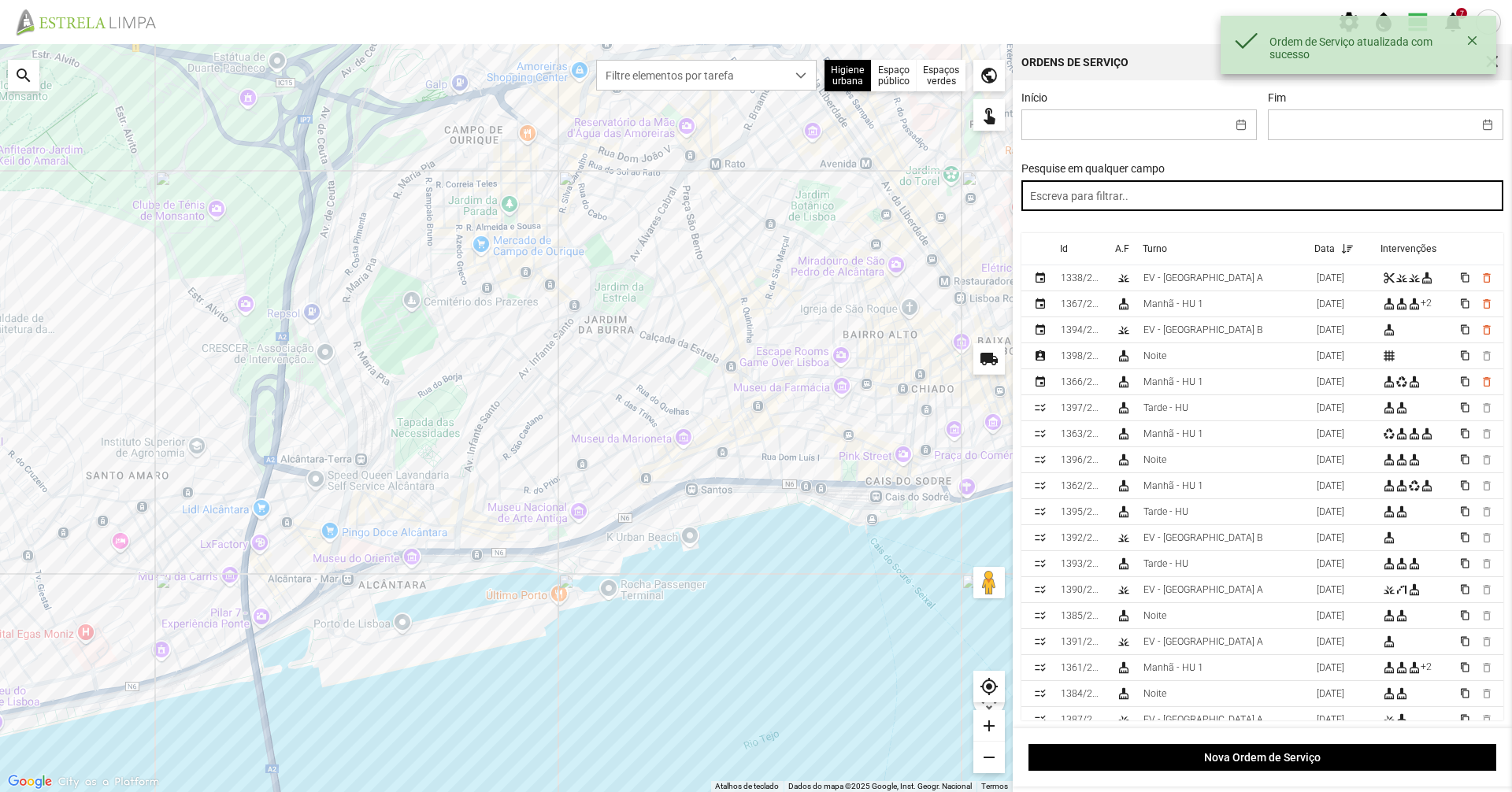
click at [1228, 205] on input "text" at bounding box center [1262, 195] width 482 height 30
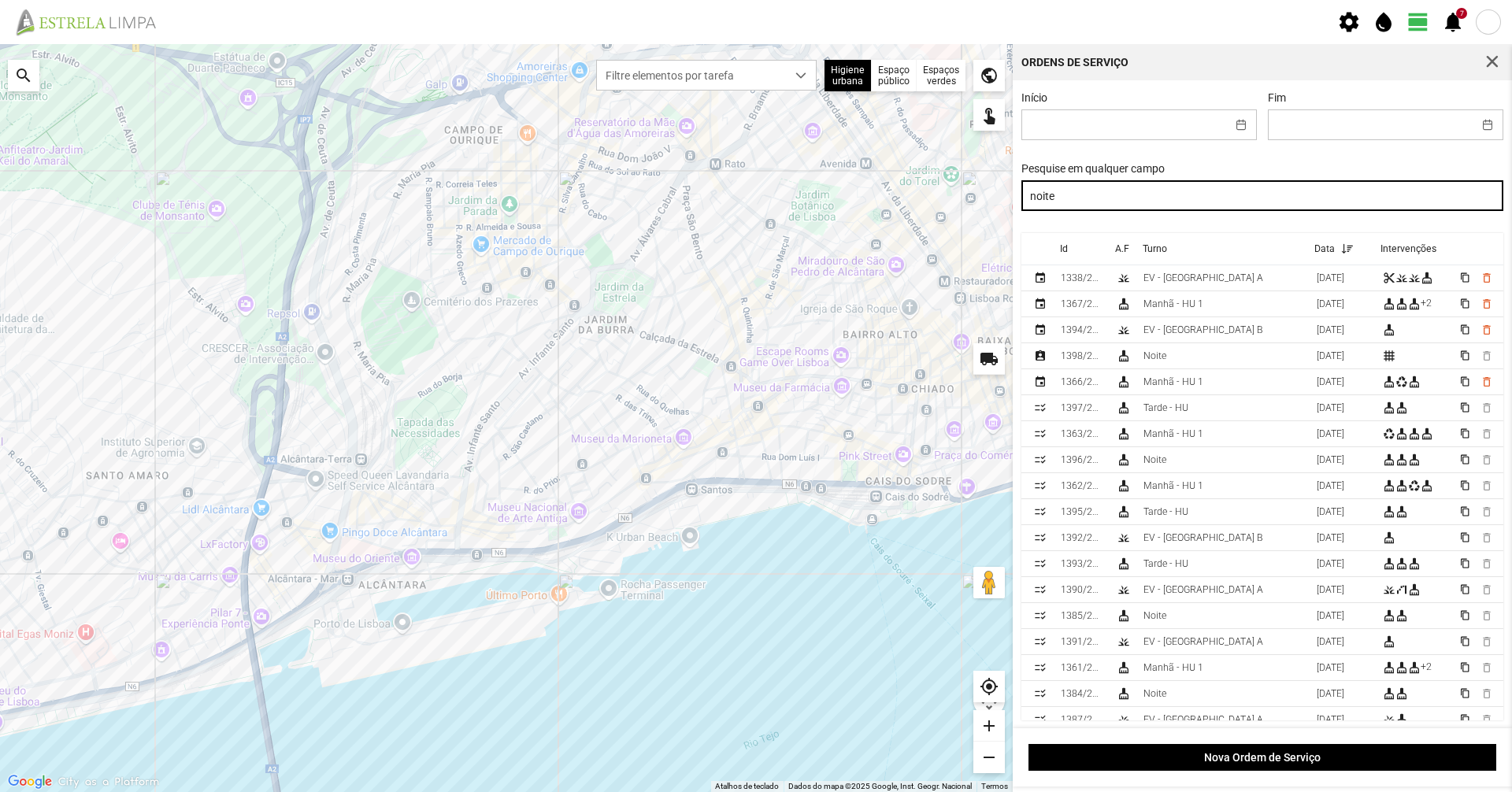
type input "noite"
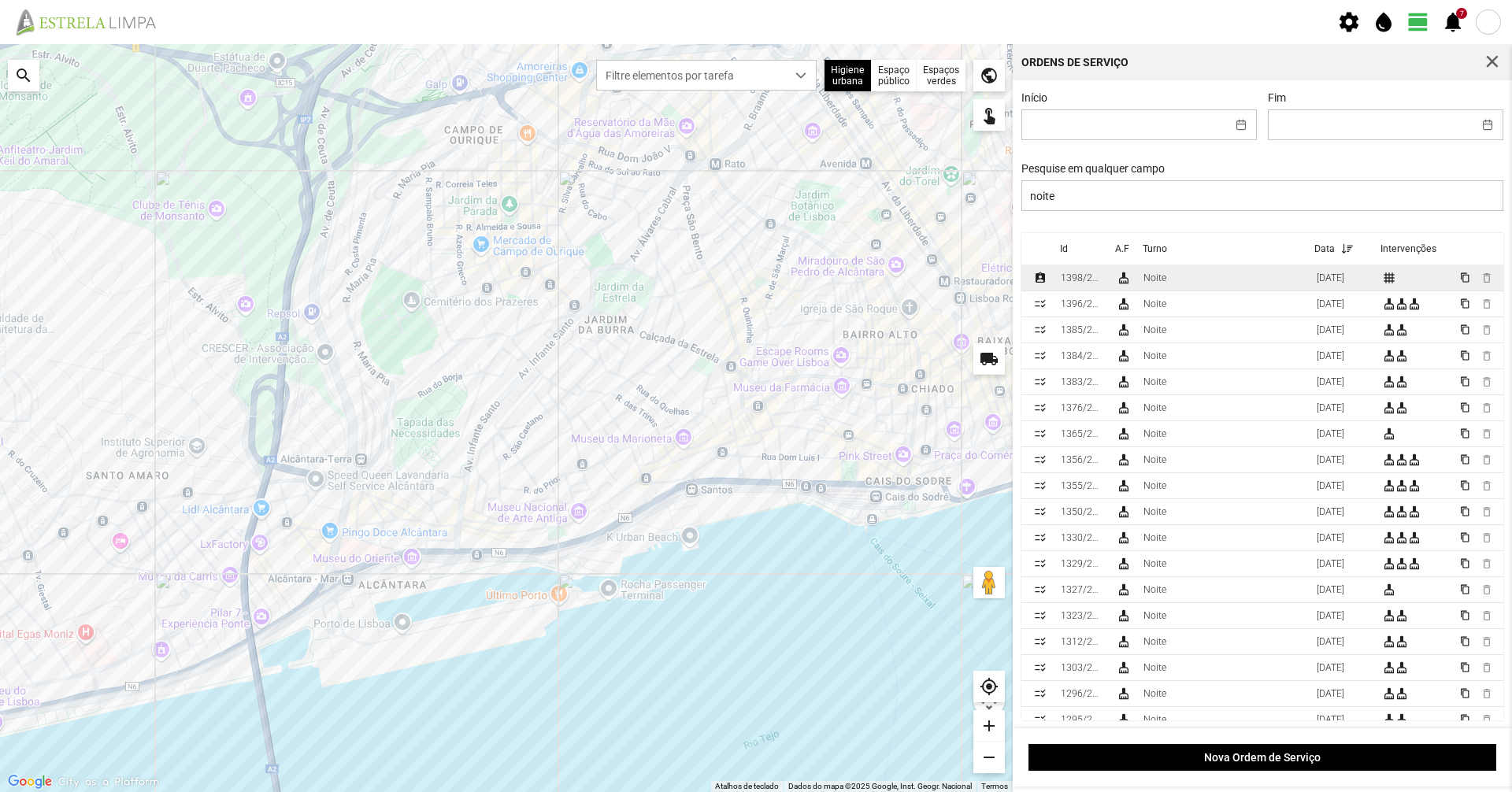
click at [1185, 284] on td "Noite" at bounding box center [1224, 278] width 173 height 26
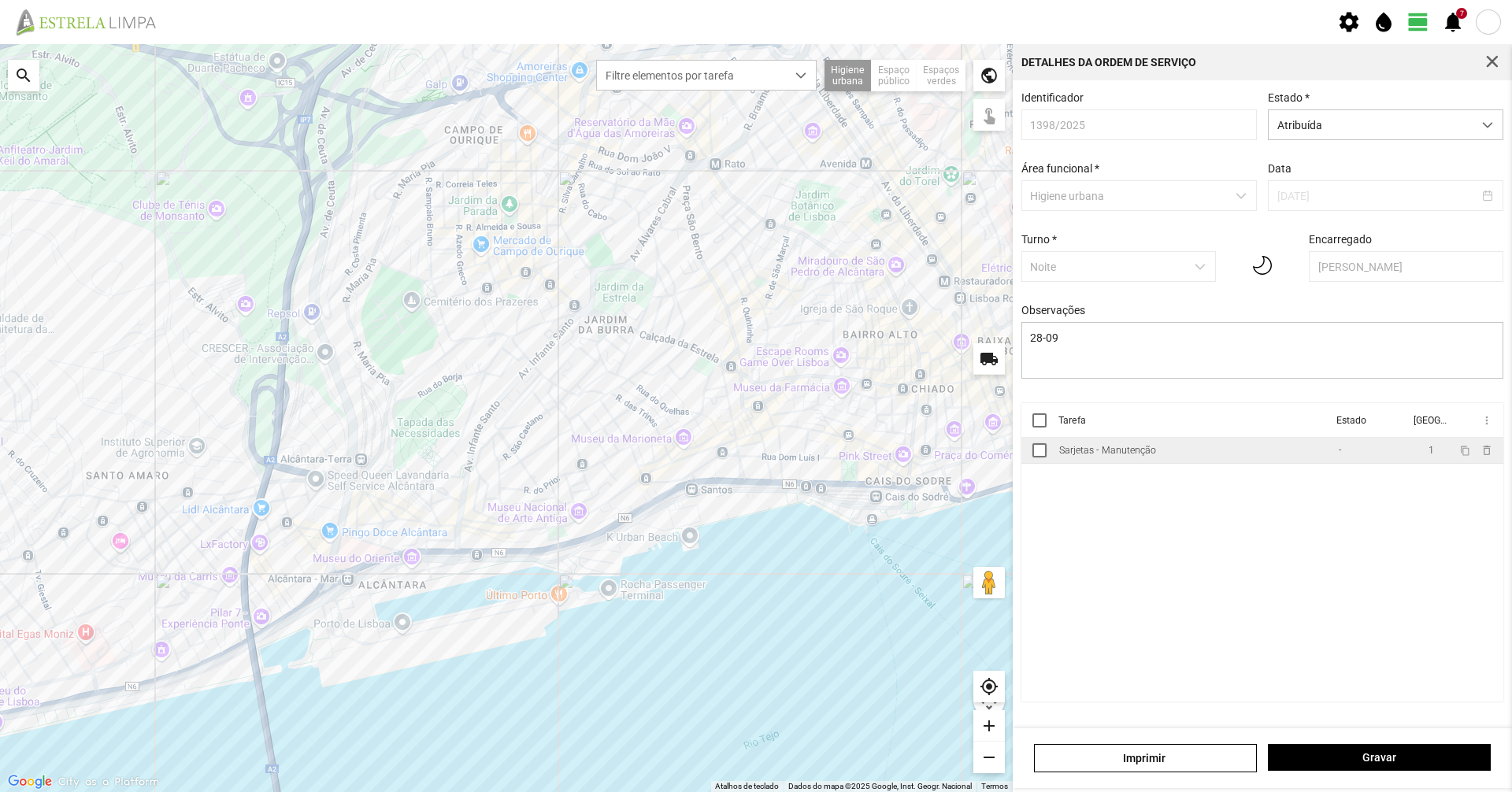
click at [1177, 452] on td "Sarjetas - Manutenção" at bounding box center [1192, 451] width 280 height 26
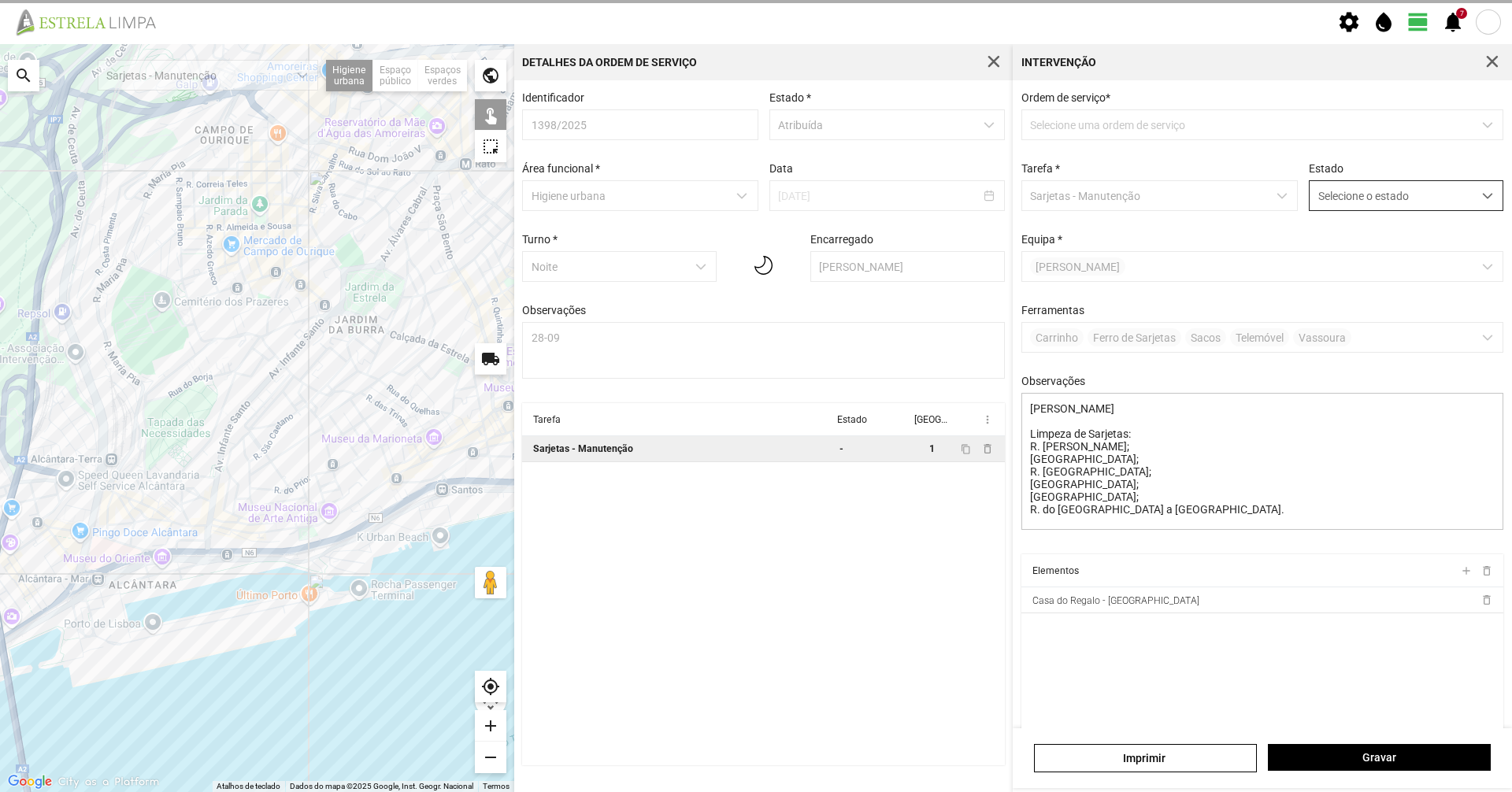
click at [1382, 204] on span "Selecione o estado" at bounding box center [1391, 195] width 163 height 30
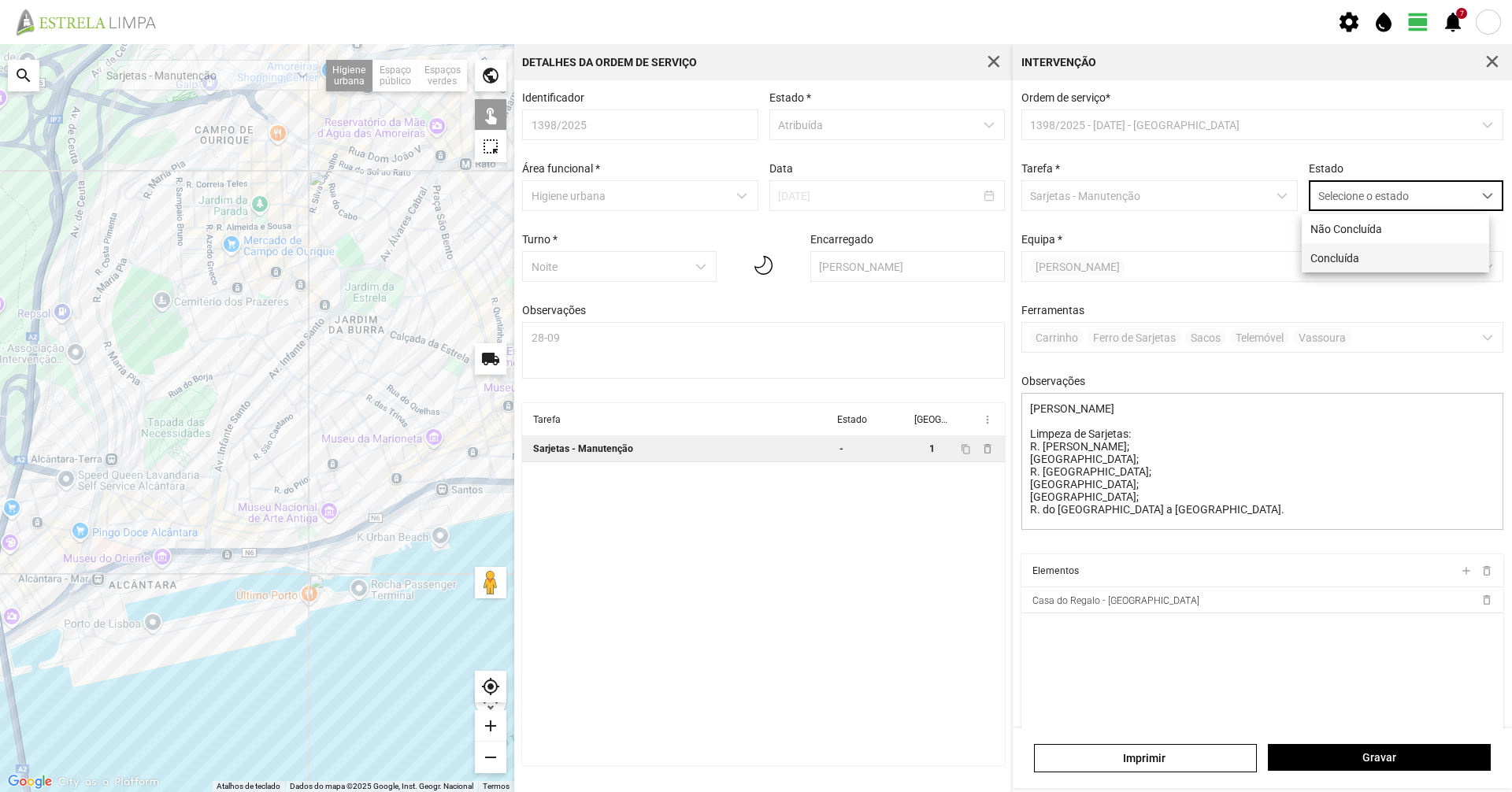
click at [1372, 254] on li "Concluída" at bounding box center [1395, 258] width 187 height 30
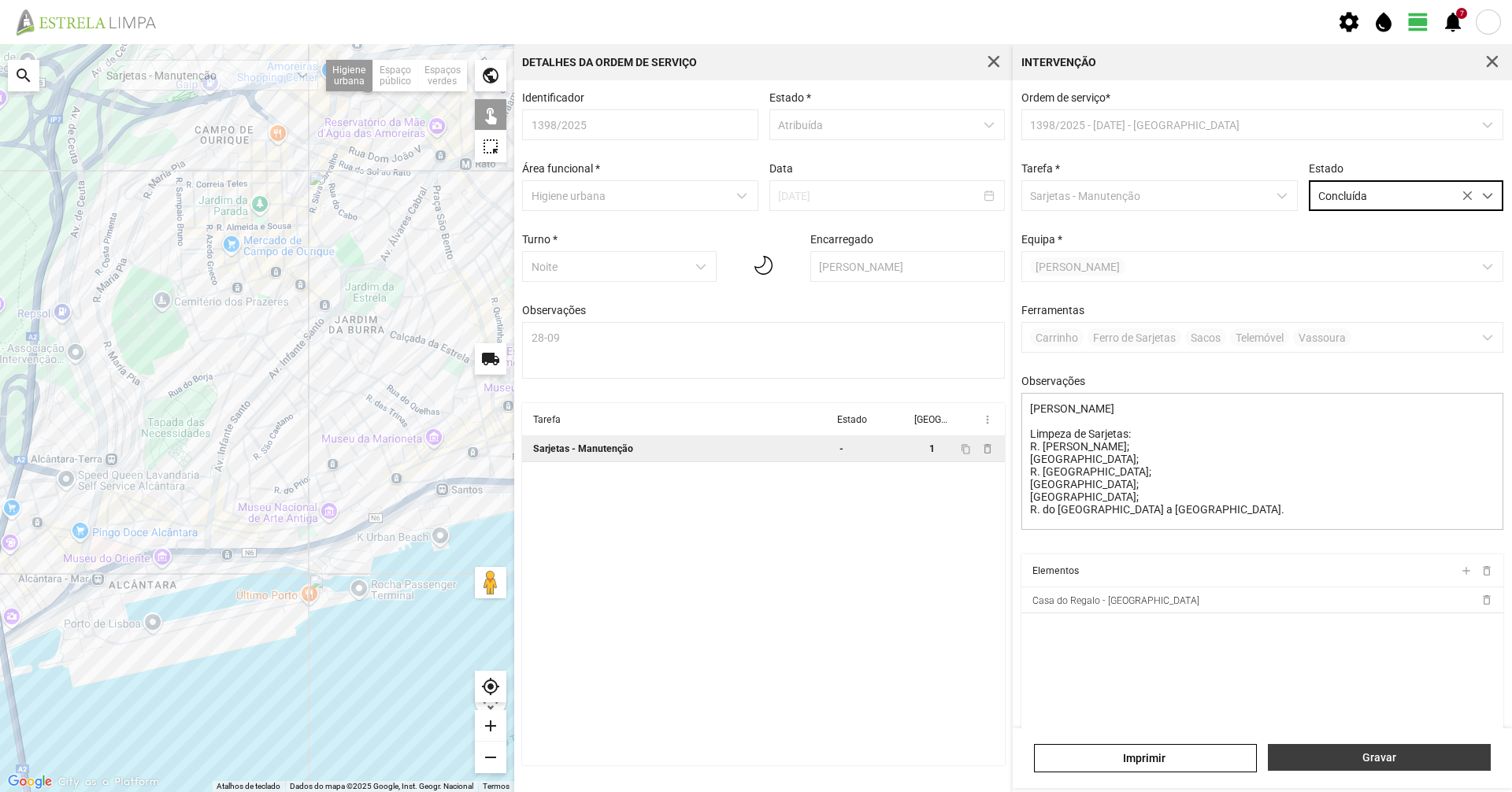
click at [1332, 760] on span "Gravar" at bounding box center [1380, 757] width 207 height 13
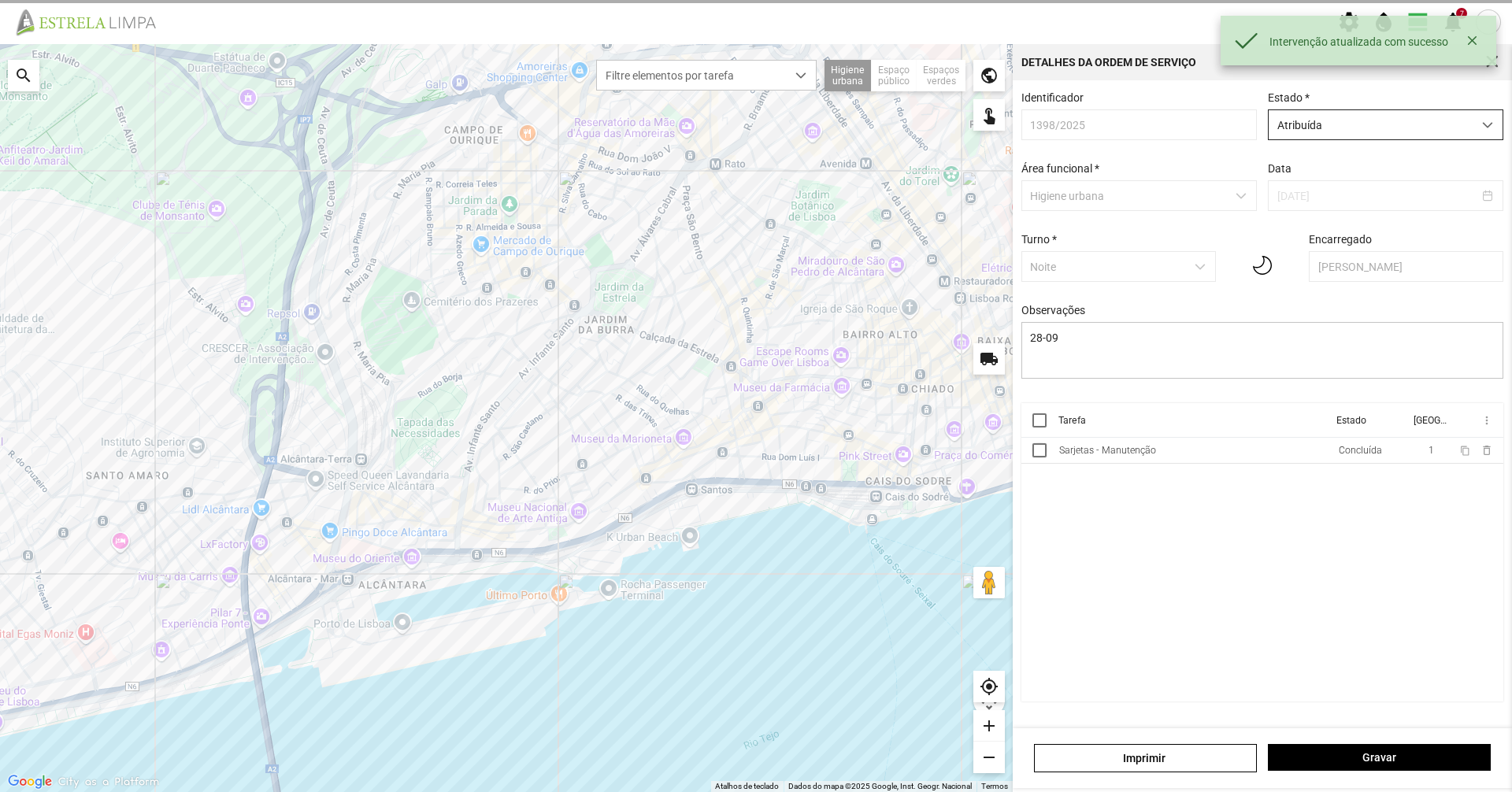
click at [1317, 124] on span "Atribuída" at bounding box center [1370, 125] width 204 height 30
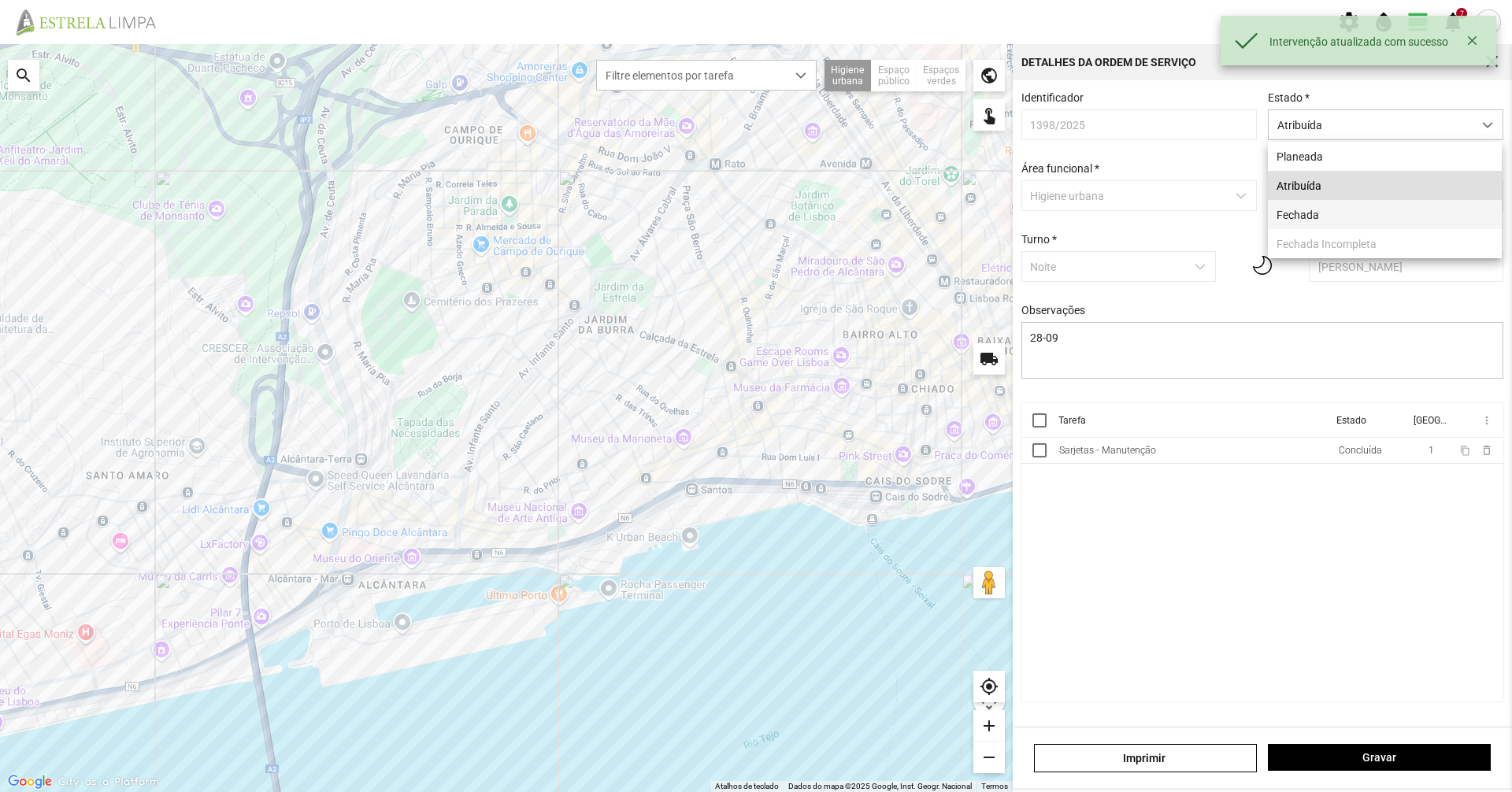
click at [1307, 217] on li "Fechada" at bounding box center [1385, 215] width 234 height 30
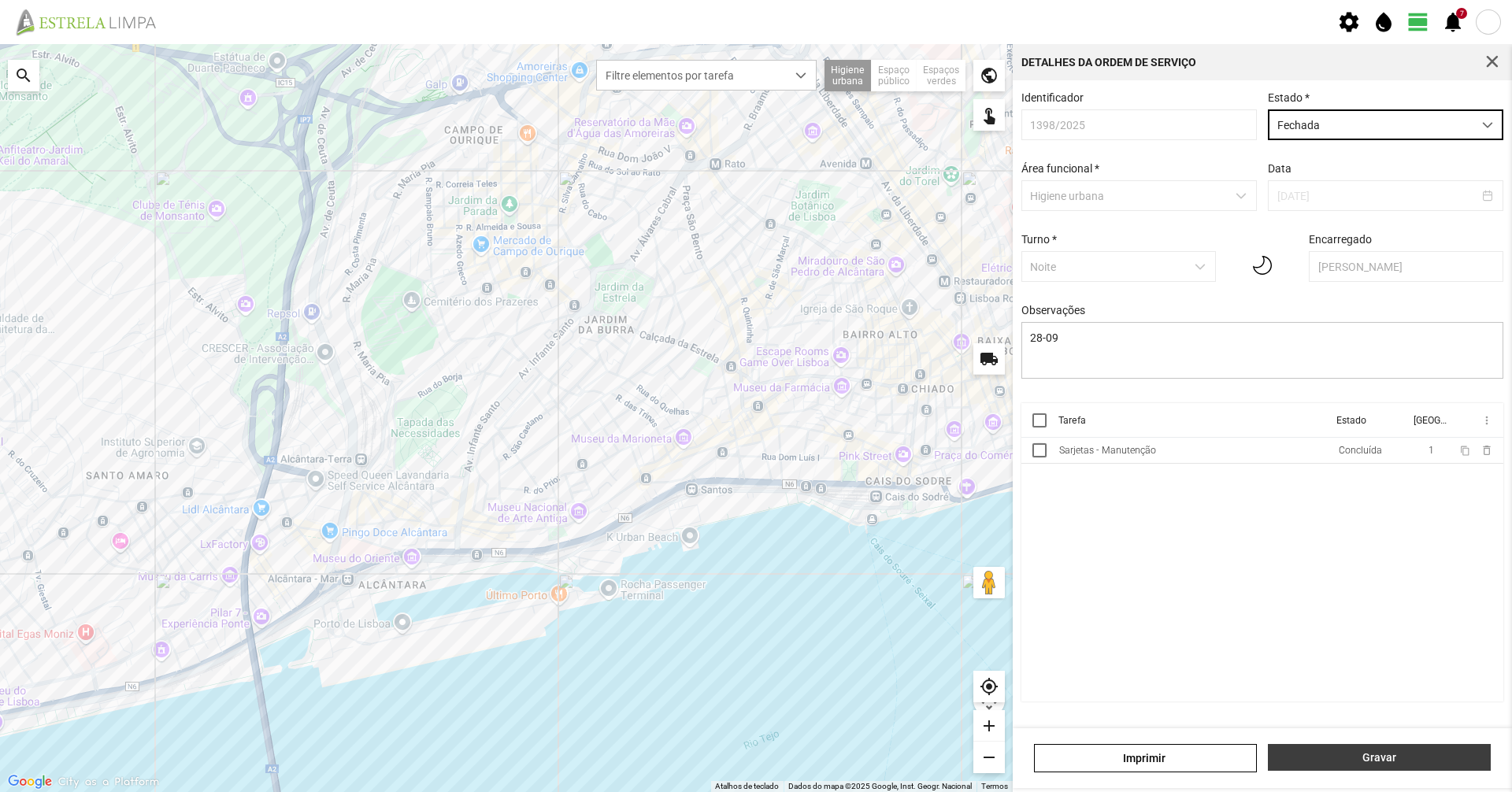
click at [1339, 757] on span "Gravar" at bounding box center [1380, 757] width 207 height 13
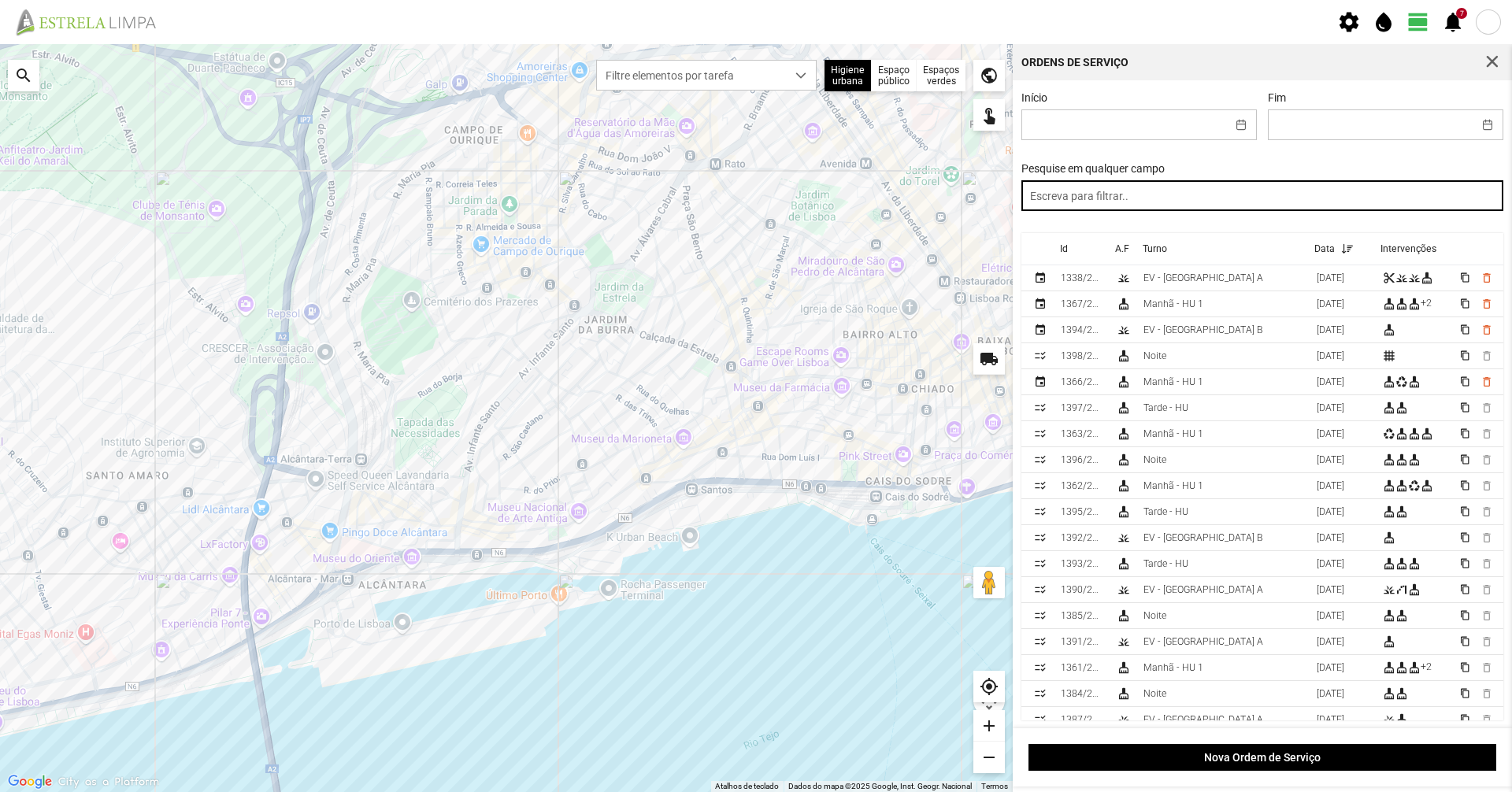
click at [1151, 191] on input "text" at bounding box center [1262, 195] width 482 height 30
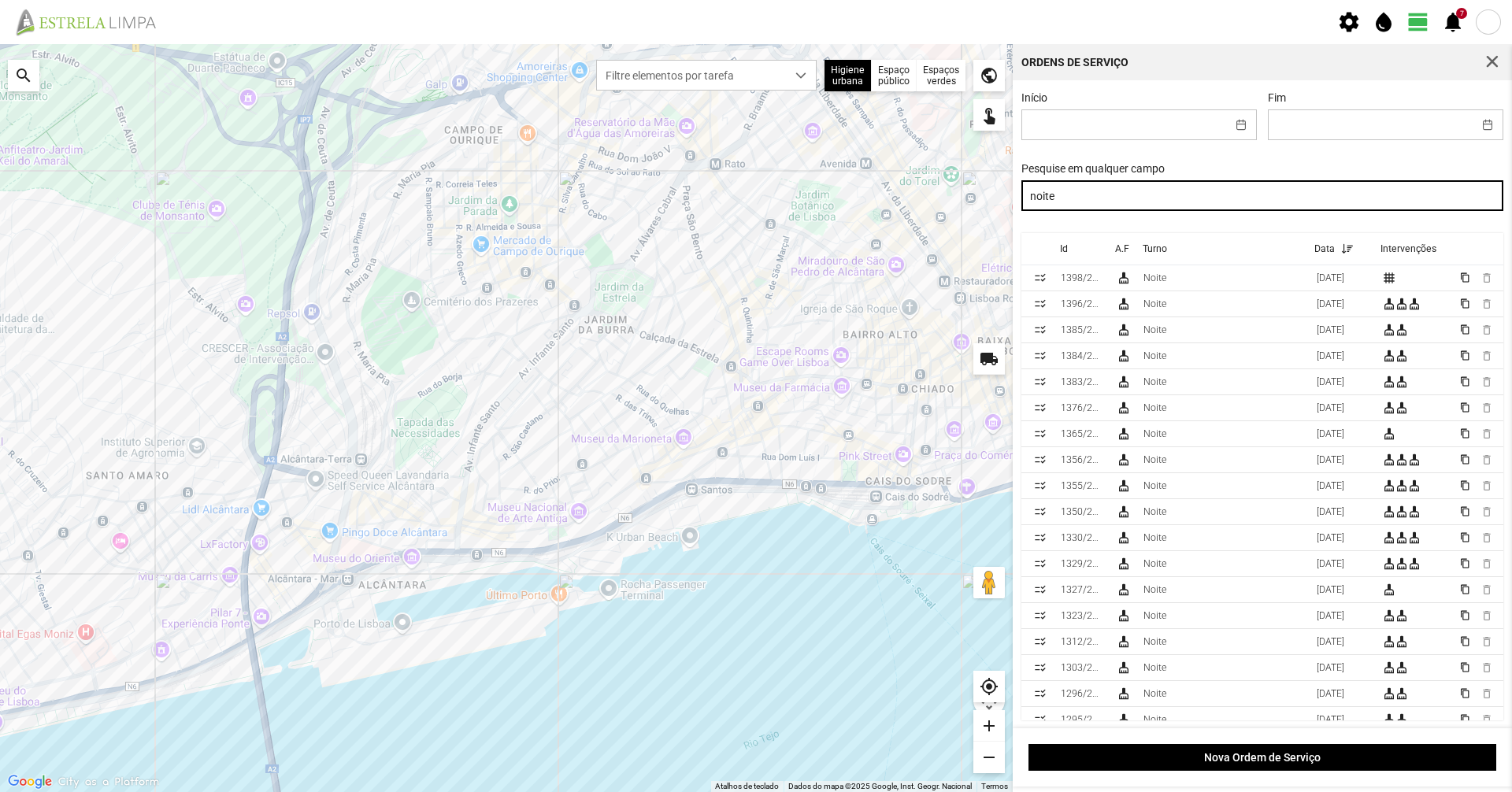
drag, startPoint x: 1151, startPoint y: 191, endPoint x: 851, endPoint y: 239, distance: 303.8
click at [851, 239] on div "Para navegar no mapa com gestos de toque, toque duas vezes sem soltar no mapa e…" at bounding box center [756, 418] width 1512 height 748
drag, startPoint x: 1079, startPoint y: 194, endPoint x: 762, endPoint y: 170, distance: 317.9
click at [762, 170] on div "Para navegar no mapa com gestos de toque, toque duas vezes sem soltar no mapa e…" at bounding box center [756, 418] width 1512 height 748
type input "manhã"
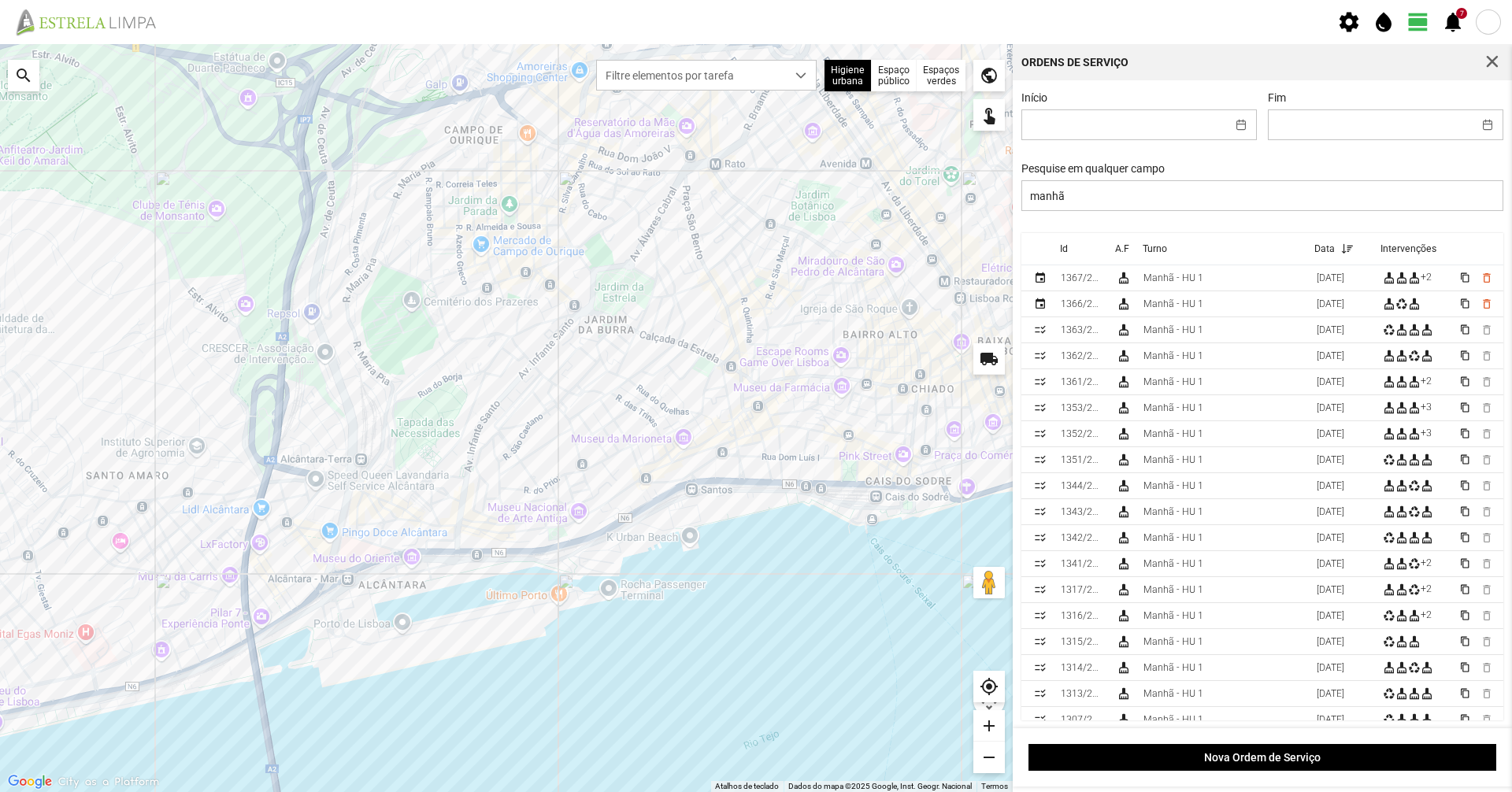
click at [681, 53] on div "Filtre elementos por tarefa" at bounding box center [707, 71] width 236 height 40
click at [681, 63] on span "Filtre elementos por tarefa" at bounding box center [691, 76] width 189 height 30
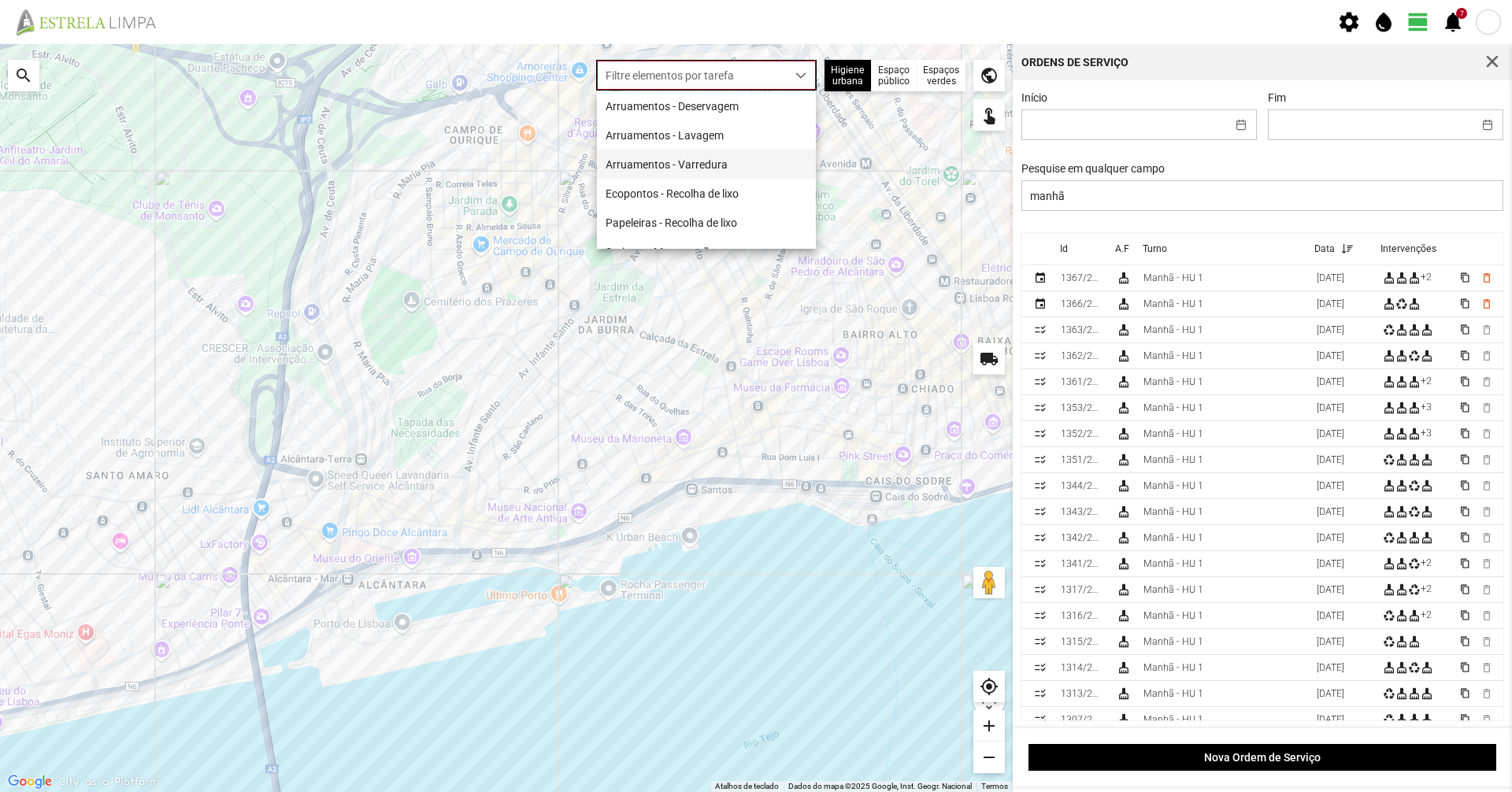
click at [674, 158] on li "Arruamentos - Varredura" at bounding box center [706, 164] width 219 height 30
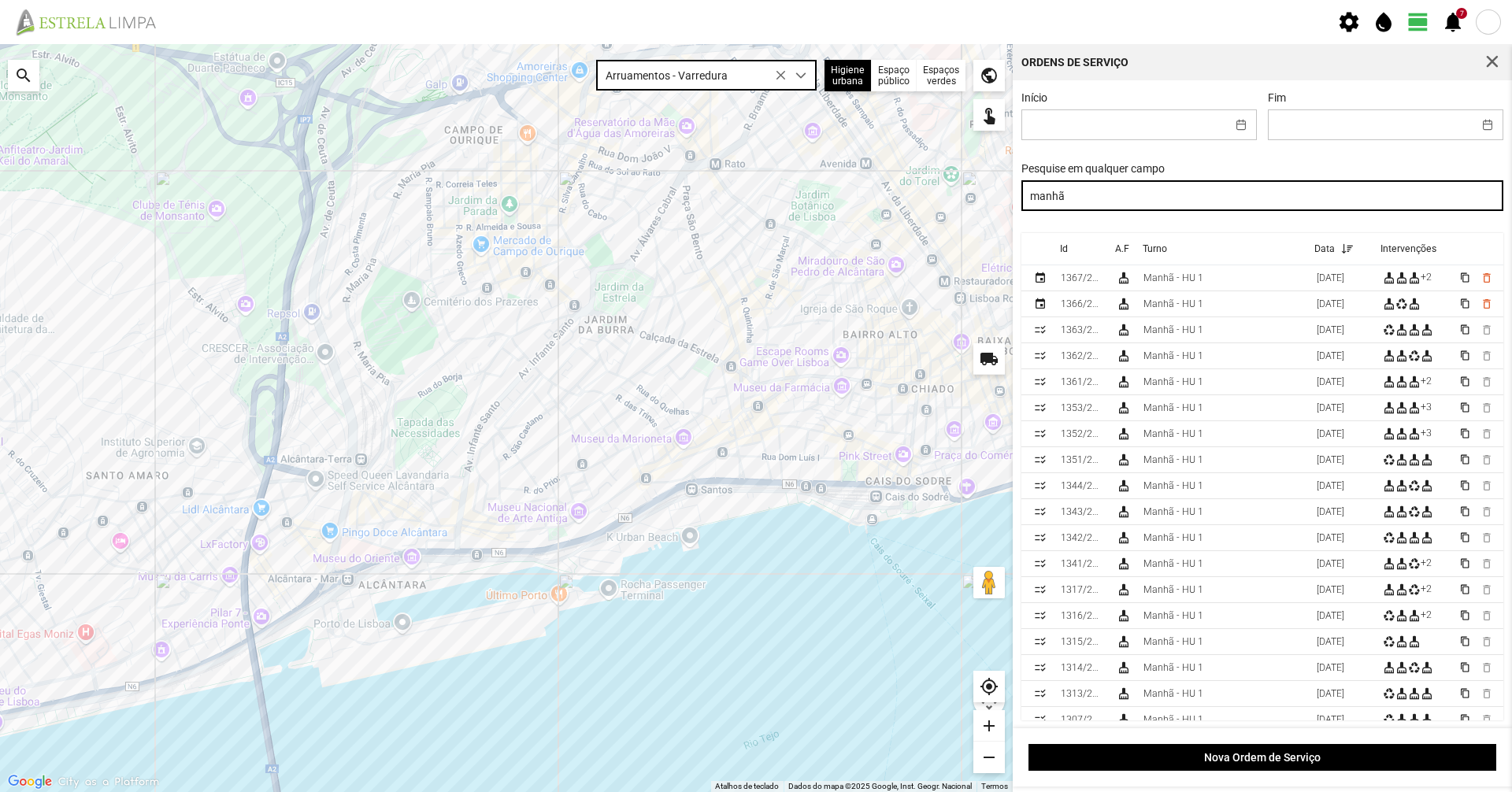
click at [1268, 197] on input "manhã" at bounding box center [1262, 195] width 482 height 30
